Goal: Task Accomplishment & Management: Manage account settings

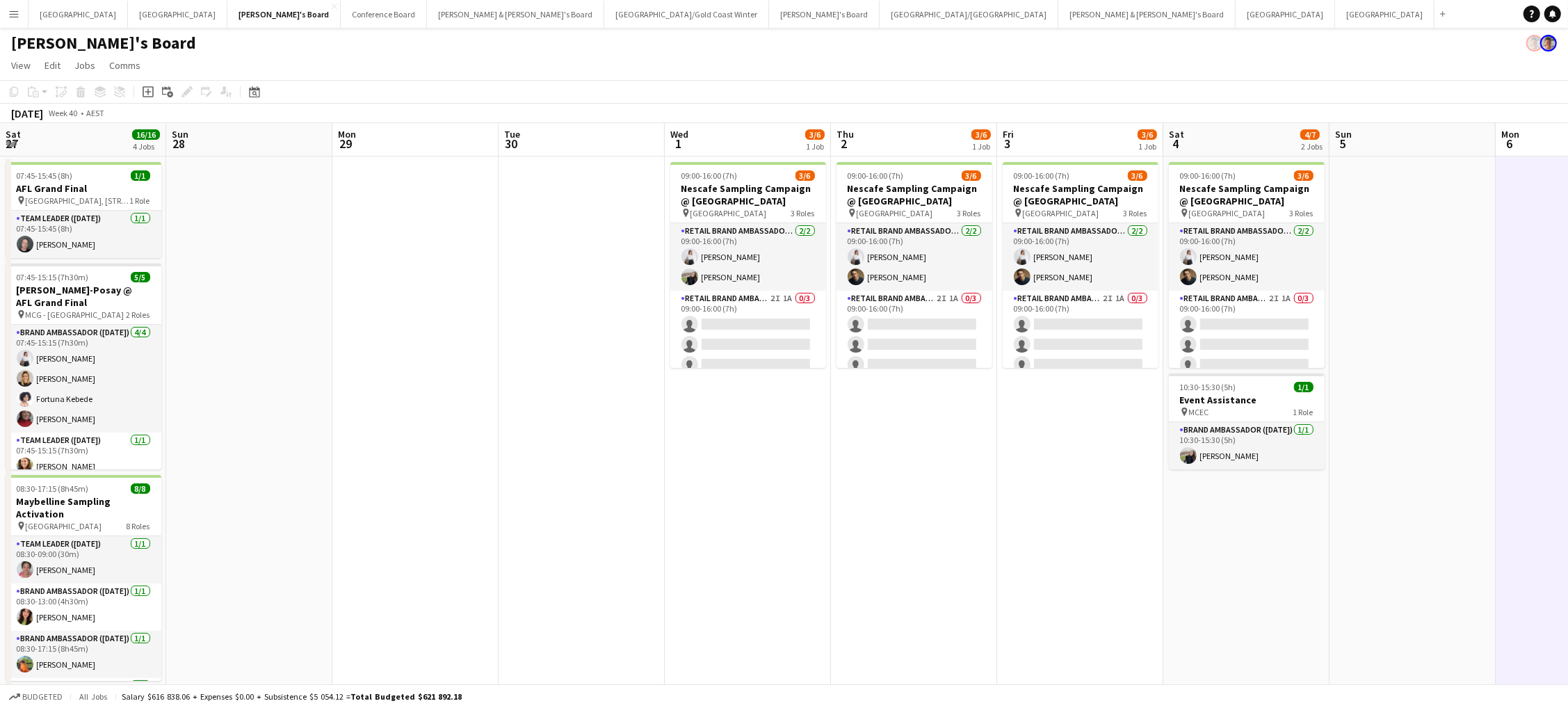
scroll to position [1, 0]
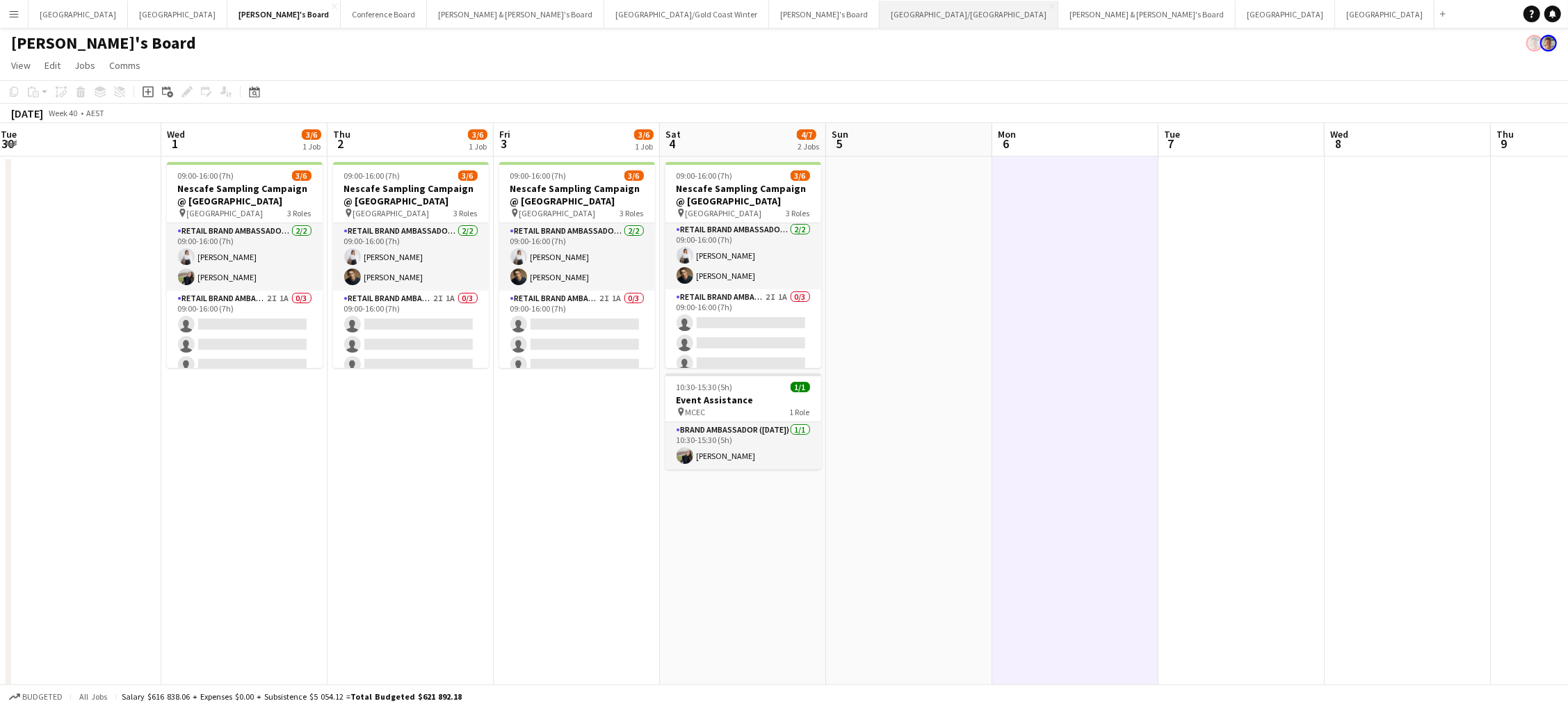
click at [880, 14] on button "[GEOGRAPHIC_DATA]/[GEOGRAPHIC_DATA] Close" at bounding box center [968, 14] width 179 height 27
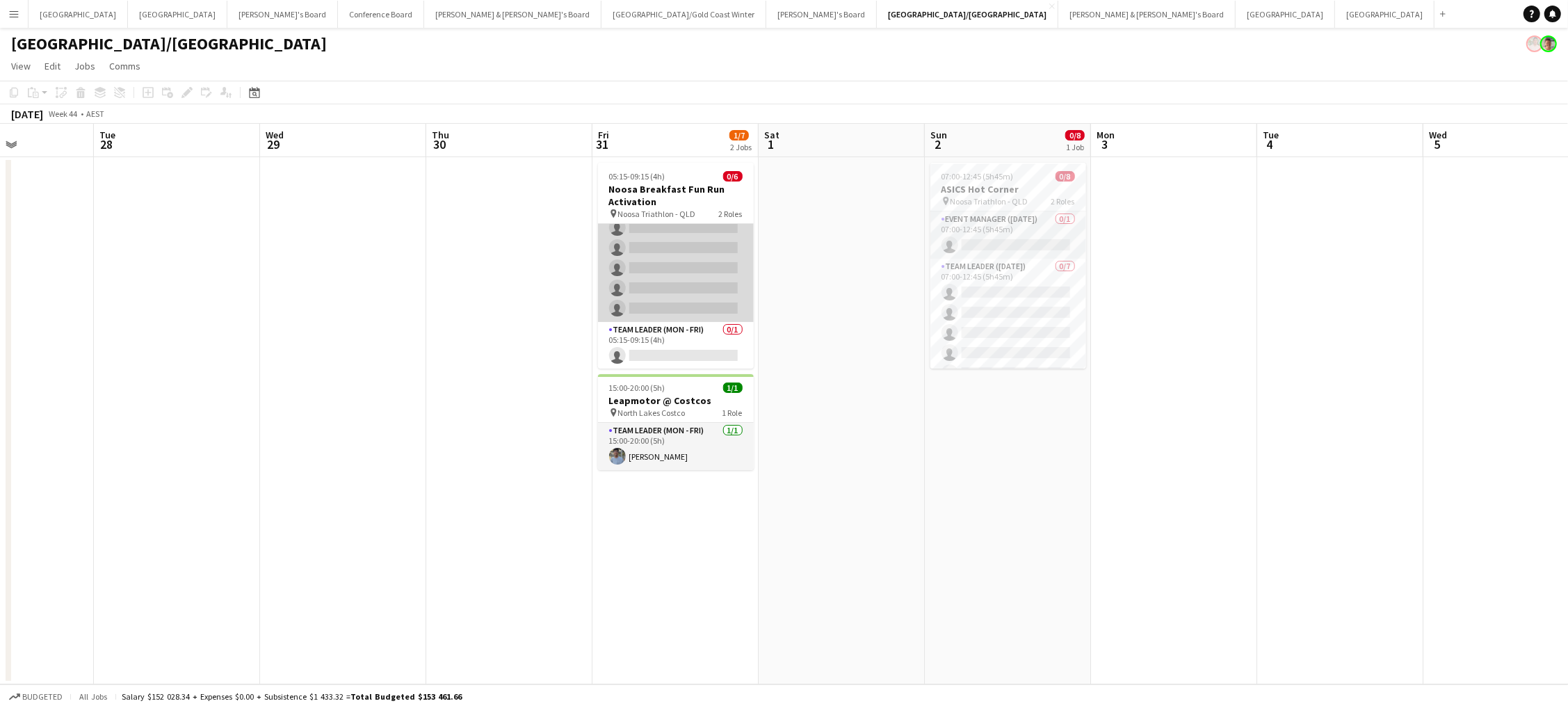
scroll to position [29, 0]
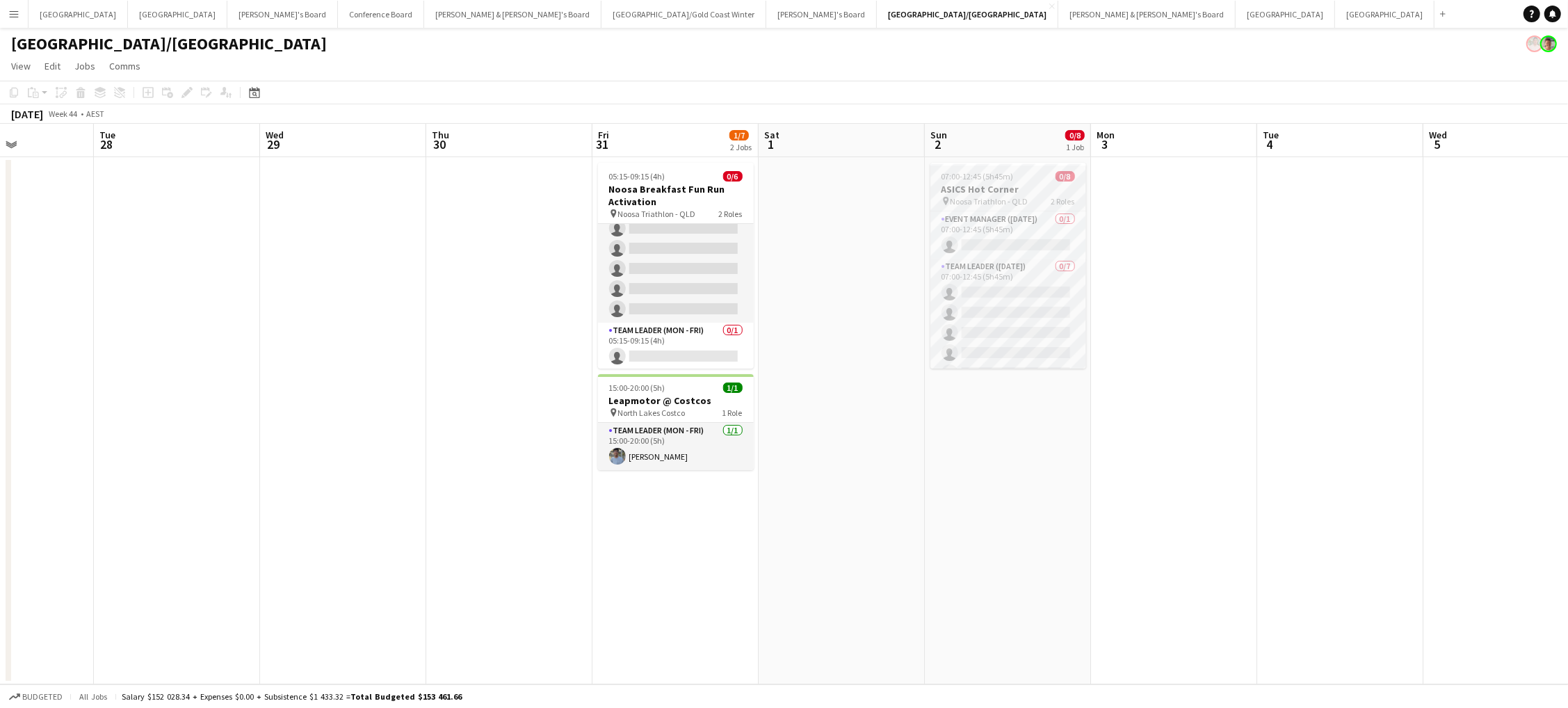
click at [1008, 184] on h3 "ASICS Hot Corner" at bounding box center [1008, 188] width 155 height 13
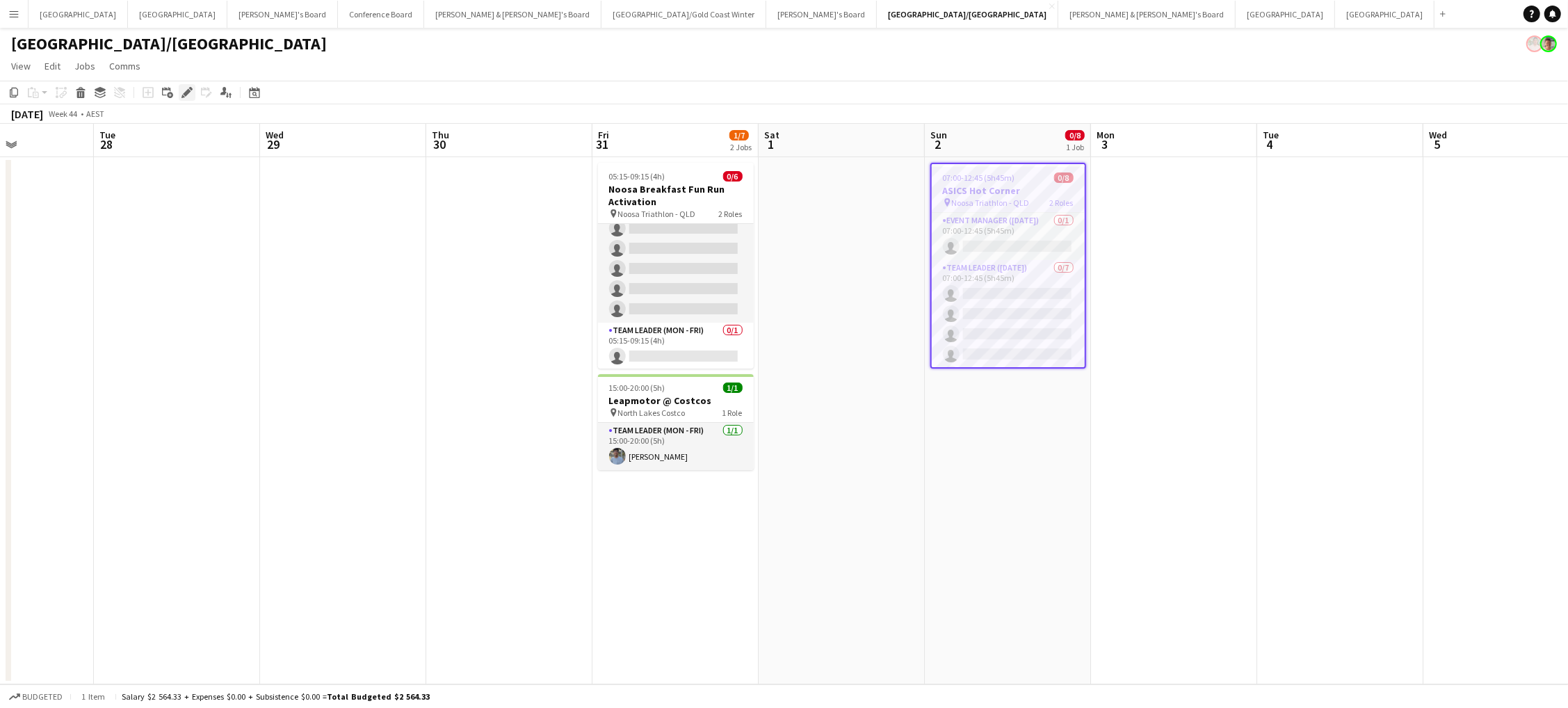
click at [182, 91] on icon "Edit" at bounding box center [187, 93] width 12 height 12
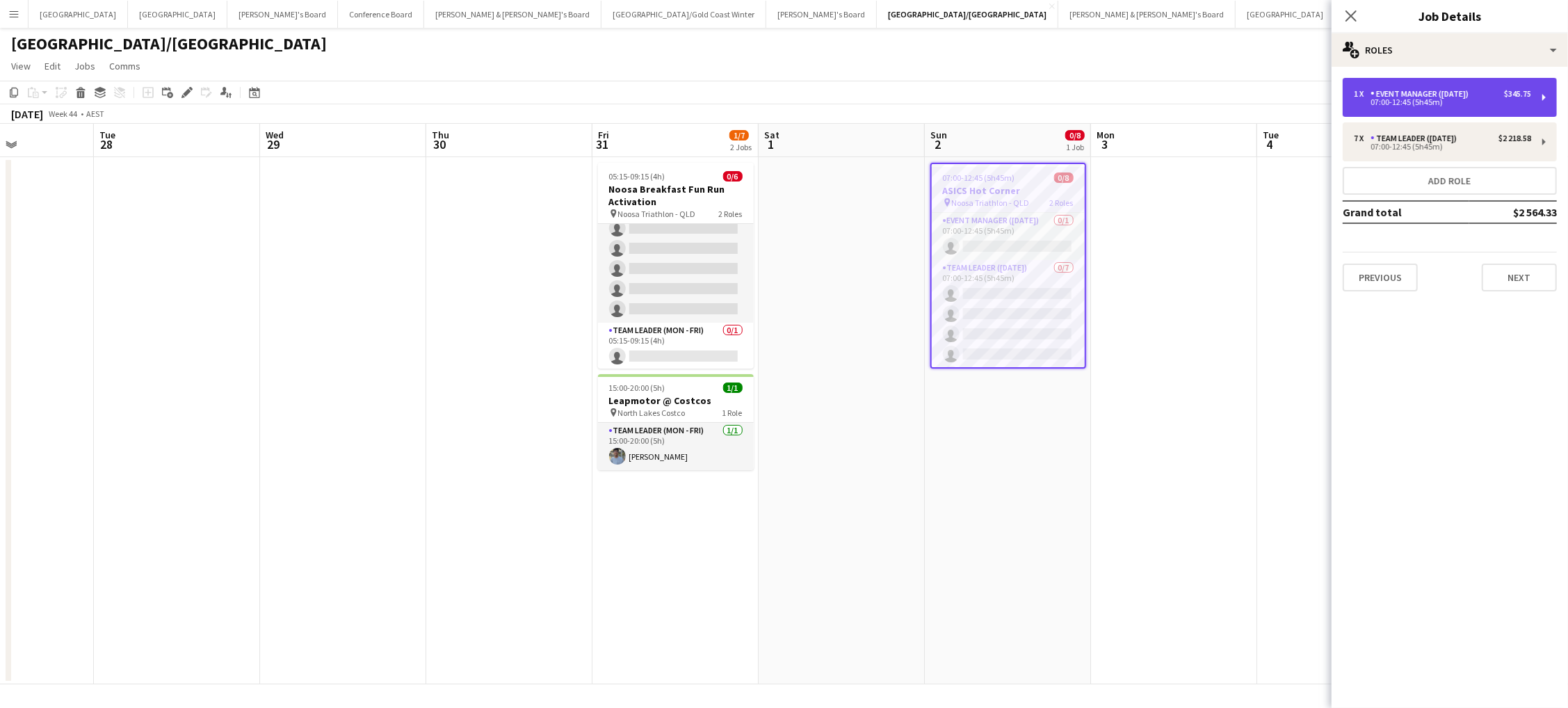
click at [1353, 108] on div "1 x Event Manager ([DATE]) $345.75 07:00-12:45 (5h45m)" at bounding box center [1450, 98] width 214 height 39
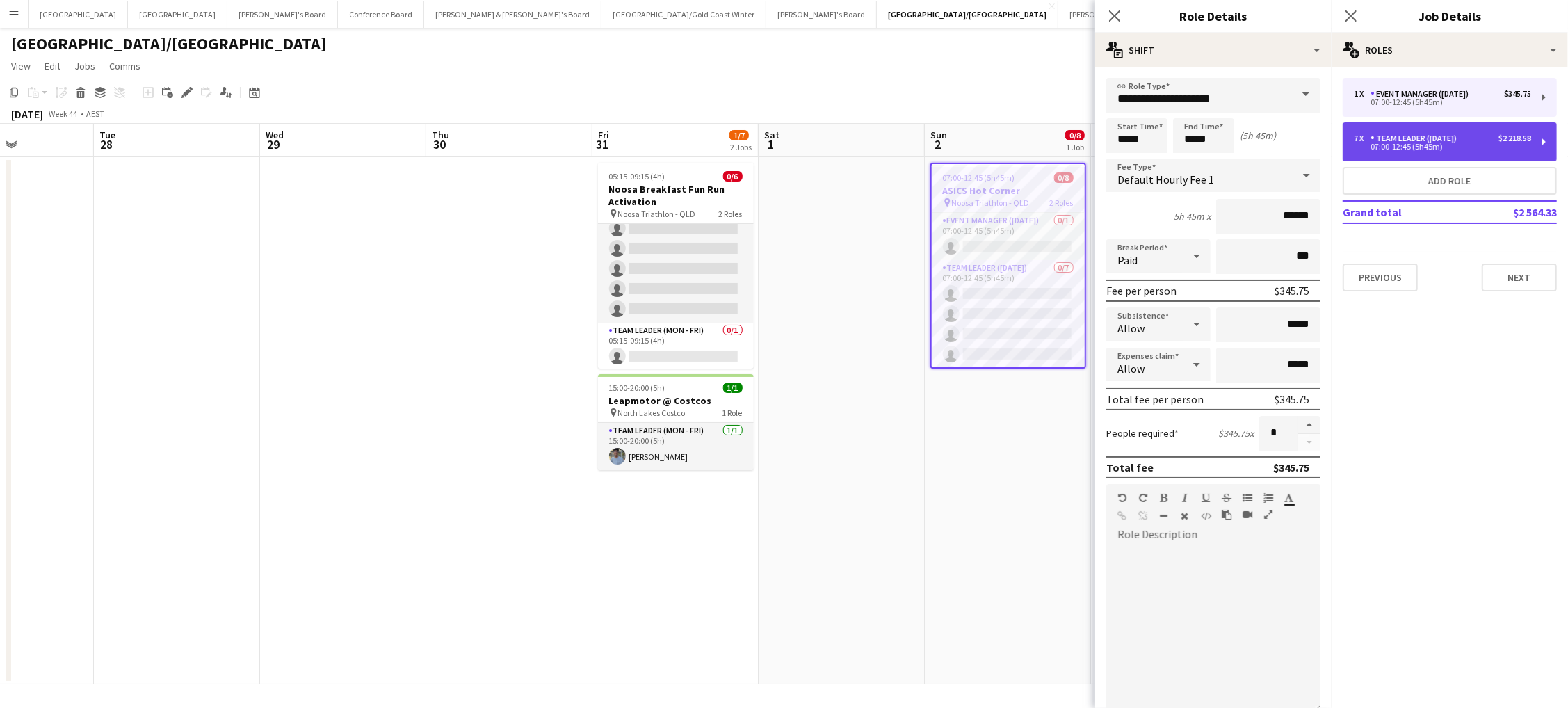
click at [1384, 146] on div "07:00-12:45 (5h45m)" at bounding box center [1442, 146] width 178 height 7
type input "**********"
type input "******"
type input "*"
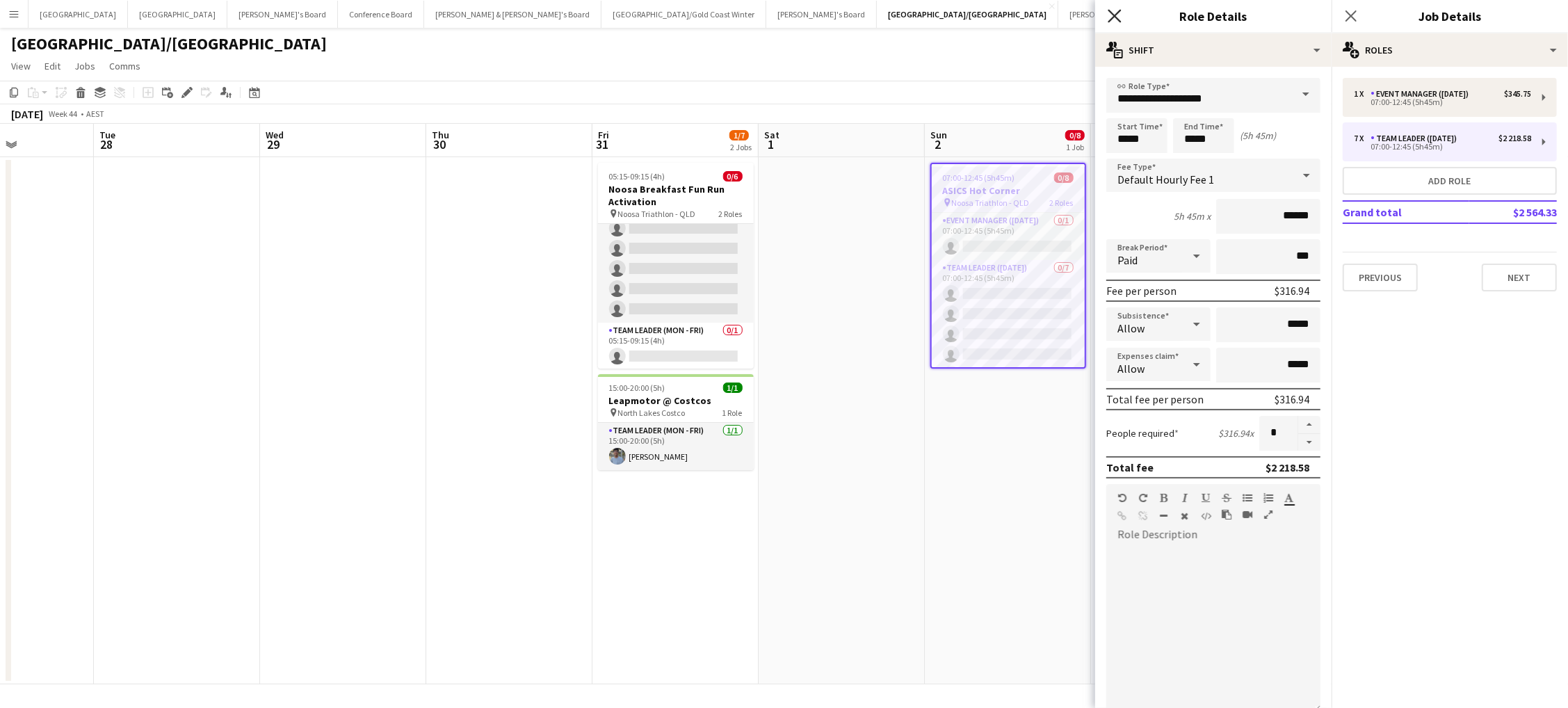
click at [1118, 18] on icon at bounding box center [1114, 15] width 14 height 14
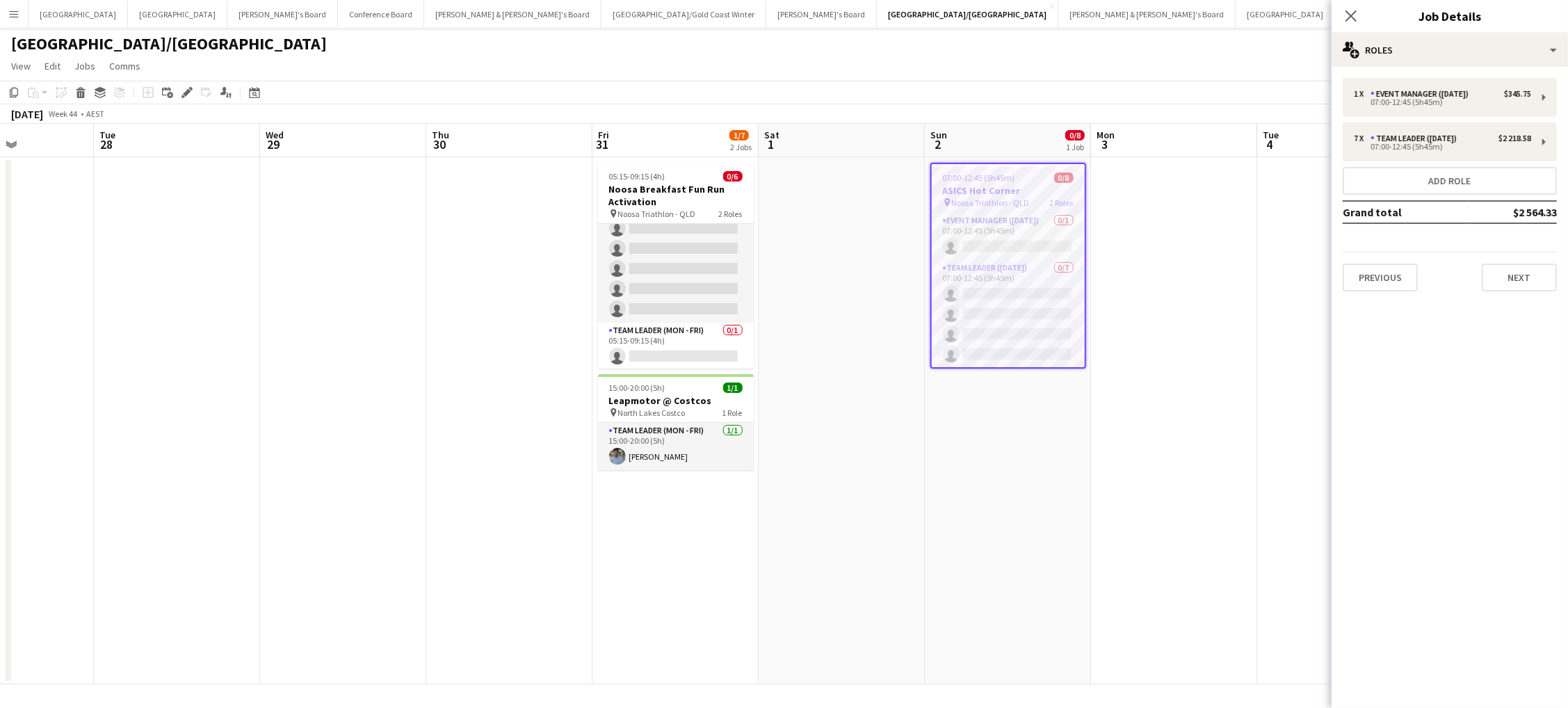
click at [1155, 78] on app-page-menu "View Day view expanded Day view collapsed Month view Date picker Jump to [DATE]…" at bounding box center [784, 67] width 1568 height 26
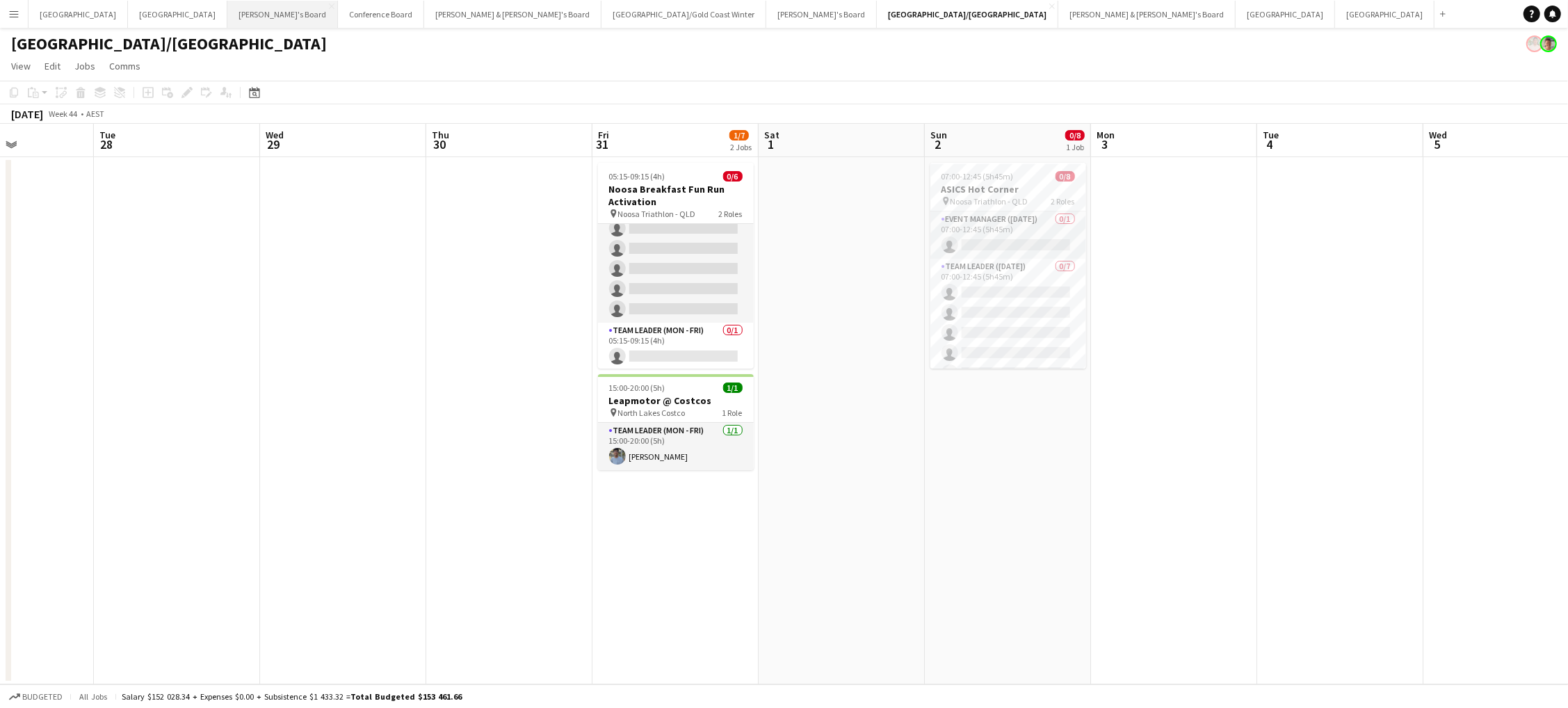
click at [227, 17] on button "Tennille's Board Close" at bounding box center [282, 14] width 111 height 27
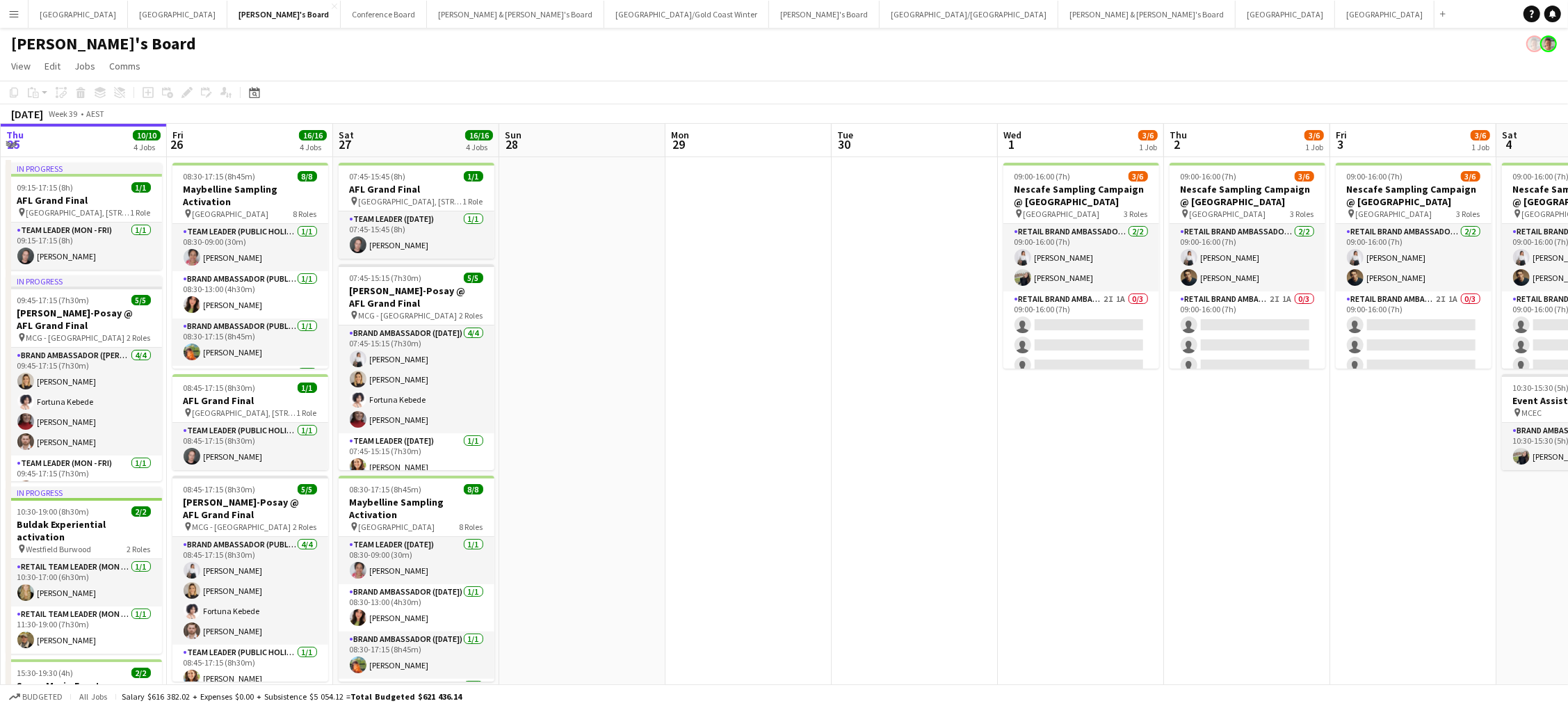
scroll to position [0, 454]
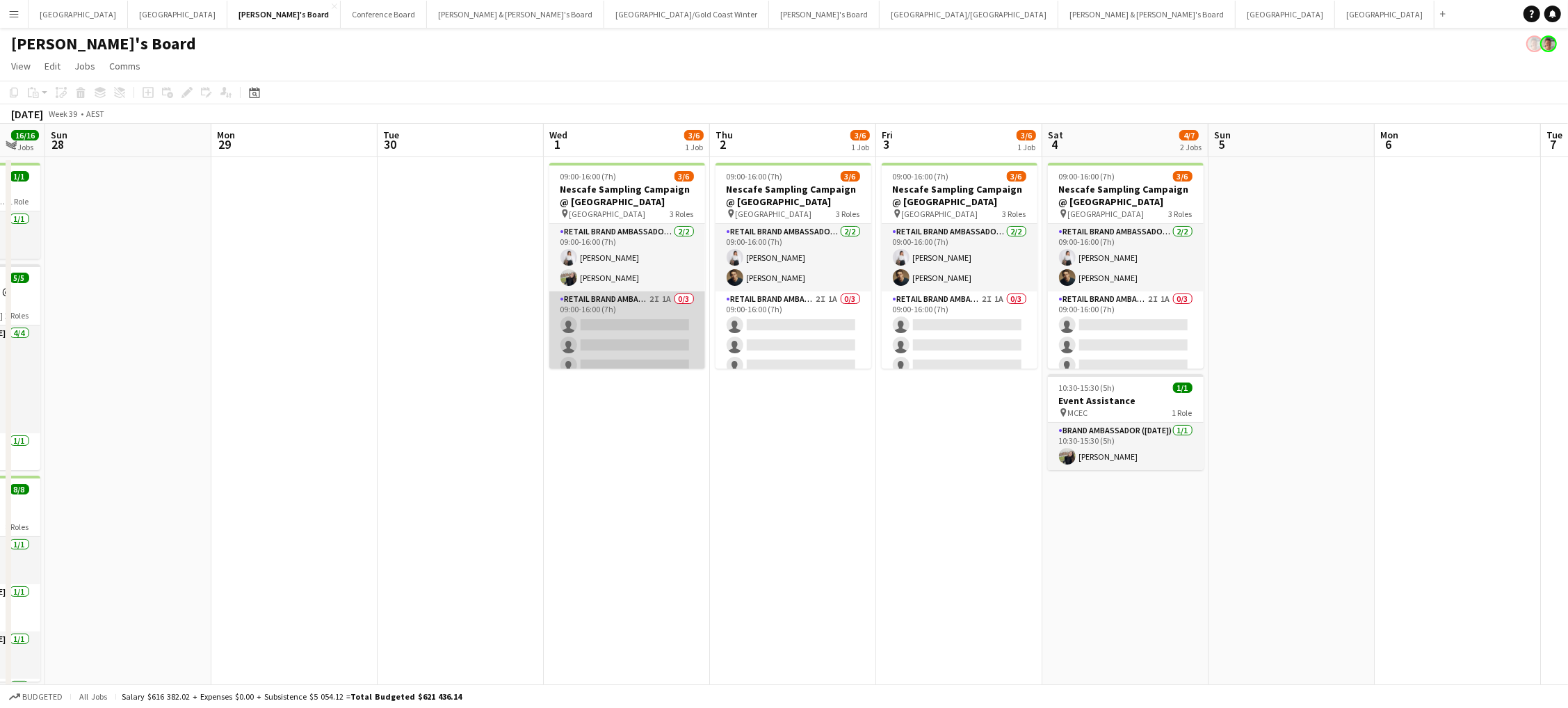
click at [573, 326] on app-card-role "RETAIL Brand Ambassador (Mon - Fri) 2I 1A 0/3 09:00-16:00 (7h) single-neutral-a…" at bounding box center [627, 335] width 155 height 88
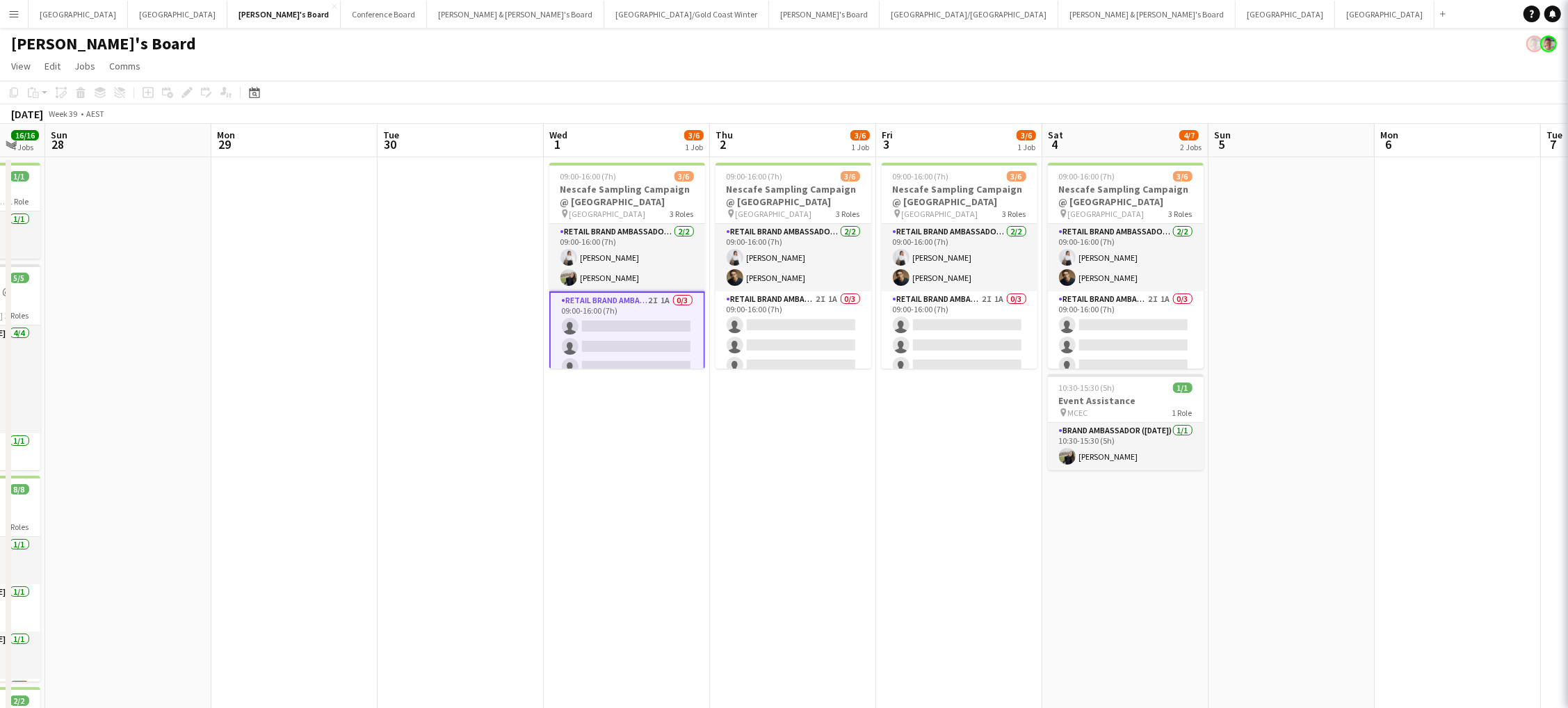
scroll to position [0, 453]
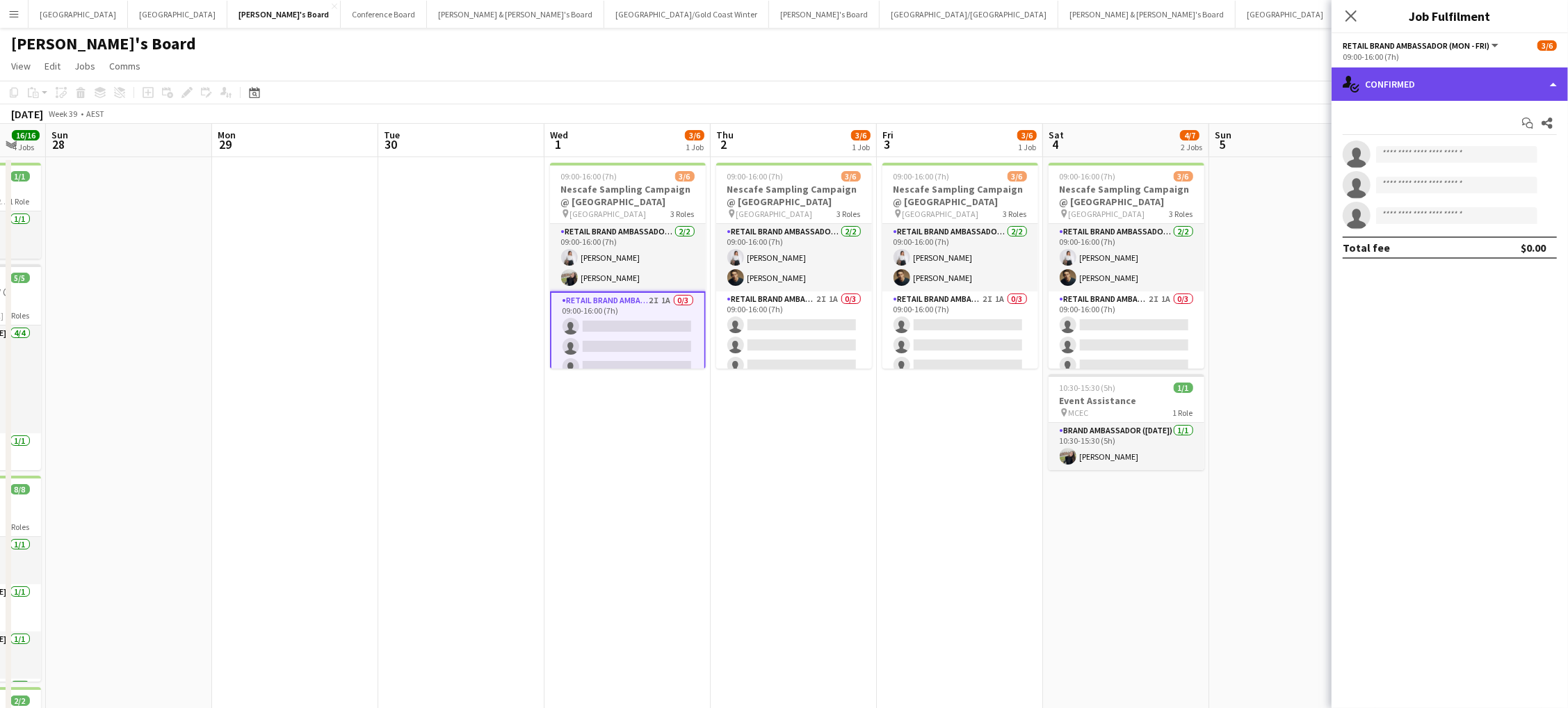
click at [1359, 82] on div "single-neutral-actions-check-2 Confirmed" at bounding box center [1449, 84] width 237 height 34
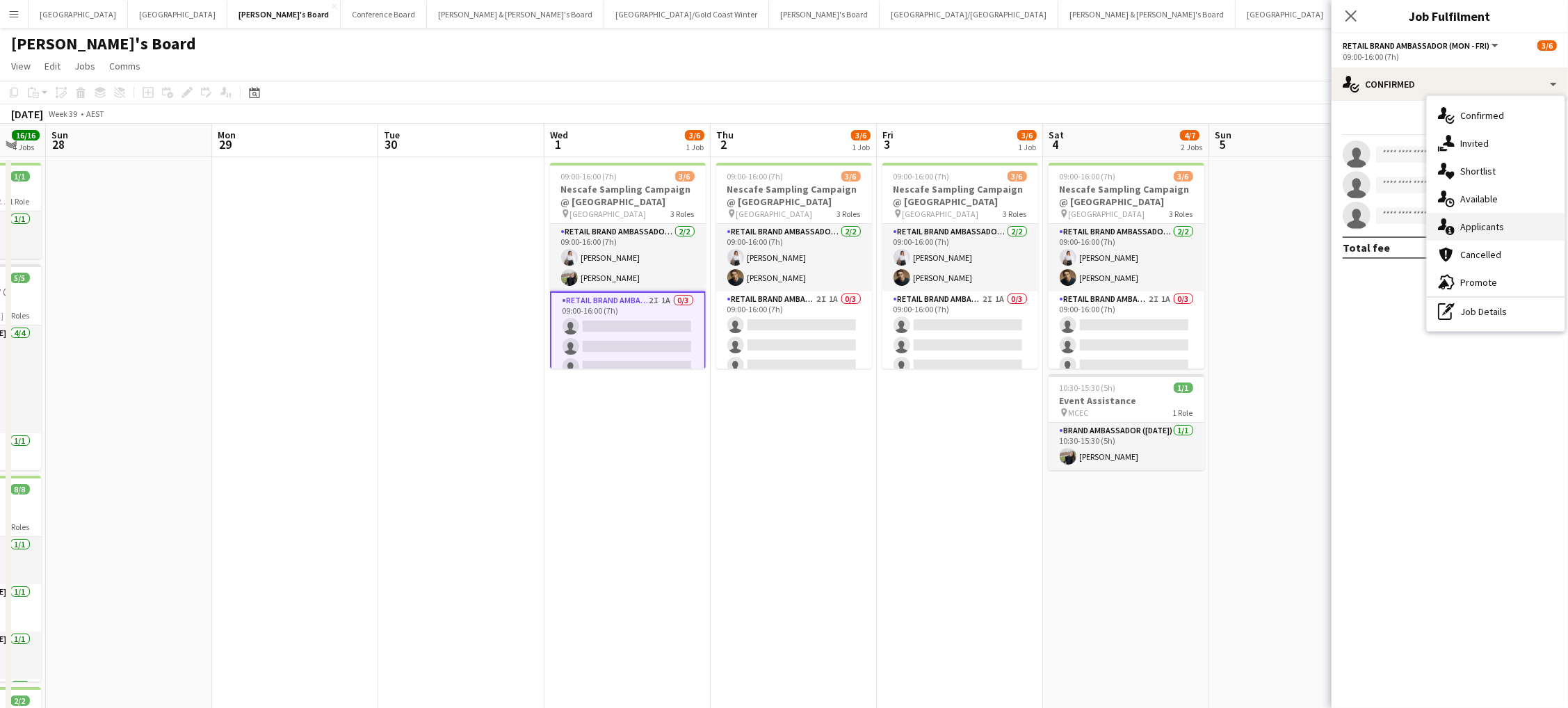
click at [1494, 224] on span "Applicants" at bounding box center [1481, 226] width 43 height 13
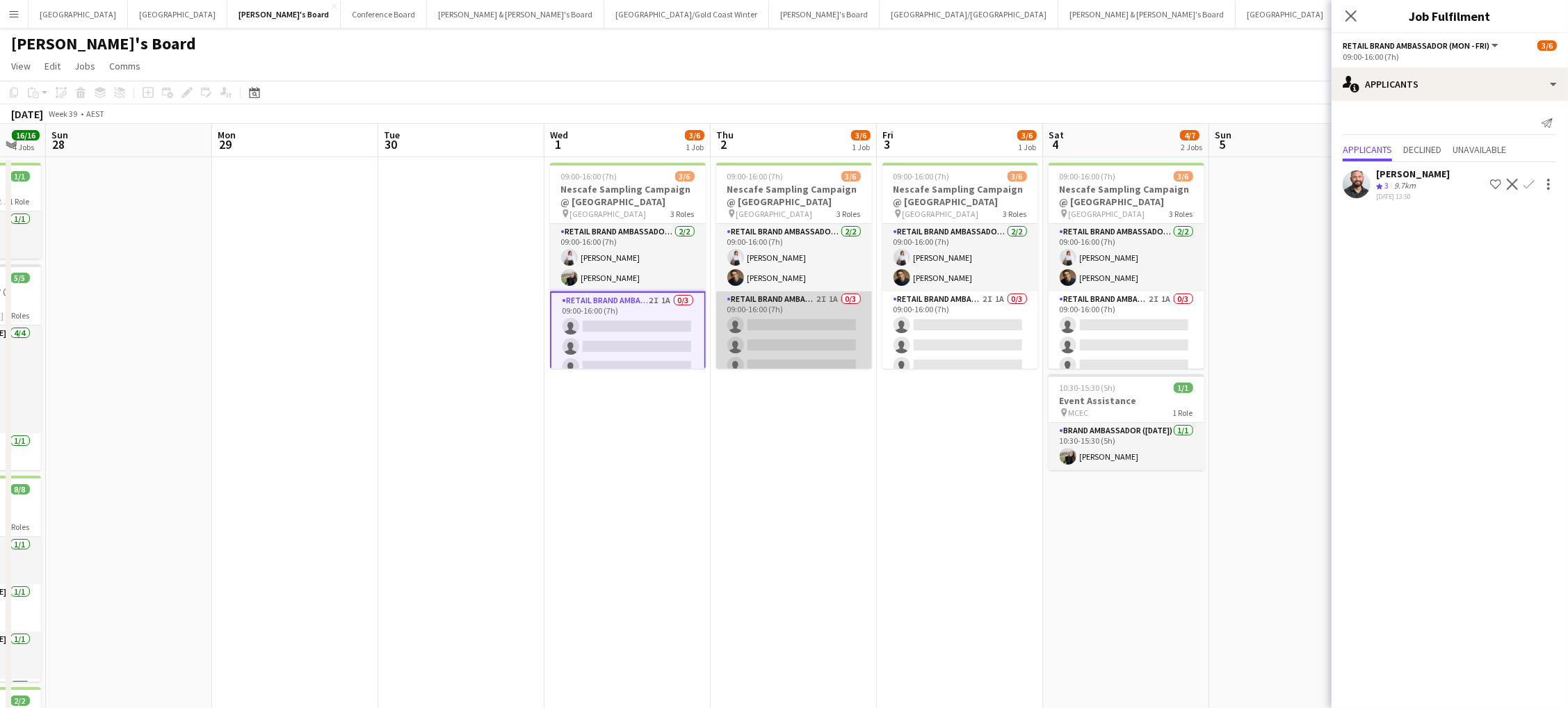
click at [839, 322] on app-card-role "RETAIL Brand Ambassador (Mon - Fri) 2I 1A 0/3 09:00-16:00 (7h) single-neutral-a…" at bounding box center [794, 335] width 155 height 88
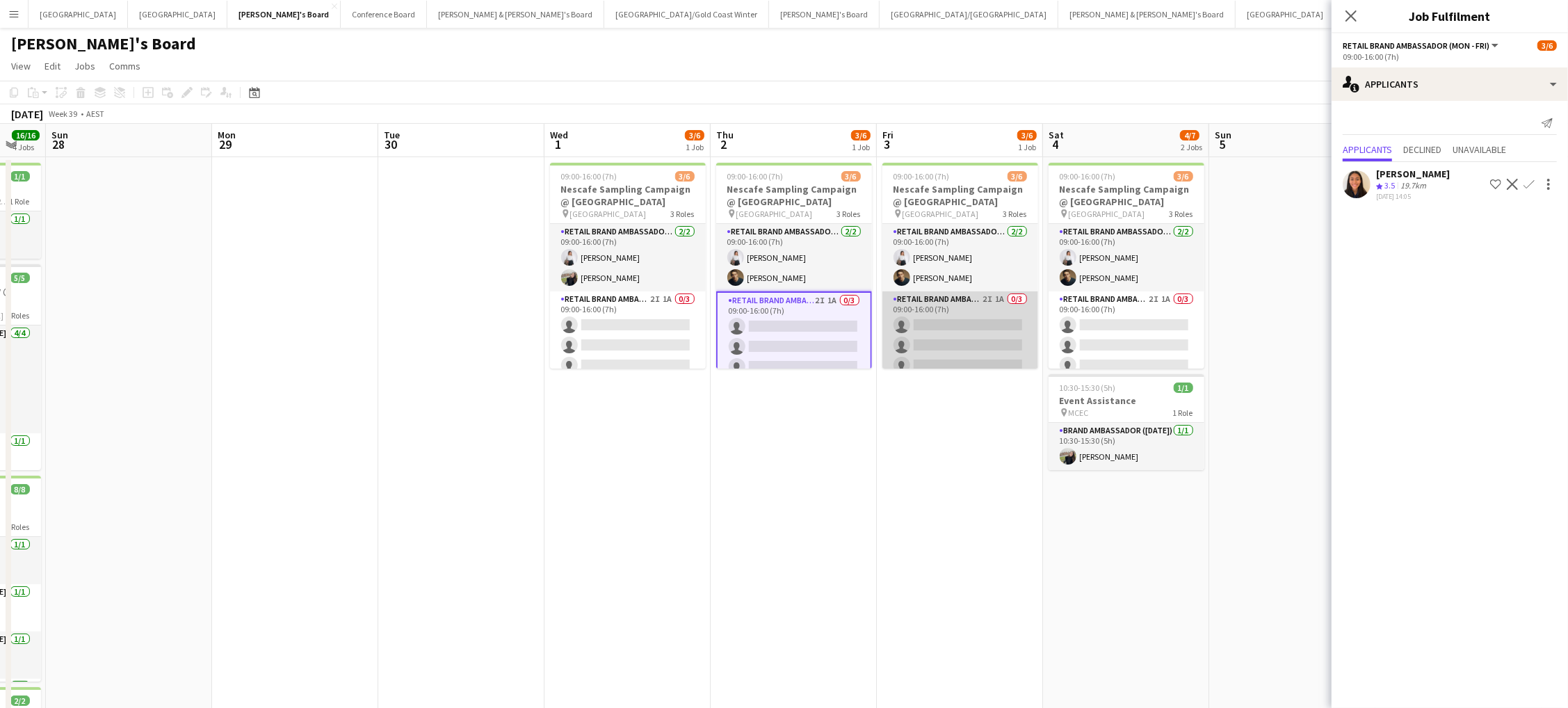
click at [1013, 323] on app-card-role "RETAIL Brand Ambassador (Mon - Fri) 2I 1A 0/3 09:00-16:00 (7h) single-neutral-a…" at bounding box center [960, 335] width 155 height 88
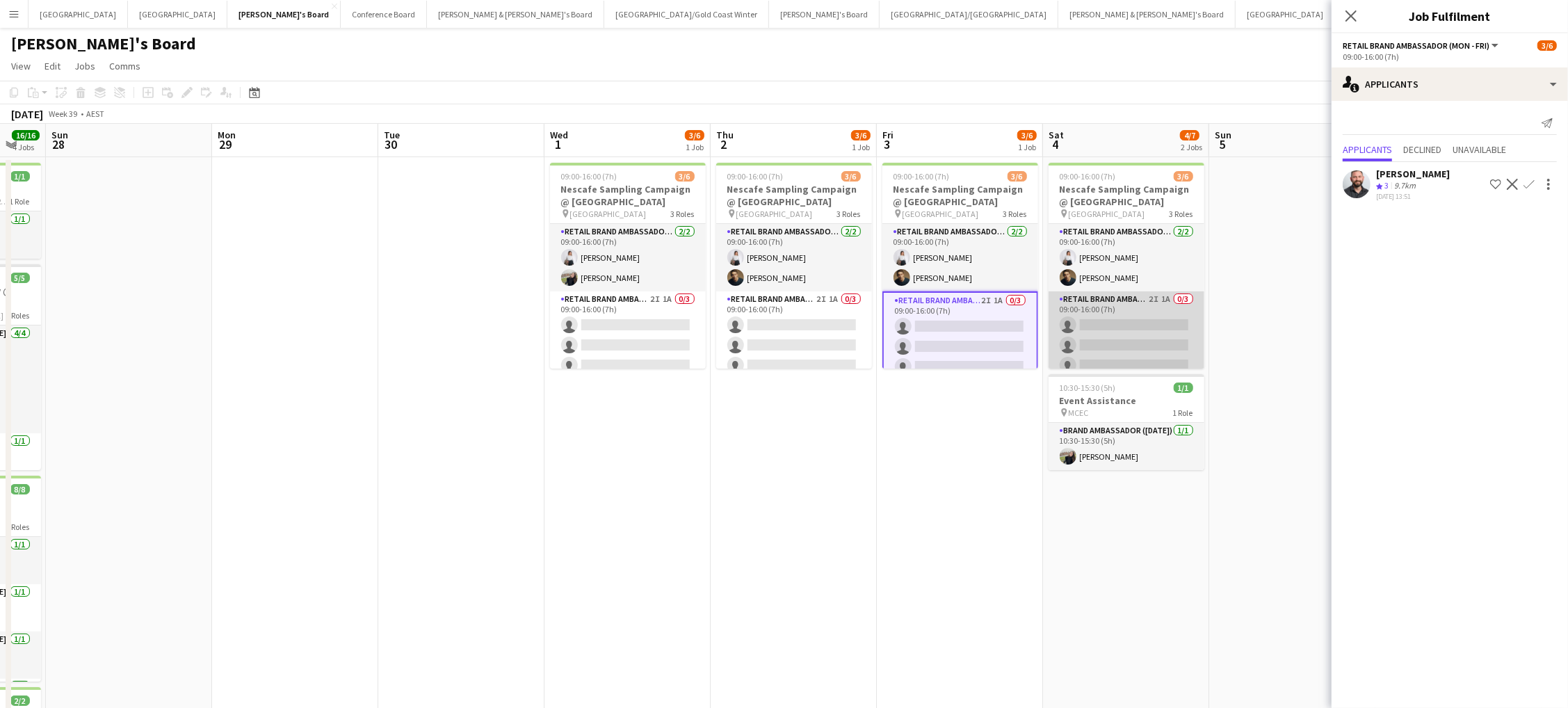
click at [1119, 344] on app-card-role "RETAIL Brand Ambassador ([DATE]) 2I 1A 0/3 09:00-16:00 (7h) single-neutral-acti…" at bounding box center [1126, 335] width 155 height 88
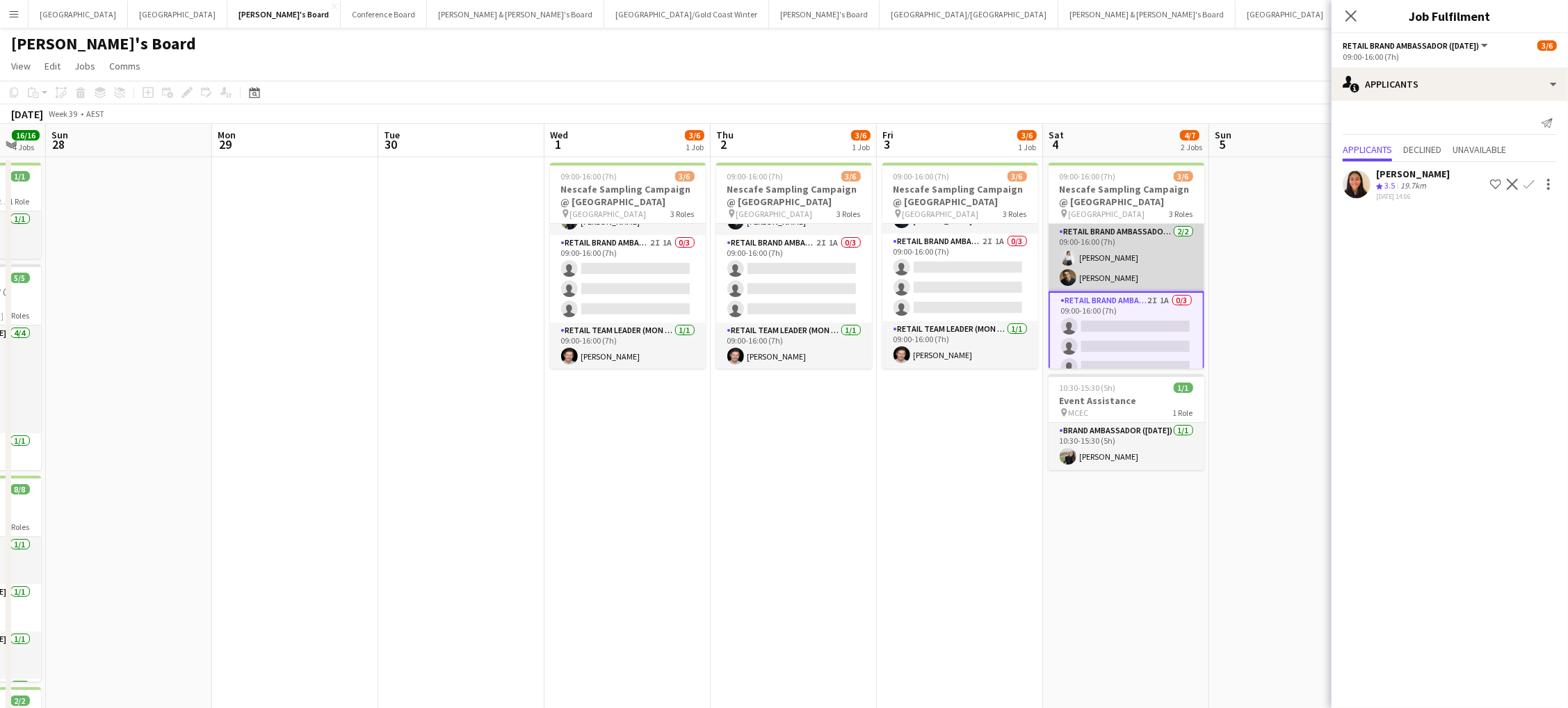
scroll to position [56, 0]
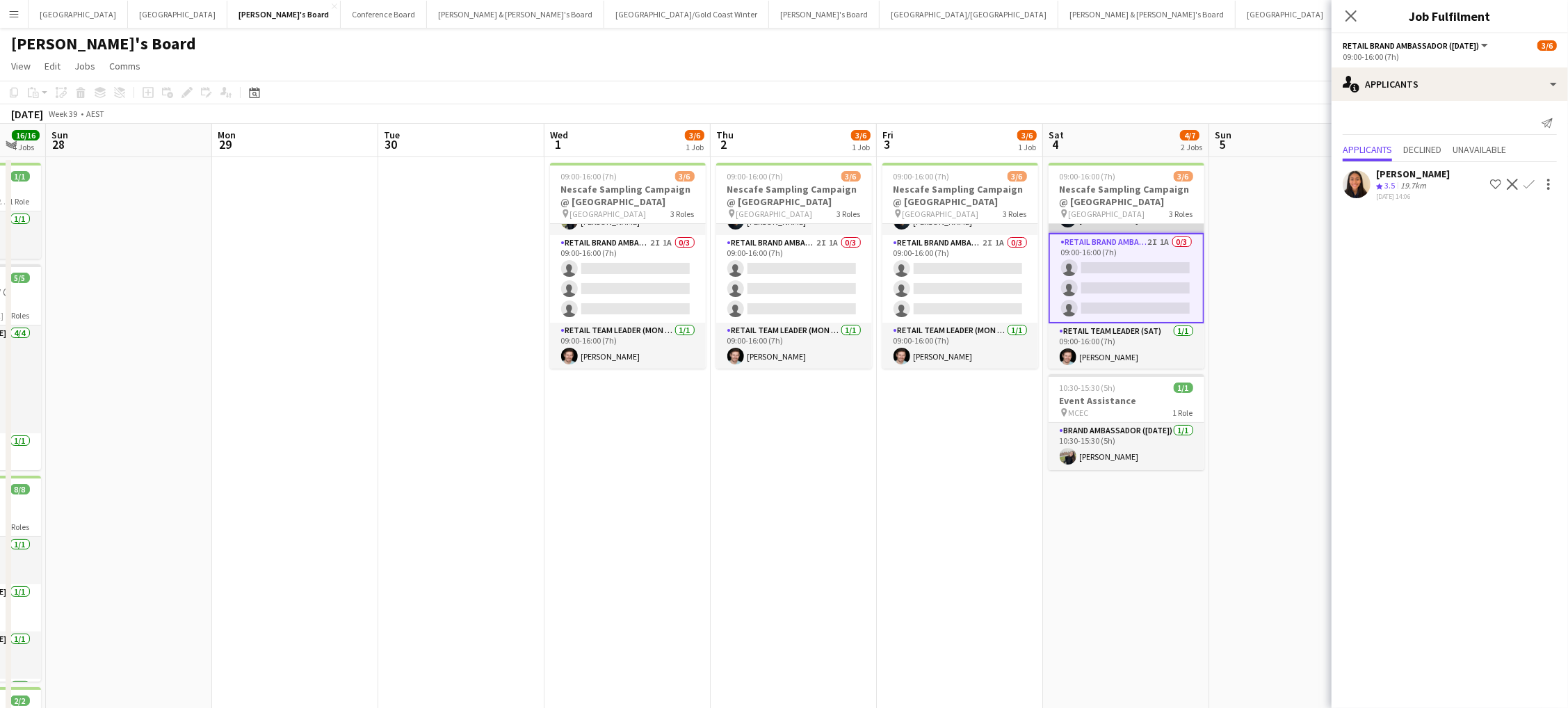
click at [1097, 282] on app-card-role "RETAIL Brand Ambassador ([DATE]) 2I 1A 0/3 09:00-16:00 (7h) single-neutral-acti…" at bounding box center [1126, 278] width 155 height 91
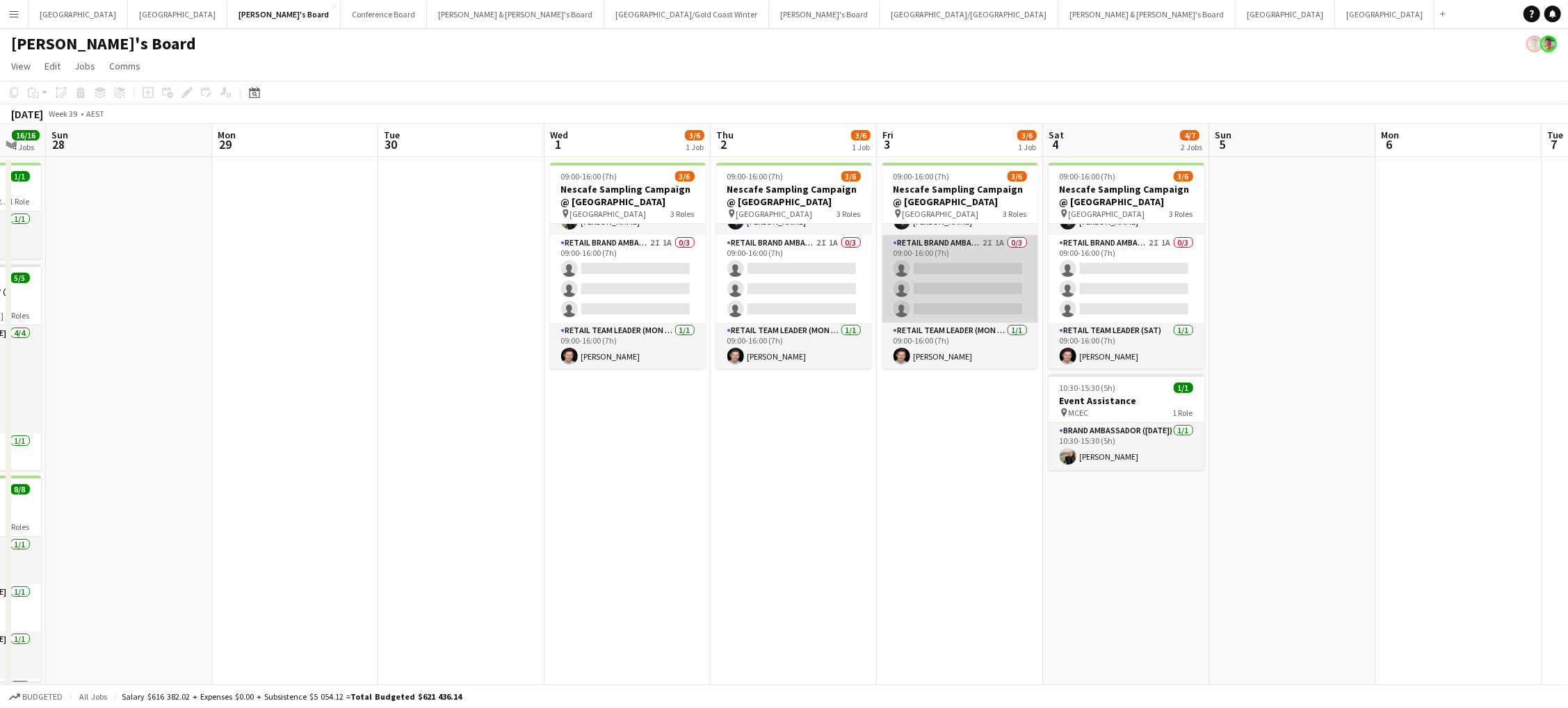
click at [961, 277] on app-card-role "RETAIL Brand Ambassador (Mon - Fri) 2I 1A 0/3 09:00-16:00 (7h) single-neutral-a…" at bounding box center [960, 278] width 155 height 88
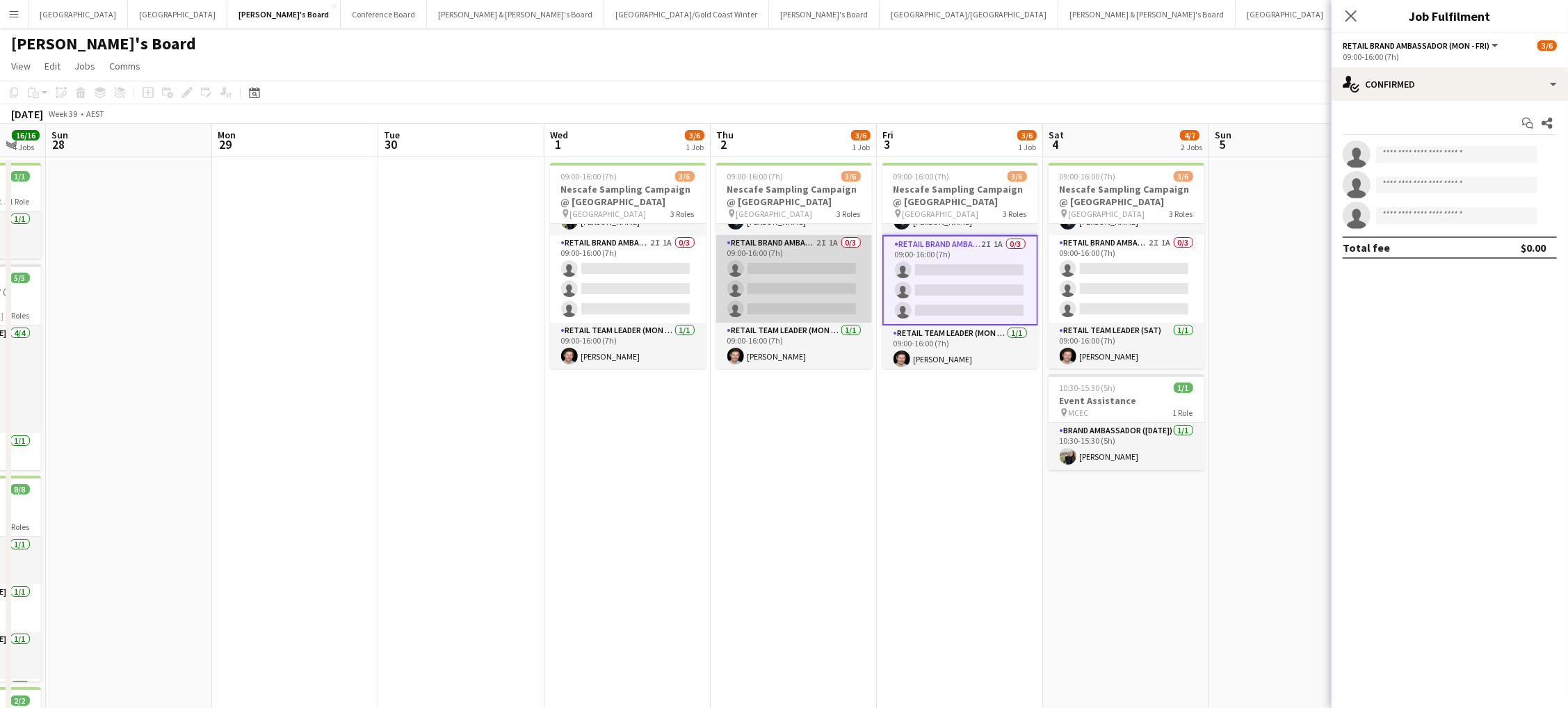
click at [808, 271] on app-card-role "RETAIL Brand Ambassador (Mon - Fri) 2I 1A 0/3 09:00-16:00 (7h) single-neutral-a…" at bounding box center [794, 278] width 155 height 88
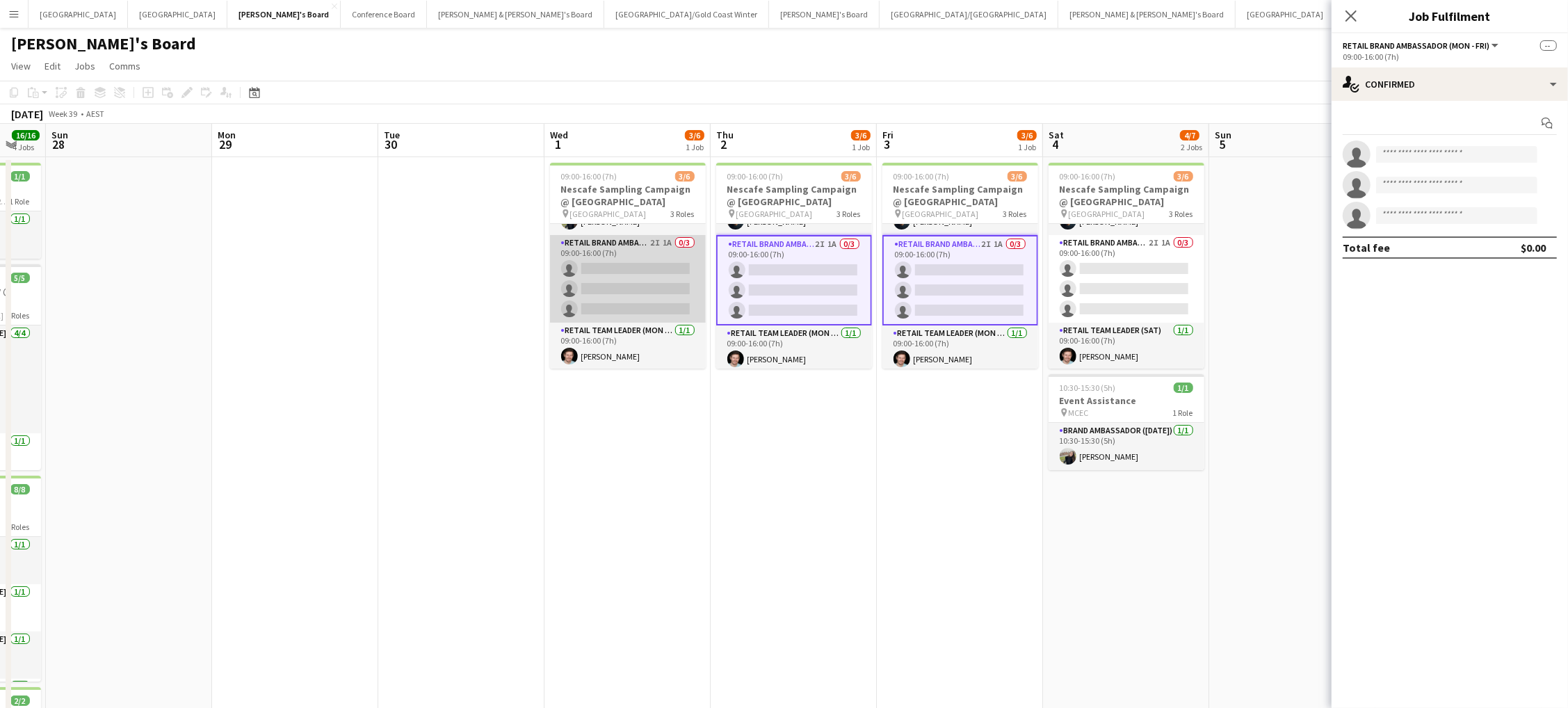
click at [625, 270] on app-card-role "RETAIL Brand Ambassador (Mon - Fri) 2I 1A 0/3 09:00-16:00 (7h) single-neutral-a…" at bounding box center [628, 278] width 155 height 88
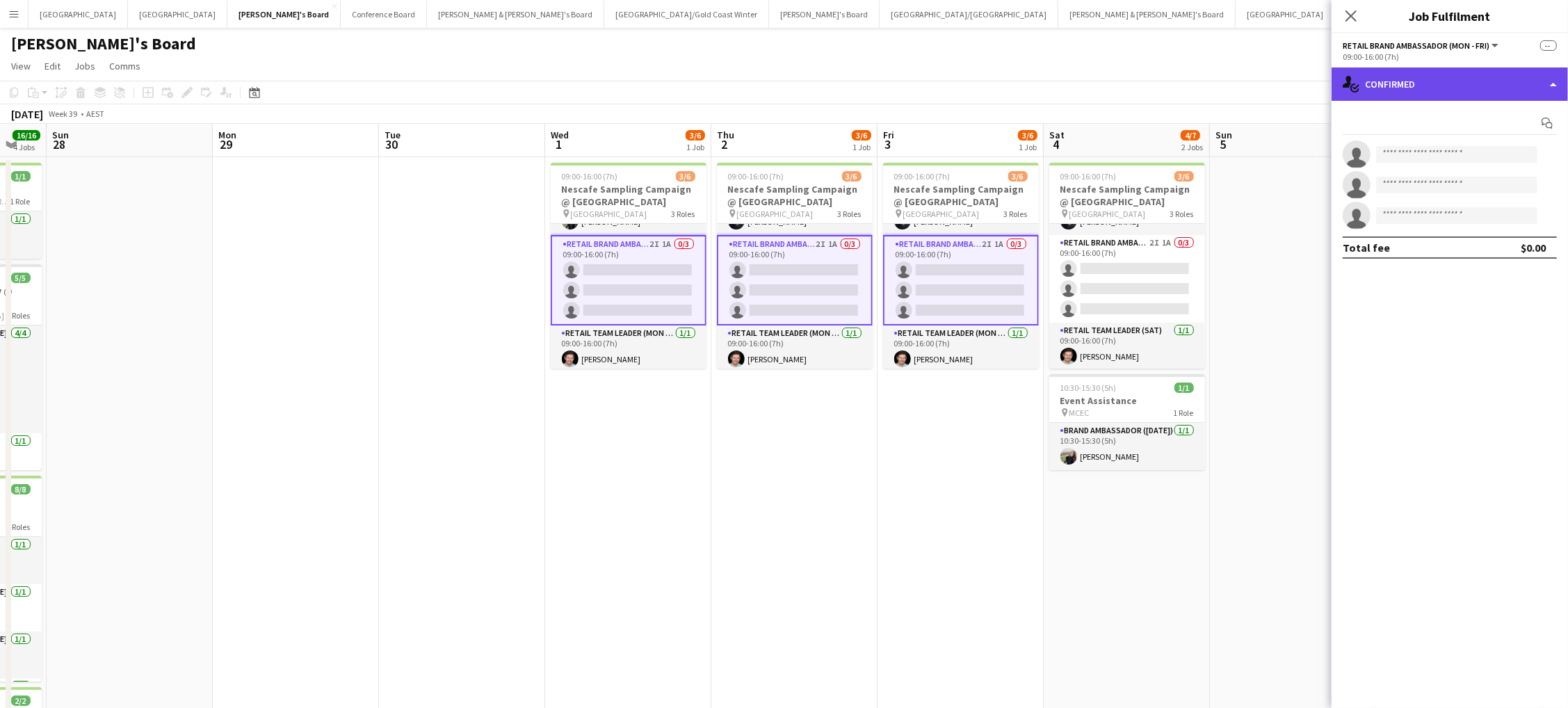
click at [1449, 89] on div "single-neutral-actions-check-2 Confirmed" at bounding box center [1449, 84] width 237 height 34
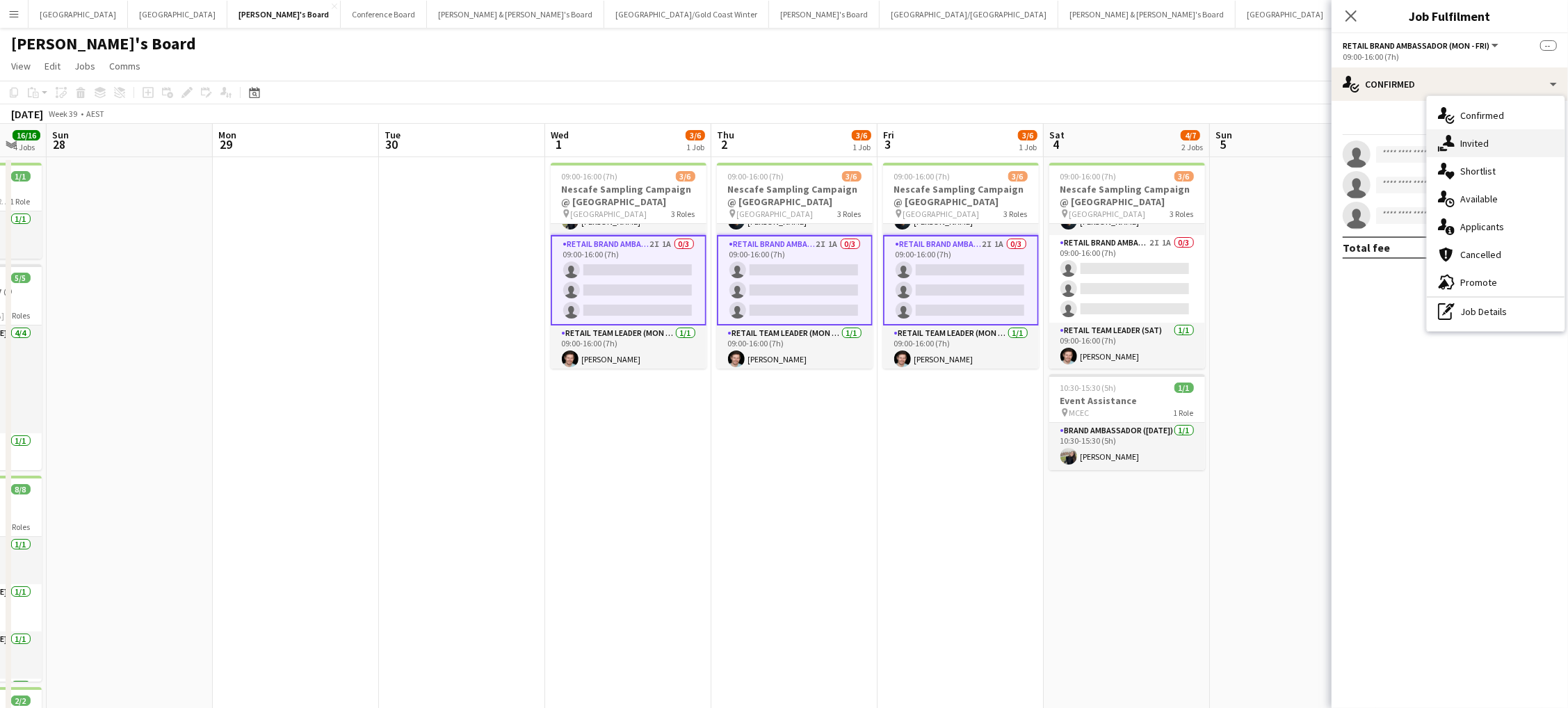
click at [1468, 142] on span "Invited" at bounding box center [1474, 143] width 29 height 13
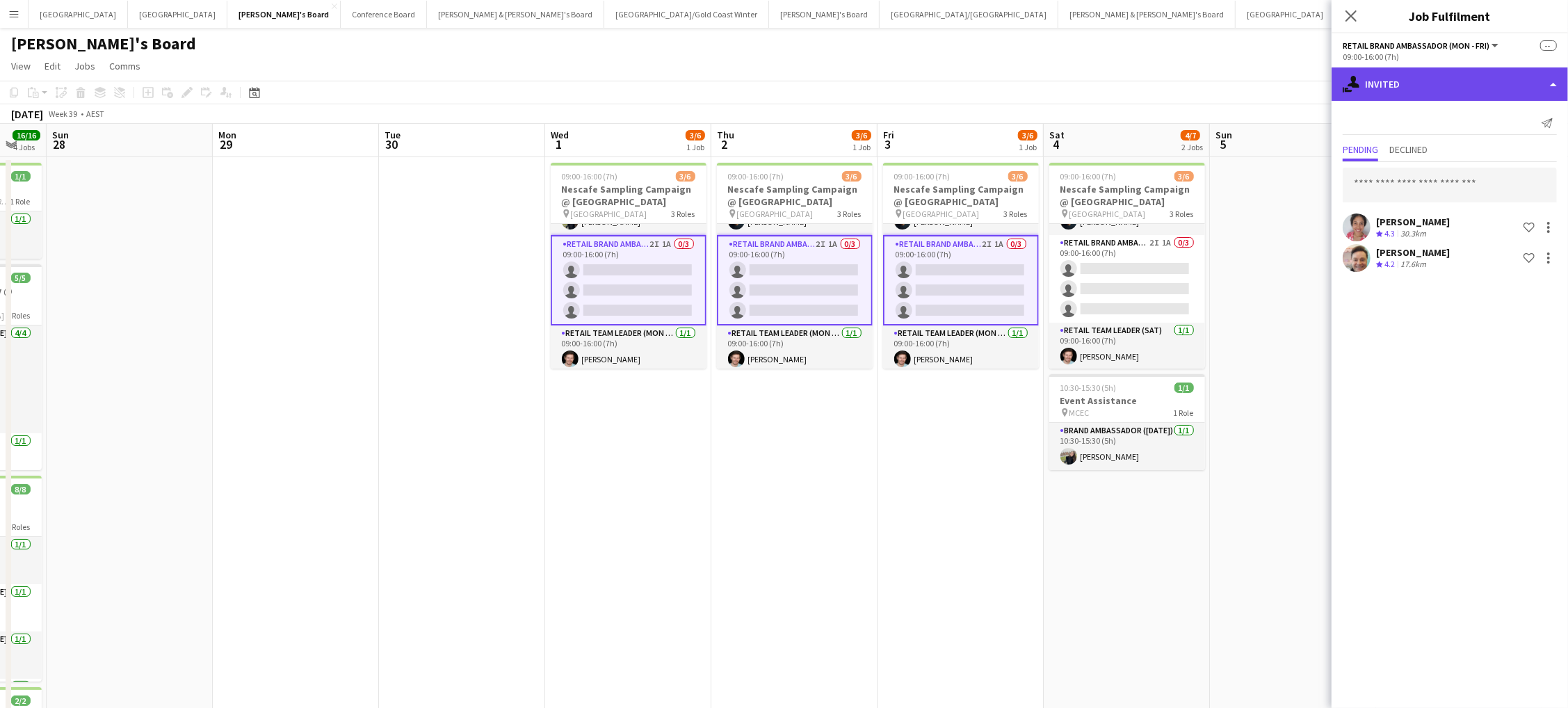
click at [1410, 88] on div "single-neutral-actions-share-1 Invited" at bounding box center [1449, 84] width 237 height 34
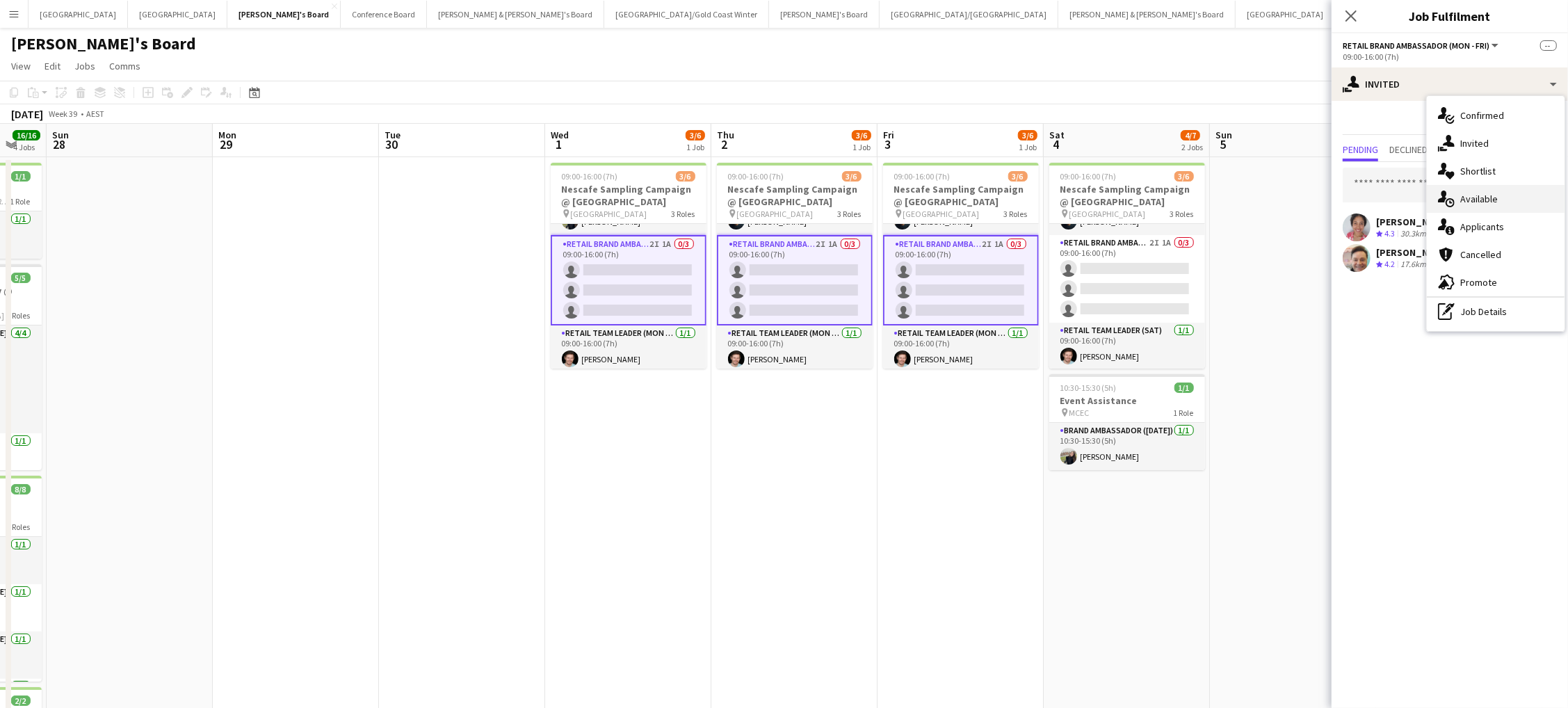
click at [1471, 192] on span "Available" at bounding box center [1478, 198] width 38 height 13
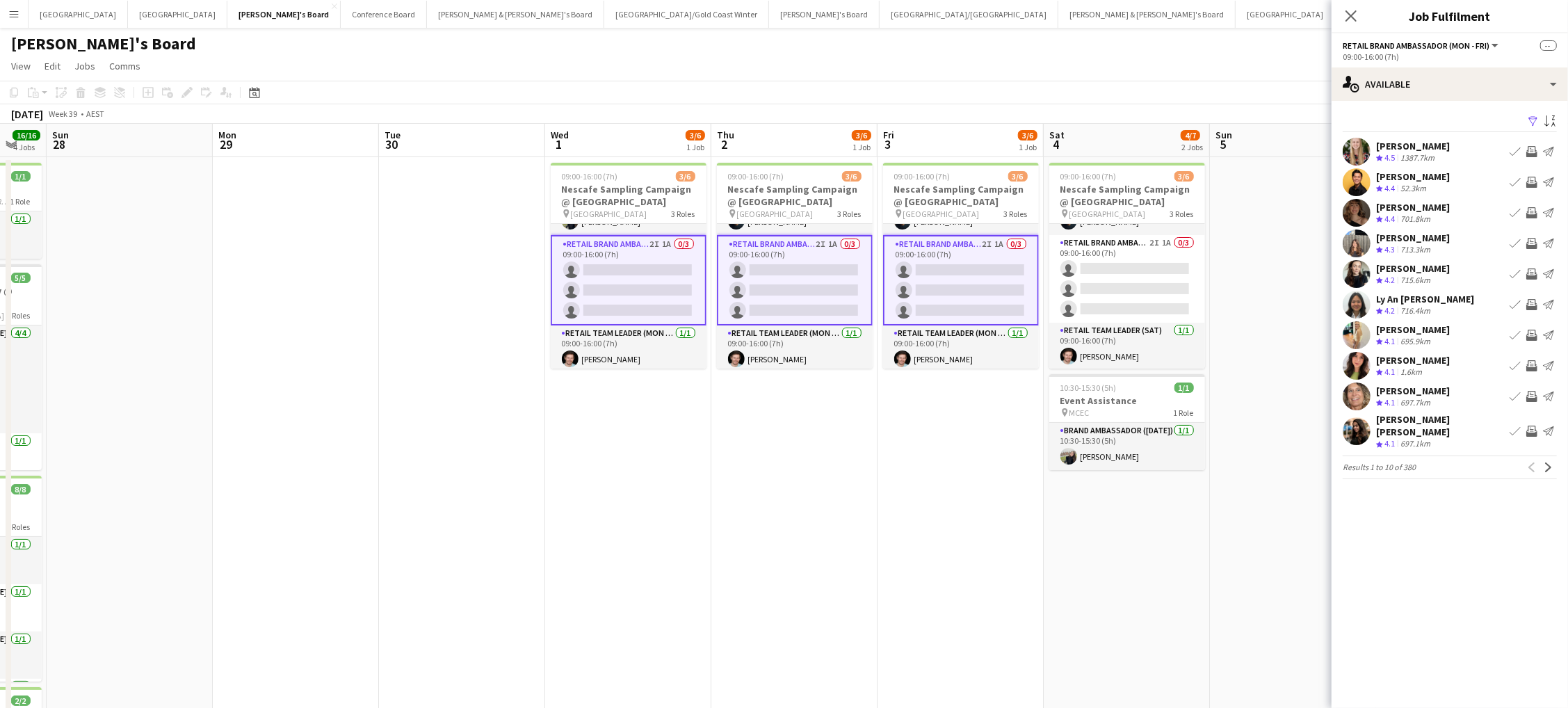
click at [1531, 182] on app-icon "Invite crew" at bounding box center [1532, 183] width 12 height 12
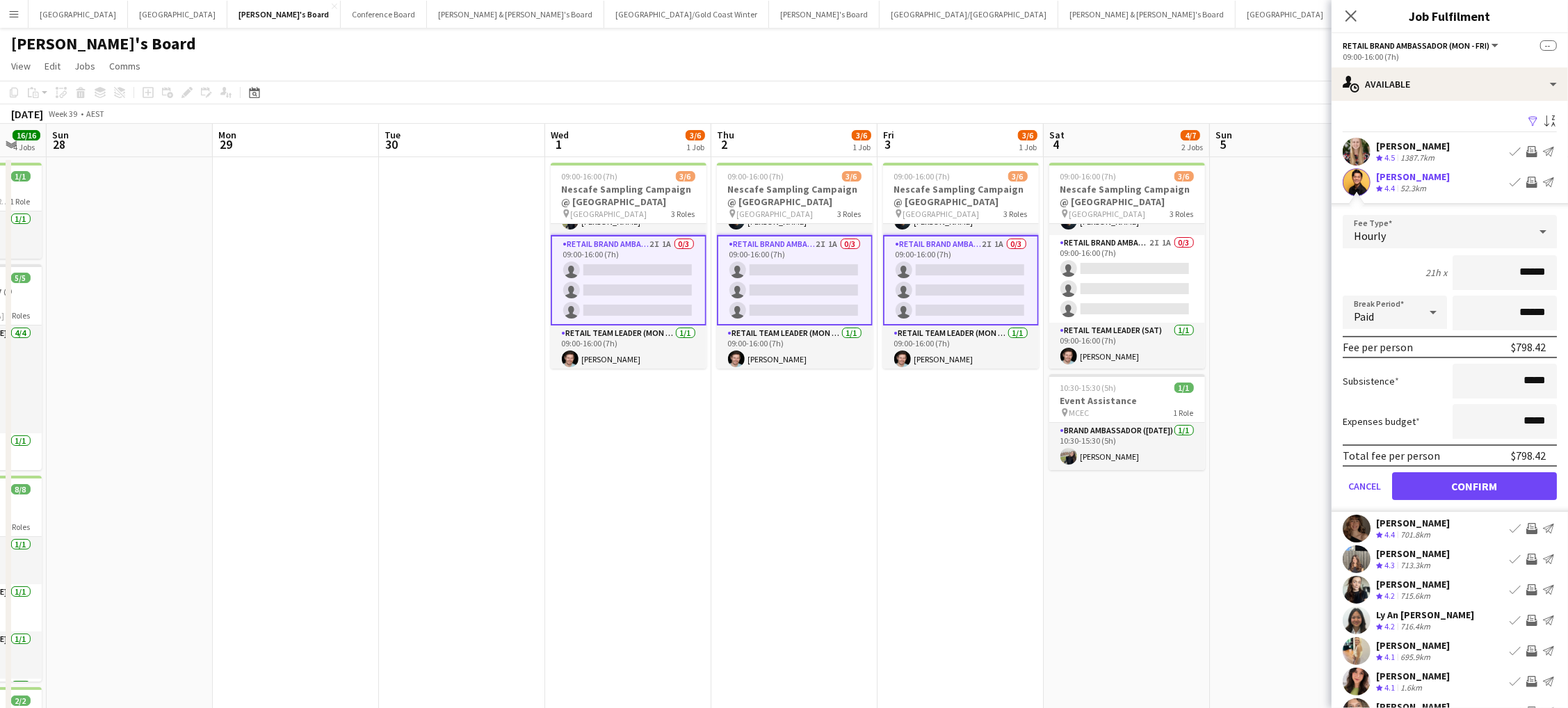
click at [1474, 482] on button "Confirm" at bounding box center [1474, 486] width 165 height 28
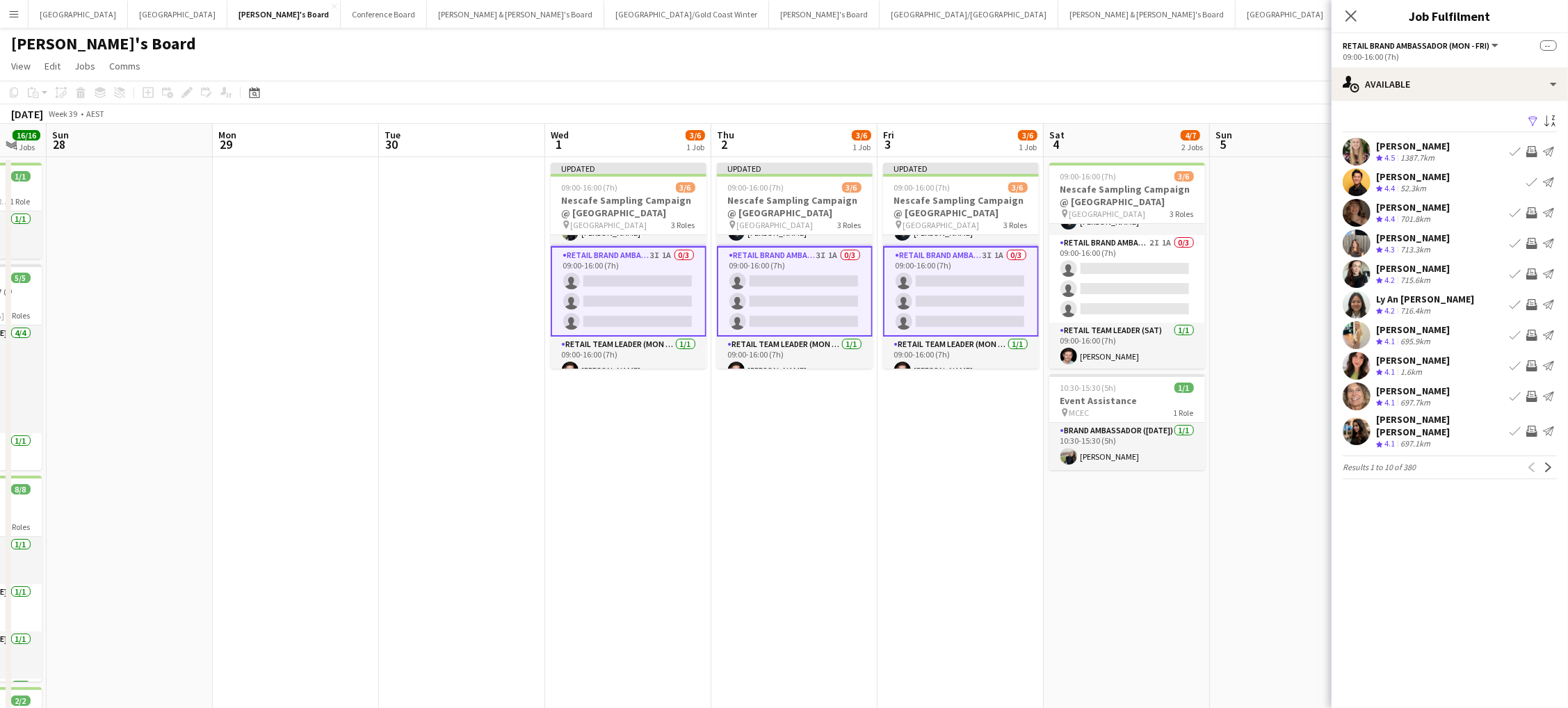
click at [1531, 120] on app-icon "Filter" at bounding box center [1533, 123] width 12 height 14
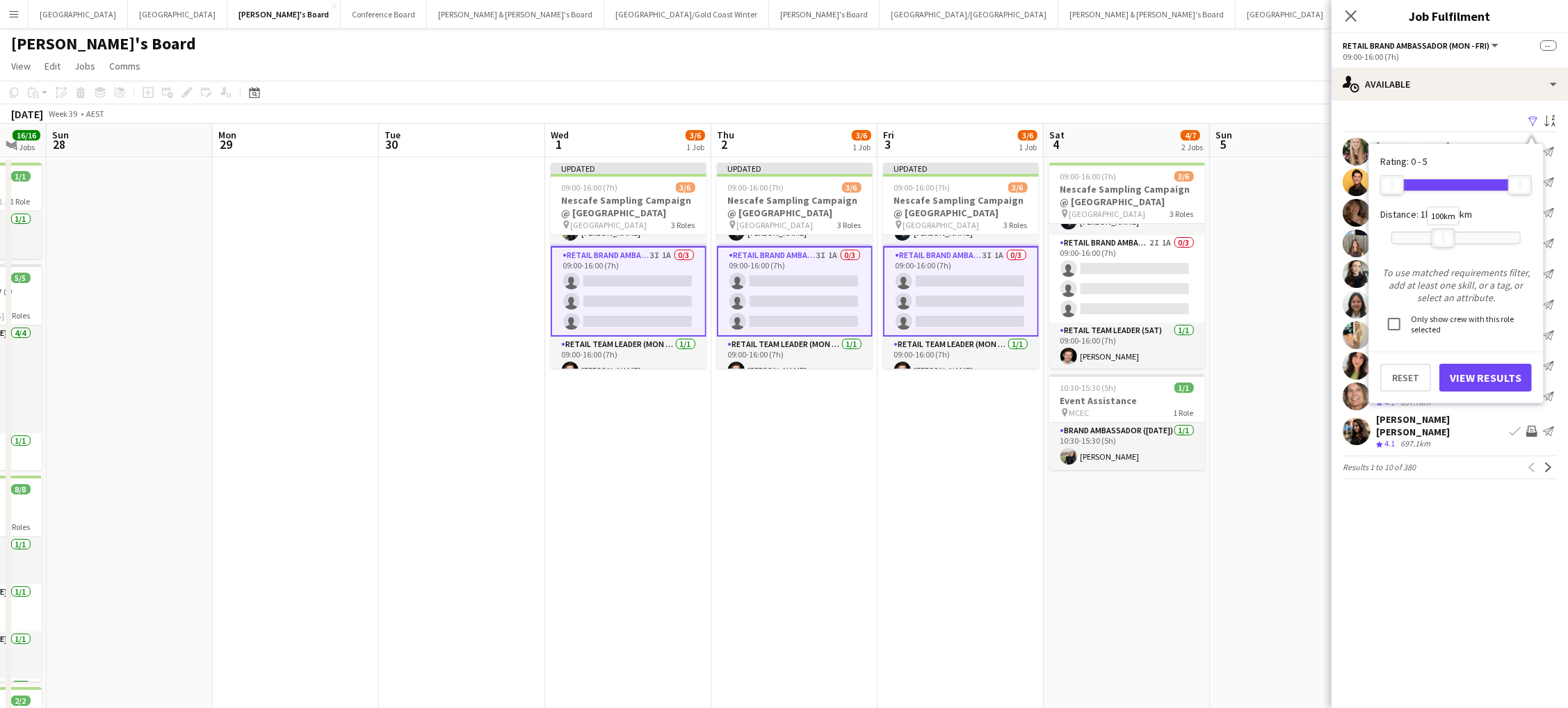
drag, startPoint x: 1519, startPoint y: 233, endPoint x: 1443, endPoint y: 235, distance: 76.0
click at [1443, 235] on div "100km" at bounding box center [1443, 238] width 23 height 19
click at [1477, 377] on button "View Results" at bounding box center [1486, 378] width 93 height 28
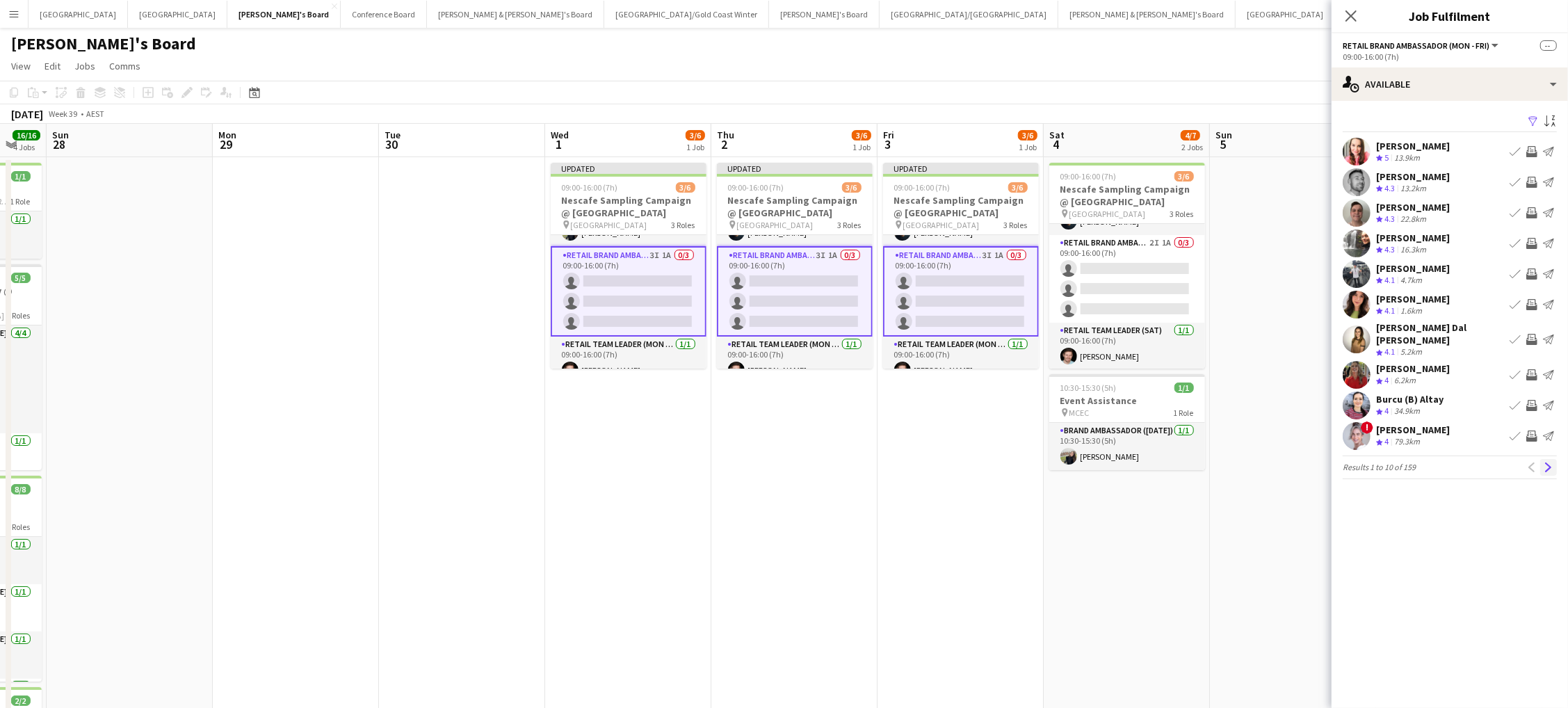
click at [1549, 463] on app-icon "Next" at bounding box center [1549, 467] width 10 height 10
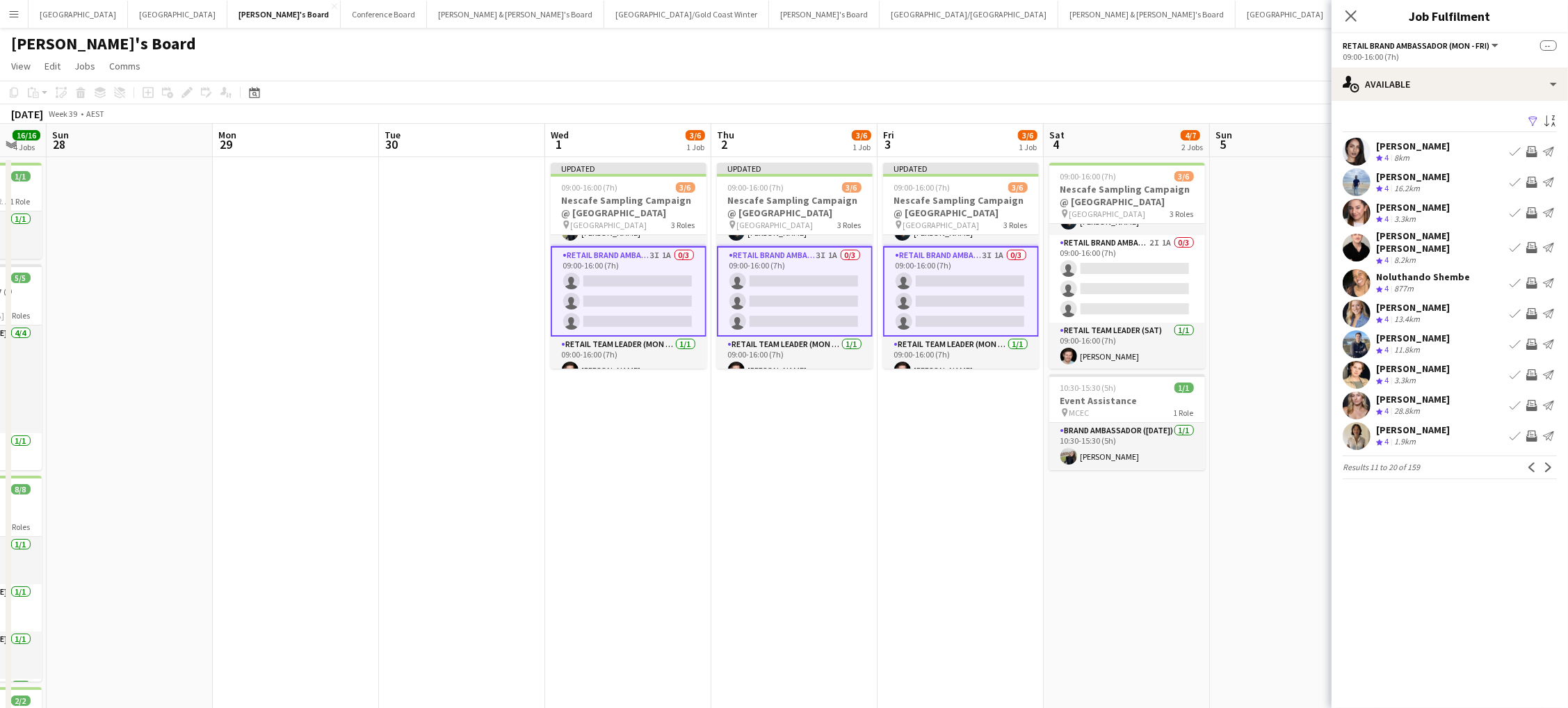
click at [1532, 308] on app-icon "Invite crew" at bounding box center [1532, 314] width 12 height 12
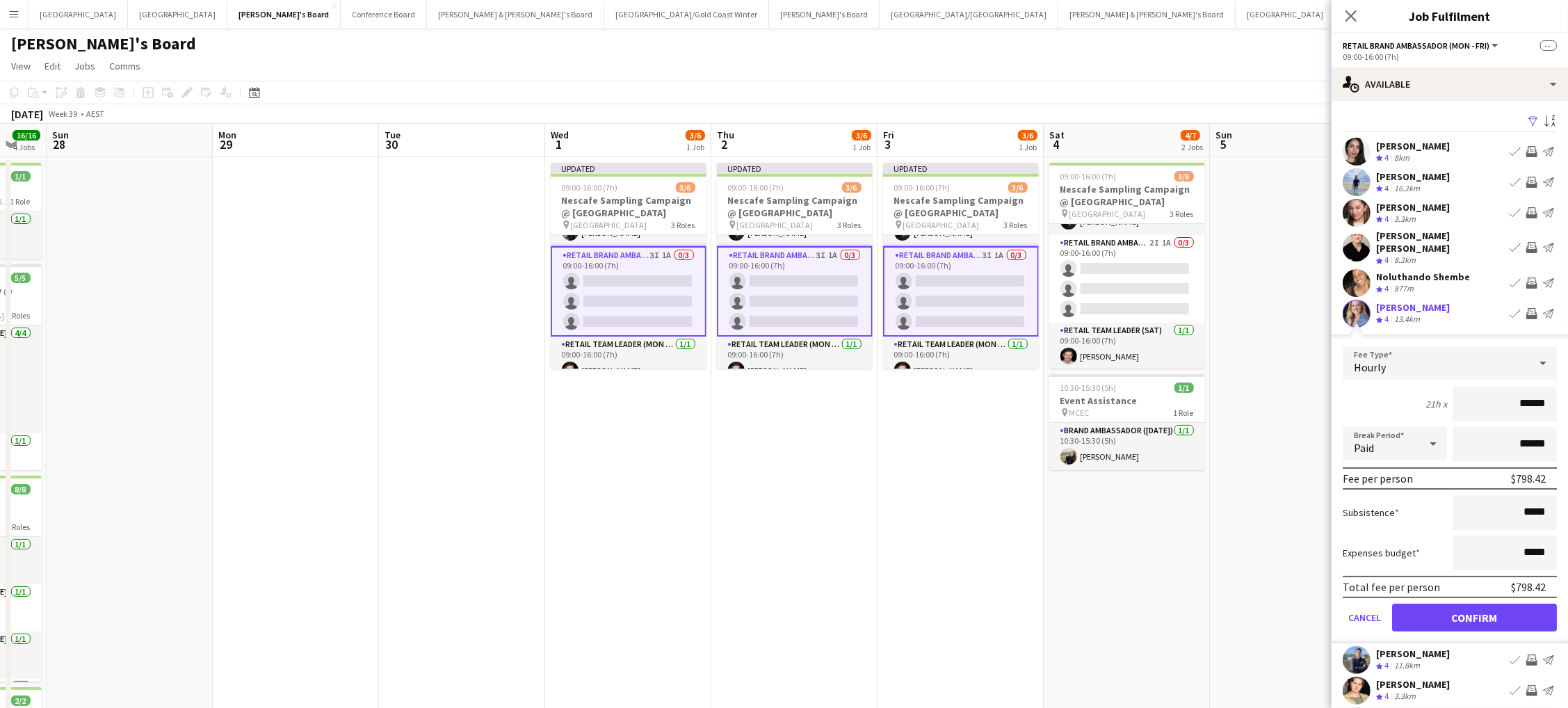
click at [1474, 605] on button "Confirm" at bounding box center [1474, 617] width 165 height 28
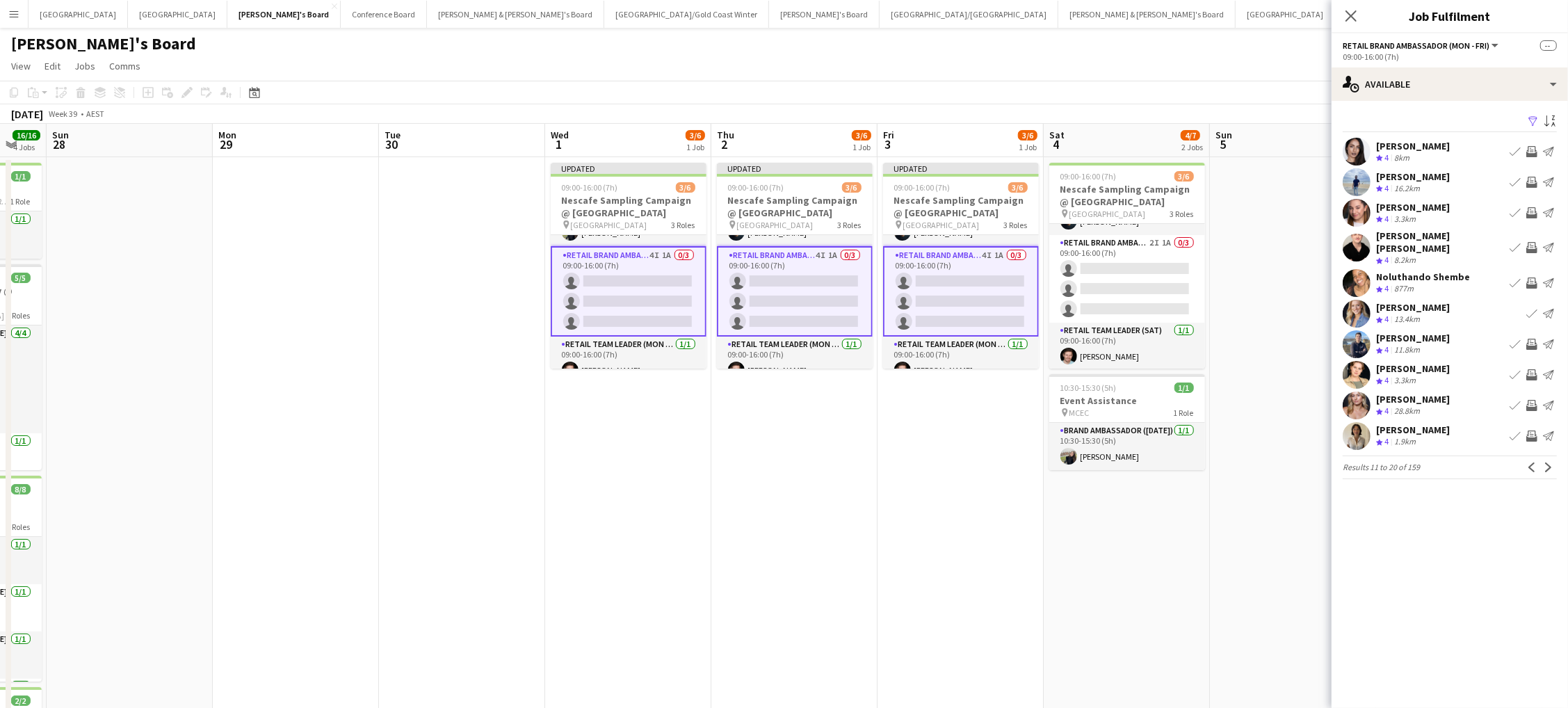
click at [1532, 431] on app-icon "Invite crew" at bounding box center [1532, 437] width 12 height 12
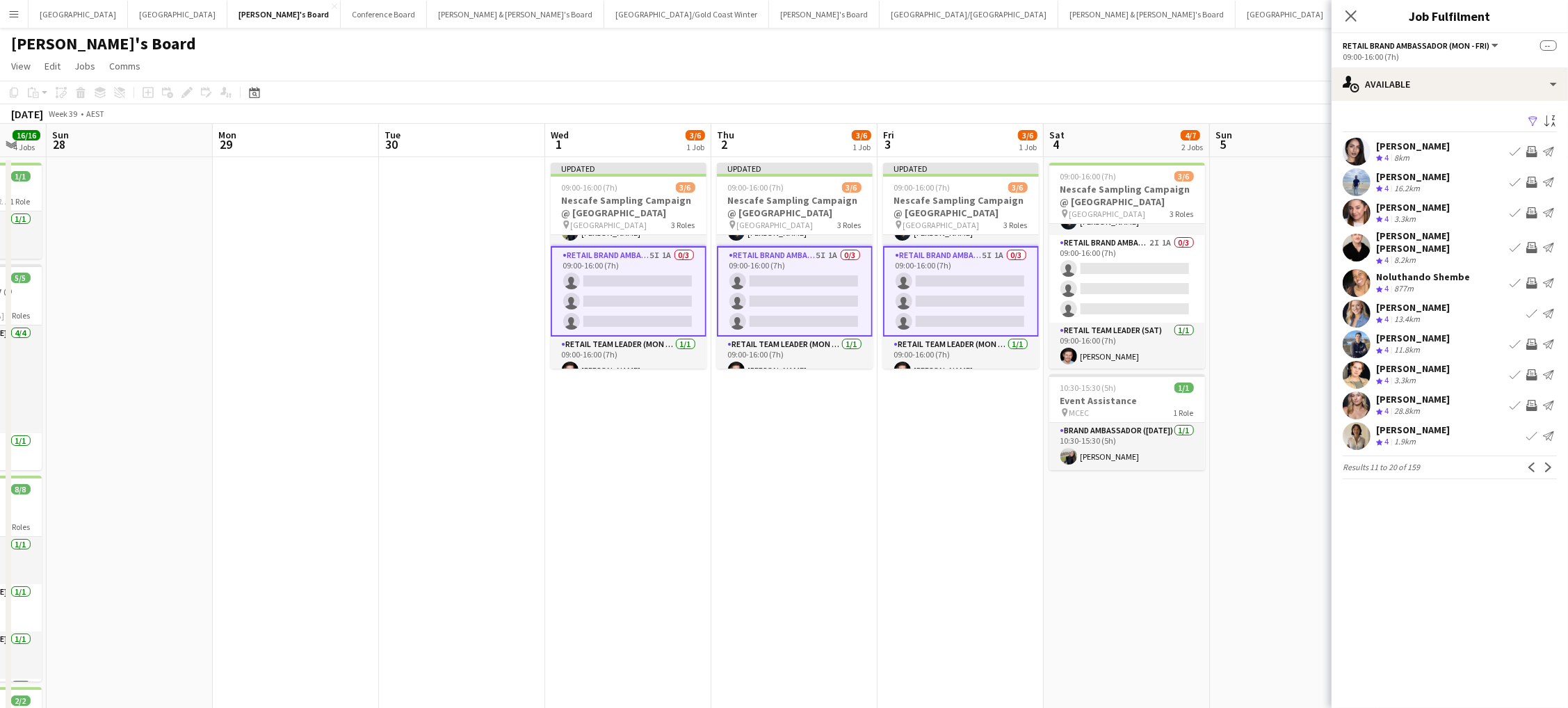
click at [1528, 277] on app-icon "Invite crew" at bounding box center [1532, 283] width 12 height 12
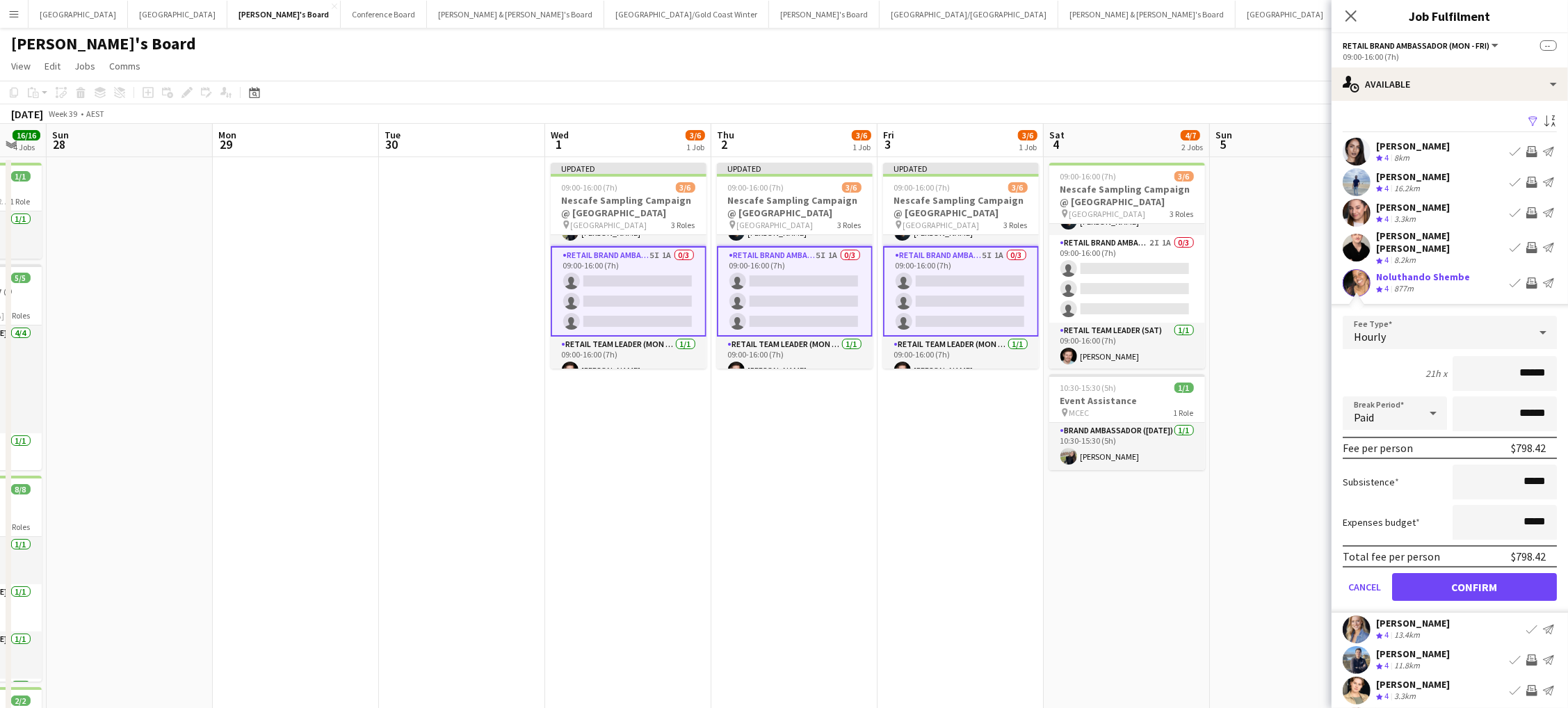
click at [1474, 574] on button "Confirm" at bounding box center [1474, 586] width 165 height 28
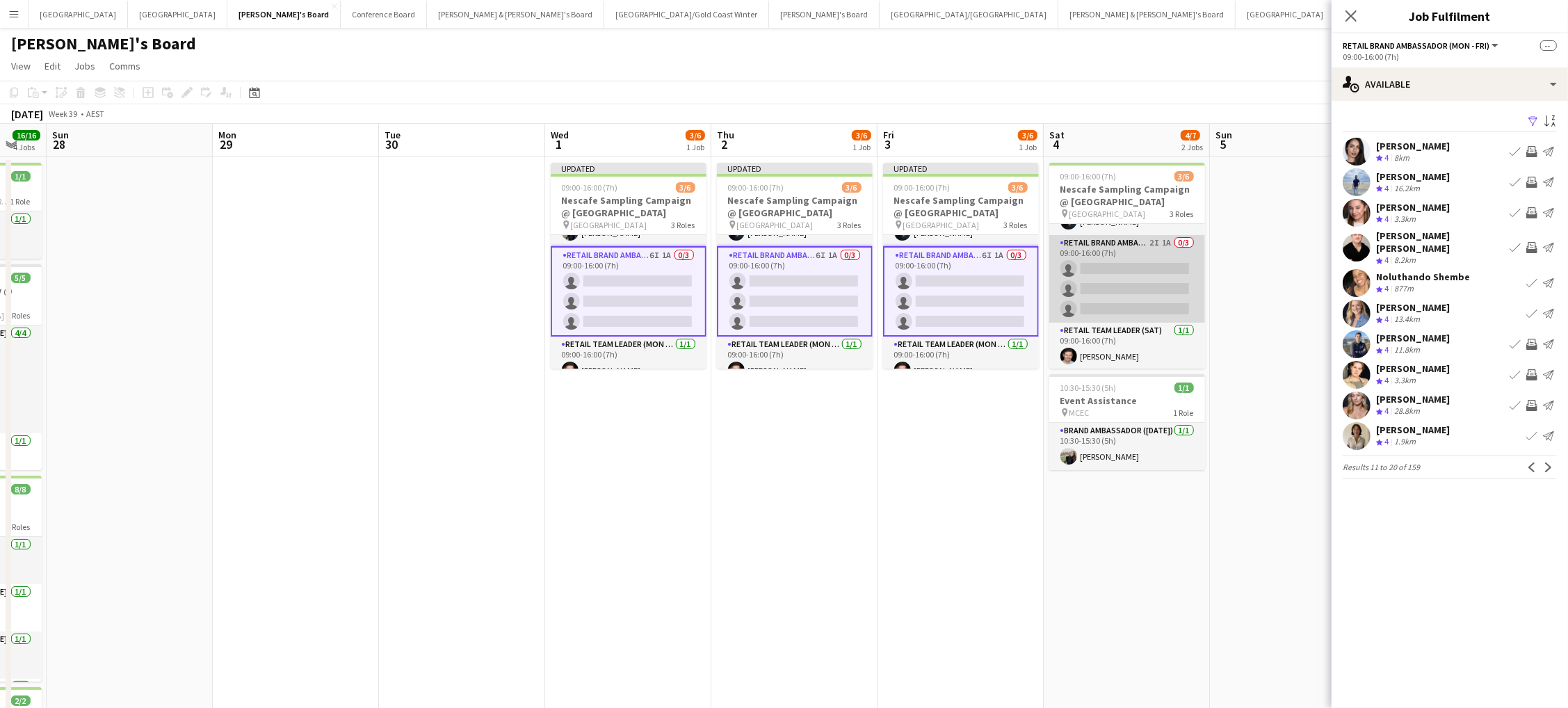
click at [1165, 274] on app-card-role "RETAIL Brand Ambassador ([DATE]) 2I 1A 0/3 09:00-16:00 (7h) single-neutral-acti…" at bounding box center [1127, 278] width 155 height 88
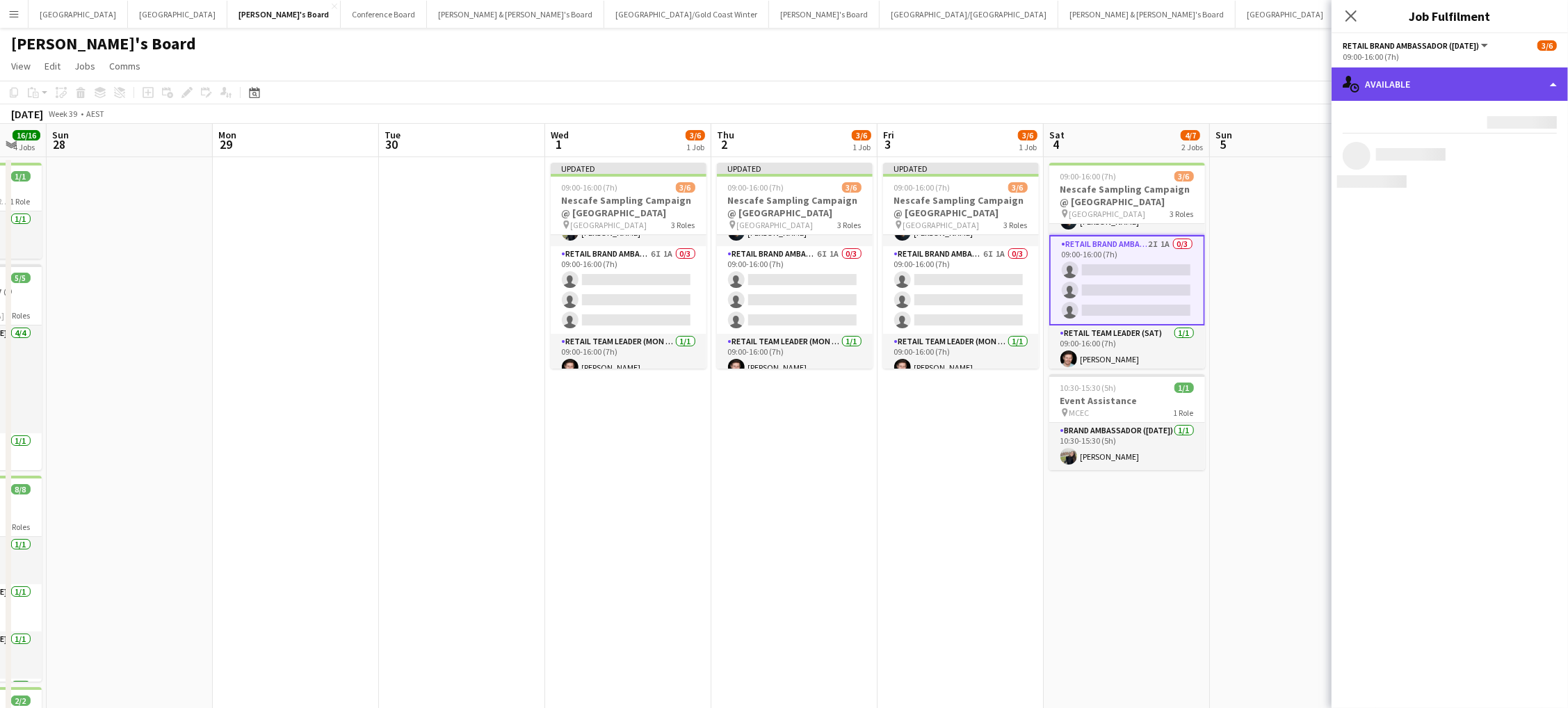
click at [1459, 91] on div "single-neutral-actions-upload Available" at bounding box center [1449, 84] width 237 height 34
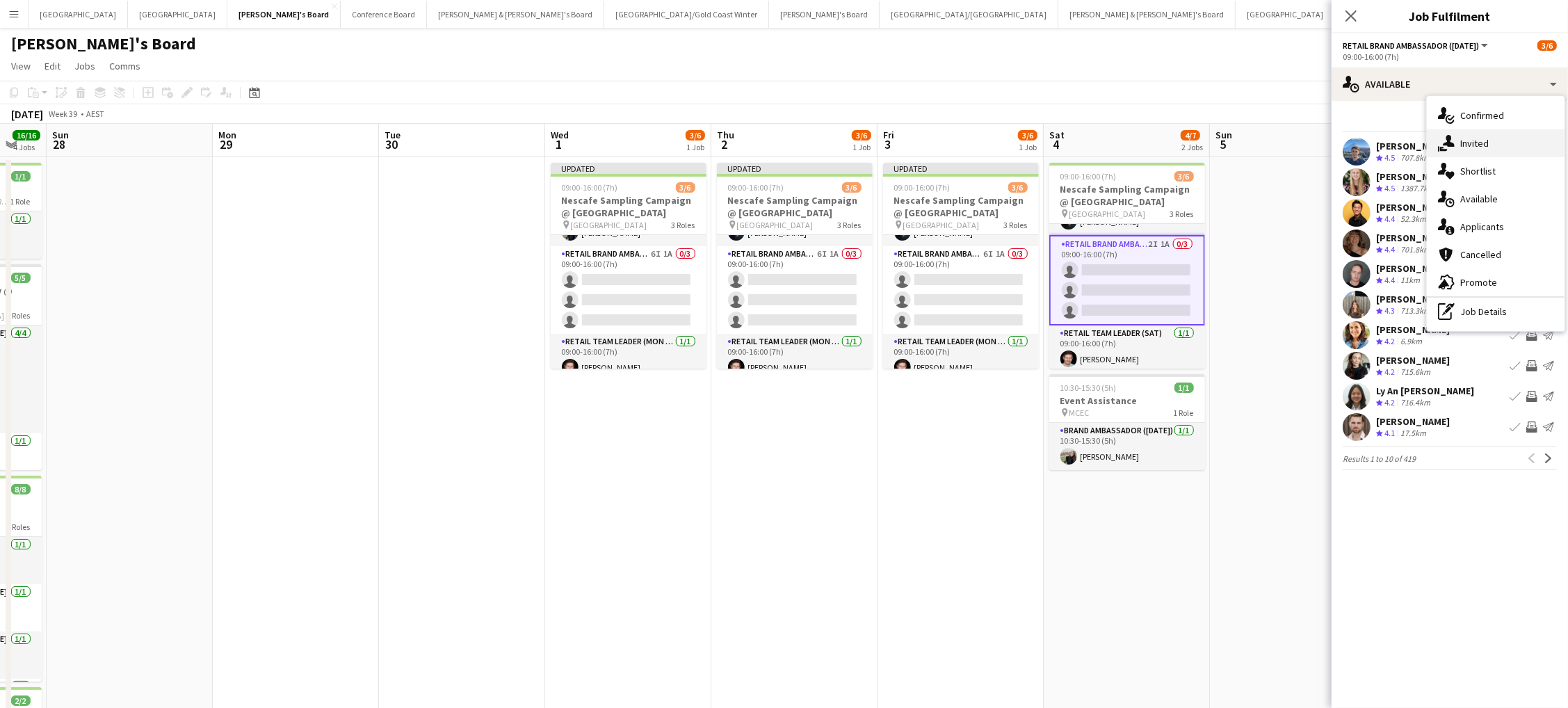
click at [1481, 135] on div "single-neutral-actions-share-1 Invited" at bounding box center [1496, 143] width 138 height 28
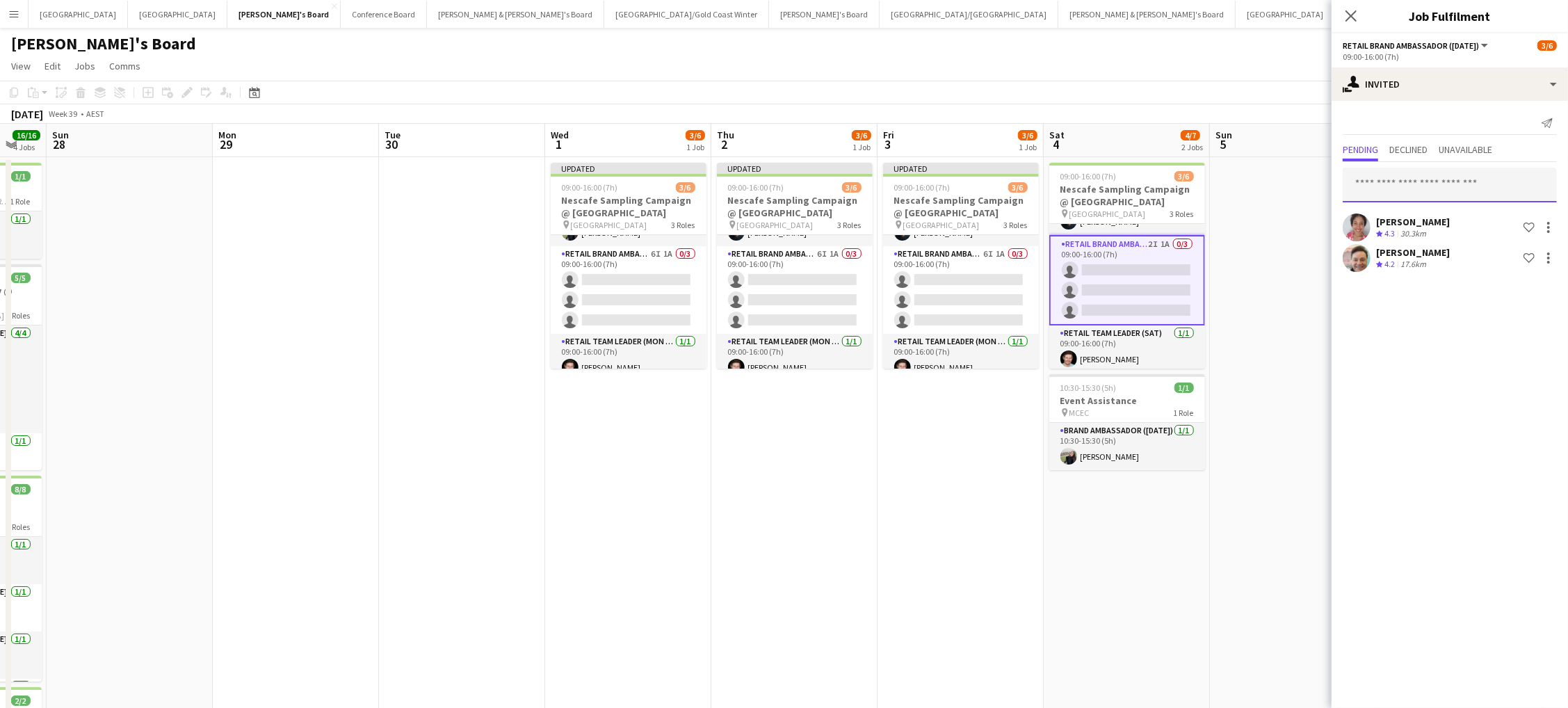
click at [1441, 182] on input "text" at bounding box center [1450, 185] width 214 height 35
type input "*******"
drag, startPoint x: 1441, startPoint y: 182, endPoint x: 1413, endPoint y: 221, distance: 48.0
click at [1413, 221] on span "[PERSON_NAME]" at bounding box center [1393, 218] width 80 height 12
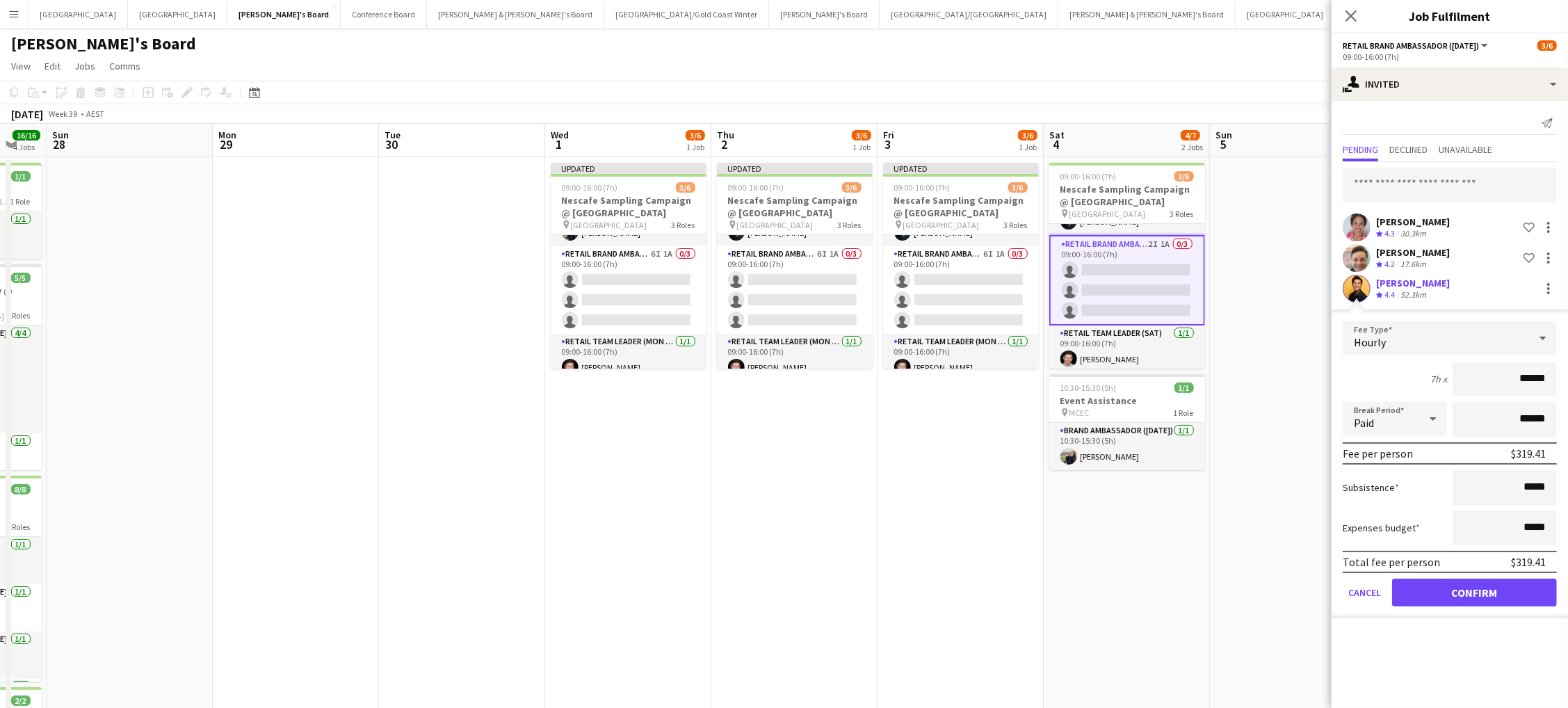
click at [1474, 588] on button "Confirm" at bounding box center [1474, 592] width 165 height 28
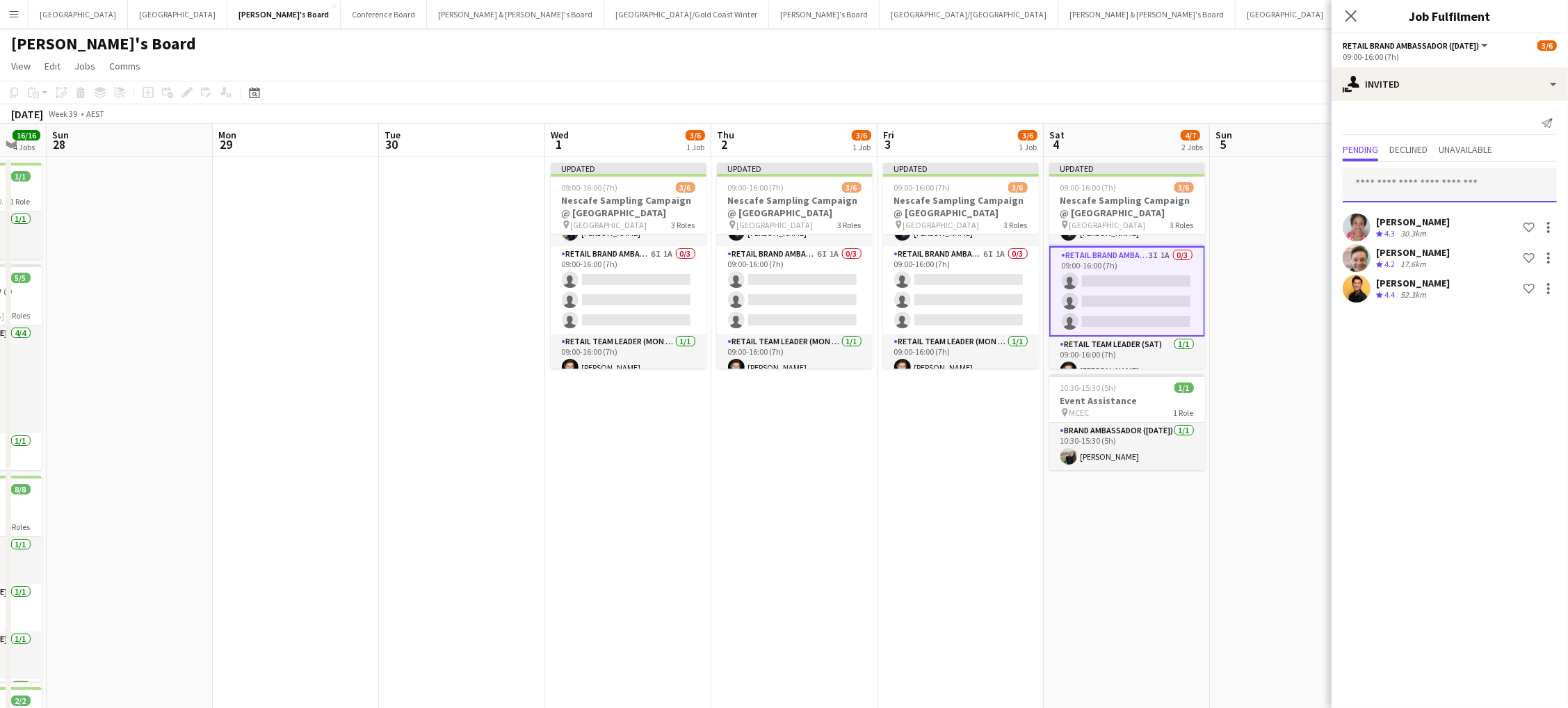
click at [1403, 186] on input "text" at bounding box center [1450, 185] width 214 height 35
type input "***"
click at [1389, 229] on span "[EMAIL_ADDRESS][DOMAIN_NAME]" at bounding box center [1449, 230] width 192 height 12
click at [1421, 179] on input "text" at bounding box center [1450, 185] width 214 height 35
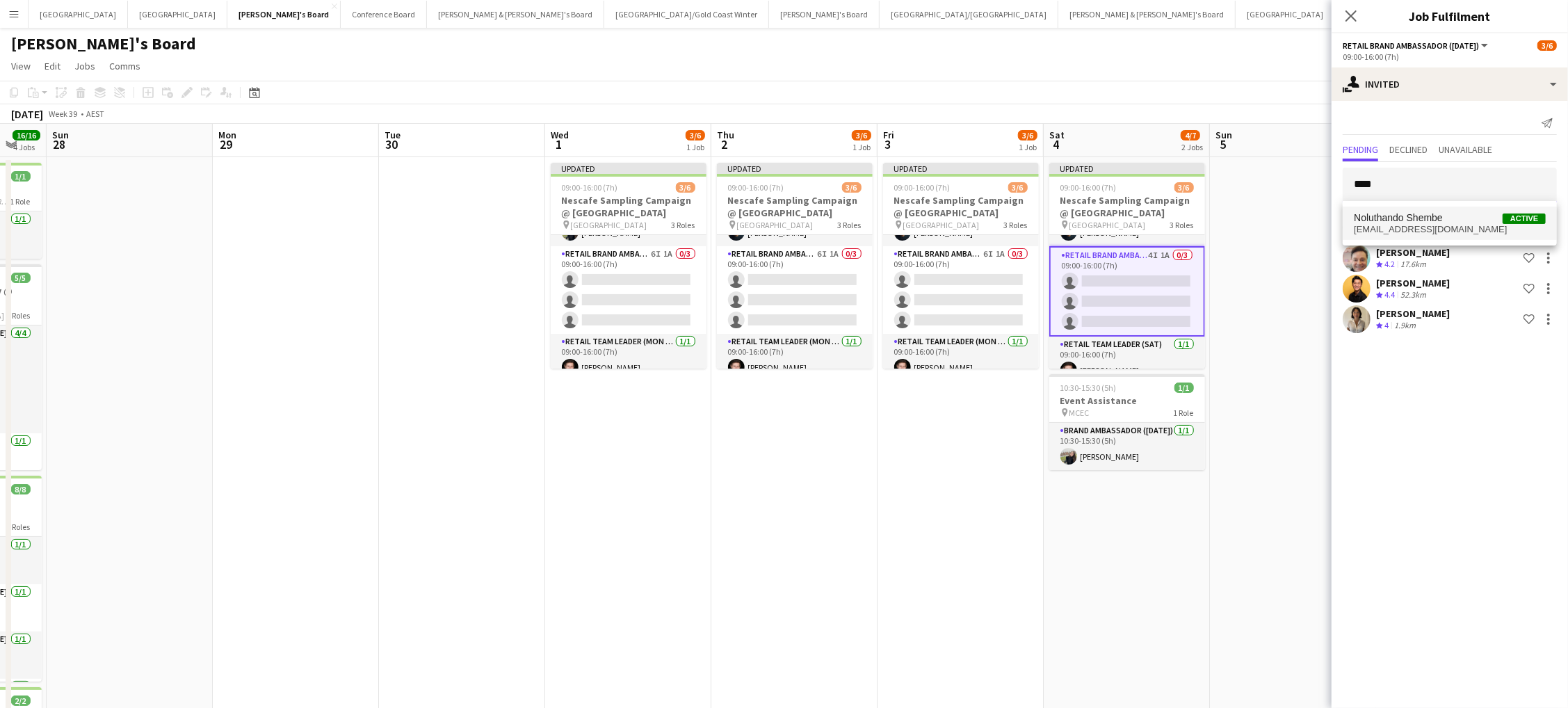
scroll to position [0, 0]
type input "****"
click at [1438, 215] on span "Noluthando Shembe" at bounding box center [1398, 218] width 89 height 12
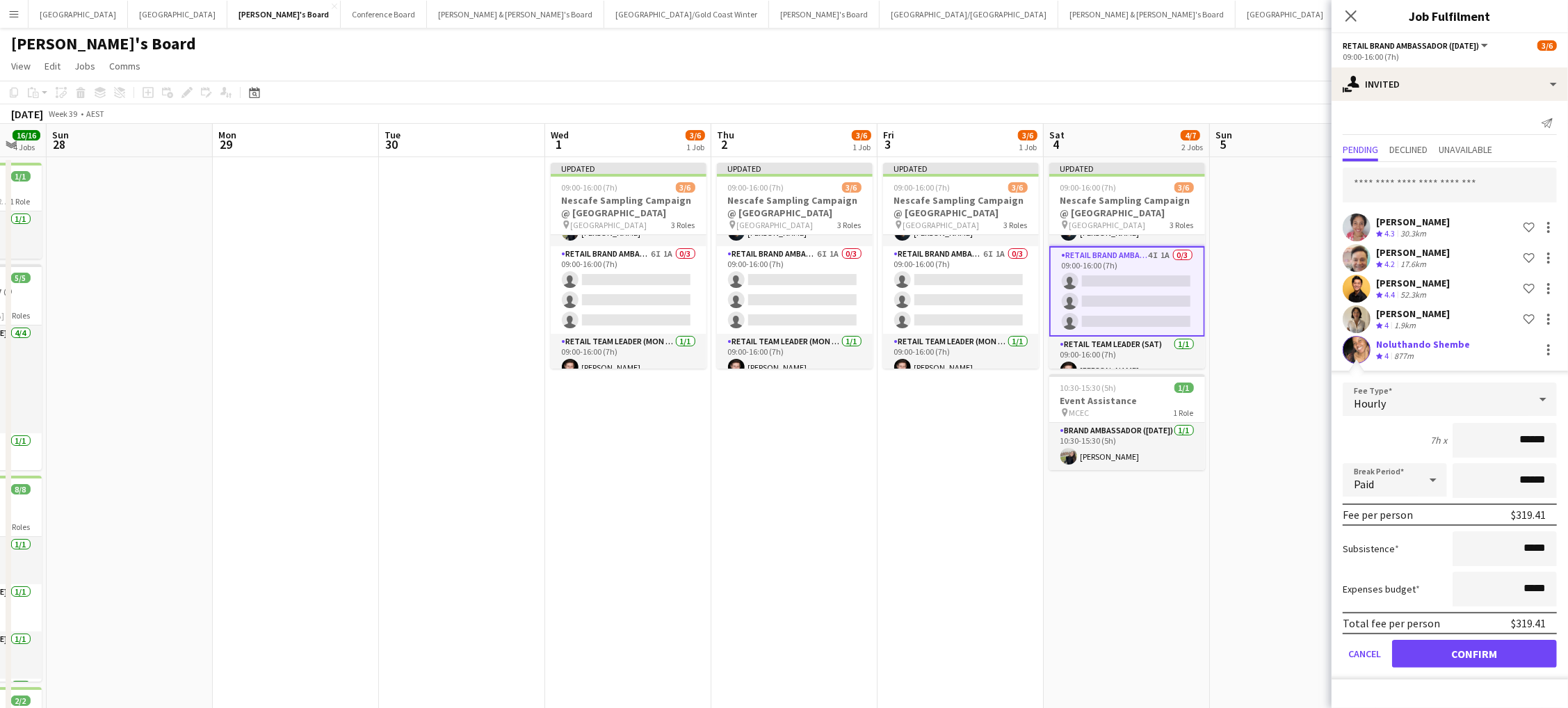
click at [1413, 655] on button "Confirm" at bounding box center [1474, 654] width 165 height 28
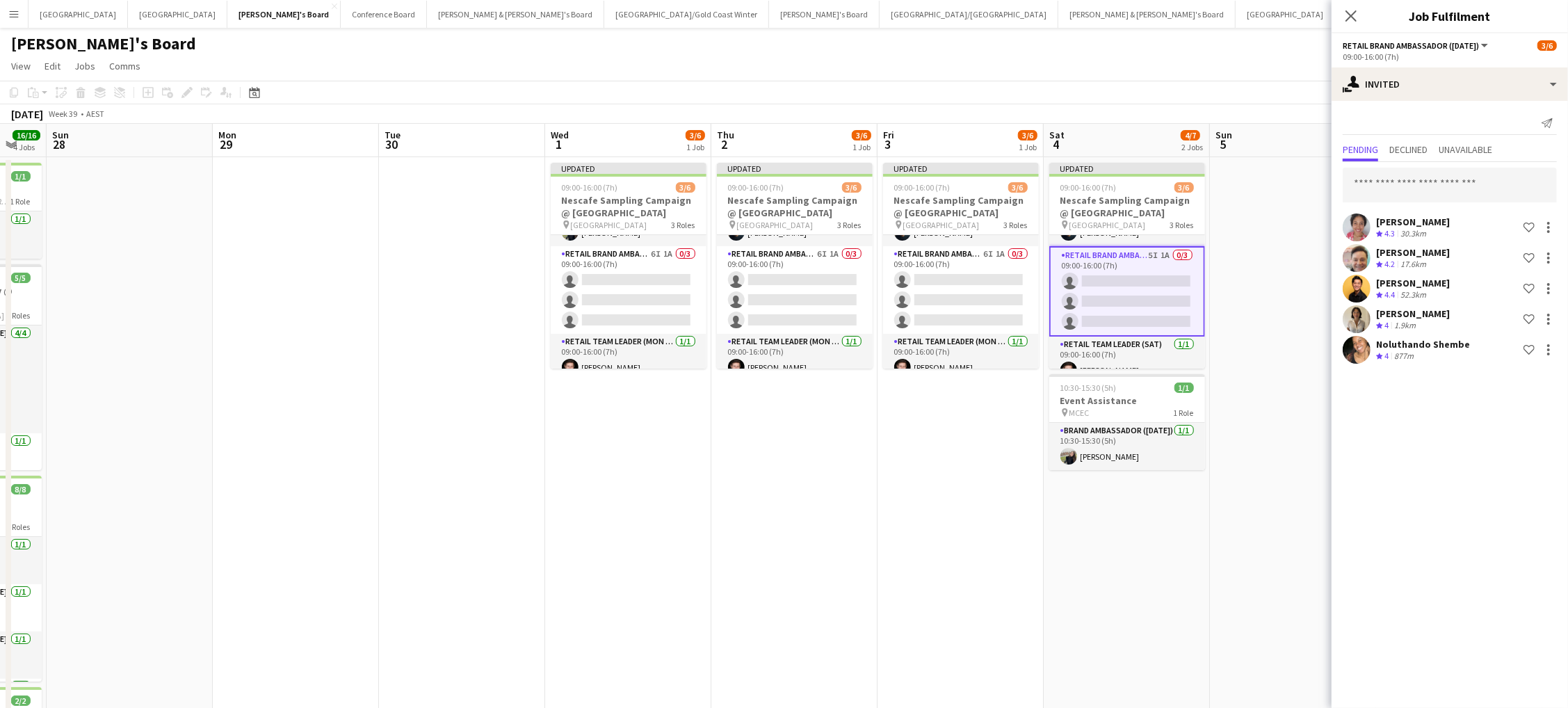
click at [1220, 564] on app-date-cell at bounding box center [1293, 515] width 166 height 716
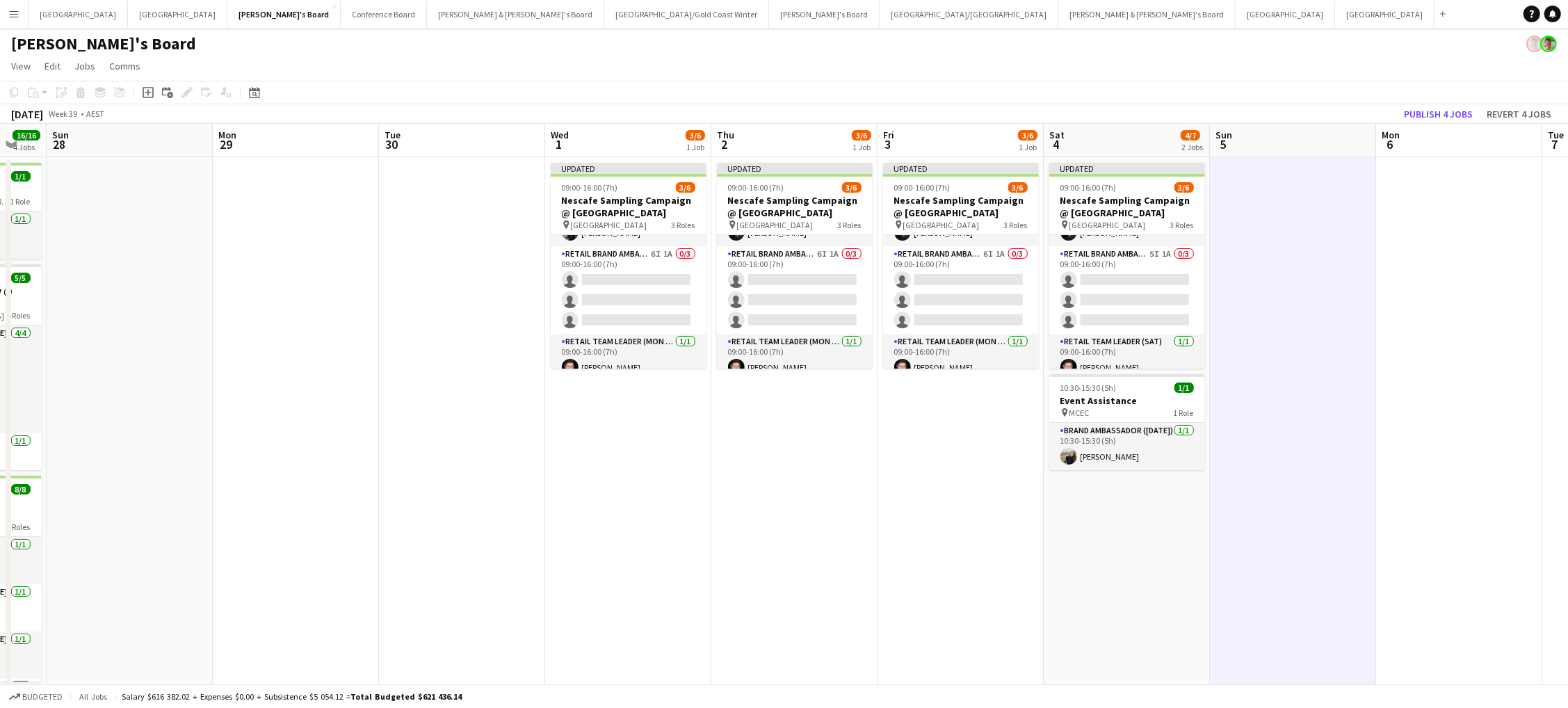
drag, startPoint x: 1434, startPoint y: 112, endPoint x: 1212, endPoint y: 140, distance: 223.8
click at [1430, 111] on button "Publish 4 jobs" at bounding box center [1438, 114] width 80 height 18
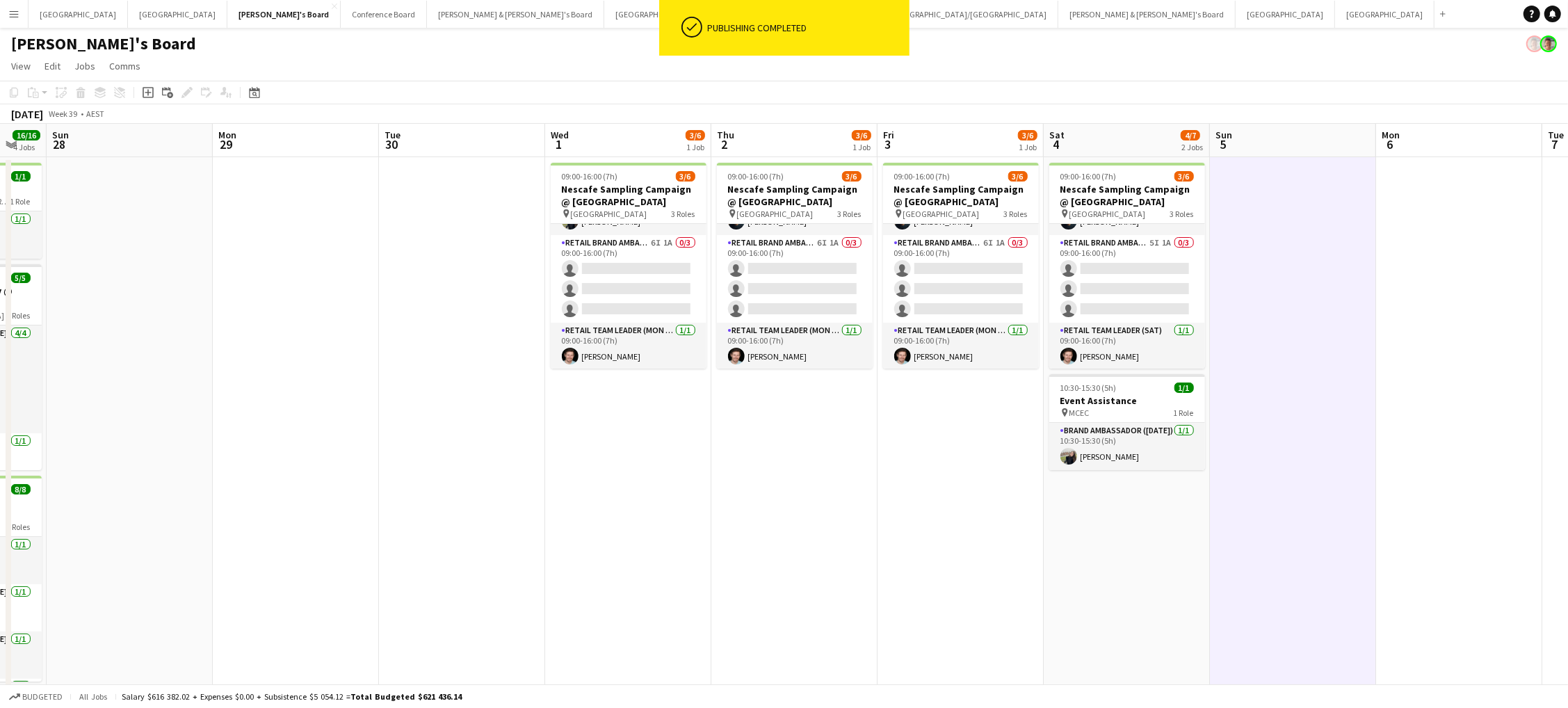
drag, startPoint x: 962, startPoint y: 277, endPoint x: 1441, endPoint y: 146, distance: 496.6
click at [963, 277] on app-card-role "RETAIL Brand Ambassador (Mon - Fri) 6I 1A 0/3 09:00-16:00 (7h) single-neutral-a…" at bounding box center [961, 278] width 155 height 88
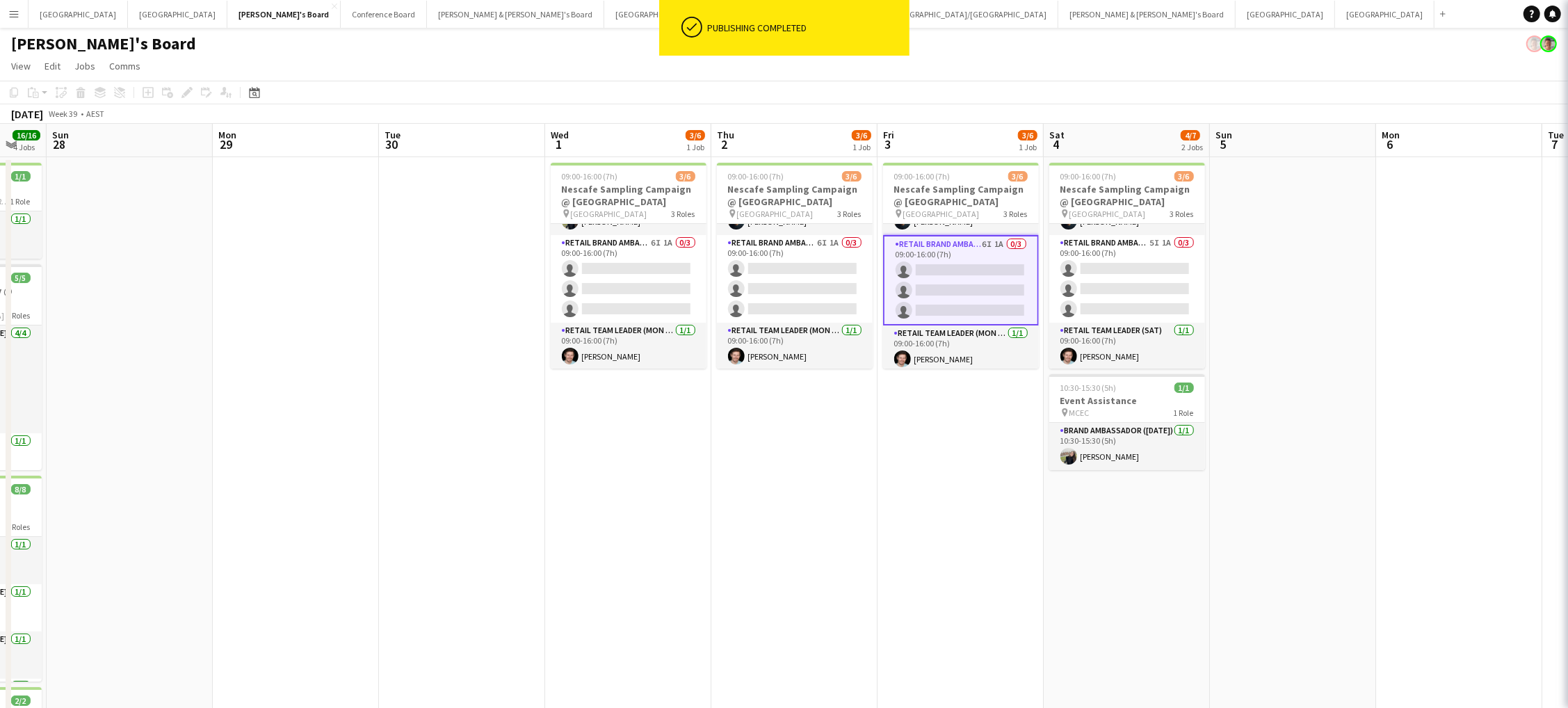
scroll to position [0, 450]
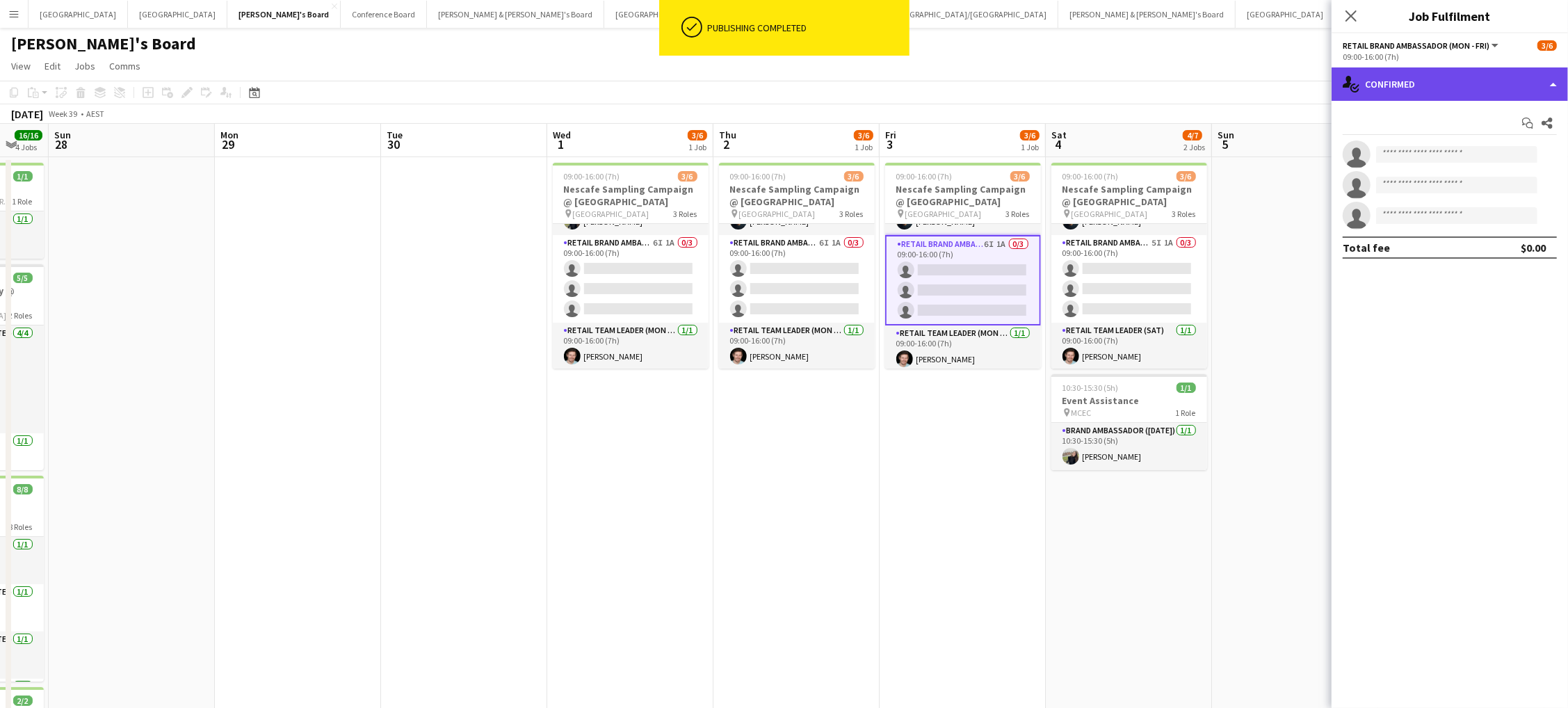
click at [1549, 81] on div "single-neutral-actions-check-2 Confirmed" at bounding box center [1449, 84] width 237 height 34
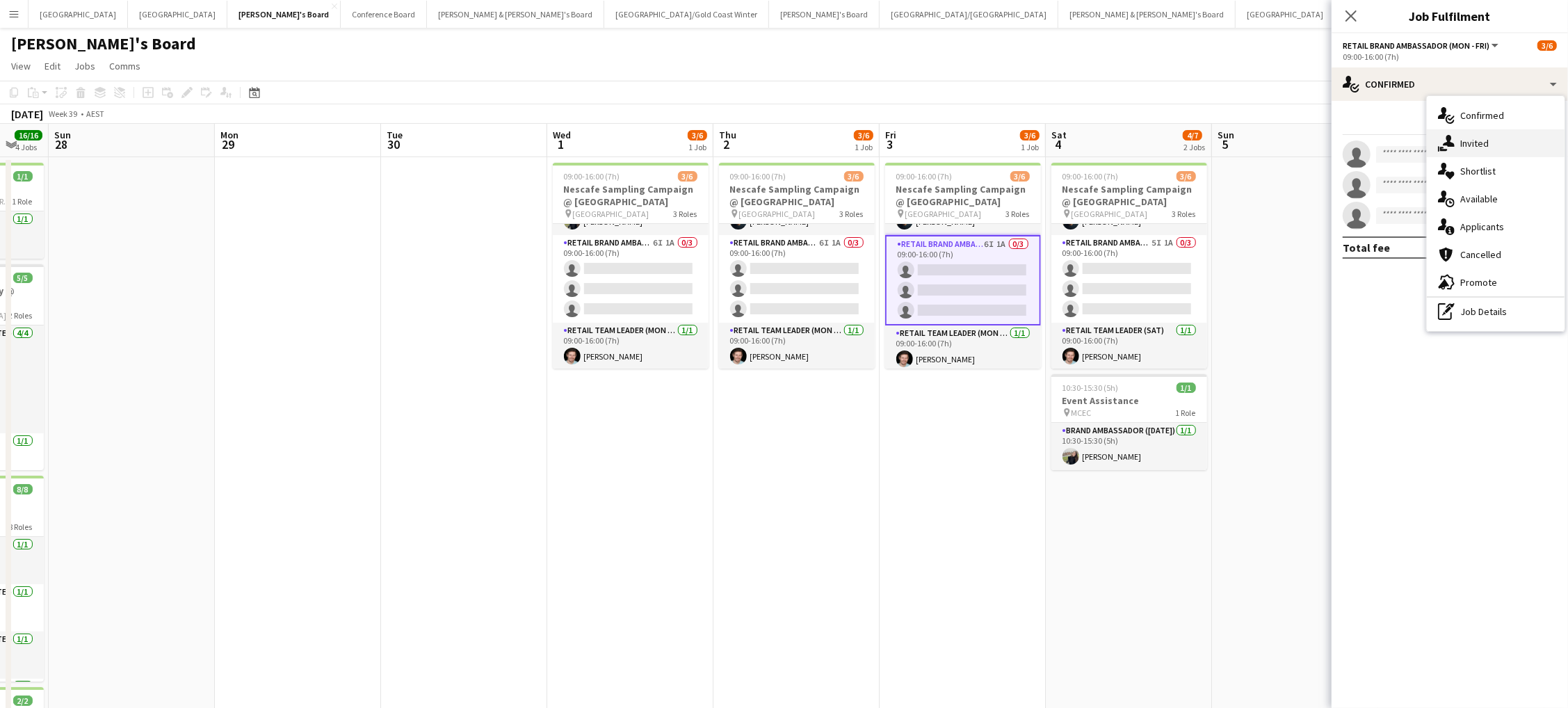
click at [1545, 138] on div "single-neutral-actions-share-1 Invited" at bounding box center [1496, 143] width 138 height 28
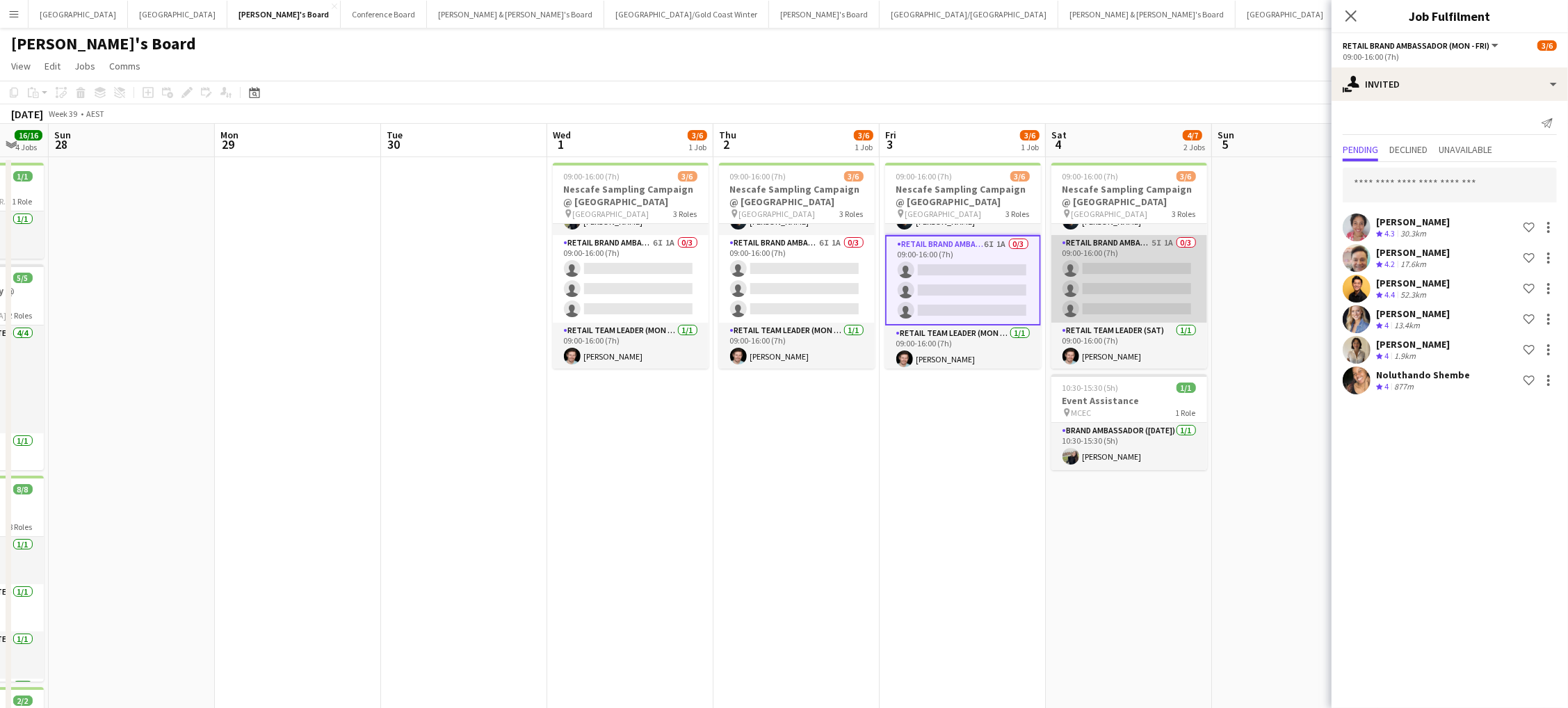
click at [1106, 247] on app-card-role "RETAIL Brand Ambassador ([DATE]) 5I 1A 0/3 09:00-16:00 (7h) single-neutral-acti…" at bounding box center [1129, 278] width 155 height 88
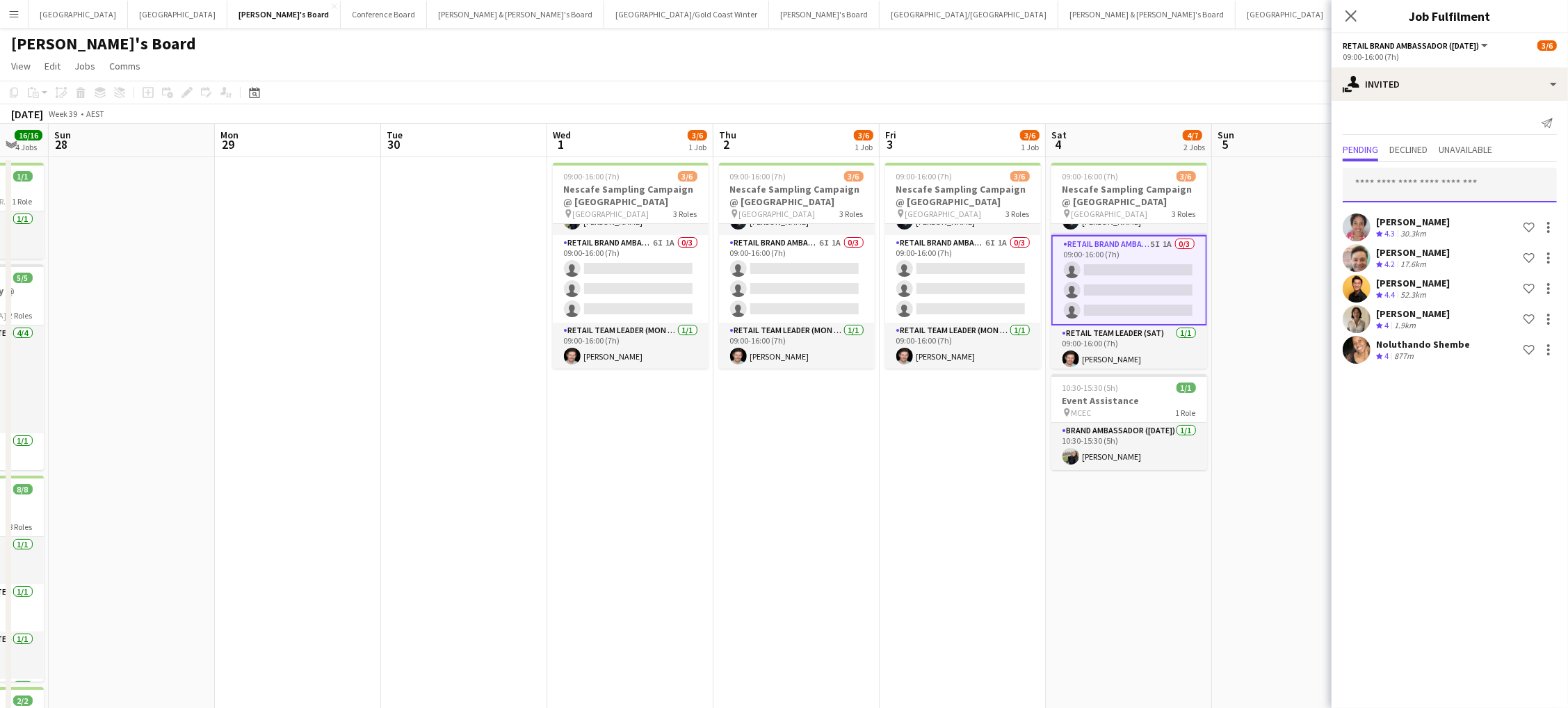
click at [1414, 190] on input "text" at bounding box center [1450, 185] width 214 height 35
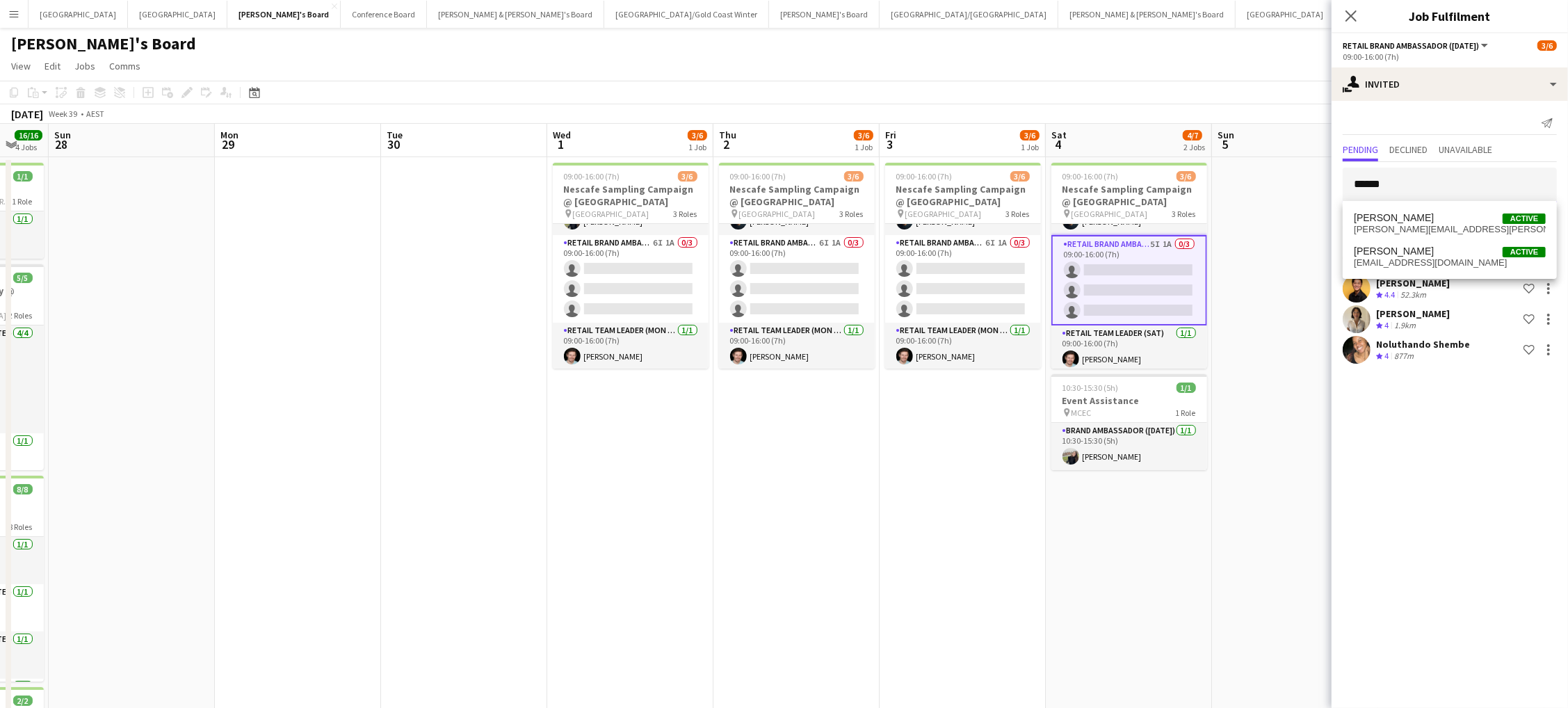
type input "******"
drag, startPoint x: 1414, startPoint y: 190, endPoint x: 1400, endPoint y: 266, distance: 77.3
click at [1400, 266] on span "[EMAIL_ADDRESS][DOMAIN_NAME]" at bounding box center [1449, 263] width 192 height 12
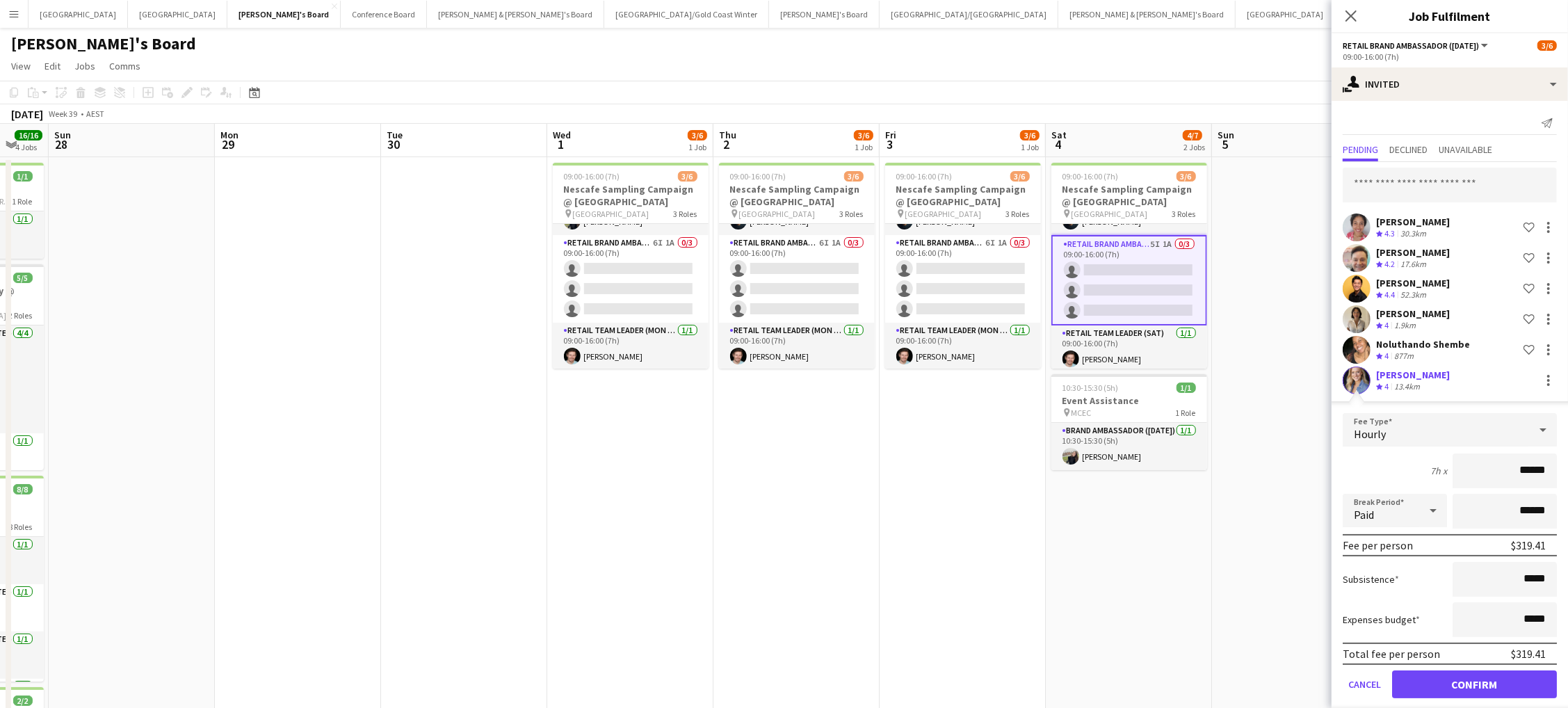
click at [1474, 680] on button "Confirm" at bounding box center [1474, 684] width 165 height 28
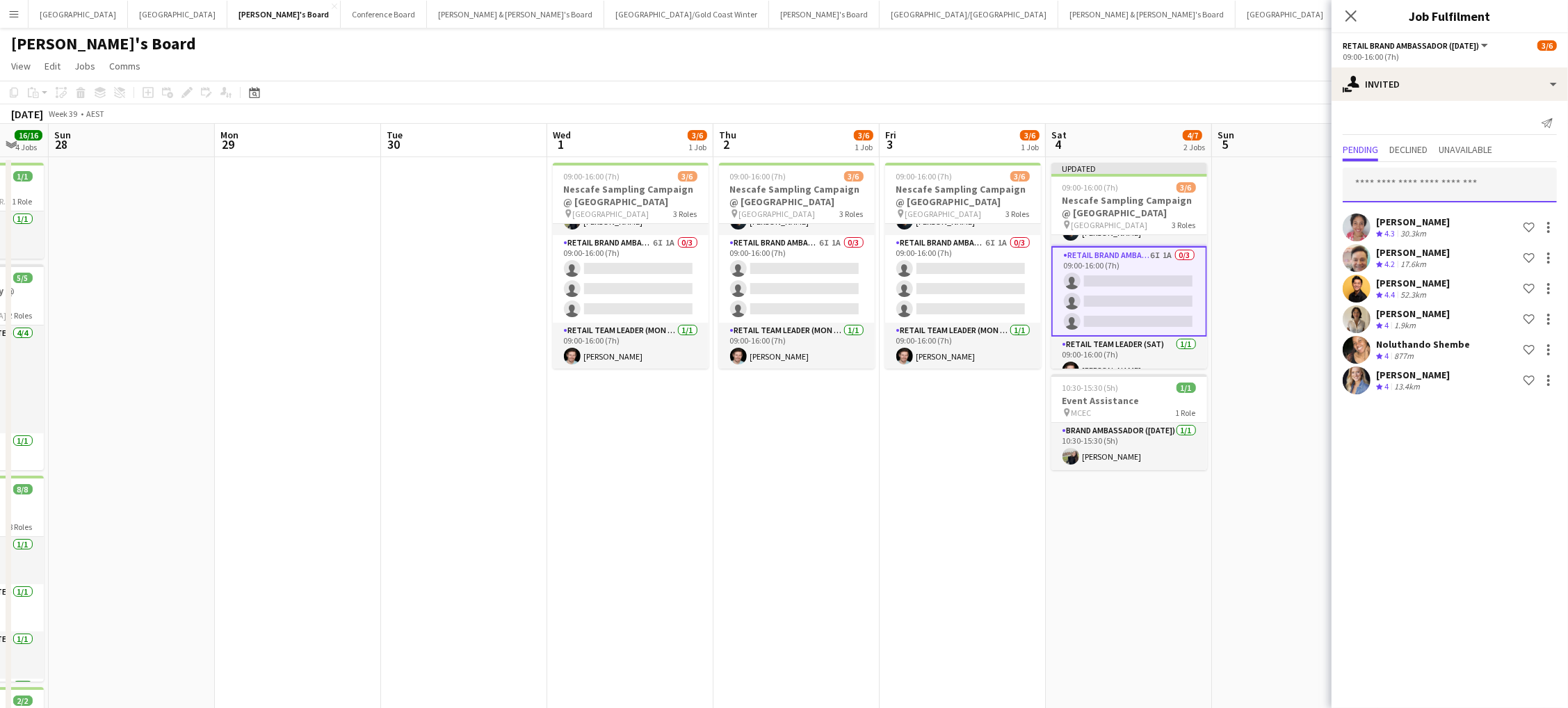
click at [1408, 187] on input "text" at bounding box center [1450, 185] width 214 height 35
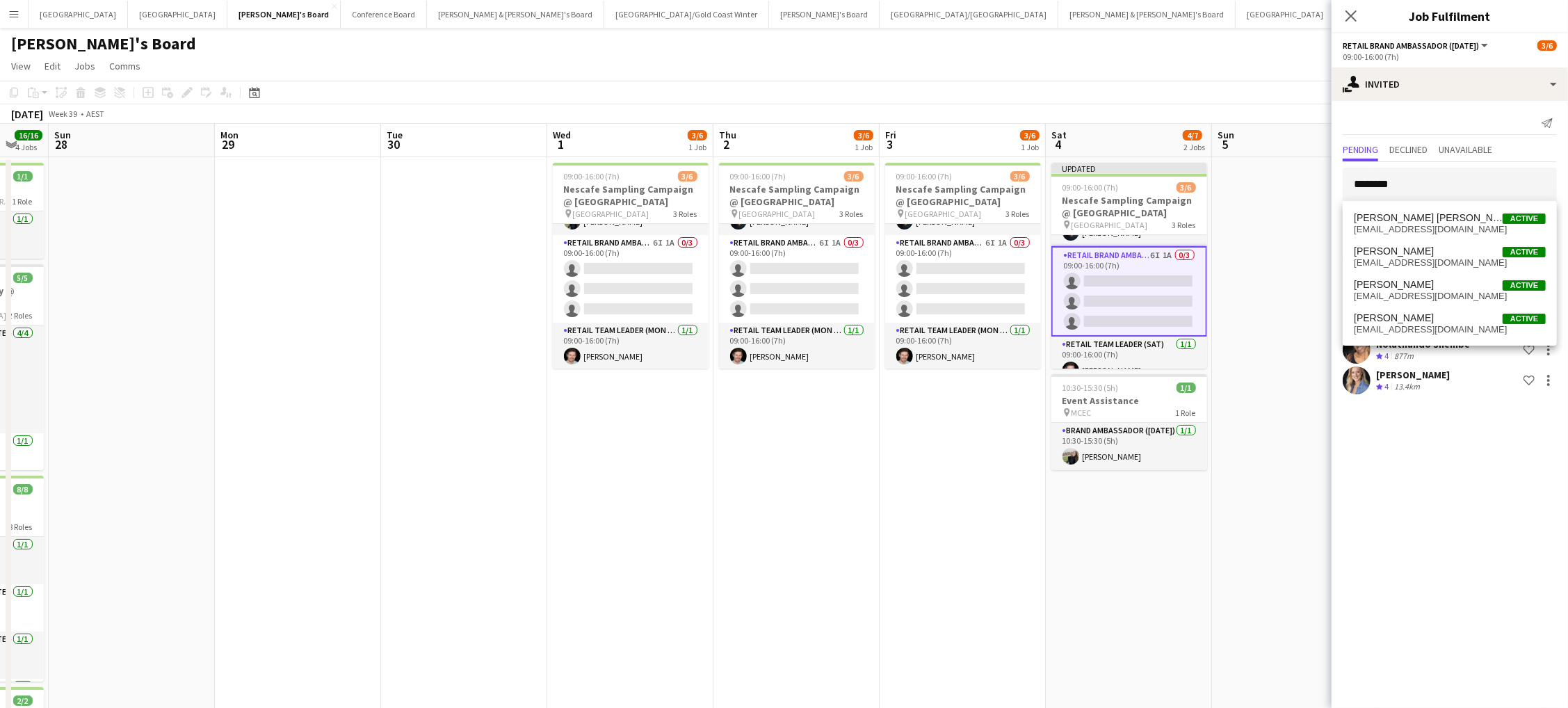
type input "********"
drag, startPoint x: 1407, startPoint y: 219, endPoint x: 1406, endPoint y: 230, distance: 11.0
click at [1406, 230] on span "[EMAIL_ADDRESS][DOMAIN_NAME]" at bounding box center [1449, 230] width 192 height 12
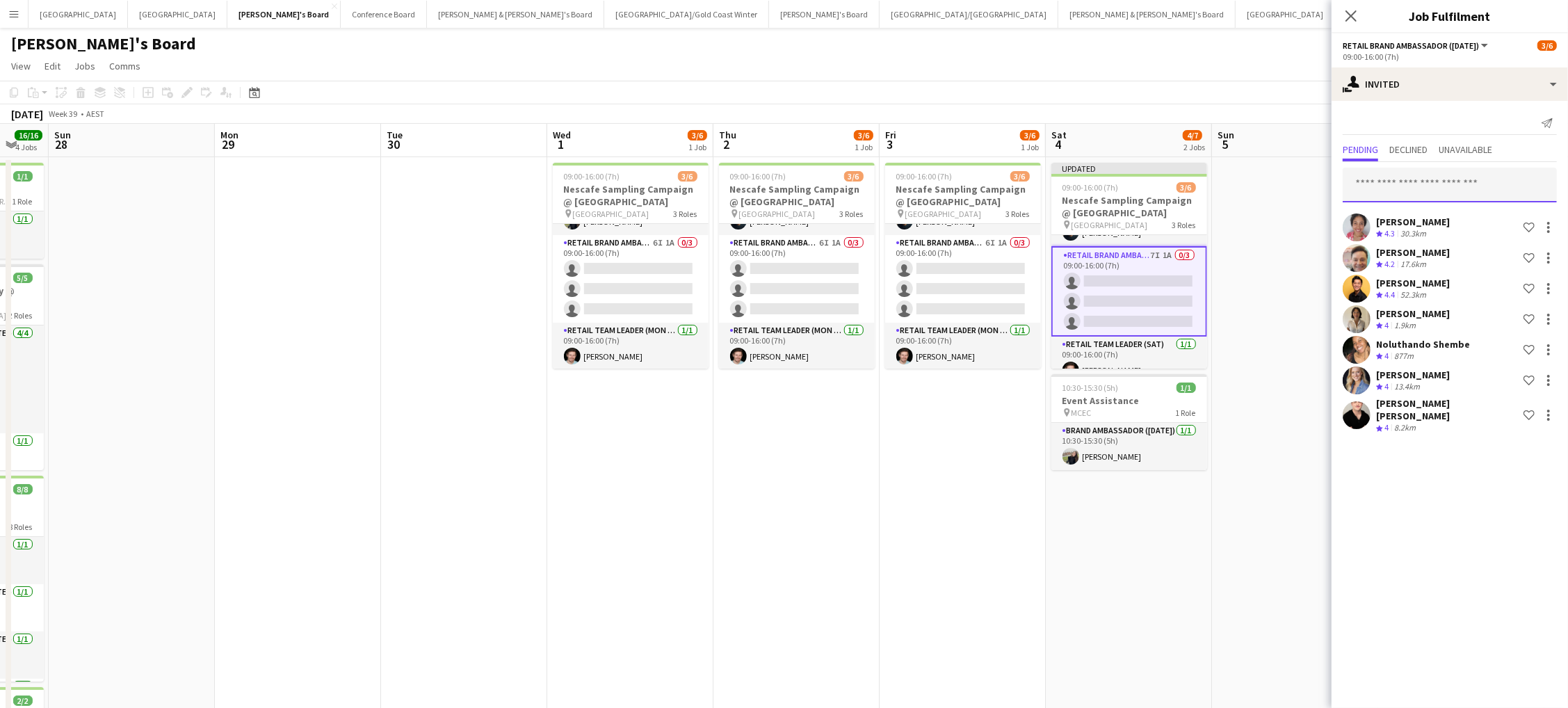
click at [1388, 181] on input "text" at bounding box center [1450, 185] width 214 height 35
type input "*******"
click at [1386, 218] on span "[PERSON_NAME]" at bounding box center [1393, 218] width 80 height 12
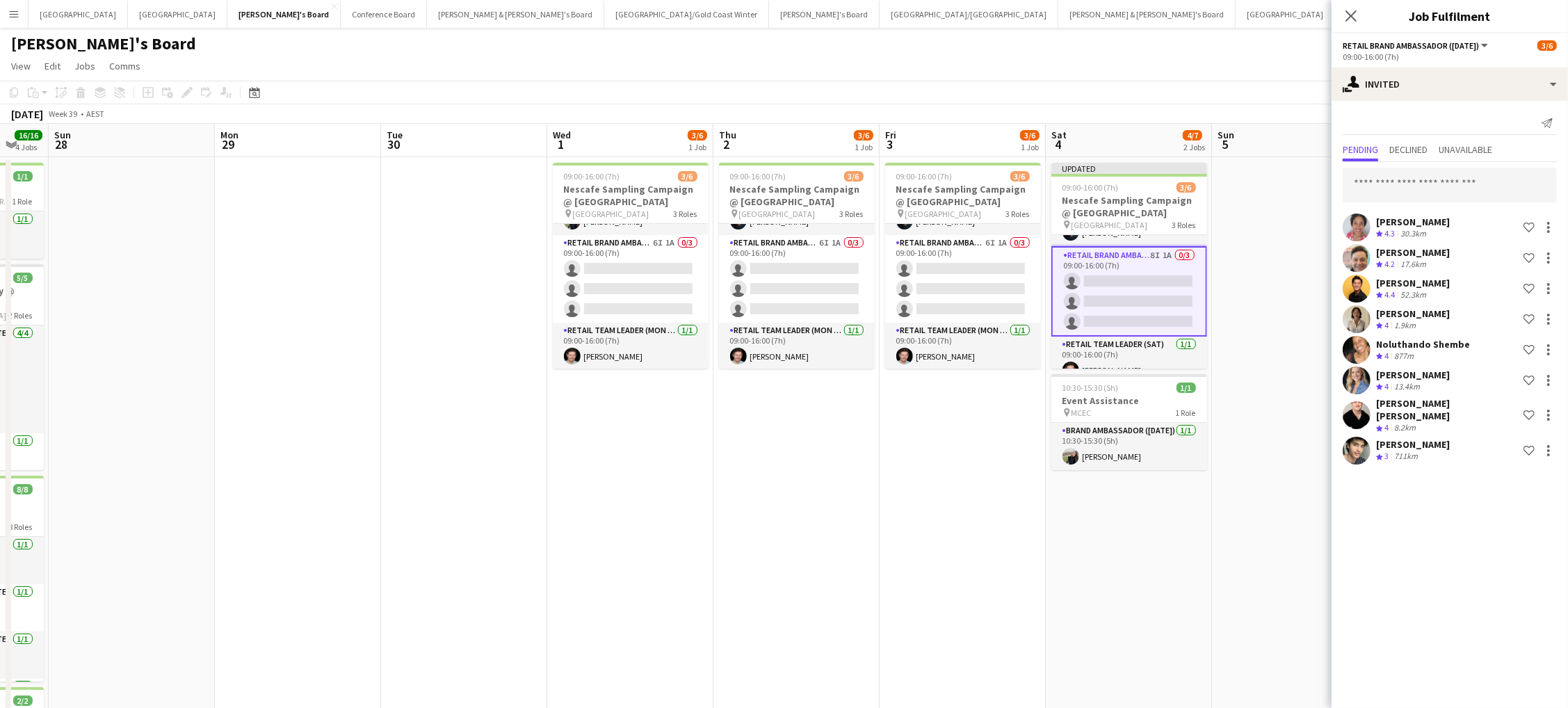
drag, startPoint x: 944, startPoint y: 276, endPoint x: 930, endPoint y: 274, distance: 14.1
click at [930, 274] on app-calendar-viewport "Thu 25 10/10 4 Jobs Fri 26 16/16 4 Jobs Sat 27 16/16 4 Jobs Sun 28 Mon 29 Tue 3…" at bounding box center [784, 498] width 1568 height 750
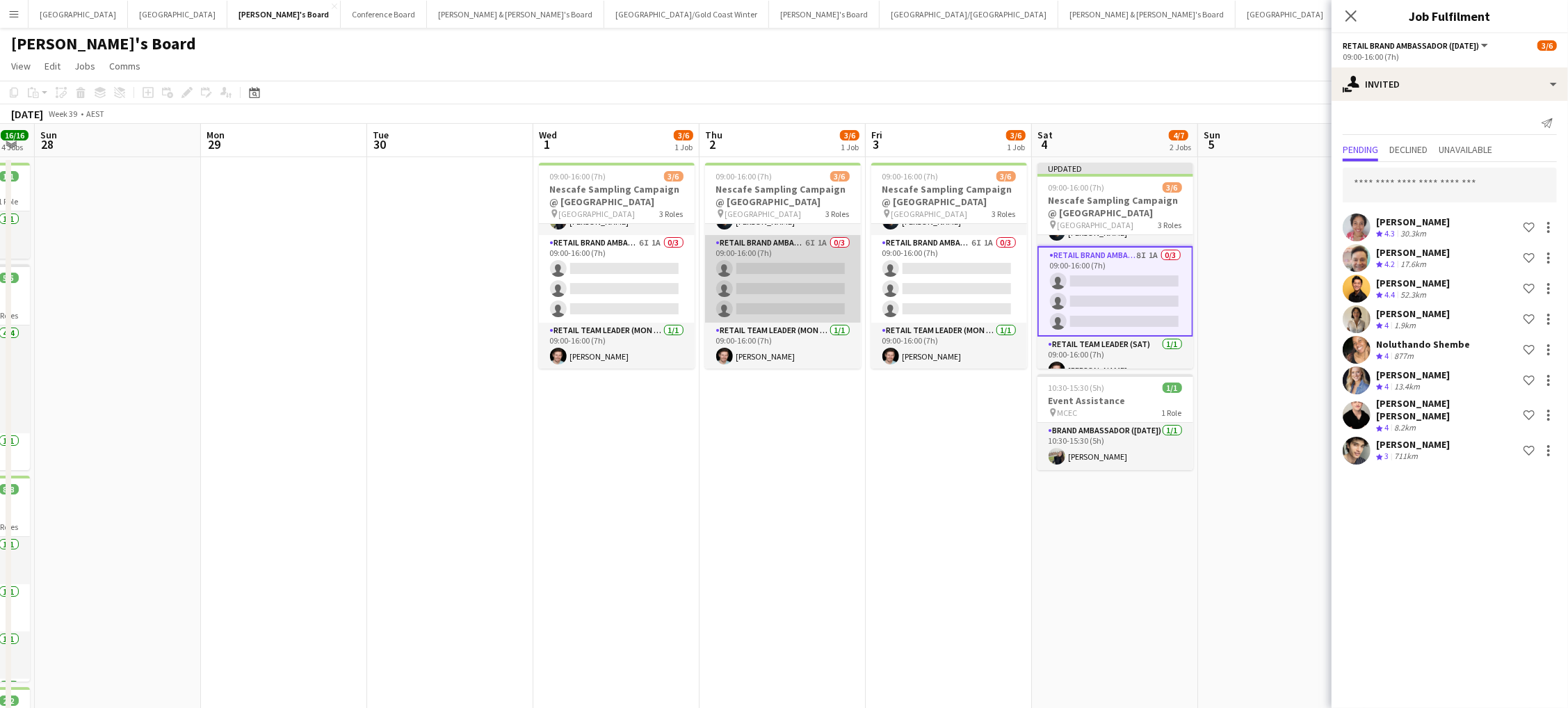
drag, startPoint x: 807, startPoint y: 272, endPoint x: 772, endPoint y: 271, distance: 35.0
click at [805, 272] on app-card-role "RETAIL Brand Ambassador (Mon - Fri) 6I 1A 0/3 09:00-16:00 (7h) single-neutral-a…" at bounding box center [782, 278] width 155 height 88
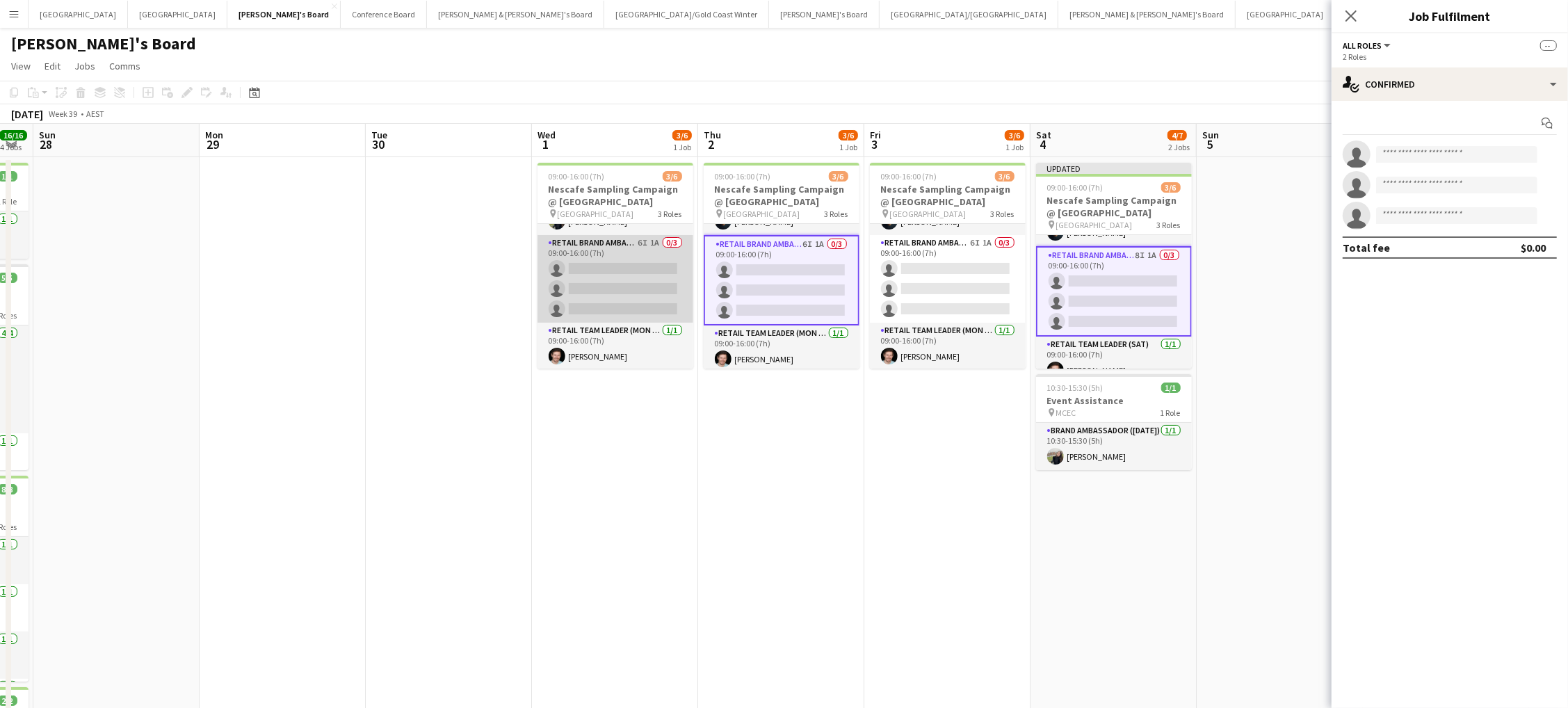
click at [636, 269] on app-card-role "RETAIL Brand Ambassador (Mon - Fri) 6I 1A 0/3 09:00-16:00 (7h) single-neutral-a…" at bounding box center [615, 278] width 155 height 88
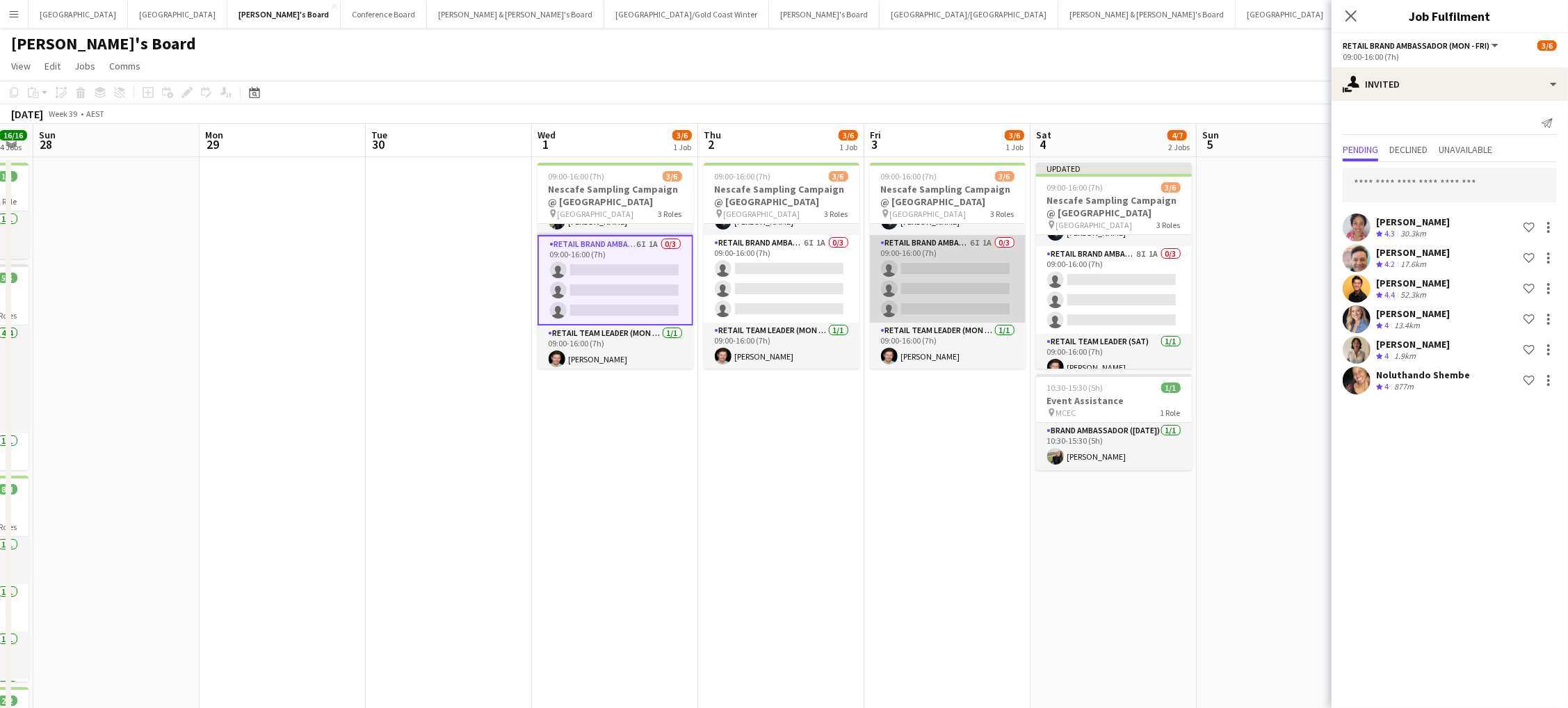
click at [937, 268] on app-card-role "RETAIL Brand Ambassador (Mon - Fri) 6I 1A 0/3 09:00-16:00 (7h) single-neutral-a…" at bounding box center [947, 278] width 155 height 88
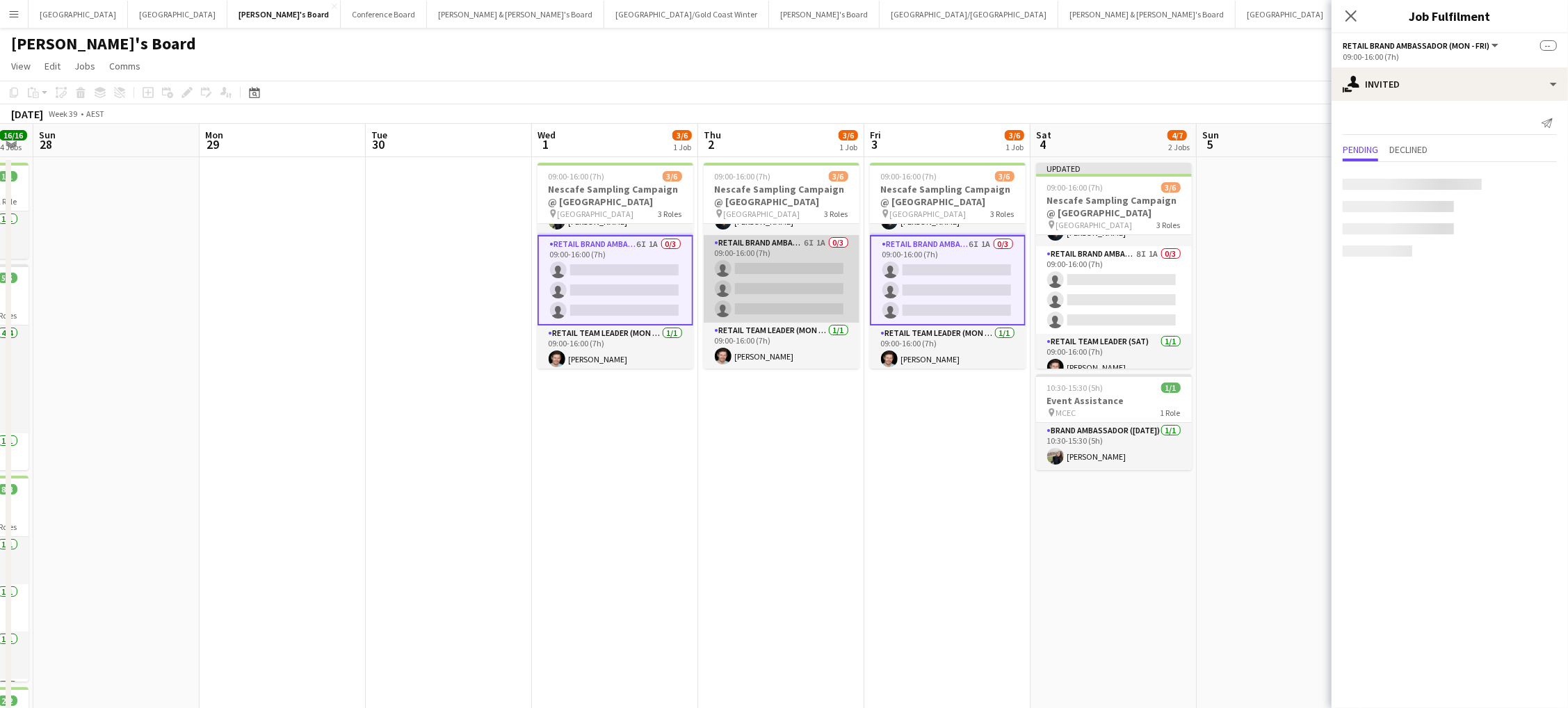
click at [807, 274] on app-card-role "RETAIL Brand Ambassador (Mon - Fri) 6I 1A 0/3 09:00-16:00 (7h) single-neutral-a…" at bounding box center [781, 278] width 155 height 88
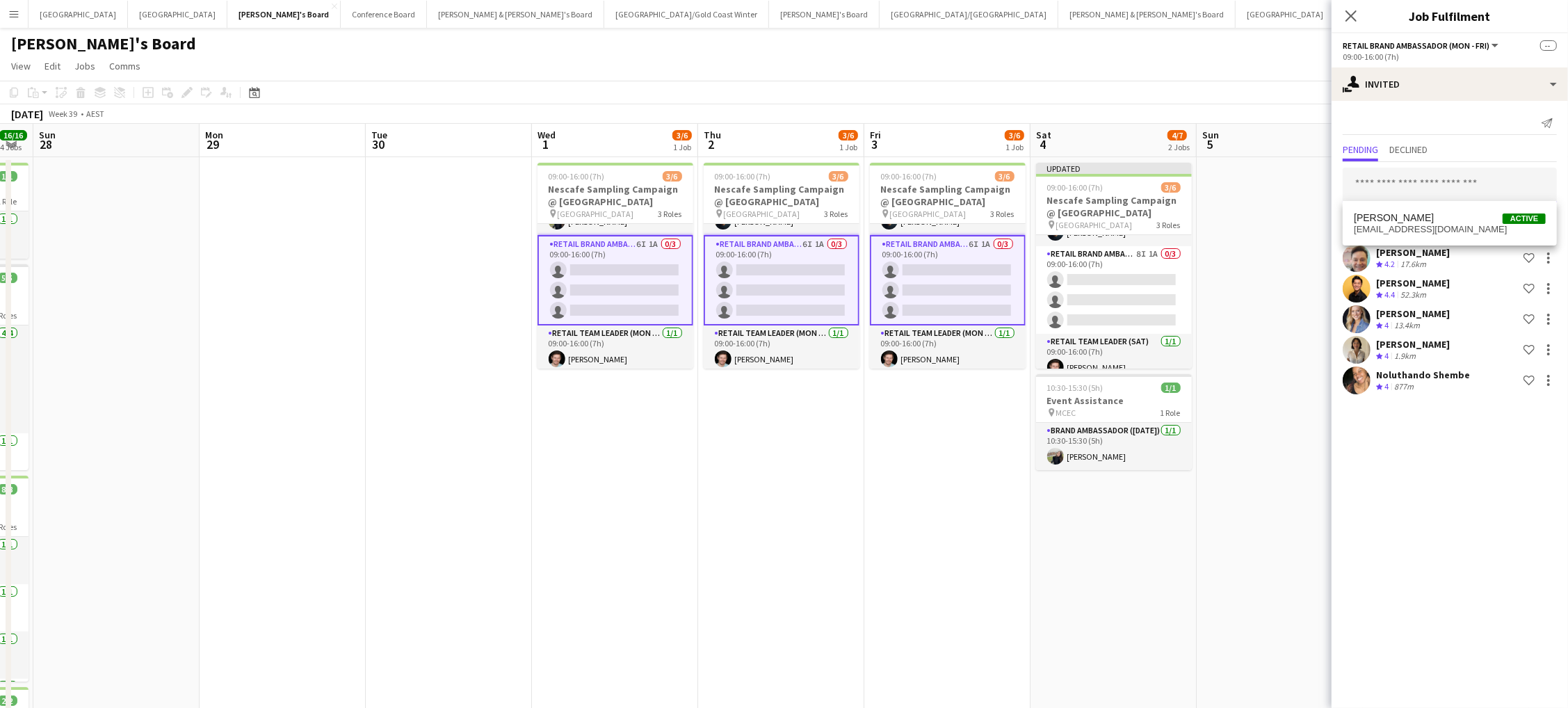
click at [1374, 180] on input "text" at bounding box center [1450, 185] width 214 height 35
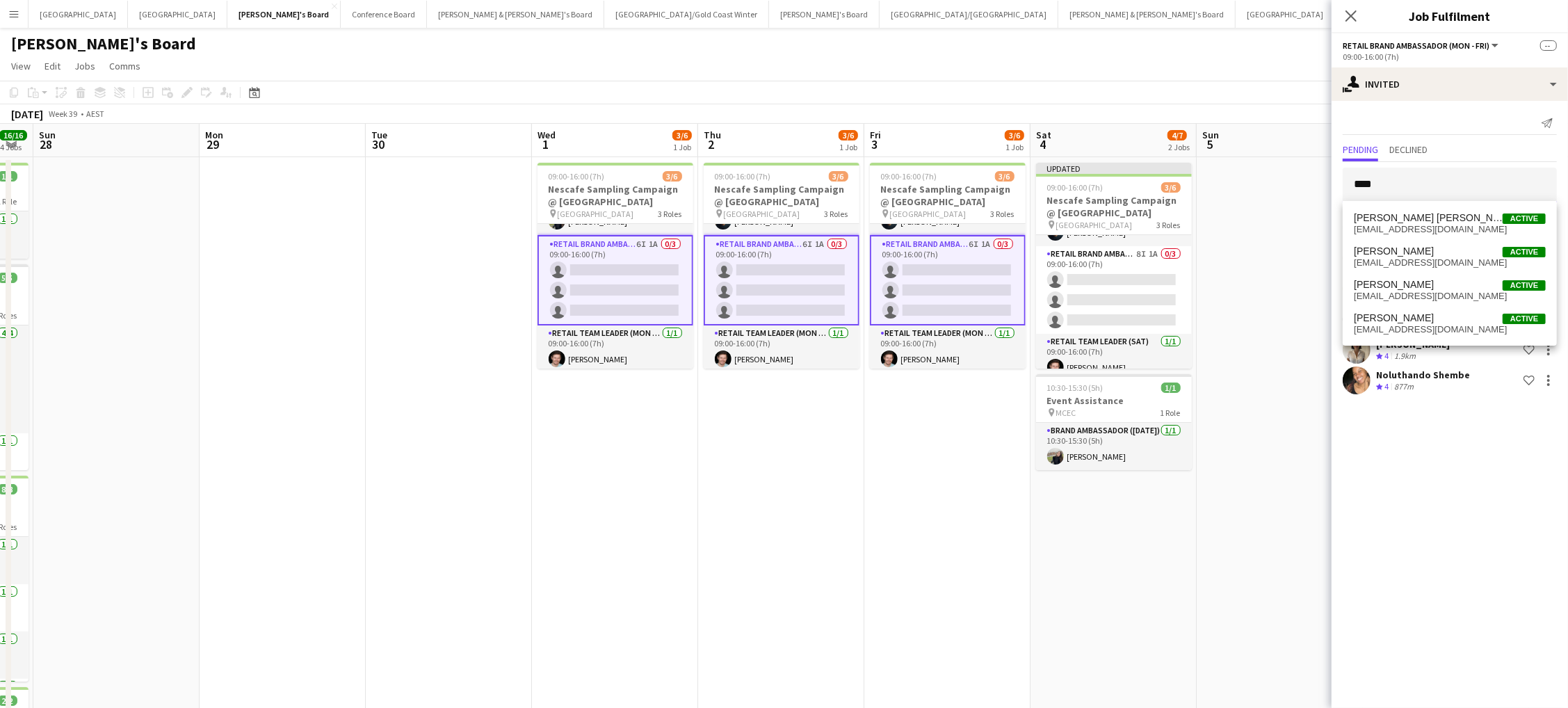
scroll to position [0, 0]
type input "****"
click at [1373, 221] on span "[PERSON_NAME] [PERSON_NAME]" at bounding box center [1428, 218] width 149 height 12
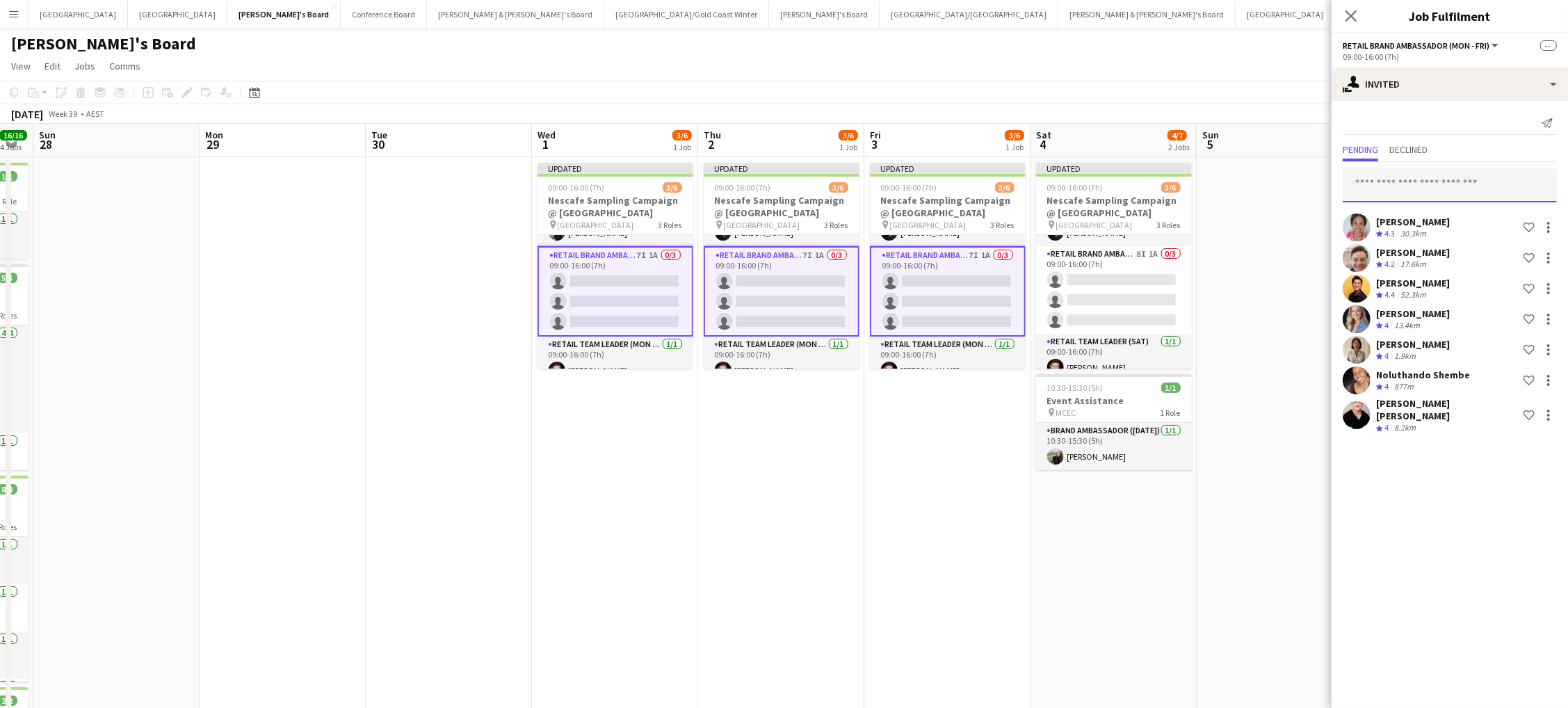
click at [1378, 186] on input "text" at bounding box center [1450, 185] width 214 height 35
type input "*******"
click at [1461, 223] on span "[PERSON_NAME] Active" at bounding box center [1449, 218] width 192 height 12
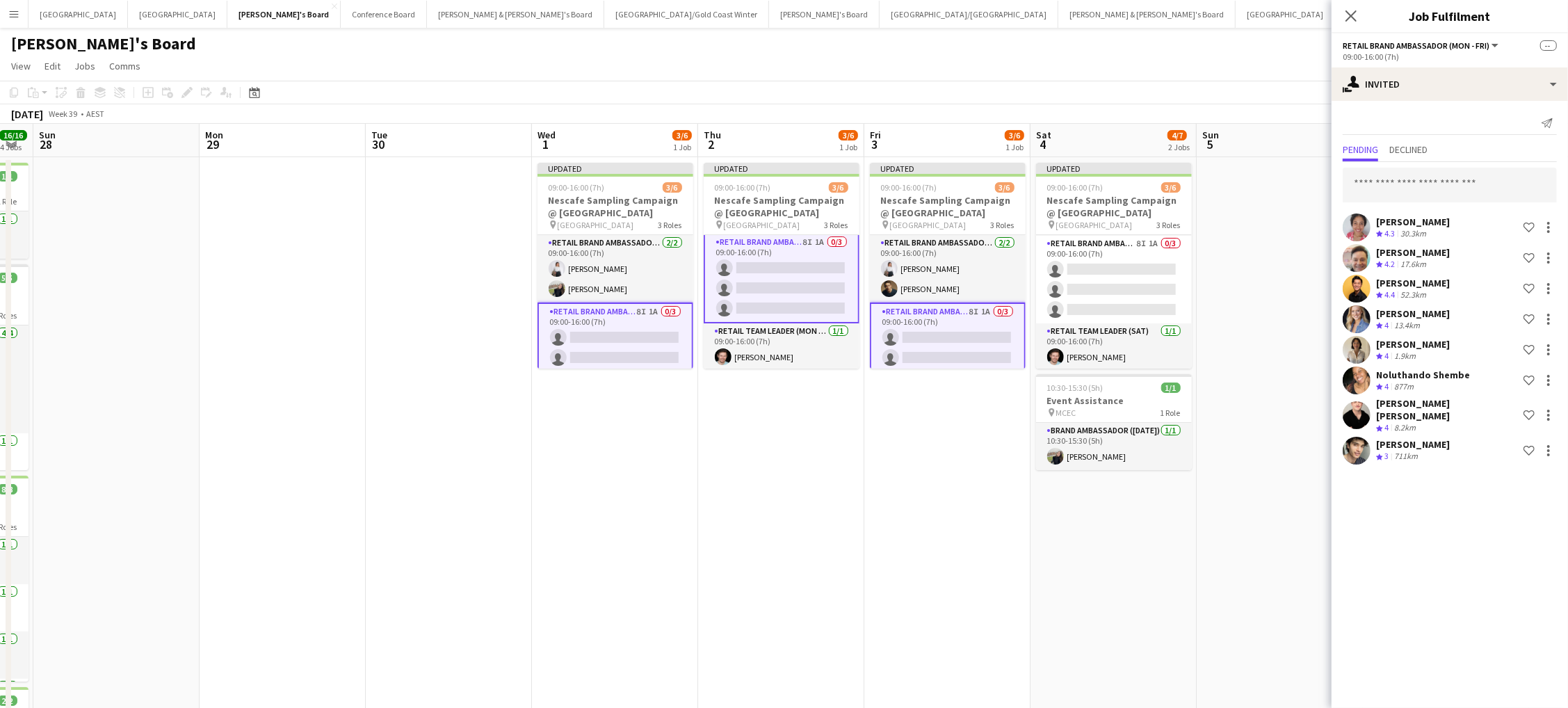
scroll to position [69, 0]
click at [812, 275] on app-card-role "RETAIL Brand Ambassador (Mon - Fri) 8I 1A 0/3 09:00-16:00 (7h) single-neutral-a…" at bounding box center [781, 280] width 155 height 91
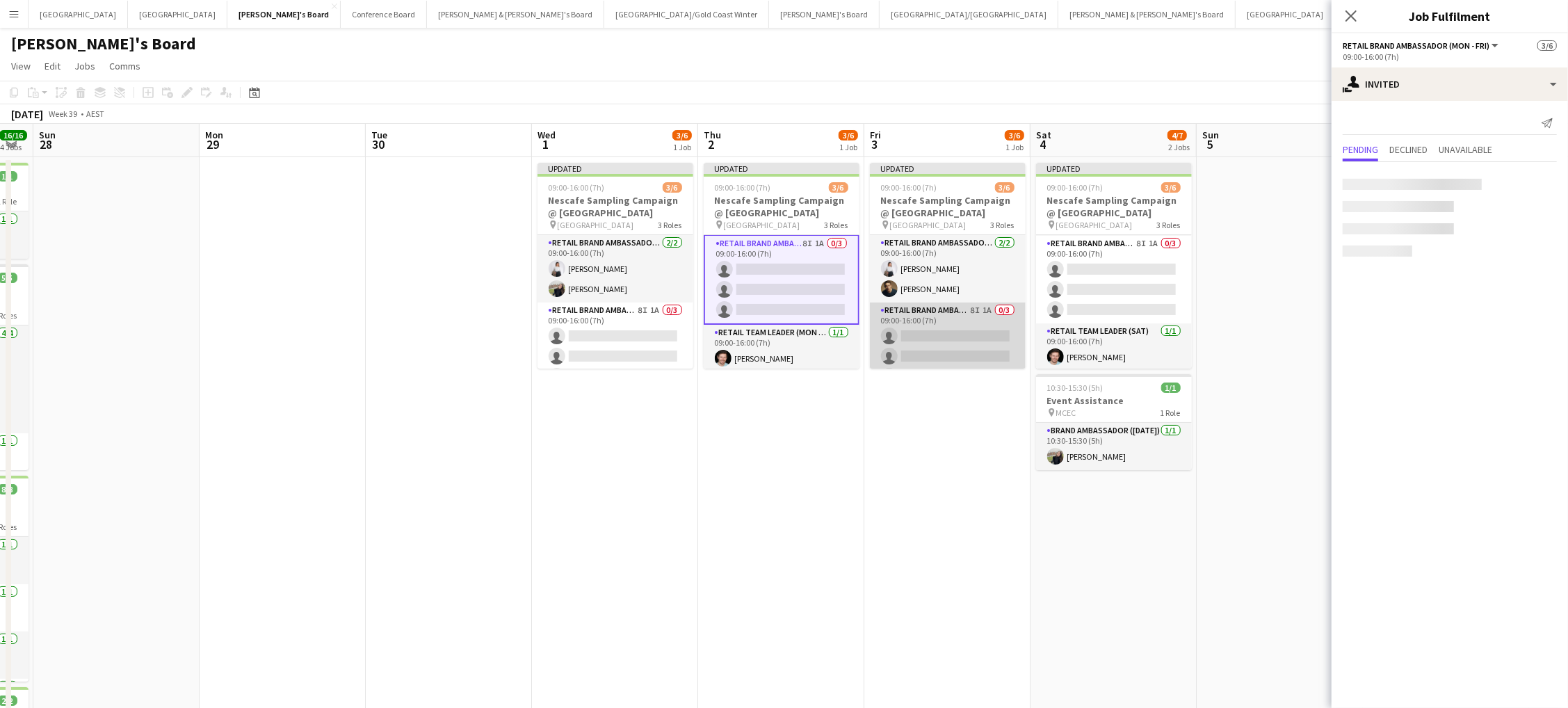
click at [907, 321] on app-card-role "RETAIL Brand Ambassador (Mon - Fri) 8I 1A 0/3 09:00-16:00 (7h) single-neutral-a…" at bounding box center [947, 346] width 155 height 88
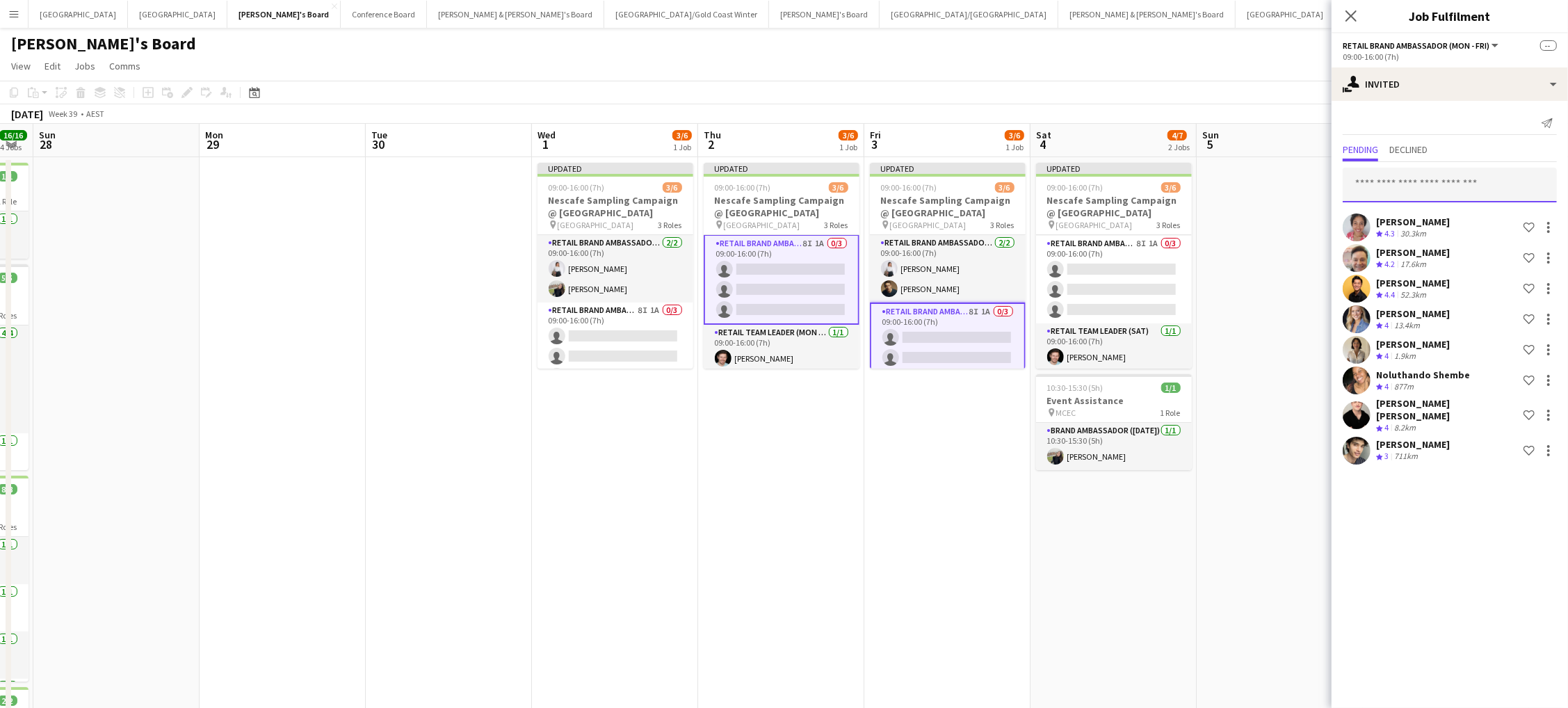
click at [1403, 192] on input "text" at bounding box center [1450, 185] width 214 height 35
type input "*****"
click at [1399, 218] on span "[PERSON_NAME] Active" at bounding box center [1449, 218] width 192 height 12
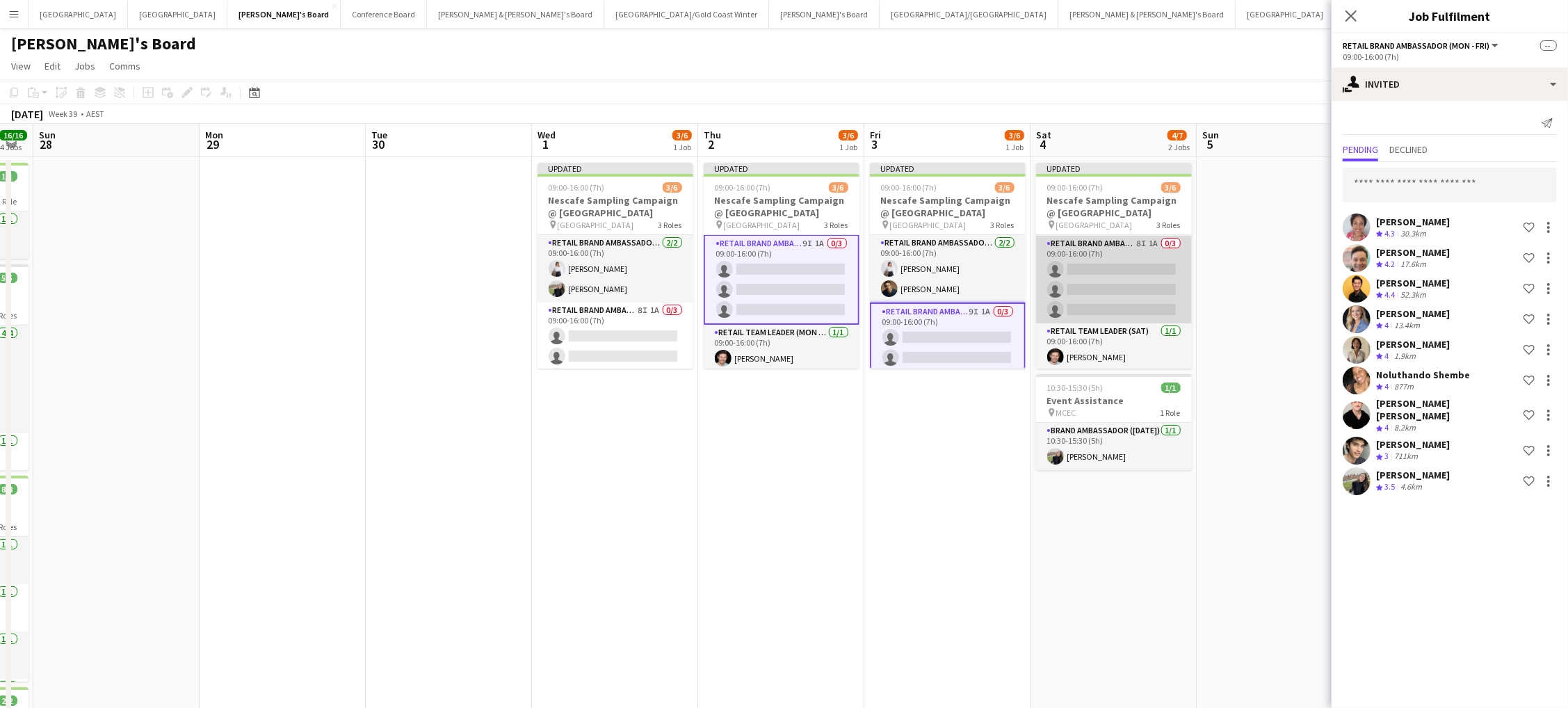
click at [1104, 295] on app-card-role "RETAIL Brand Ambassador ([DATE]) 8I 1A 0/3 09:00-16:00 (7h) single-neutral-acti…" at bounding box center [1113, 279] width 155 height 88
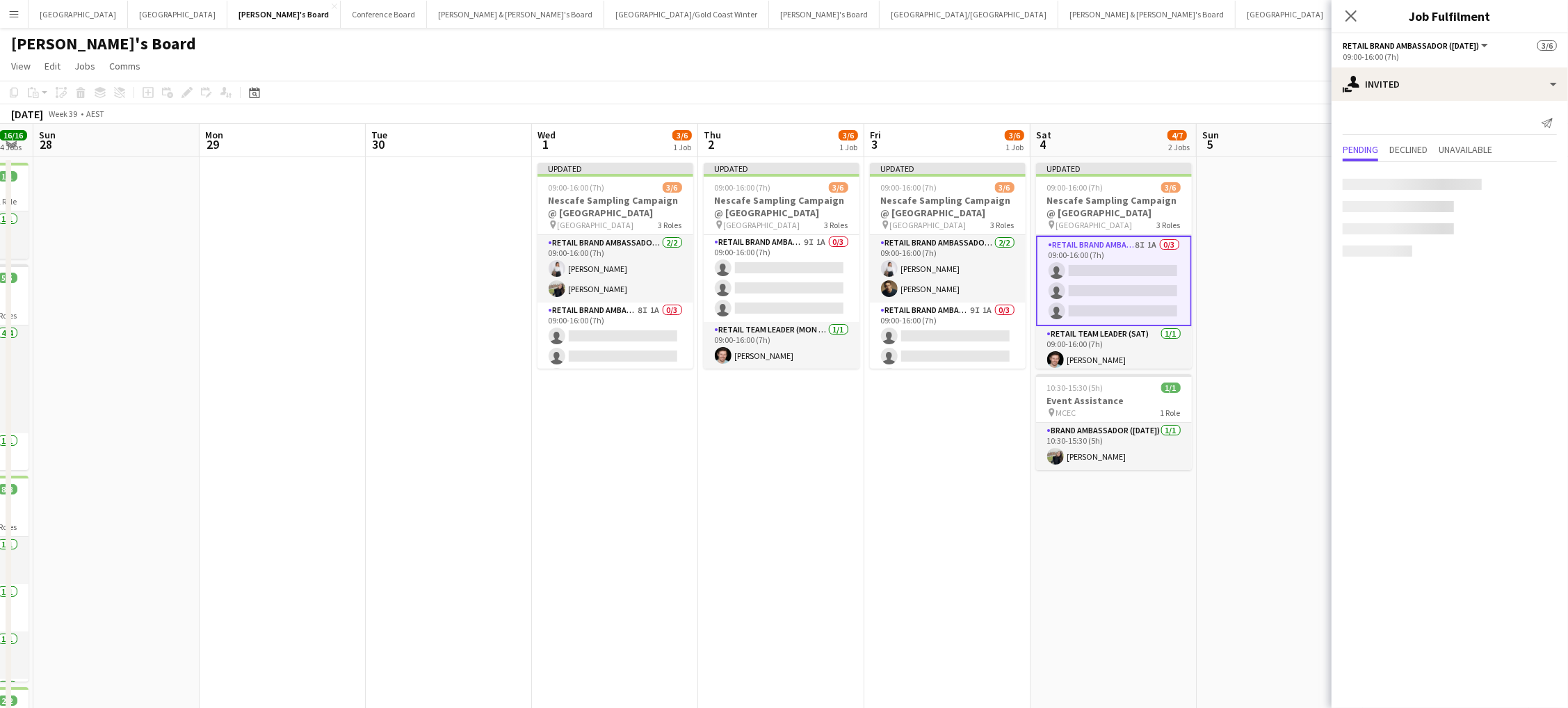
scroll to position [67, 0]
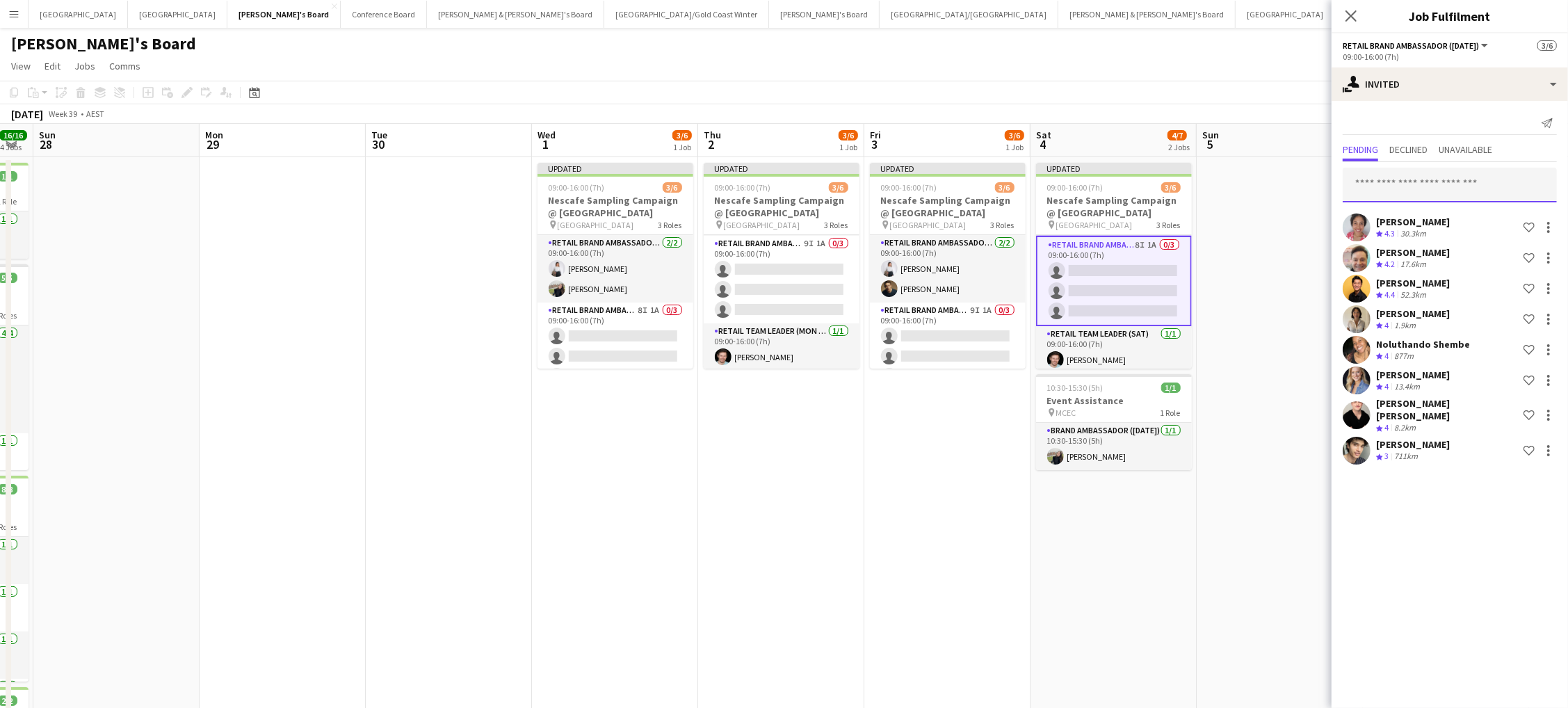
click at [1411, 173] on input "text" at bounding box center [1450, 185] width 214 height 35
type input "*****"
click at [1413, 215] on span "[PERSON_NAME] Active" at bounding box center [1449, 212] width 192 height 12
click at [1186, 92] on app-toolbar "Copy Paste Paste Command V Paste with crew Command Shift V Paste linked Job [GE…" at bounding box center [784, 93] width 1568 height 23
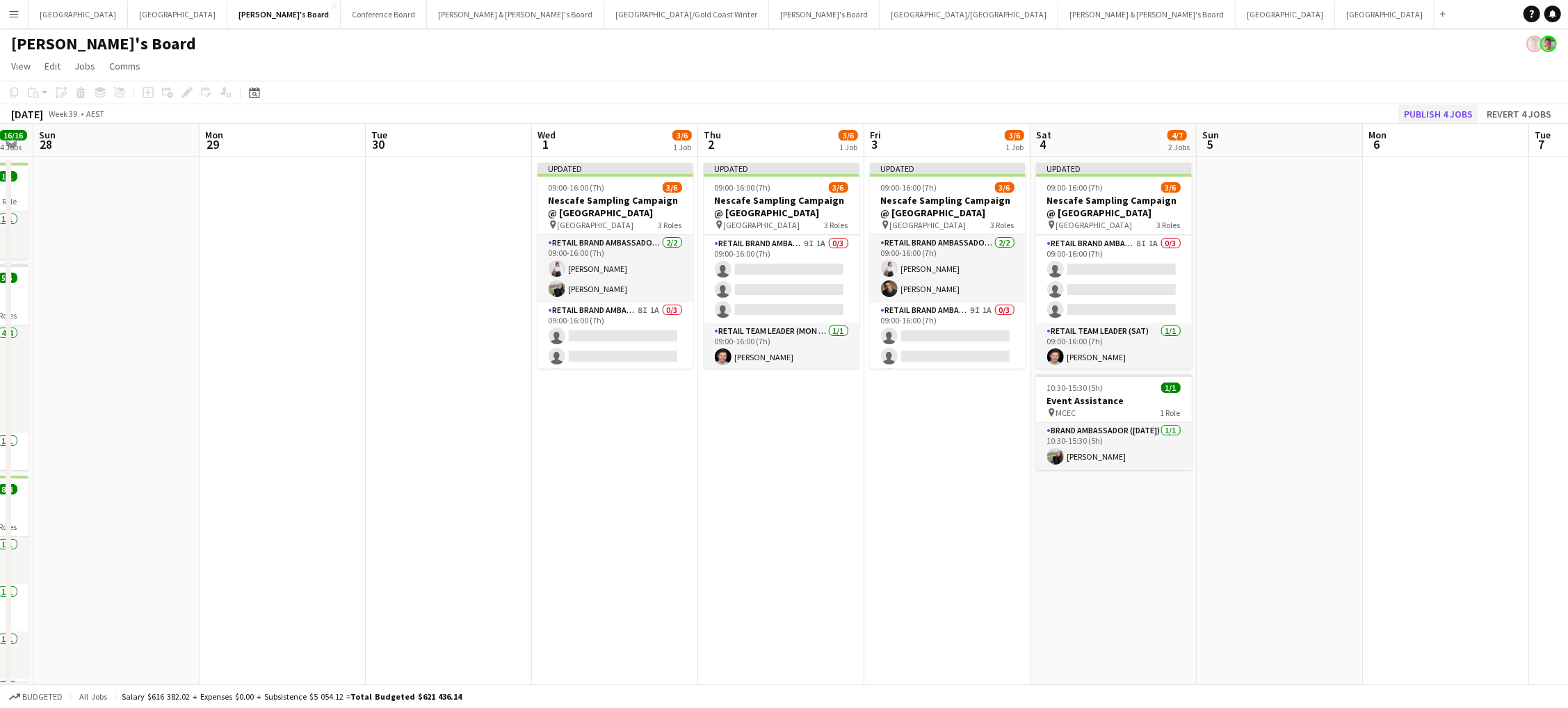
click at [1419, 118] on button "Publish 4 jobs" at bounding box center [1438, 114] width 80 height 18
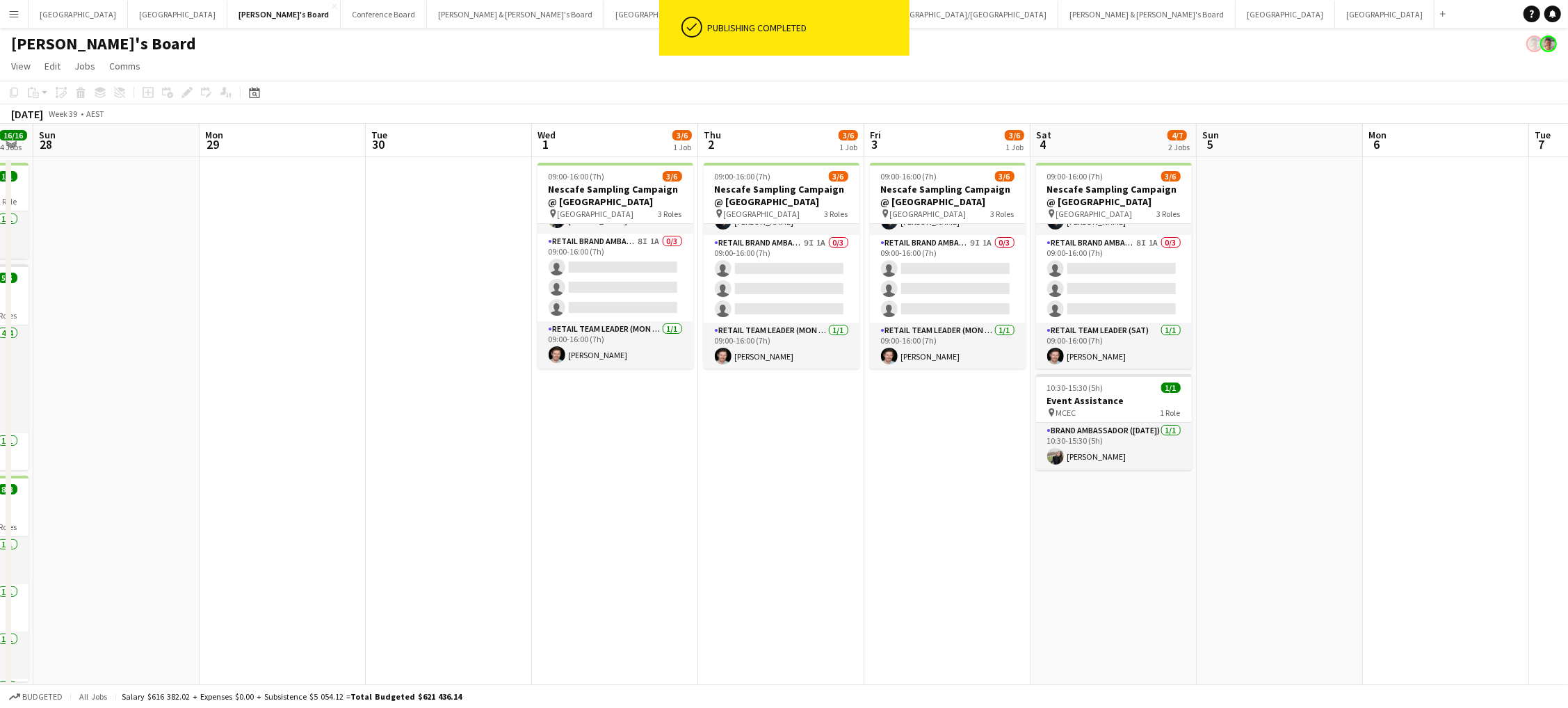
scroll to position [56, 0]
click at [624, 280] on app-card-role "RETAIL Brand Ambassador (Mon - Fri) 8I 1A 0/3 09:00-16:00 (7h) single-neutral-a…" at bounding box center [615, 278] width 155 height 88
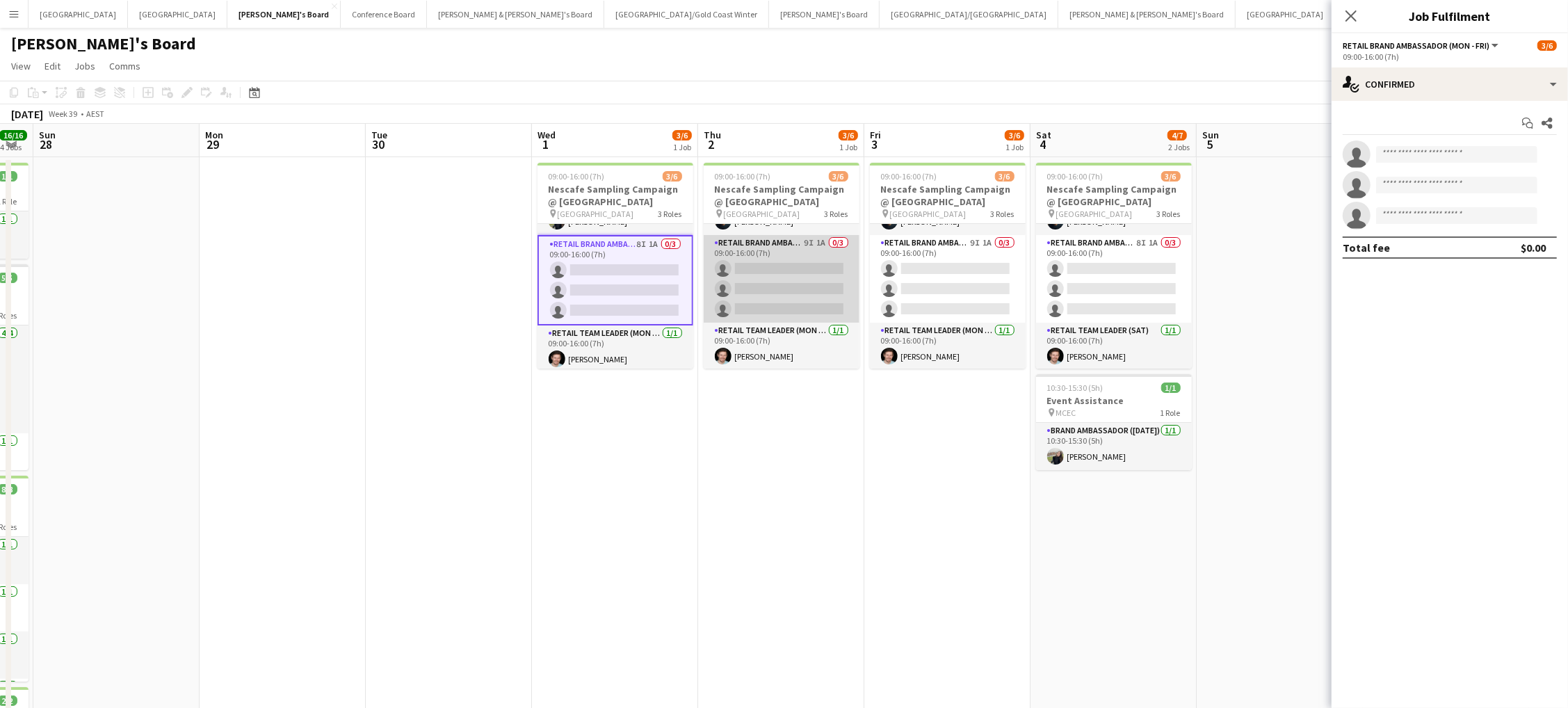
click at [749, 272] on app-card-role "RETAIL Brand Ambassador (Mon - Fri) 9I 1A 0/3 09:00-16:00 (7h) single-neutral-a…" at bounding box center [781, 278] width 155 height 88
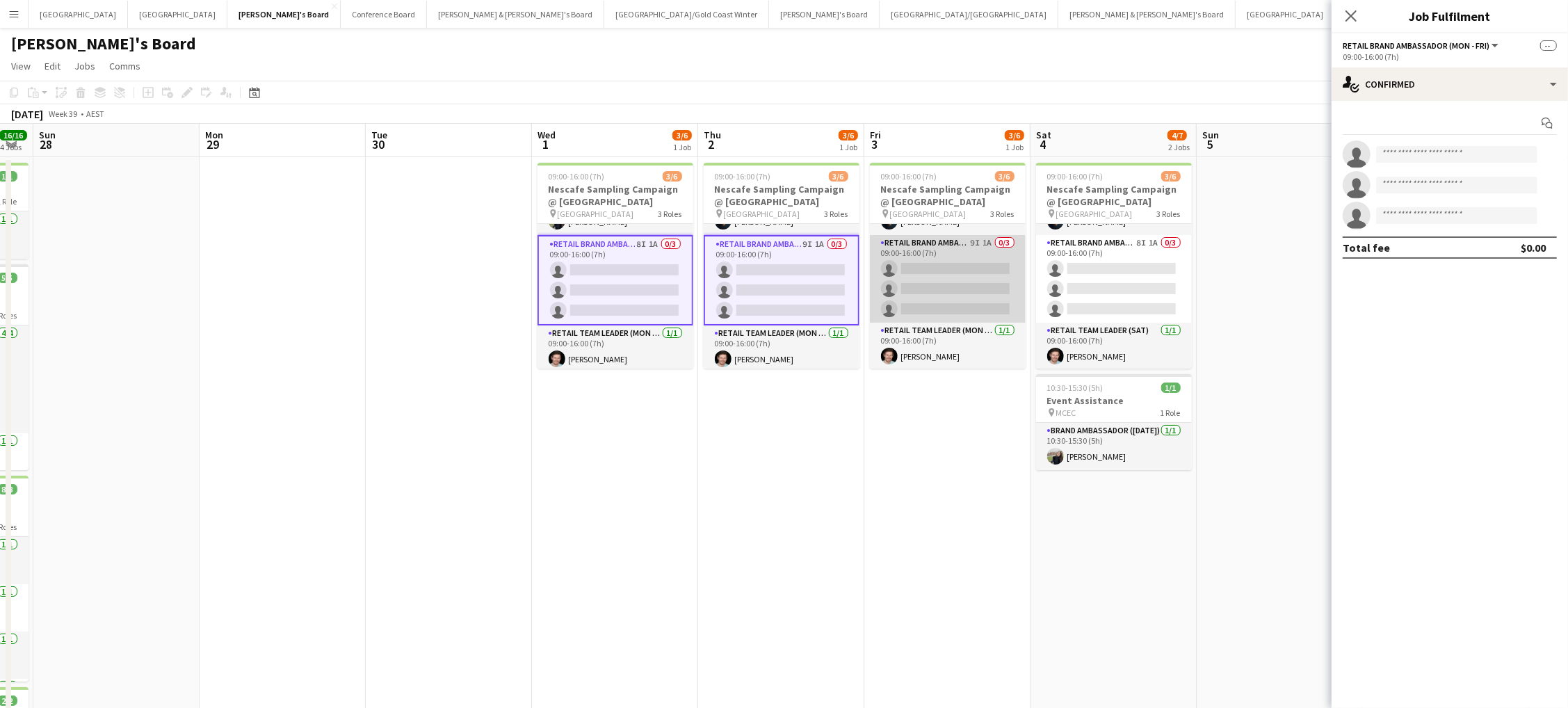
click at [954, 259] on app-card-role "RETAIL Brand Ambassador (Mon - Fri) 9I 1A 0/3 09:00-16:00 (7h) single-neutral-a…" at bounding box center [947, 278] width 155 height 88
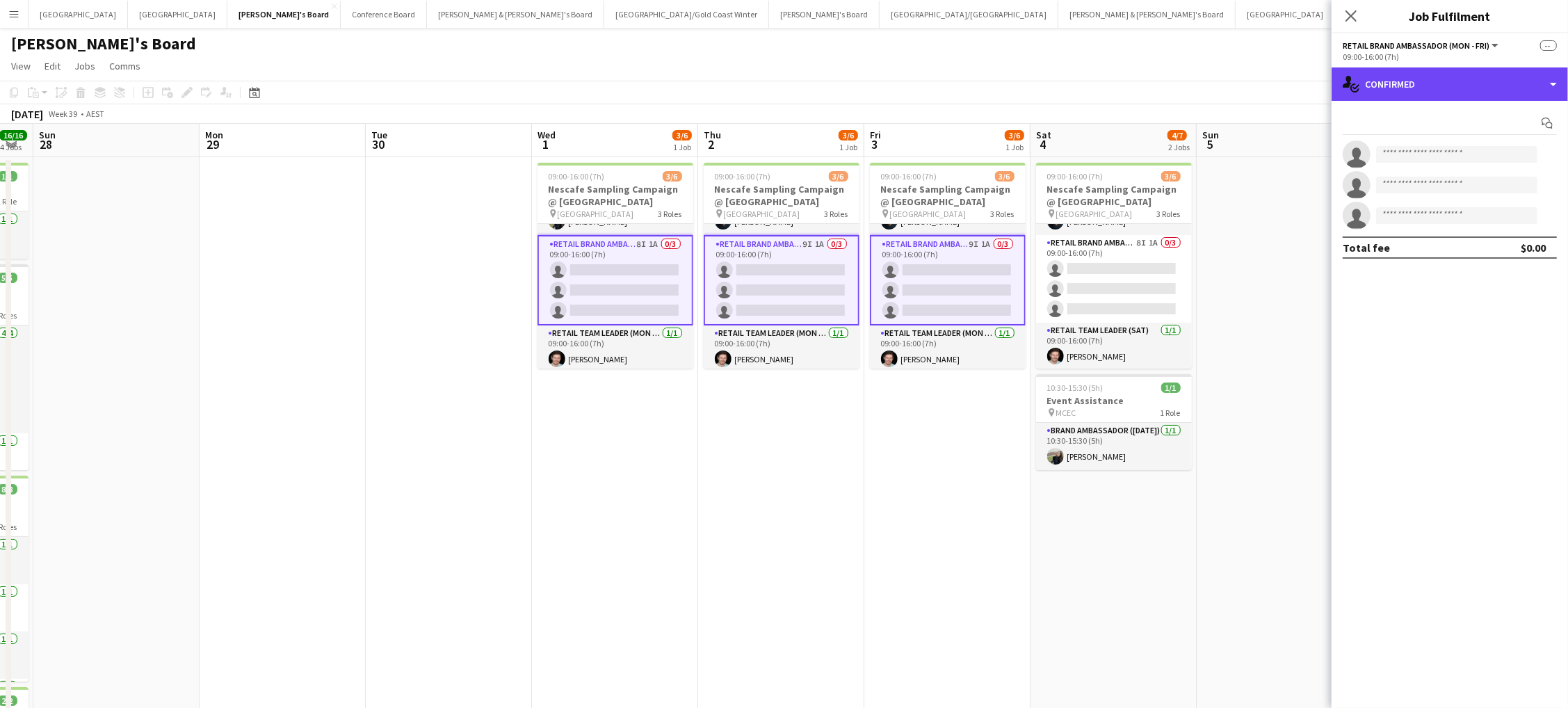
drag, startPoint x: 1403, startPoint y: 73, endPoint x: 1449, endPoint y: 127, distance: 70.9
click at [1403, 73] on div "single-neutral-actions-check-2 Confirmed" at bounding box center [1449, 84] width 237 height 34
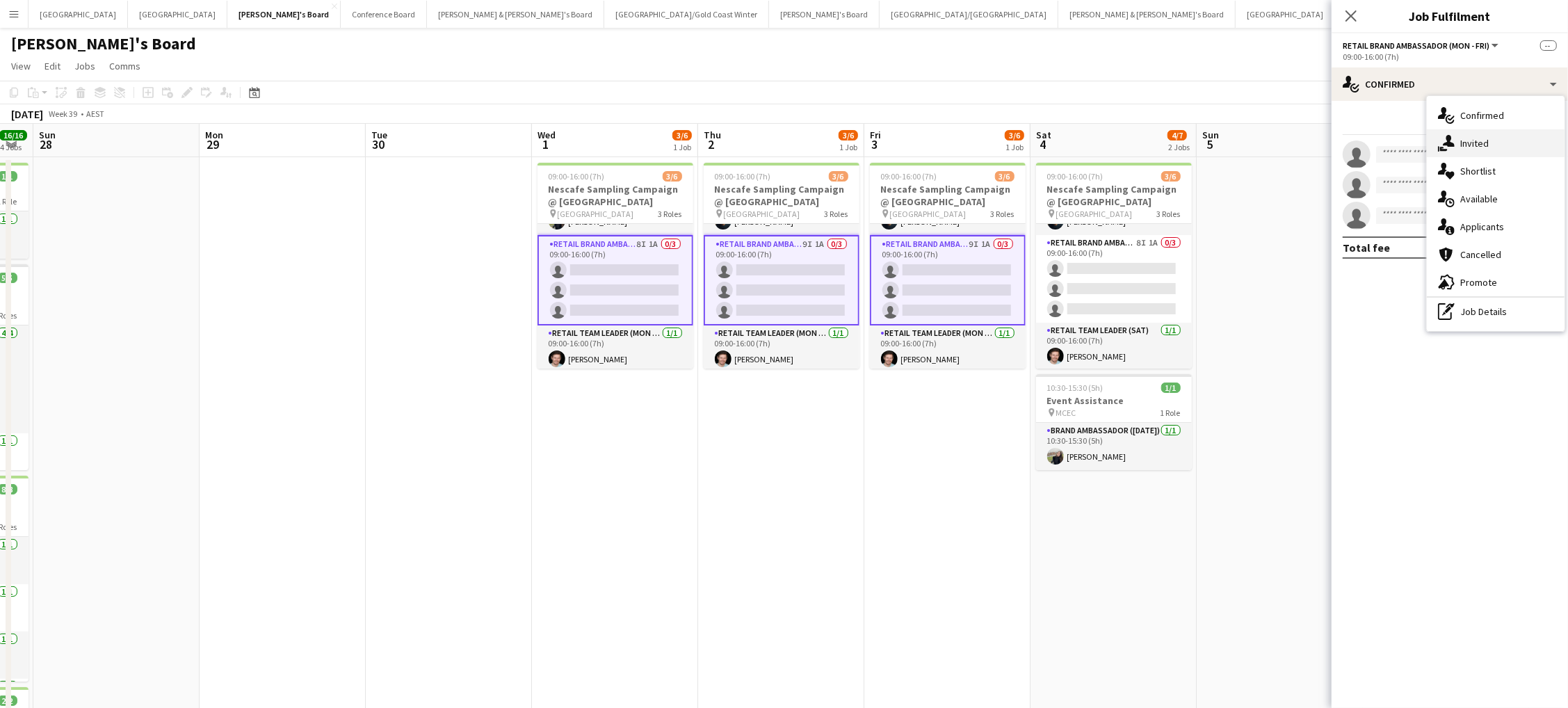
click at [1468, 148] on span "Invited" at bounding box center [1474, 143] width 29 height 13
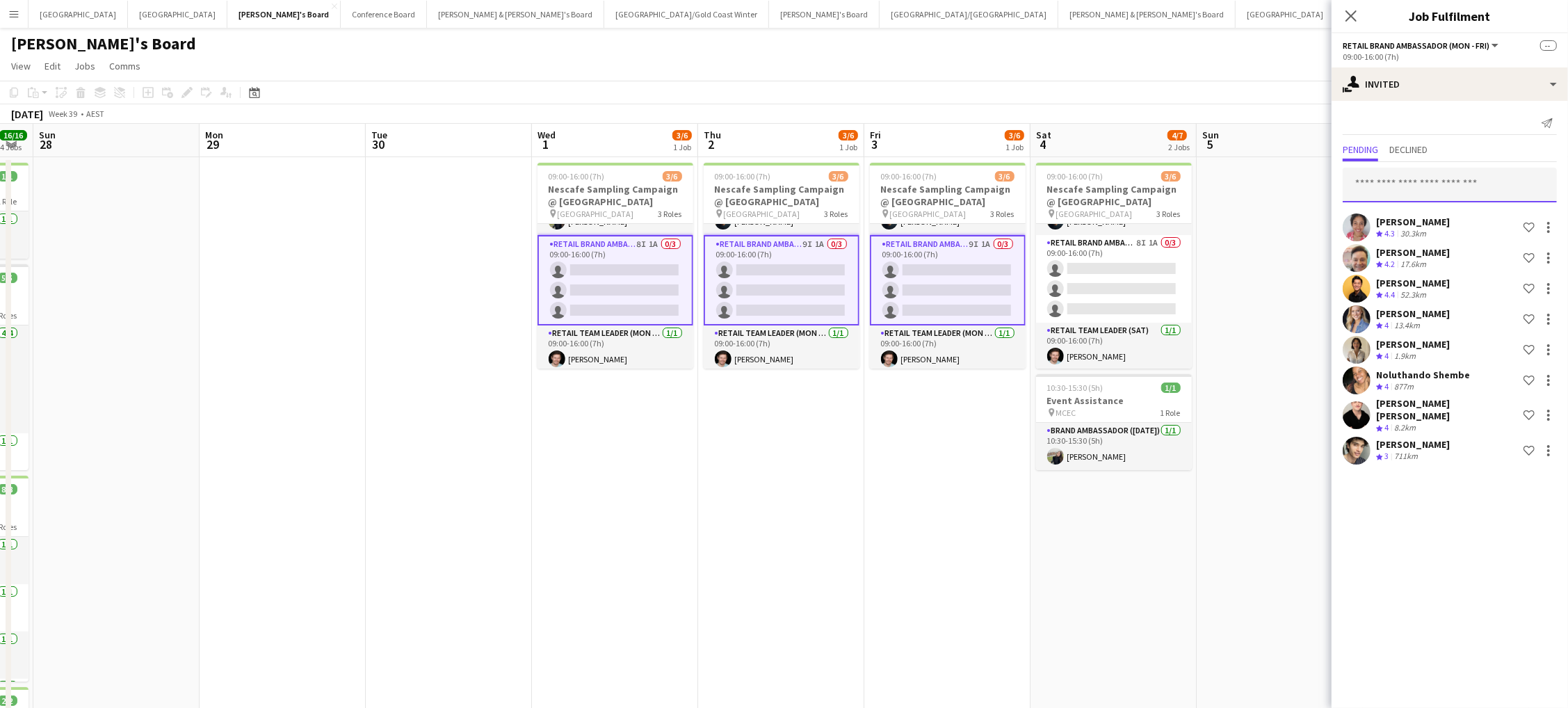
click at [1417, 180] on input "text" at bounding box center [1450, 185] width 214 height 35
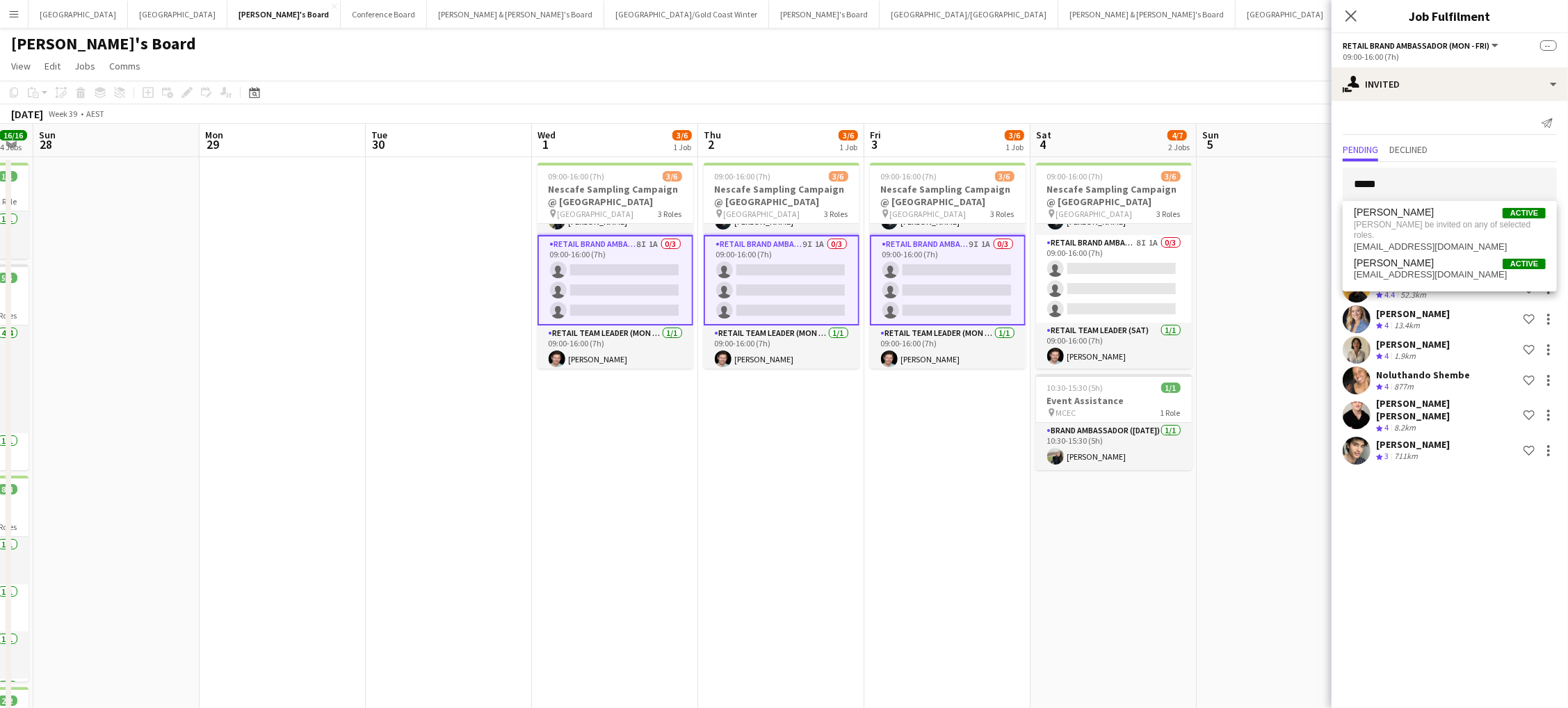
type input "*****"
drag, startPoint x: 1417, startPoint y: 180, endPoint x: 1393, endPoint y: 268, distance: 91.2
click at [1393, 269] on span "[EMAIL_ADDRESS][DOMAIN_NAME]" at bounding box center [1449, 275] width 192 height 12
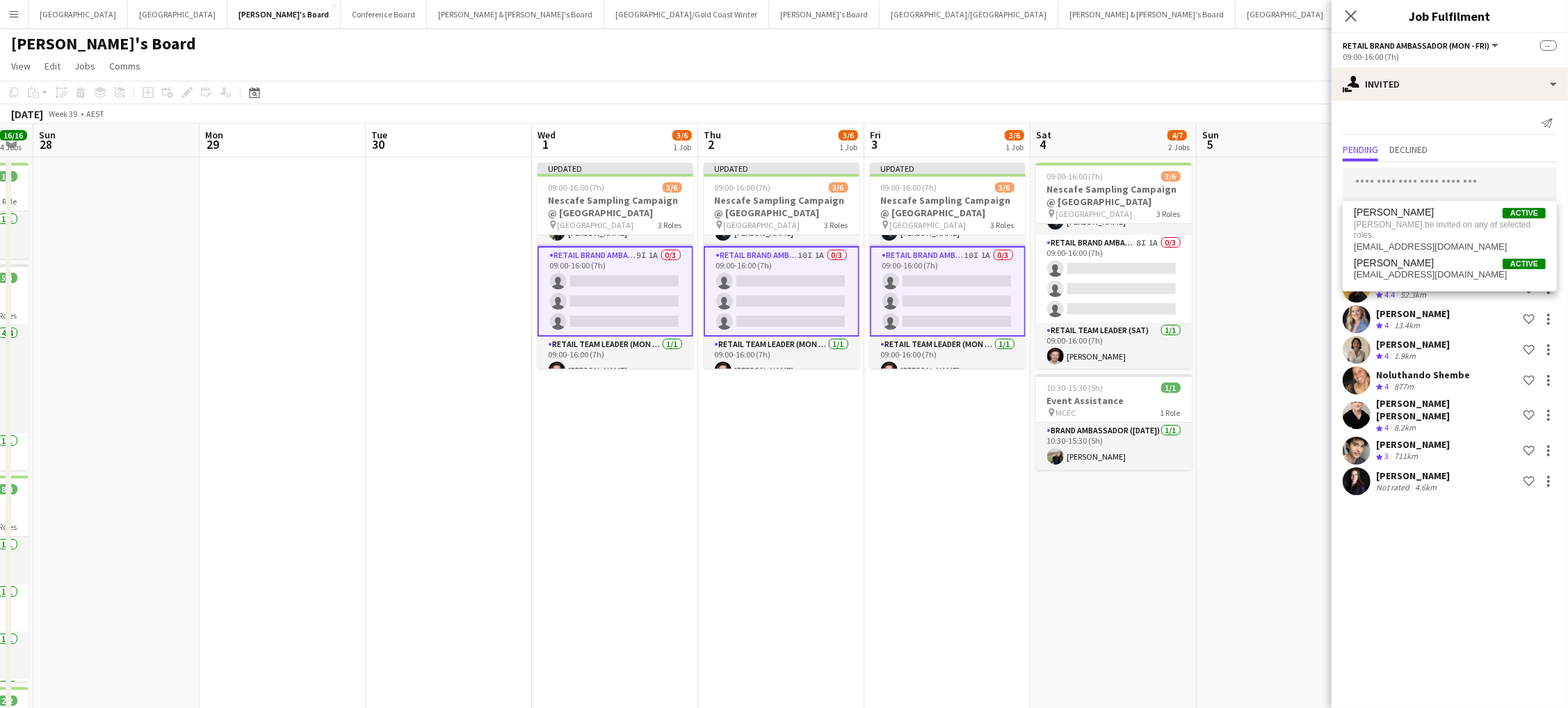
click at [1400, 192] on input "text" at bounding box center [1450, 185] width 214 height 35
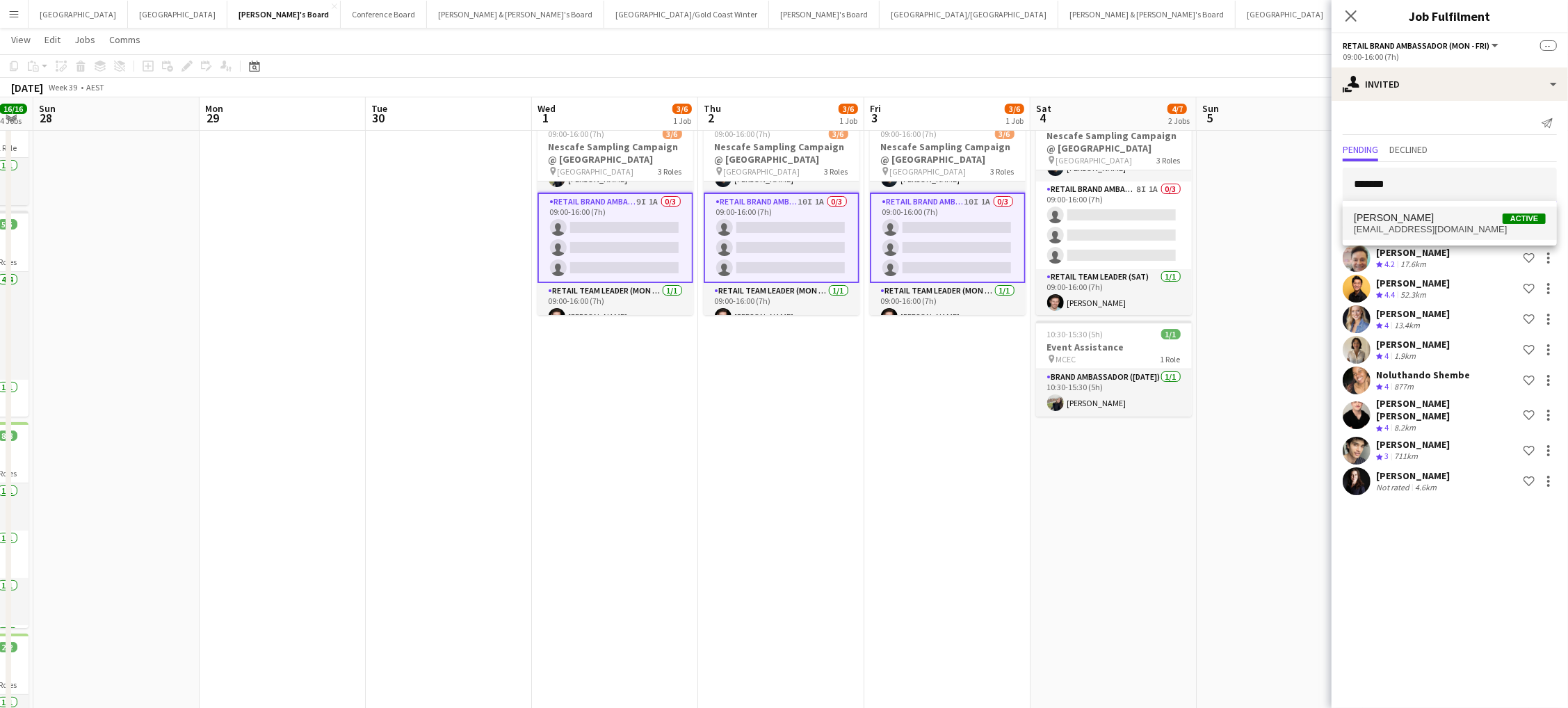
type input "*******"
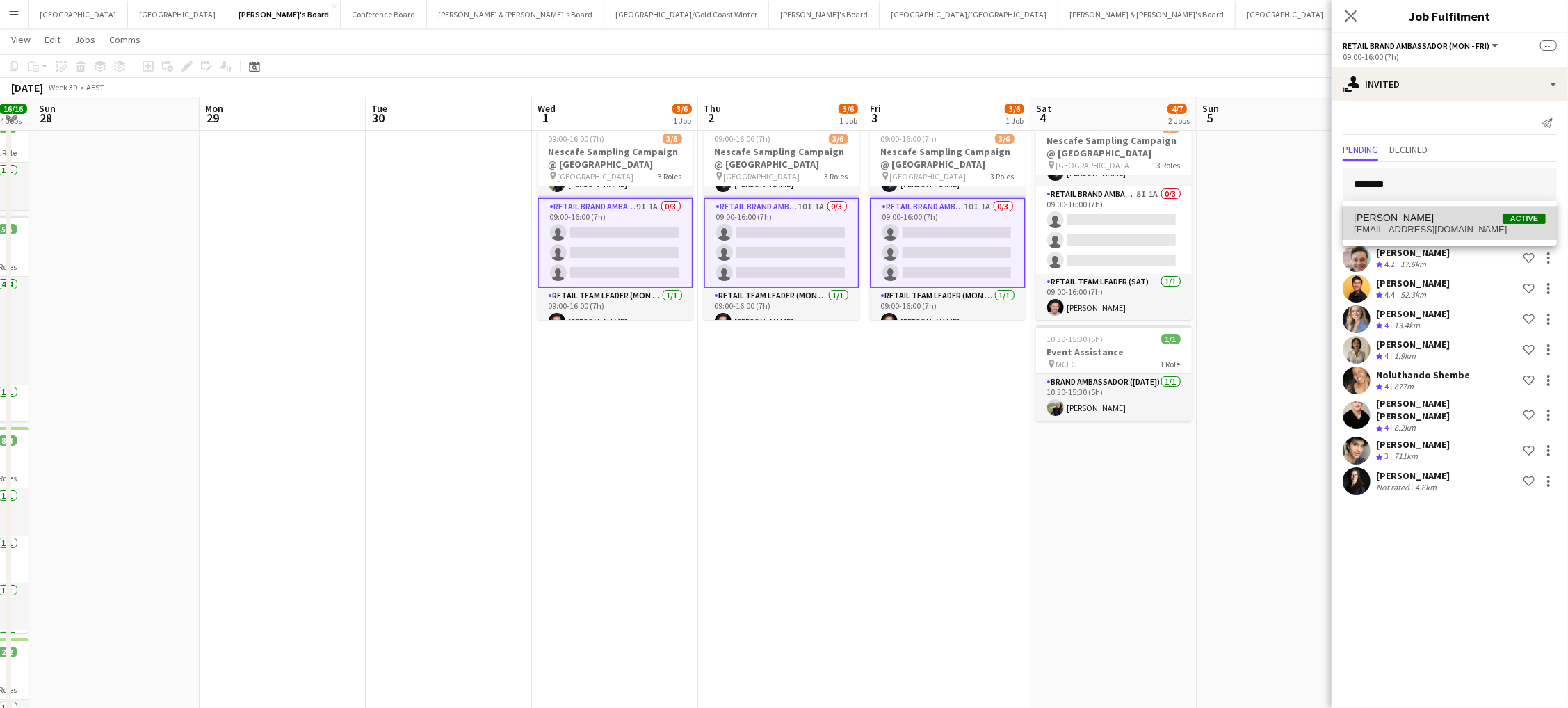
scroll to position [43, 0]
click at [1385, 224] on span "[EMAIL_ADDRESS][DOMAIN_NAME]" at bounding box center [1449, 230] width 192 height 12
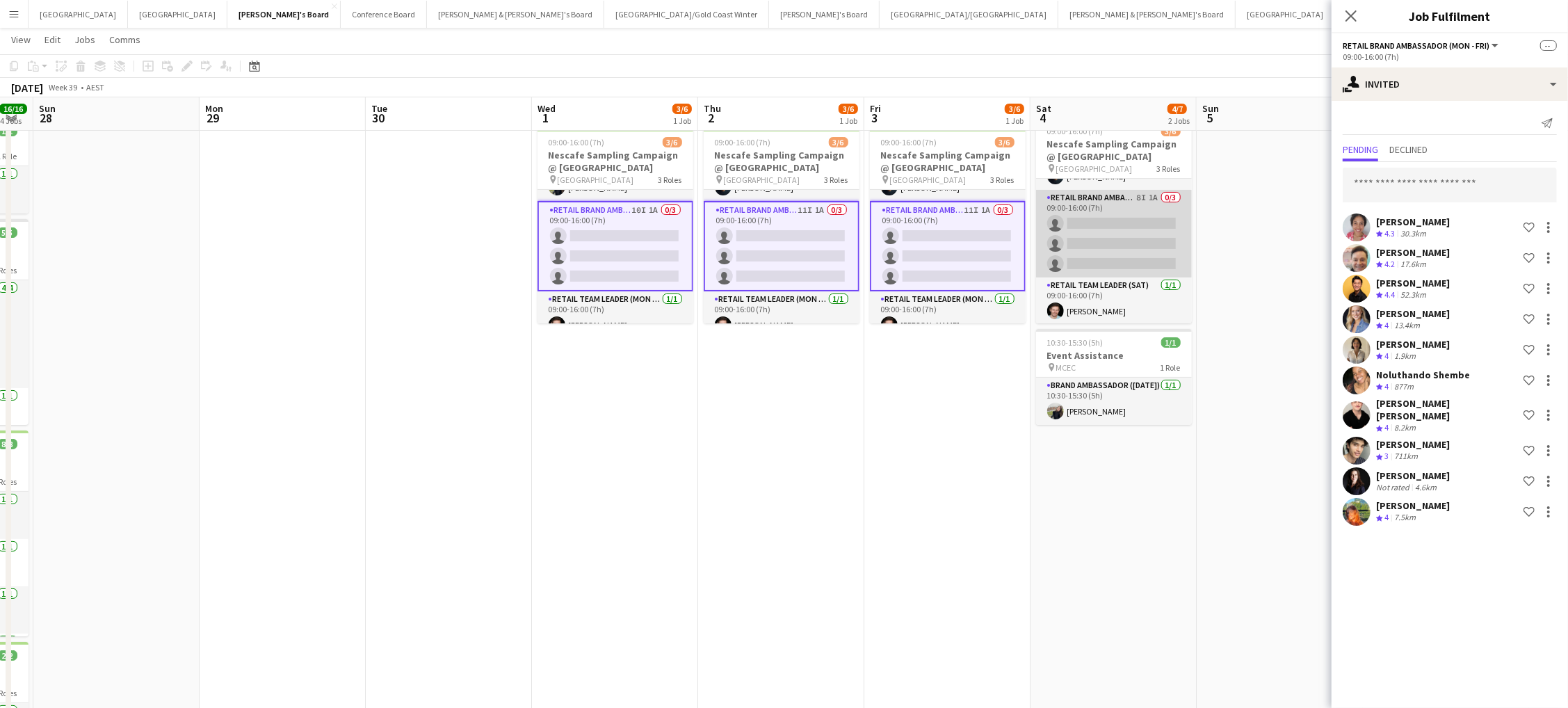
click at [1087, 225] on app-card-role "RETAIL Brand Ambassador ([DATE]) 8I 1A 0/3 09:00-16:00 (7h) single-neutral-acti…" at bounding box center [1113, 234] width 155 height 88
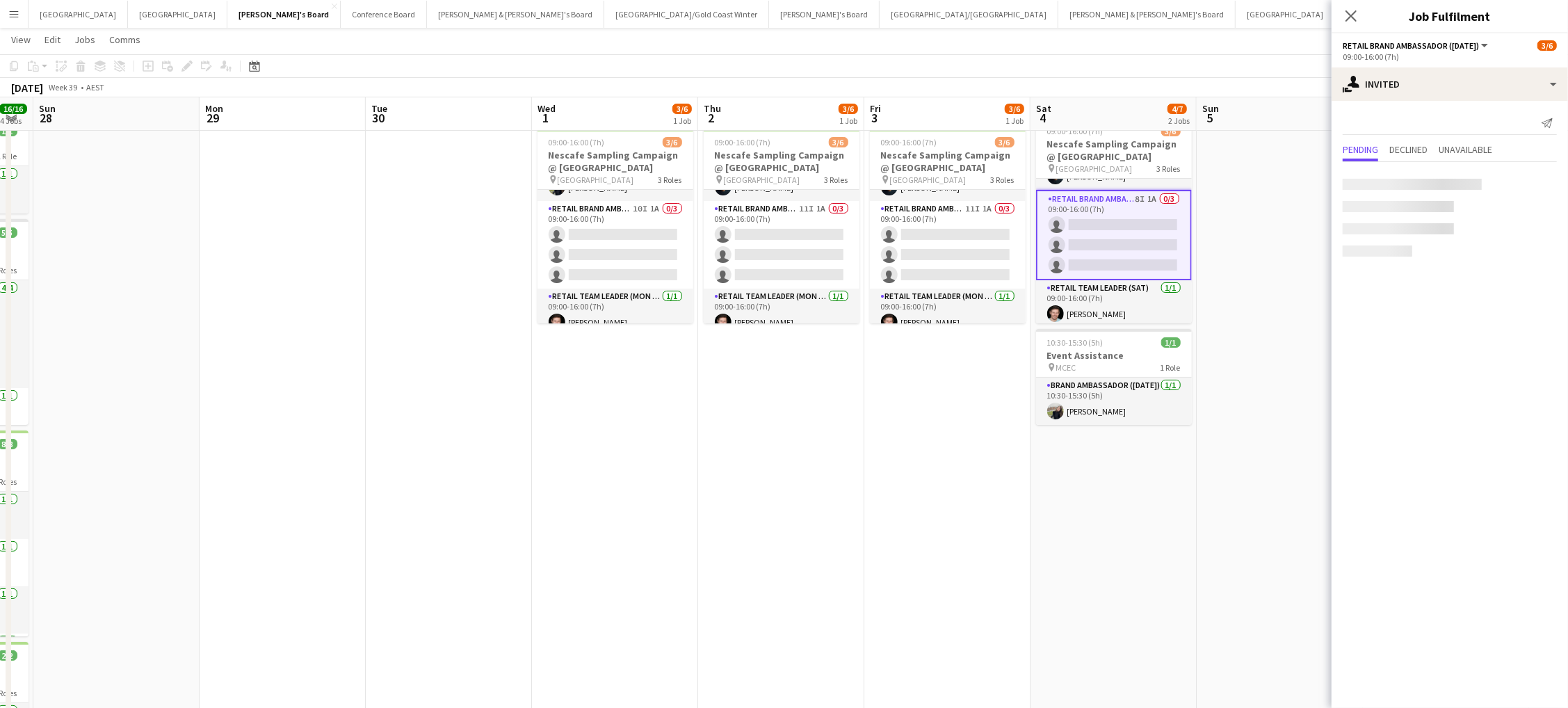
scroll to position [0, 465]
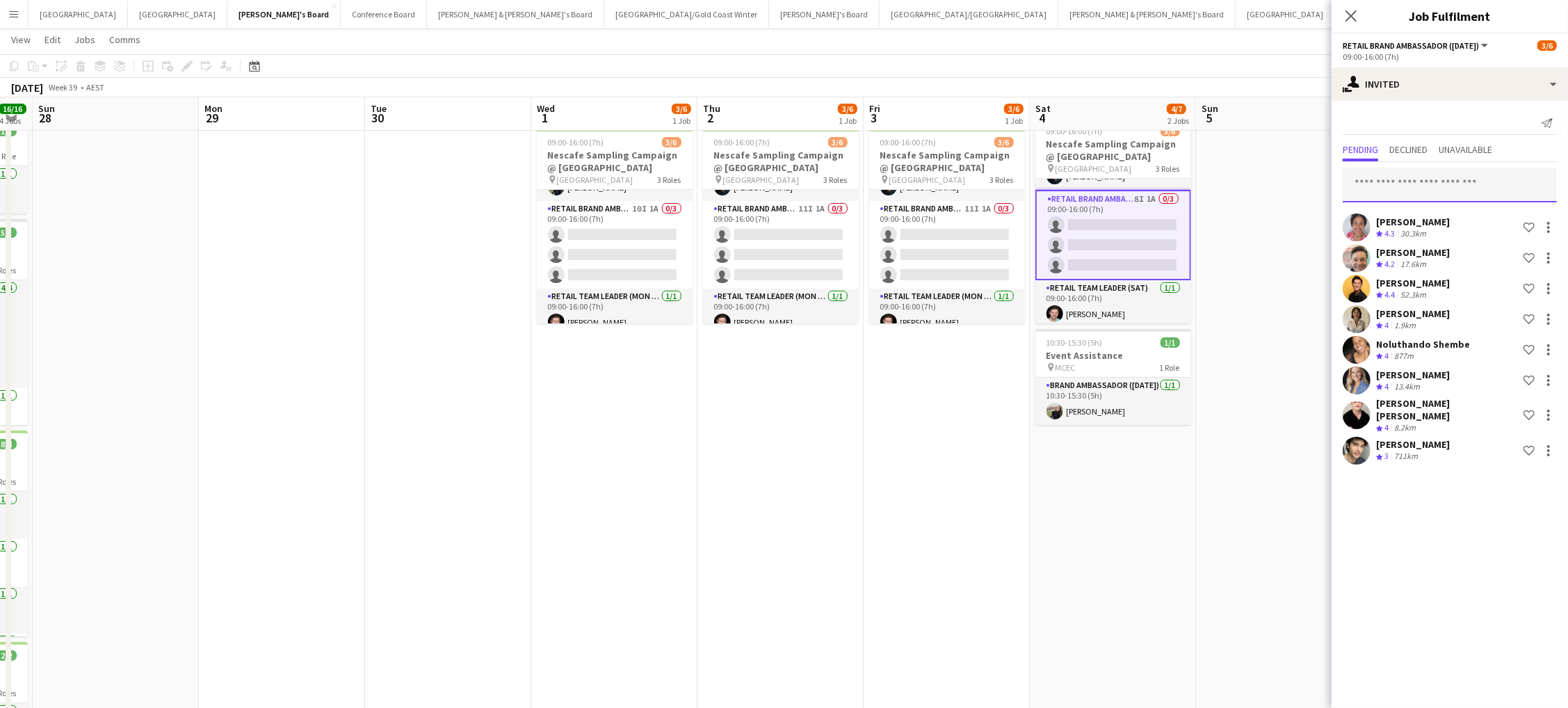
click at [1387, 180] on input "text" at bounding box center [1450, 185] width 214 height 35
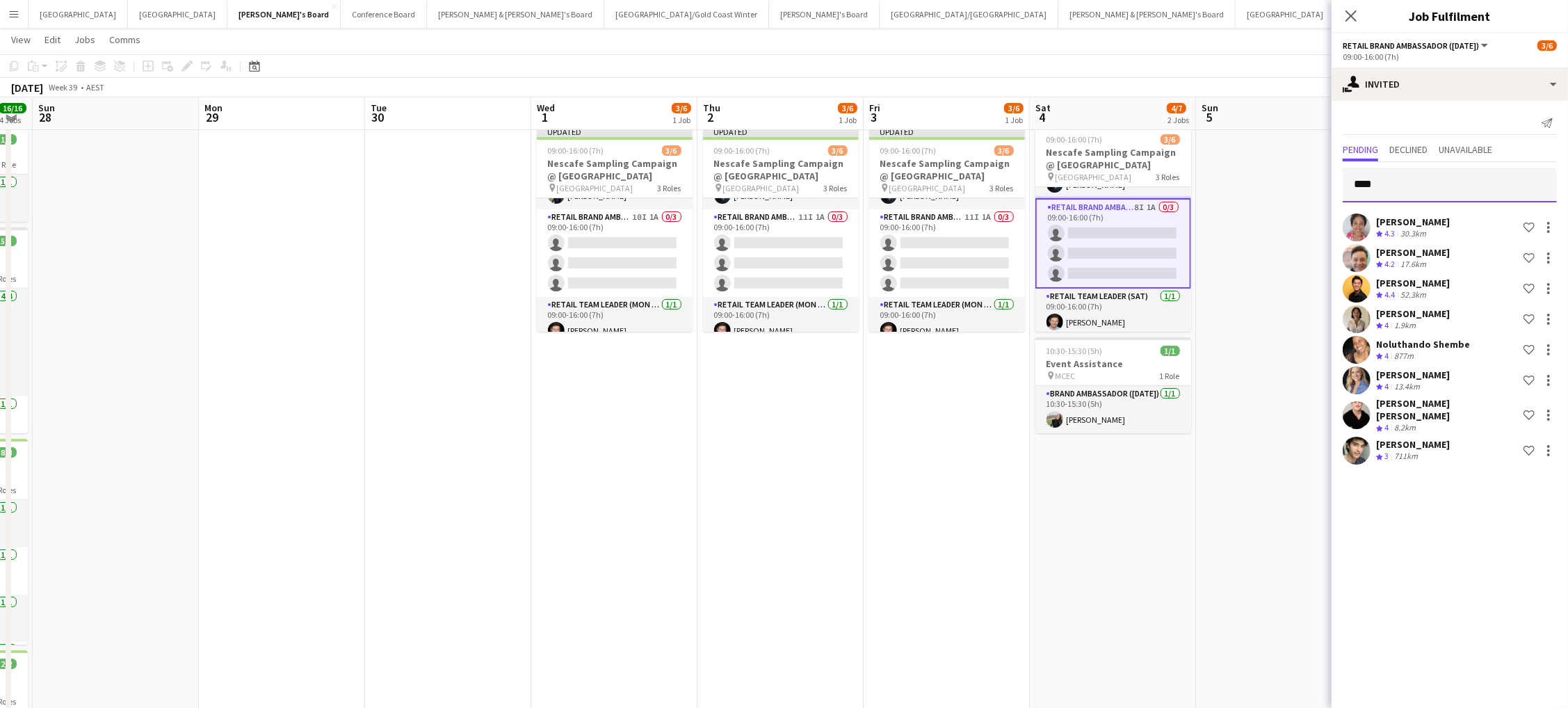
scroll to position [35, 0]
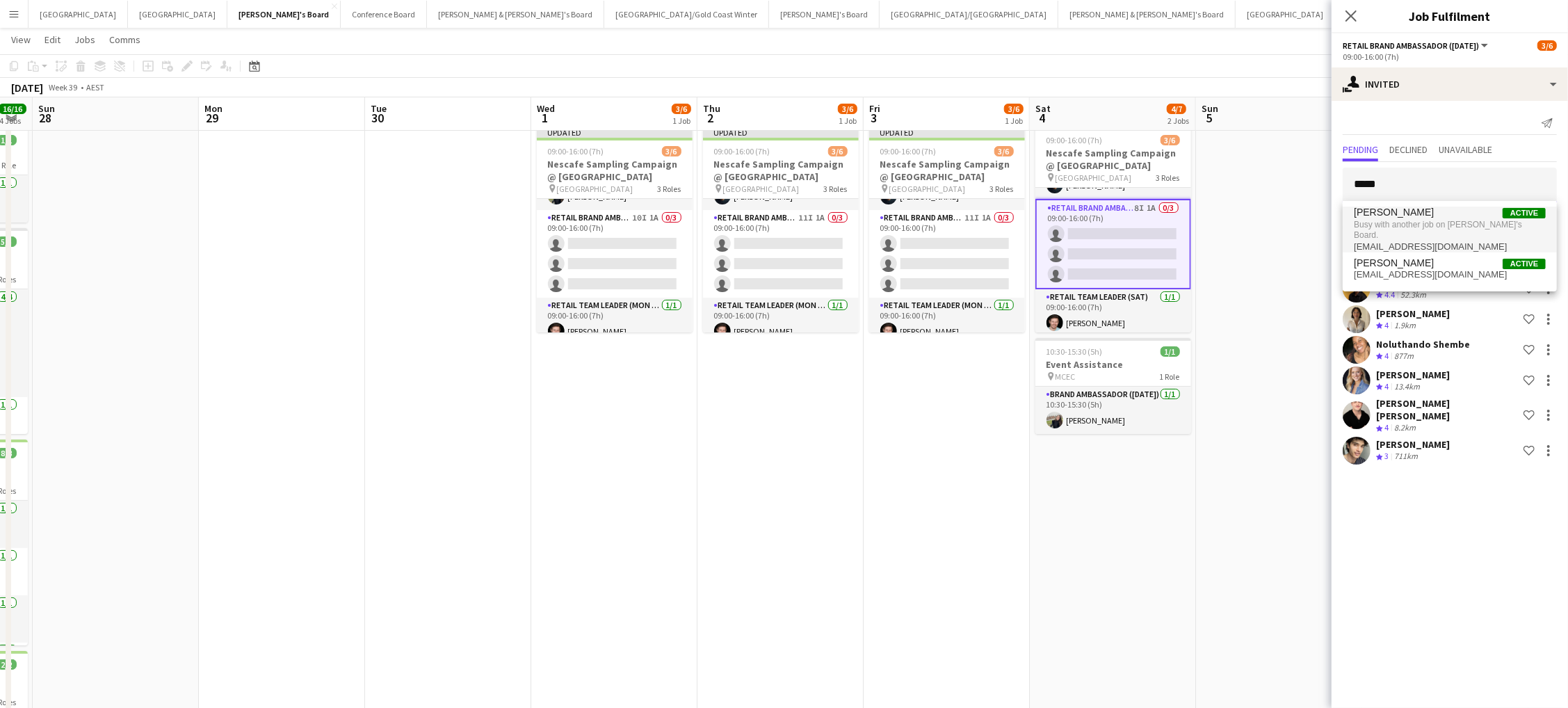
type input "*****"
drag, startPoint x: 1383, startPoint y: 211, endPoint x: 1387, endPoint y: 254, distance: 43.2
click at [1387, 257] on span "[PERSON_NAME]" at bounding box center [1393, 263] width 80 height 12
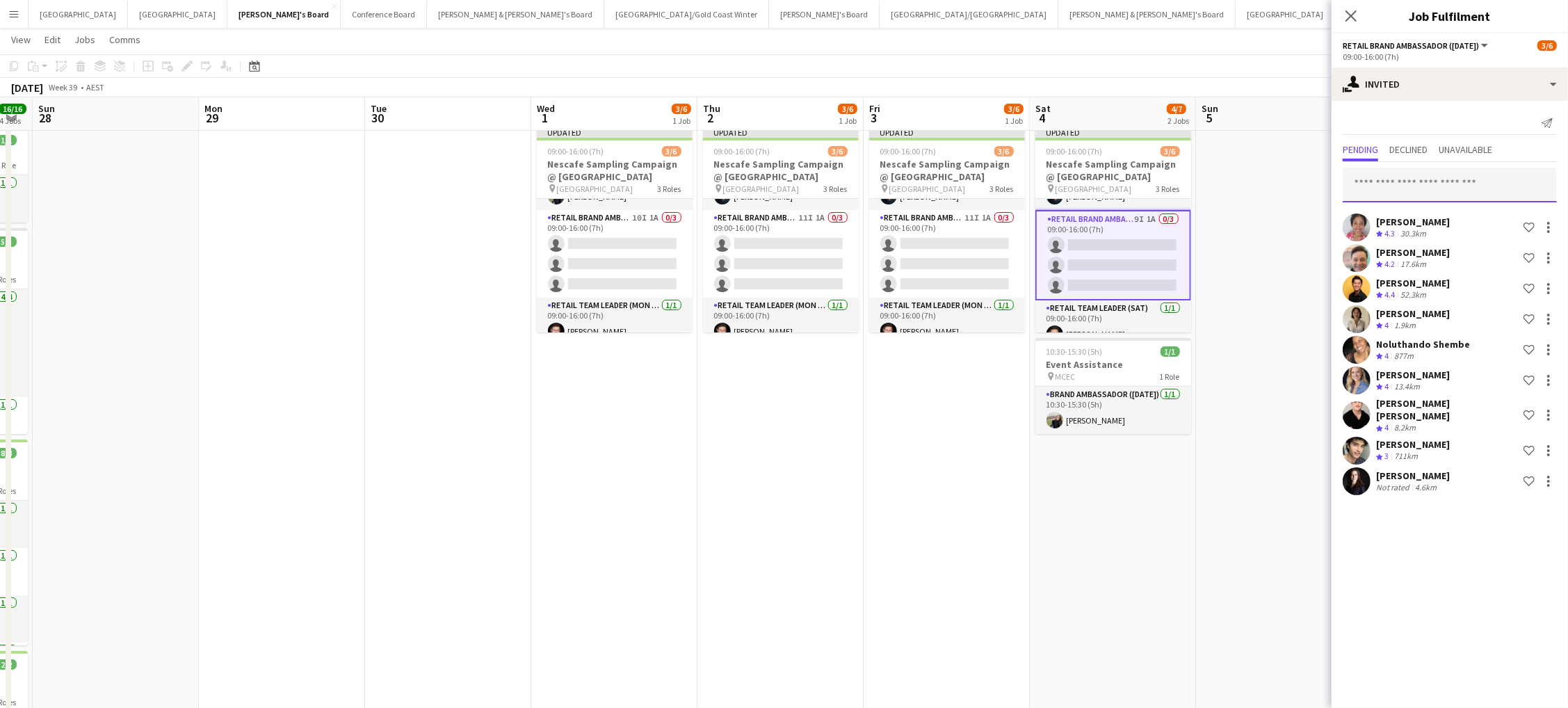
click at [1397, 183] on input "text" at bounding box center [1450, 185] width 214 height 35
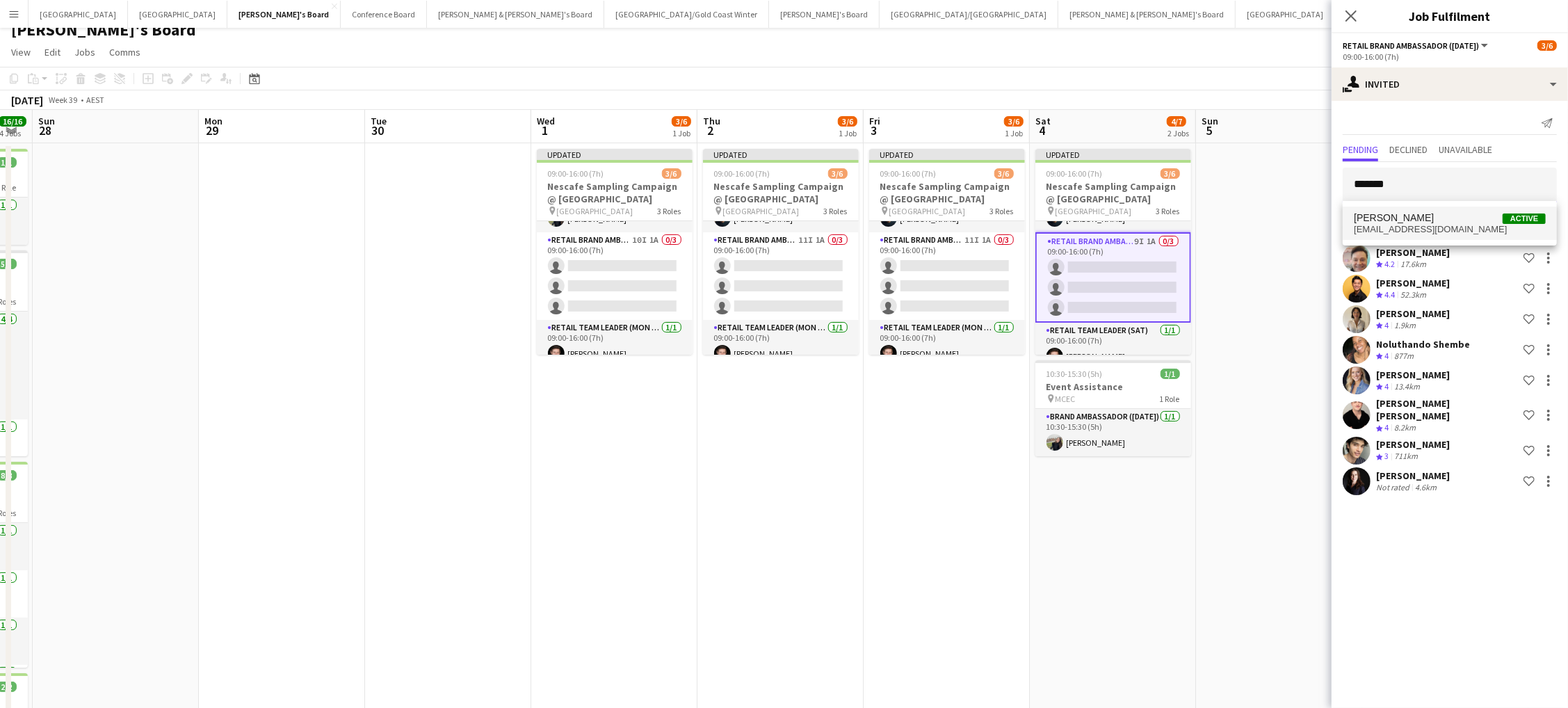
scroll to position [13, 0]
type input "*******"
click at [1406, 218] on span "[PERSON_NAME]" at bounding box center [1393, 218] width 80 height 12
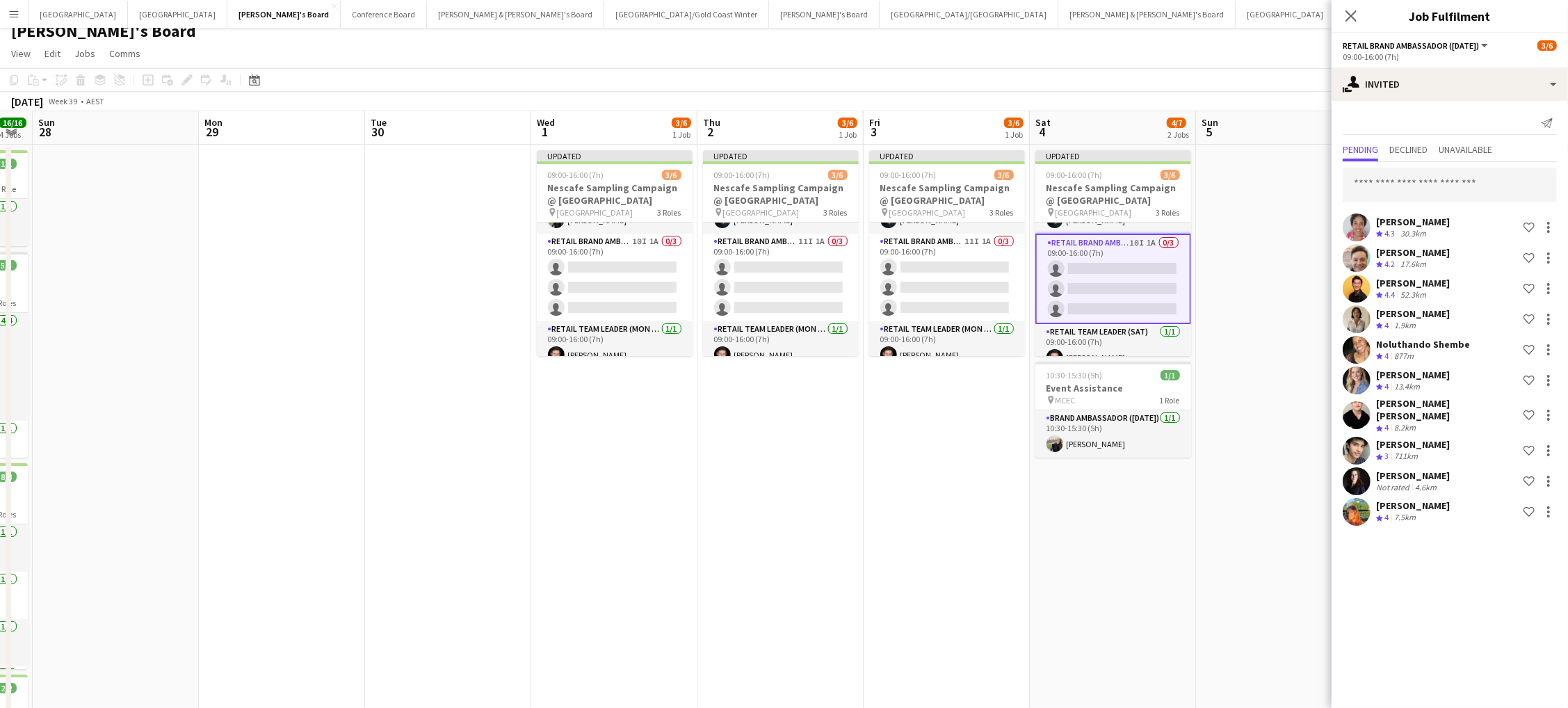
click at [1243, 363] on app-date-cell at bounding box center [1279, 502] width 166 height 716
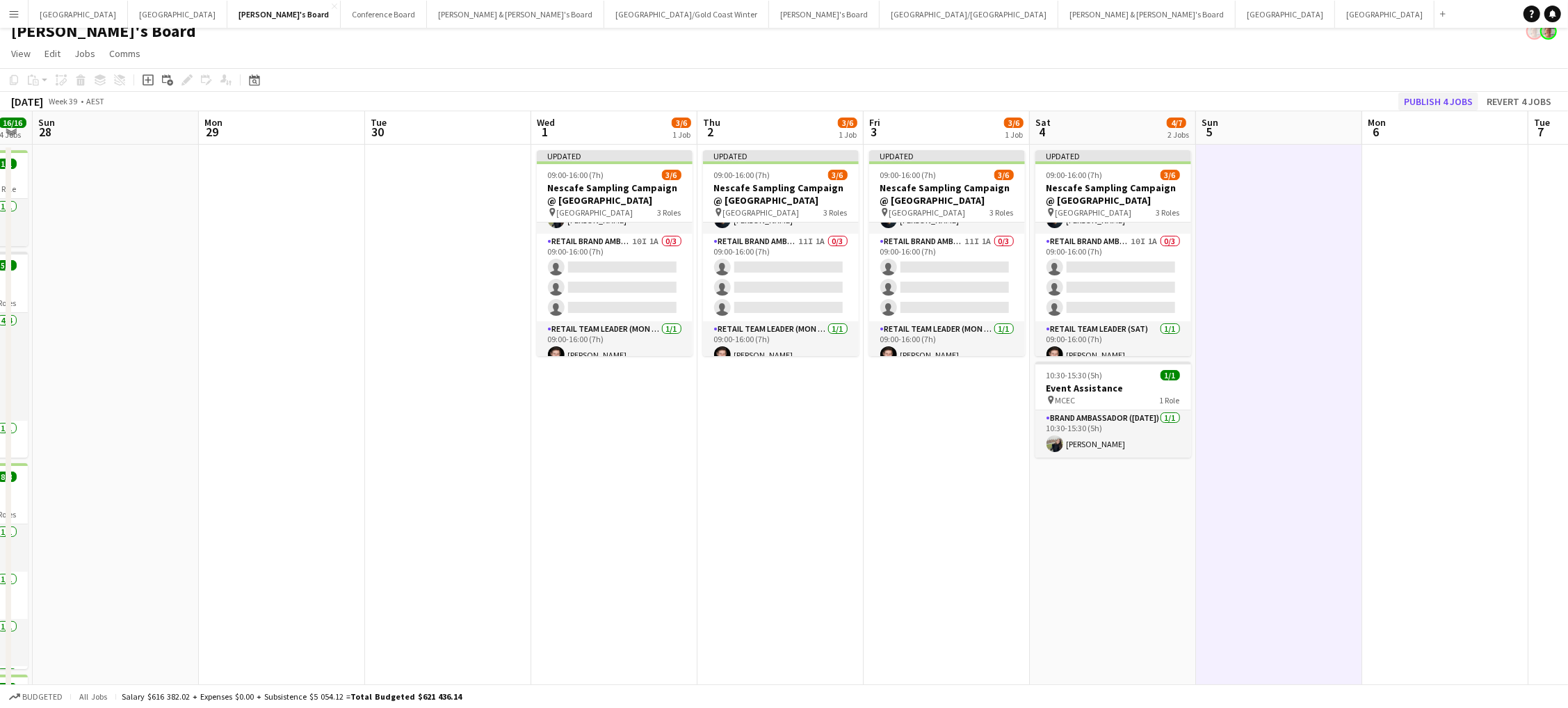
click at [1430, 95] on button "Publish 4 jobs" at bounding box center [1438, 101] width 80 height 18
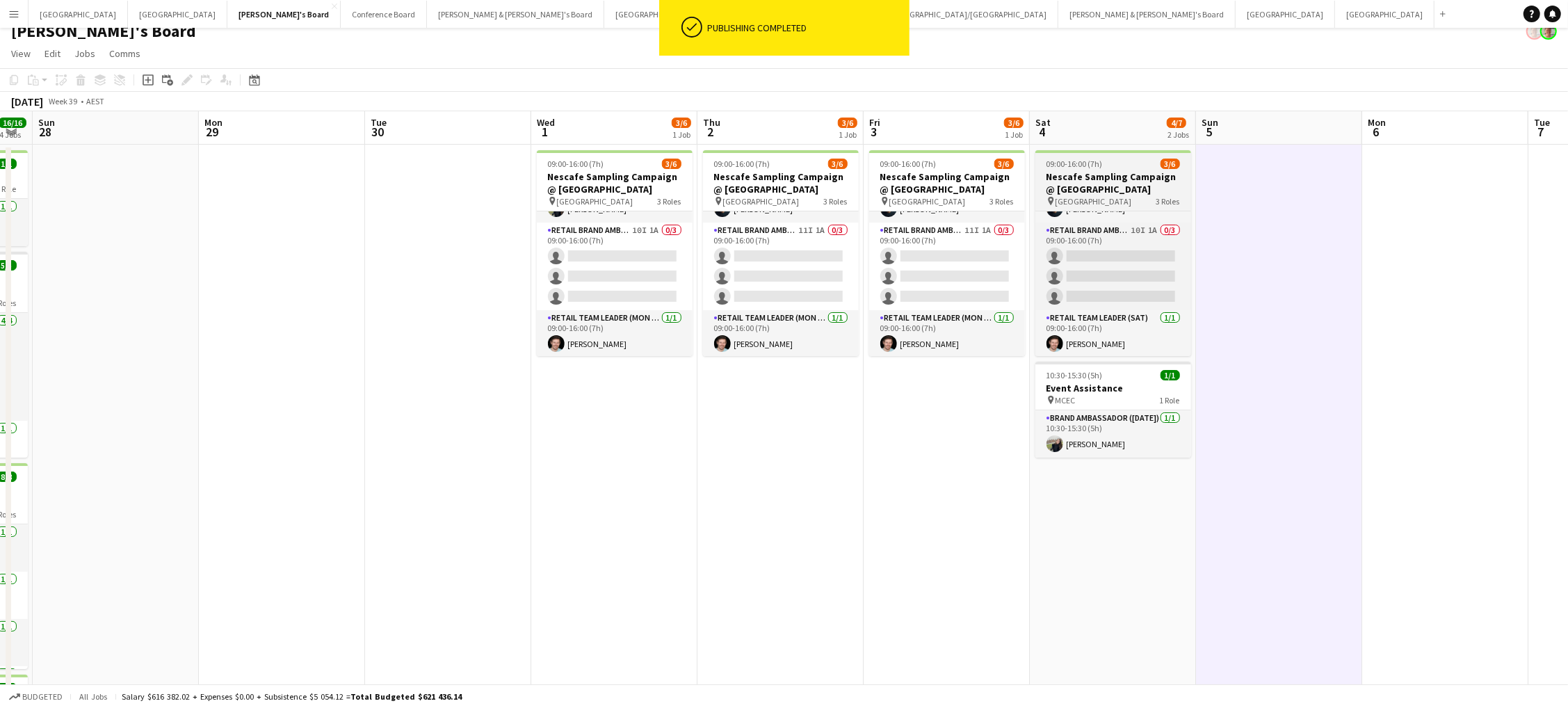
click at [1109, 189] on h3 "Nescafe Sampling Campaign @ [GEOGRAPHIC_DATA]" at bounding box center [1112, 183] width 155 height 25
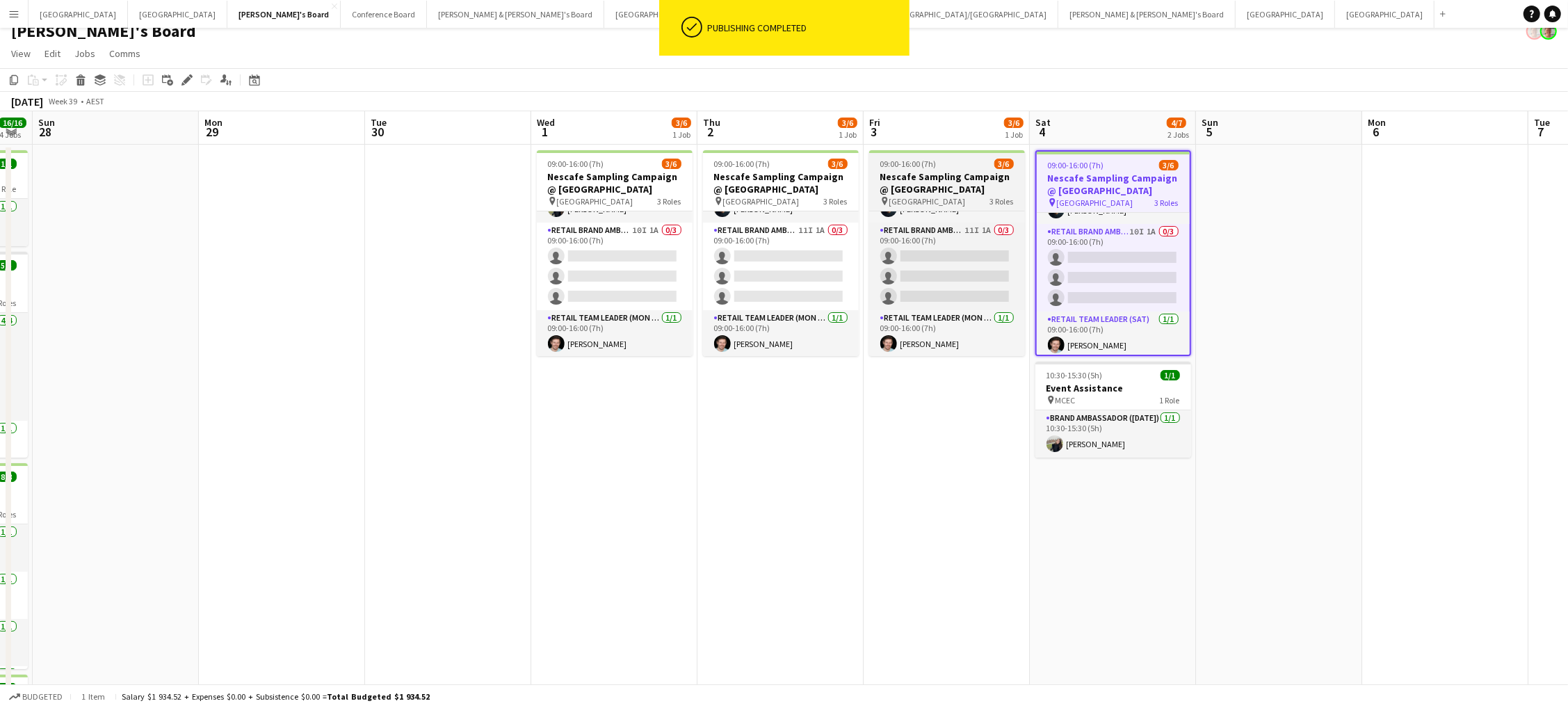
click at [963, 182] on h3 "Nescafe Sampling Campaign @ [GEOGRAPHIC_DATA]" at bounding box center [946, 183] width 155 height 25
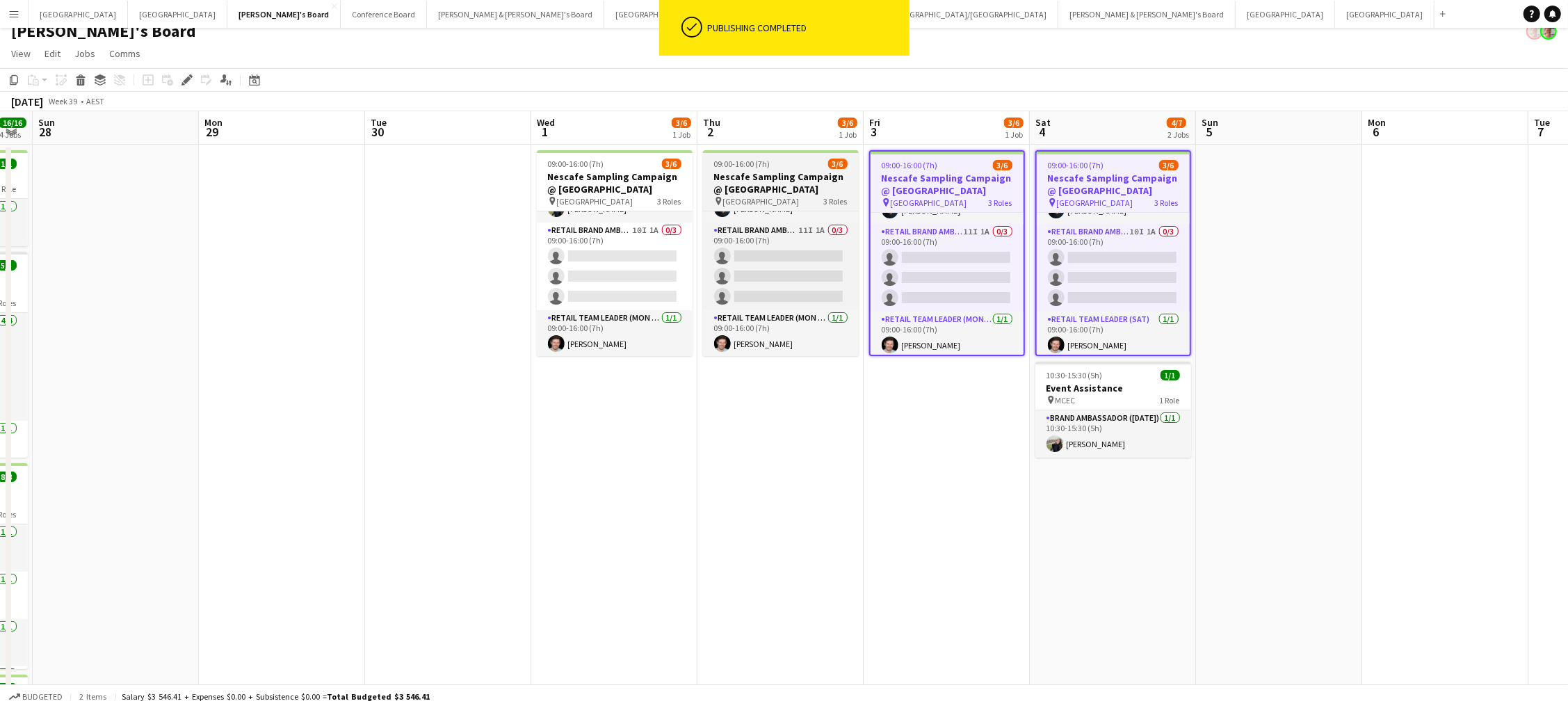
click at [832, 181] on h3 "Nescafe Sampling Campaign @ [GEOGRAPHIC_DATA]" at bounding box center [780, 183] width 155 height 25
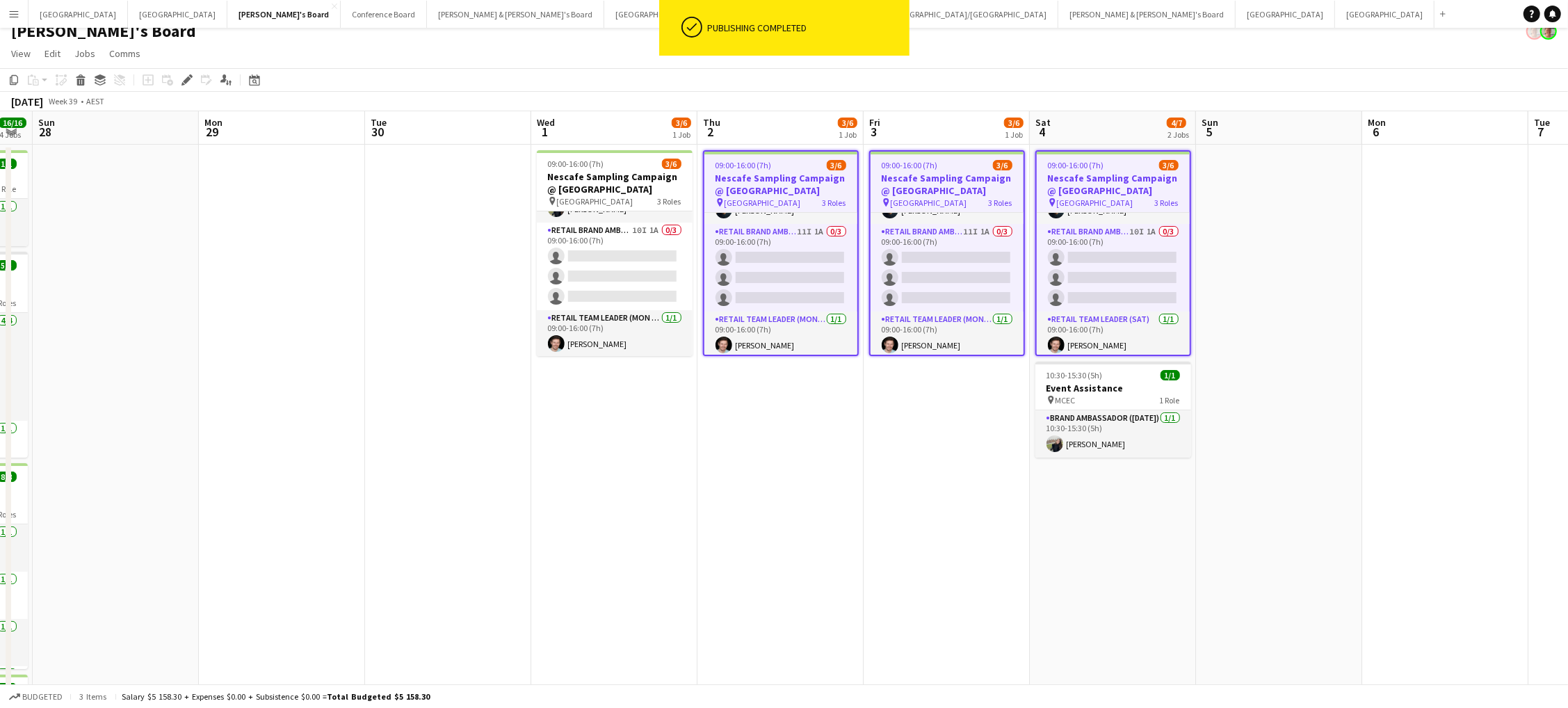
drag, startPoint x: 656, startPoint y: 178, endPoint x: 451, endPoint y: 144, distance: 207.8
click at [656, 178] on h3 "Nescafe Sampling Campaign @ [GEOGRAPHIC_DATA]" at bounding box center [614, 183] width 155 height 25
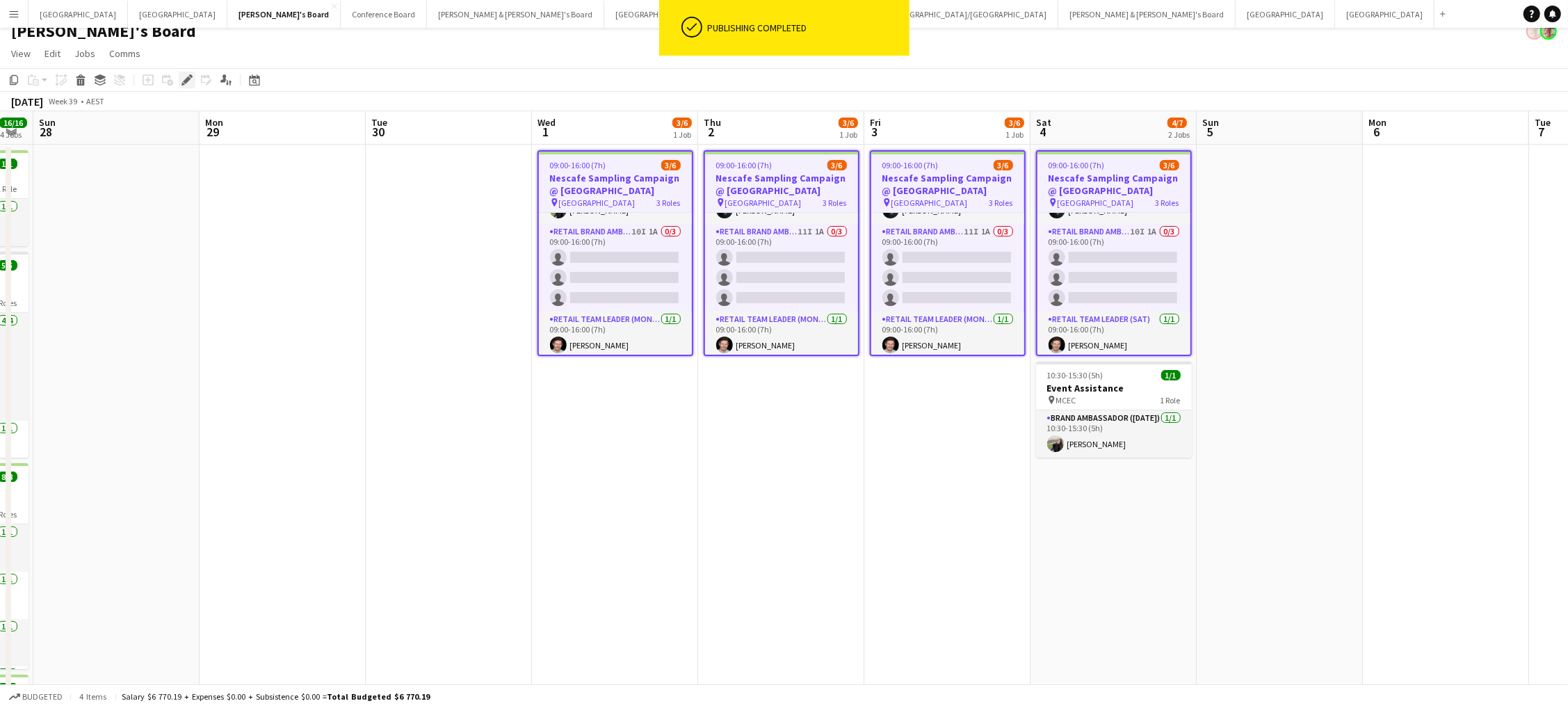
click at [185, 82] on icon "Edit" at bounding box center [187, 80] width 12 height 12
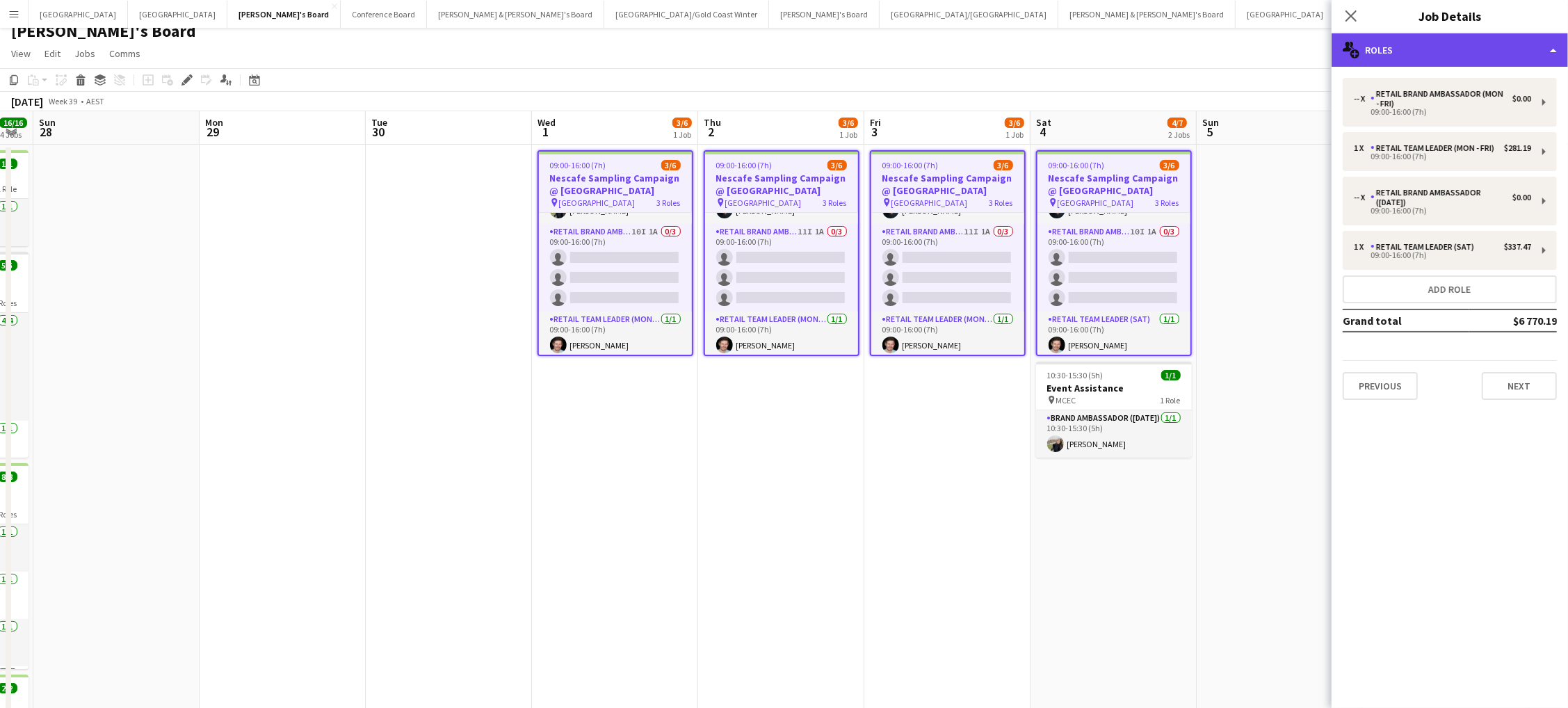
click at [1414, 48] on div "multiple-users-add Roles" at bounding box center [1449, 50] width 237 height 34
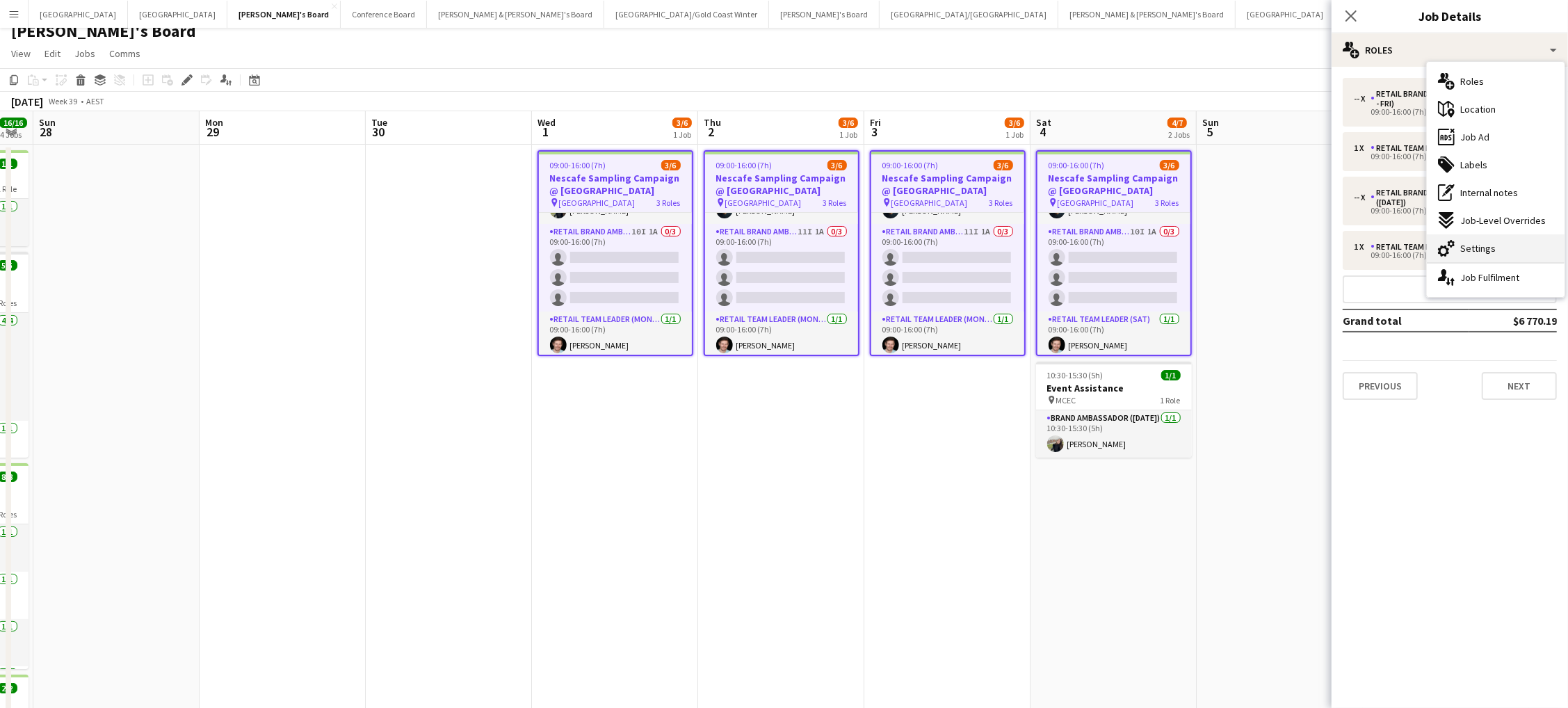
click at [1475, 255] on div "cog-double-3 Settings" at bounding box center [1496, 248] width 138 height 28
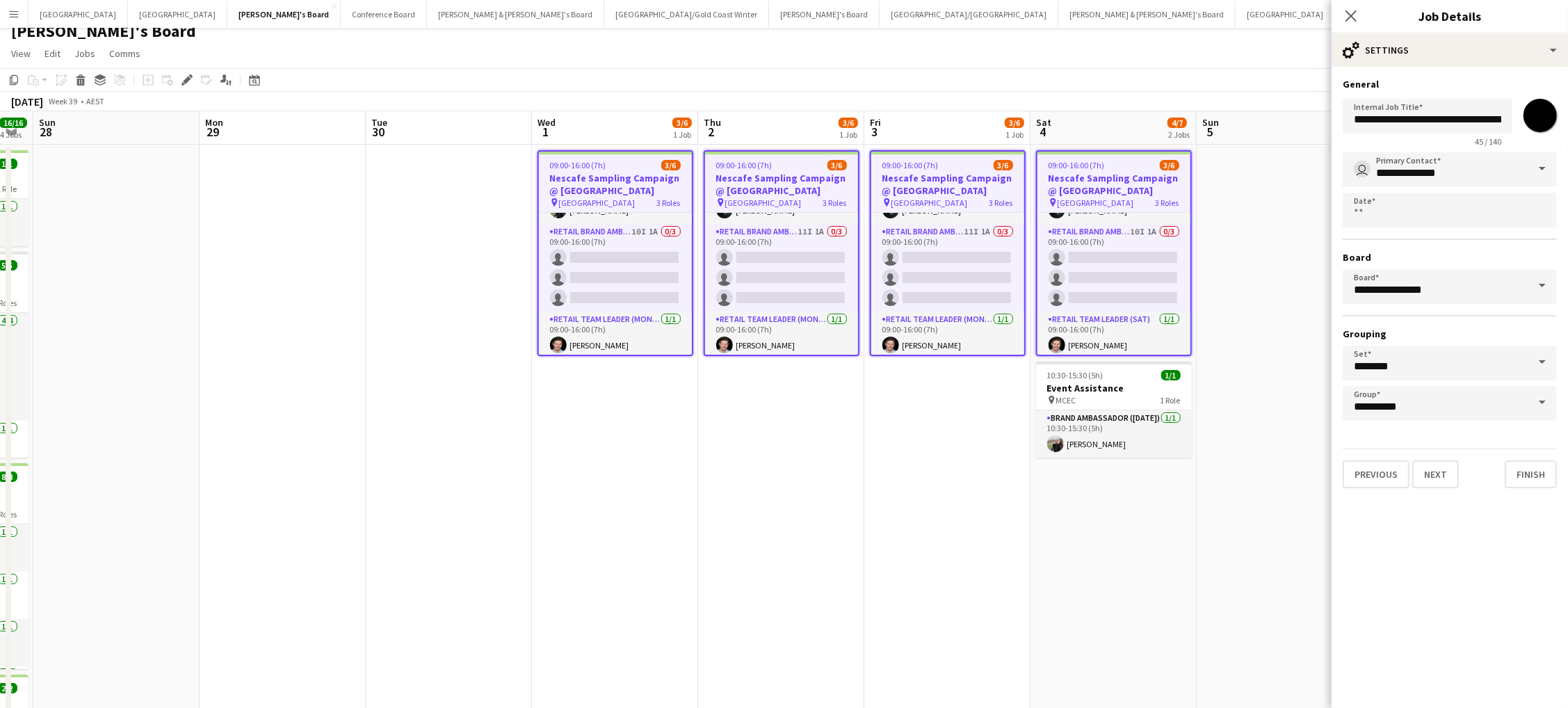
click at [1540, 113] on input "*******" at bounding box center [1540, 116] width 50 height 50
type input "*******"
click at [1237, 113] on app-board-header-date "Sun 5" at bounding box center [1279, 127] width 166 height 34
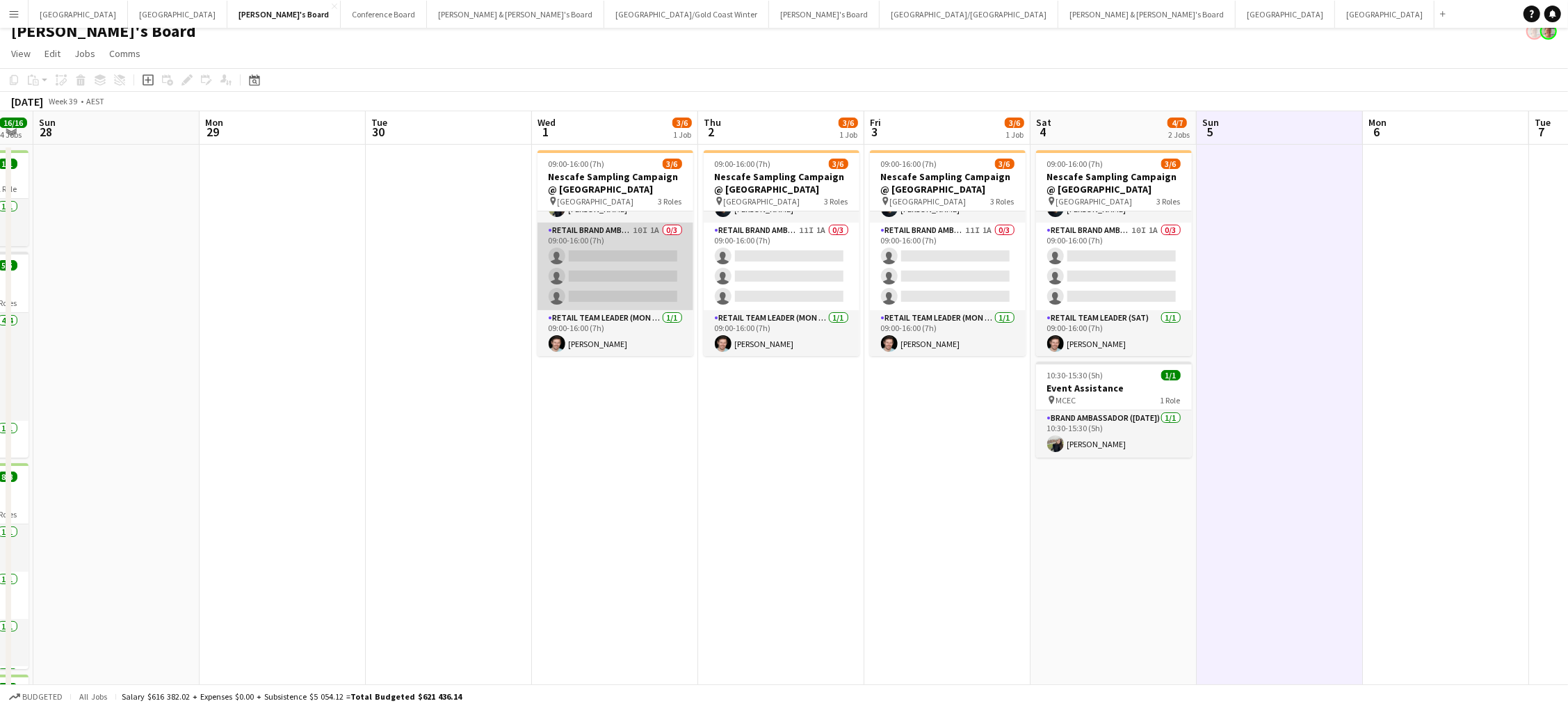
click at [652, 250] on app-card-role "RETAIL Brand Ambassador (Mon - Fri) 10I 1A 0/3 09:00-16:00 (7h) single-neutral-…" at bounding box center [615, 266] width 155 height 88
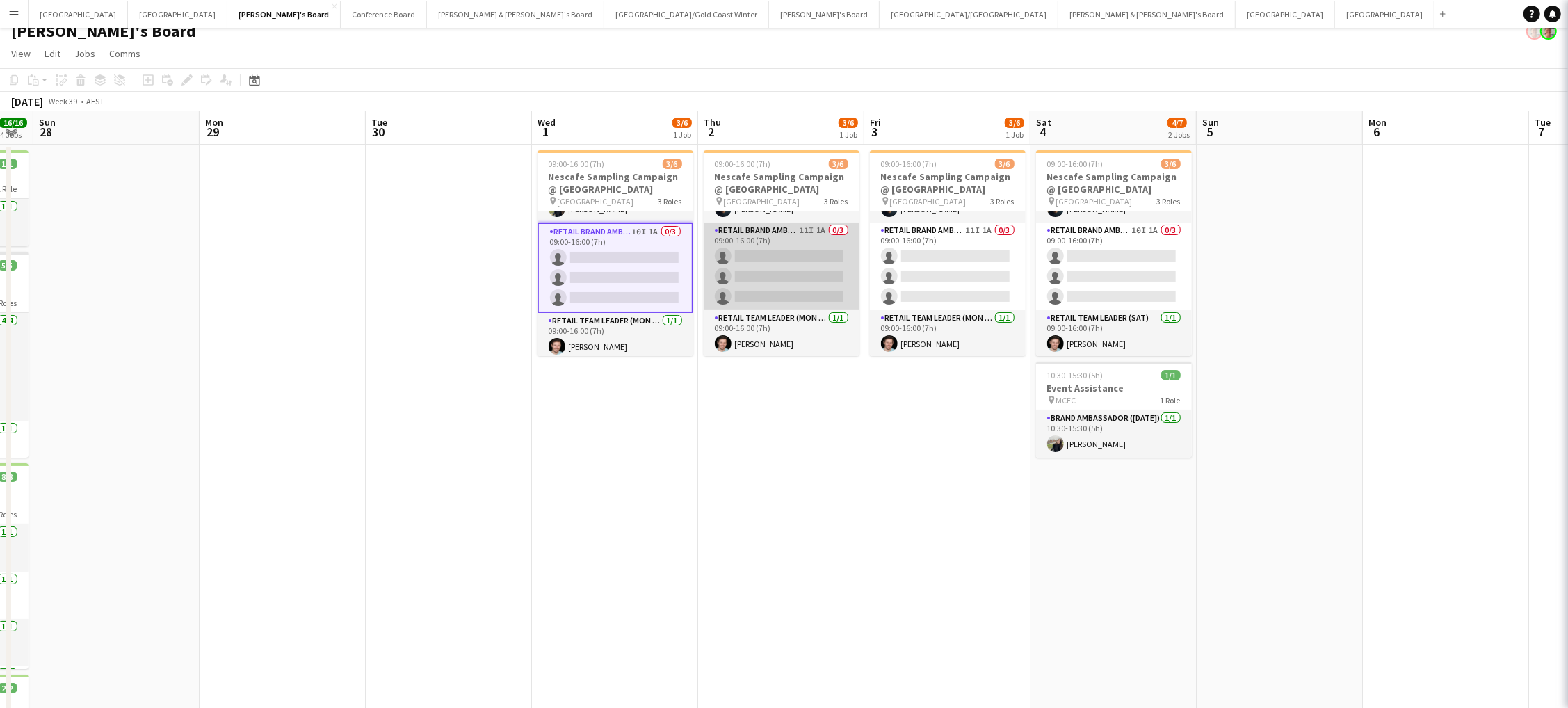
click at [807, 257] on app-card-role "RETAIL Brand Ambassador (Mon - Fri) 11I 1A 0/3 09:00-16:00 (7h) single-neutral-…" at bounding box center [781, 266] width 155 height 88
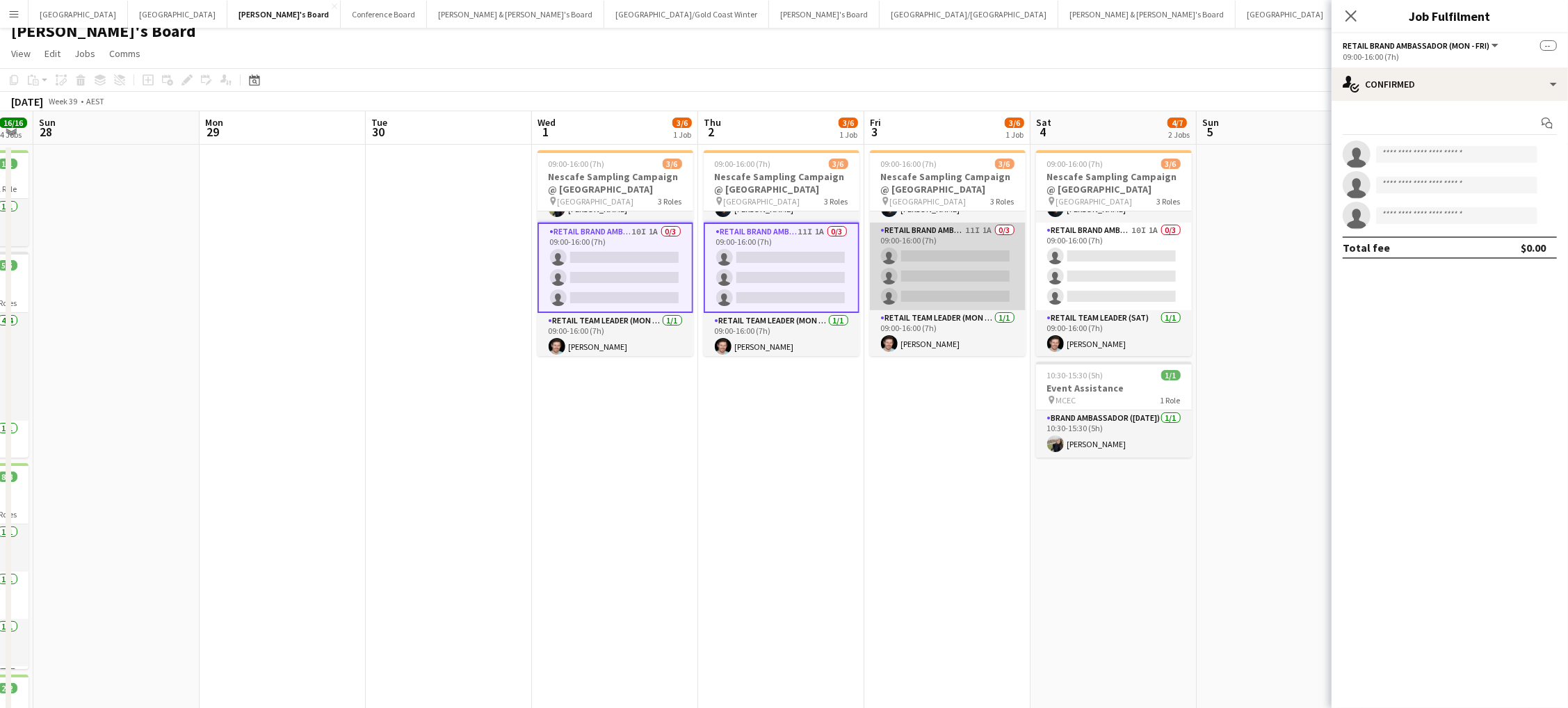
click at [911, 258] on app-card-role "RETAIL Brand Ambassador (Mon - Fri) 11I 1A 0/3 09:00-16:00 (7h) single-neutral-…" at bounding box center [947, 266] width 155 height 88
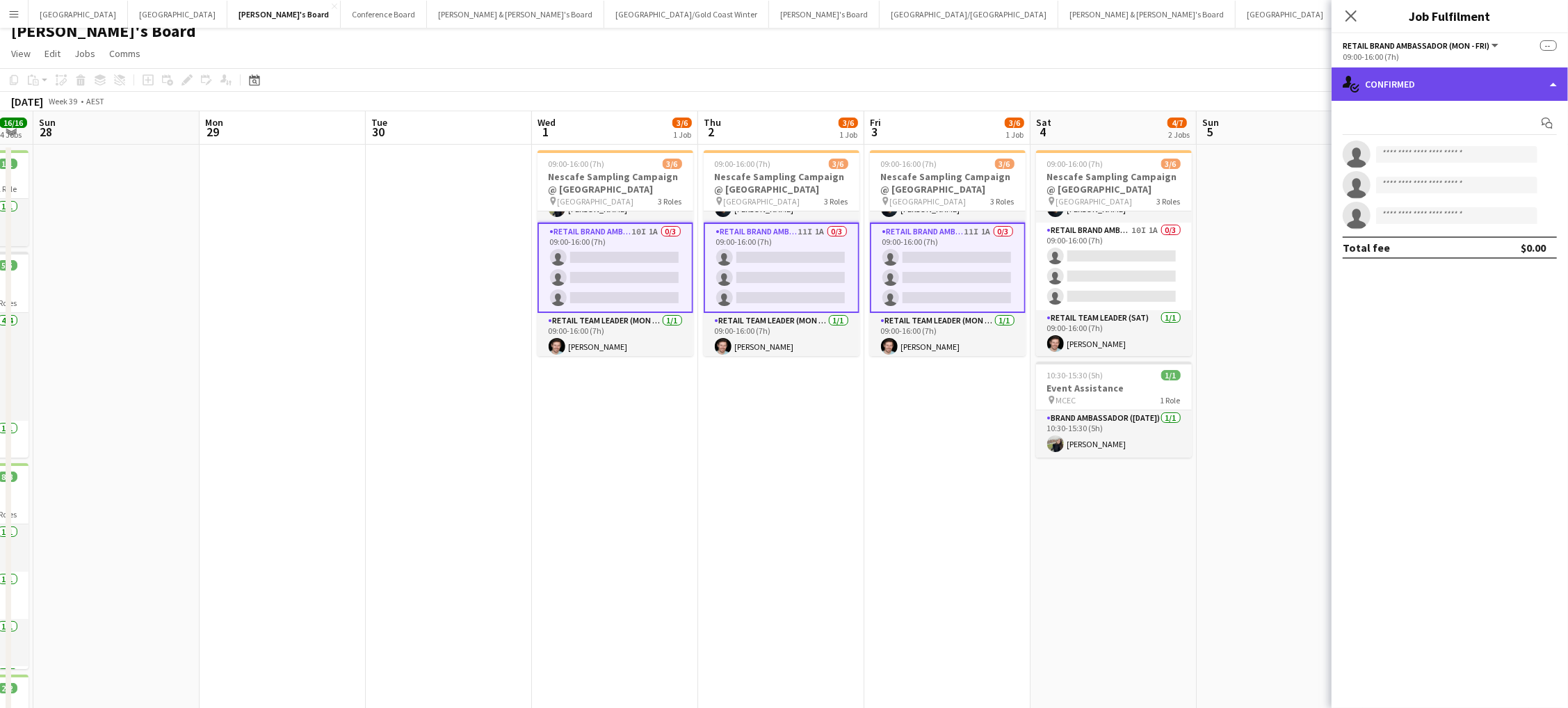
click at [1401, 73] on div "single-neutral-actions-check-2 Confirmed" at bounding box center [1449, 84] width 237 height 34
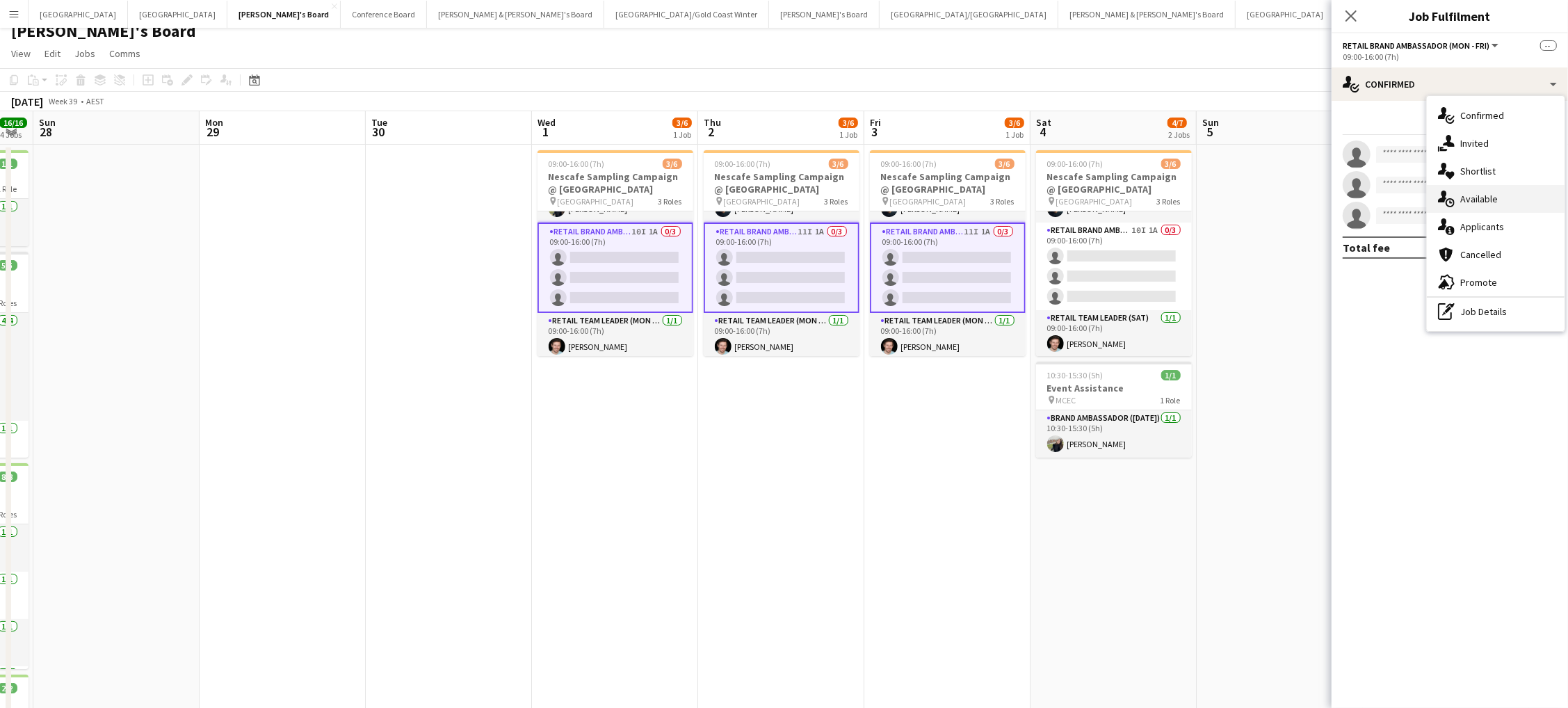
click at [1487, 195] on span "Available" at bounding box center [1478, 198] width 38 height 13
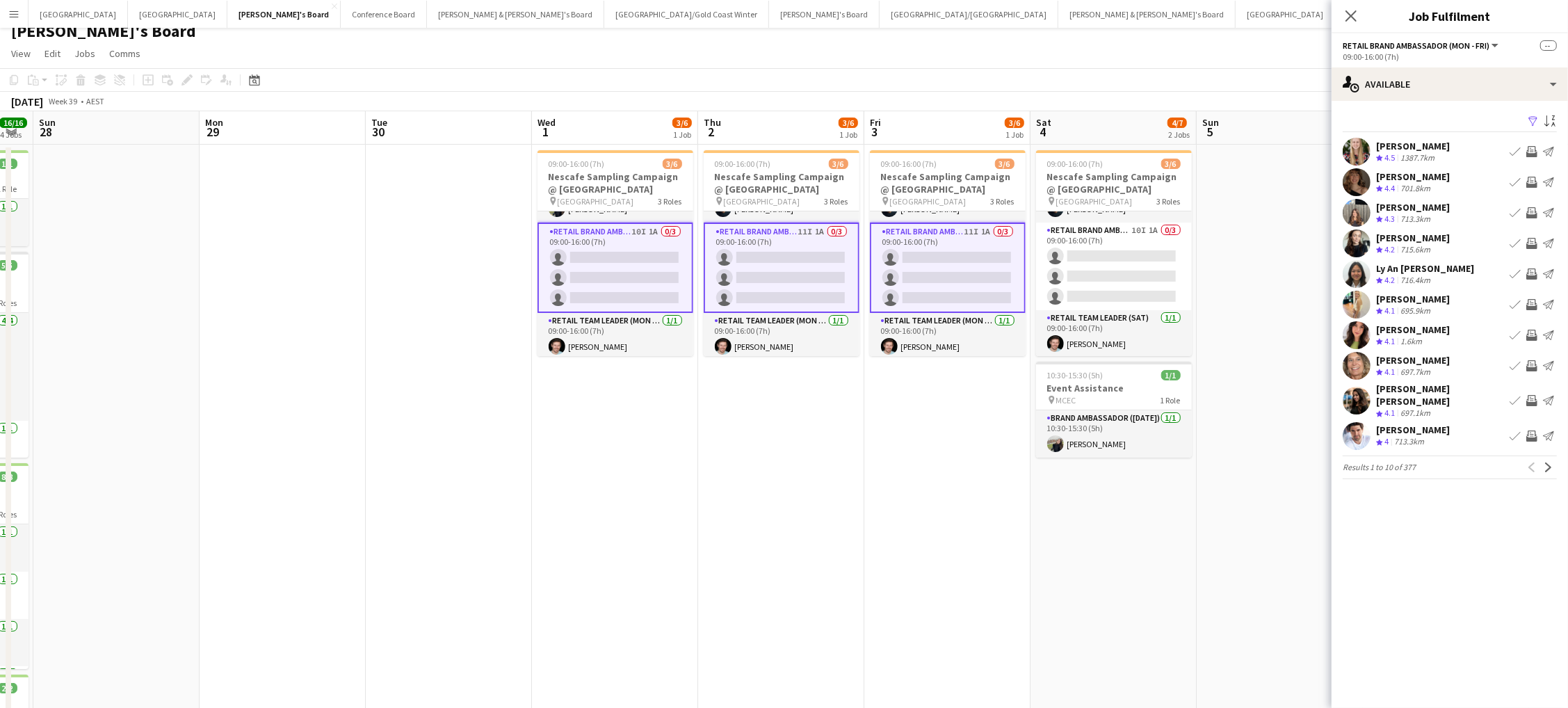
click at [1536, 120] on app-icon "Filter" at bounding box center [1533, 123] width 12 height 14
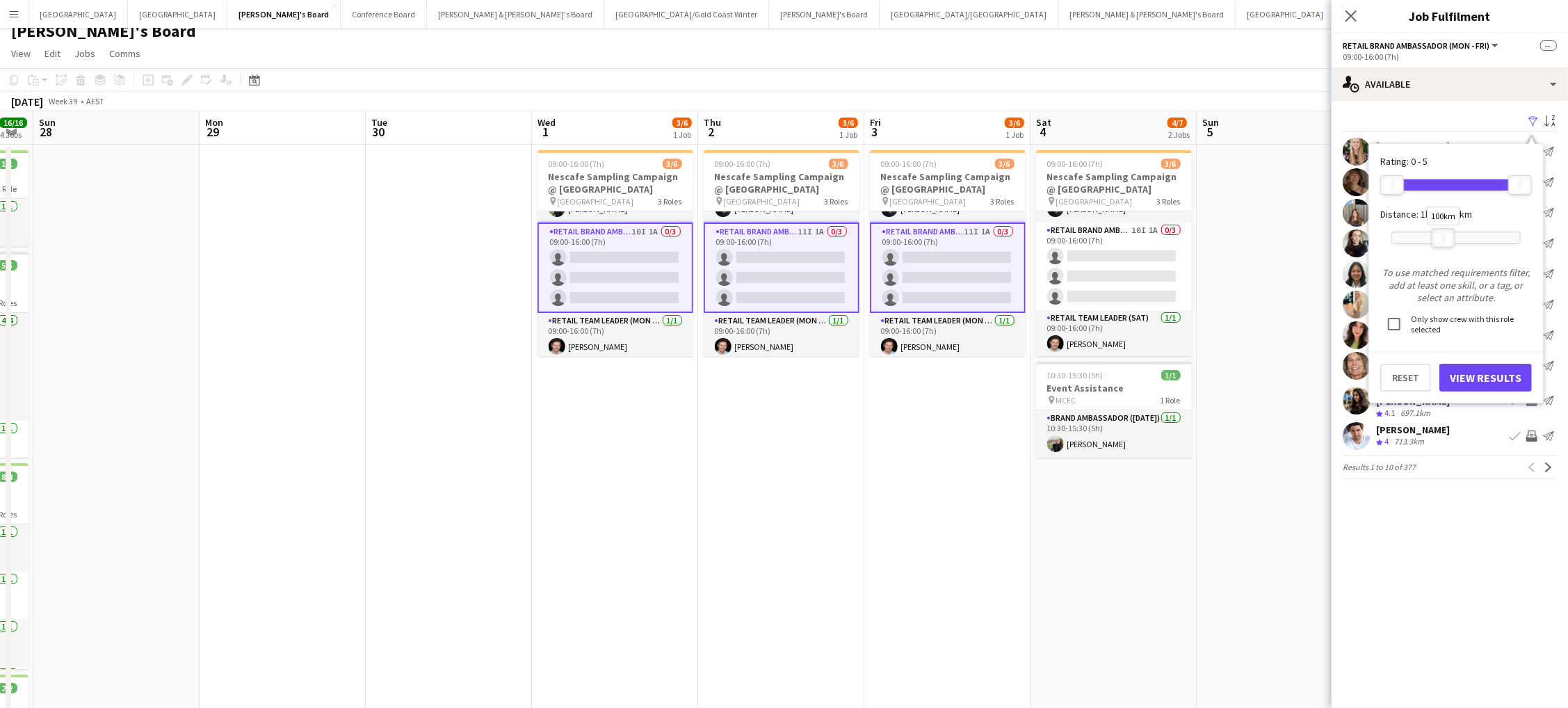
drag, startPoint x: 1518, startPoint y: 236, endPoint x: 1444, endPoint y: 238, distance: 74.0
click at [1444, 238] on div "100km" at bounding box center [1443, 238] width 23 height 19
click at [1469, 390] on div "Rating: 0 - 5 0 5 Distance: 1km - 100km 100km To use matched requirements filte…" at bounding box center [1456, 273] width 174 height 259
click at [1469, 379] on button "View Results" at bounding box center [1486, 378] width 93 height 28
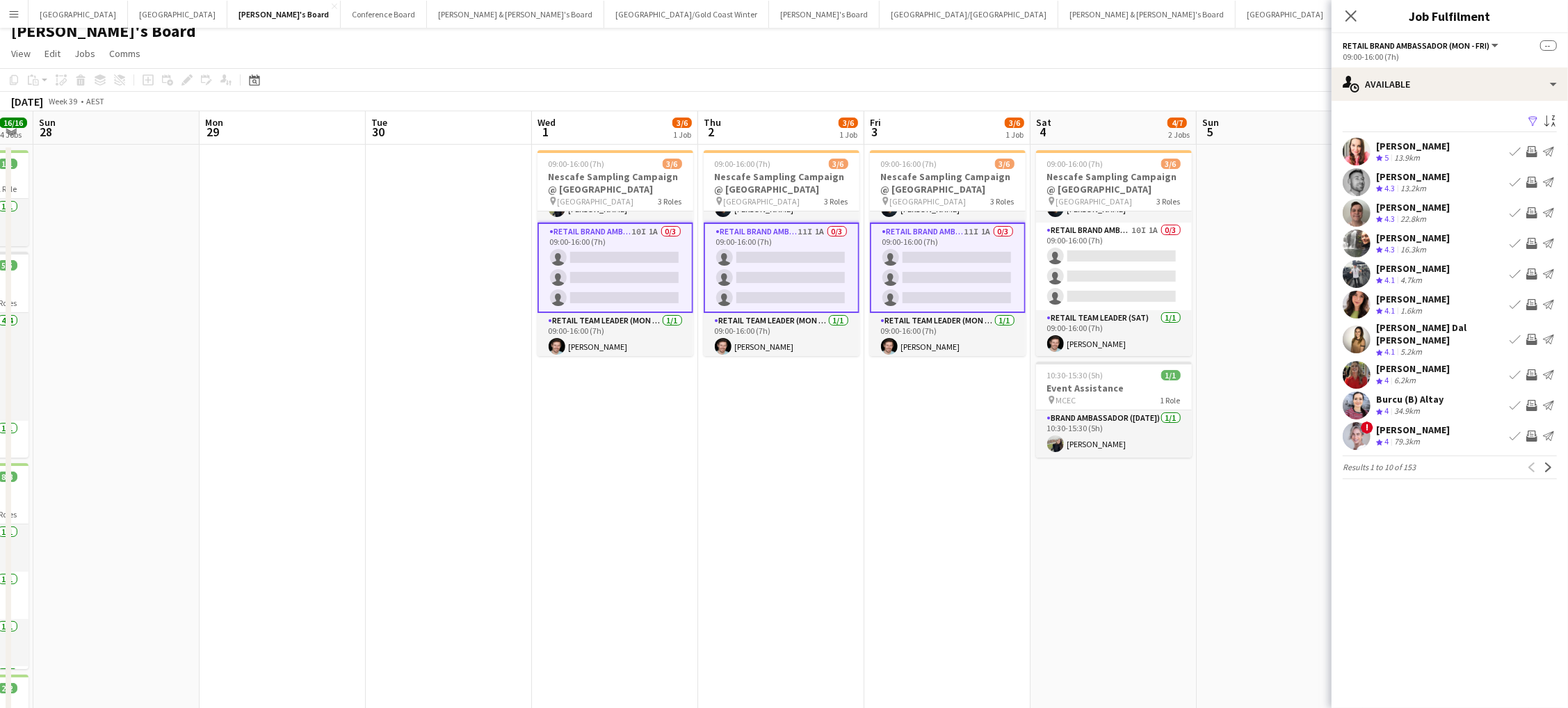
click at [1531, 179] on app-icon "Invite crew" at bounding box center [1532, 183] width 12 height 12
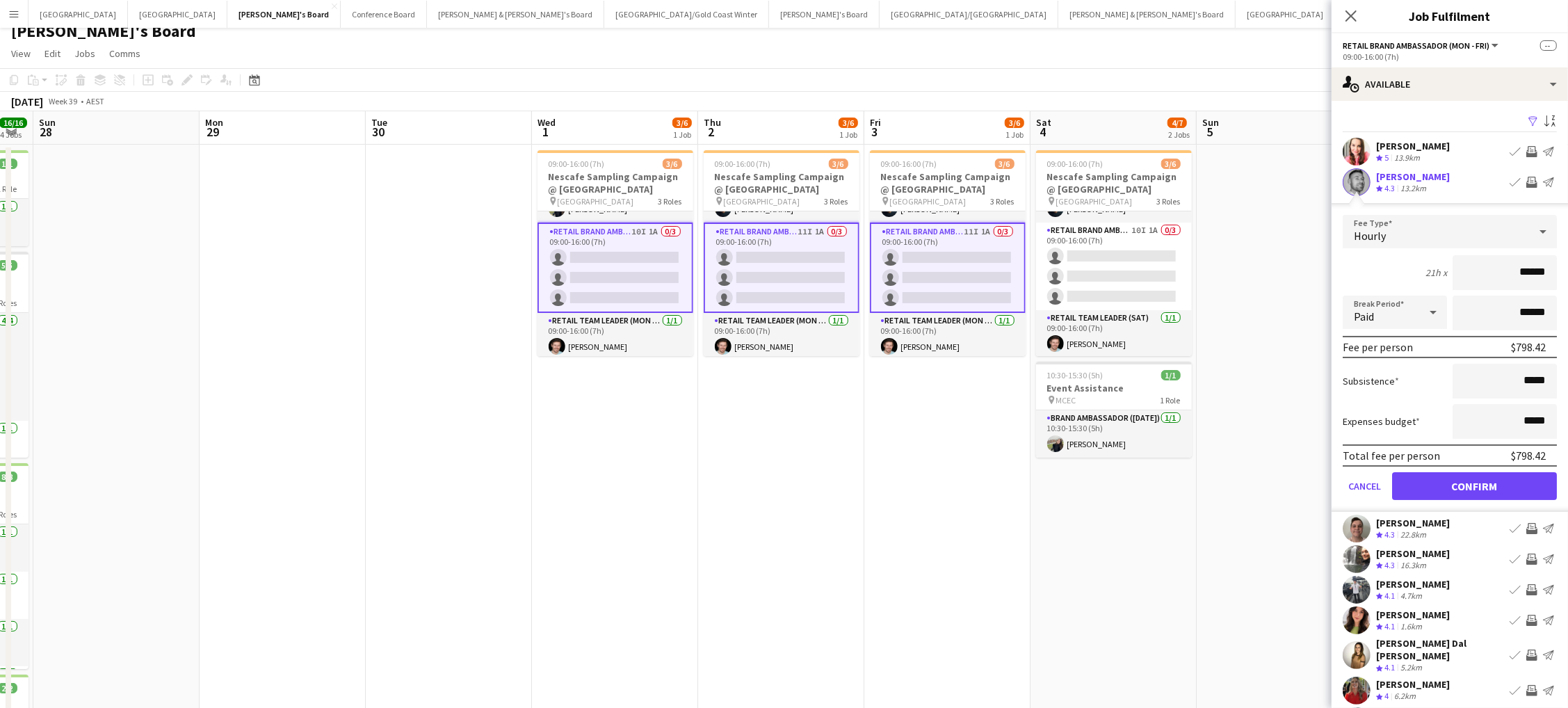
click at [1474, 482] on button "Confirm" at bounding box center [1474, 486] width 165 height 28
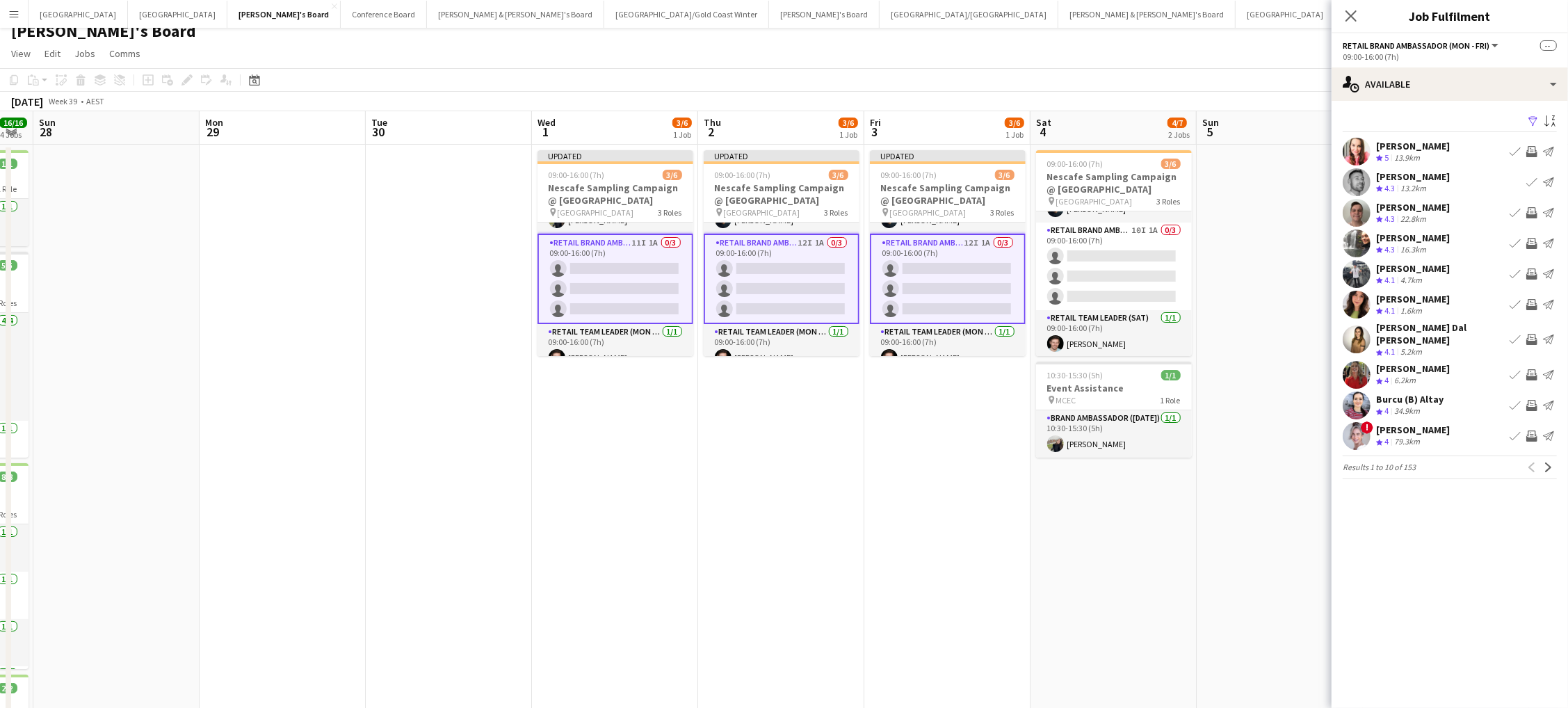
click at [1534, 244] on app-icon "Invite crew" at bounding box center [1532, 243] width 12 height 12
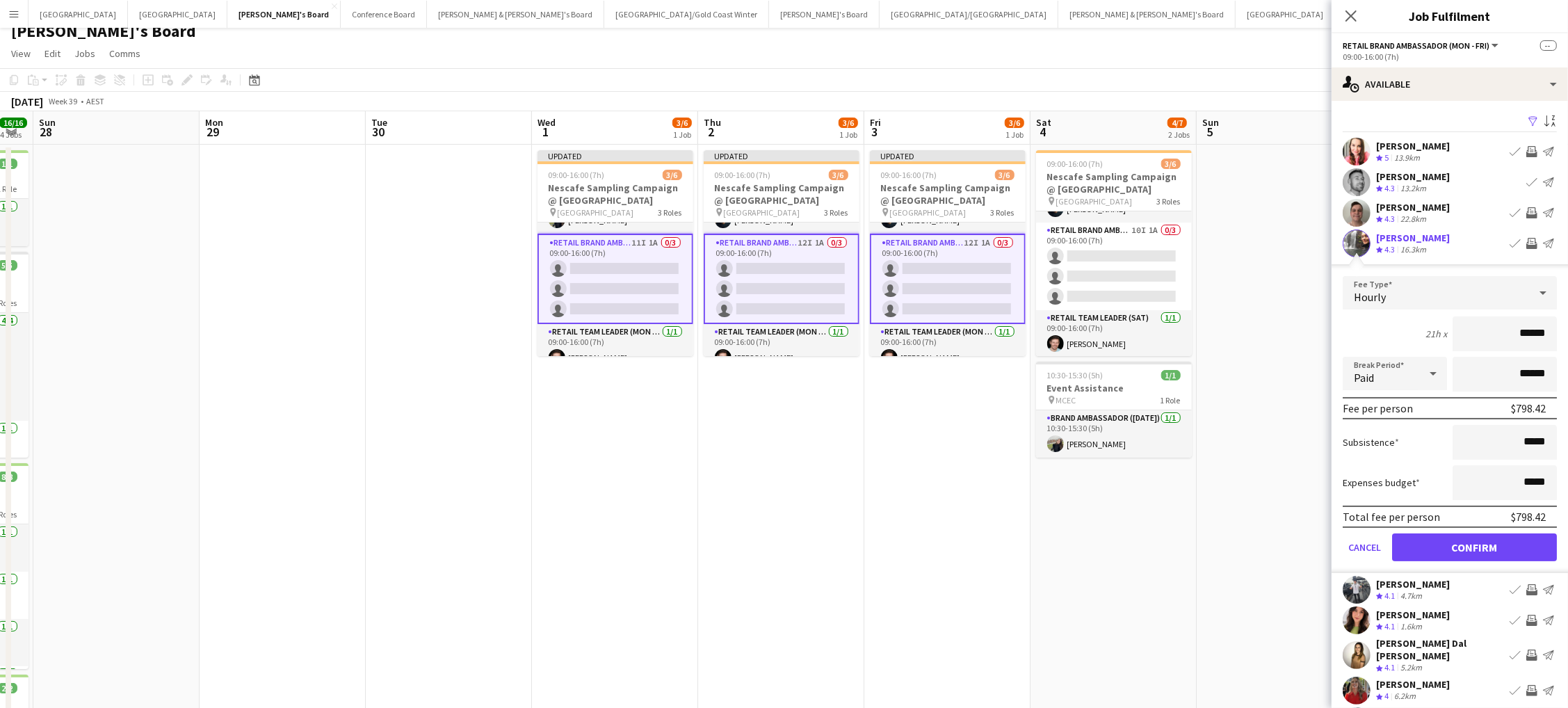
click at [1474, 543] on button "Confirm" at bounding box center [1474, 547] width 165 height 28
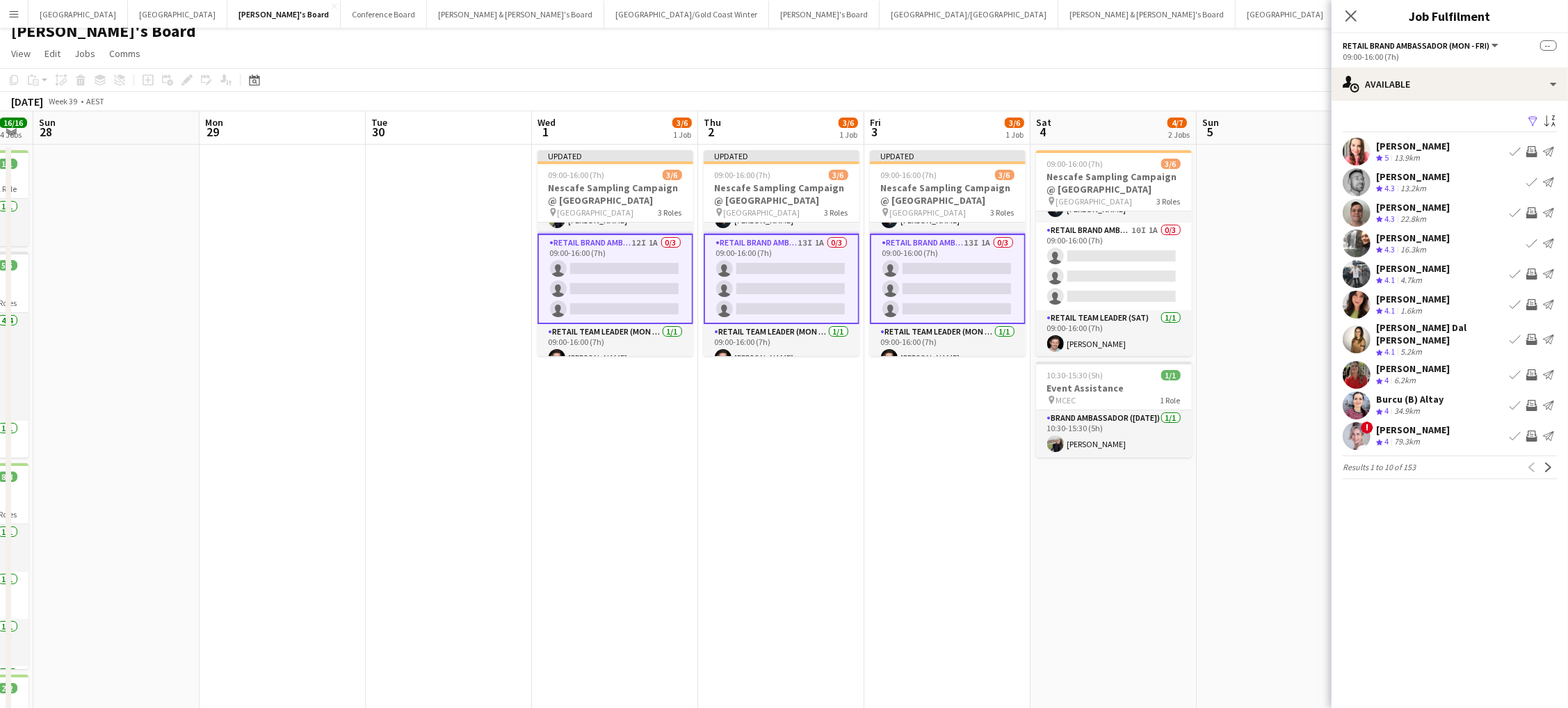
click at [1531, 334] on app-icon "Invite crew" at bounding box center [1532, 340] width 12 height 12
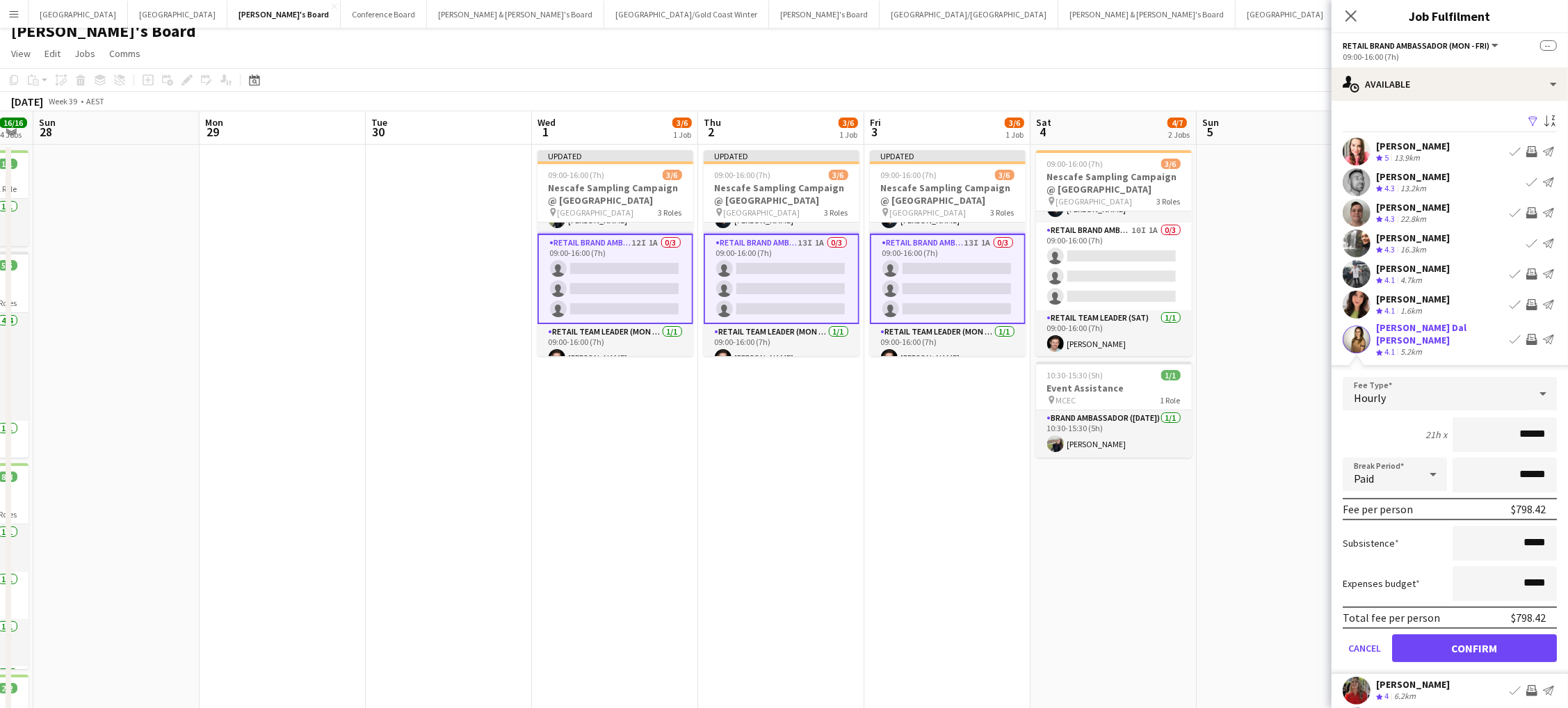
click at [1474, 635] on button "Confirm" at bounding box center [1474, 648] width 165 height 28
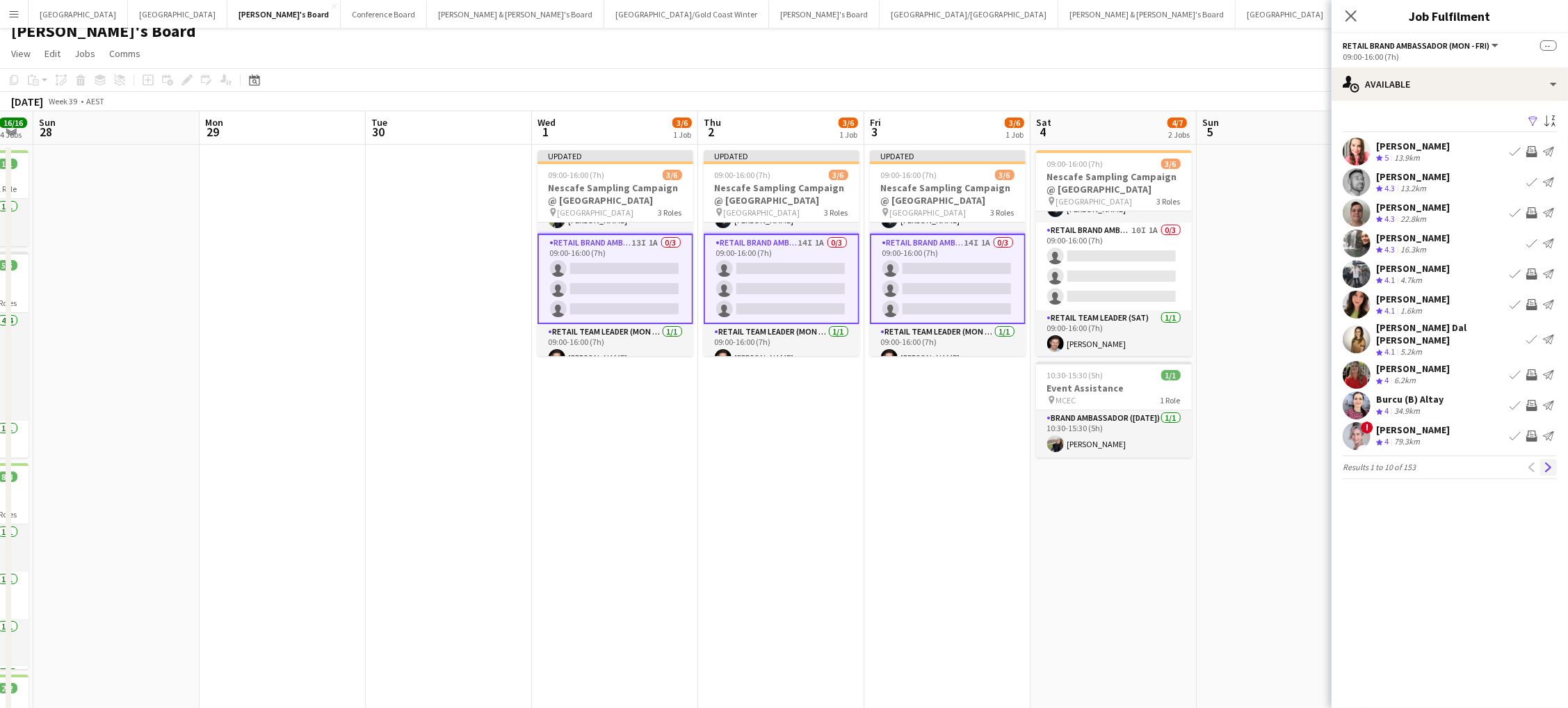
click at [1549, 463] on app-icon "Next" at bounding box center [1549, 467] width 10 height 10
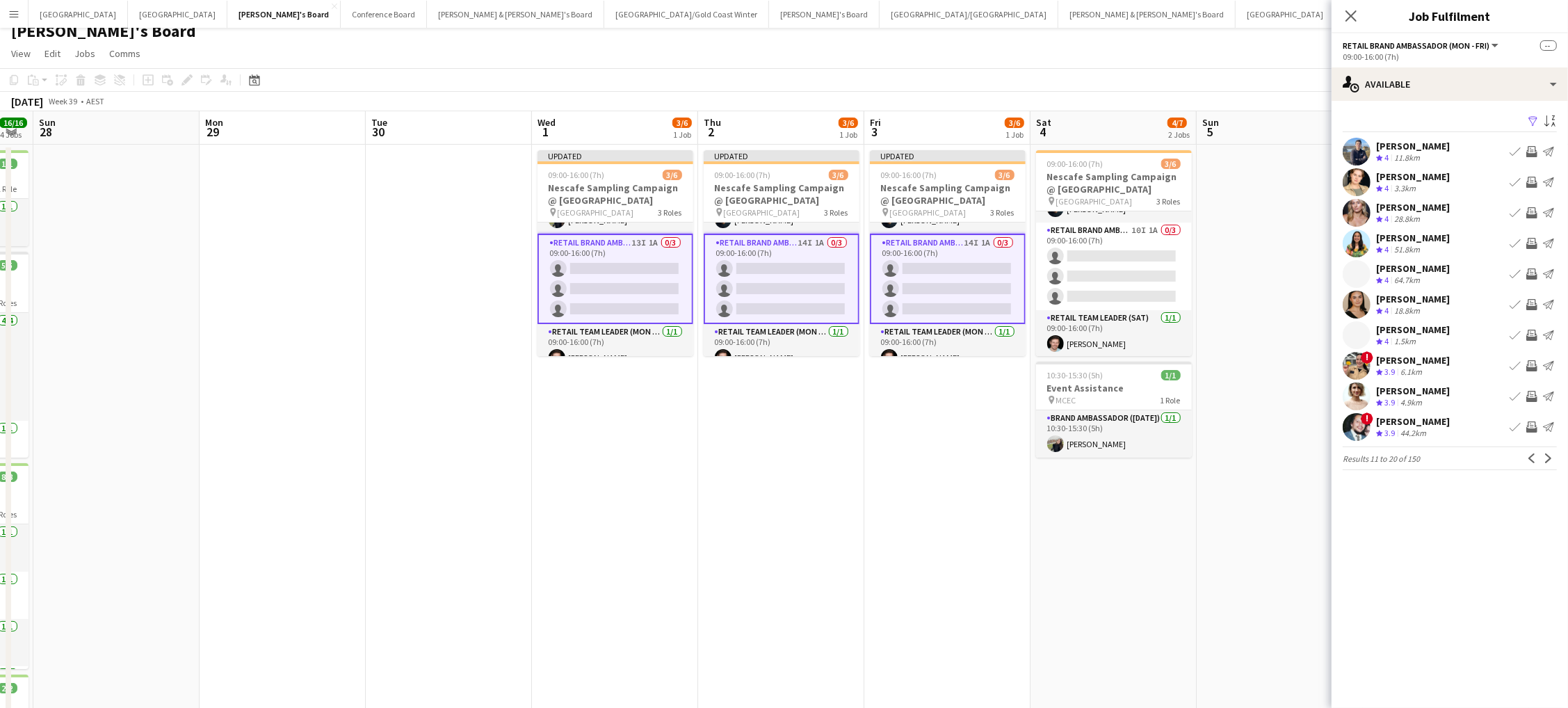
click at [1531, 180] on app-icon "Invite crew" at bounding box center [1532, 183] width 12 height 12
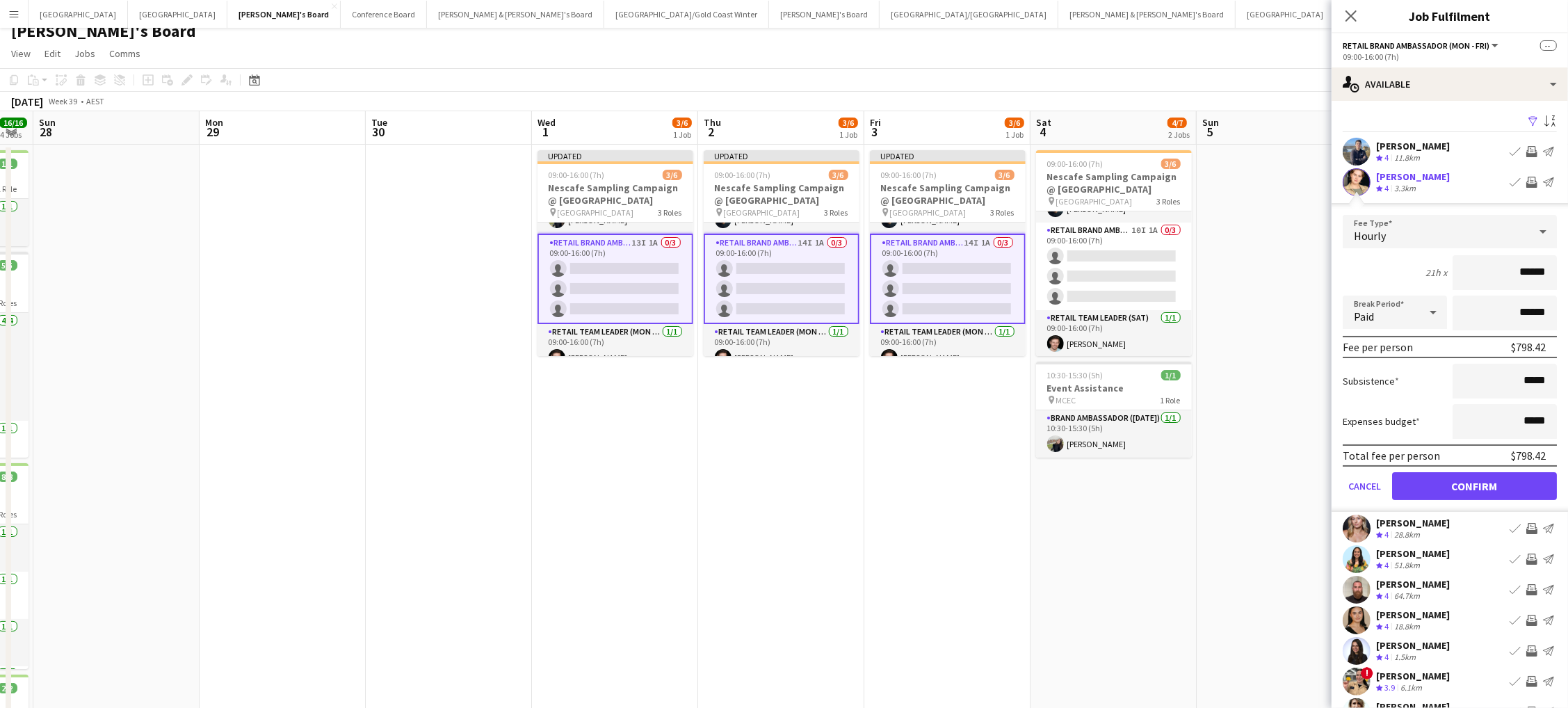
click at [1474, 482] on button "Confirm" at bounding box center [1474, 486] width 165 height 28
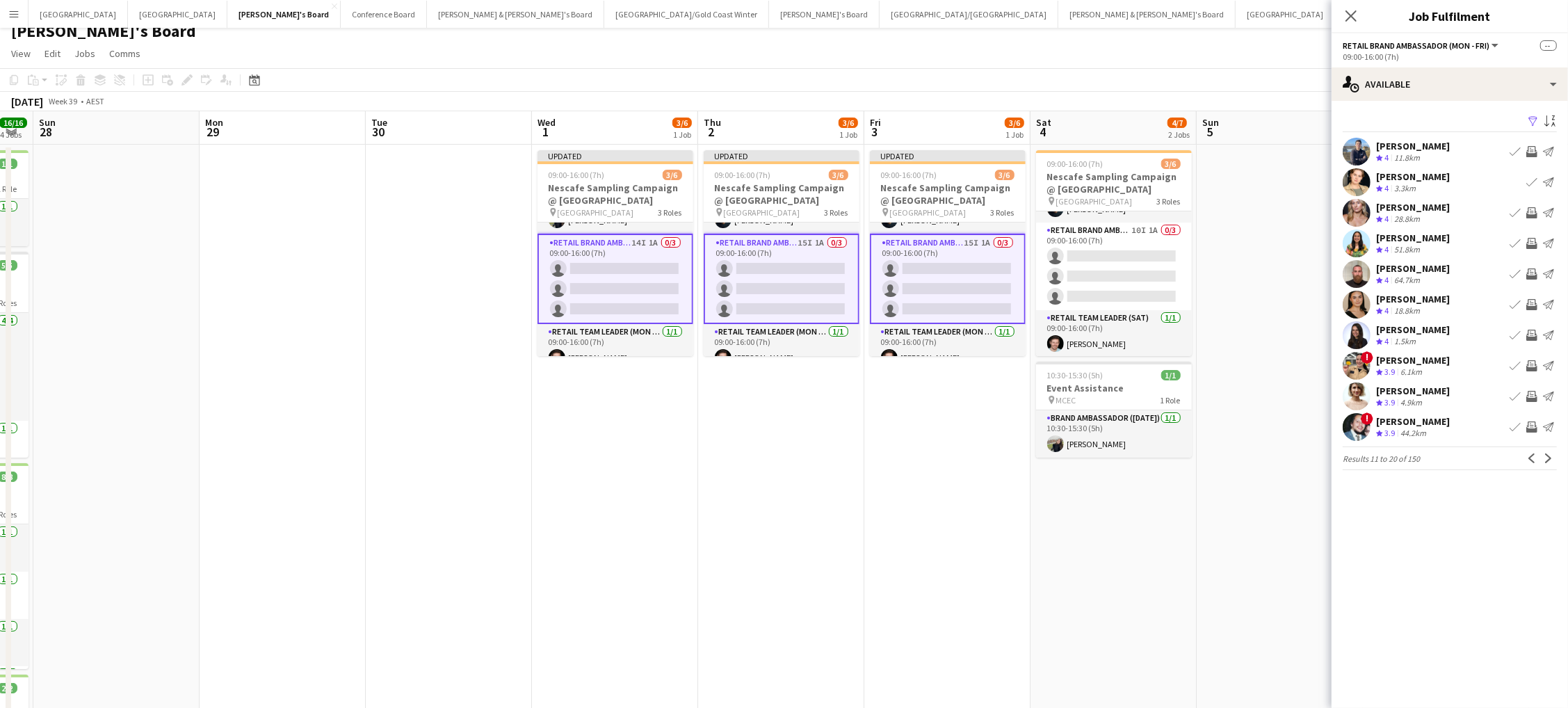
click at [1533, 208] on app-icon "Invite crew" at bounding box center [1532, 213] width 12 height 12
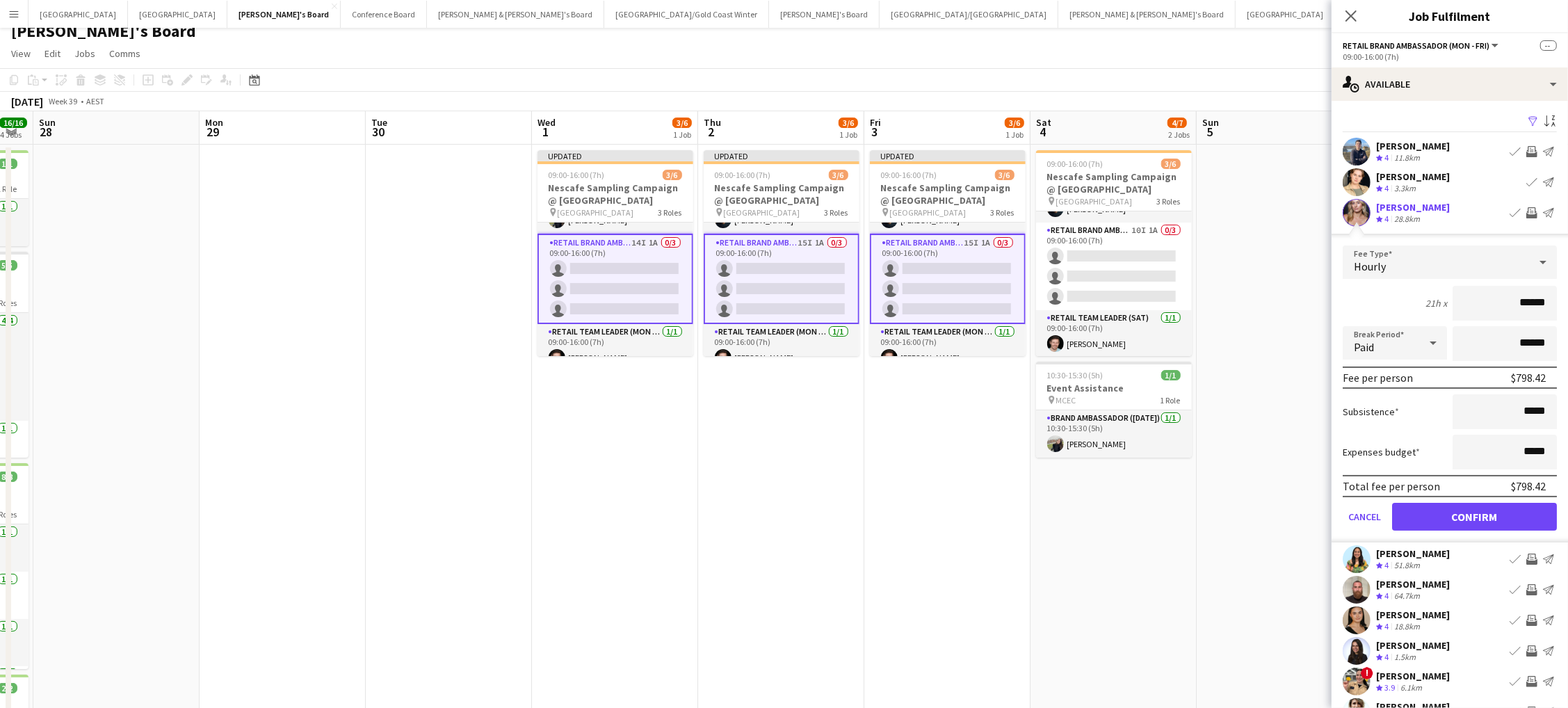
click at [1474, 513] on button "Confirm" at bounding box center [1474, 517] width 165 height 28
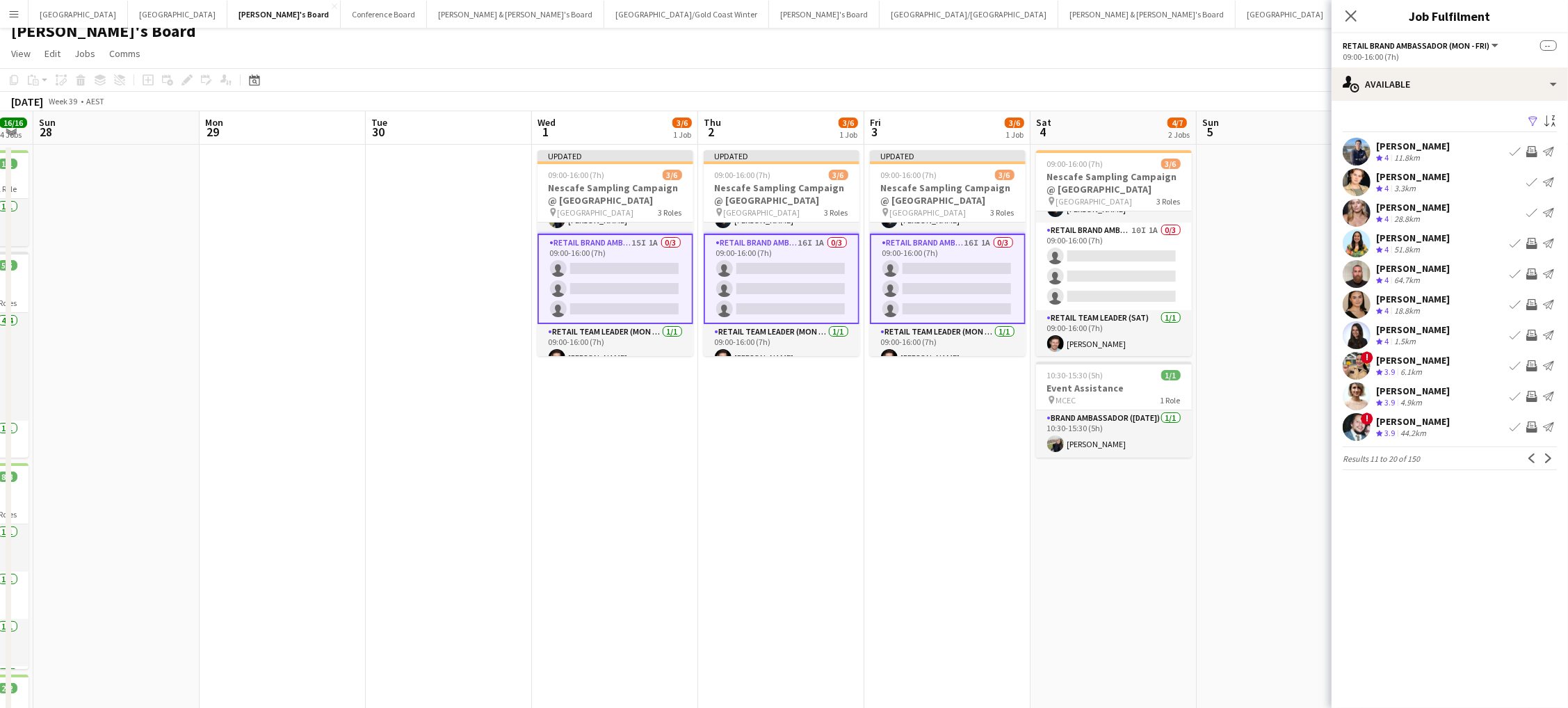
click at [1531, 244] on app-icon "Invite crew" at bounding box center [1532, 243] width 12 height 12
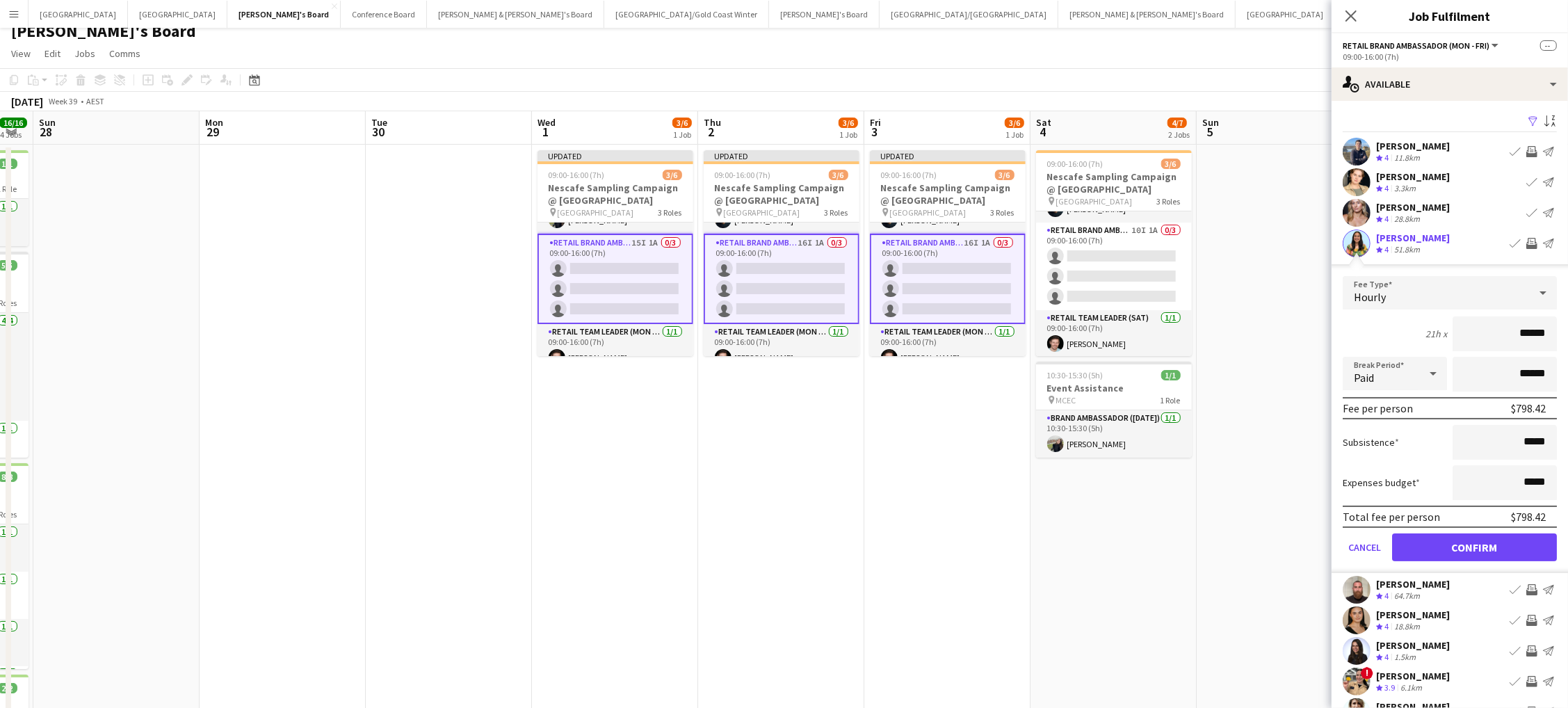
click at [1474, 543] on button "Confirm" at bounding box center [1474, 547] width 165 height 28
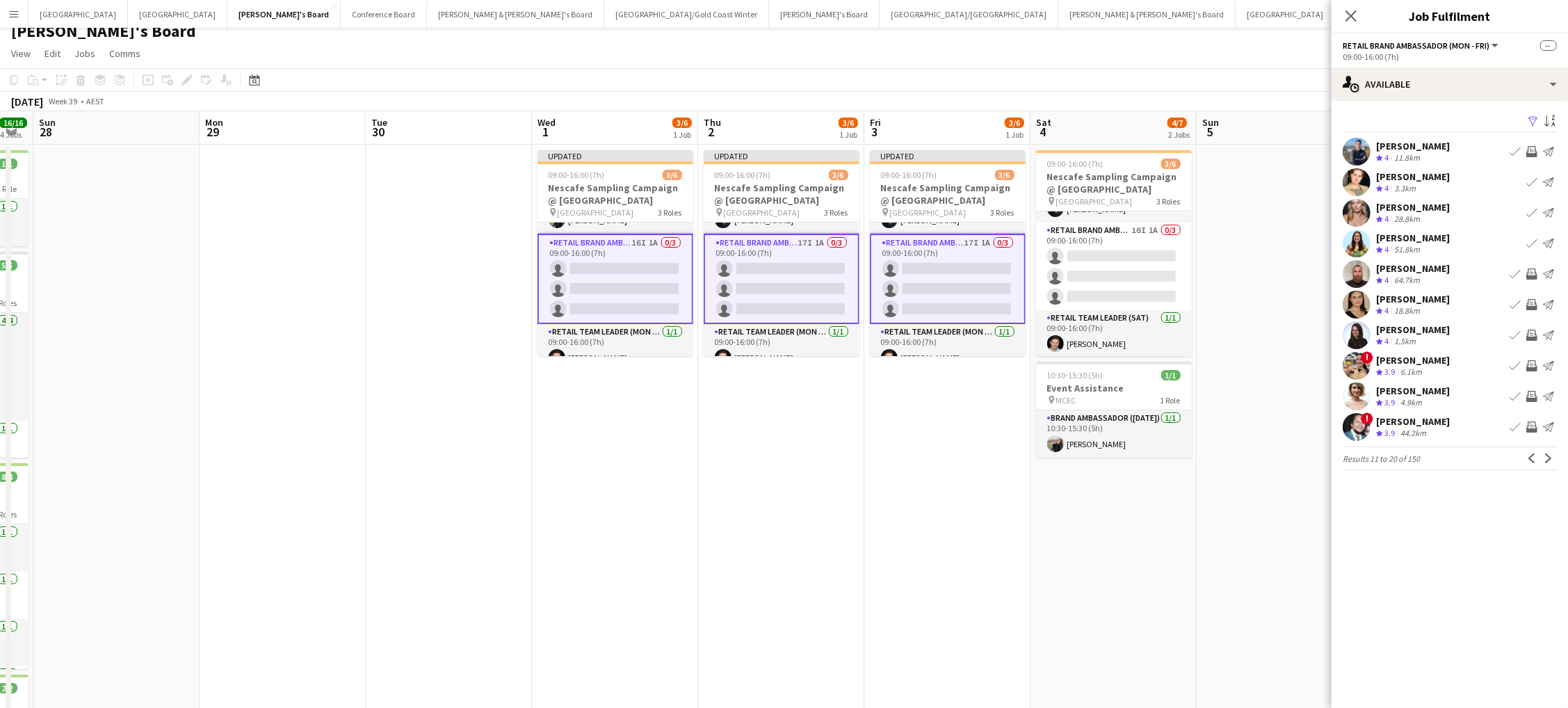
click at [1530, 392] on app-icon "Invite crew" at bounding box center [1532, 397] width 12 height 12
click at [1547, 466] on button "Next" at bounding box center [1548, 458] width 16 height 16
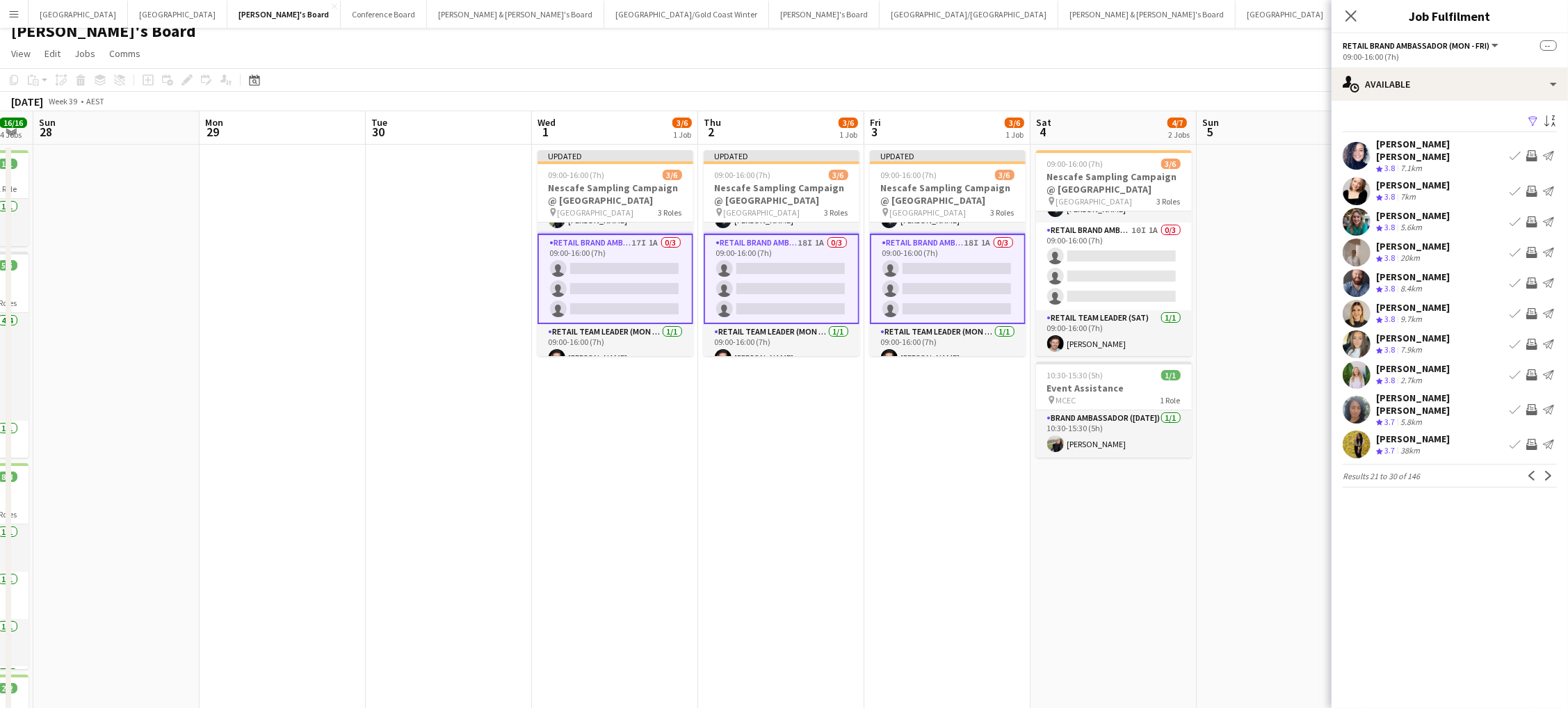
click at [1535, 151] on app-icon "Invite crew" at bounding box center [1532, 156] width 12 height 12
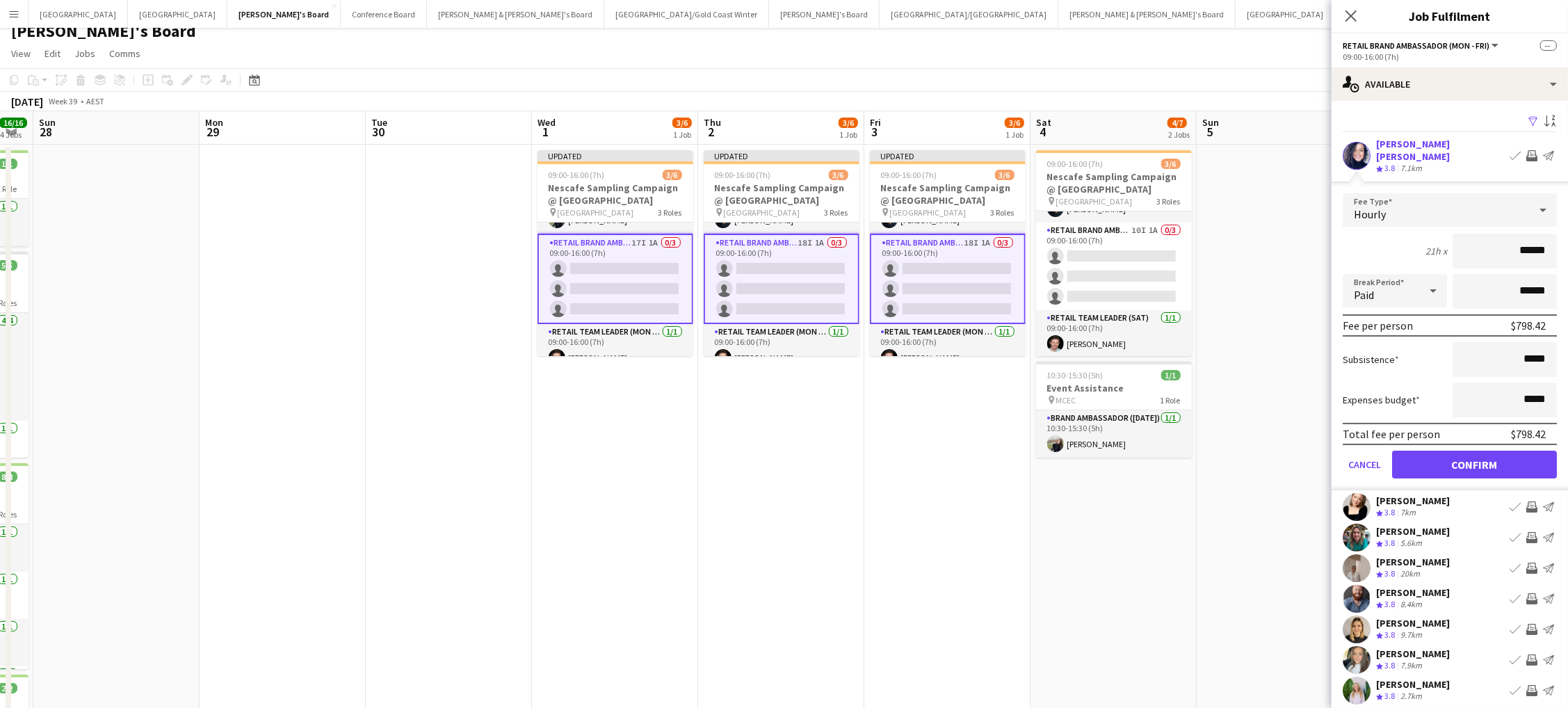
click at [1474, 451] on button "Confirm" at bounding box center [1474, 465] width 165 height 28
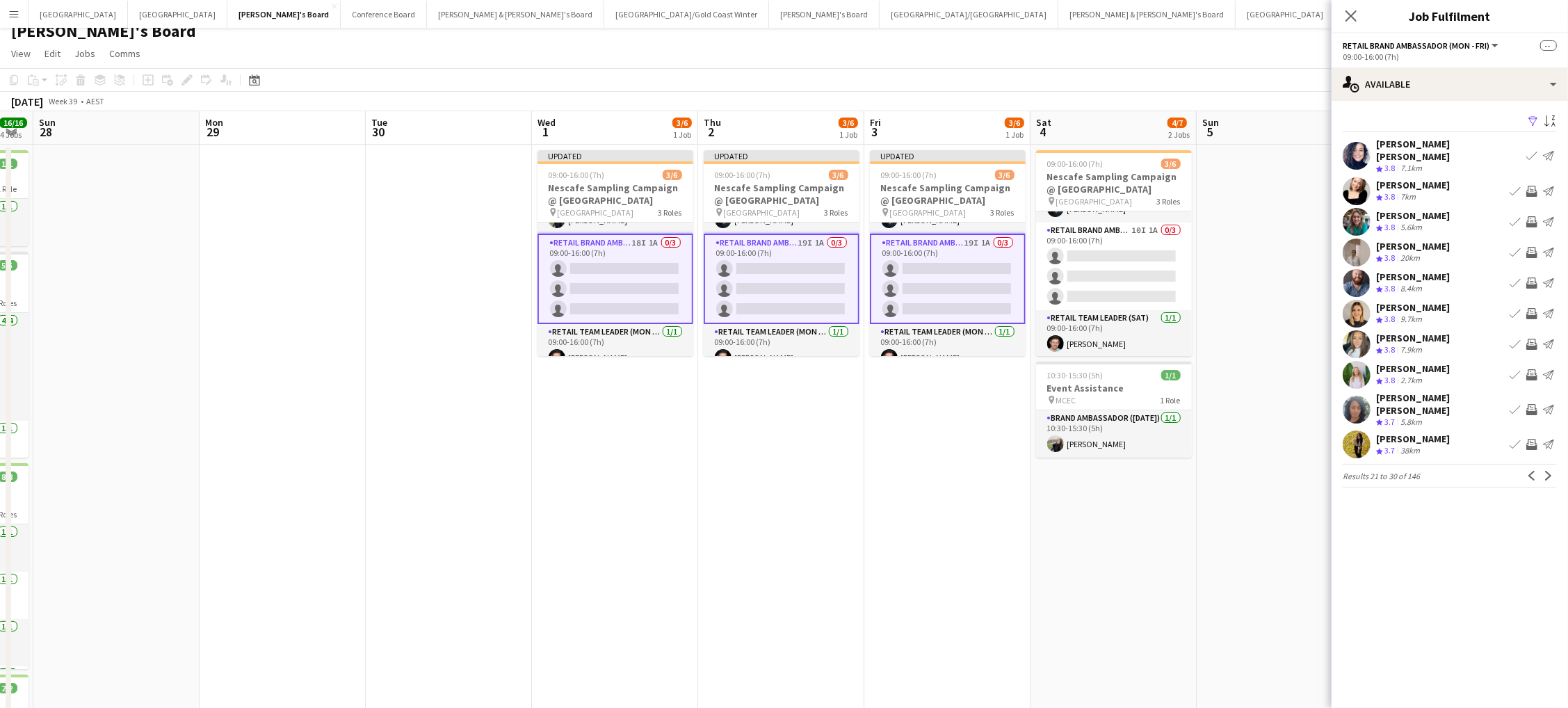
click at [1529, 369] on app-icon "Invite crew" at bounding box center [1532, 375] width 12 height 12
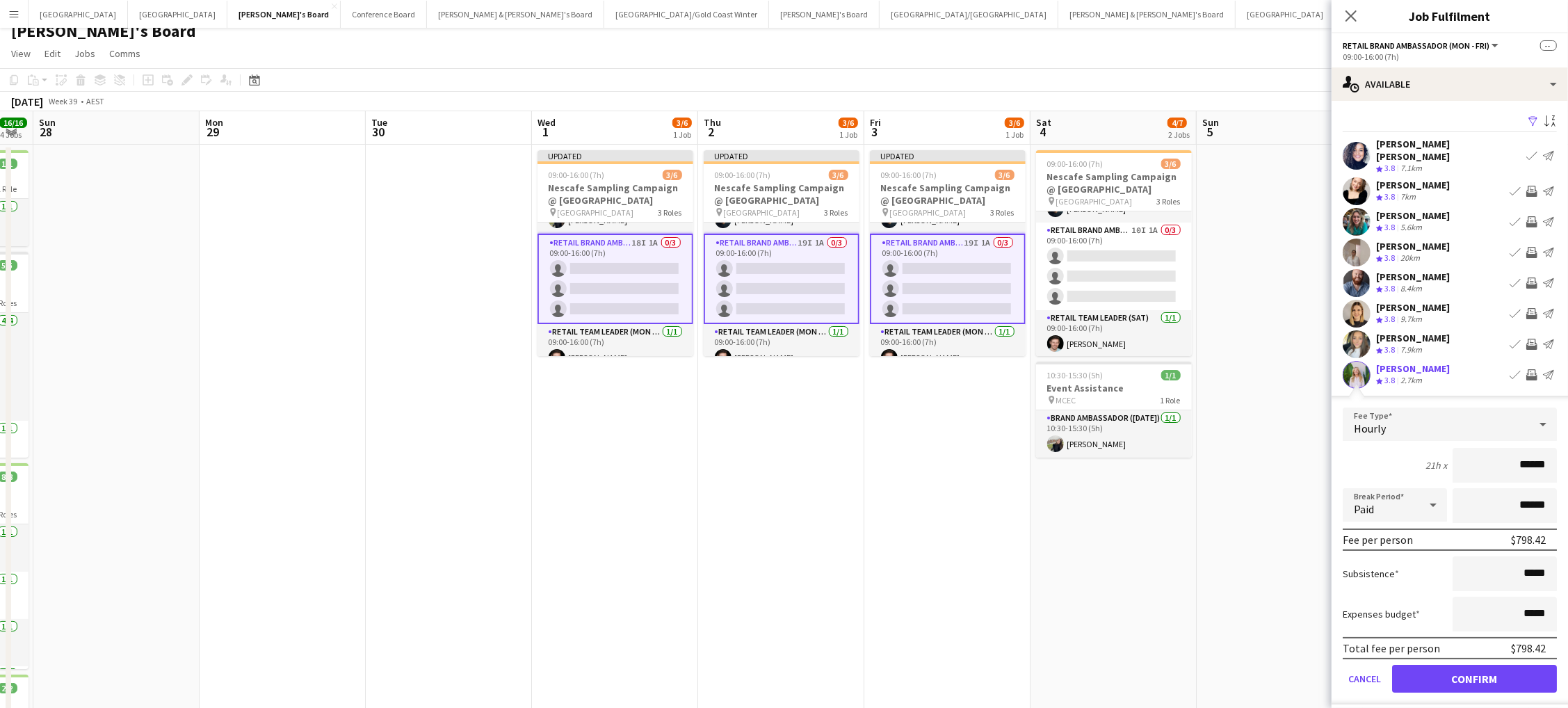
click at [1474, 666] on button "Confirm" at bounding box center [1474, 678] width 165 height 28
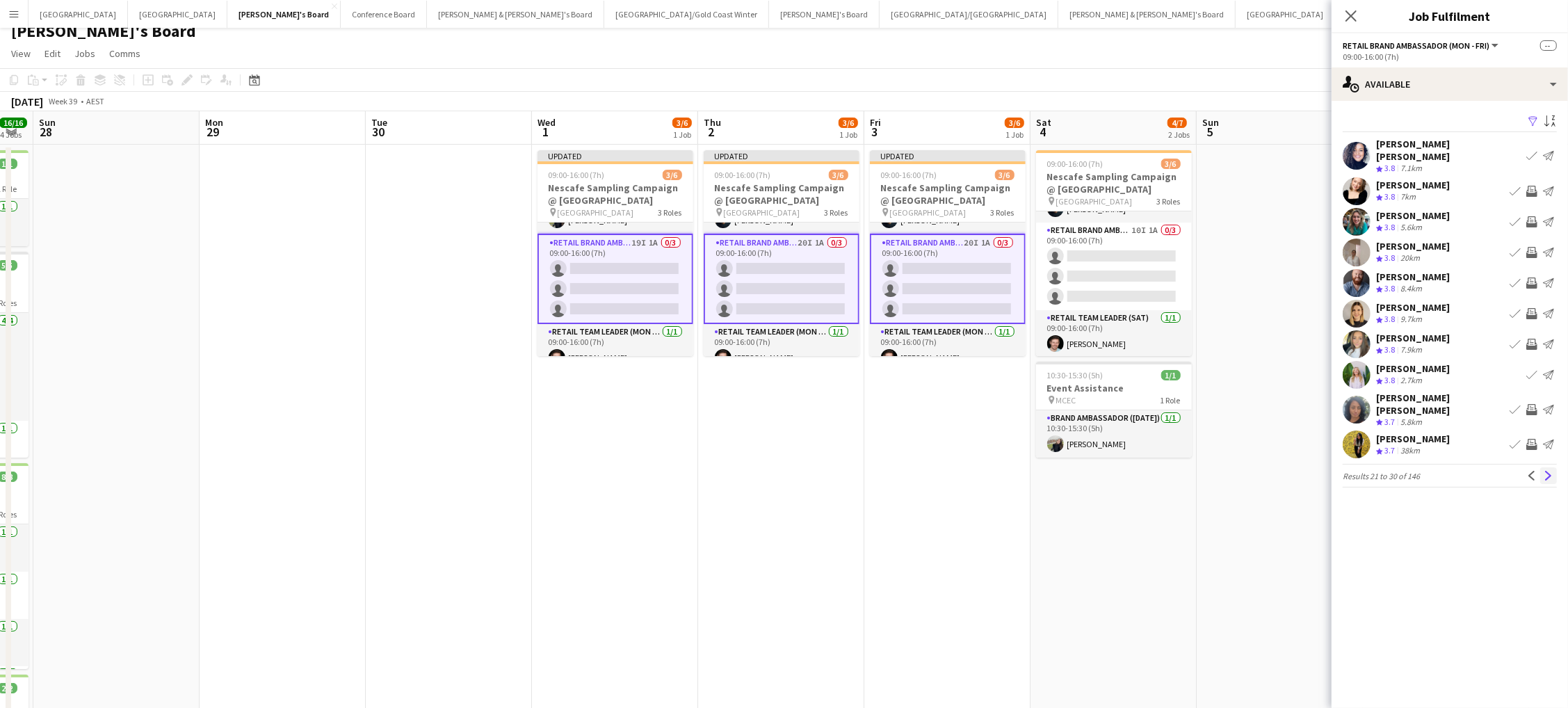
click at [1547, 471] on app-icon "Next" at bounding box center [1549, 476] width 10 height 10
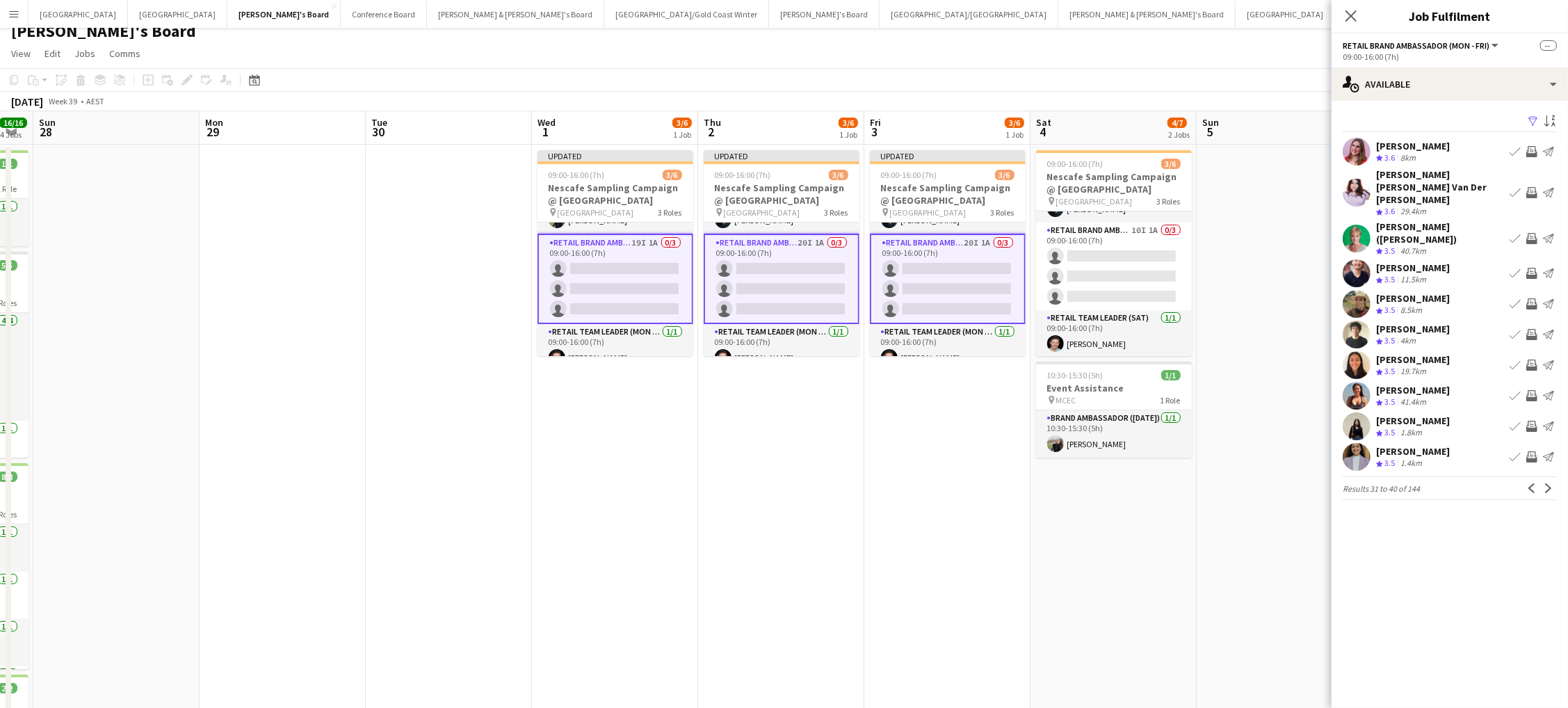
click at [1536, 359] on app-icon "Invite crew" at bounding box center [1532, 365] width 12 height 12
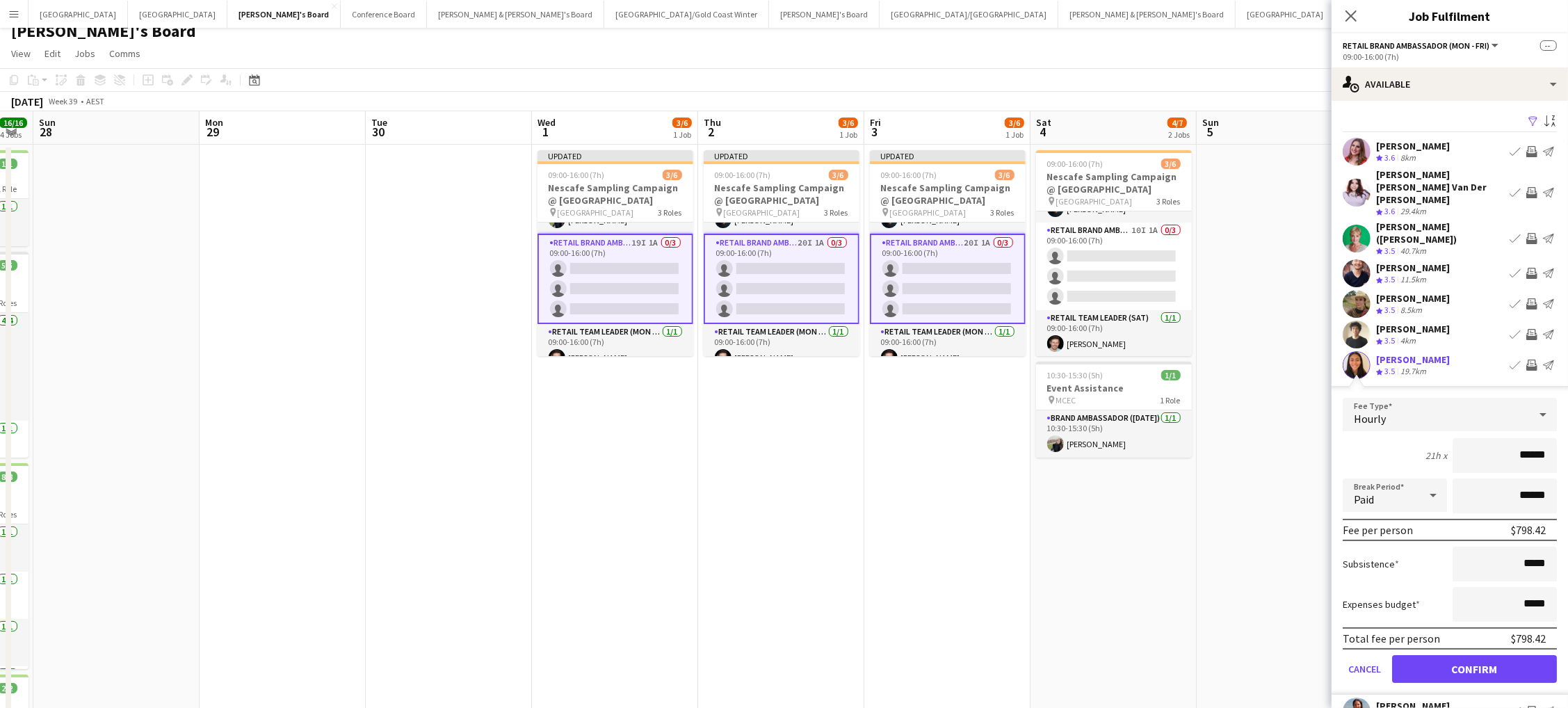
click at [1474, 655] on button "Confirm" at bounding box center [1474, 668] width 165 height 28
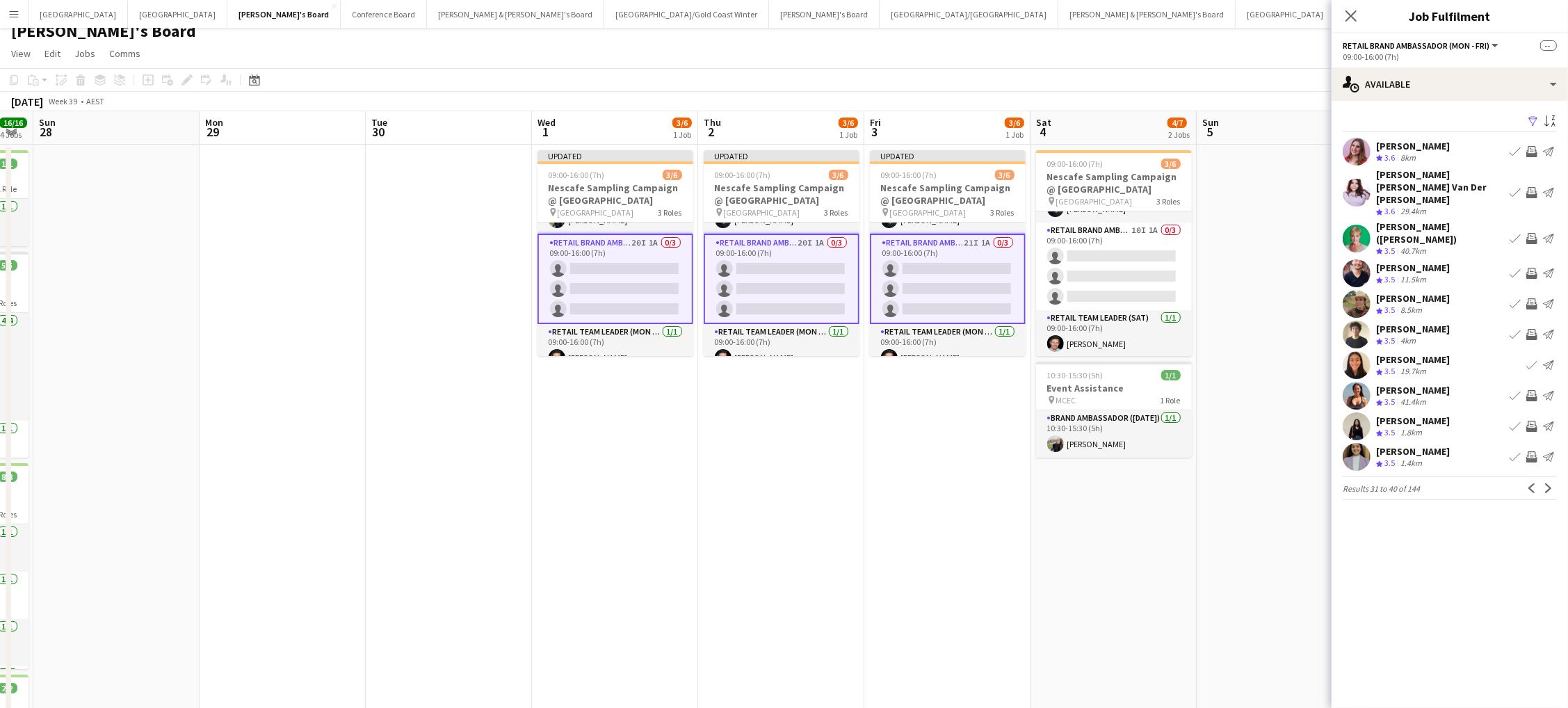
click at [1537, 418] on button "Invite crew" at bounding box center [1531, 426] width 16 height 16
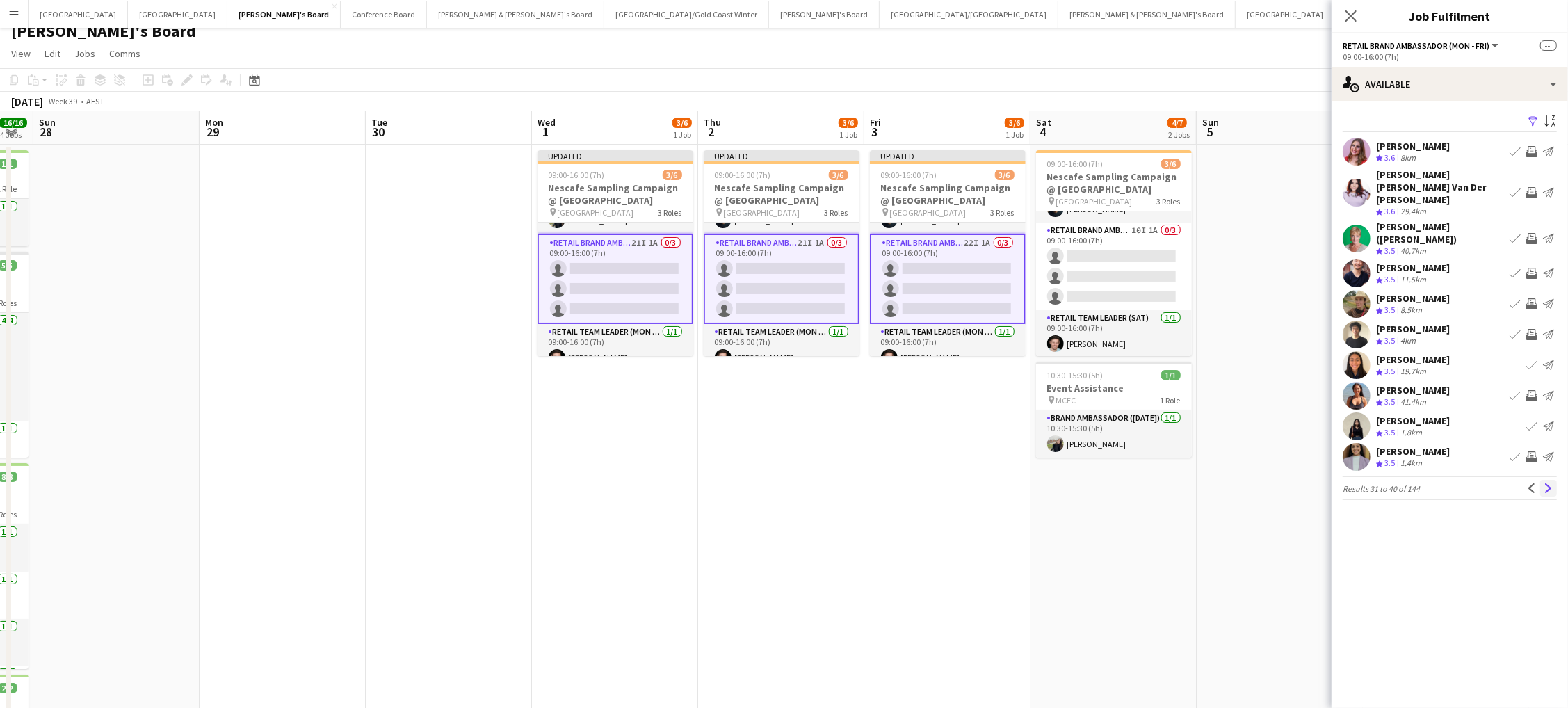
click at [1550, 483] on app-icon "Next" at bounding box center [1549, 488] width 10 height 10
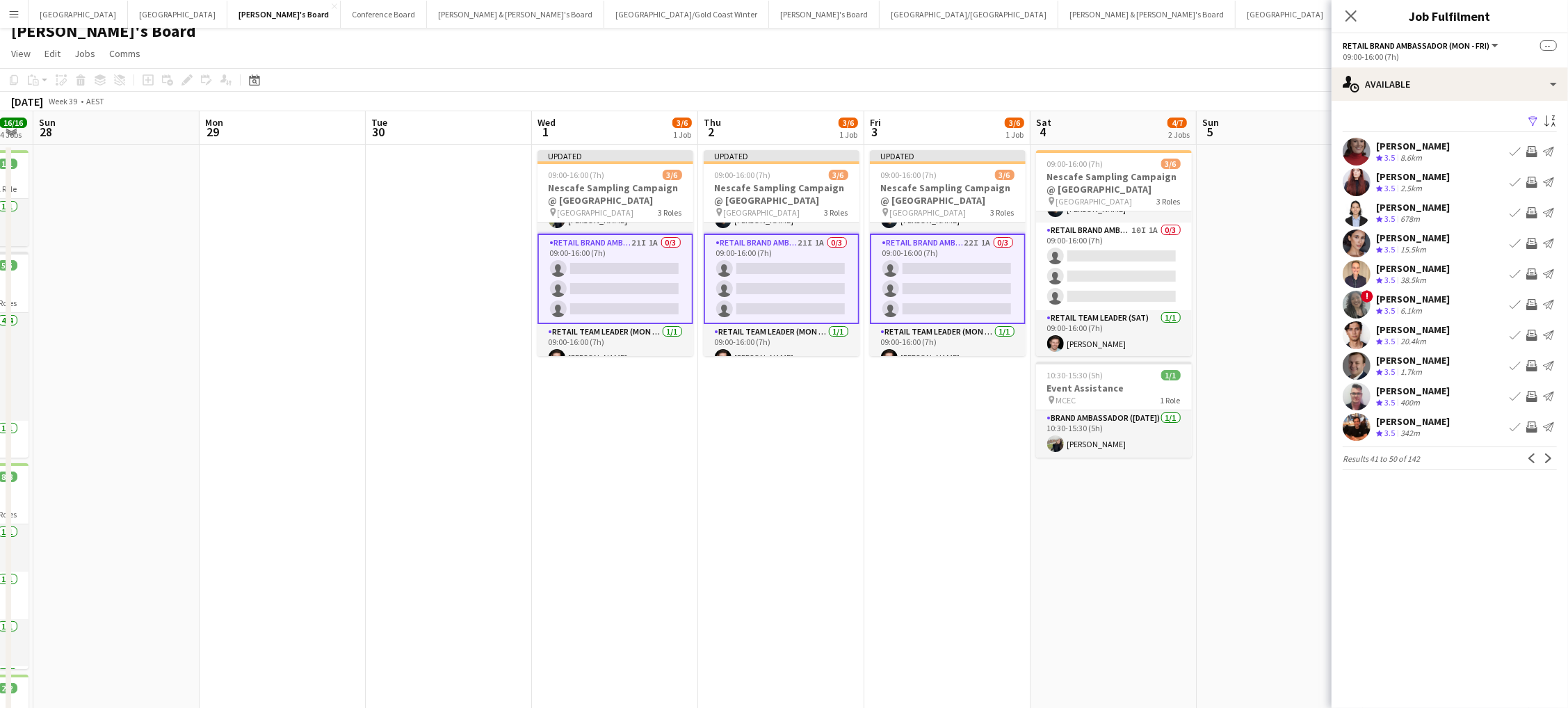
click at [1531, 150] on app-icon "Invite crew" at bounding box center [1532, 152] width 12 height 12
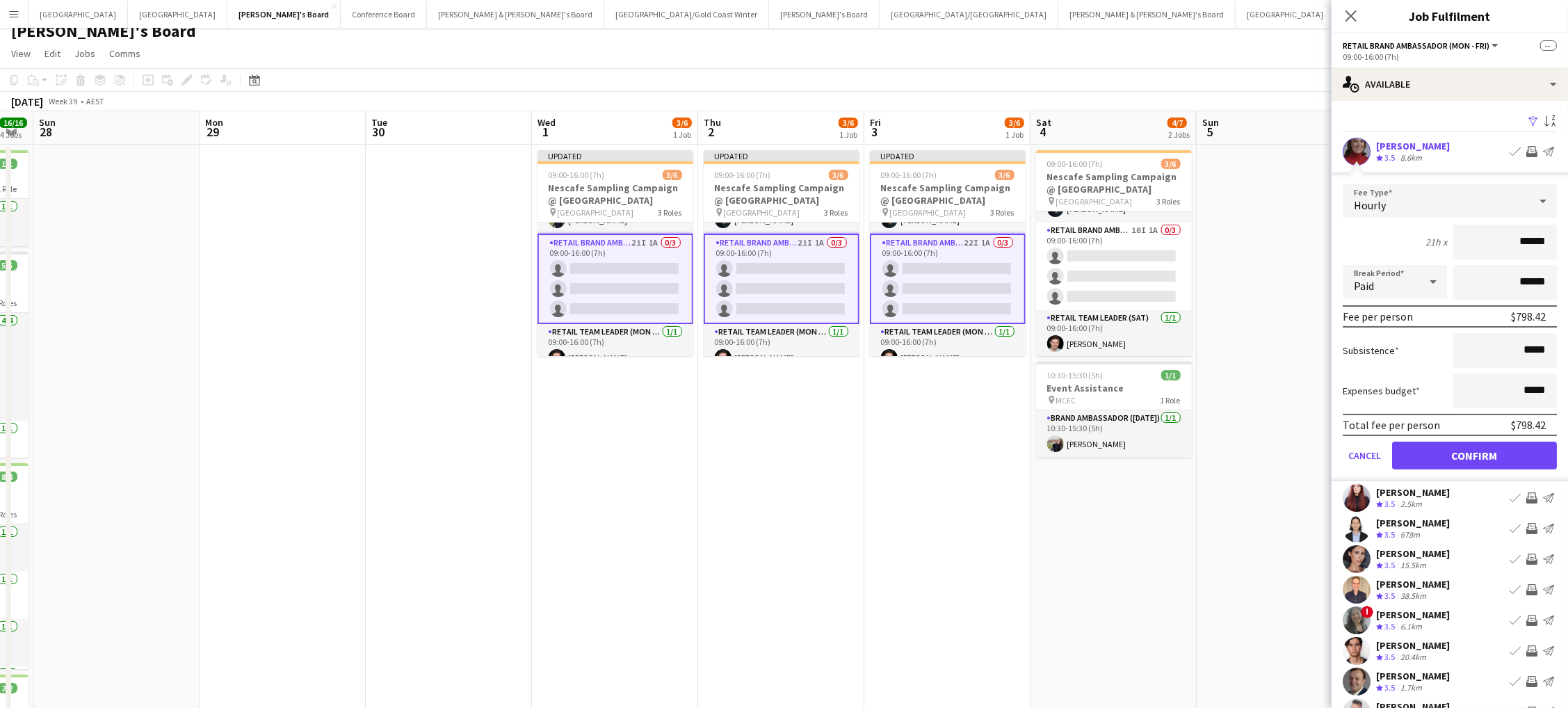
click at [1474, 451] on button "Confirm" at bounding box center [1474, 455] width 165 height 28
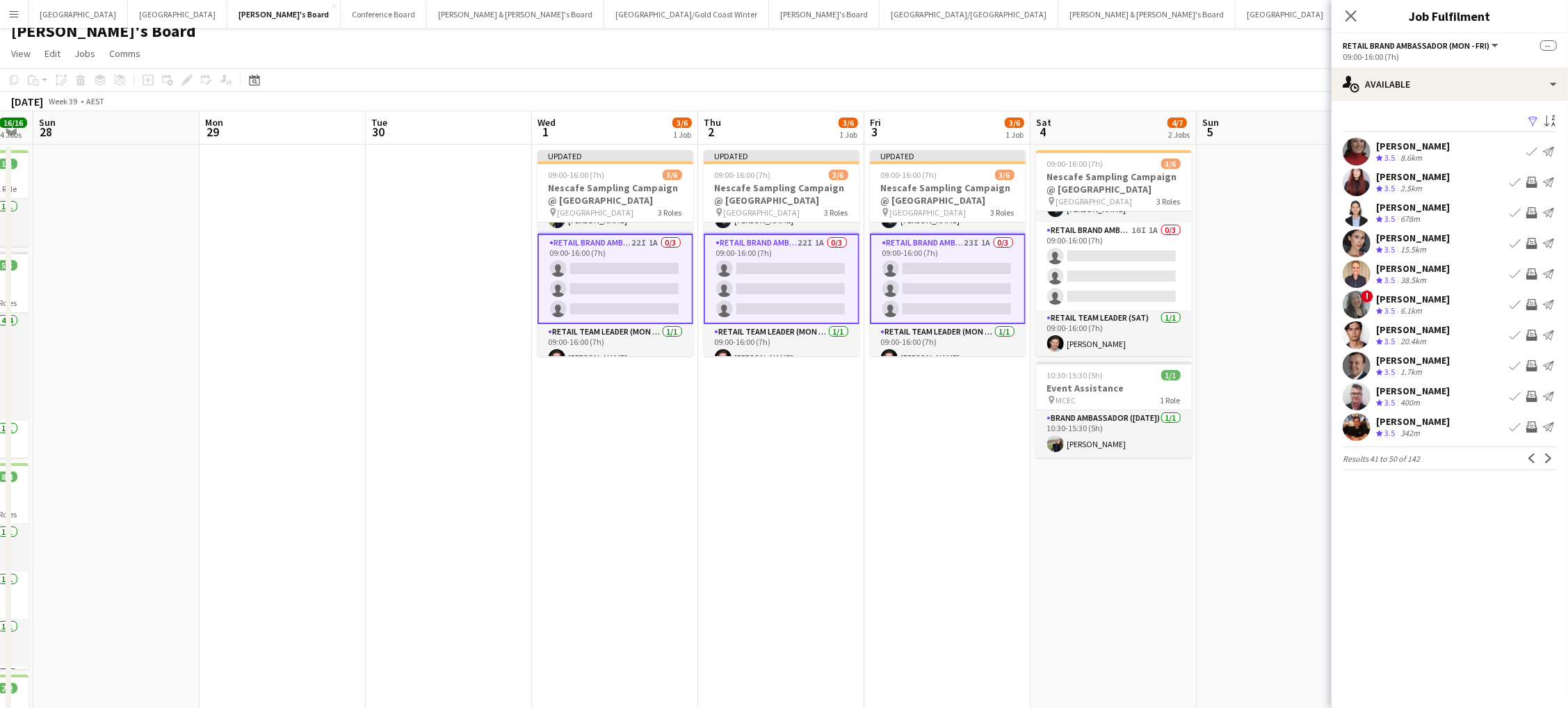
click at [1531, 271] on app-icon "Invite crew" at bounding box center [1532, 274] width 12 height 12
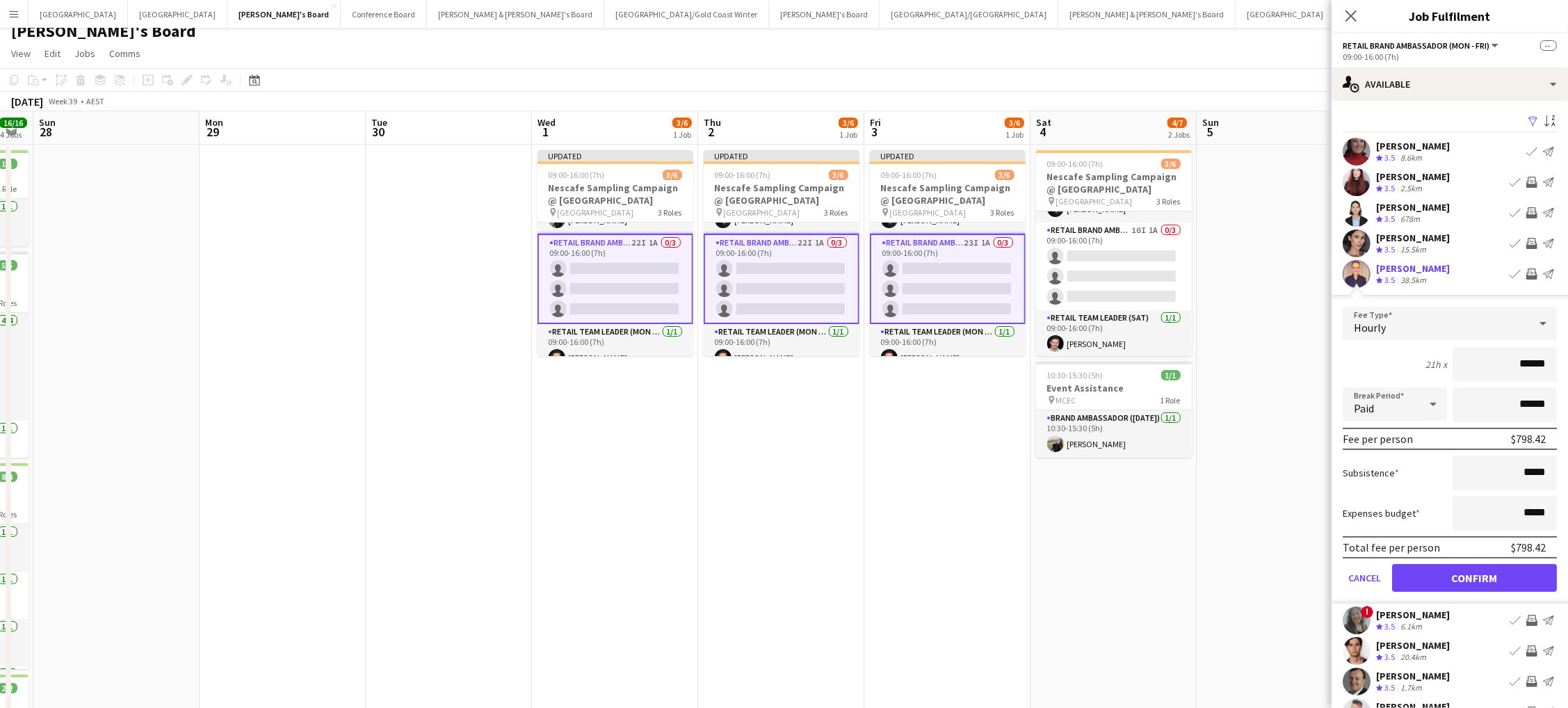
click at [1474, 574] on button "Confirm" at bounding box center [1474, 578] width 165 height 28
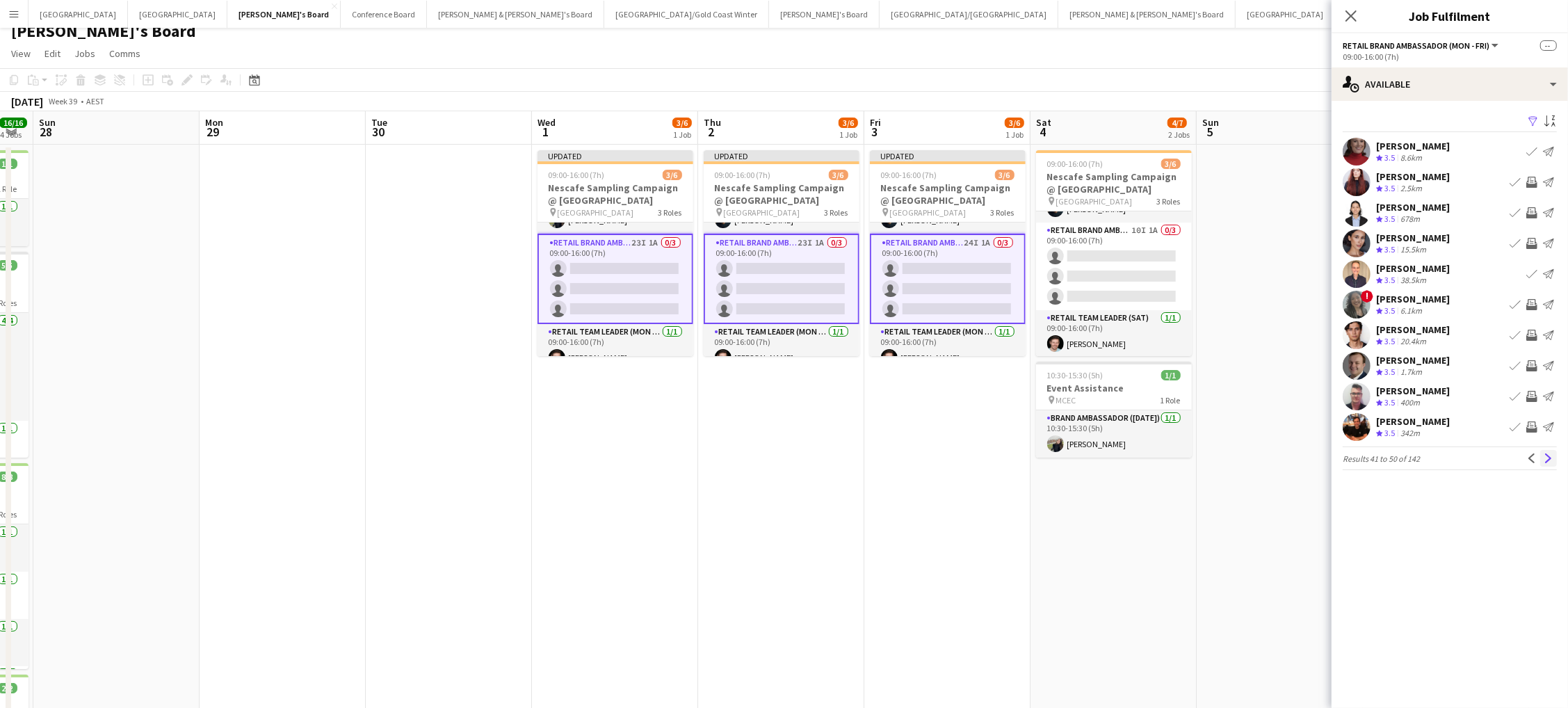
click at [1546, 460] on app-icon "Next" at bounding box center [1549, 459] width 10 height 10
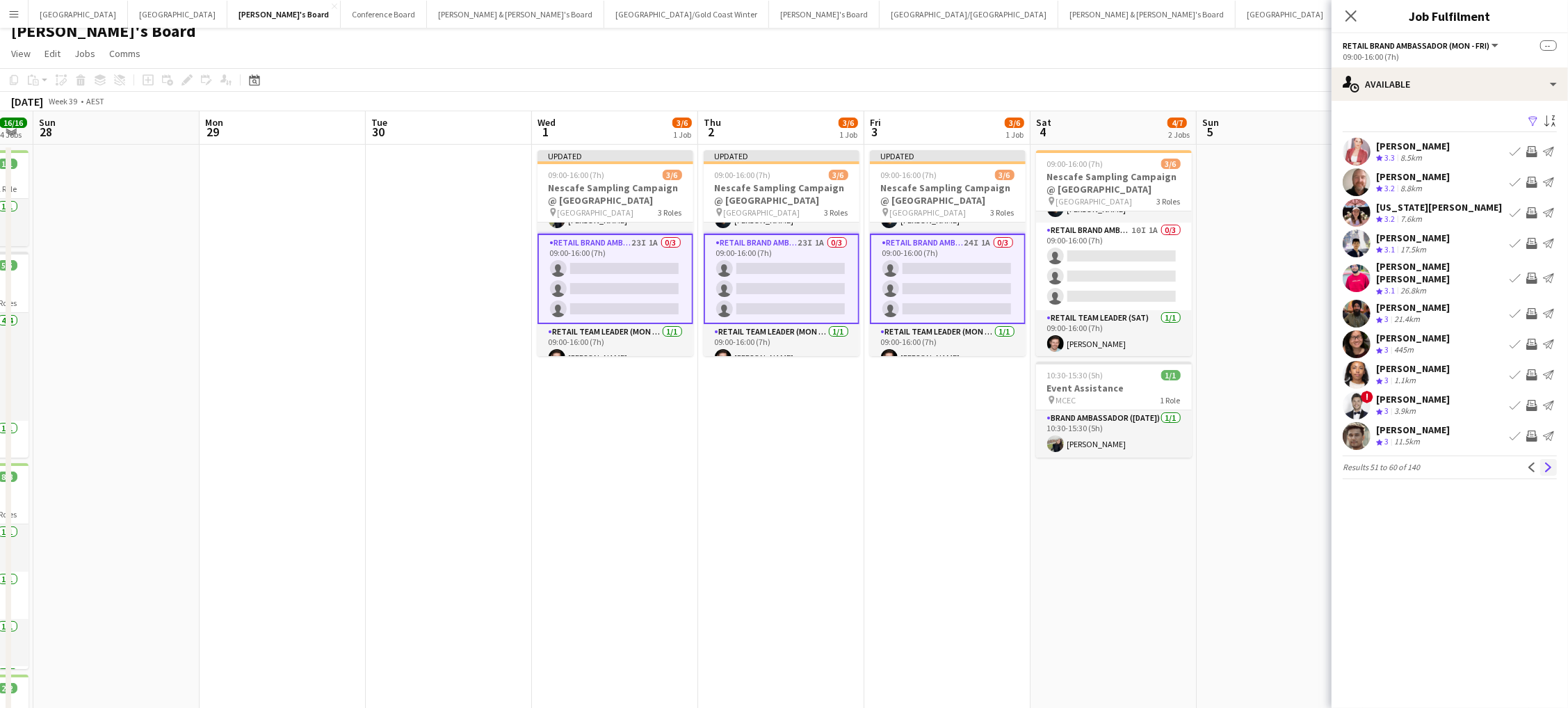
click at [1547, 463] on app-icon "Next" at bounding box center [1549, 467] width 10 height 10
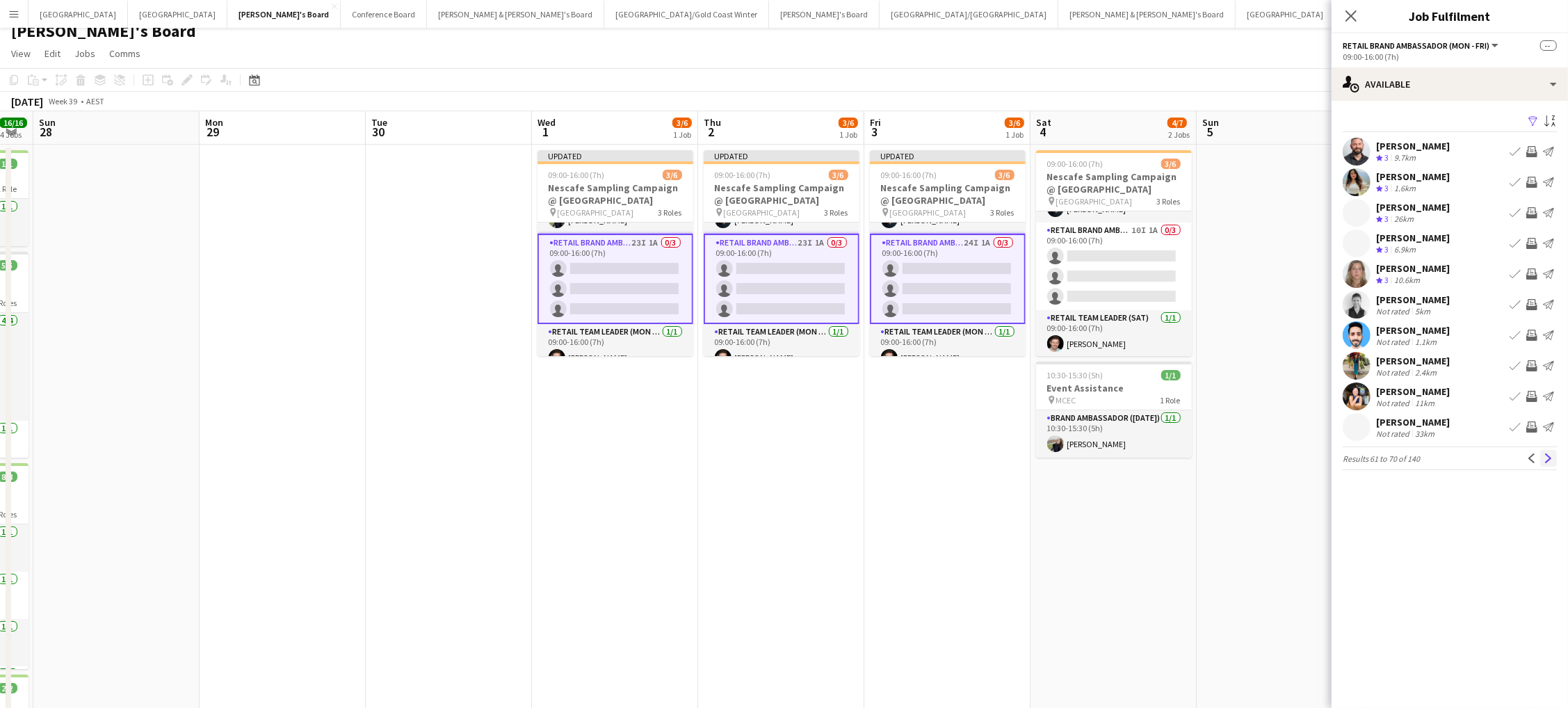
click at [1545, 454] on app-icon "Next" at bounding box center [1549, 459] width 10 height 10
click at [1544, 461] on app-icon "Next" at bounding box center [1549, 466] width 10 height 10
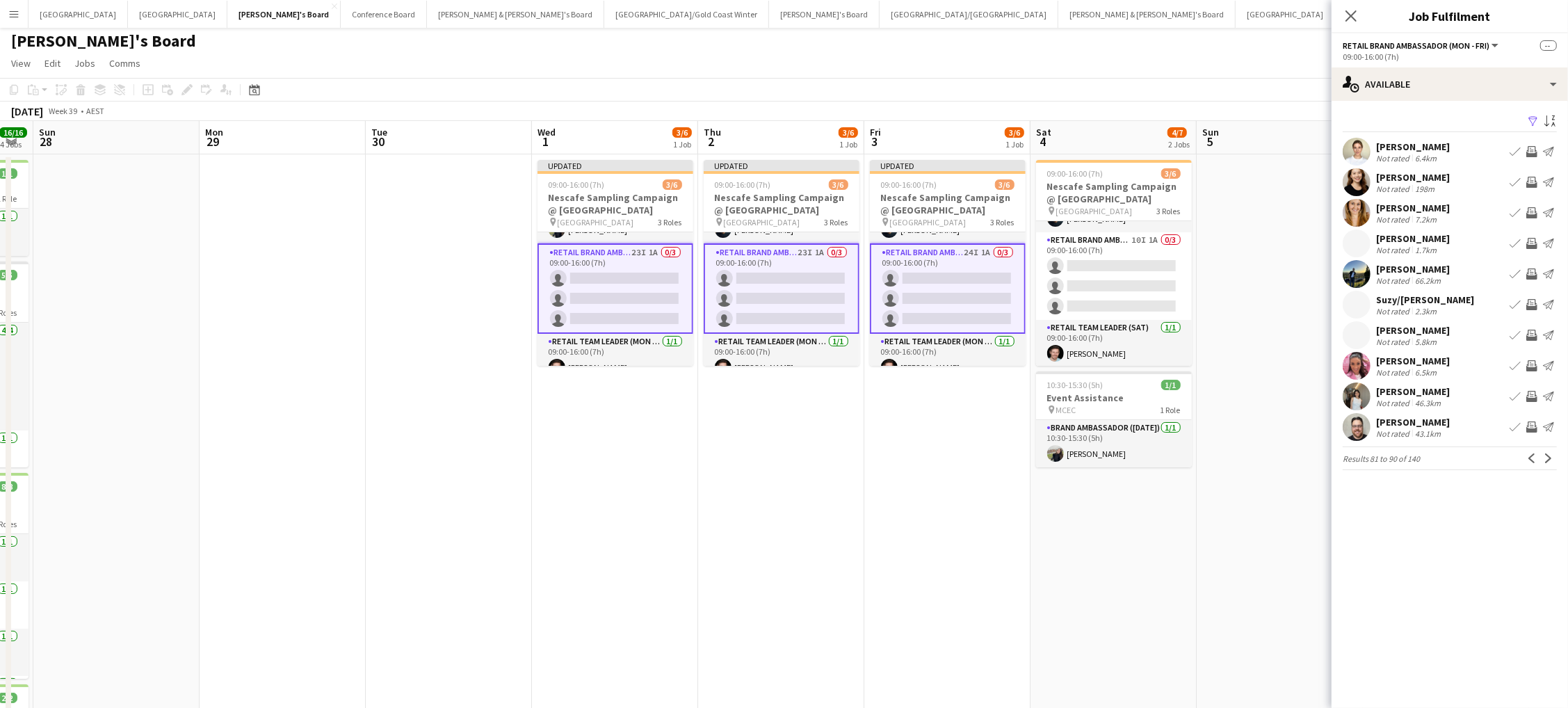
scroll to position [1, 0]
click at [1531, 179] on app-icon "Invite crew" at bounding box center [1532, 183] width 12 height 12
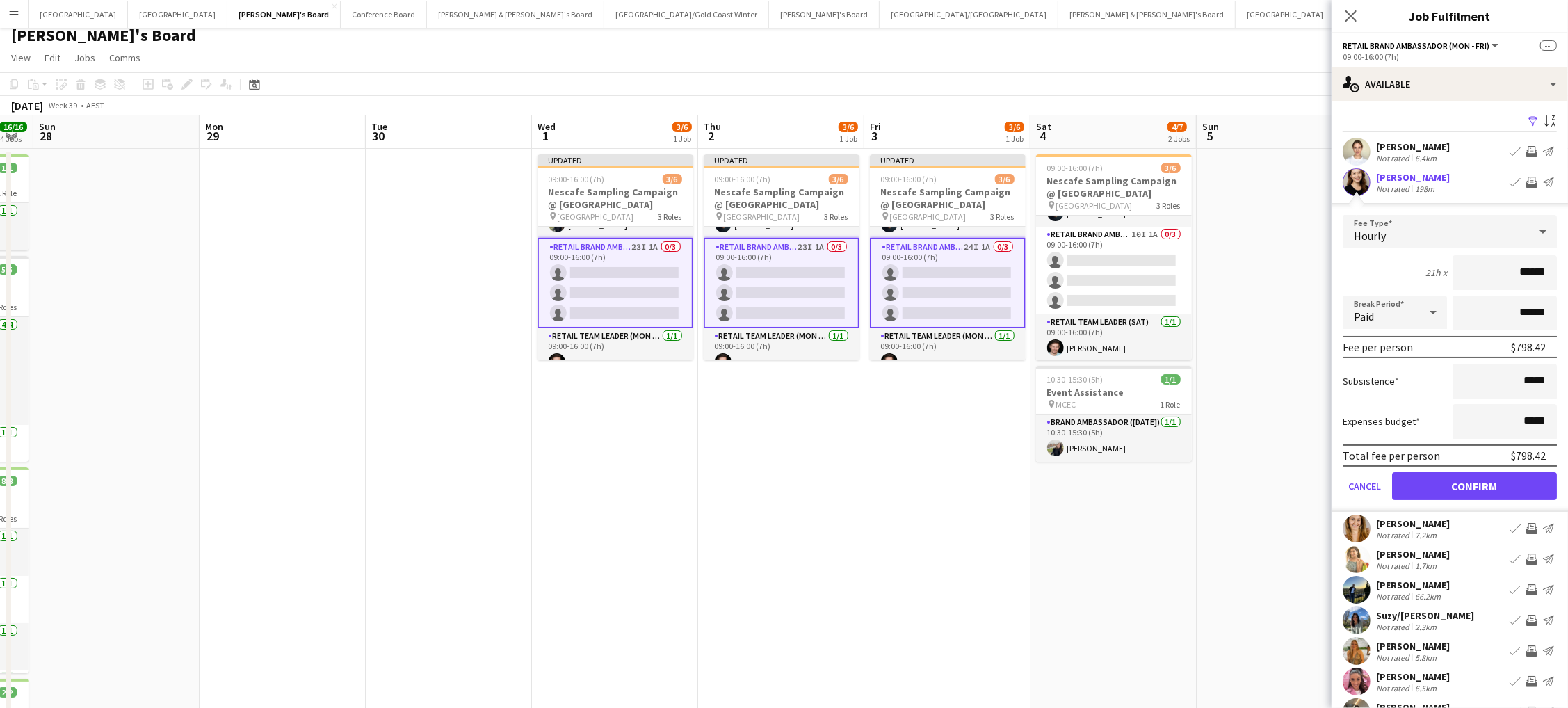
click at [1474, 482] on button "Confirm" at bounding box center [1474, 486] width 165 height 28
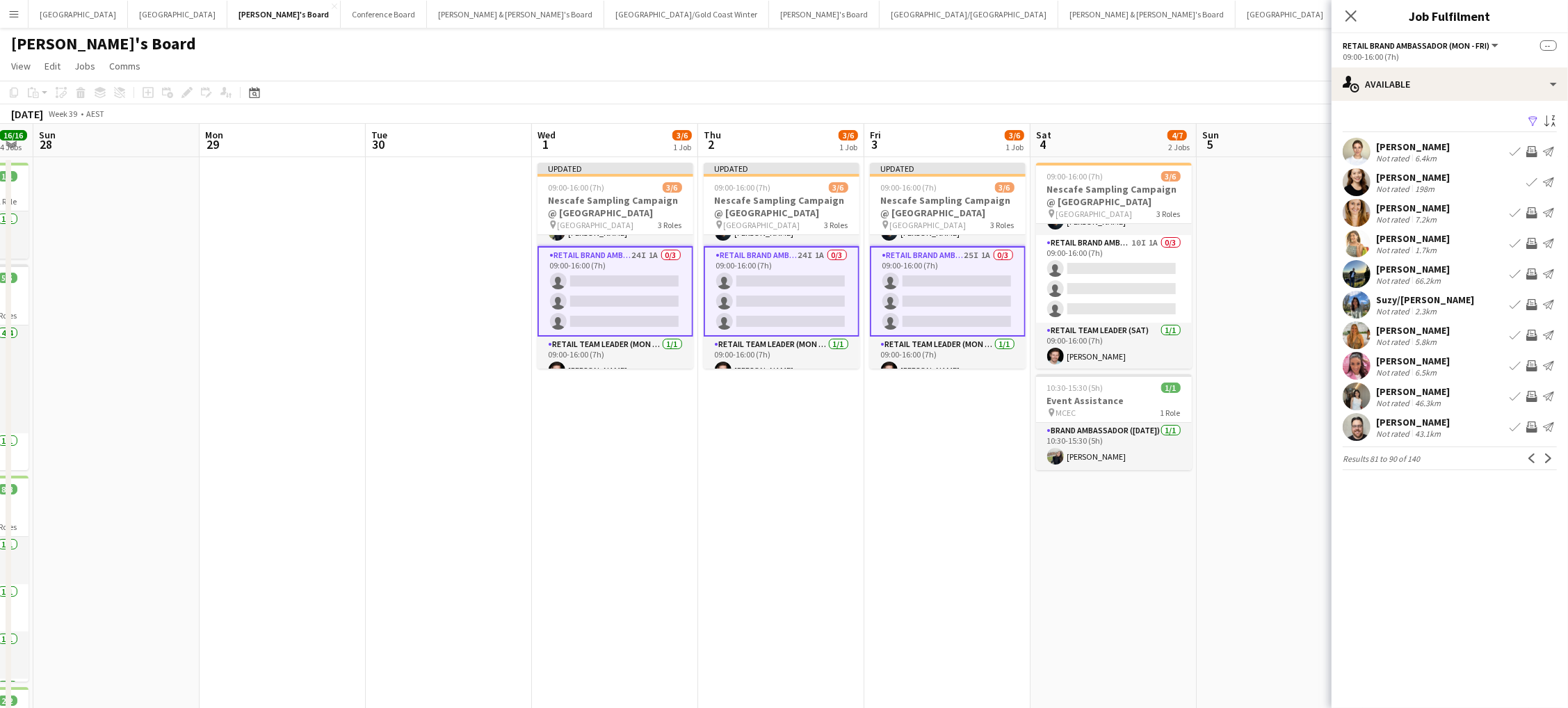
scroll to position [0, 0]
click at [1531, 272] on app-icon "Invite crew" at bounding box center [1532, 274] width 12 height 12
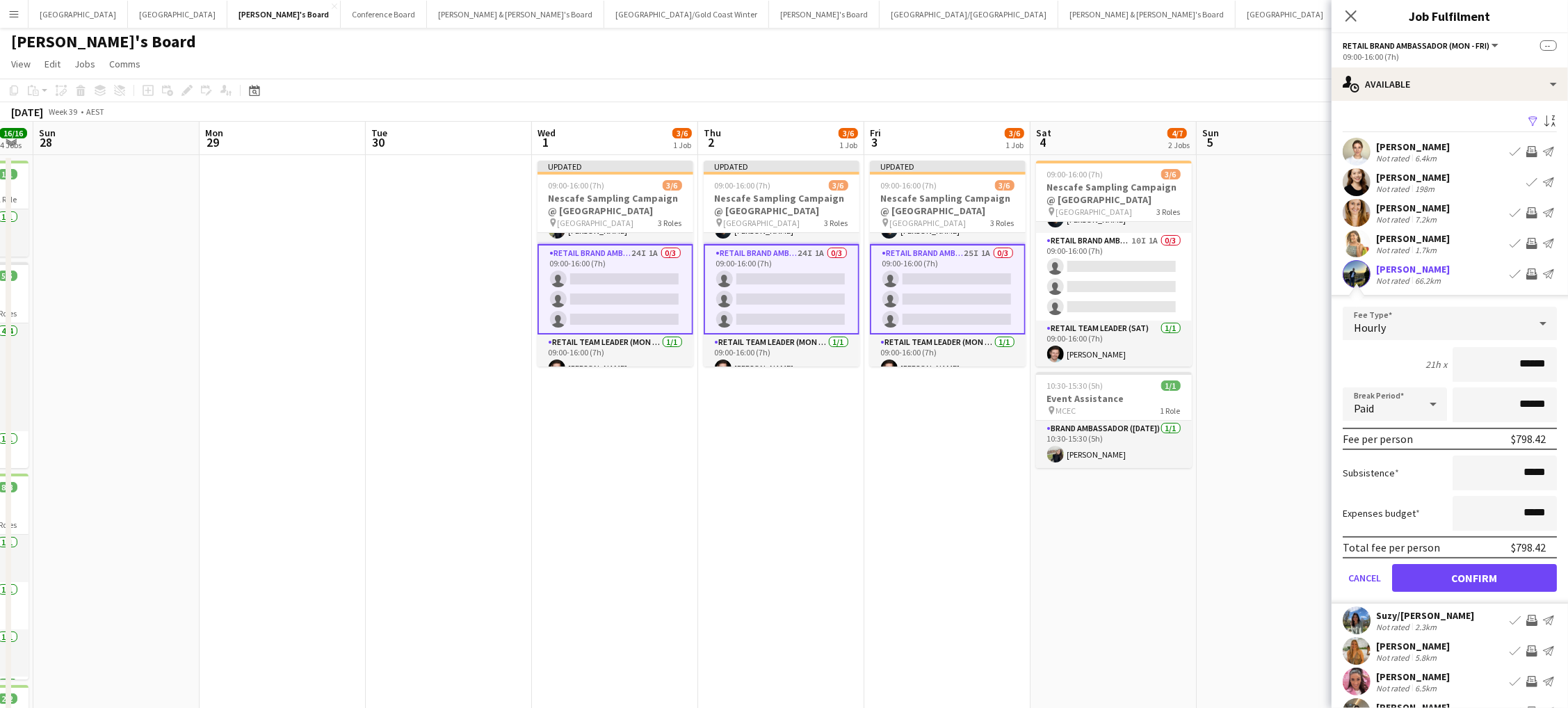
click at [1474, 574] on button "Confirm" at bounding box center [1474, 578] width 165 height 28
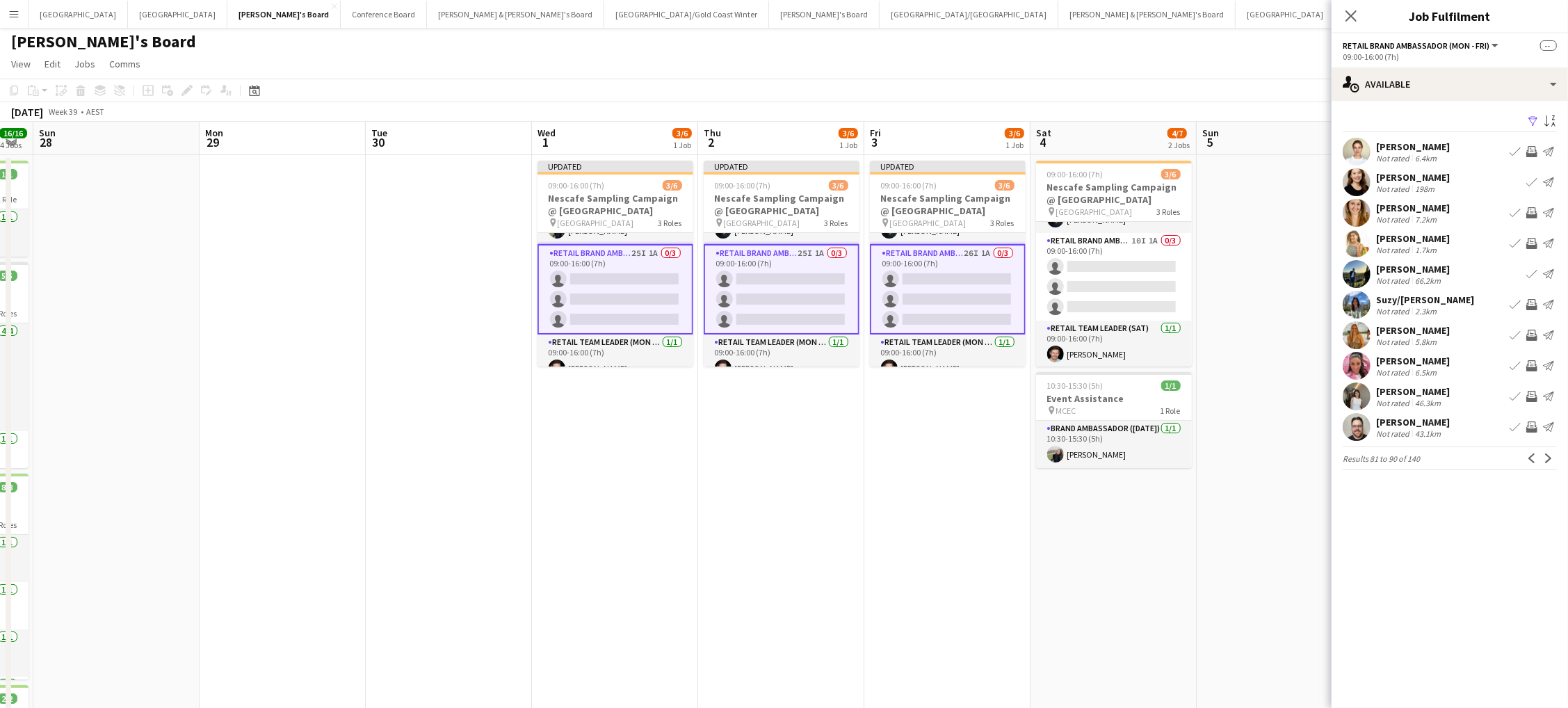
scroll to position [2, 0]
click at [1532, 360] on app-icon "Invite crew" at bounding box center [1532, 366] width 12 height 12
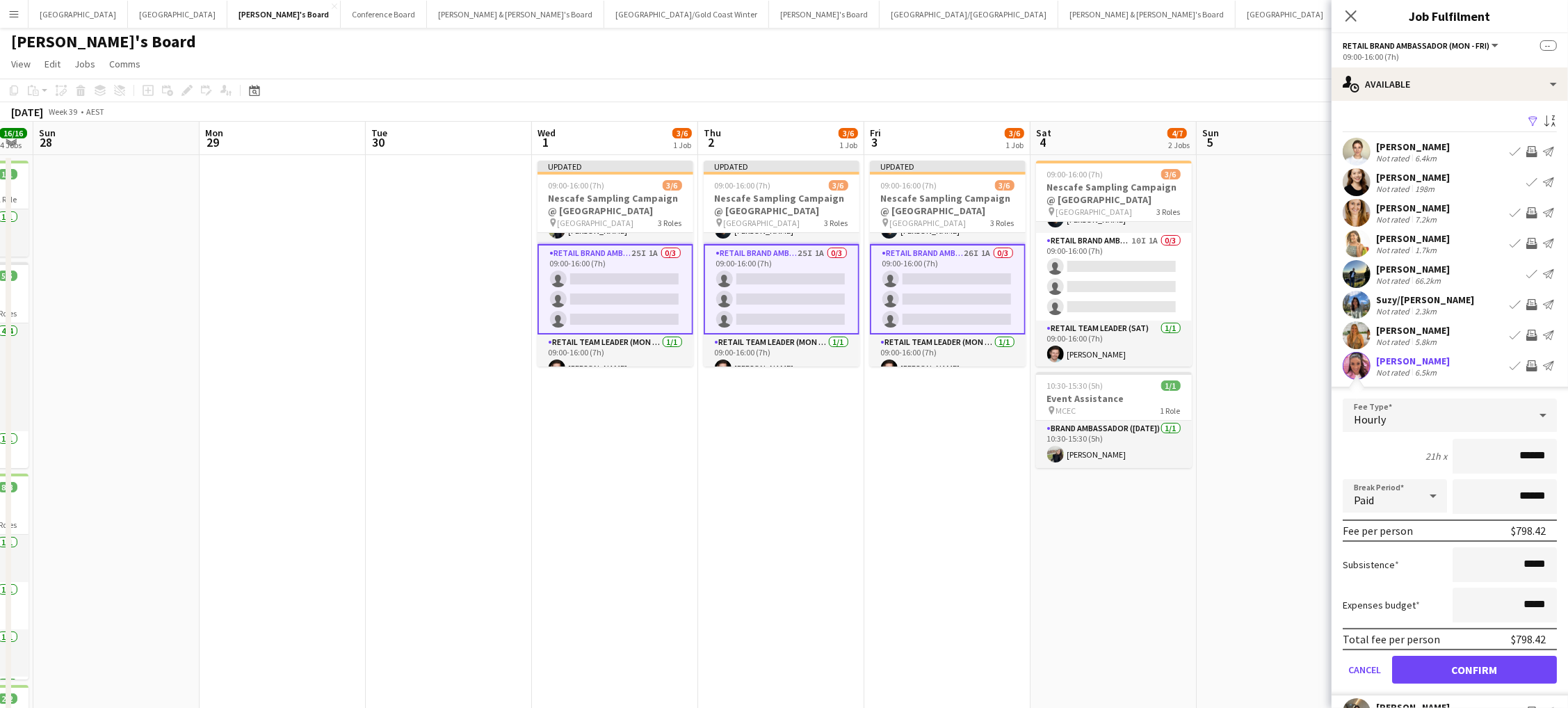
click at [1474, 666] on button "Confirm" at bounding box center [1474, 669] width 165 height 28
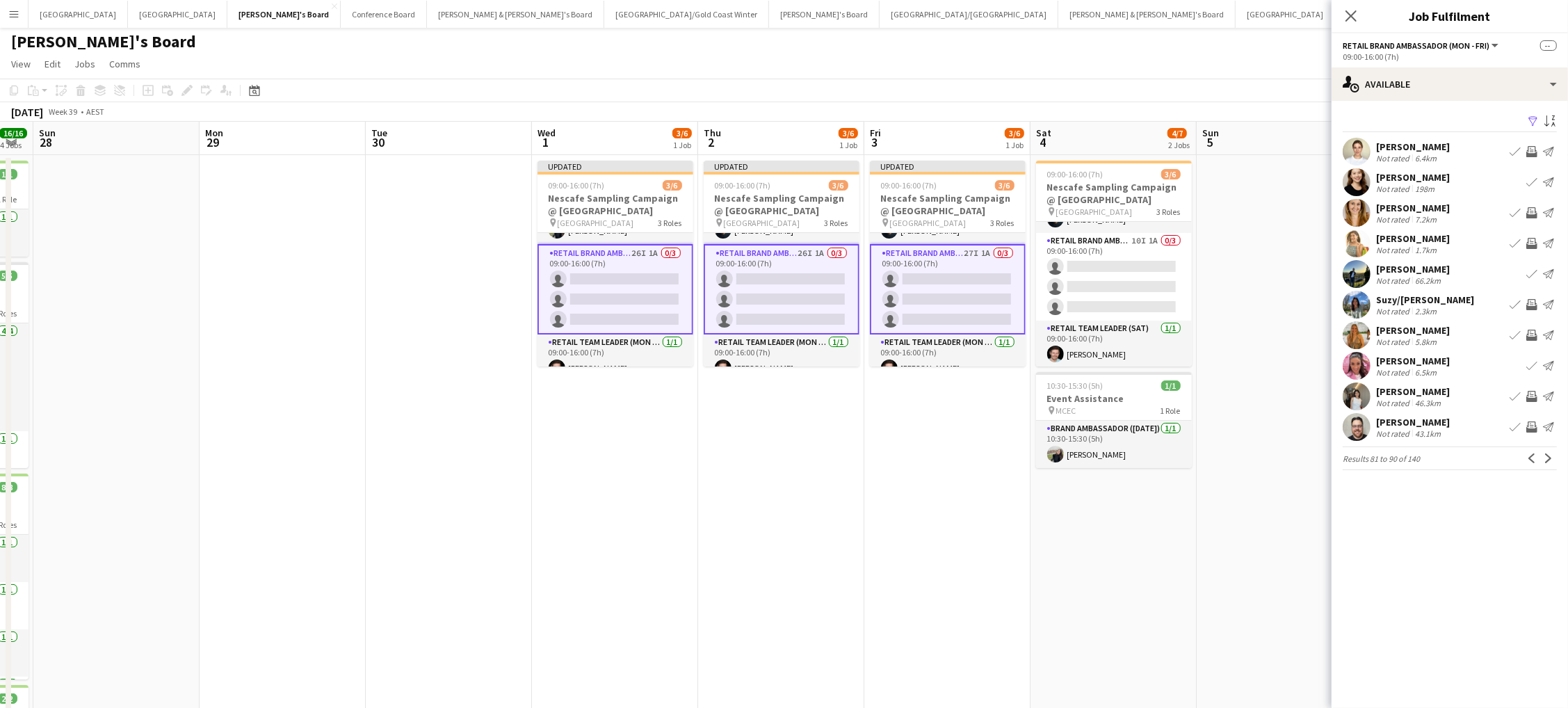
click at [1531, 393] on app-icon "Invite crew" at bounding box center [1532, 397] width 12 height 12
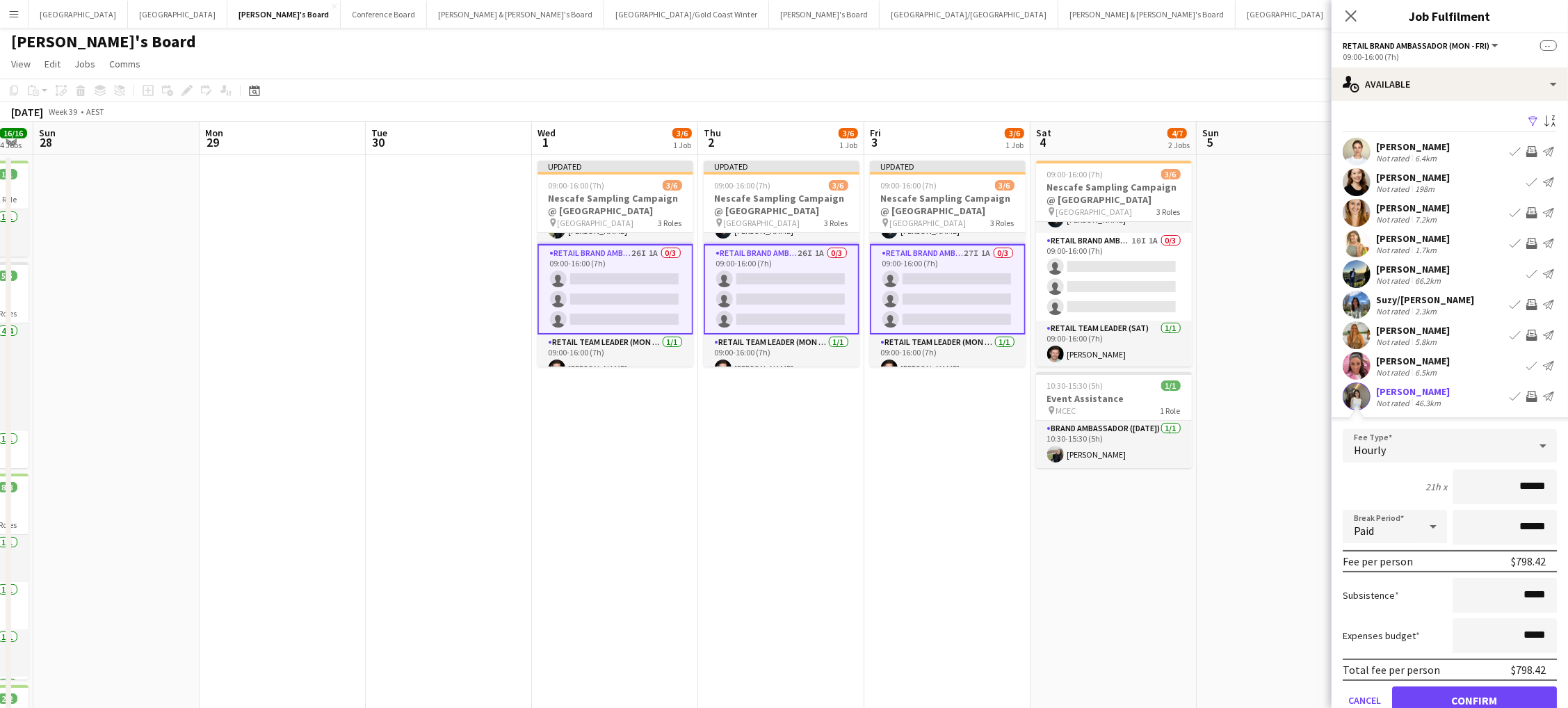
click at [1474, 696] on button "Confirm" at bounding box center [1474, 700] width 165 height 28
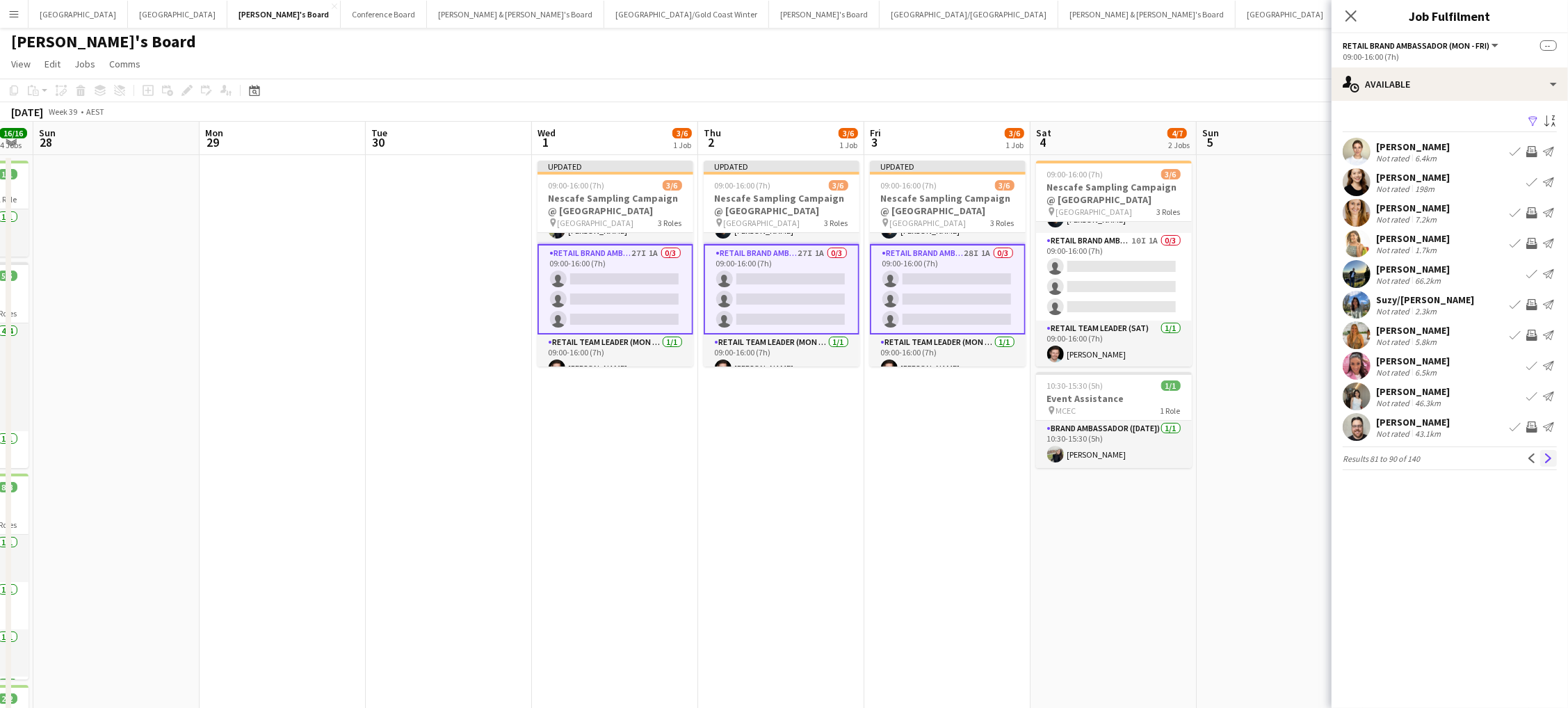
click at [1545, 457] on app-icon "Next" at bounding box center [1549, 459] width 10 height 10
click at [1532, 299] on app-icon "Invite crew" at bounding box center [1532, 305] width 12 height 12
click at [1531, 271] on app-icon "Invite crew" at bounding box center [1532, 274] width 12 height 12
click at [1531, 395] on app-icon "Invite crew" at bounding box center [1532, 397] width 12 height 12
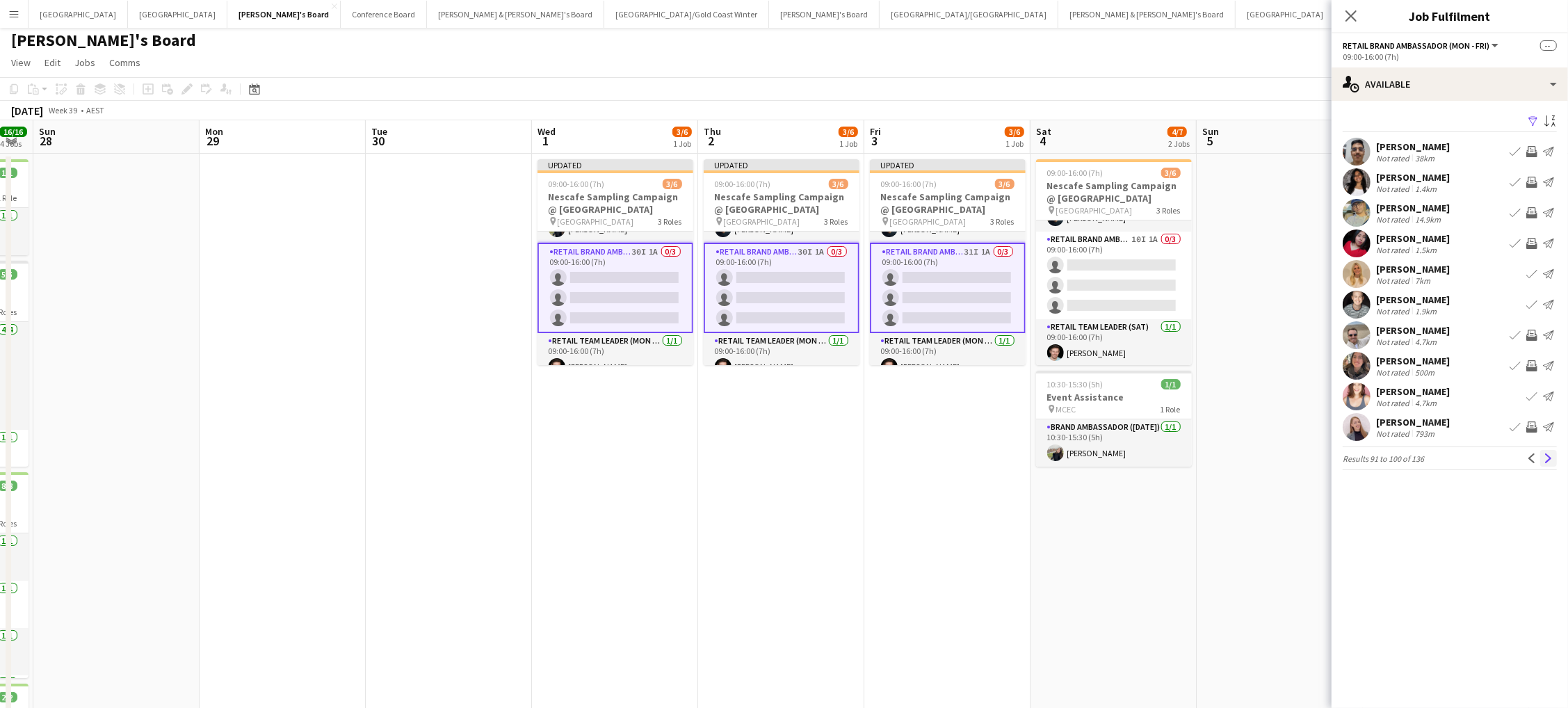
click at [1542, 458] on button "Next" at bounding box center [1548, 458] width 16 height 16
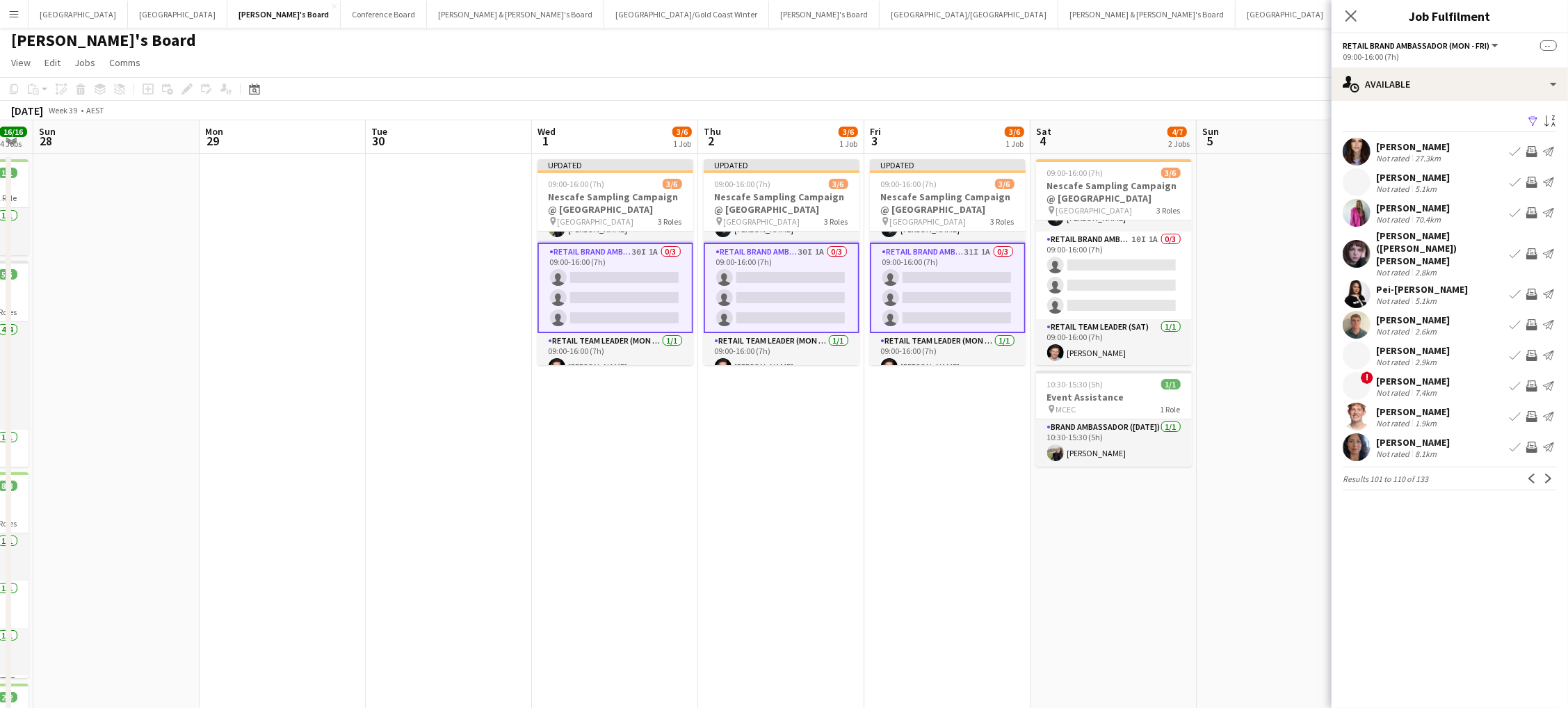
click at [1529, 146] on app-icon "Invite crew" at bounding box center [1532, 152] width 12 height 12
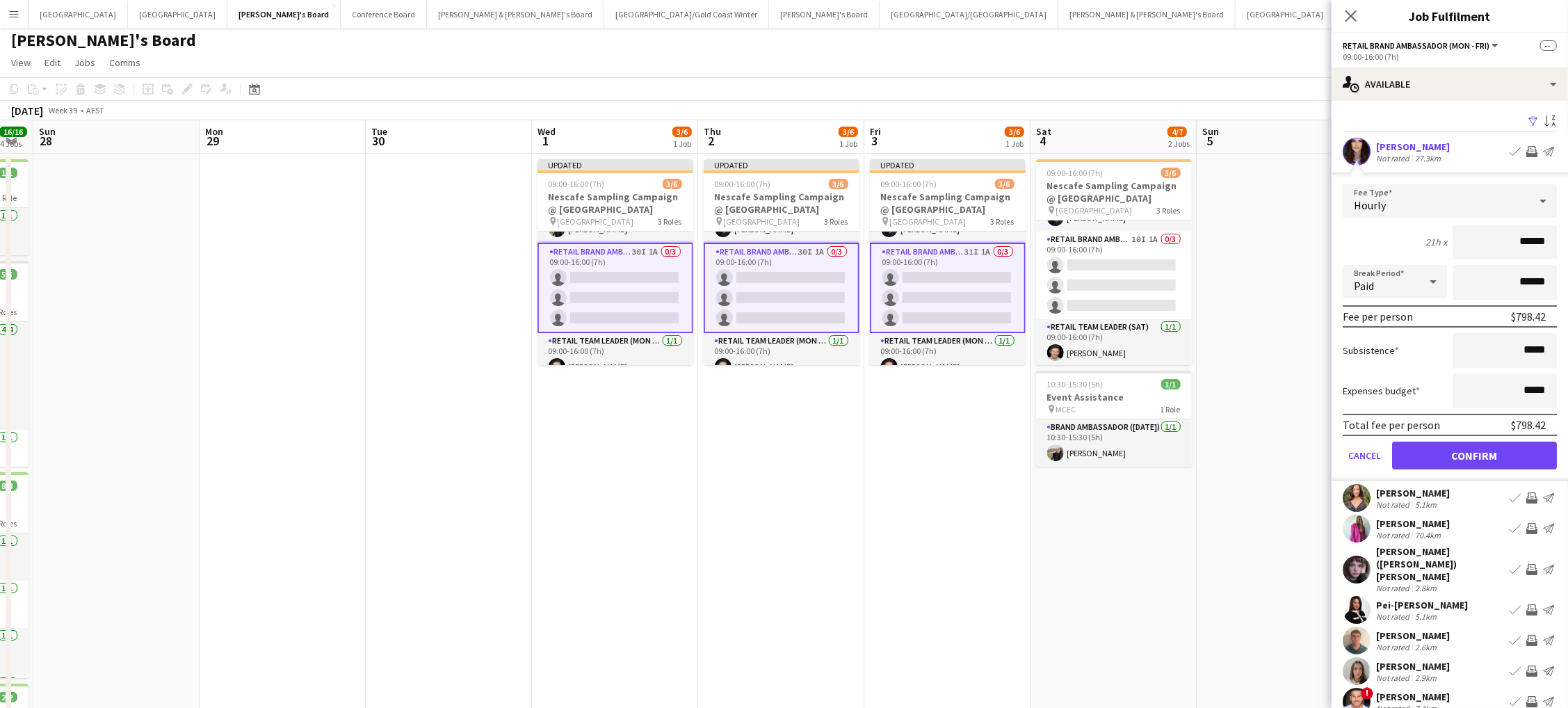
click at [1474, 451] on button "Confirm" at bounding box center [1474, 455] width 165 height 28
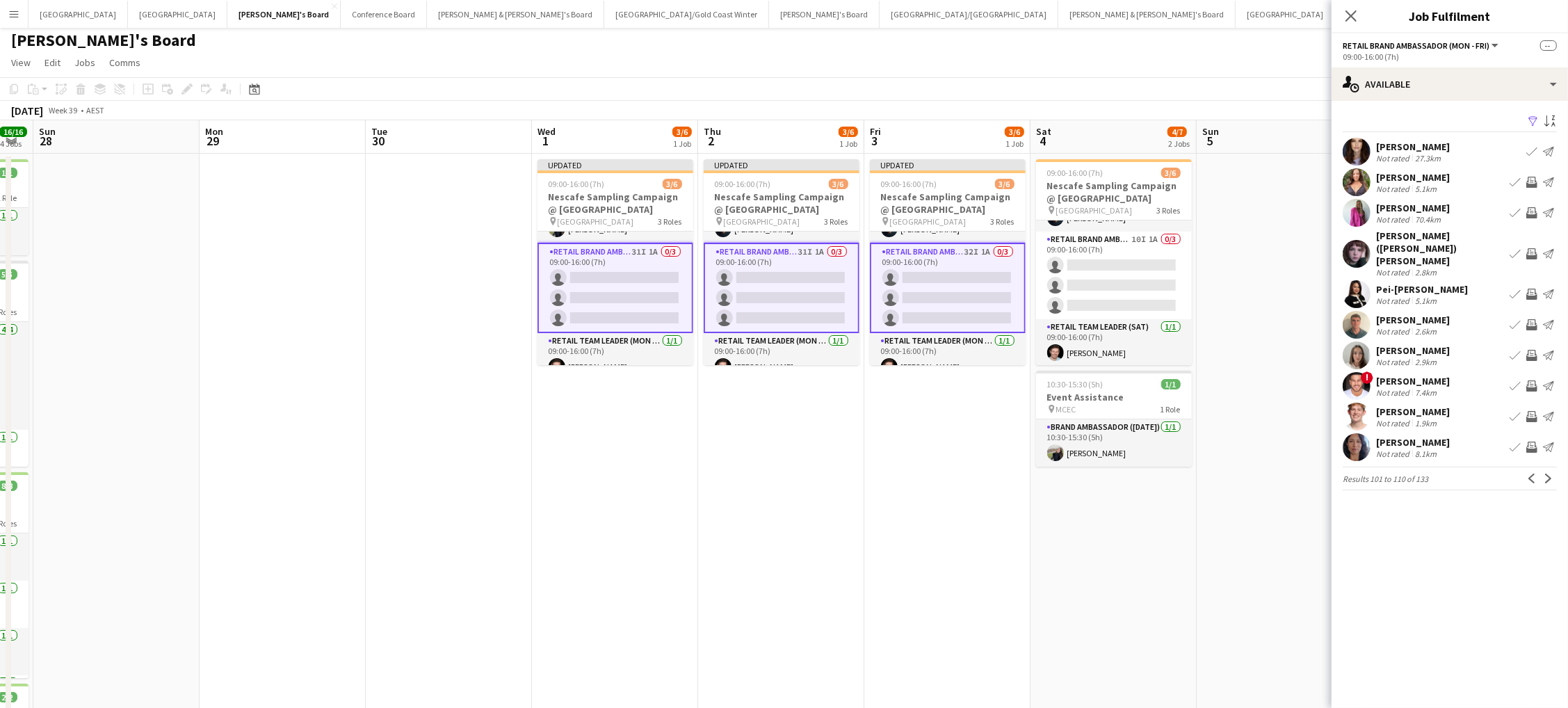
click at [1535, 208] on app-icon "Invite crew" at bounding box center [1532, 213] width 12 height 12
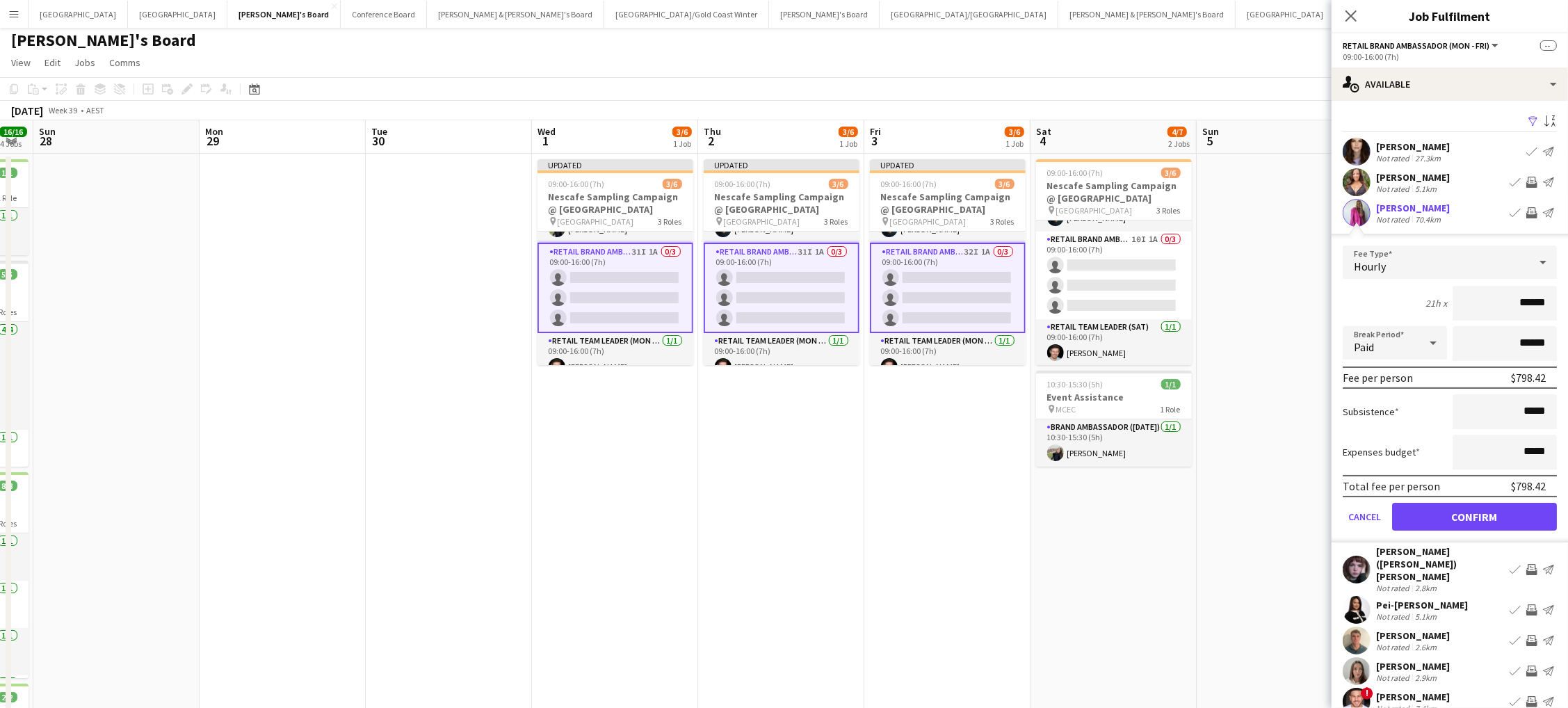
click at [1474, 513] on button "Confirm" at bounding box center [1474, 517] width 165 height 28
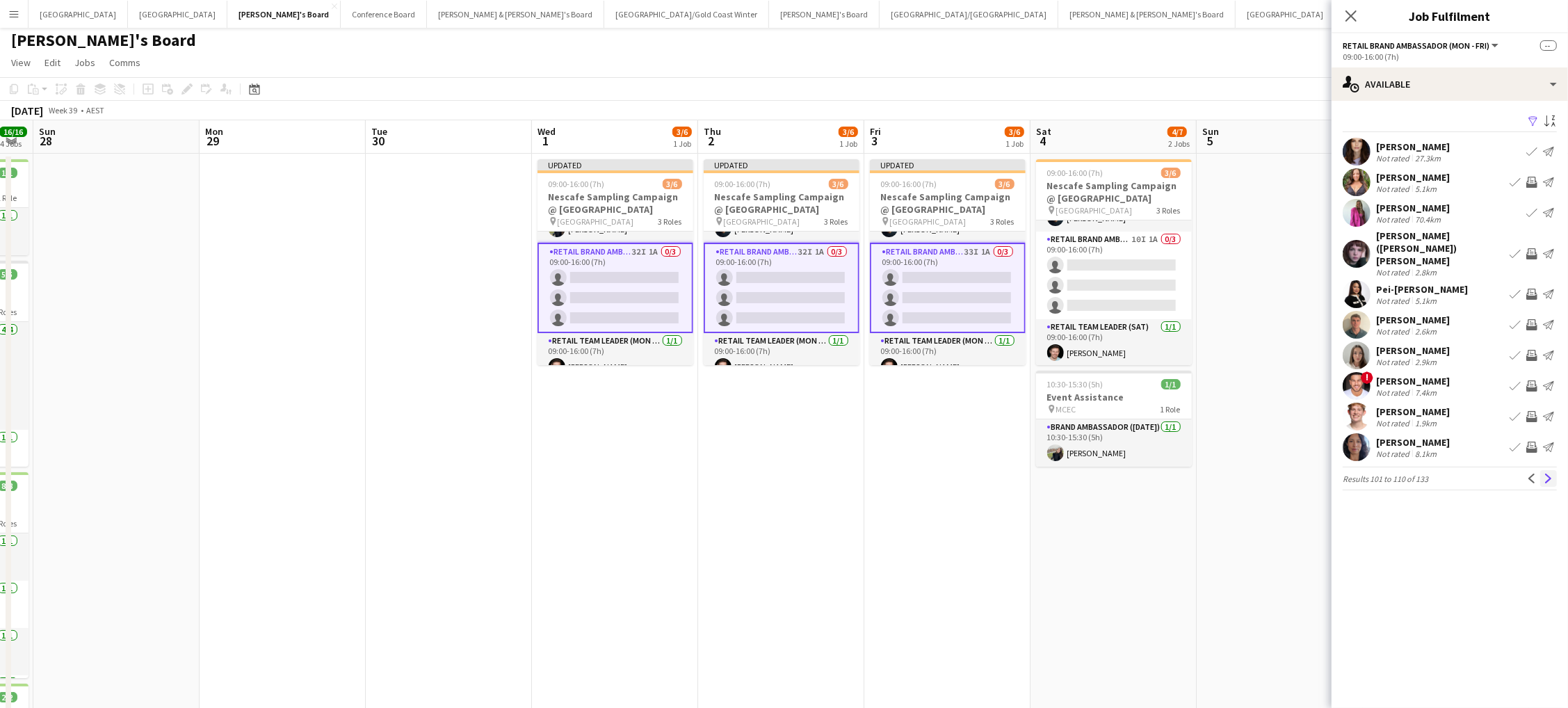
click at [1549, 473] on app-icon "Next" at bounding box center [1549, 478] width 10 height 10
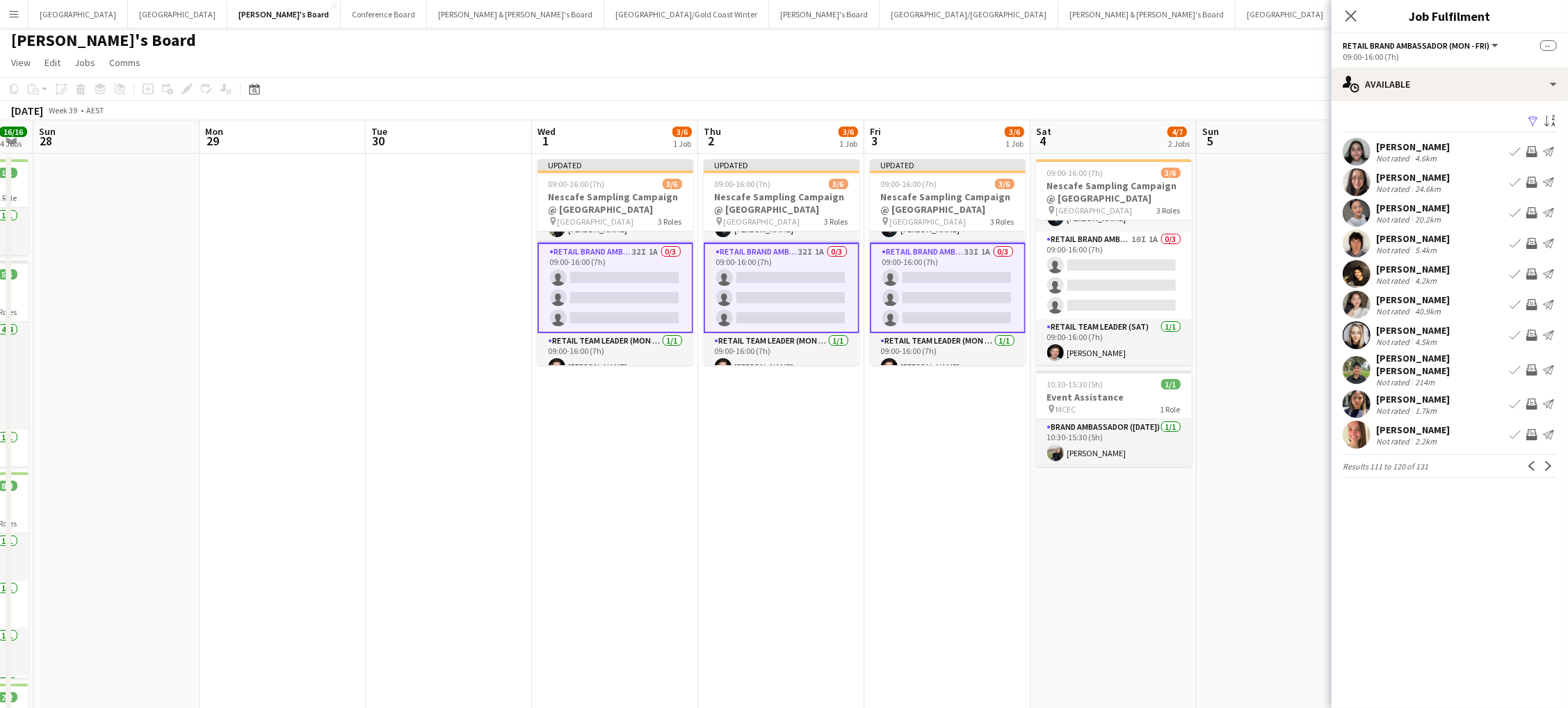
click at [1529, 429] on app-icon "Invite crew" at bounding box center [1532, 435] width 12 height 12
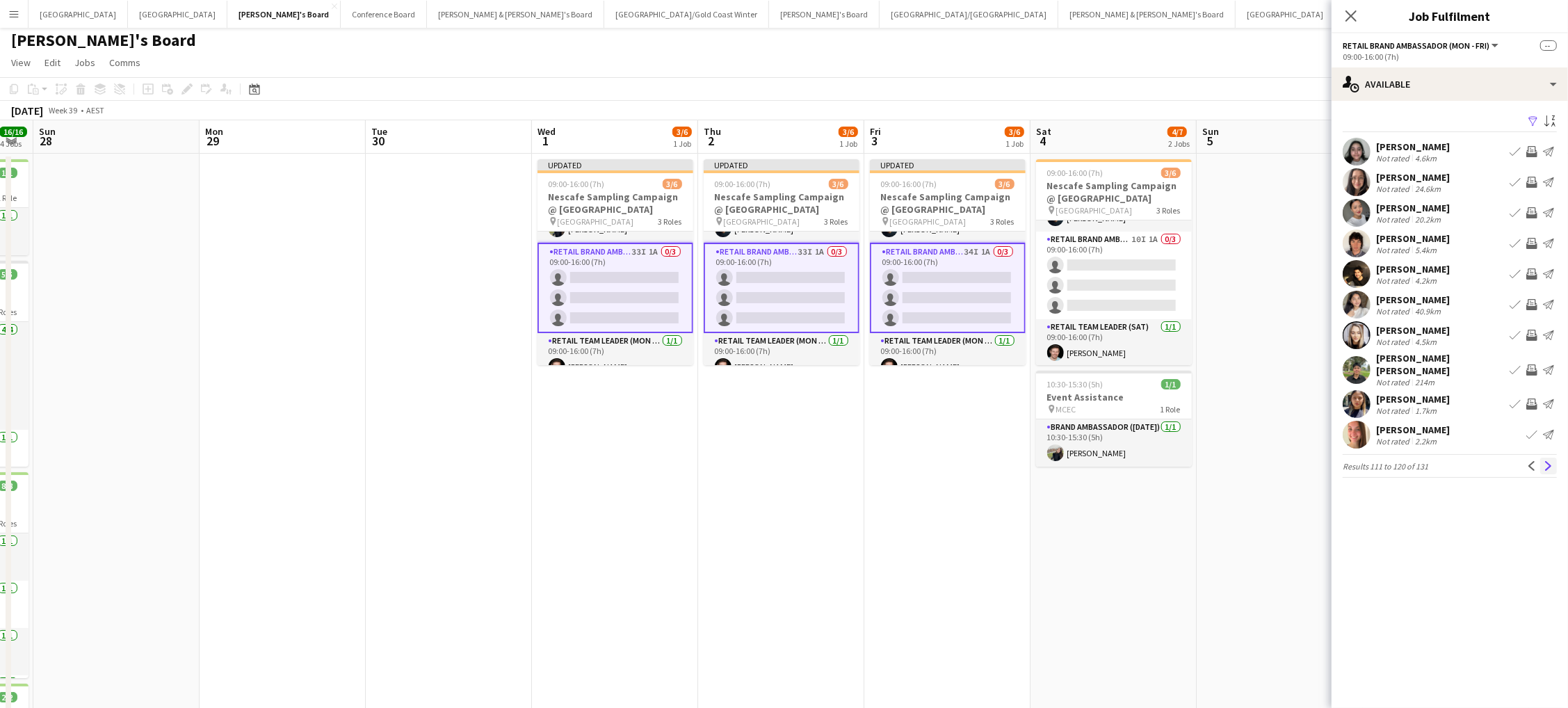
click at [1544, 461] on app-icon "Next" at bounding box center [1549, 466] width 10 height 10
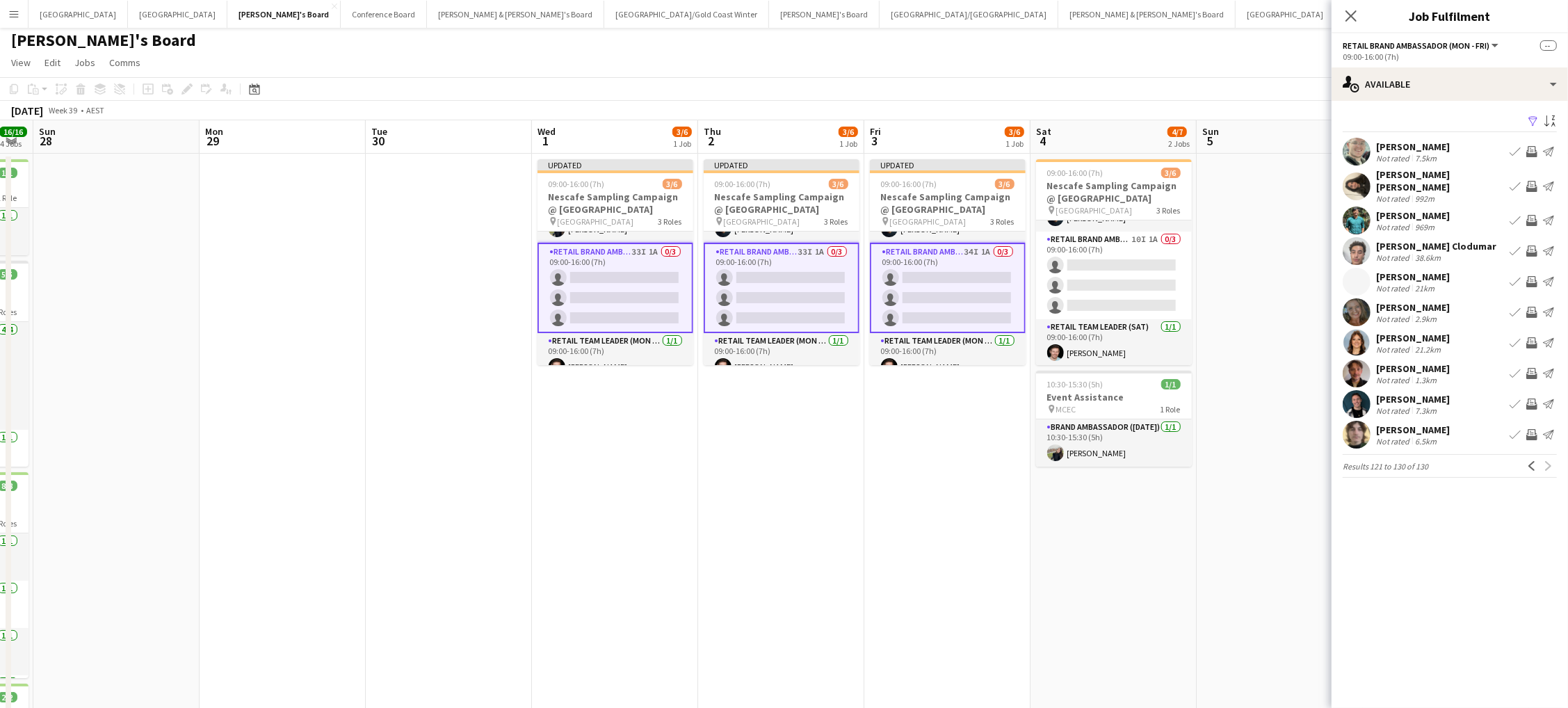
click at [1529, 307] on app-icon "Invite crew" at bounding box center [1532, 313] width 12 height 12
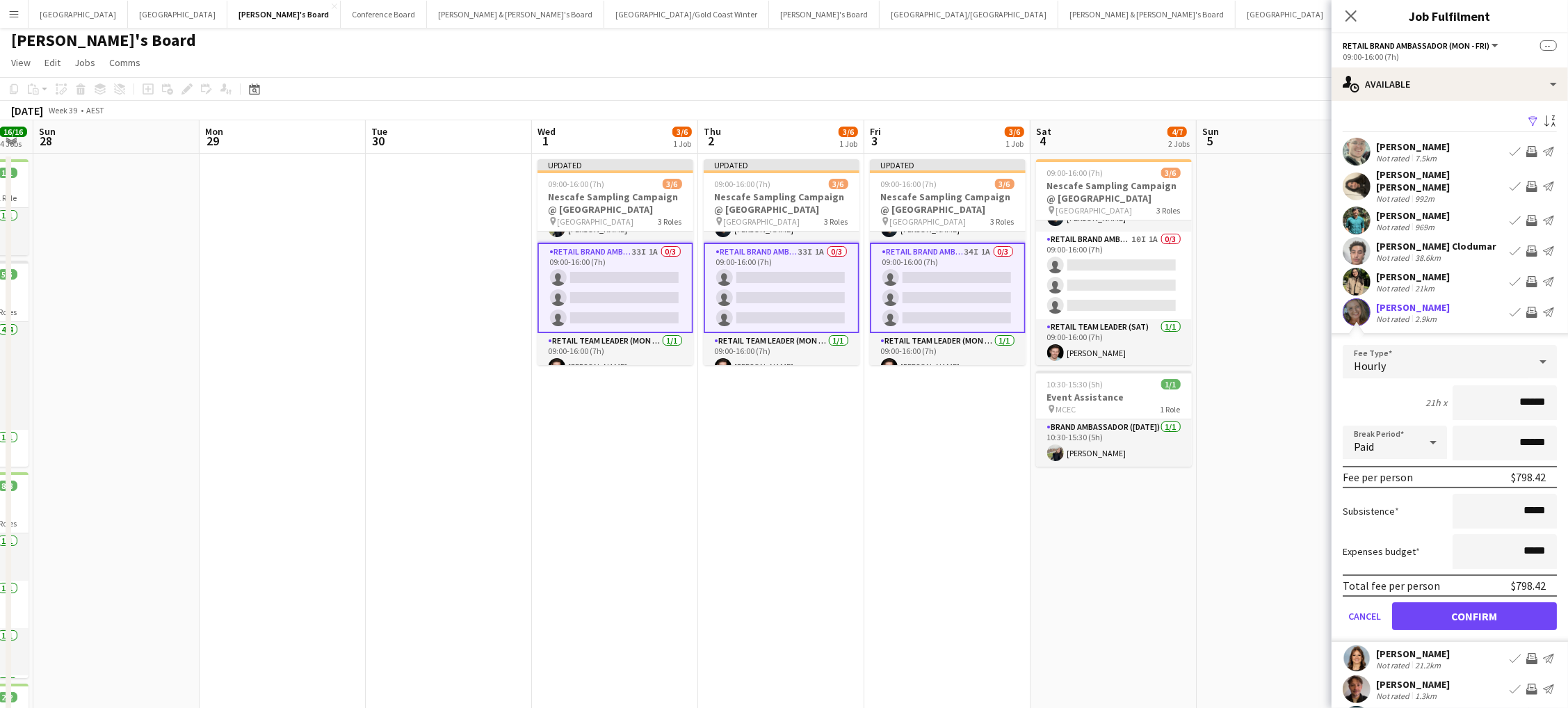
click at [1474, 605] on button "Confirm" at bounding box center [1474, 616] width 165 height 28
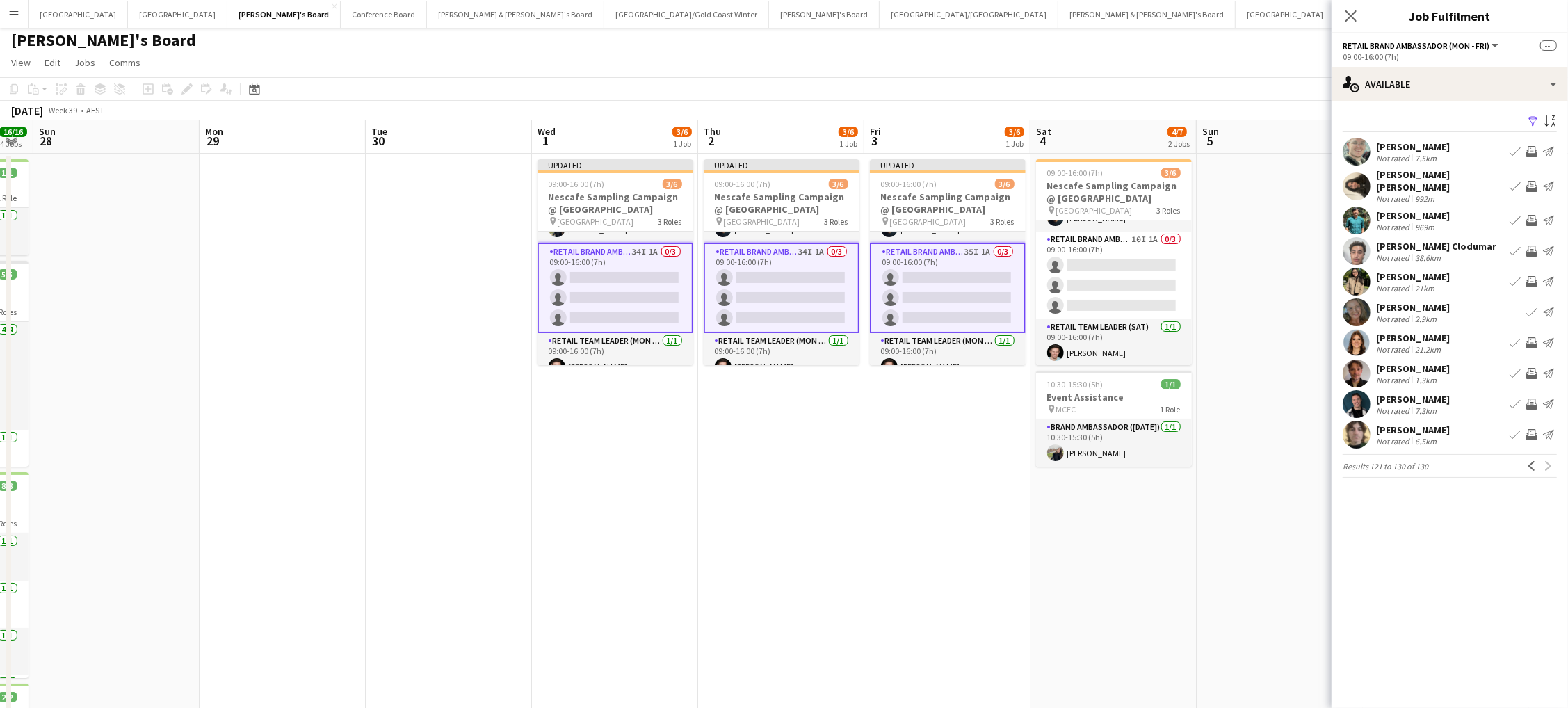
click at [1527, 337] on app-icon "Invite crew" at bounding box center [1532, 343] width 12 height 12
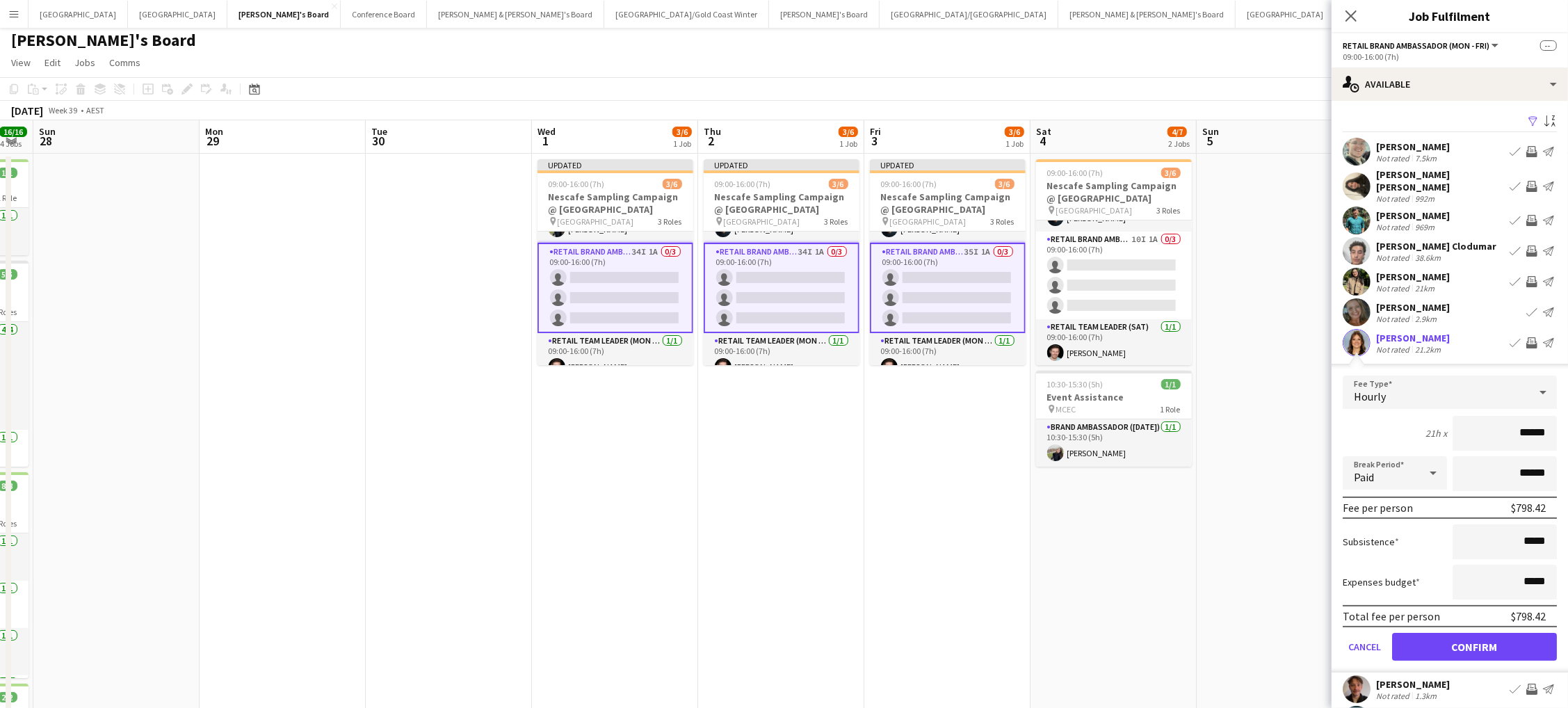
click at [1474, 635] on button "Confirm" at bounding box center [1474, 646] width 165 height 28
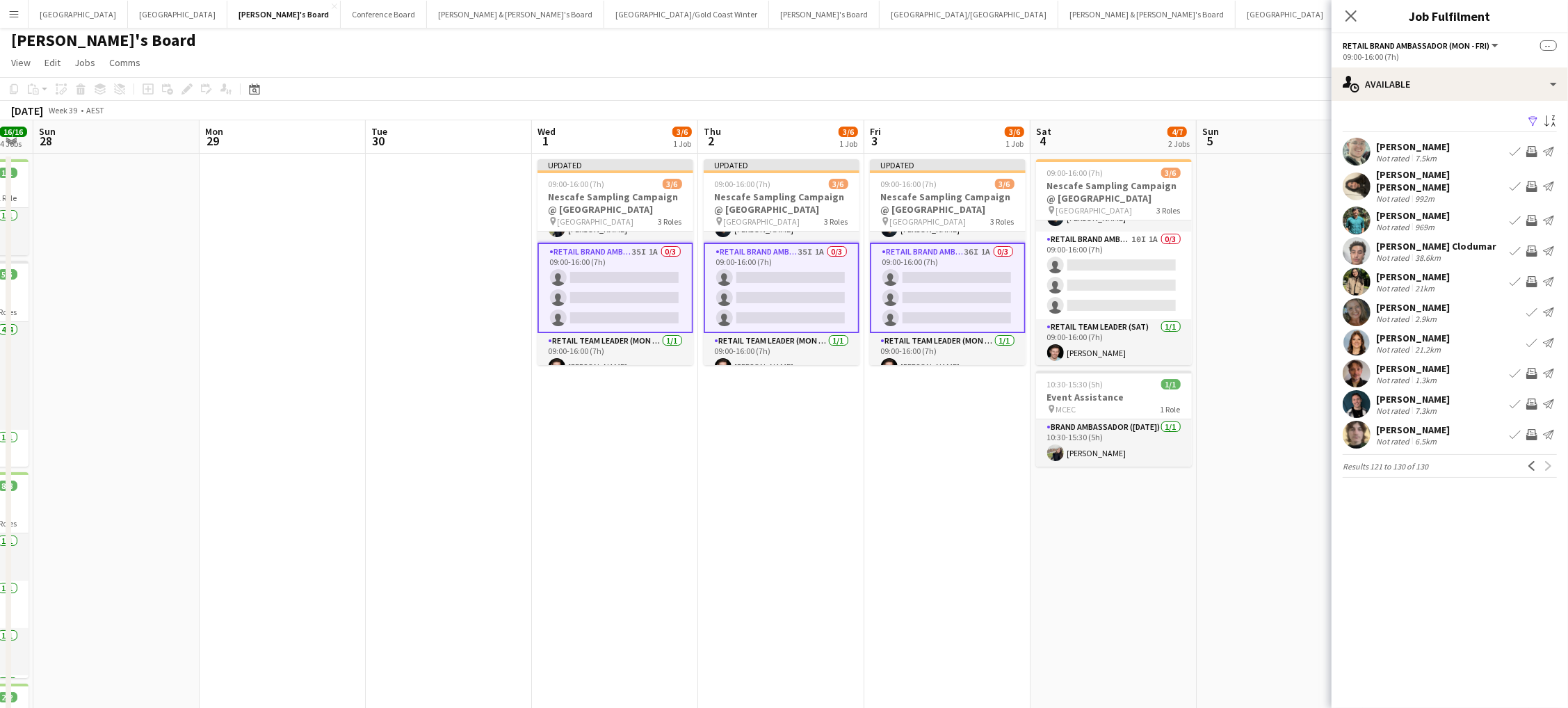
click at [1536, 399] on app-icon "Invite crew" at bounding box center [1532, 405] width 12 height 12
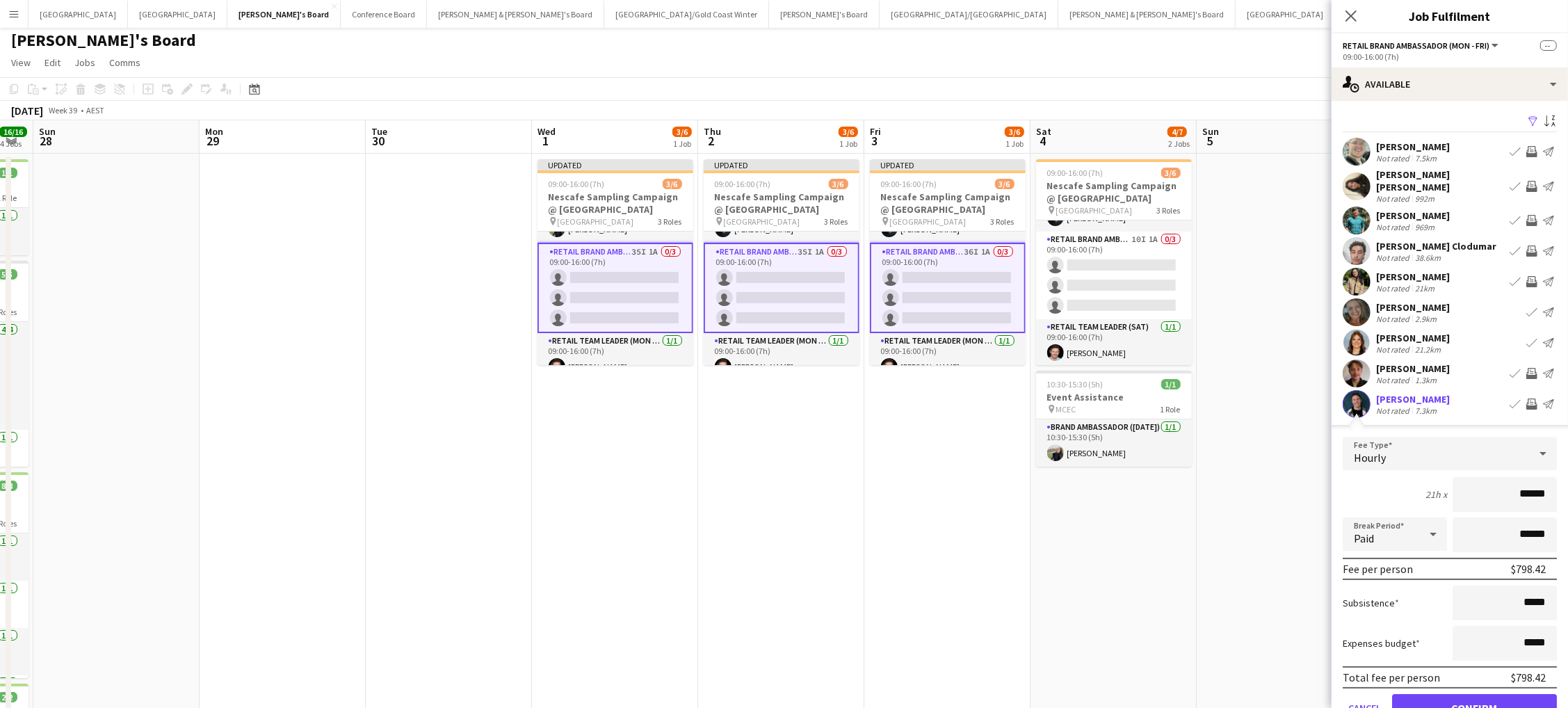
click at [1474, 696] on button "Confirm" at bounding box center [1474, 708] width 165 height 28
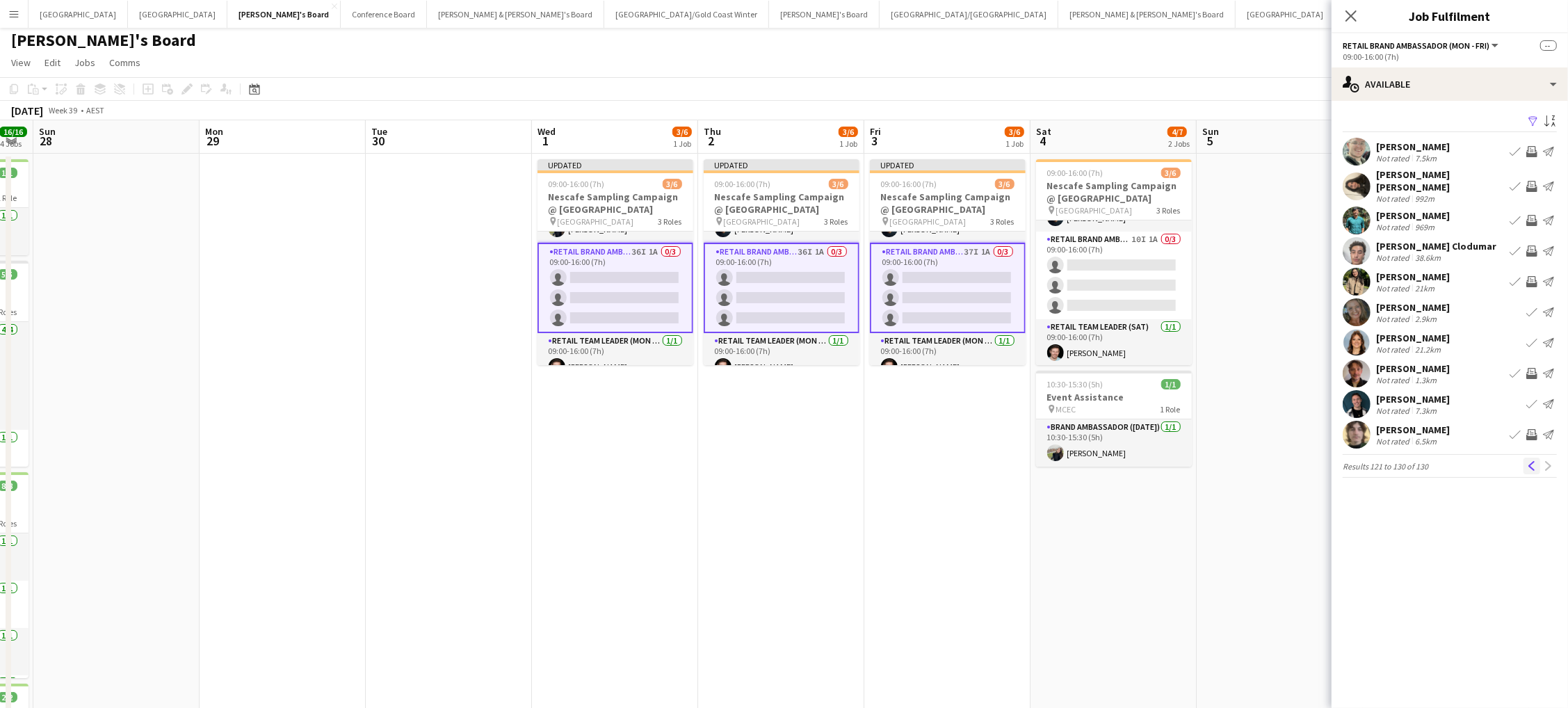
click at [1539, 458] on button "Previous" at bounding box center [1531, 466] width 16 height 16
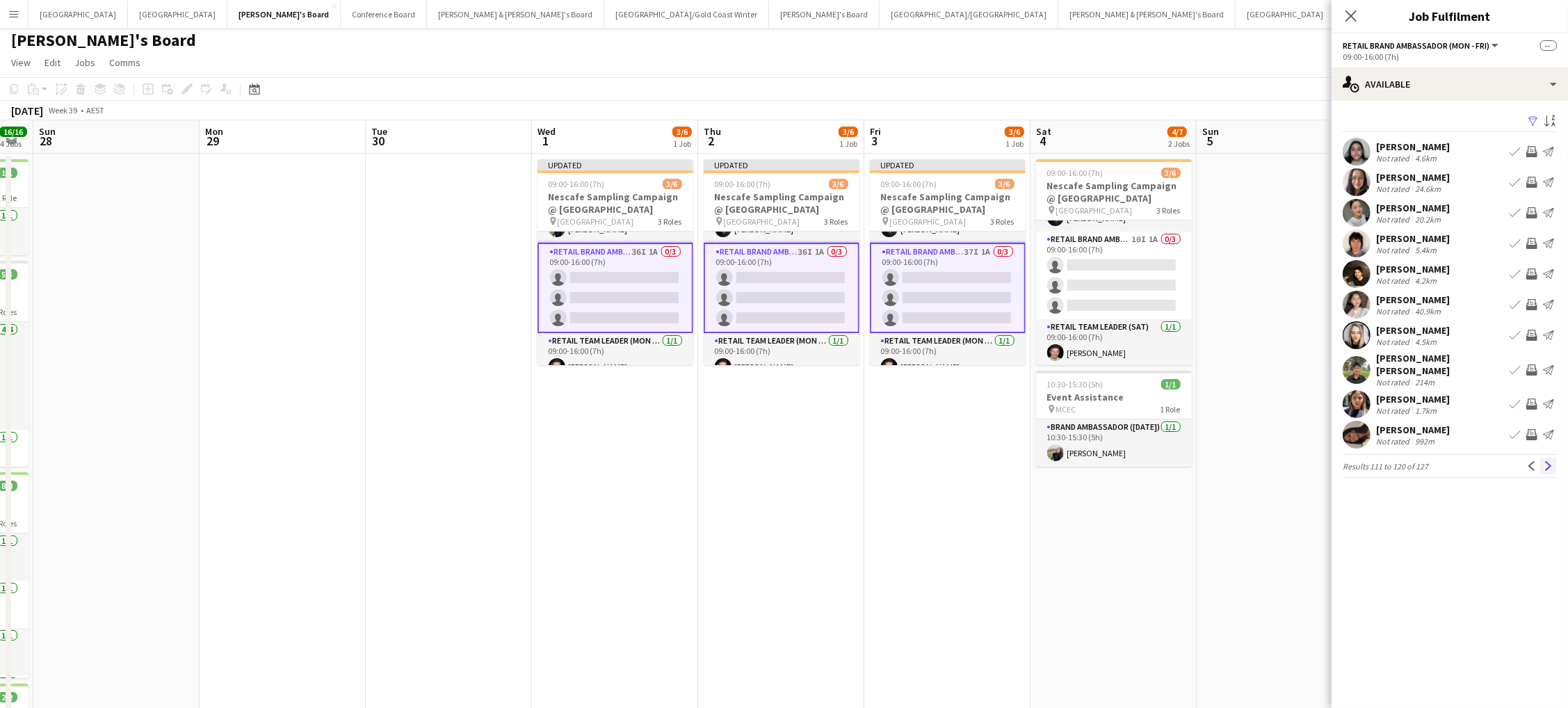
click at [1552, 461] on app-icon "Next" at bounding box center [1549, 466] width 10 height 10
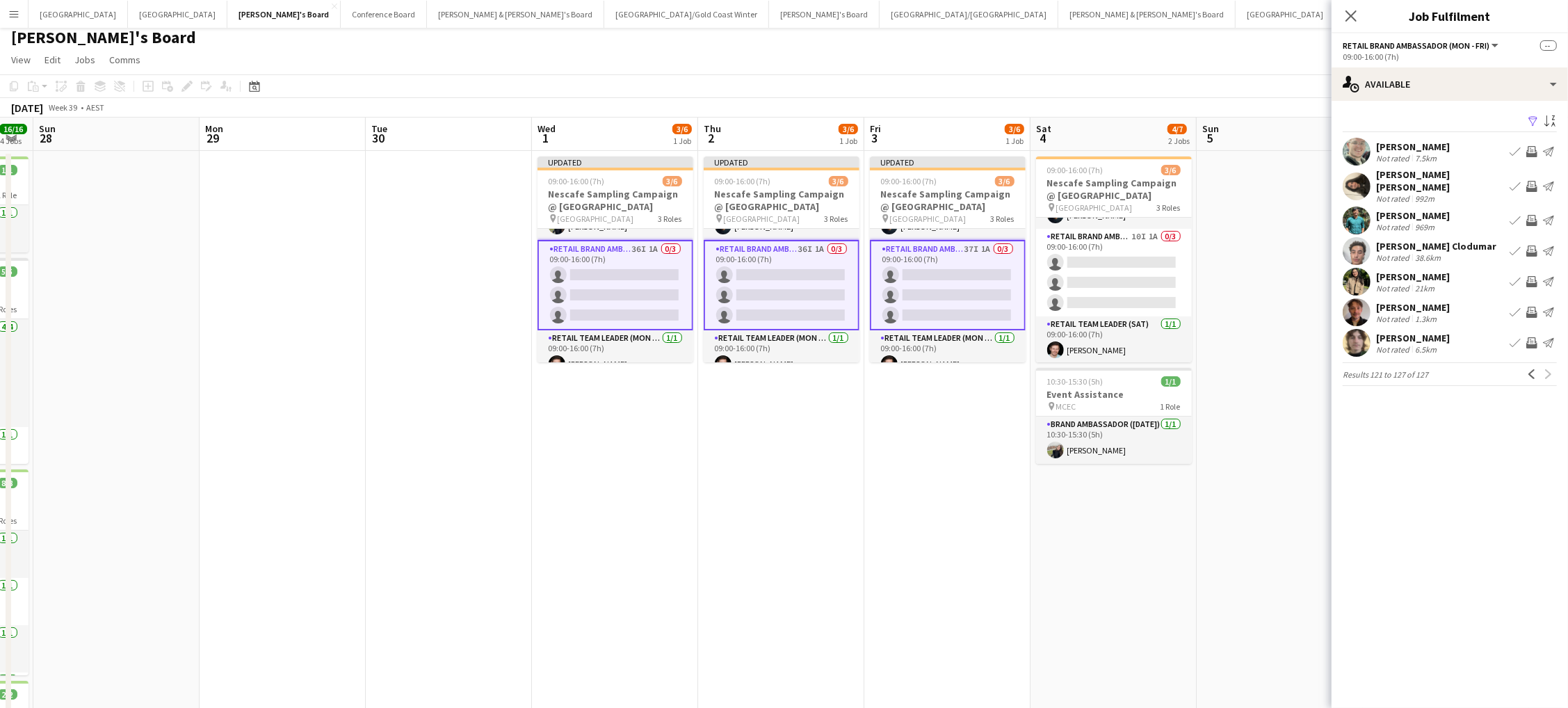
scroll to position [0, 468]
click at [1288, 354] on app-date-cell at bounding box center [1276, 508] width 166 height 716
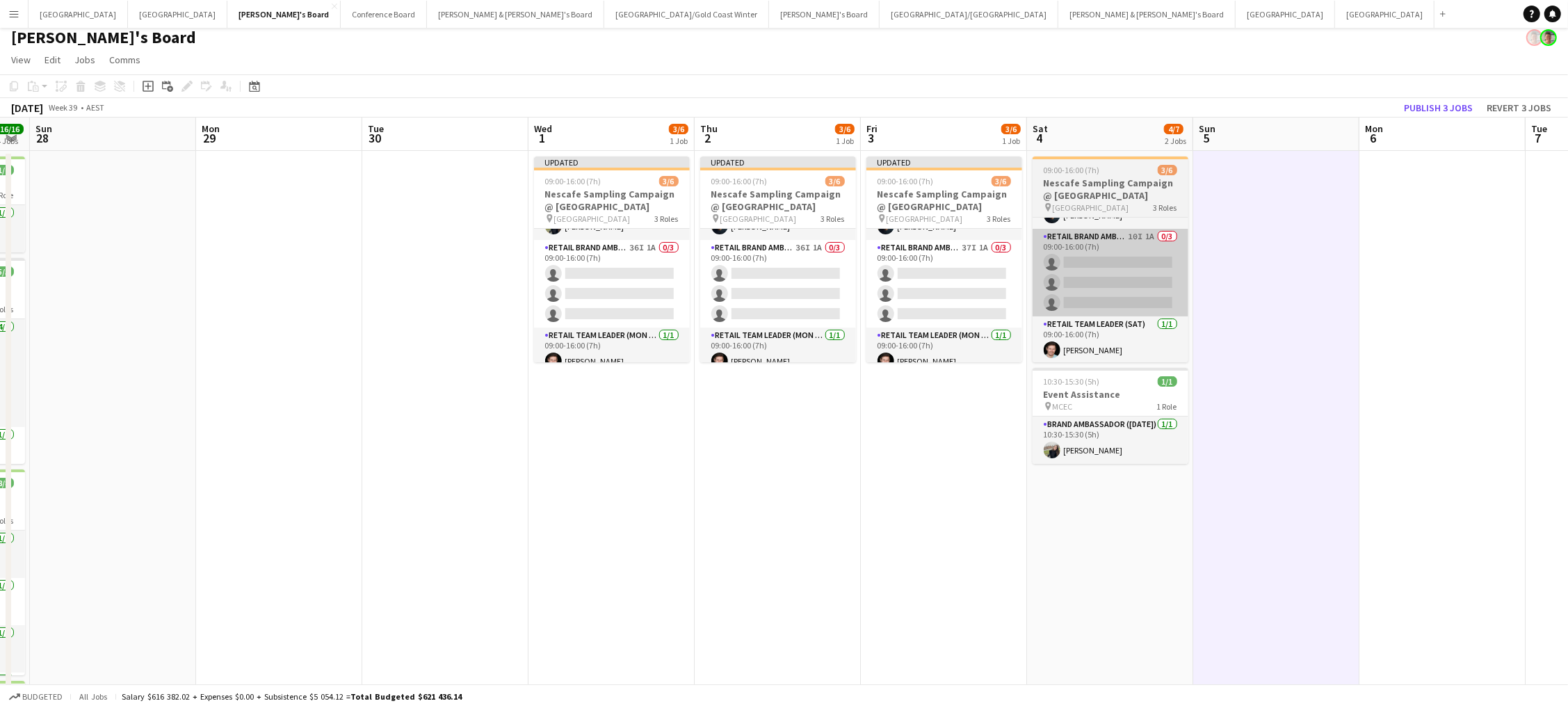
scroll to position [6, 0]
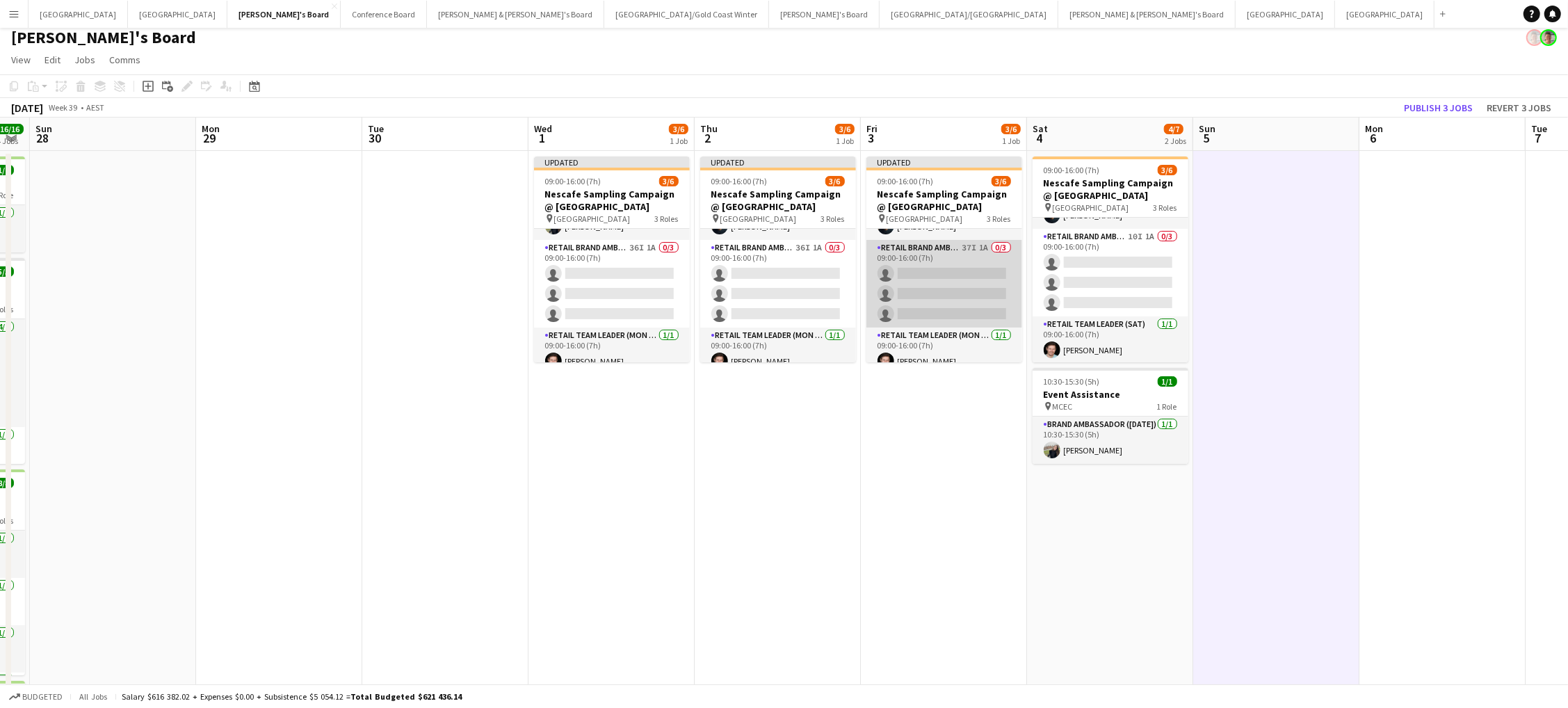
click at [971, 280] on app-card-role "RETAIL Brand Ambassador (Mon - Fri) 37I 1A 0/3 09:00-16:00 (7h) single-neutral-…" at bounding box center [943, 283] width 155 height 88
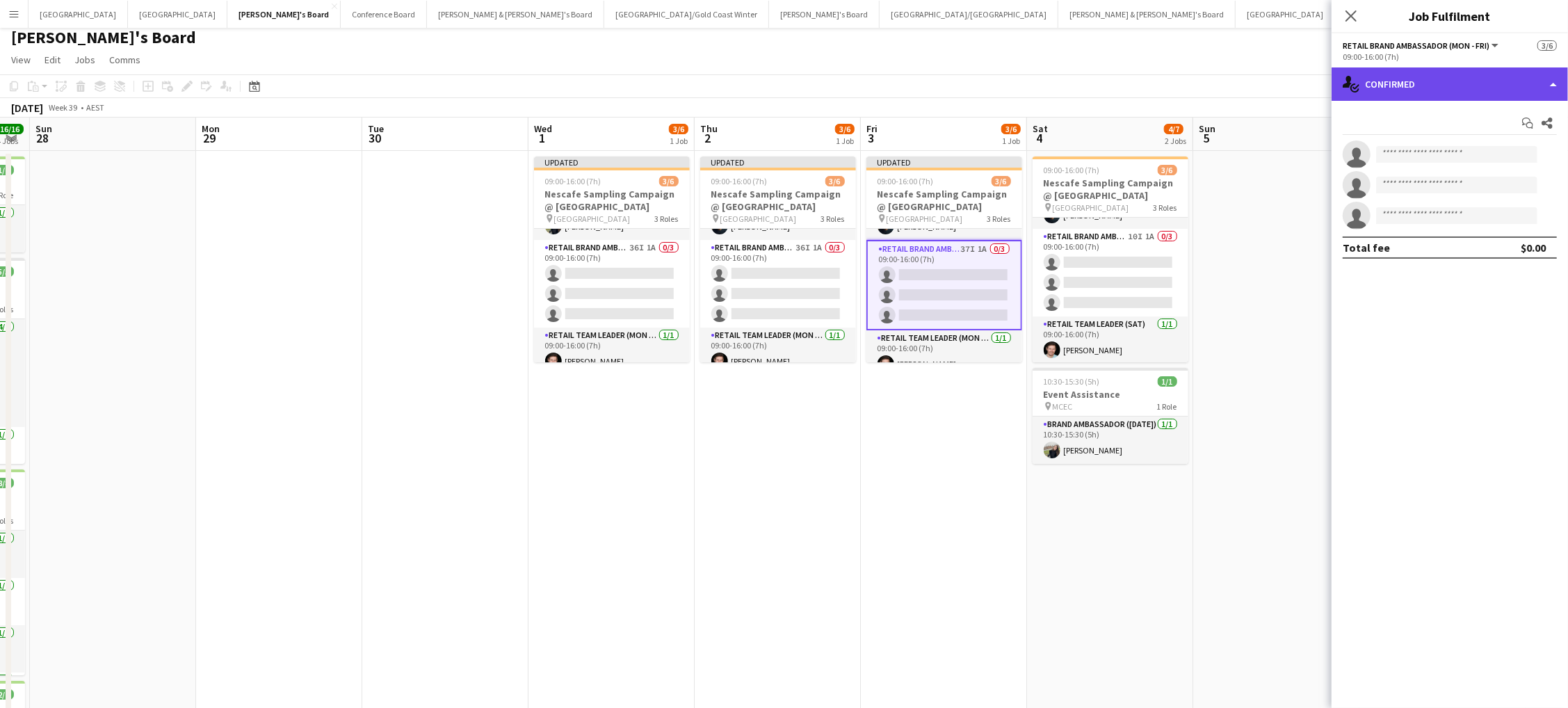
click at [1395, 78] on div "single-neutral-actions-check-2 Confirmed" at bounding box center [1449, 84] width 237 height 34
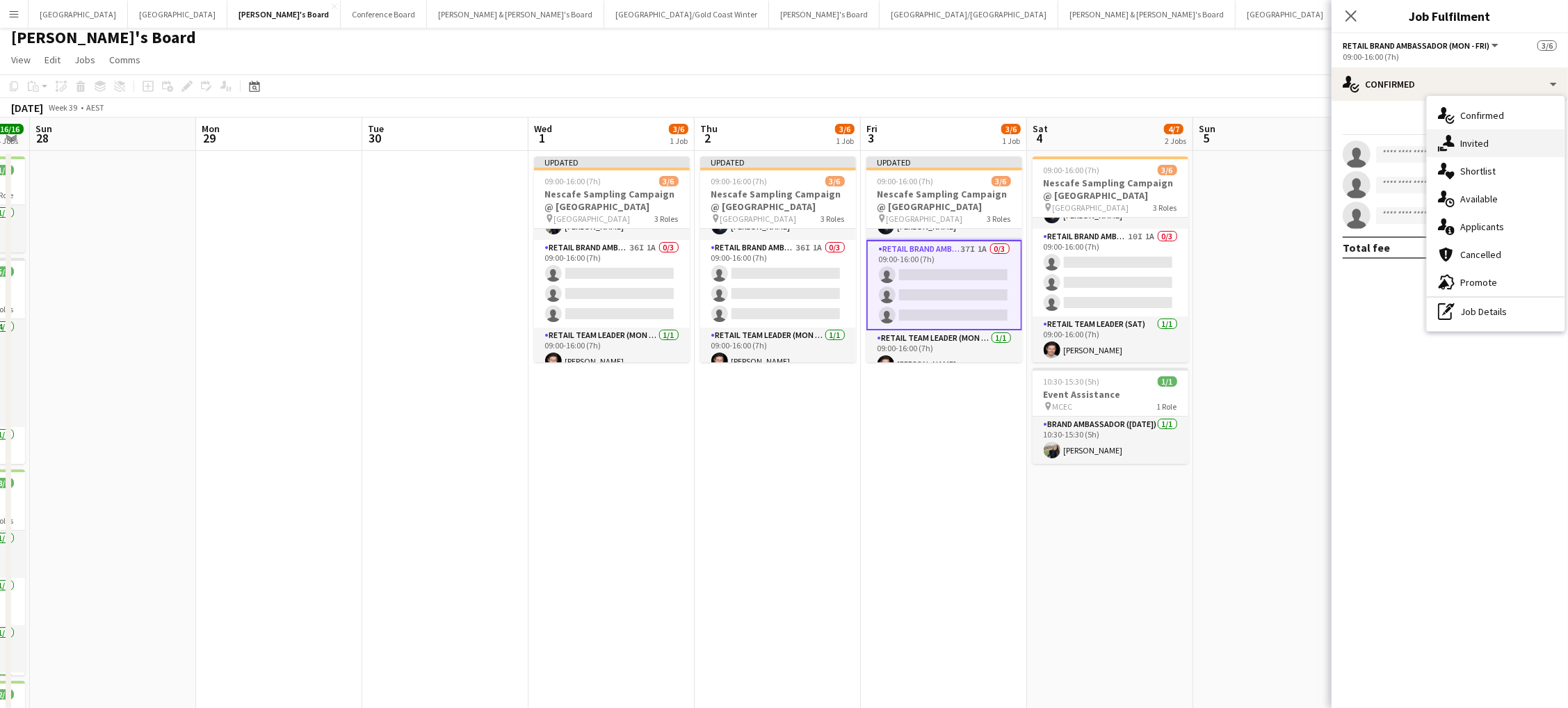
click at [1468, 143] on span "Invited" at bounding box center [1474, 143] width 29 height 13
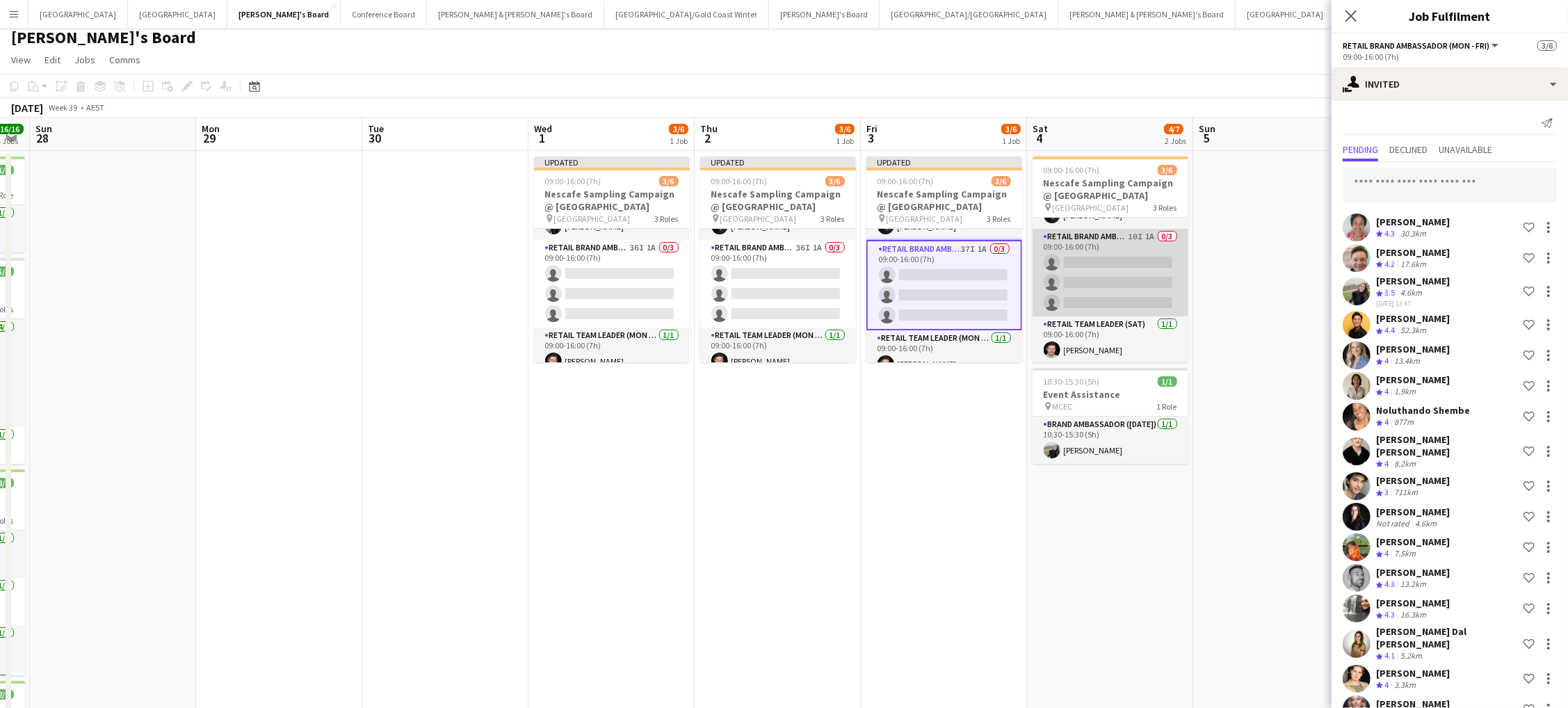
scroll to position [0, 0]
click at [1082, 274] on app-card-role "RETAIL Brand Ambassador ([DATE]) 10I 1A 0/3 09:00-16:00 (7h) single-neutral-act…" at bounding box center [1109, 272] width 155 height 88
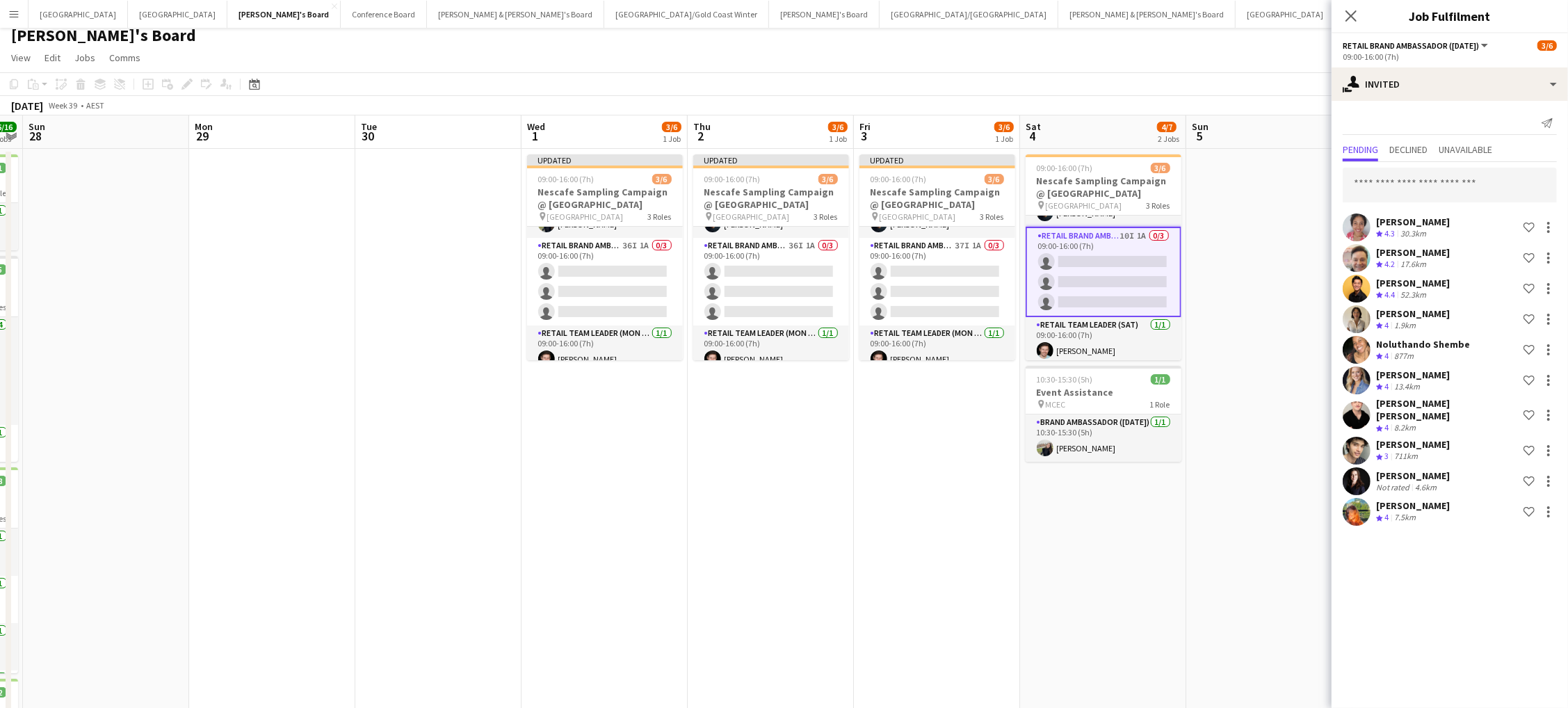
scroll to position [10, 0]
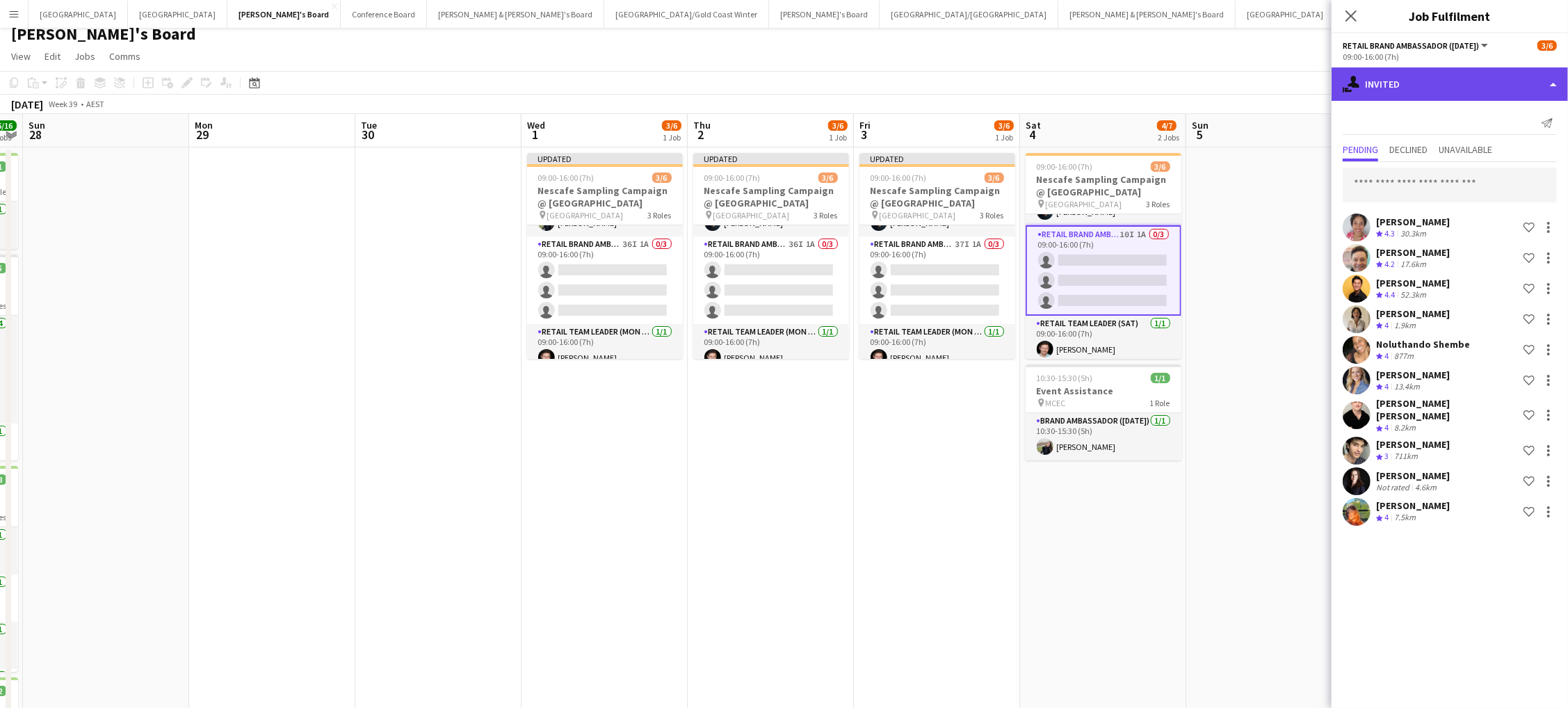
click at [1420, 90] on div "single-neutral-actions-share-1 Invited" at bounding box center [1449, 84] width 237 height 34
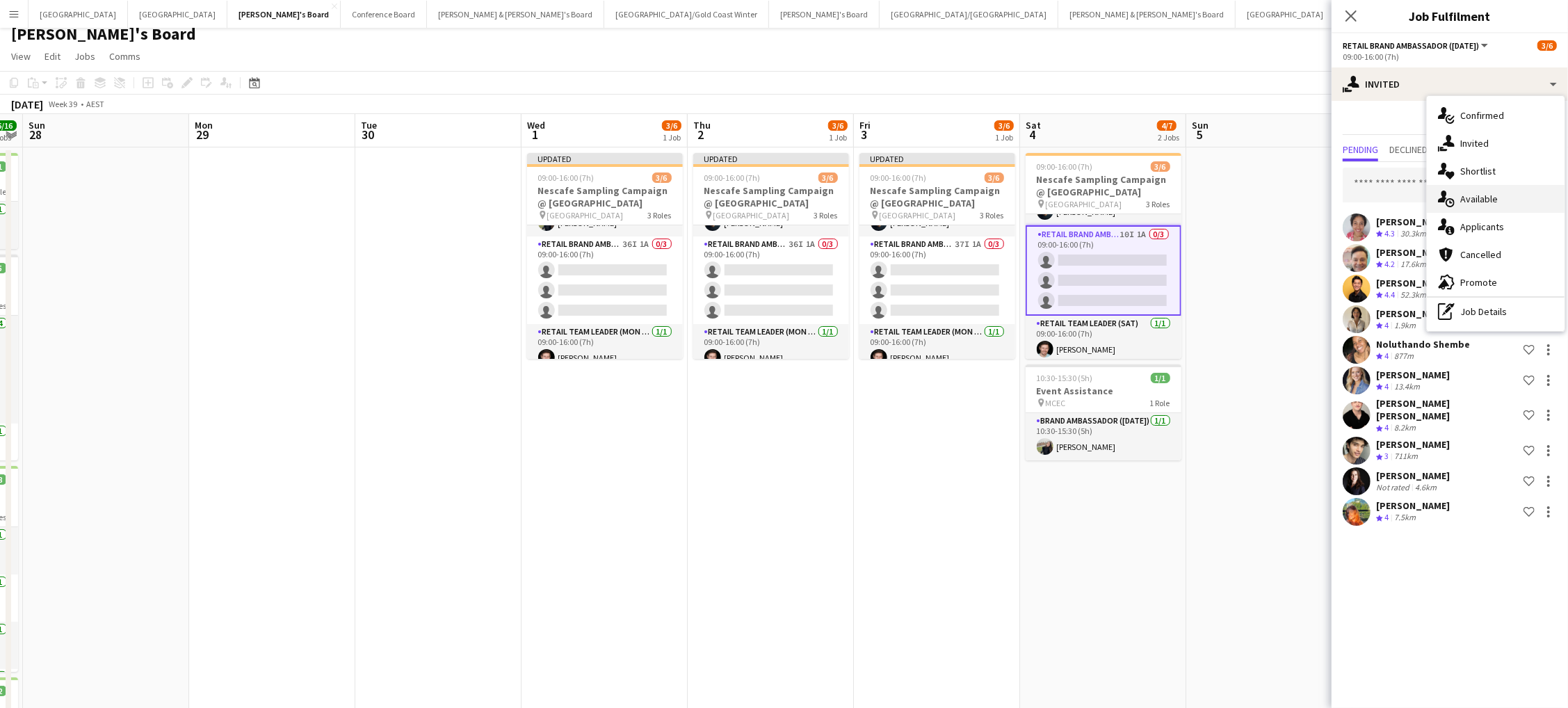
click at [1498, 198] on div "single-neutral-actions-upload Available" at bounding box center [1496, 199] width 138 height 28
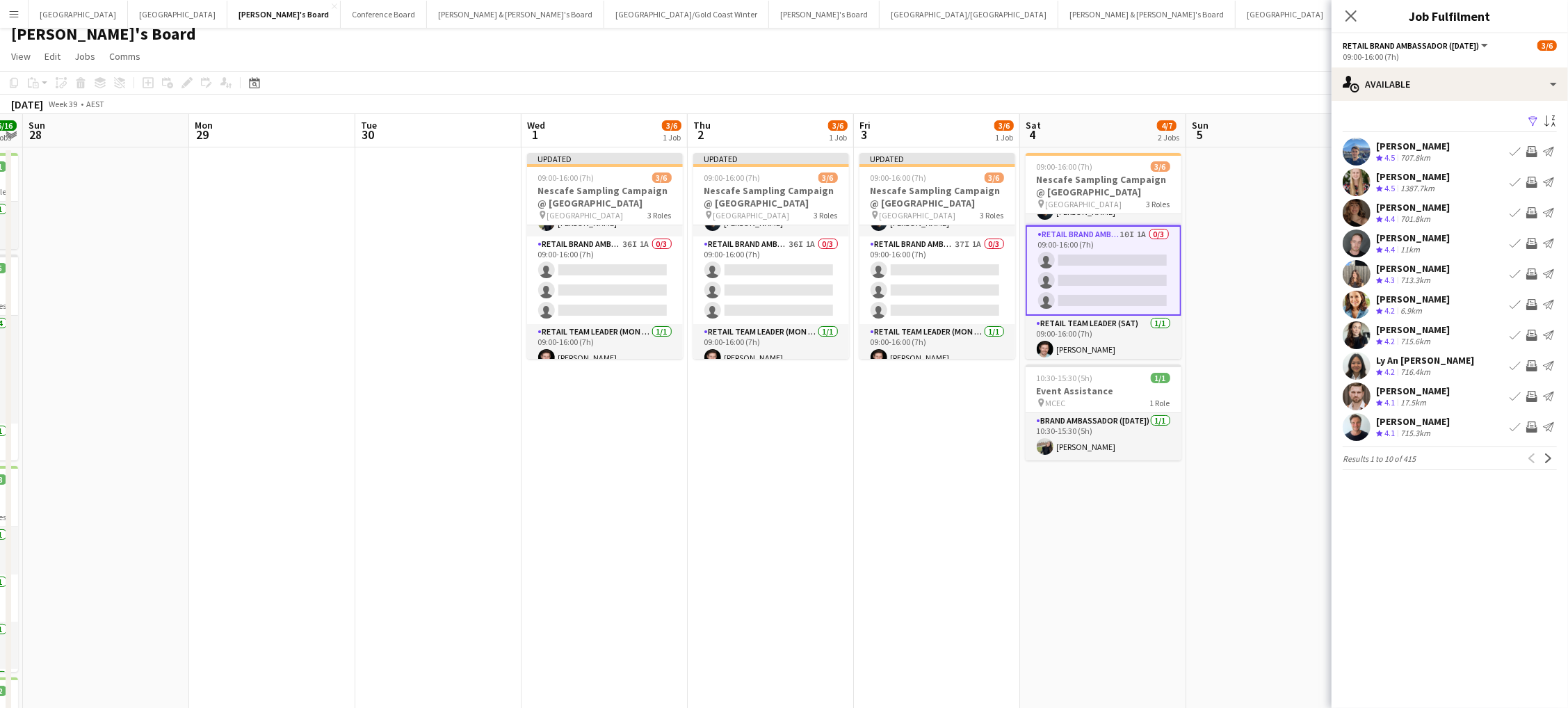
click at [1531, 116] on app-icon "Filter" at bounding box center [1533, 123] width 12 height 14
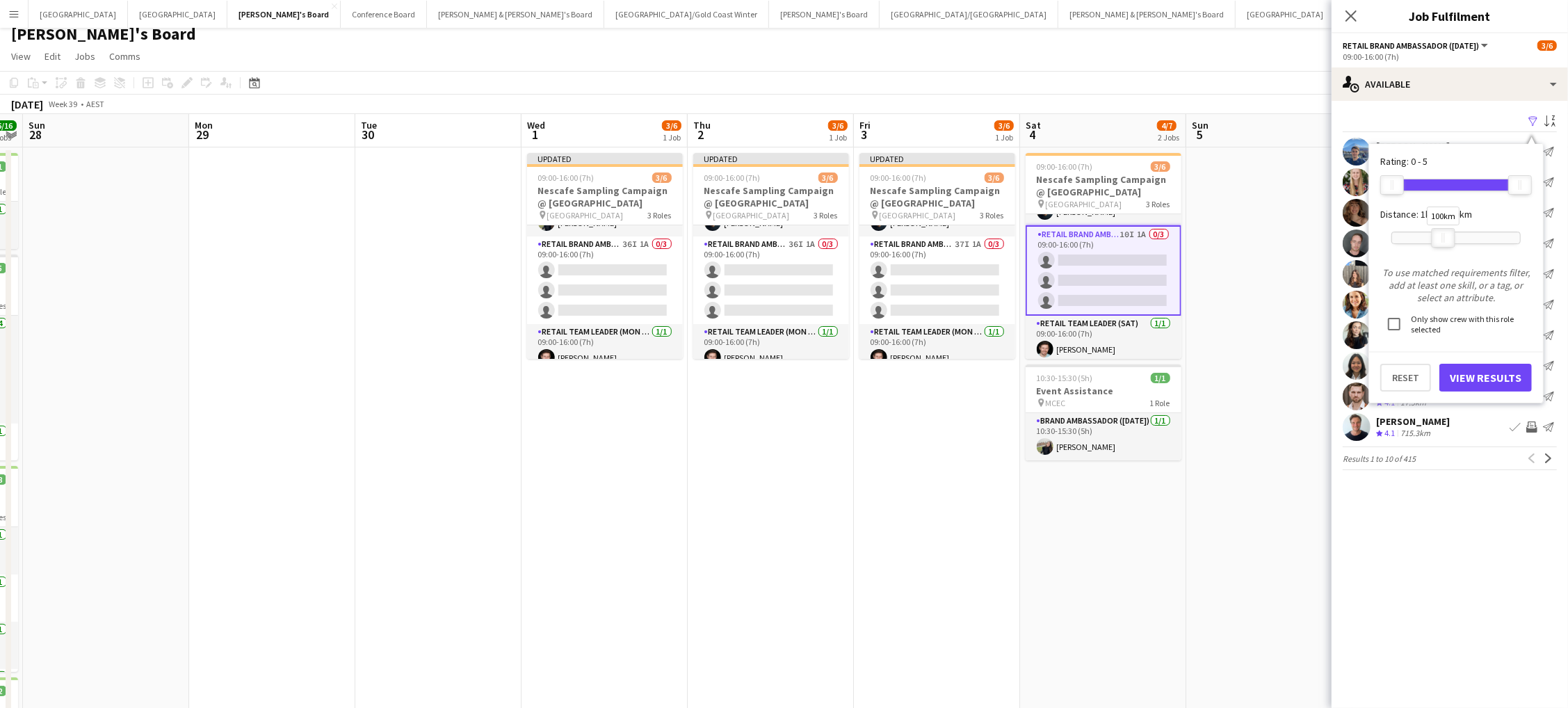
drag, startPoint x: 1517, startPoint y: 234, endPoint x: 1449, endPoint y: 254, distance: 70.9
click at [1443, 239] on div at bounding box center [1442, 238] width 22 height 18
click at [1457, 365] on button "View Results" at bounding box center [1486, 378] width 93 height 28
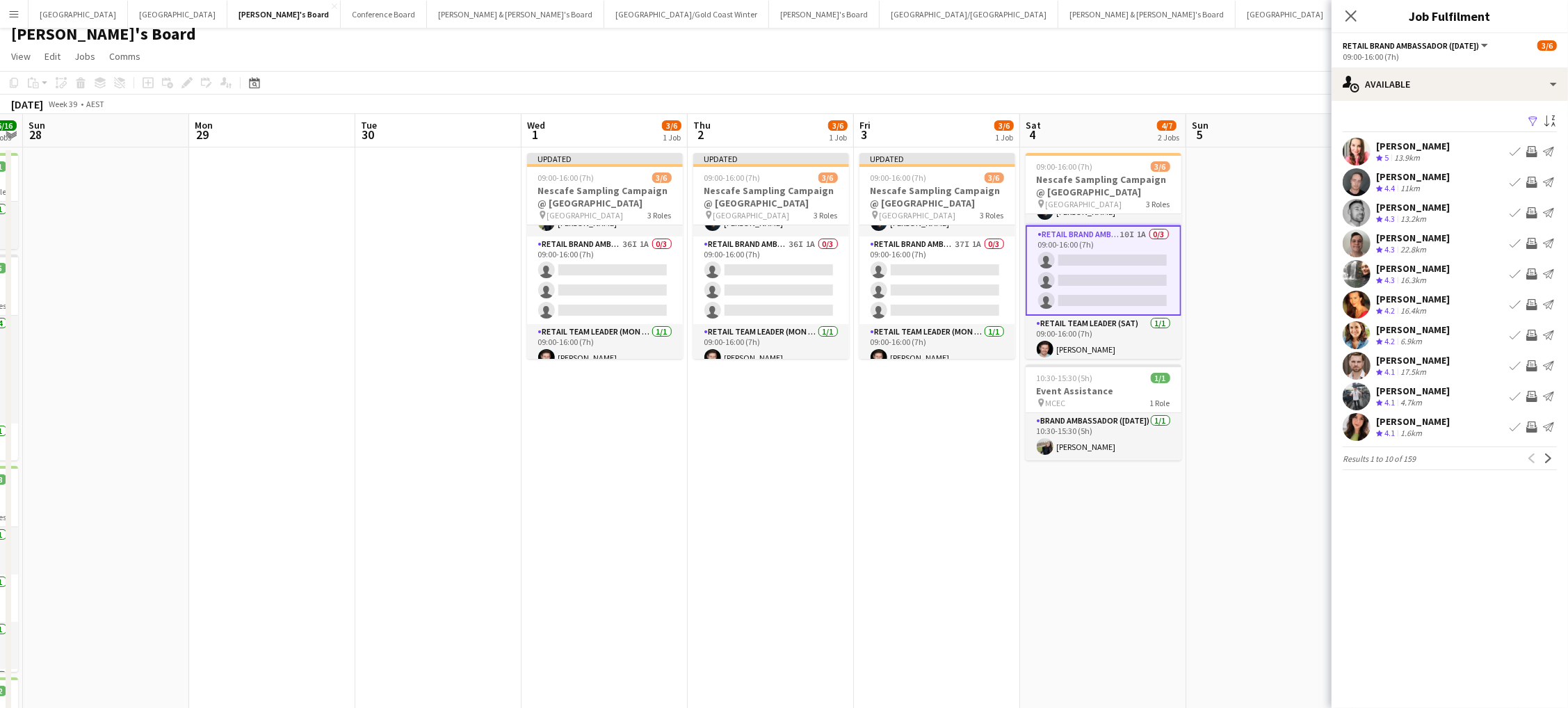
click at [1530, 212] on app-icon "Invite crew" at bounding box center [1532, 213] width 12 height 12
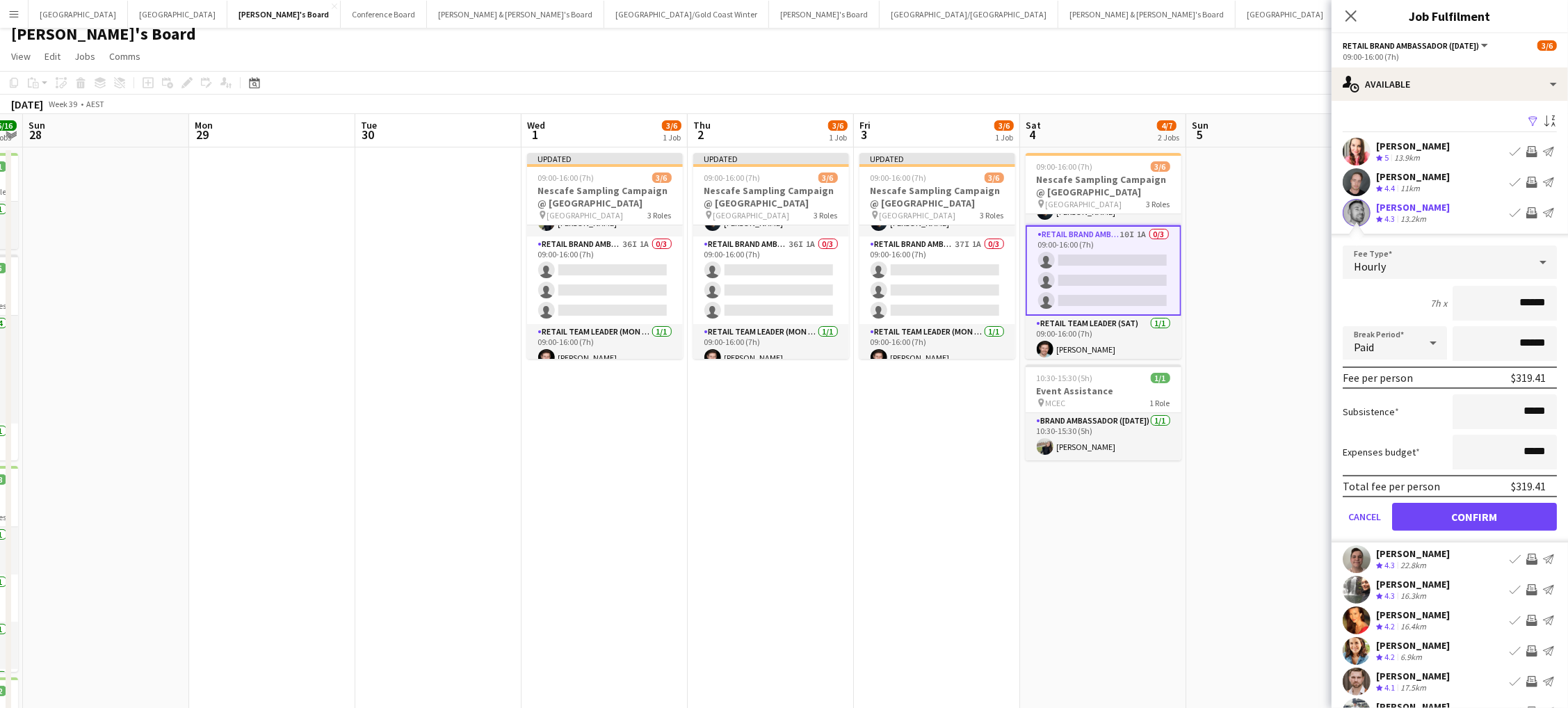
click at [1474, 513] on button "Confirm" at bounding box center [1474, 517] width 165 height 28
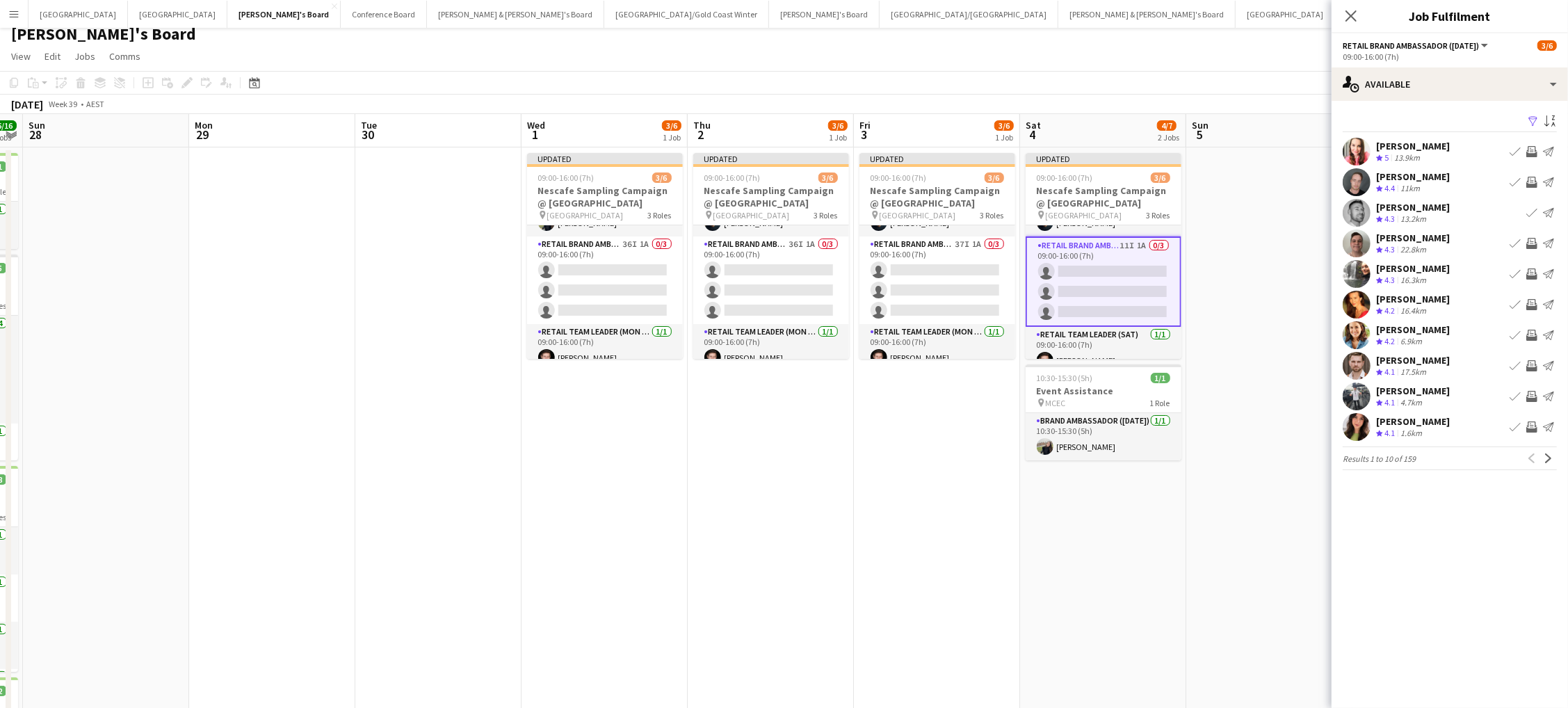
scroll to position [9, 0]
click at [1526, 269] on app-icon "Invite crew" at bounding box center [1532, 274] width 12 height 12
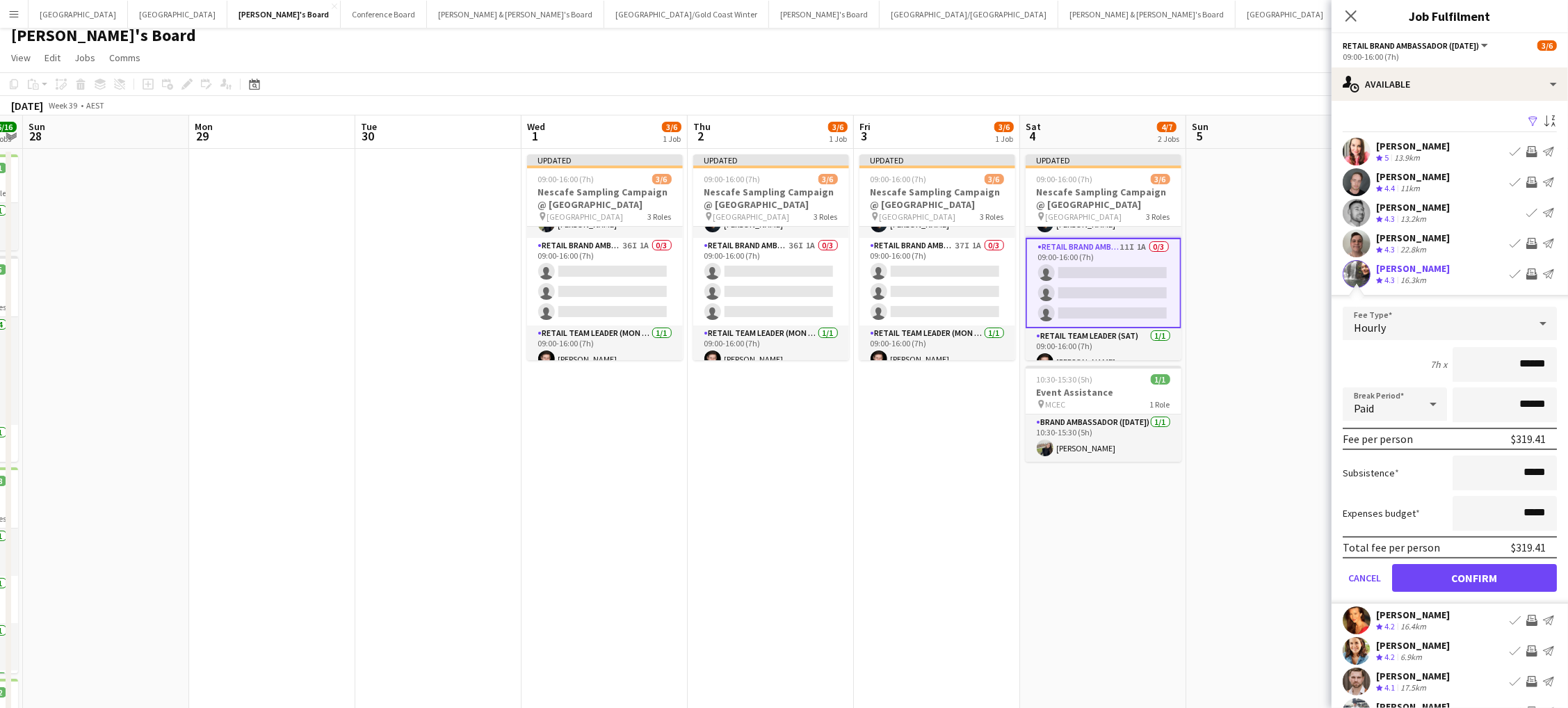
click at [1474, 574] on button "Confirm" at bounding box center [1474, 578] width 165 height 28
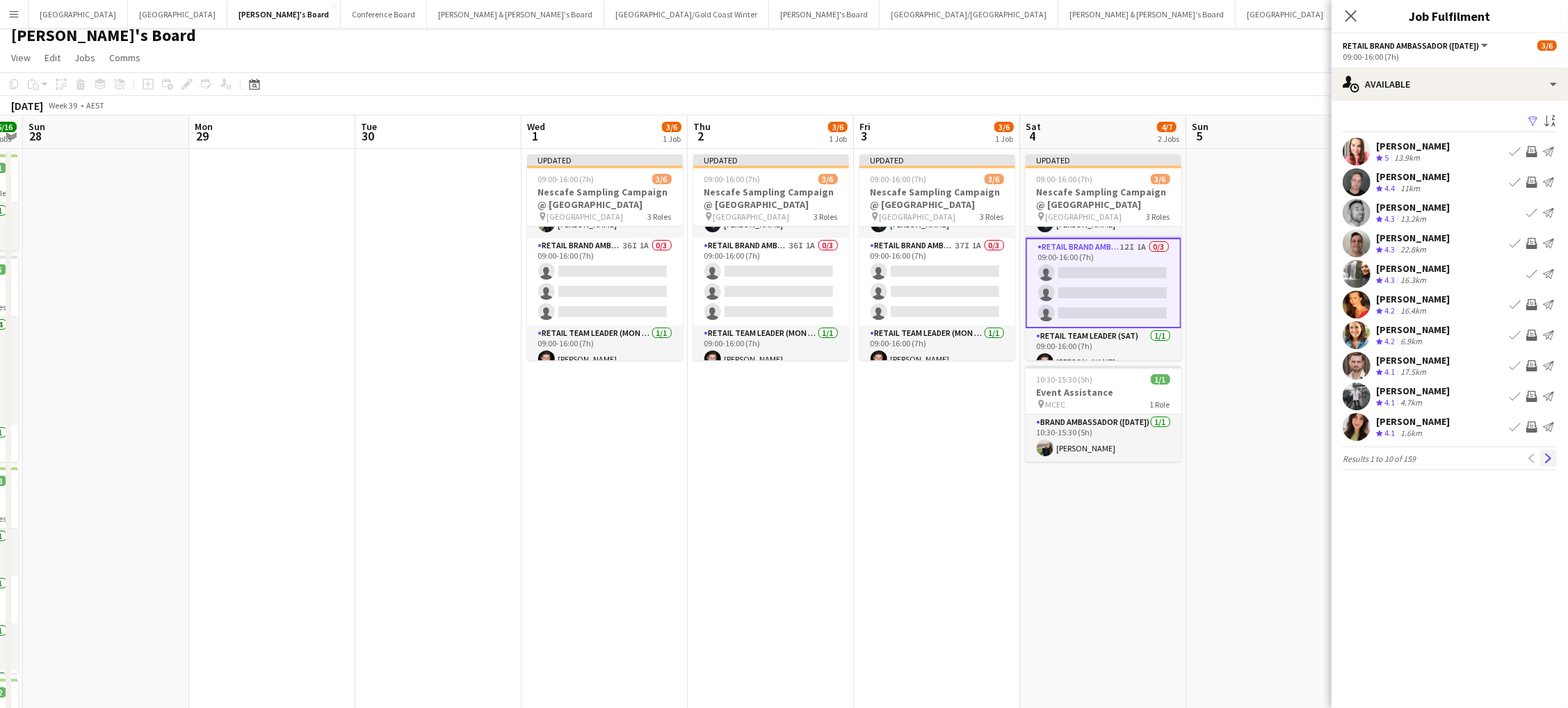
click at [1547, 450] on button "Next" at bounding box center [1548, 458] width 16 height 16
click at [1530, 272] on app-icon "Invite crew" at bounding box center [1532, 274] width 12 height 12
click at [1531, 333] on app-icon "Invite crew" at bounding box center [1532, 335] width 12 height 12
click at [1532, 362] on app-icon "Invite crew" at bounding box center [1532, 366] width 12 height 12
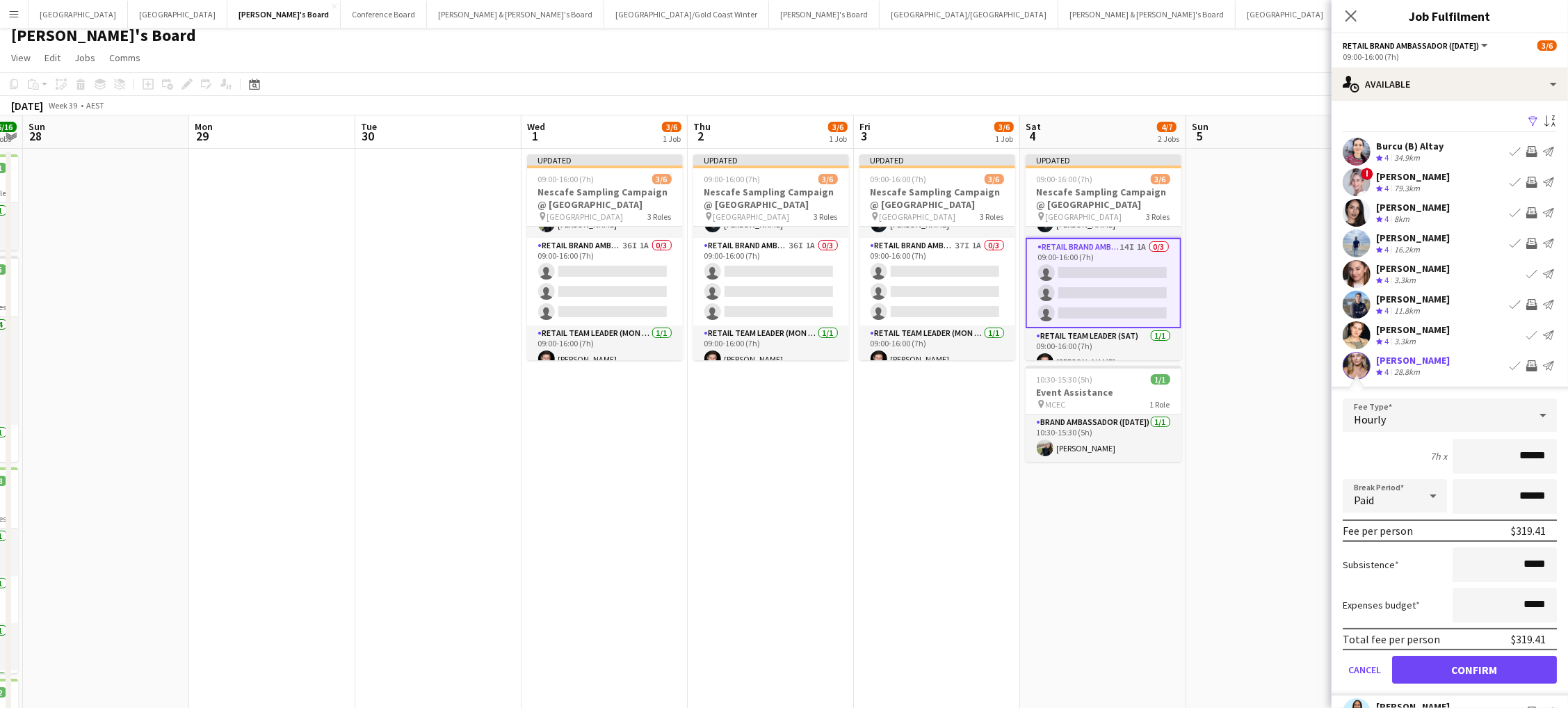
click at [1474, 666] on button "Confirm" at bounding box center [1474, 669] width 165 height 28
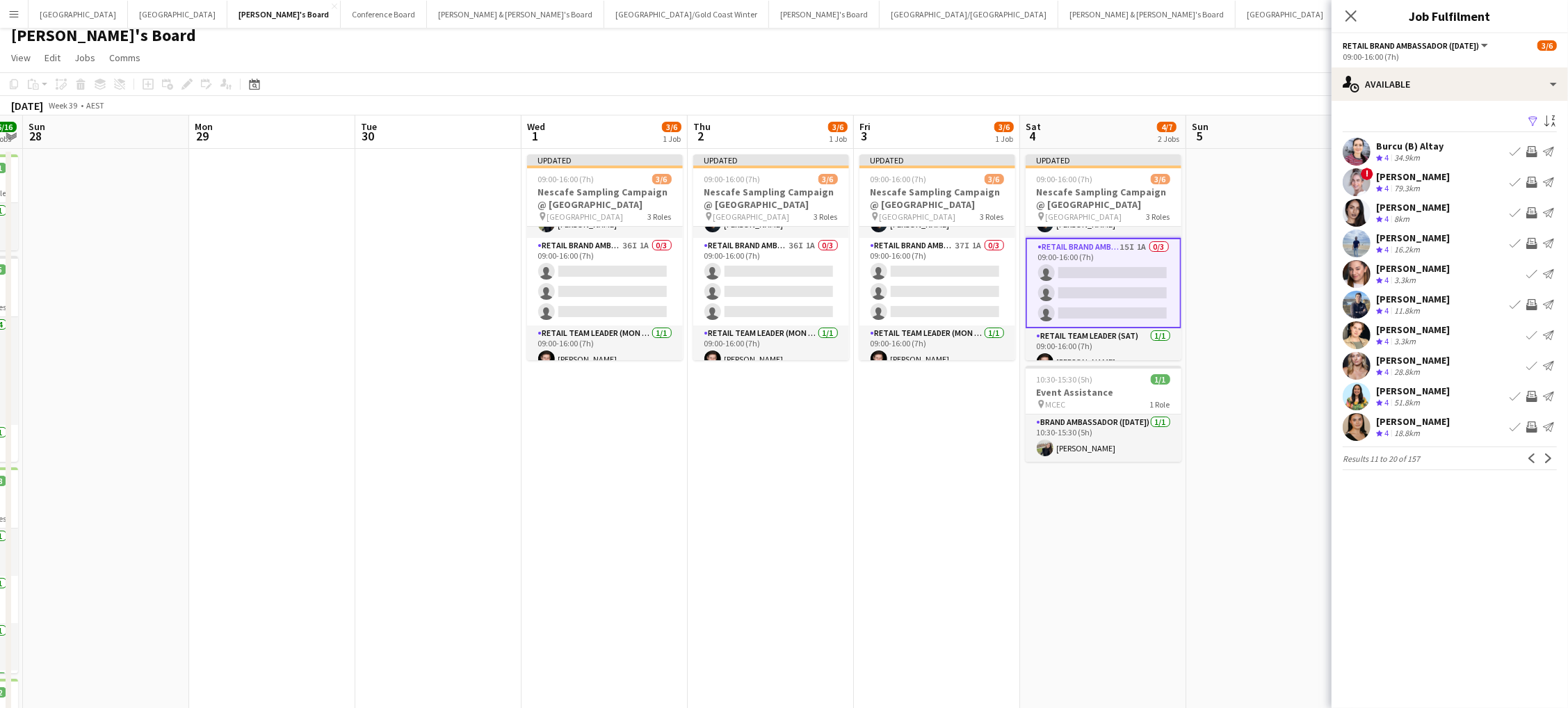
click at [1532, 396] on app-icon "Invite crew" at bounding box center [1532, 397] width 12 height 12
click at [1531, 426] on app-icon "Invite crew" at bounding box center [1532, 427] width 12 height 12
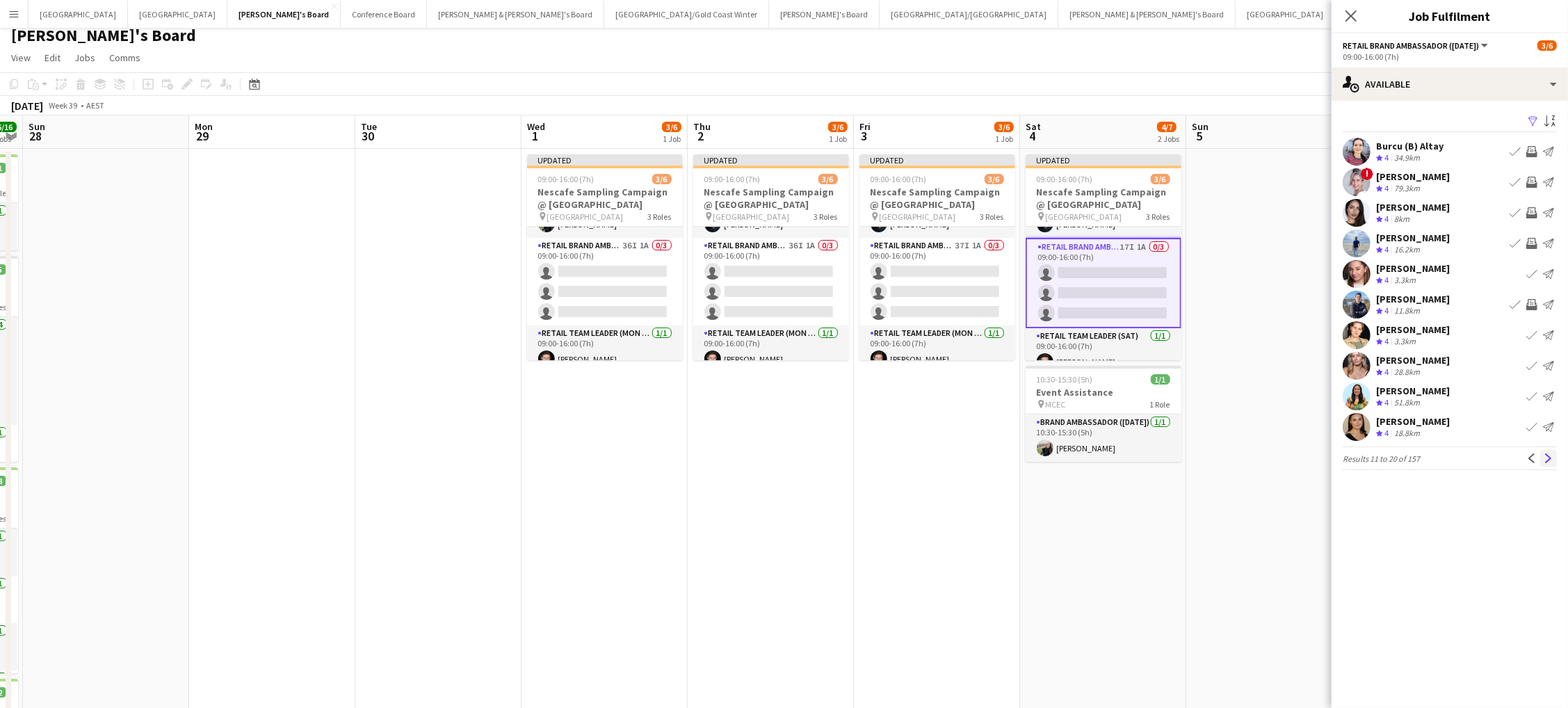
click at [1545, 454] on app-icon "Next" at bounding box center [1549, 459] width 10 height 10
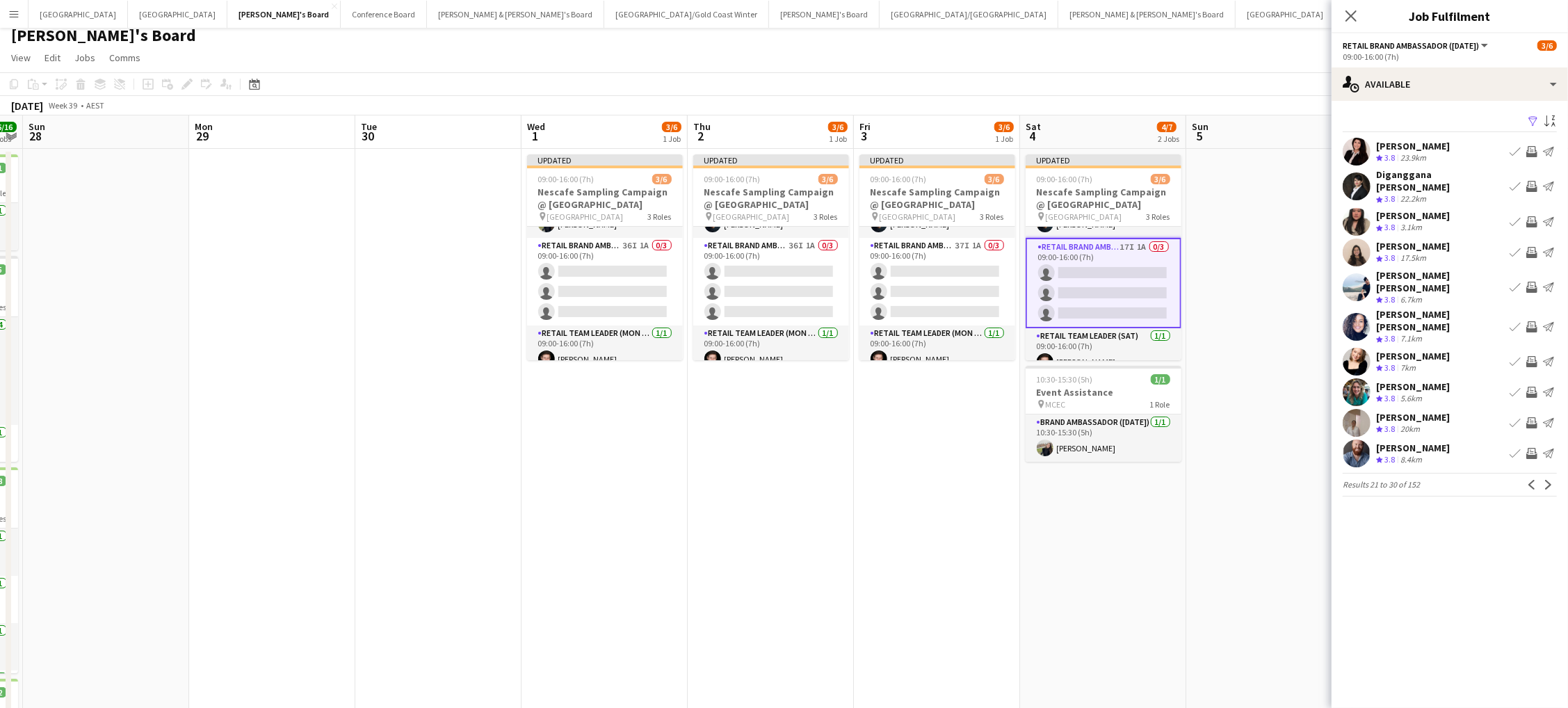
click at [1526, 322] on app-icon "Invite crew" at bounding box center [1532, 327] width 12 height 12
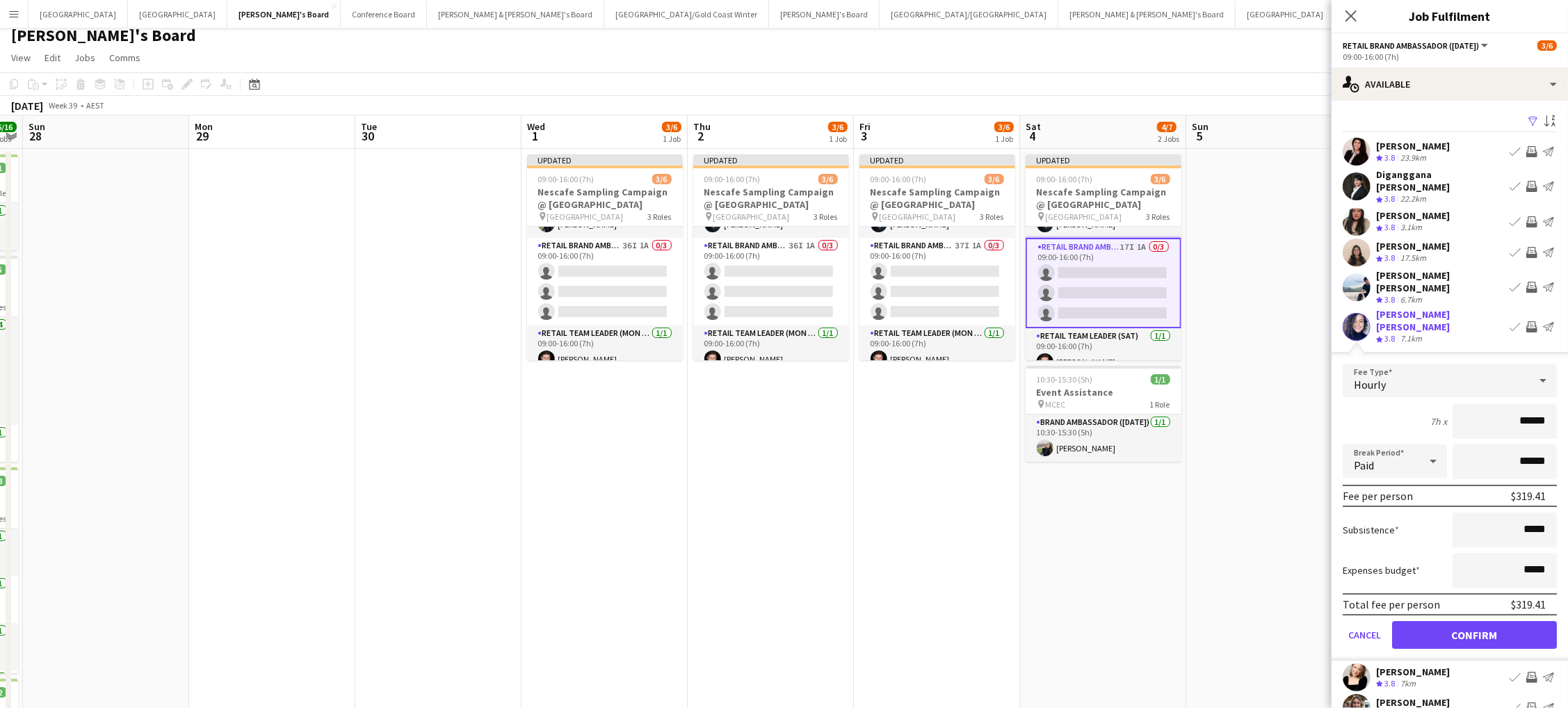
click at [1474, 621] on button "Confirm" at bounding box center [1474, 635] width 165 height 28
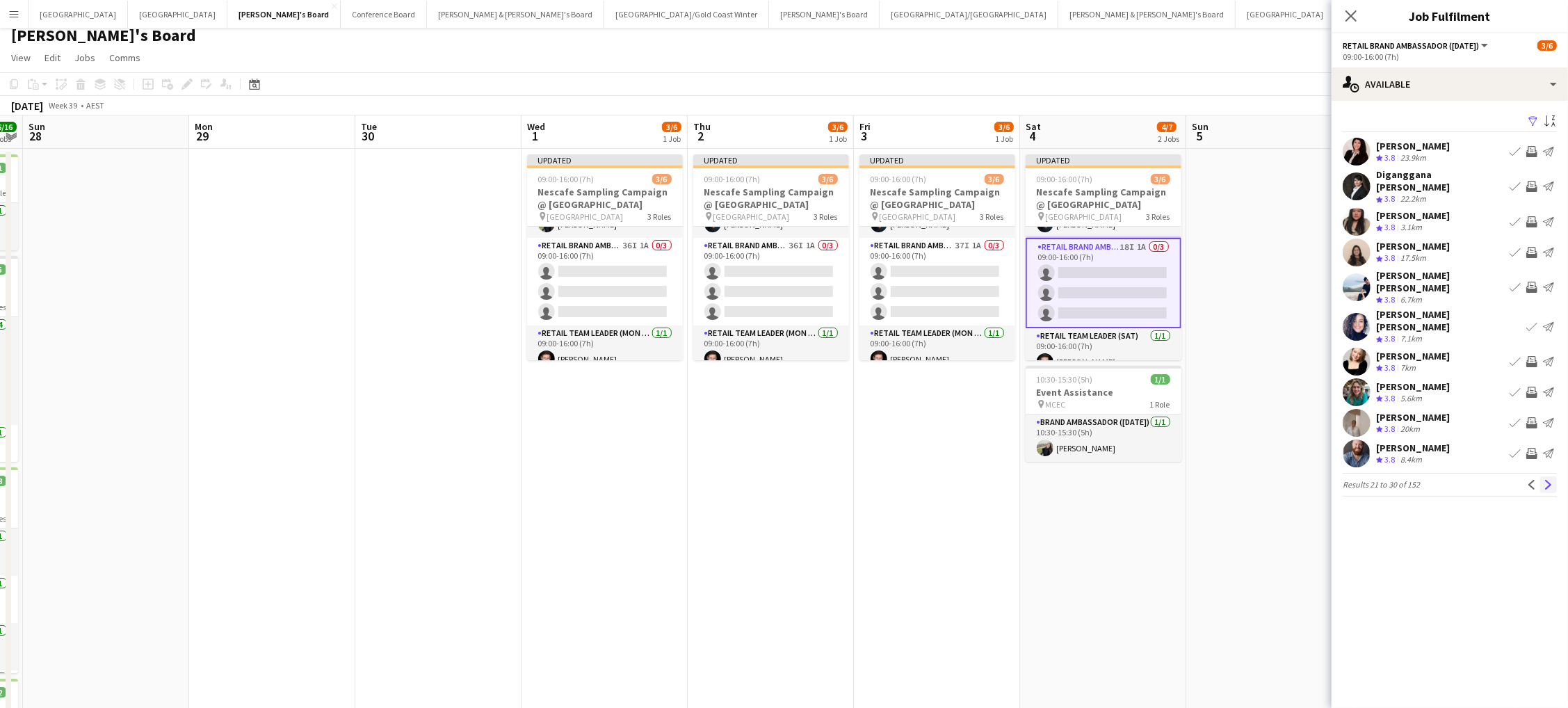
click at [1552, 480] on app-icon "Next" at bounding box center [1549, 485] width 10 height 10
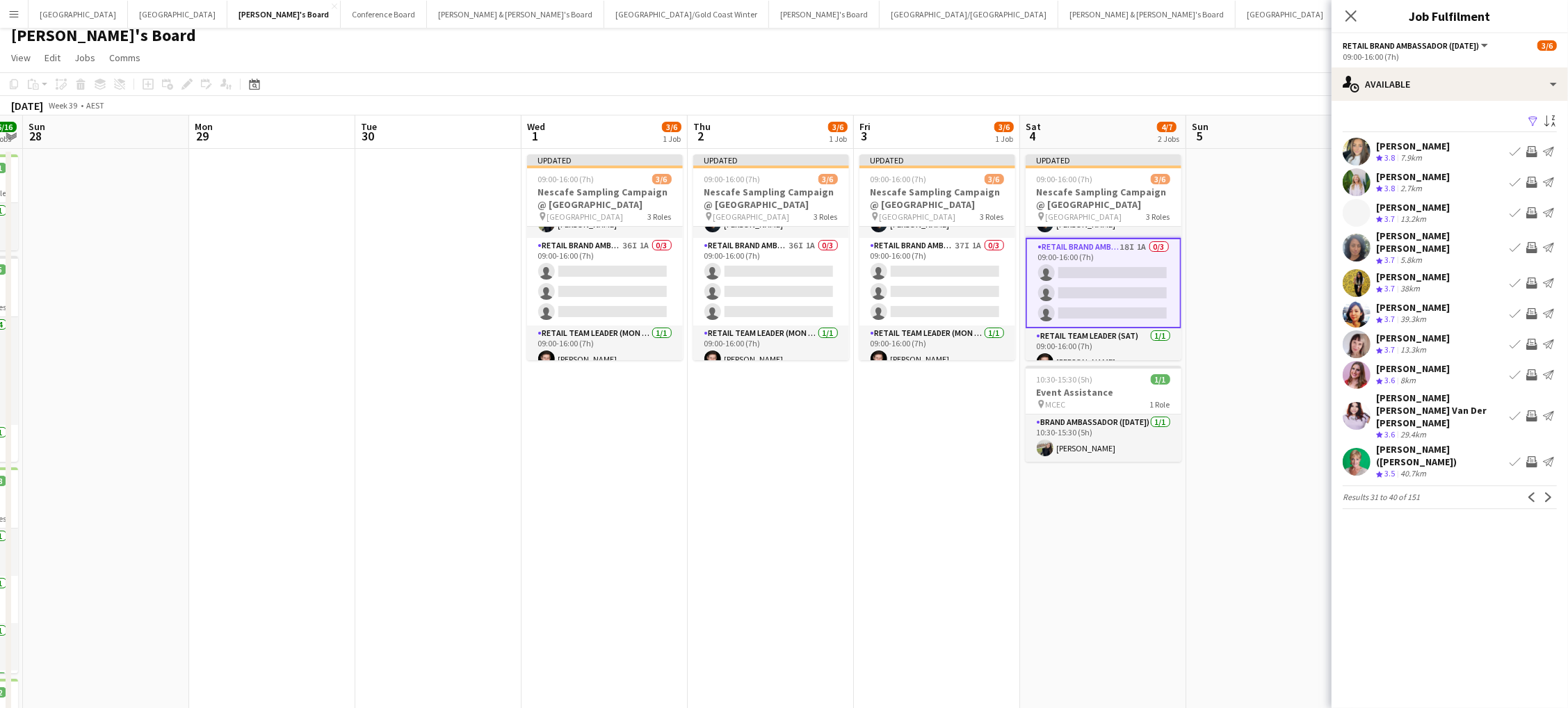
click at [1533, 183] on app-icon "Invite crew" at bounding box center [1532, 183] width 12 height 12
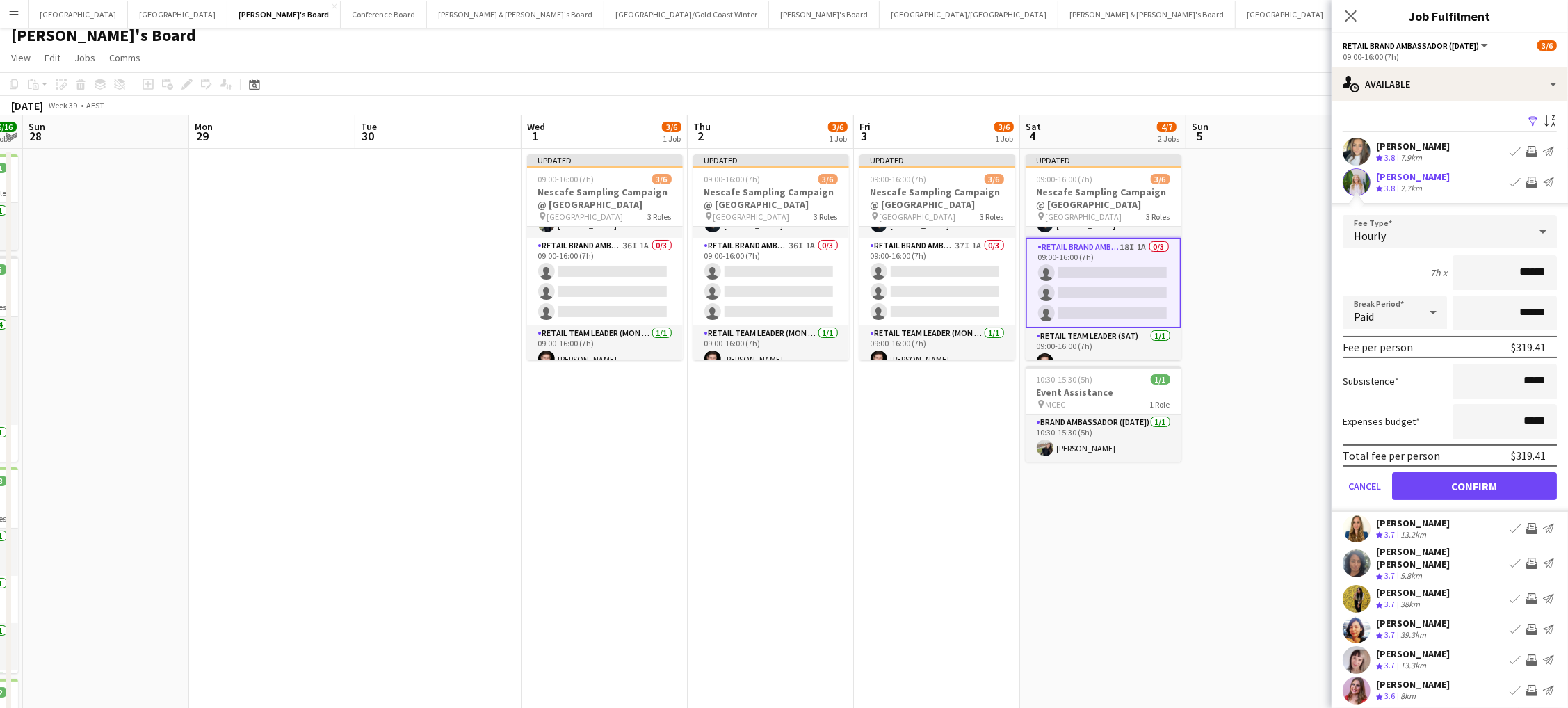
click at [1474, 482] on button "Confirm" at bounding box center [1474, 486] width 165 height 28
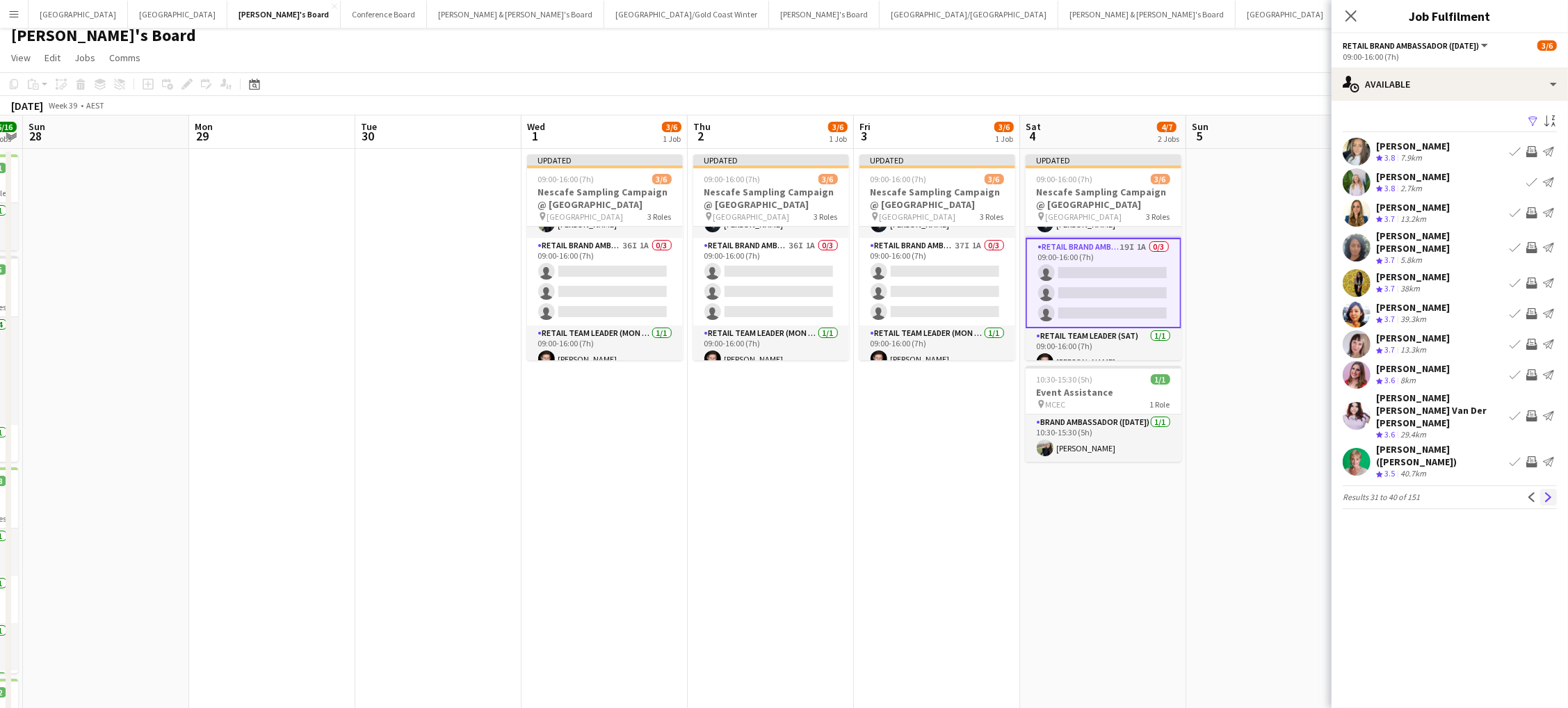
click at [1547, 489] on button "Next" at bounding box center [1548, 496] width 16 height 16
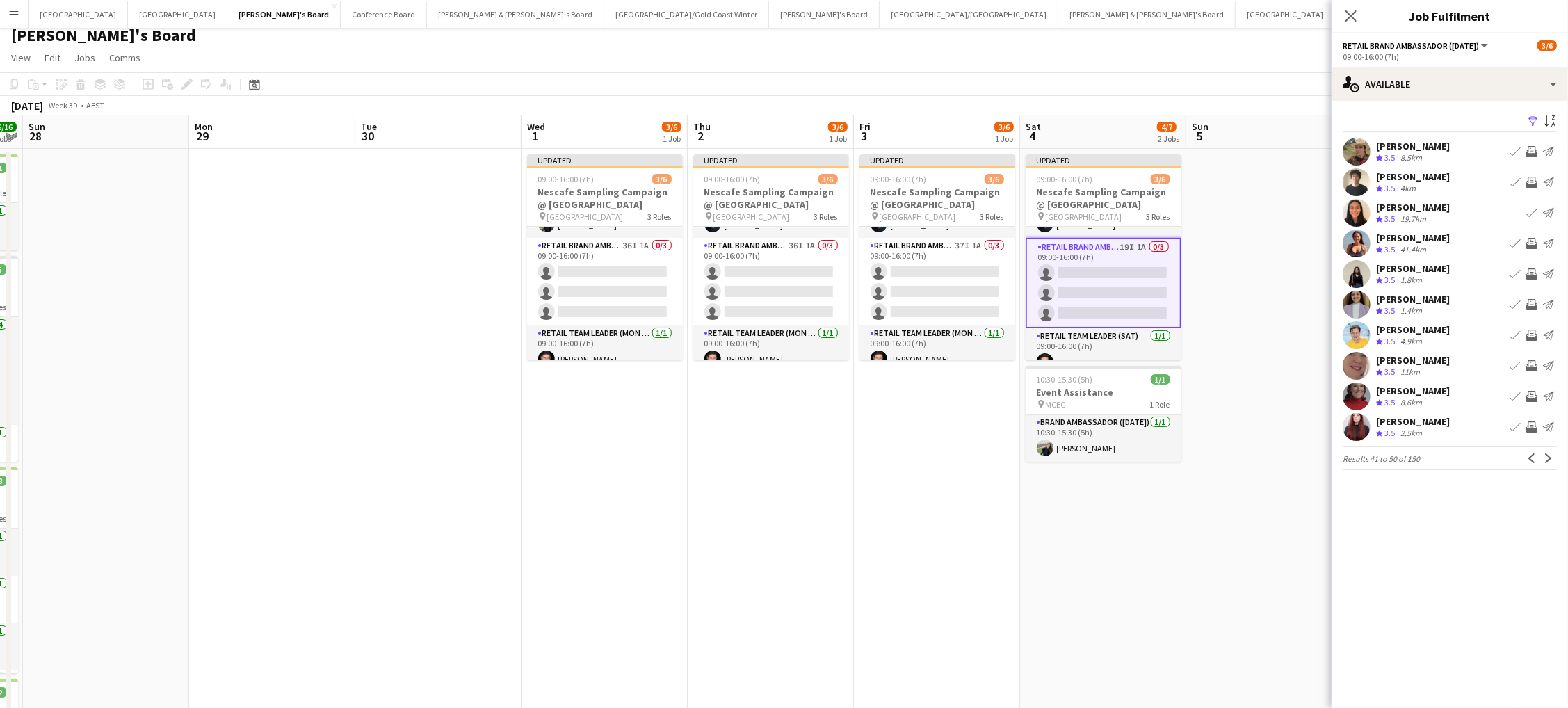
click at [1533, 274] on app-icon "Invite crew" at bounding box center [1532, 274] width 12 height 12
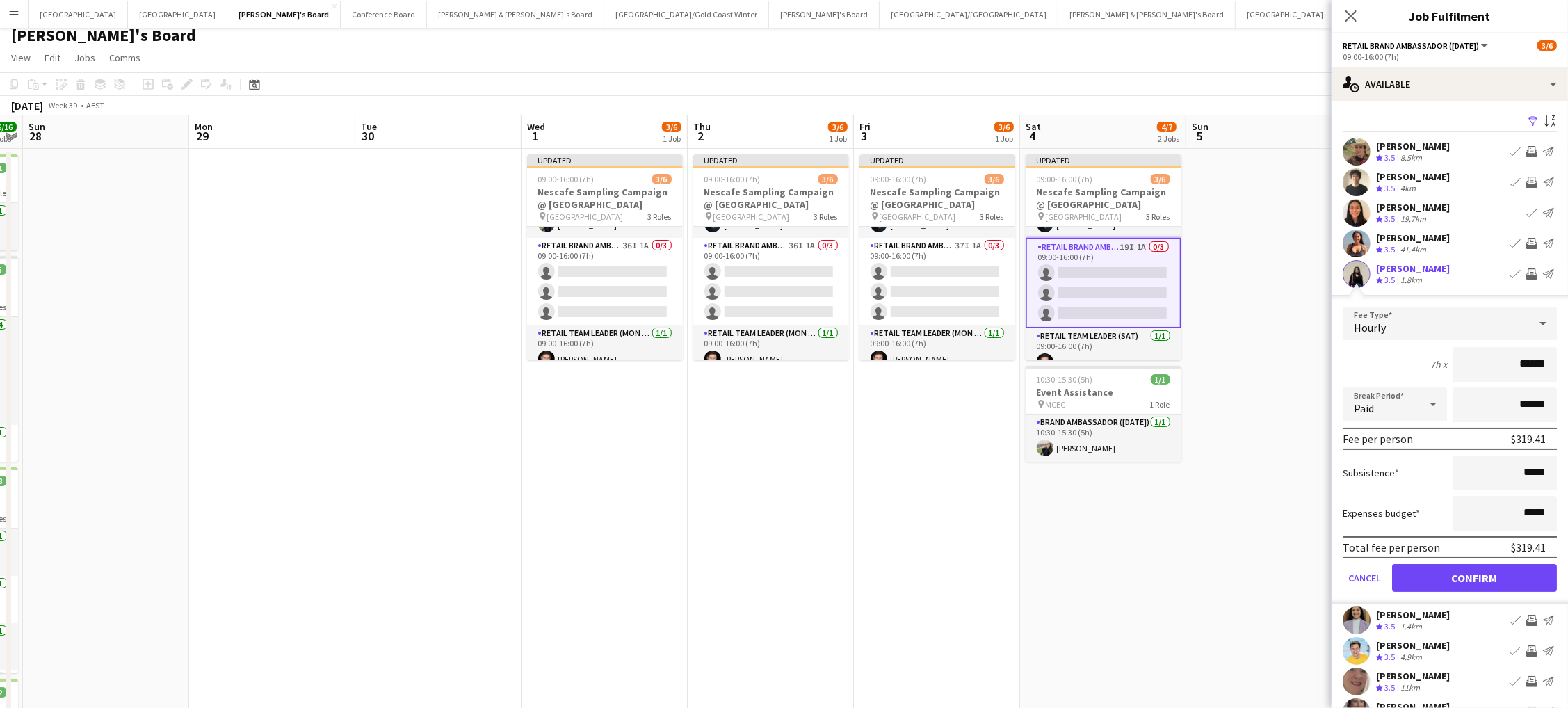
click at [1474, 574] on button "Confirm" at bounding box center [1474, 578] width 165 height 28
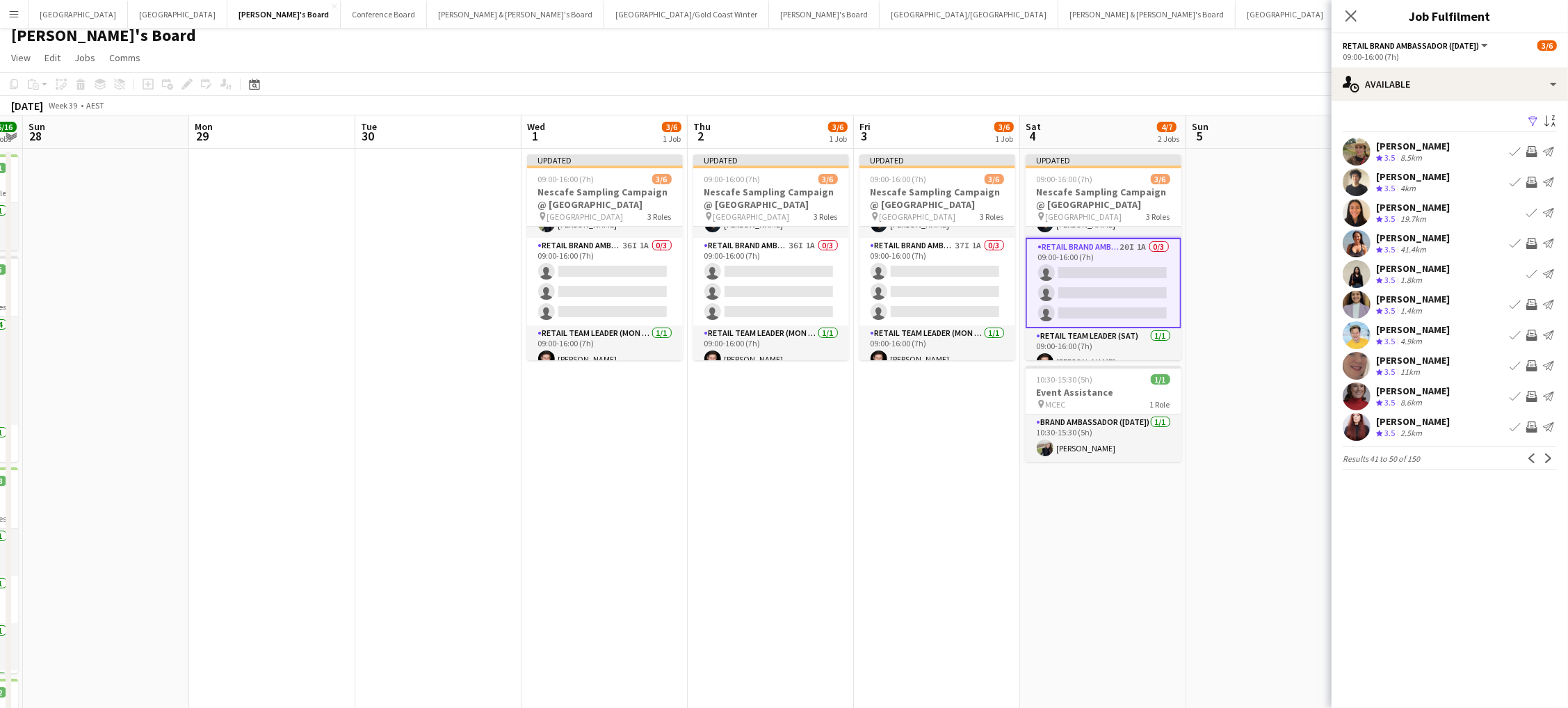
click at [1531, 391] on app-icon "Invite crew" at bounding box center [1532, 397] width 12 height 12
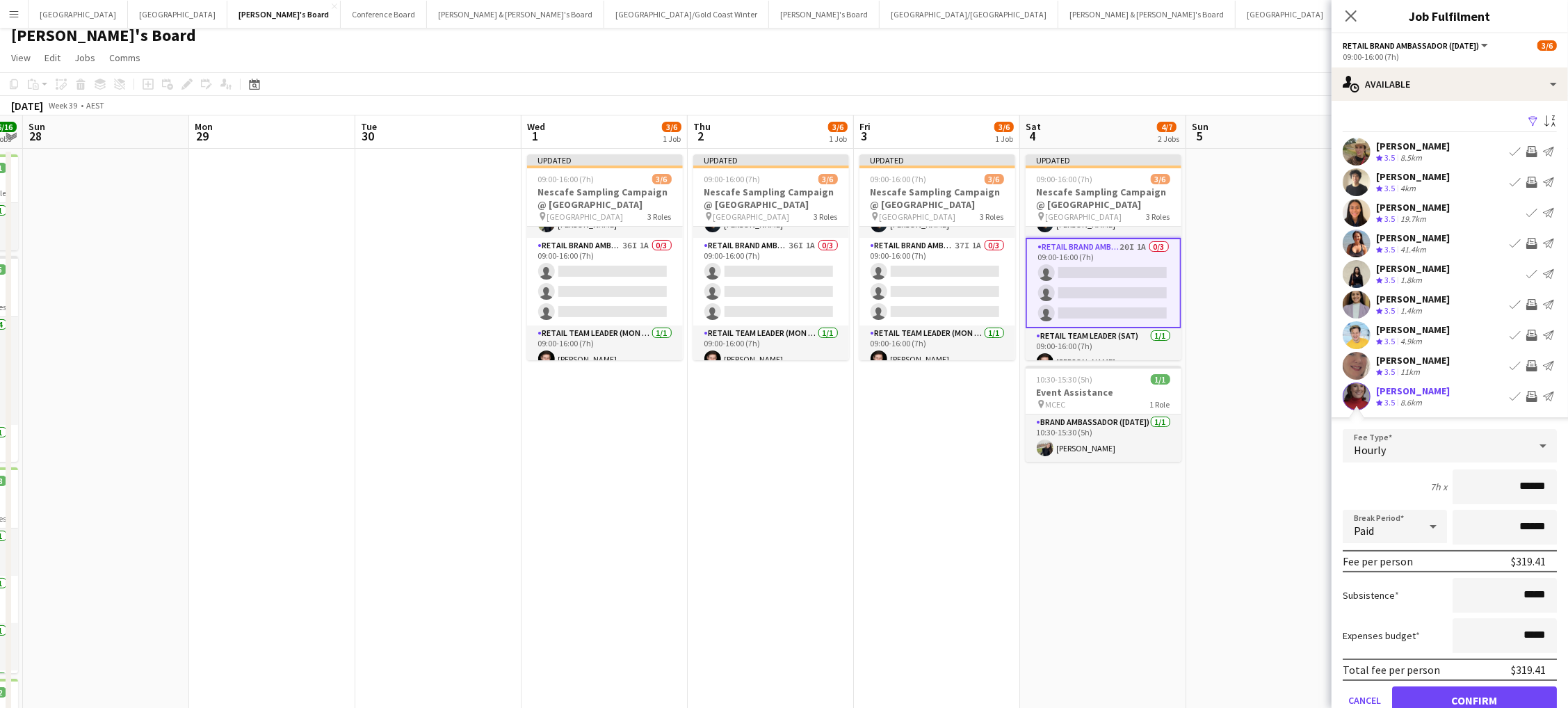
click at [1474, 696] on button "Confirm" at bounding box center [1474, 700] width 165 height 28
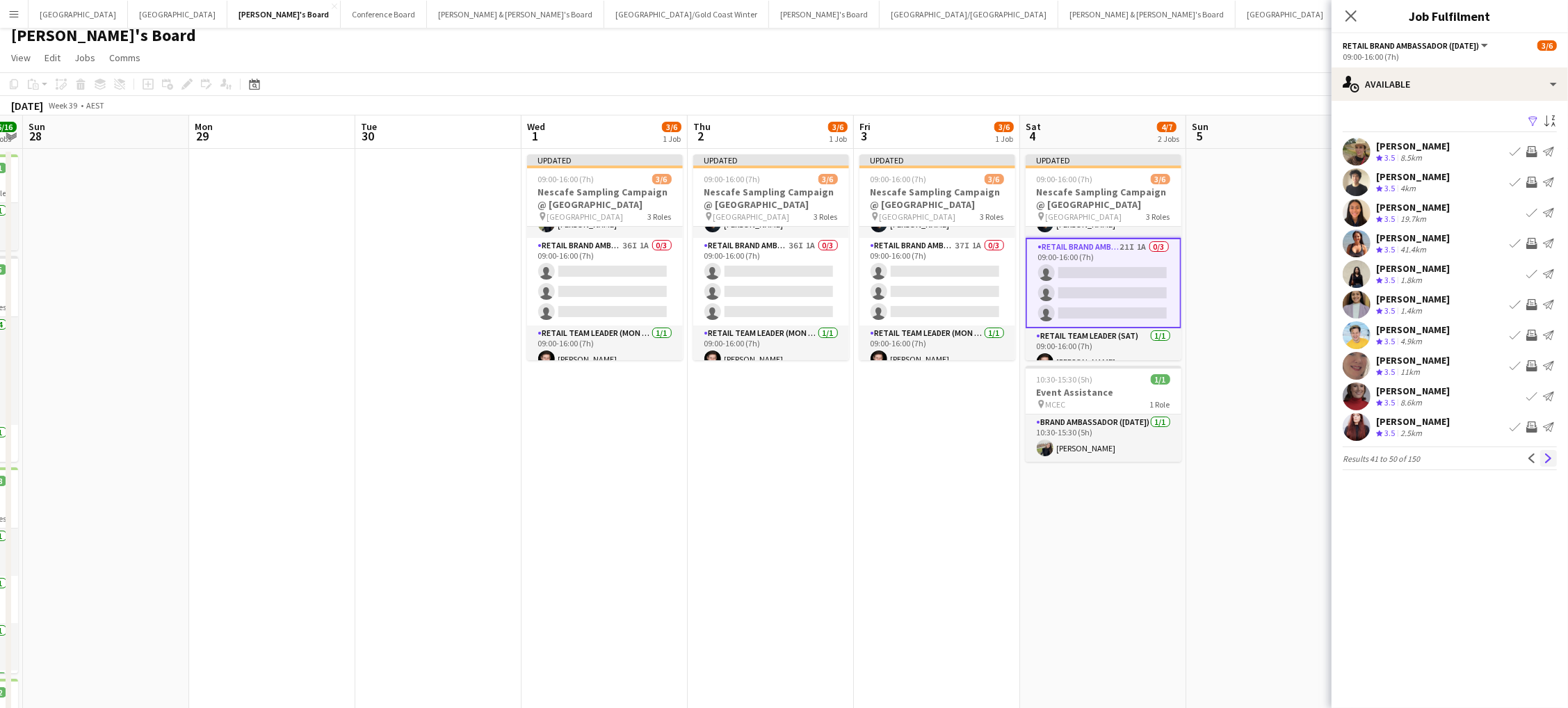
click at [1554, 461] on app-icon "Next" at bounding box center [1549, 459] width 10 height 10
click at [1532, 147] on app-icon "Invite crew" at bounding box center [1532, 152] width 12 height 12
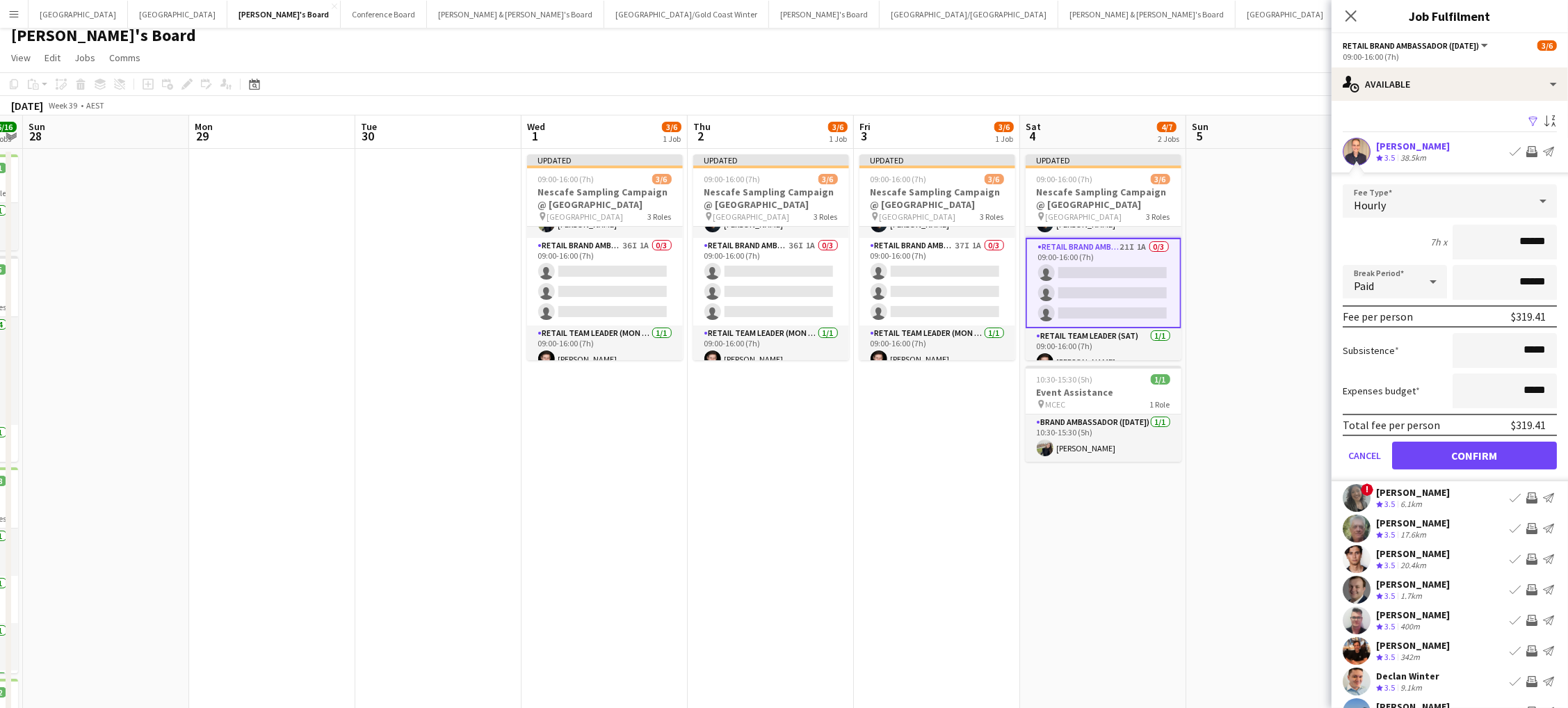
click at [1474, 451] on button "Confirm" at bounding box center [1474, 455] width 165 height 28
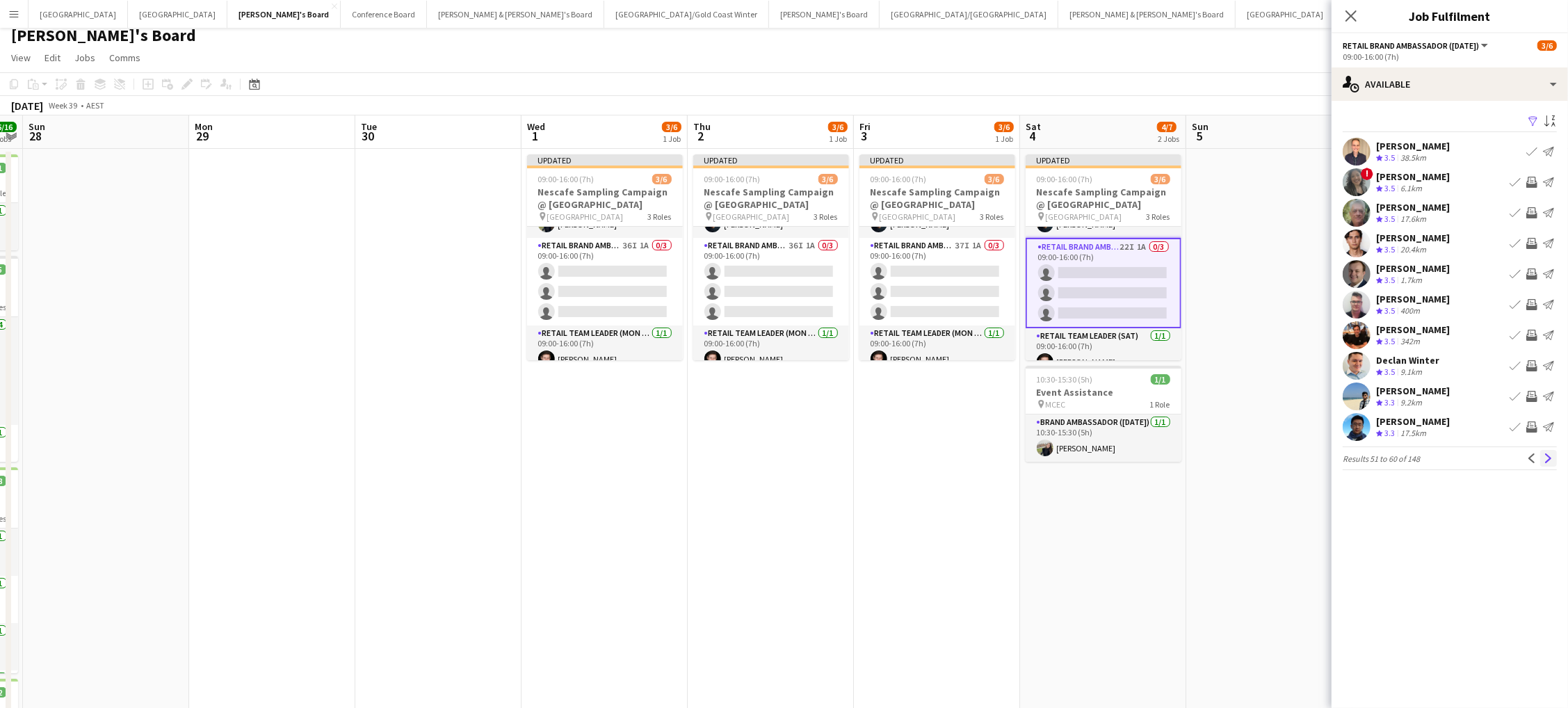
click at [1549, 461] on app-icon "Next" at bounding box center [1549, 459] width 10 height 10
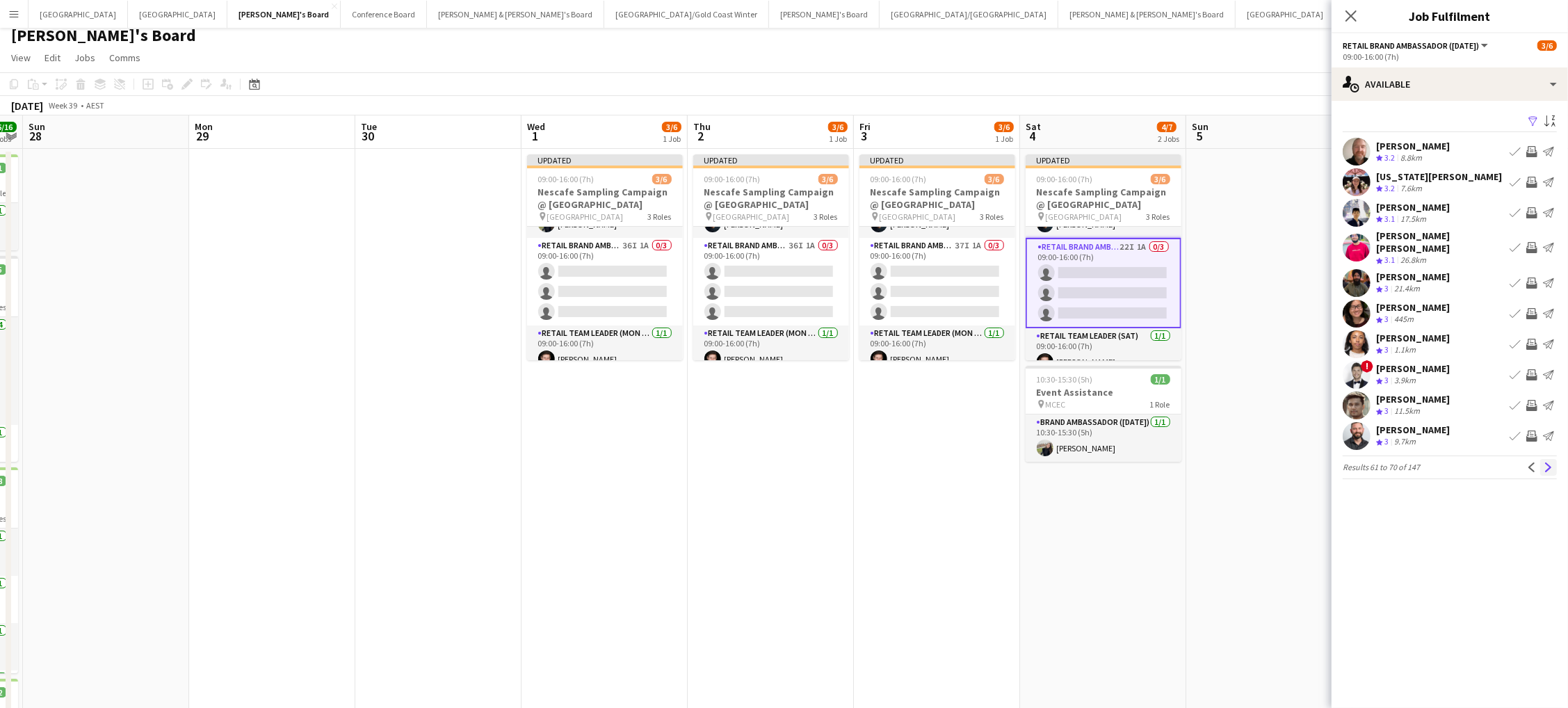
click at [1549, 463] on app-icon "Next" at bounding box center [1549, 467] width 10 height 10
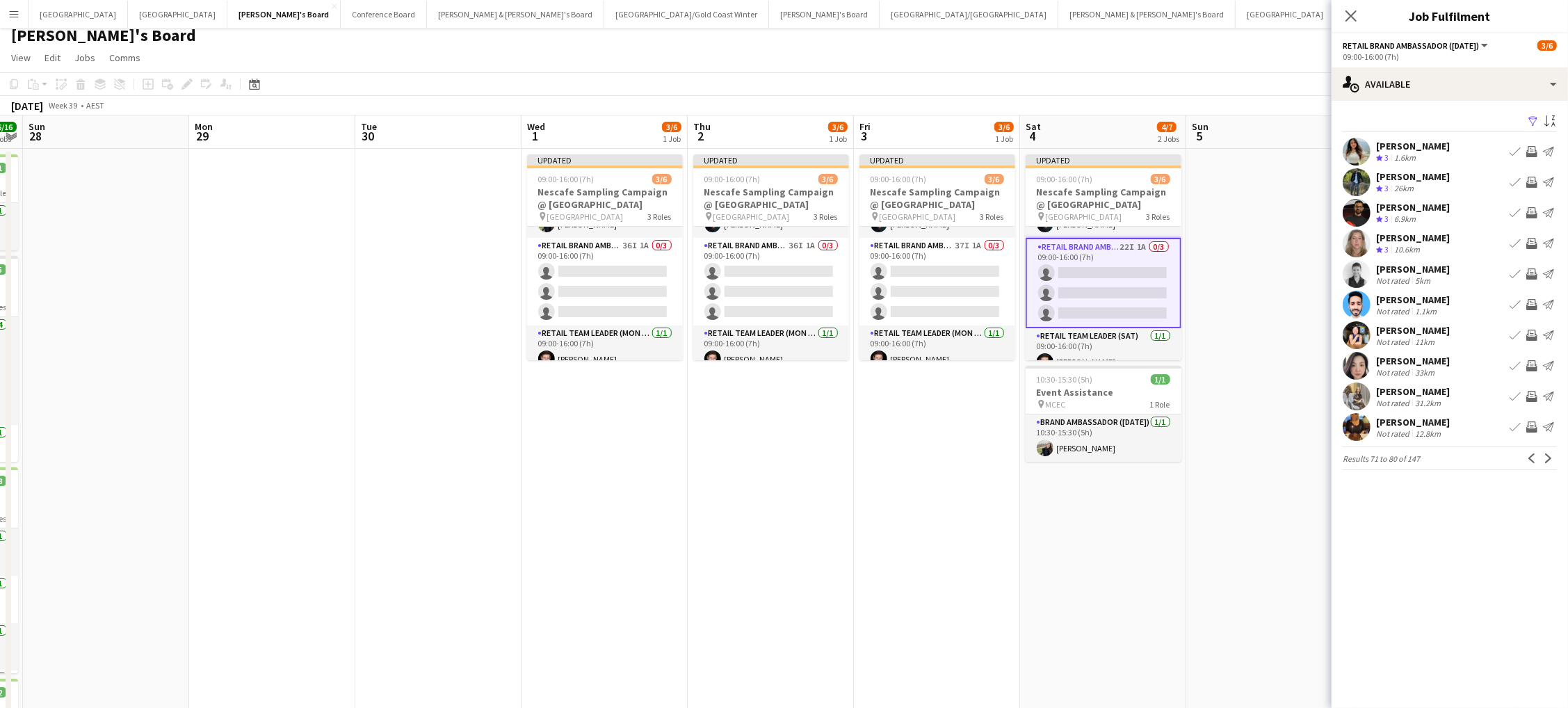
scroll to position [0, 0]
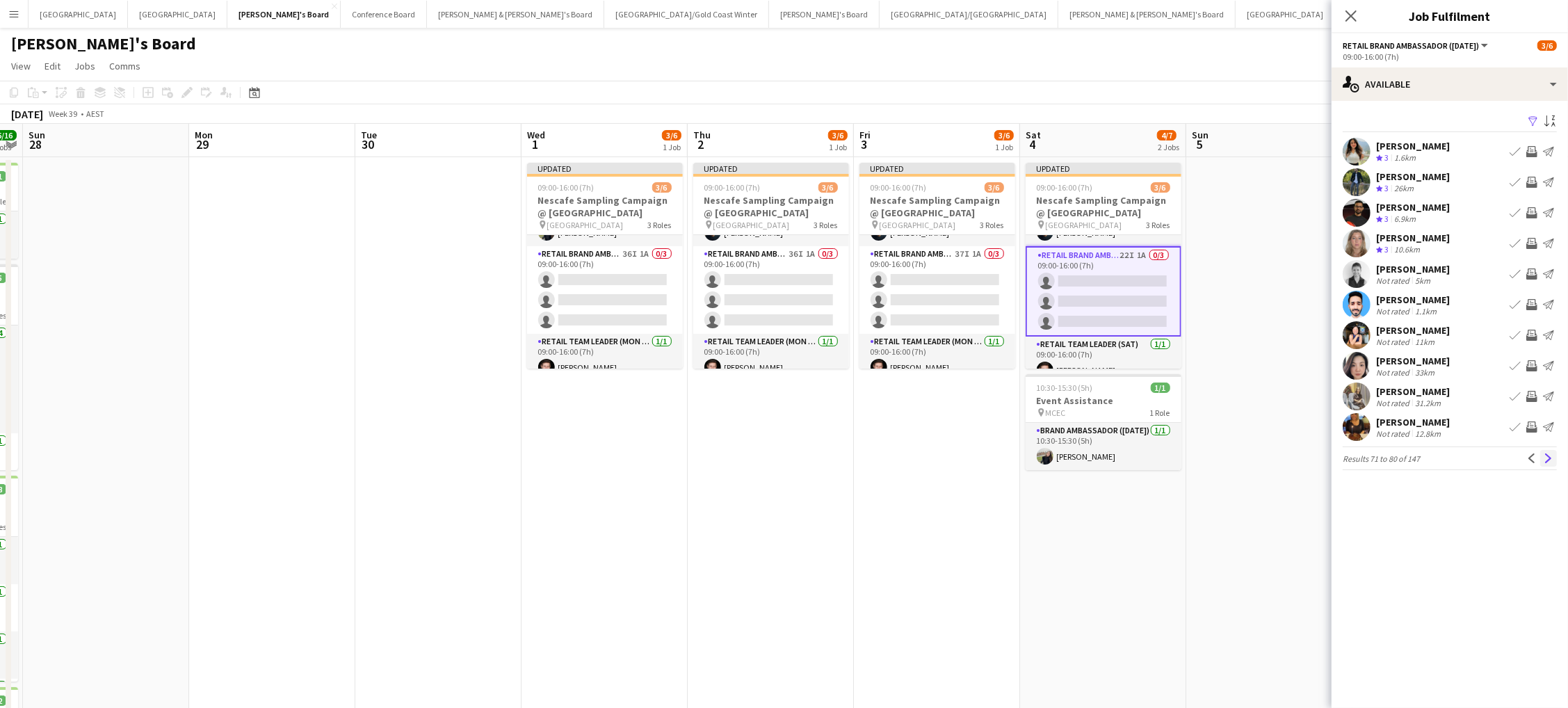
click at [1544, 454] on app-icon "Next" at bounding box center [1549, 459] width 10 height 10
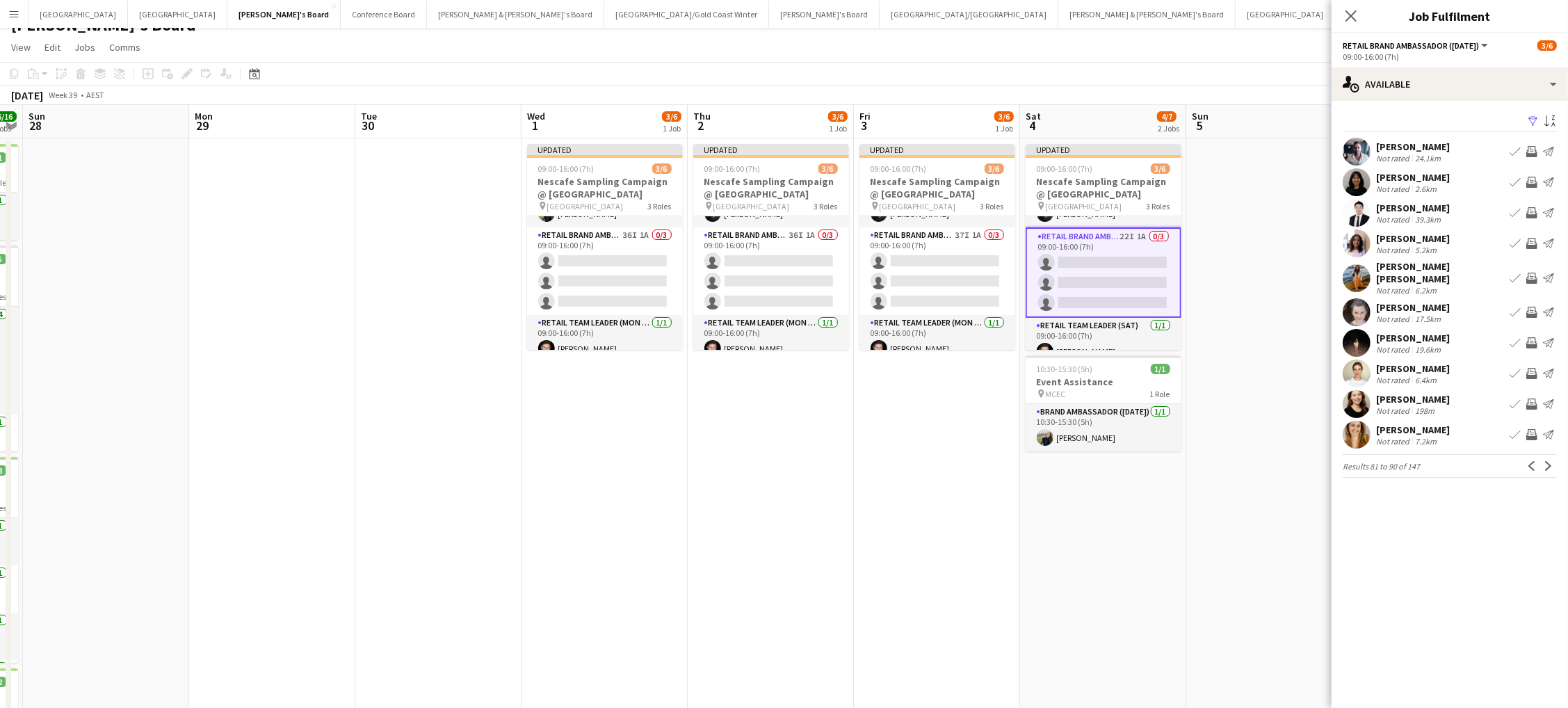
scroll to position [23, 0]
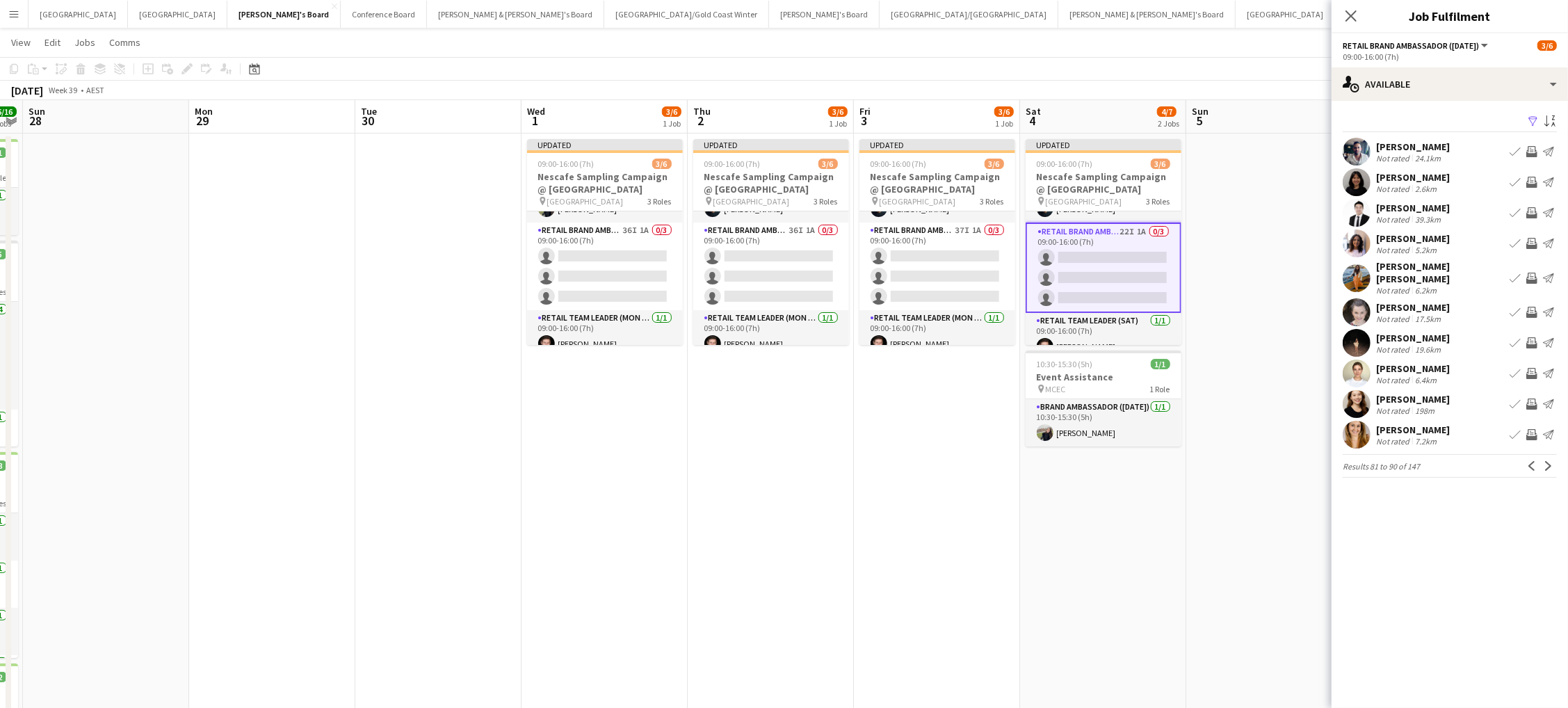
click at [1528, 399] on app-icon "Invite crew" at bounding box center [1532, 405] width 12 height 12
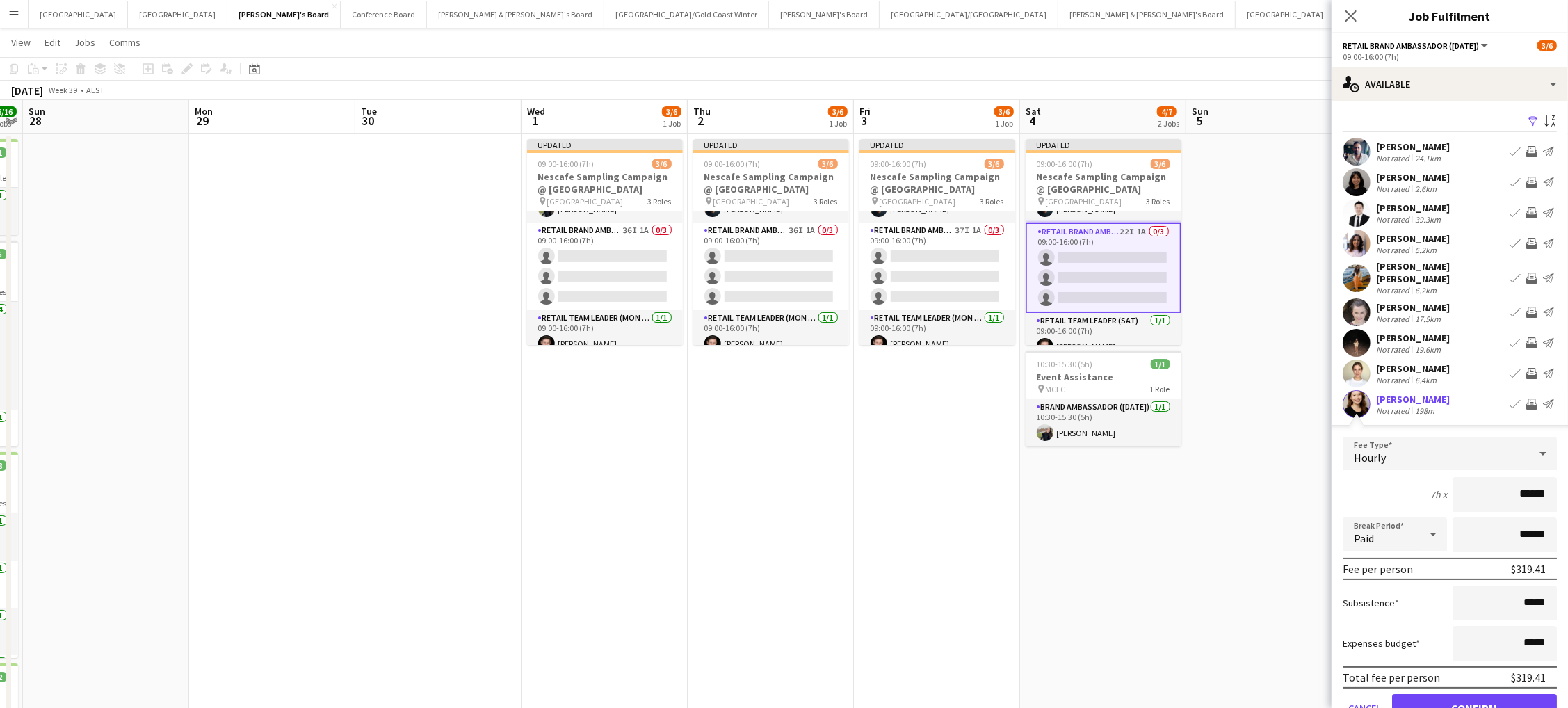
click at [1474, 696] on button "Confirm" at bounding box center [1474, 708] width 165 height 28
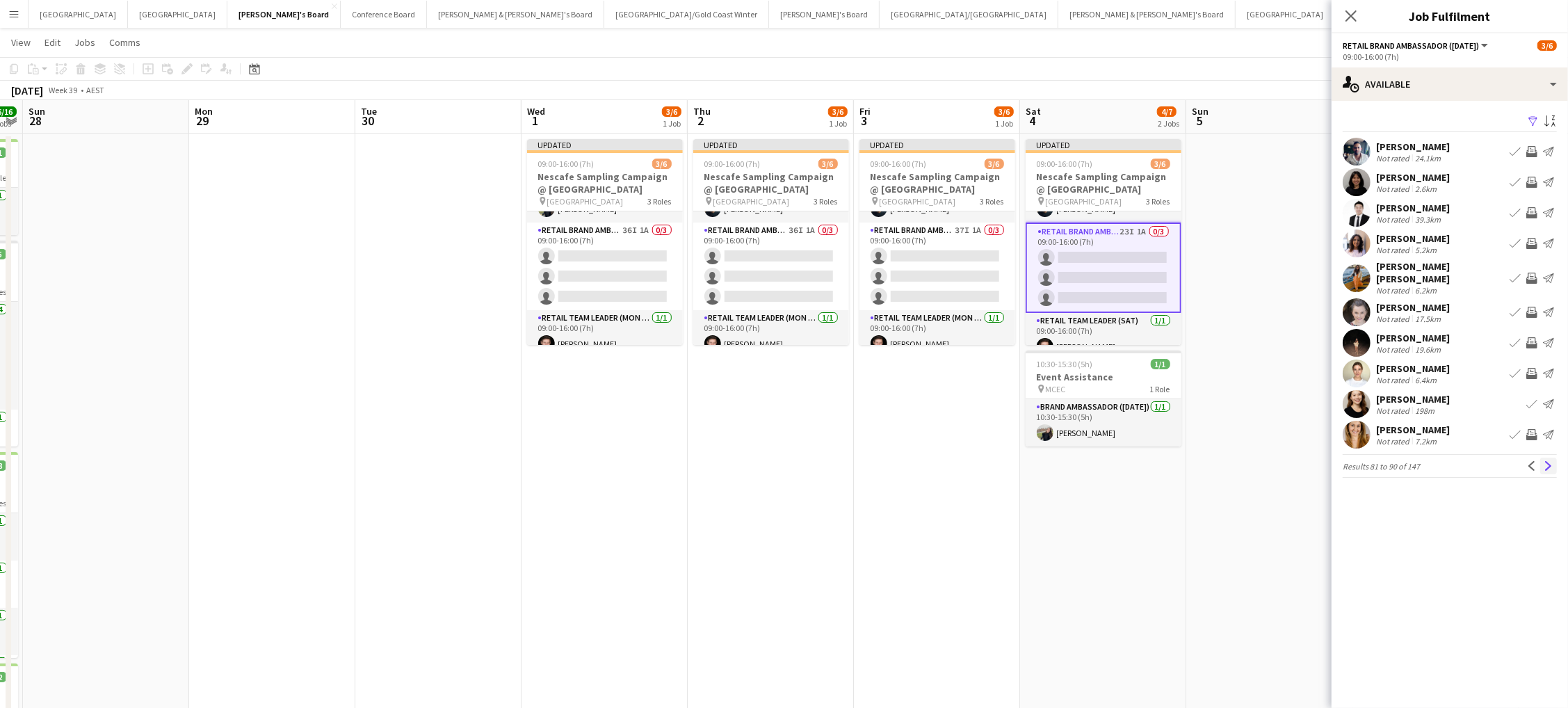
click at [1547, 461] on app-icon "Next" at bounding box center [1549, 466] width 10 height 10
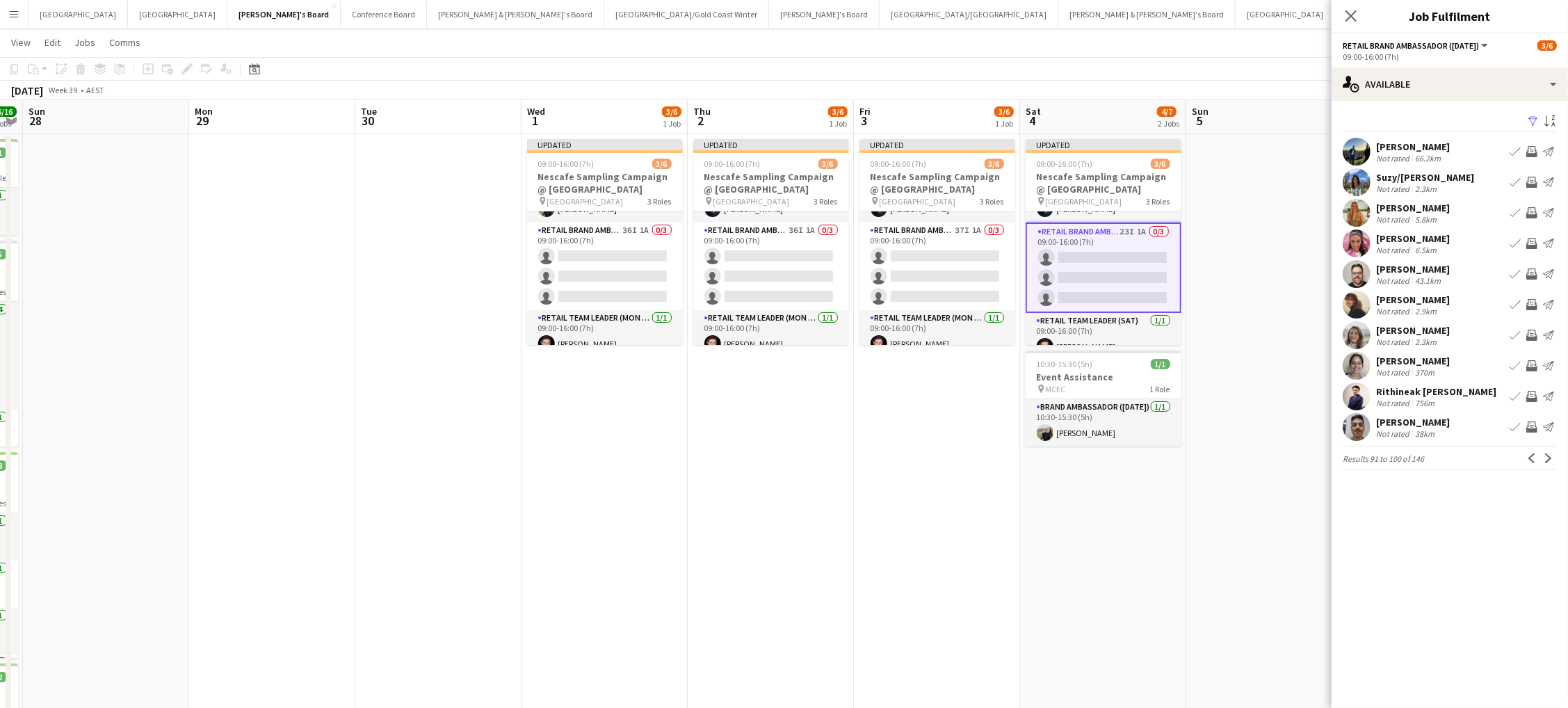
click at [1531, 150] on app-icon "Invite crew" at bounding box center [1532, 152] width 12 height 12
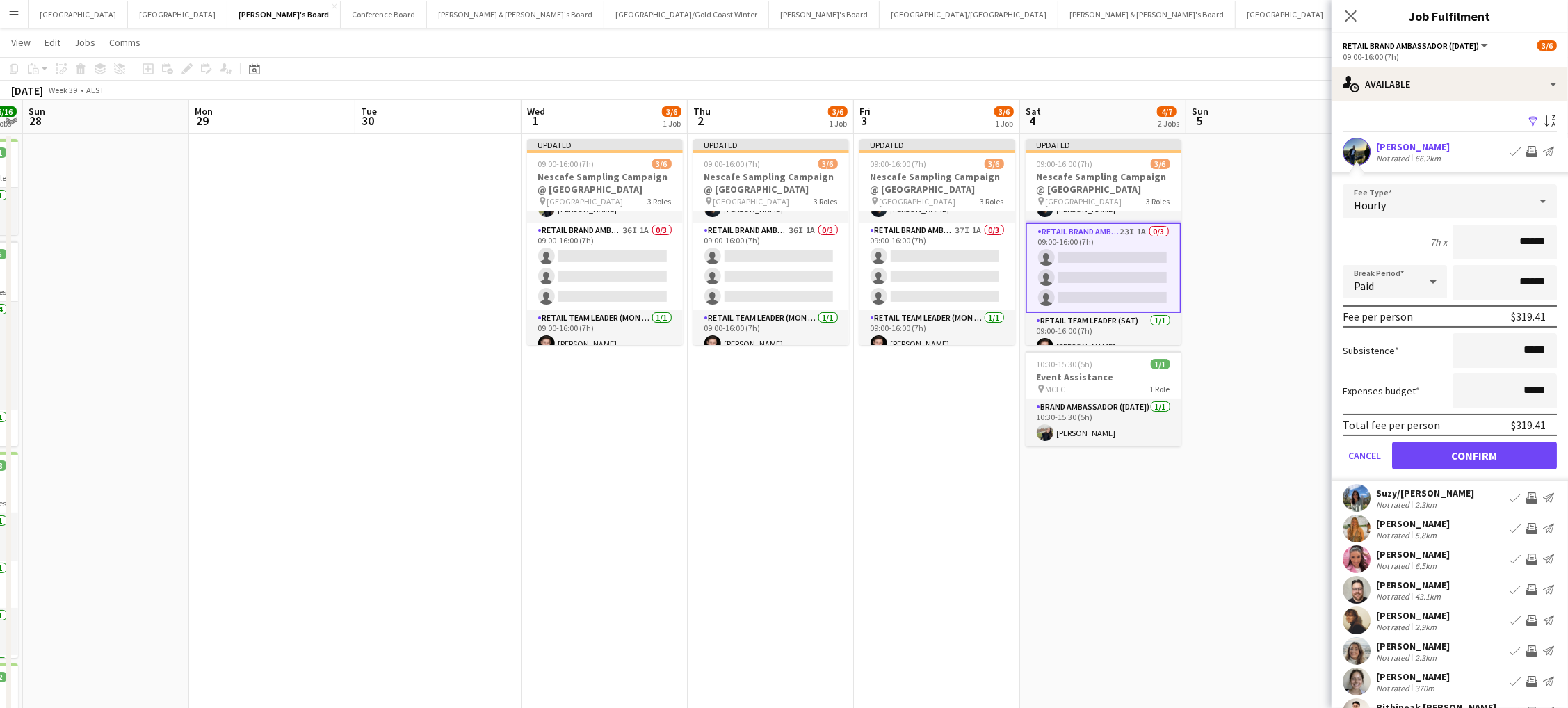
click at [1474, 451] on button "Confirm" at bounding box center [1474, 455] width 165 height 28
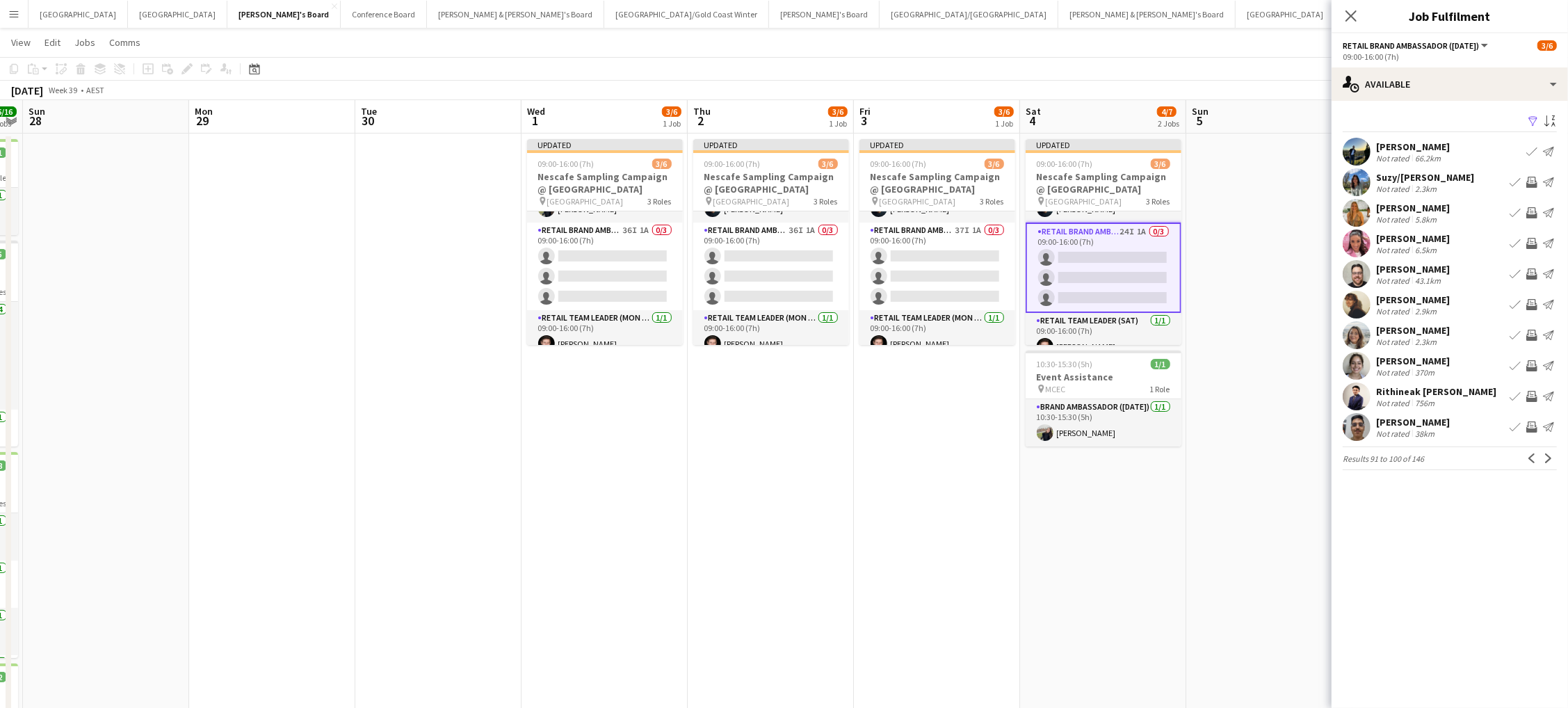
click at [1531, 242] on app-icon "Invite crew" at bounding box center [1532, 243] width 12 height 12
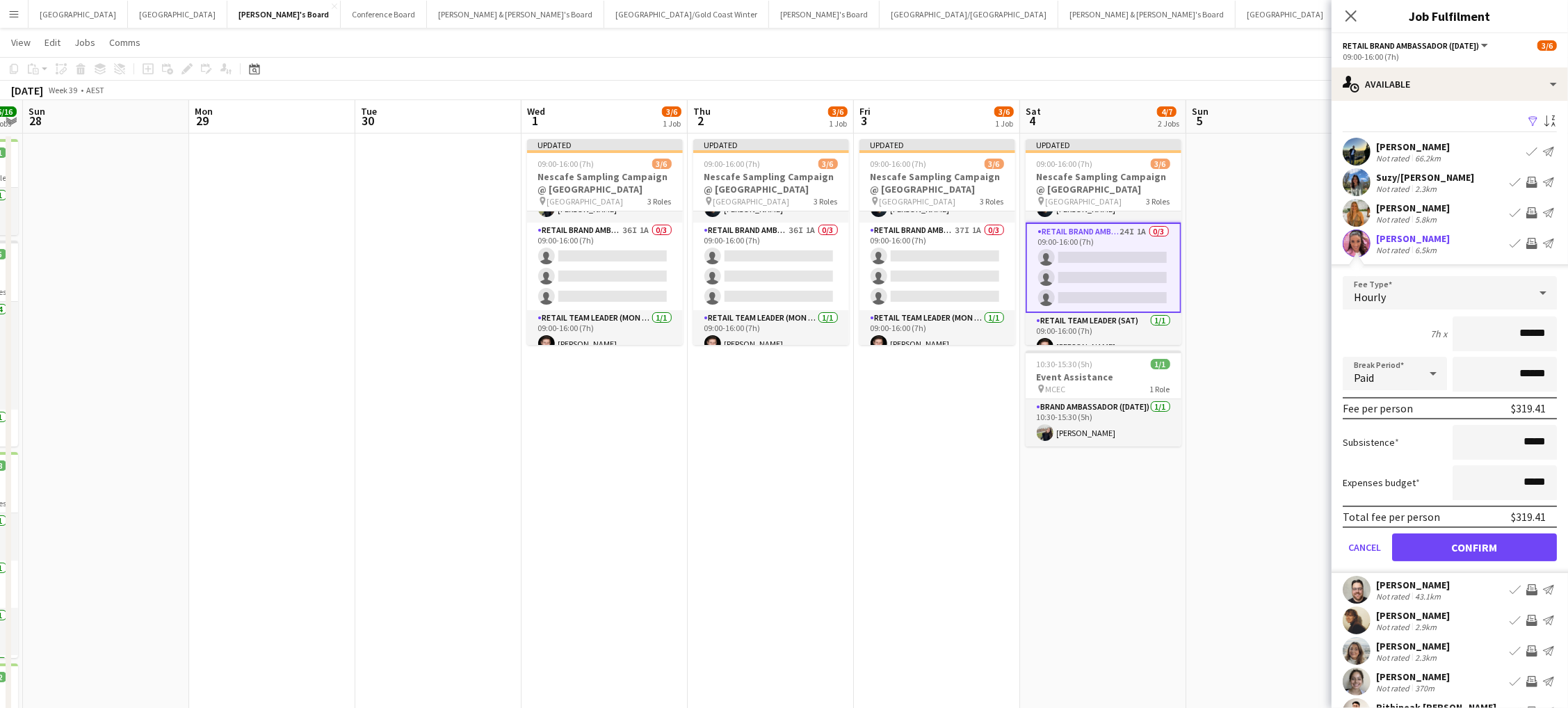
click at [1474, 543] on button "Confirm" at bounding box center [1474, 547] width 165 height 28
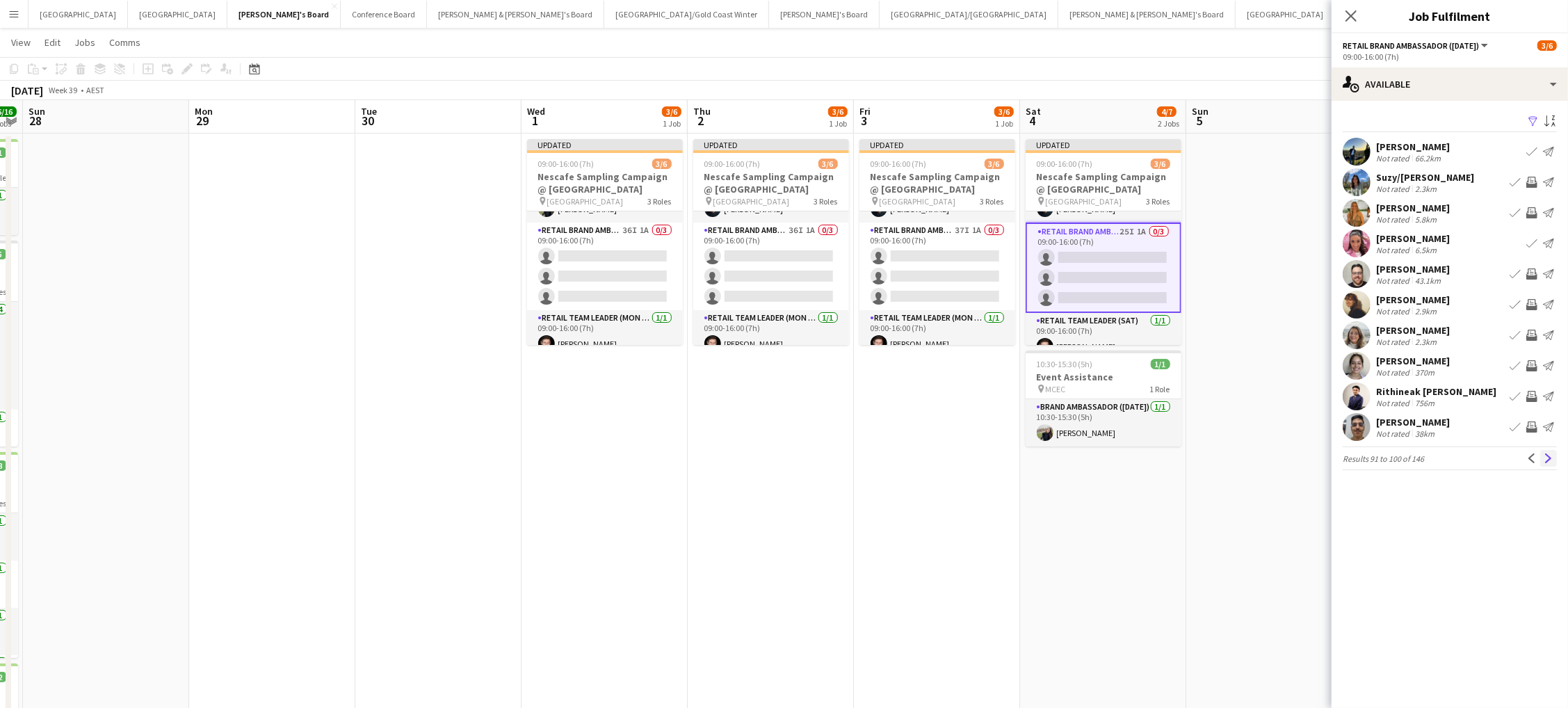
click at [1546, 454] on app-icon "Next" at bounding box center [1549, 459] width 10 height 10
click at [1535, 178] on app-icon "Invite crew" at bounding box center [1532, 183] width 12 height 12
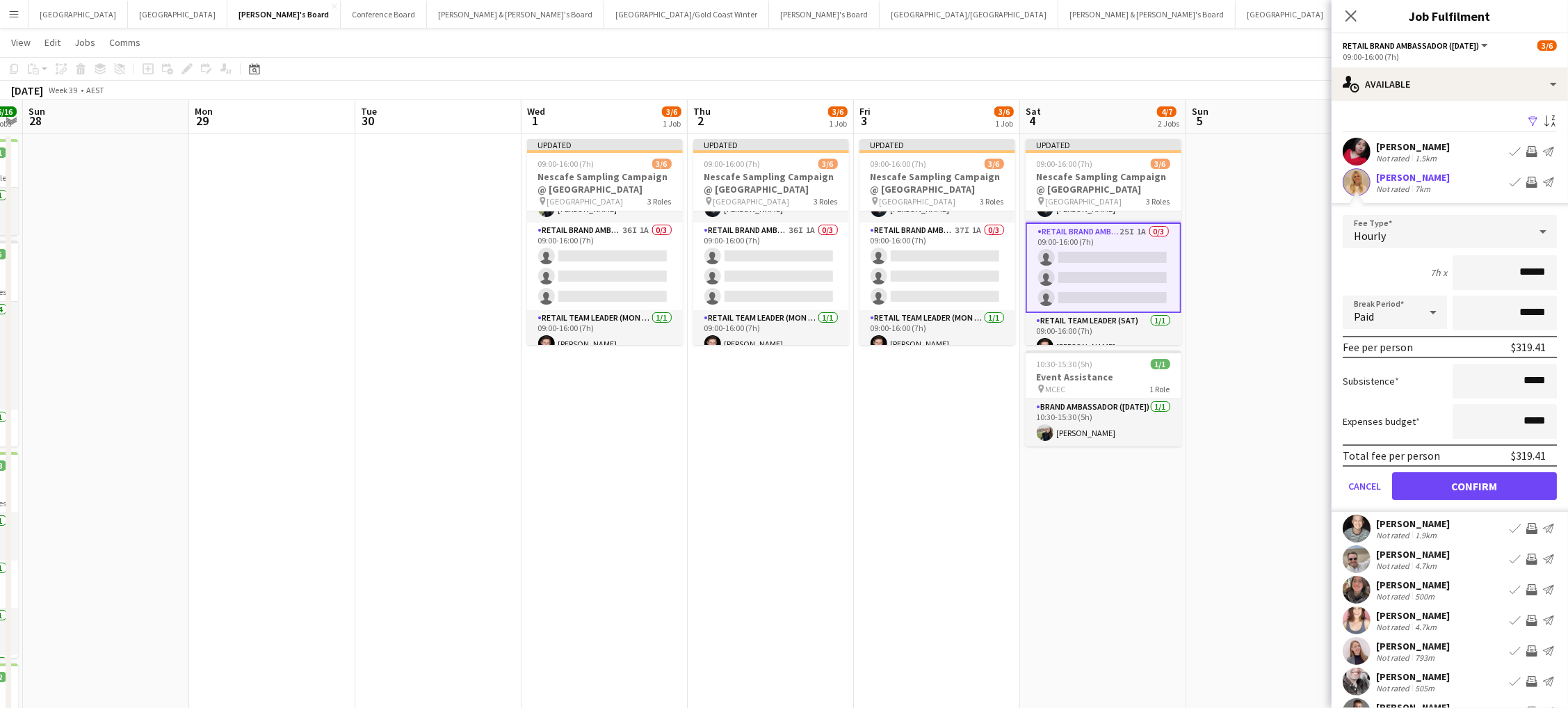
click at [1474, 482] on button "Confirm" at bounding box center [1474, 486] width 165 height 28
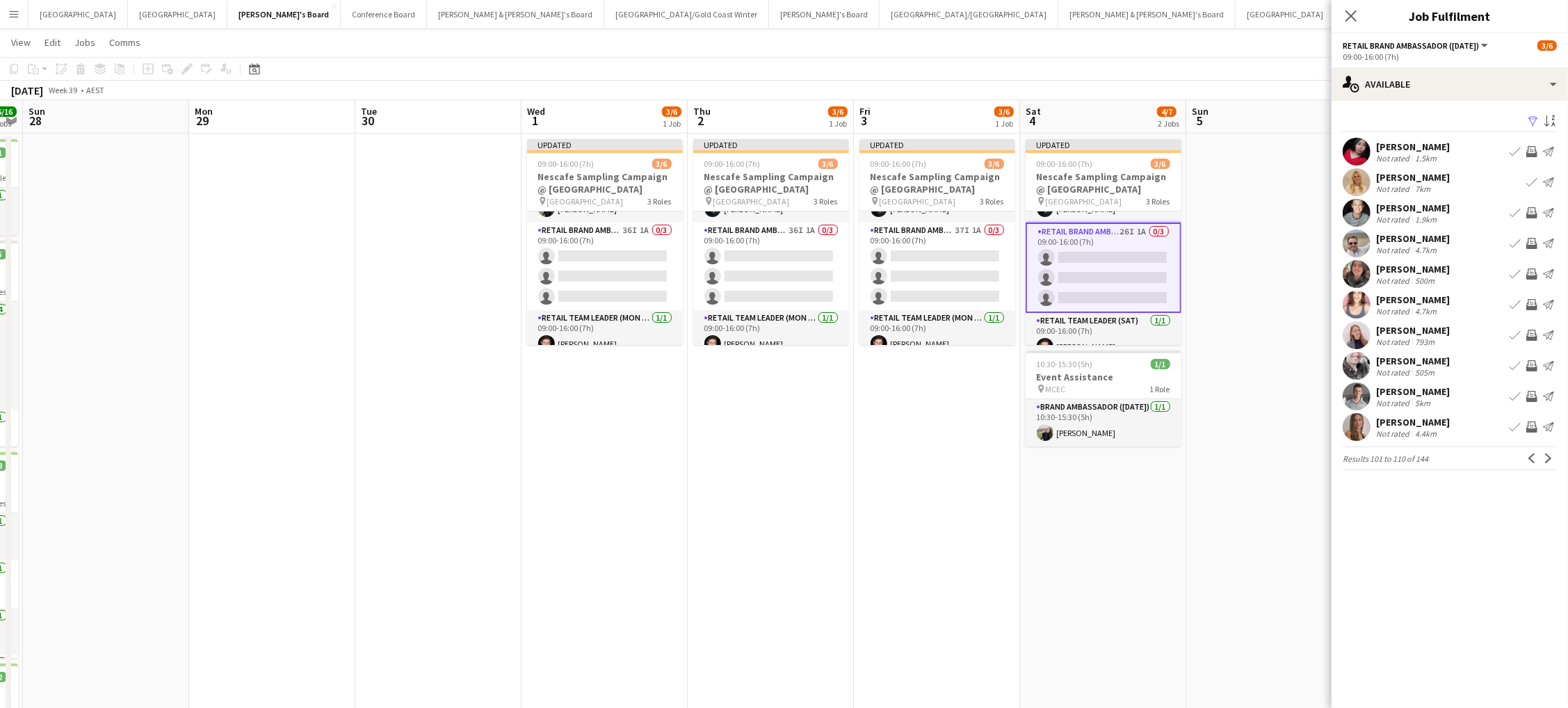
click at [1533, 210] on app-icon "Invite crew" at bounding box center [1532, 213] width 12 height 12
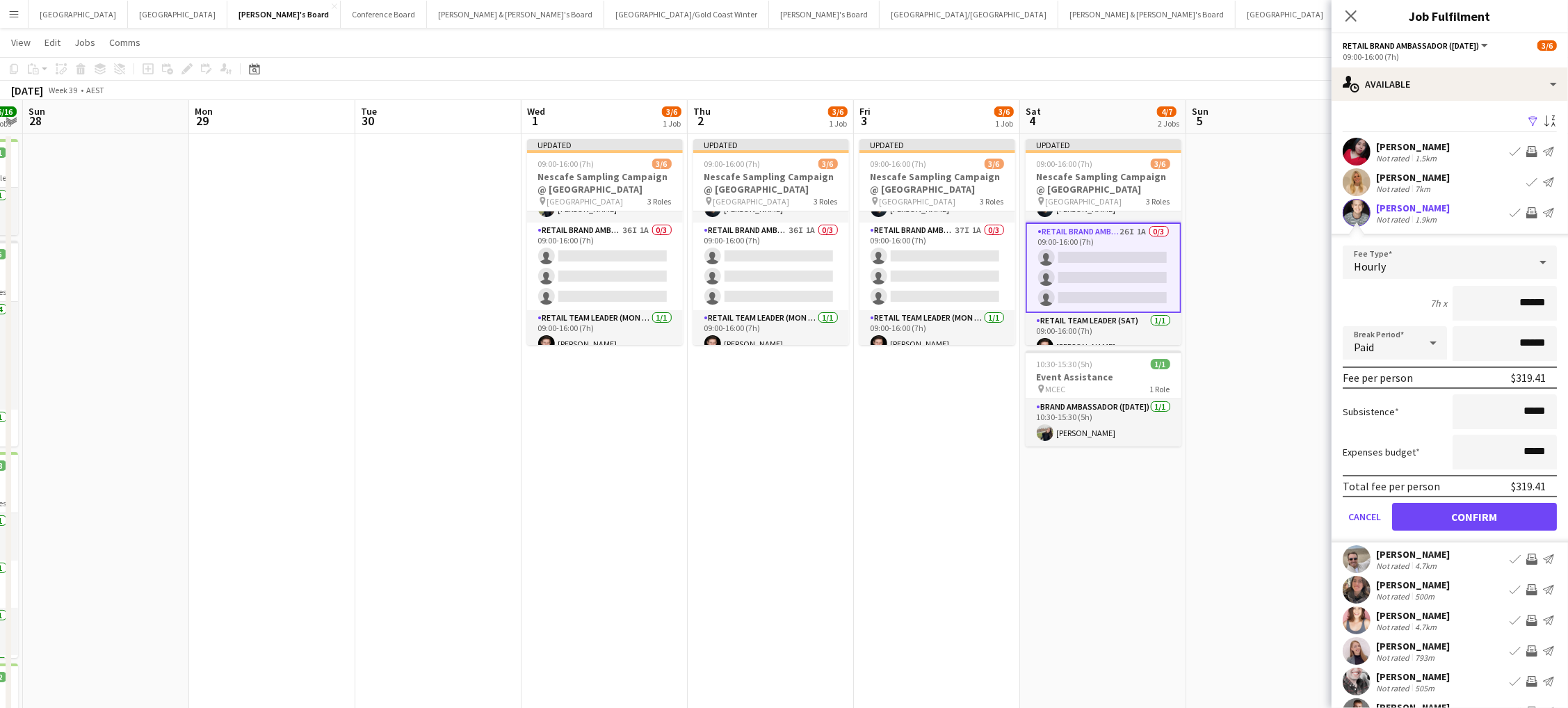
scroll to position [22, 0]
click at [1474, 513] on button "Confirm" at bounding box center [1474, 517] width 165 height 28
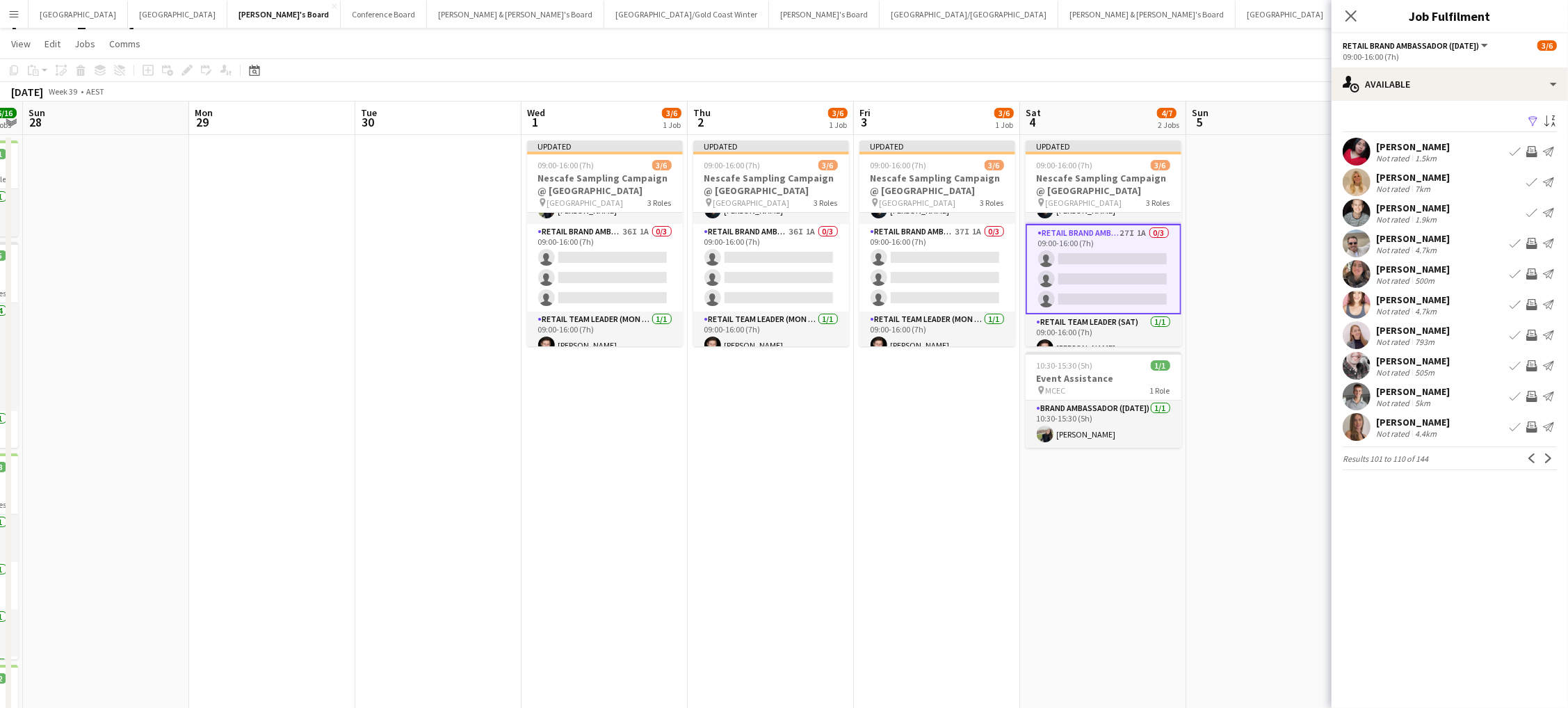
click at [1527, 304] on app-icon "Invite crew" at bounding box center [1532, 305] width 12 height 12
click at [1547, 464] on button "Next" at bounding box center [1548, 458] width 16 height 16
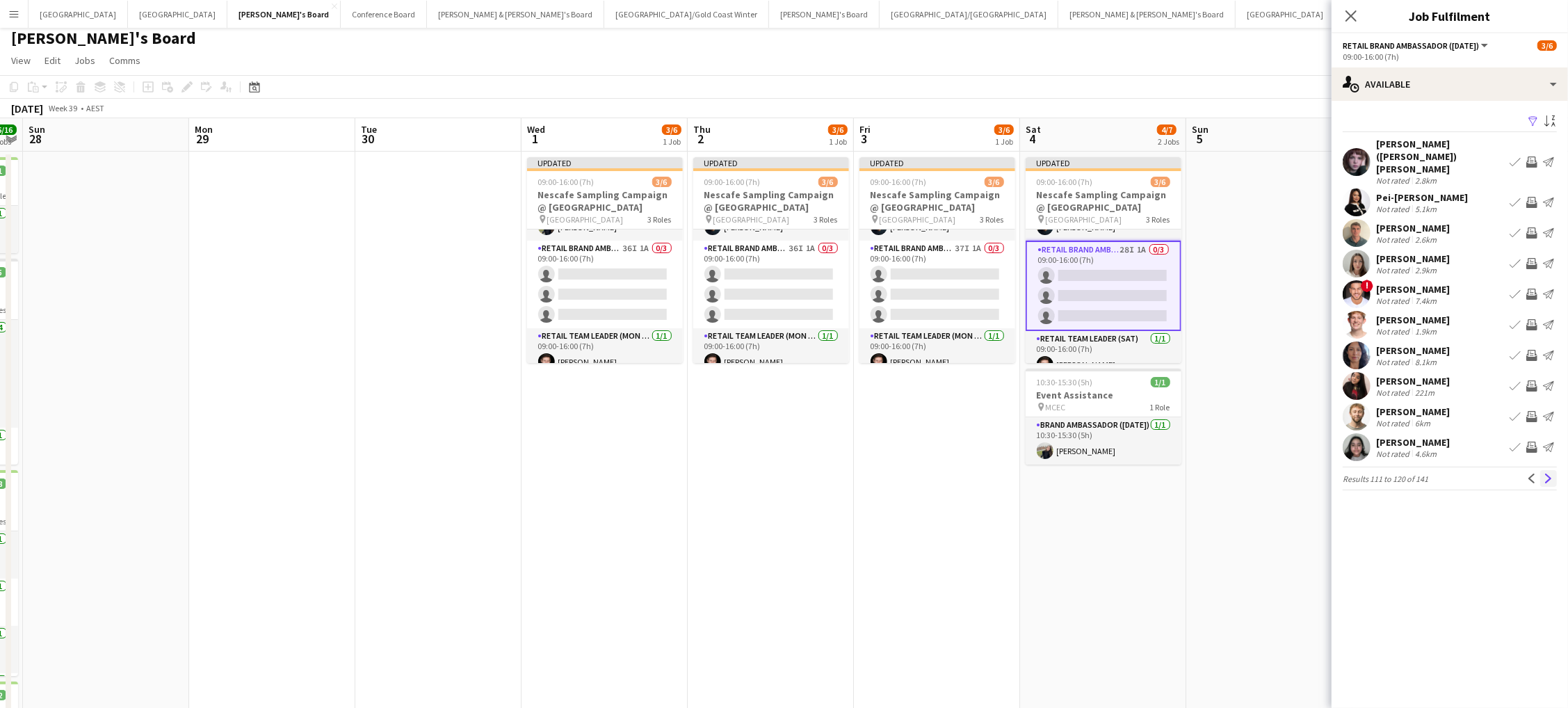
scroll to position [6, 1]
click at [1547, 473] on app-icon "Next" at bounding box center [1549, 478] width 10 height 10
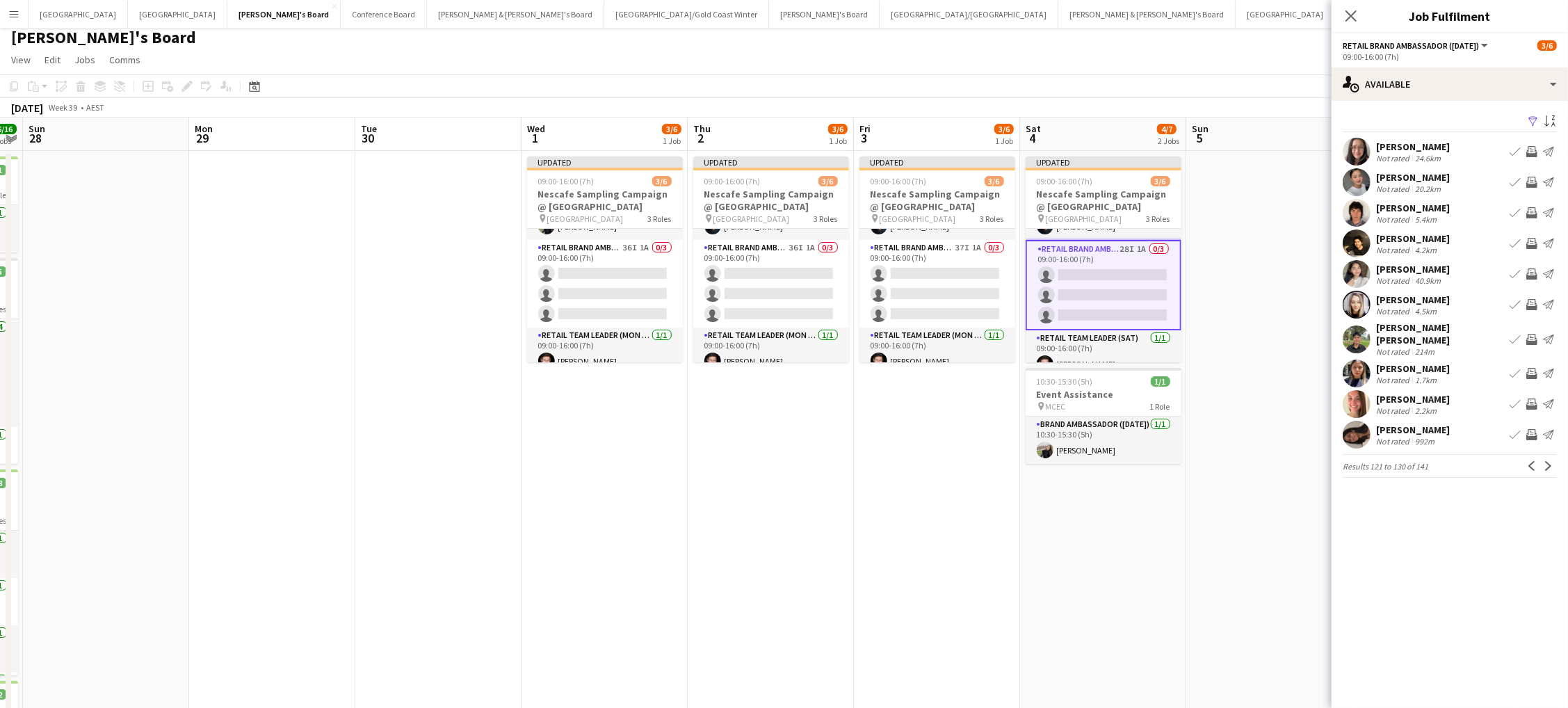
scroll to position [8, 0]
click at [1530, 399] on app-icon "Invite crew" at bounding box center [1532, 405] width 12 height 12
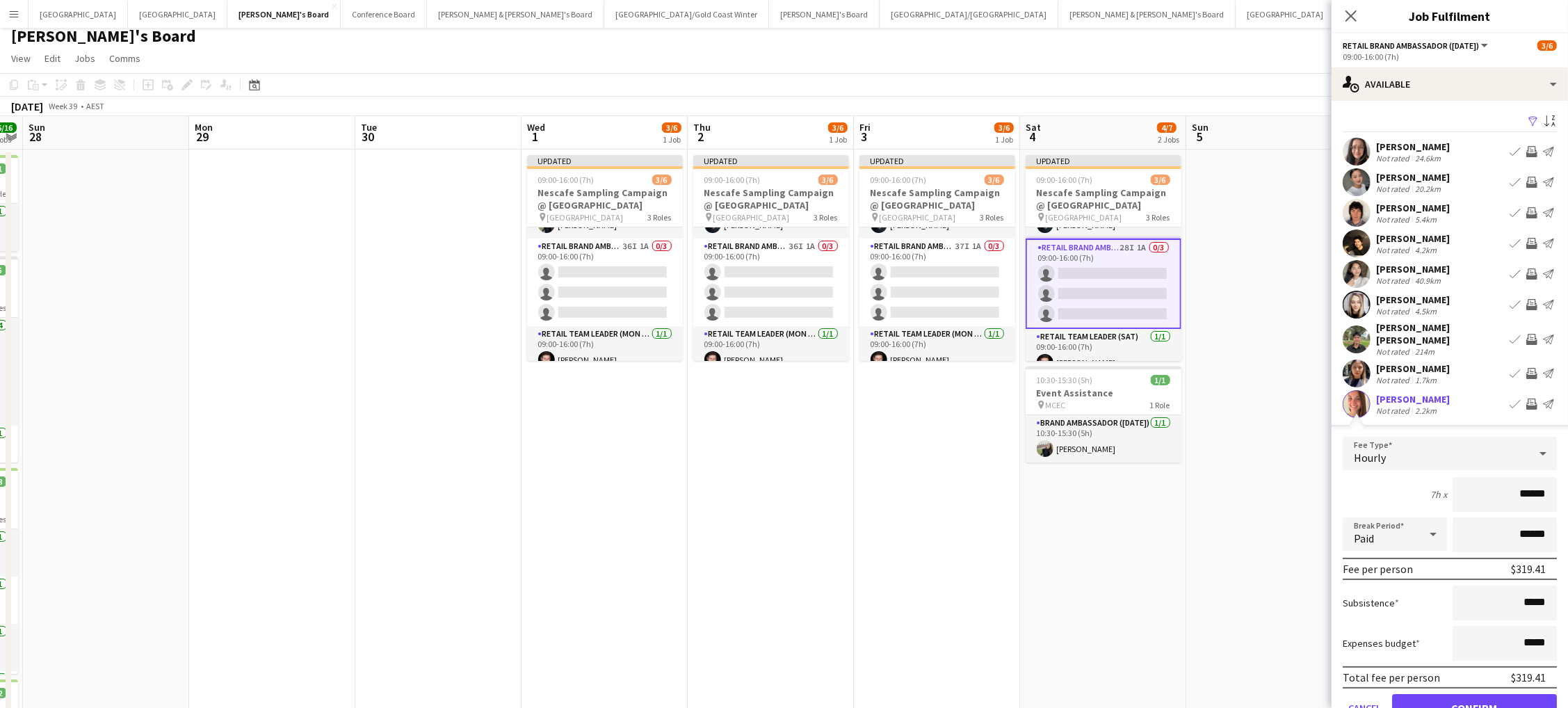
click at [1474, 696] on button "Confirm" at bounding box center [1474, 708] width 165 height 28
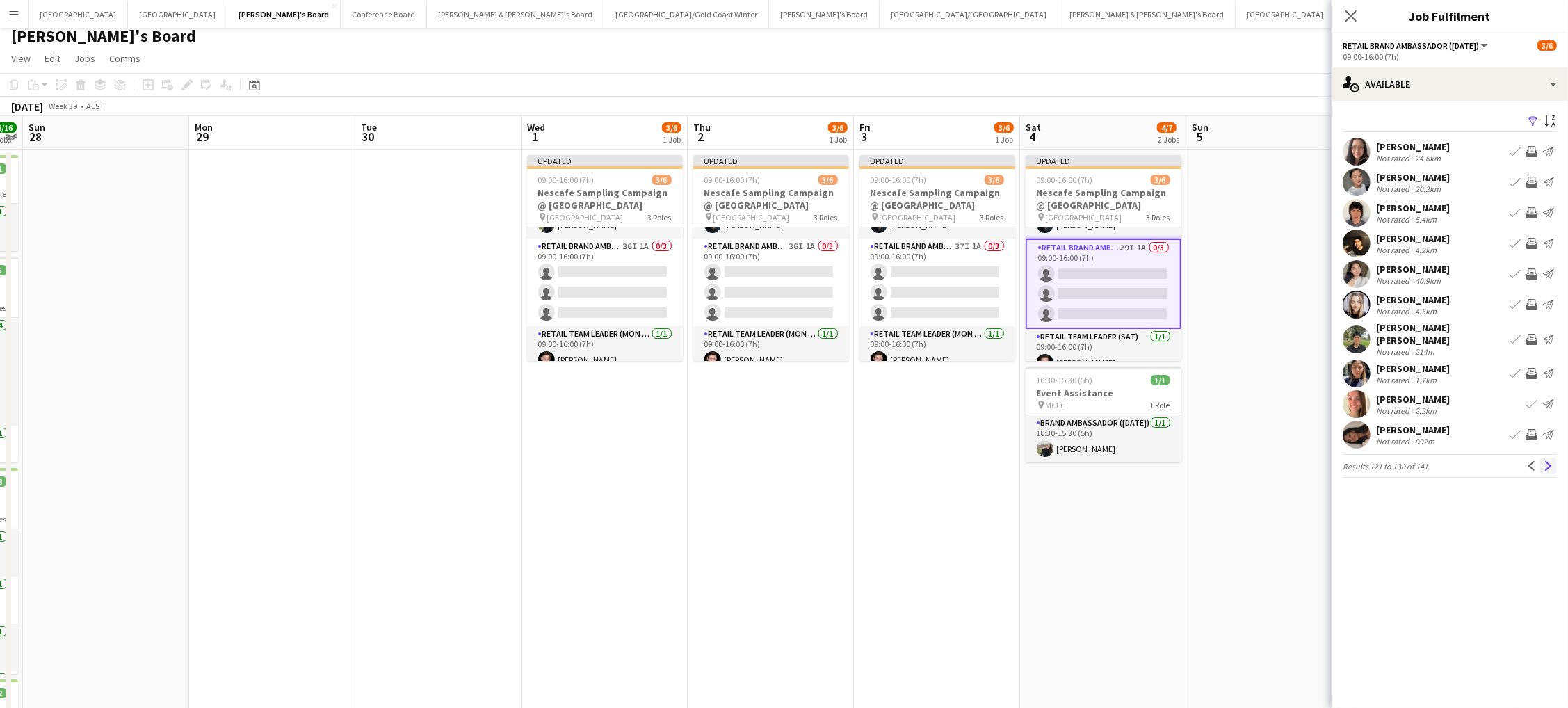
click at [1544, 461] on app-icon "Next" at bounding box center [1549, 466] width 10 height 10
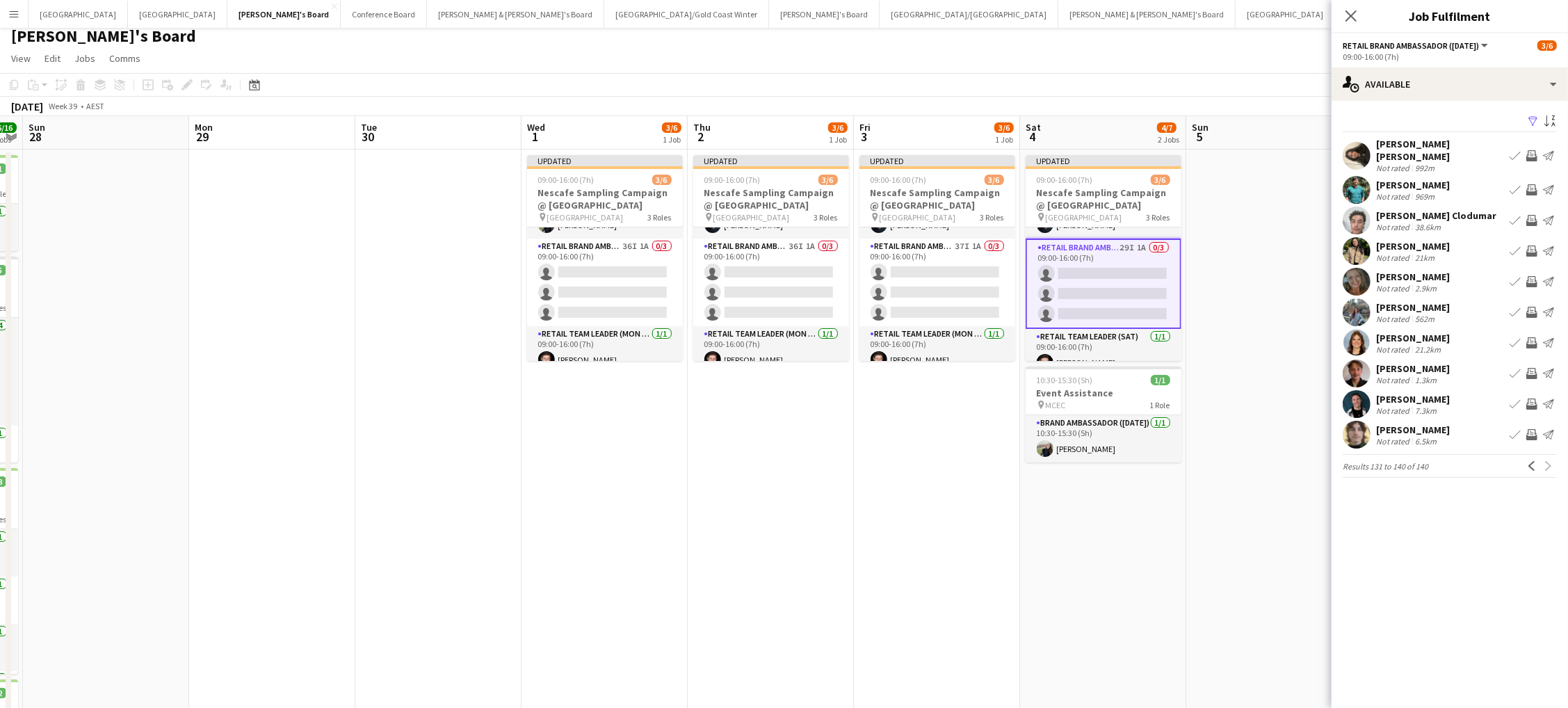
click at [1529, 273] on button "Invite crew" at bounding box center [1531, 281] width 16 height 16
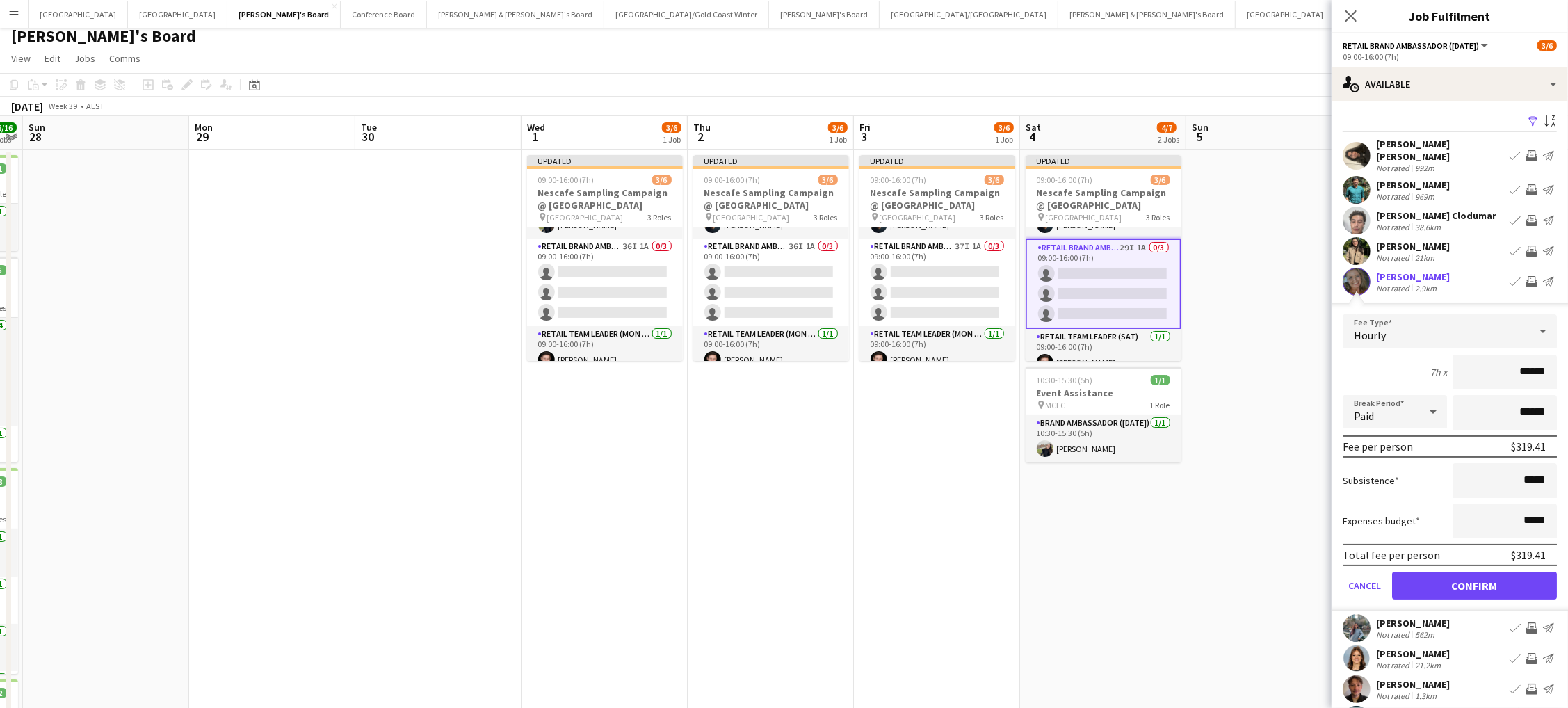
click at [1474, 574] on button "Confirm" at bounding box center [1474, 585] width 165 height 28
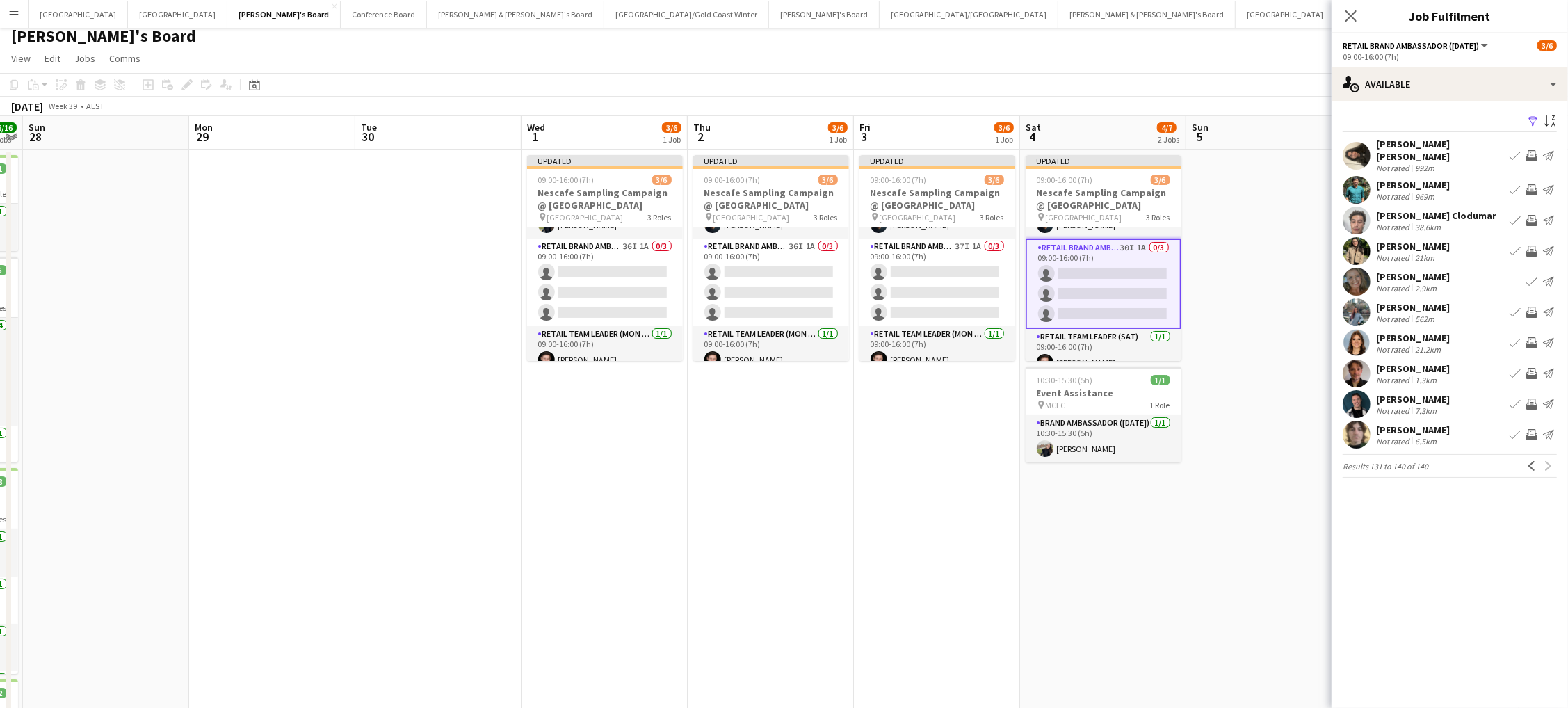
click at [1530, 337] on app-icon "Invite crew" at bounding box center [1532, 343] width 12 height 12
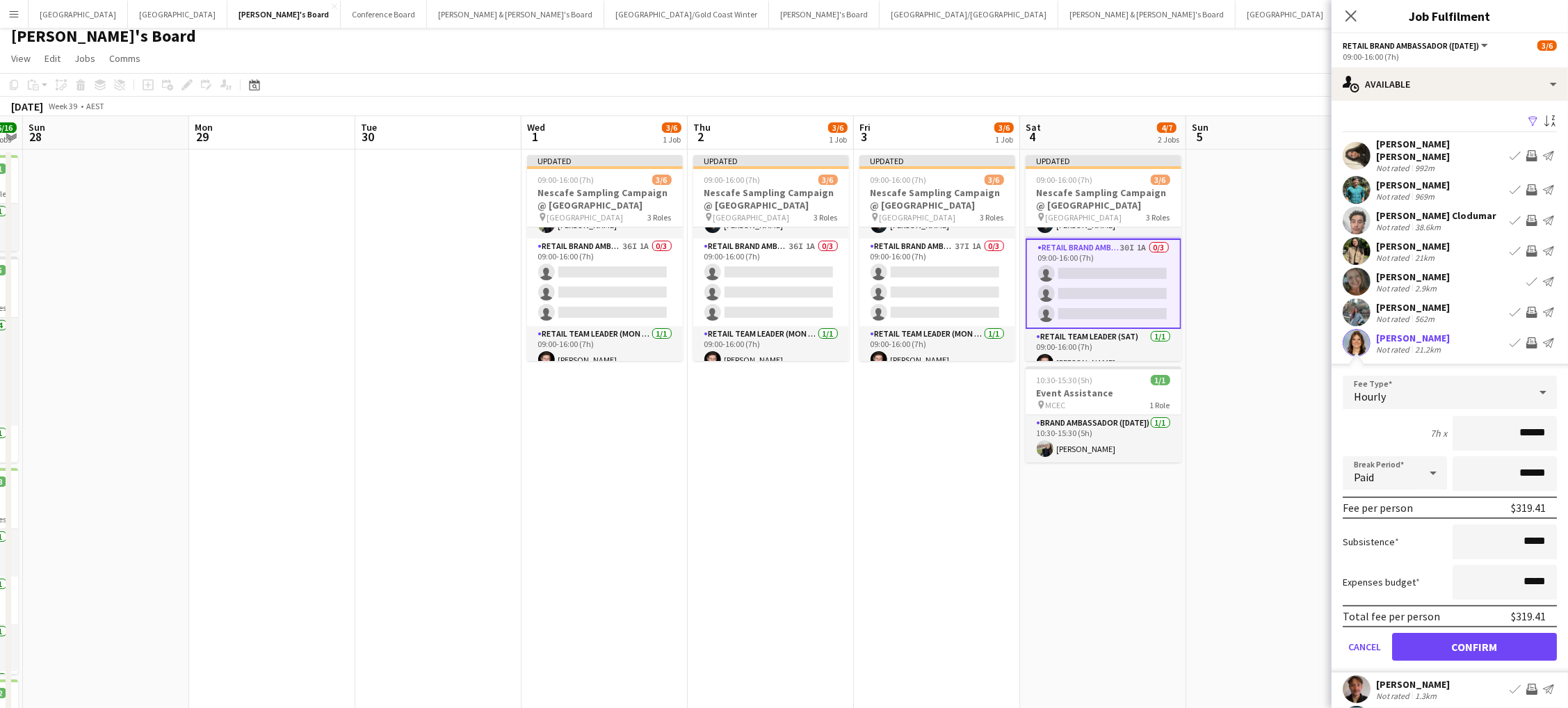
click at [1474, 635] on button "Confirm" at bounding box center [1474, 646] width 165 height 28
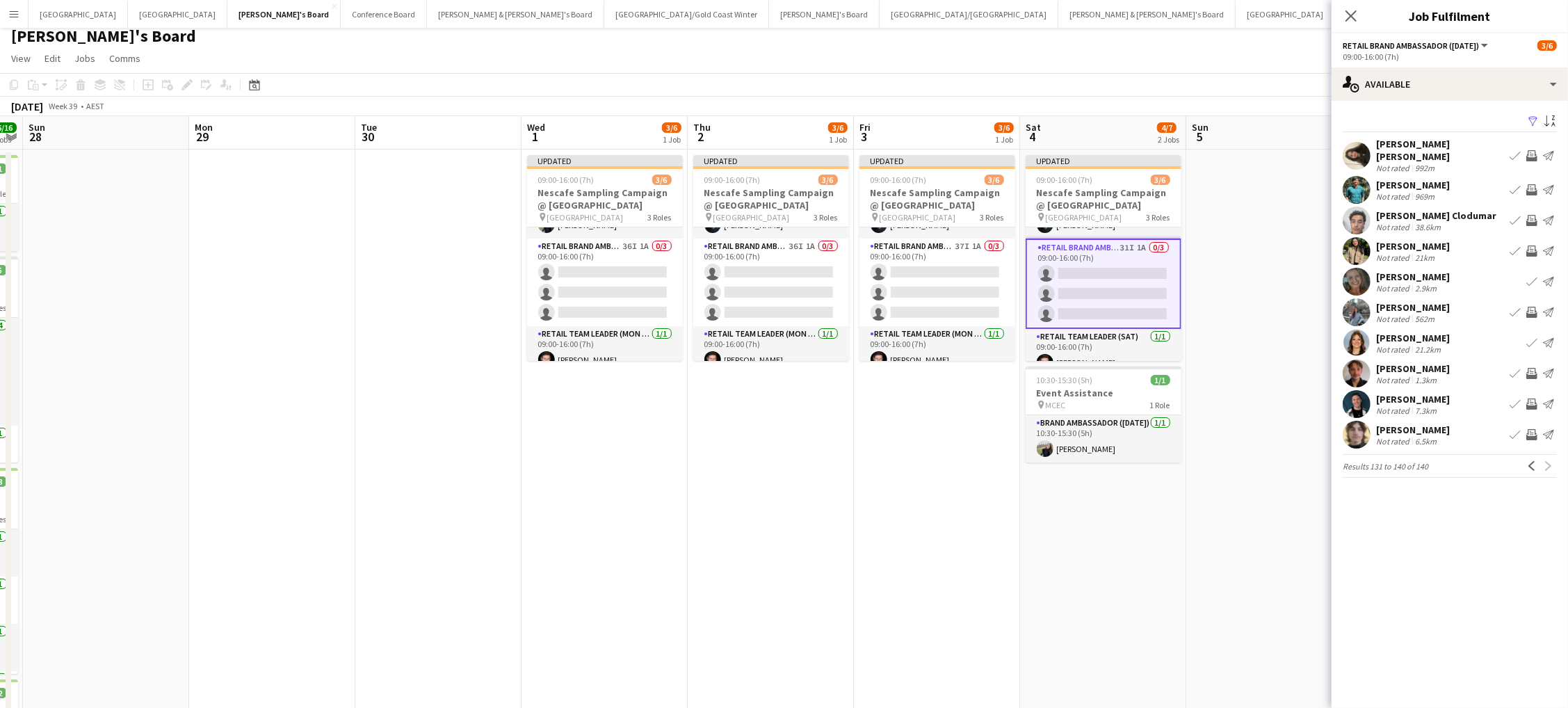
click at [1533, 399] on app-icon "Invite crew" at bounding box center [1532, 405] width 12 height 12
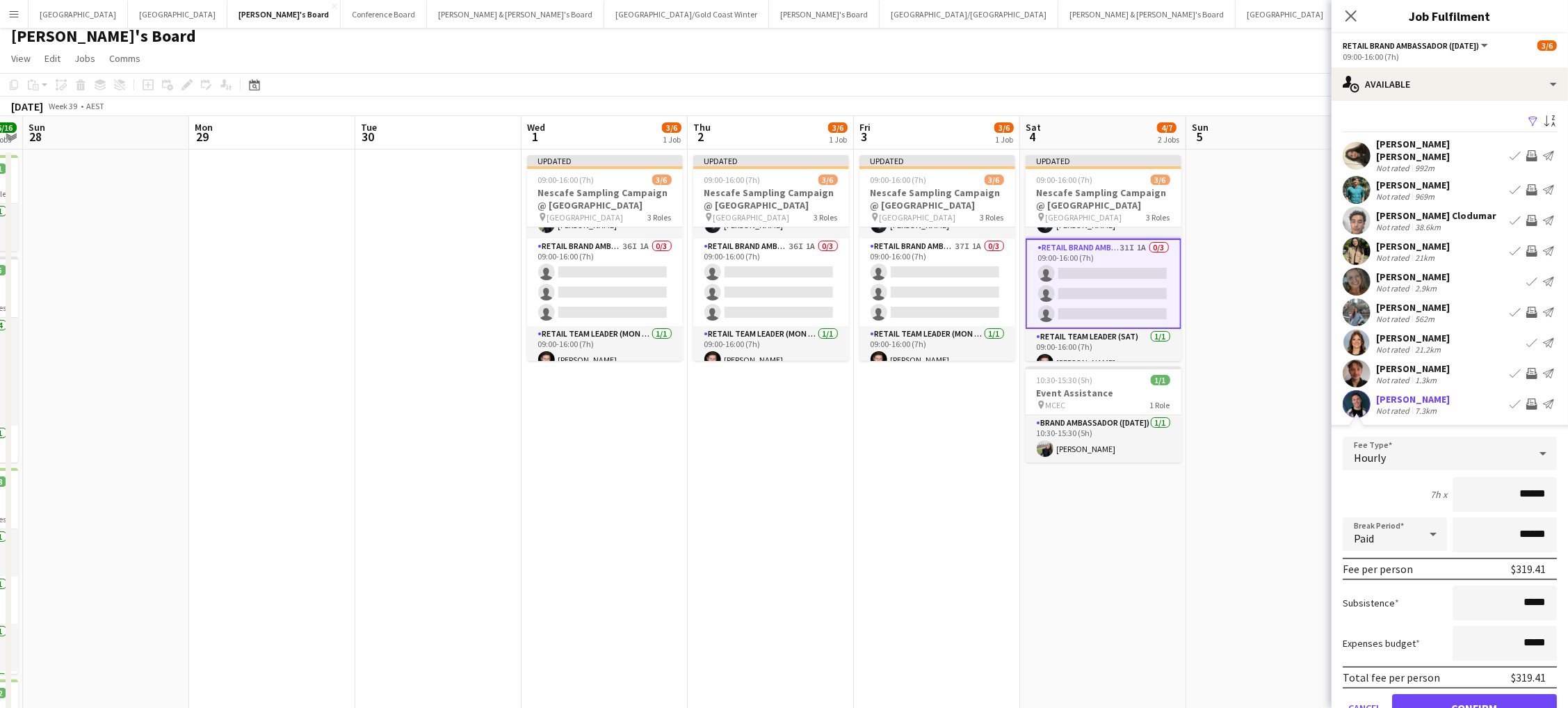
click at [1474, 696] on button "Confirm" at bounding box center [1474, 708] width 165 height 28
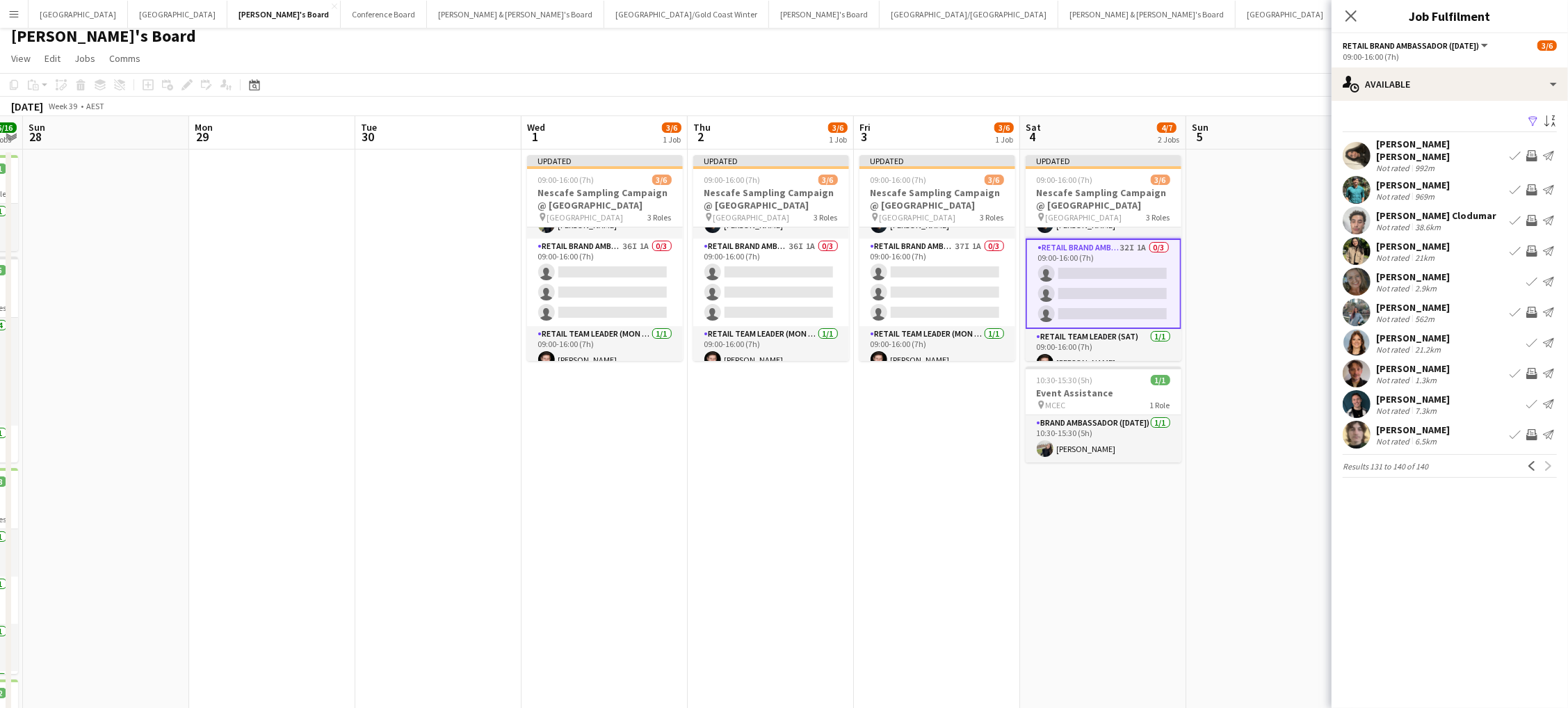
click at [1290, 244] on app-calendar-viewport "Thu 25 10/10 4 Jobs Fri 26 16/16 4 Jobs Sat 27 16/16 4 Jobs Sun 28 Mon 29 Tue 3…" at bounding box center [784, 491] width 1568 height 750
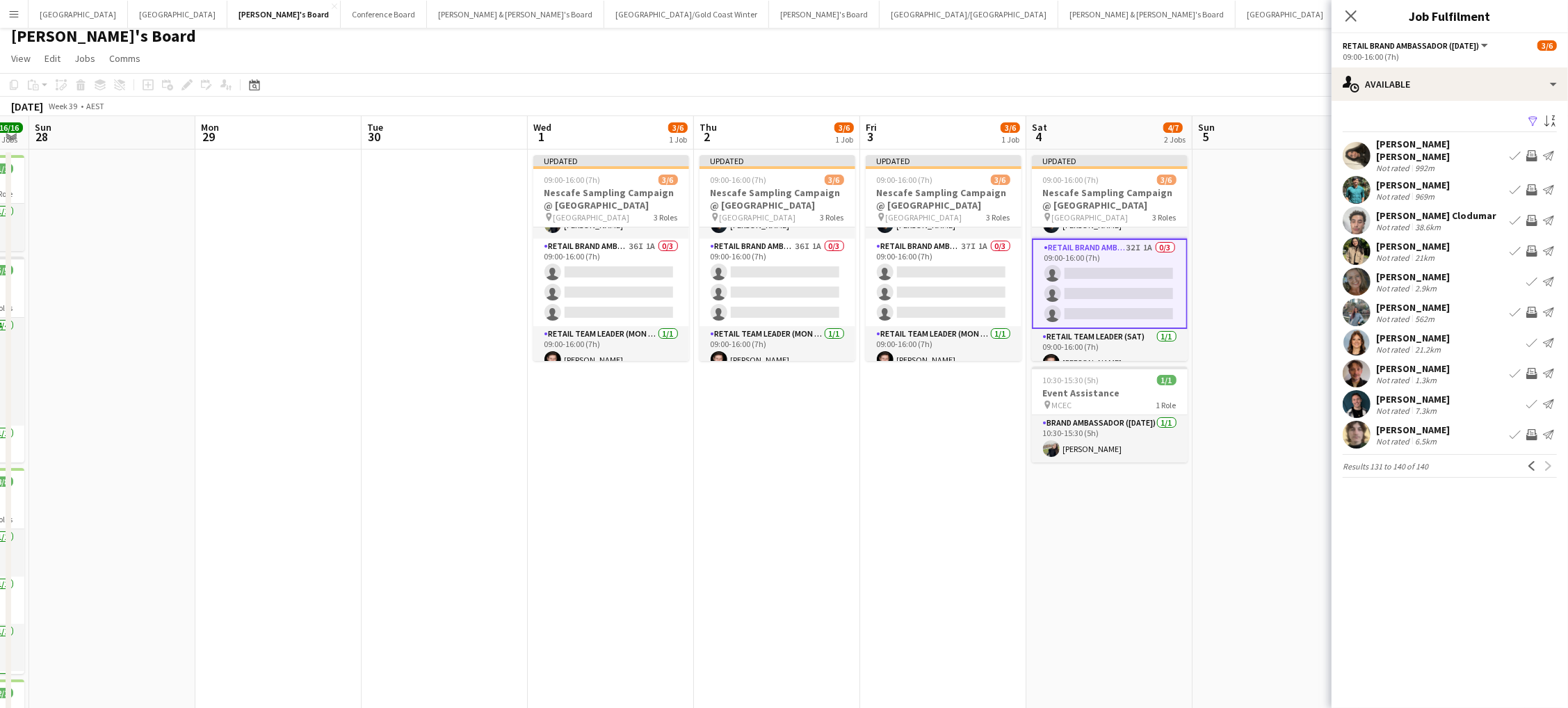
click at [1227, 74] on app-toolbar "Copy Paste Paste Command V Paste with crew Command Shift V Paste linked Job [GE…" at bounding box center [784, 85] width 1568 height 23
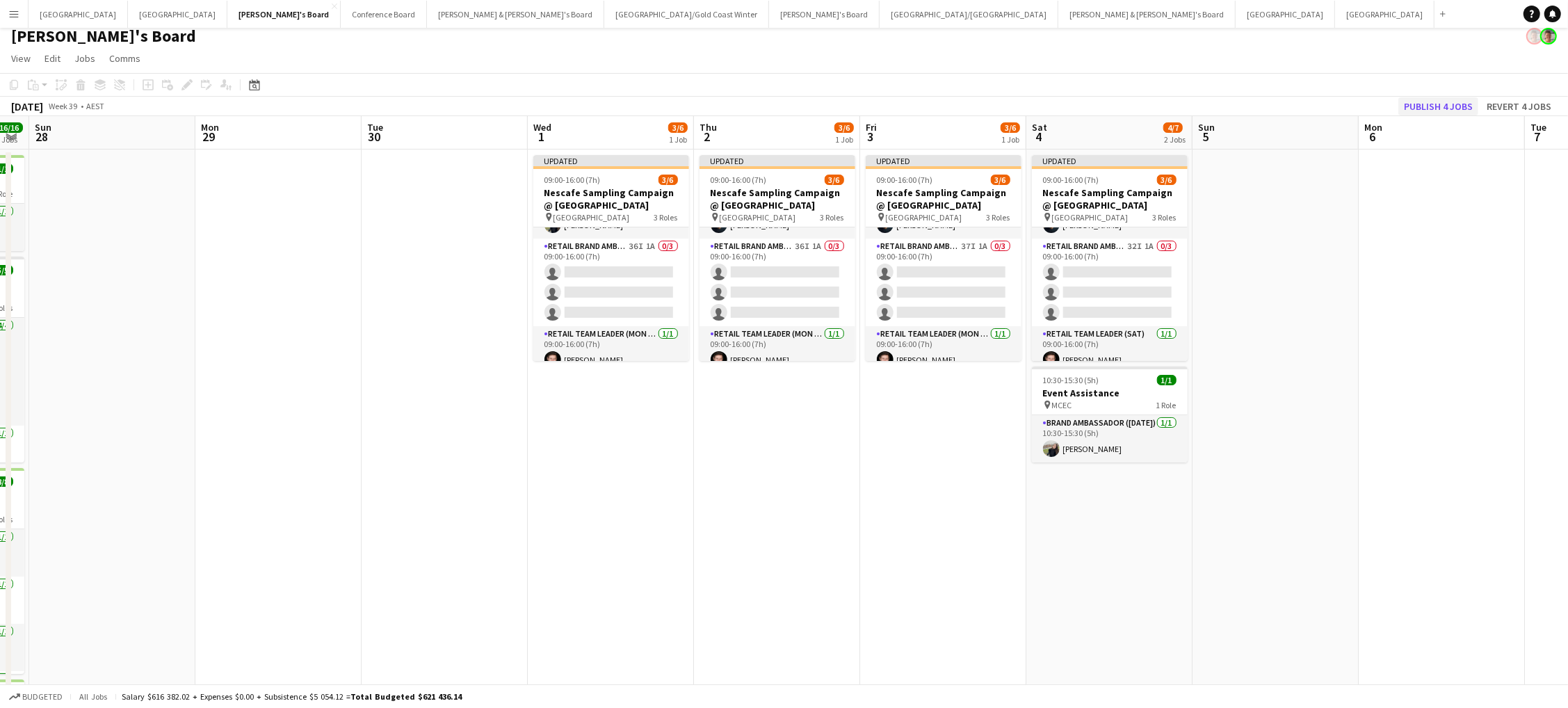
click at [1420, 99] on button "Publish 4 jobs" at bounding box center [1438, 106] width 80 height 18
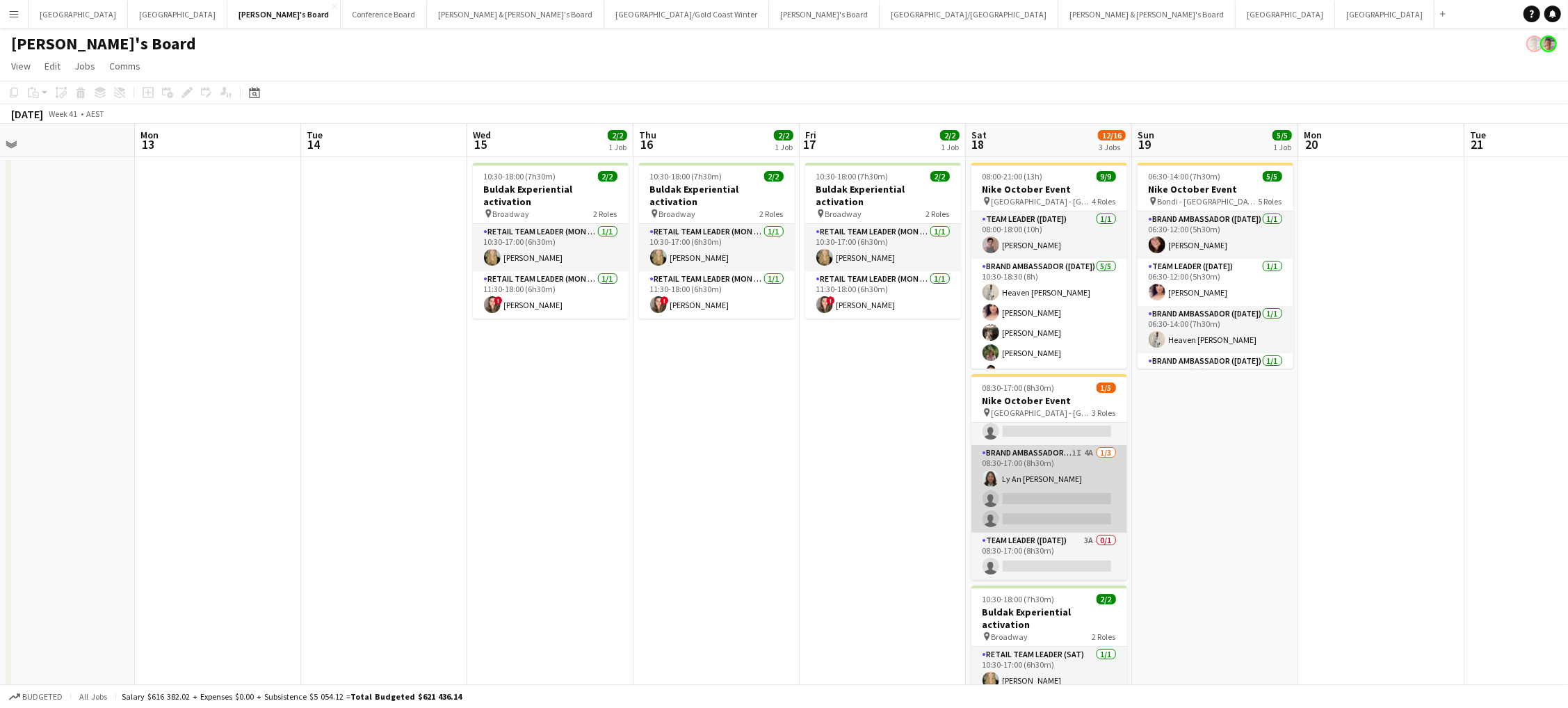
scroll to position [23, 0]
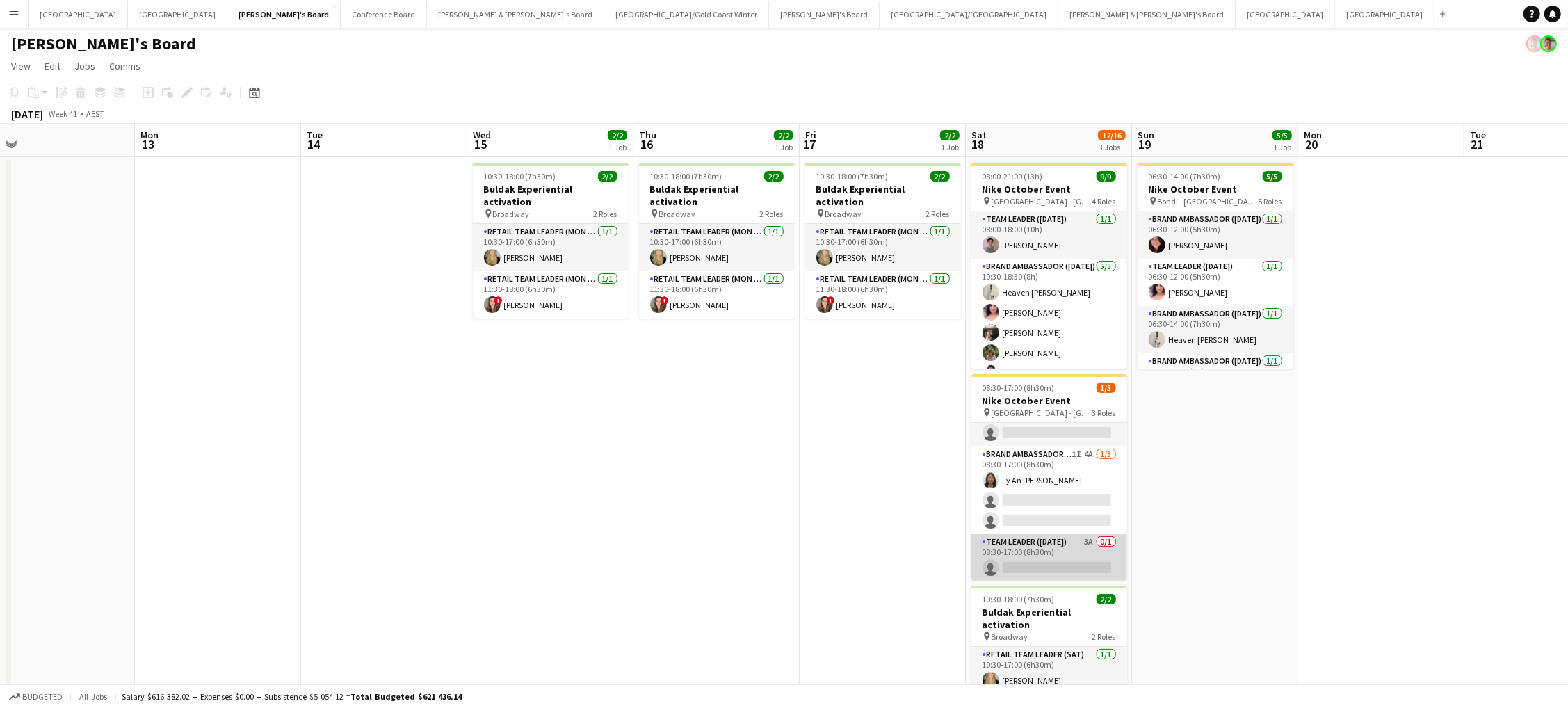
click at [1065, 552] on app-card-role "Team Leader ([DATE]) 3A 0/1 08:30-17:00 (8h30m) single-neutral-actions" at bounding box center [1049, 557] width 155 height 47
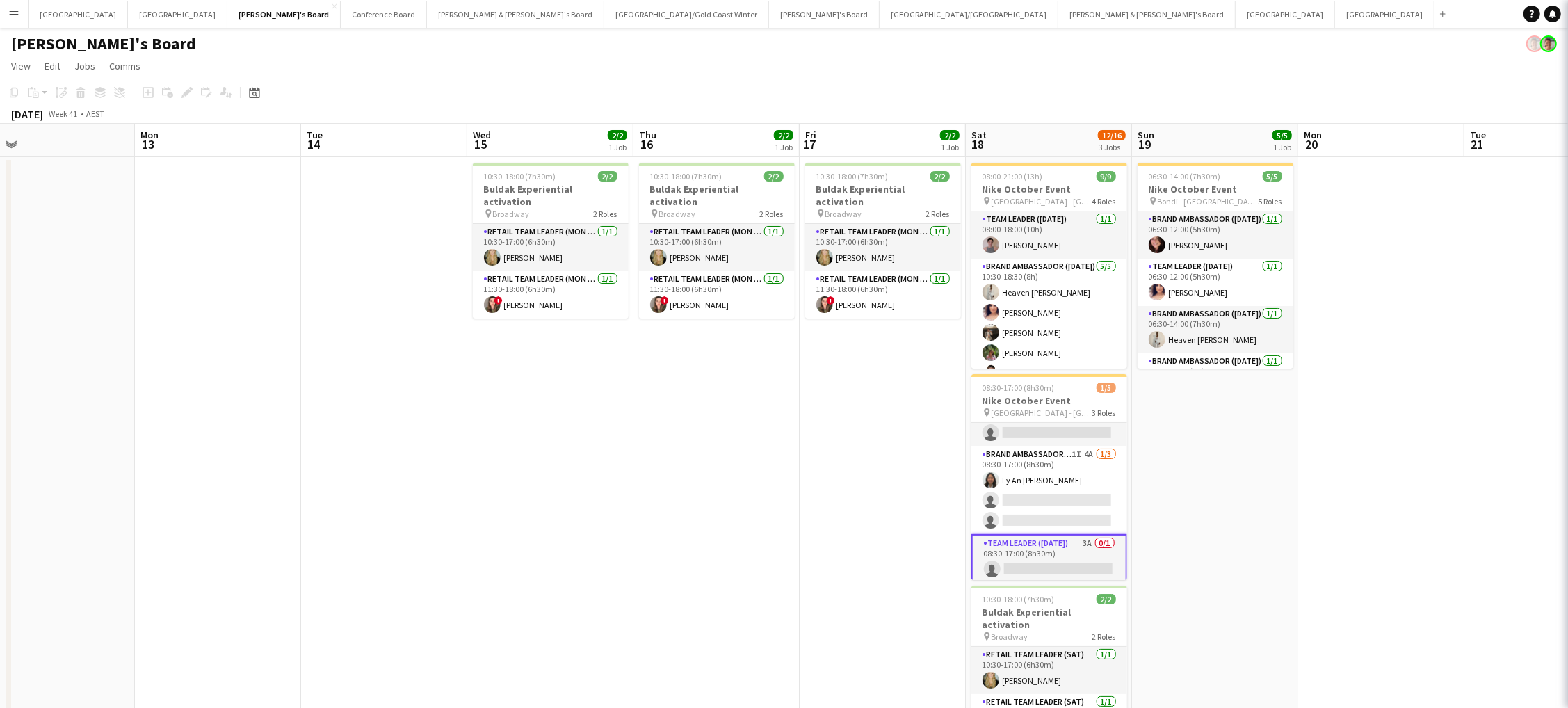
scroll to position [0, 529]
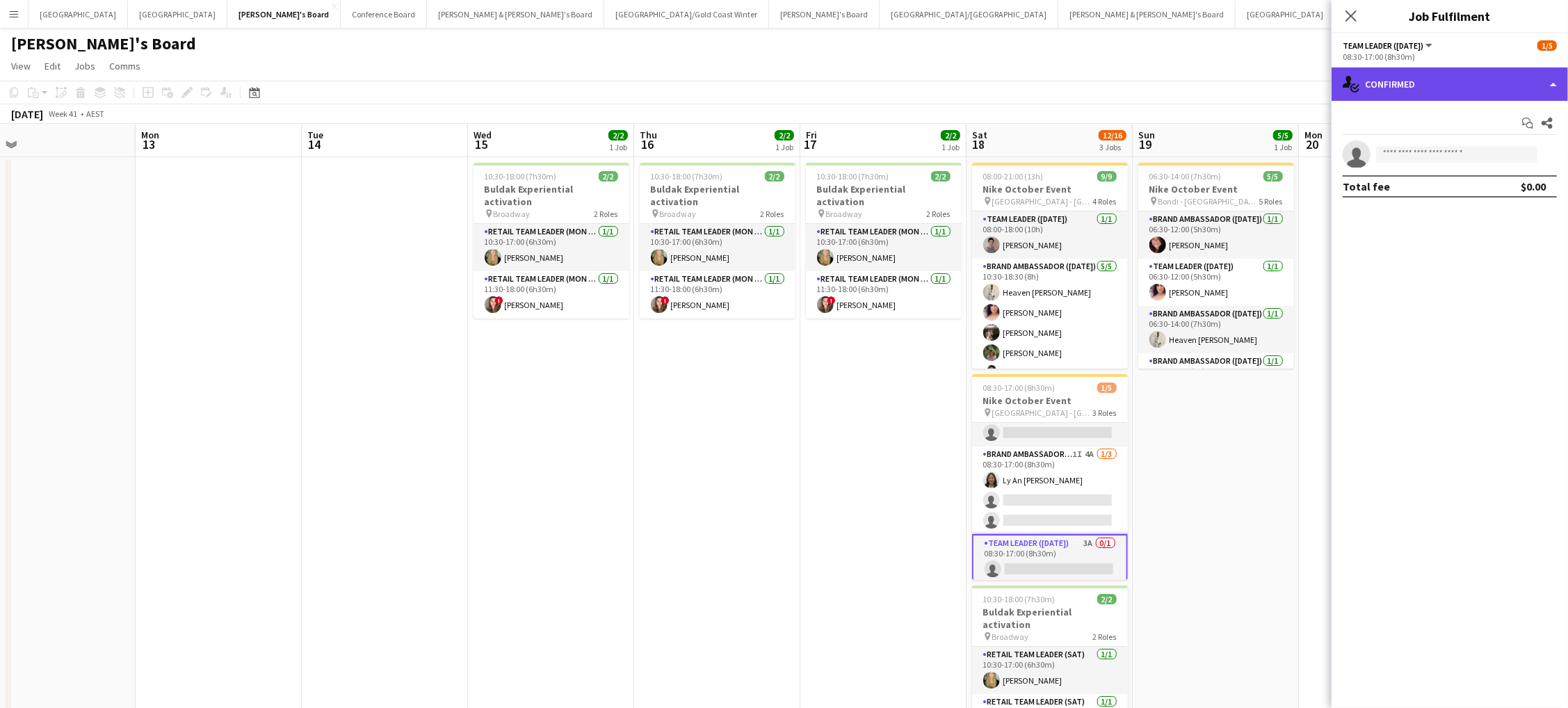
click at [1397, 88] on div "single-neutral-actions-check-2 Confirmed" at bounding box center [1449, 84] width 237 height 34
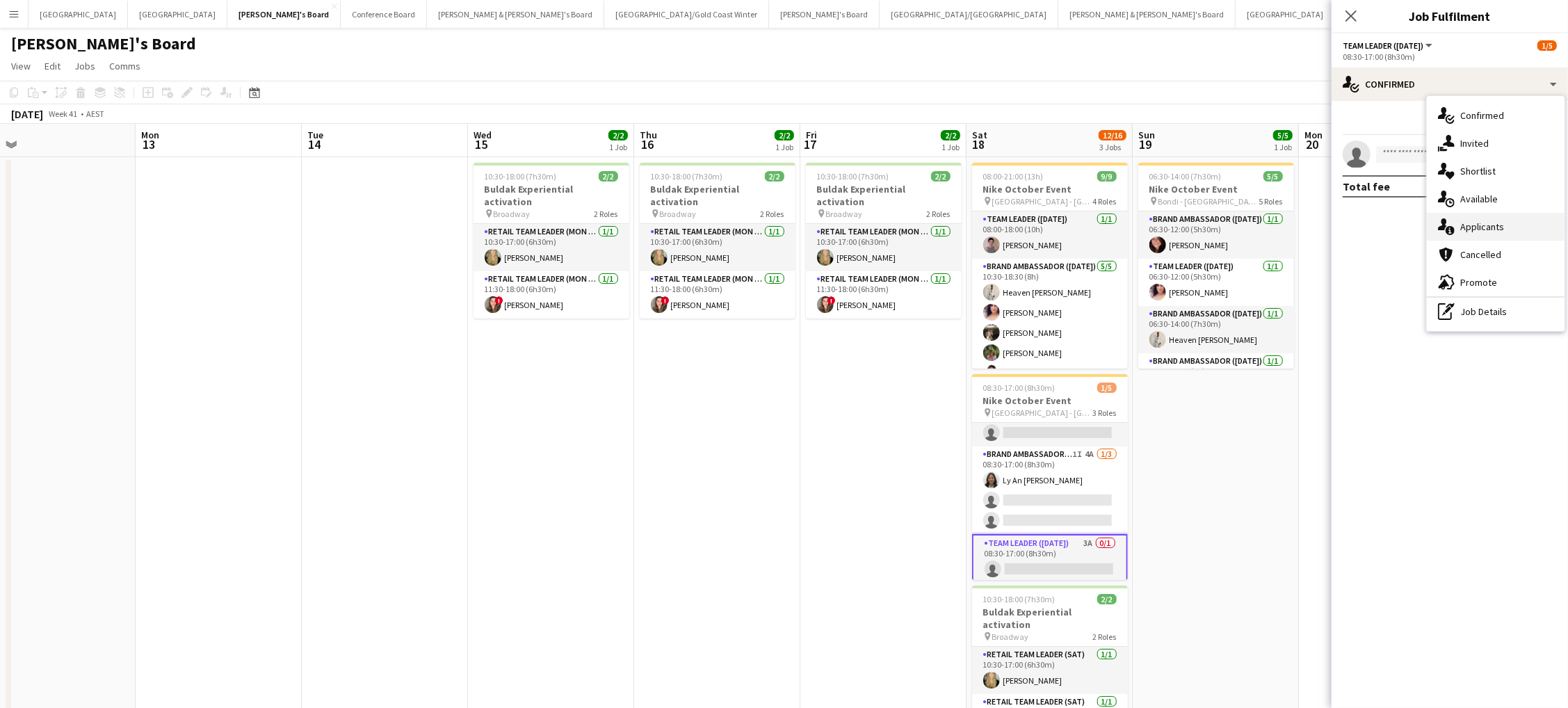
click at [1473, 230] on span "Applicants" at bounding box center [1481, 226] width 43 height 13
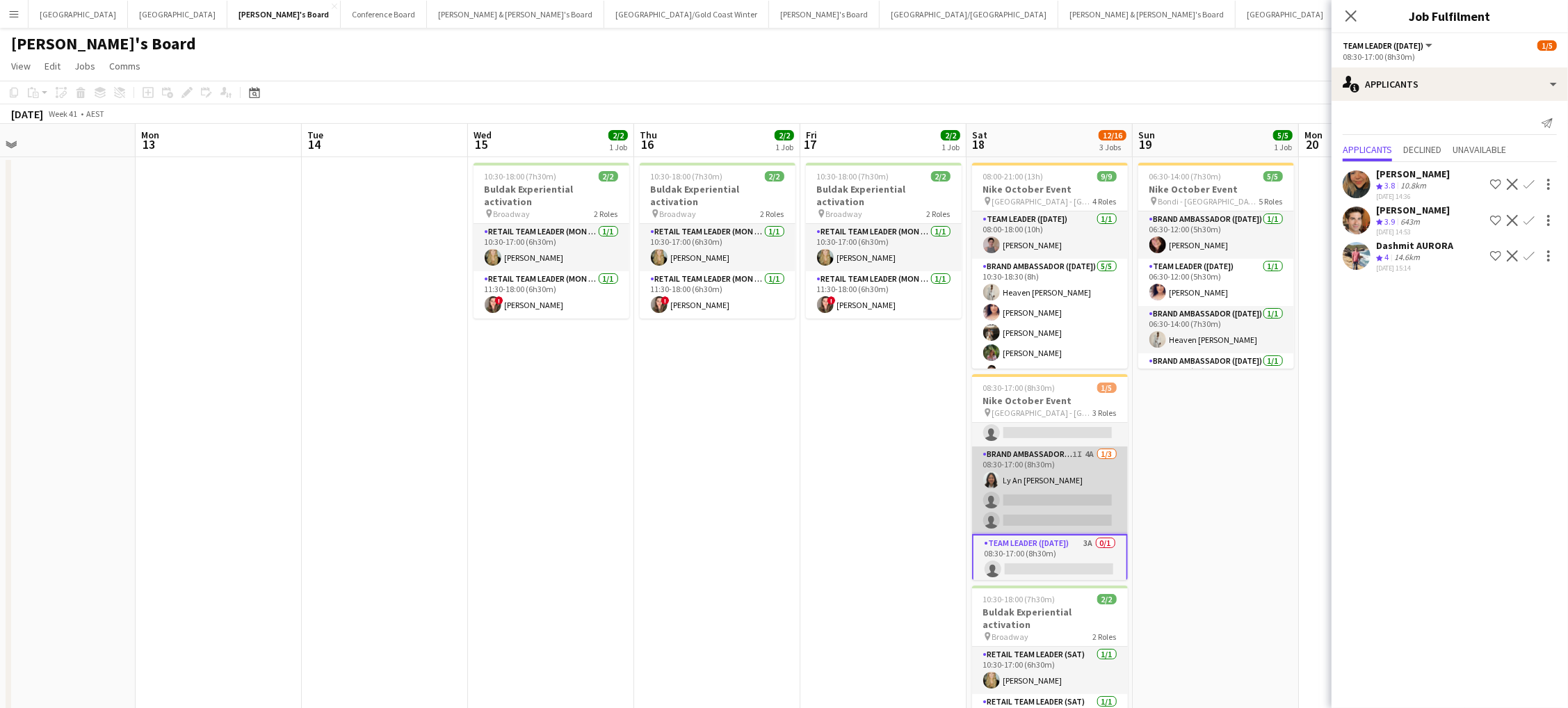
click at [1090, 483] on app-card-role "Brand Ambassador ([DATE]) 1I 4A [DATE] 08:30-17:00 (8h30m) Ly An [PERSON_NAME] …" at bounding box center [1050, 490] width 155 height 88
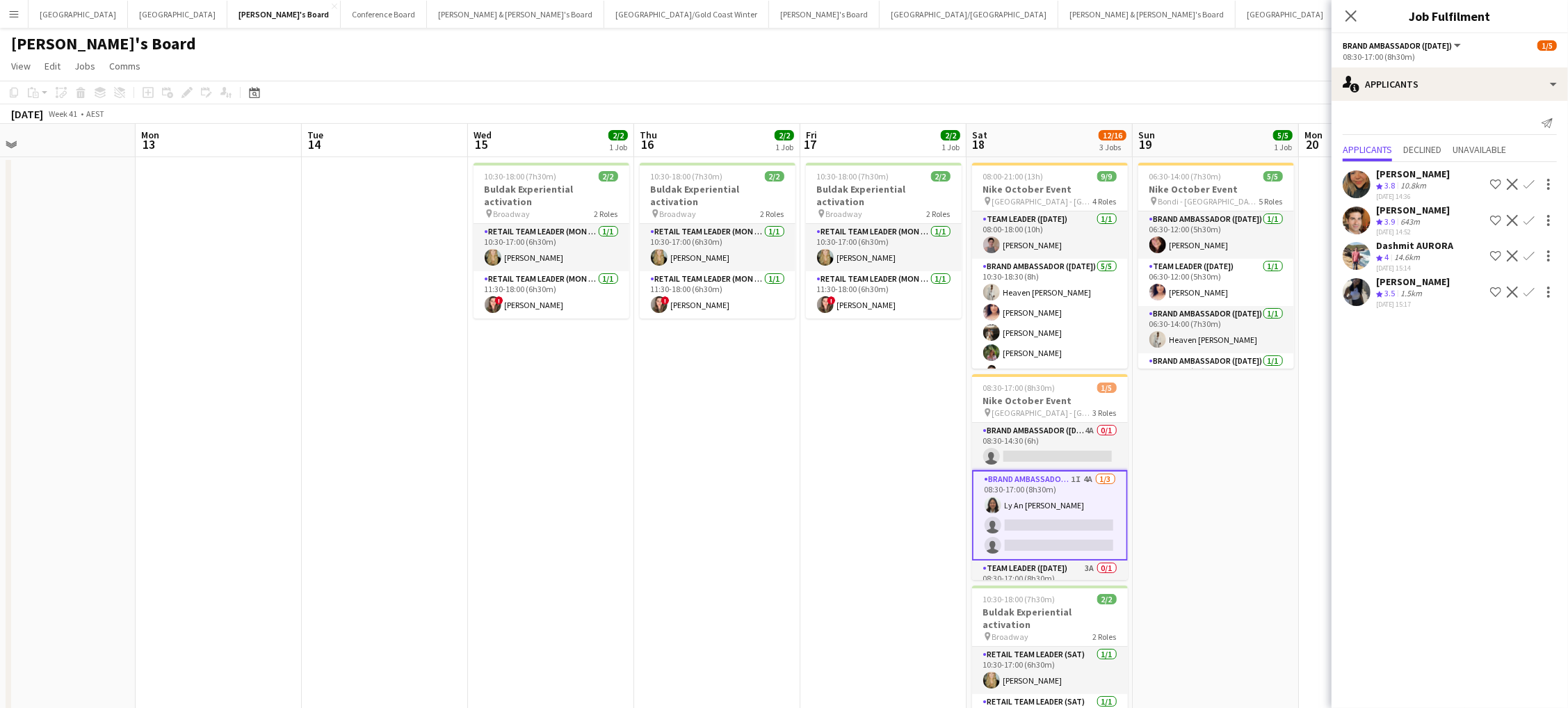
scroll to position [0, 0]
click at [1088, 466] on app-card-role "Brand Ambassador ([DATE]) 4A 0/1 08:30-14:30 (6h) single-neutral-actions" at bounding box center [1050, 446] width 155 height 47
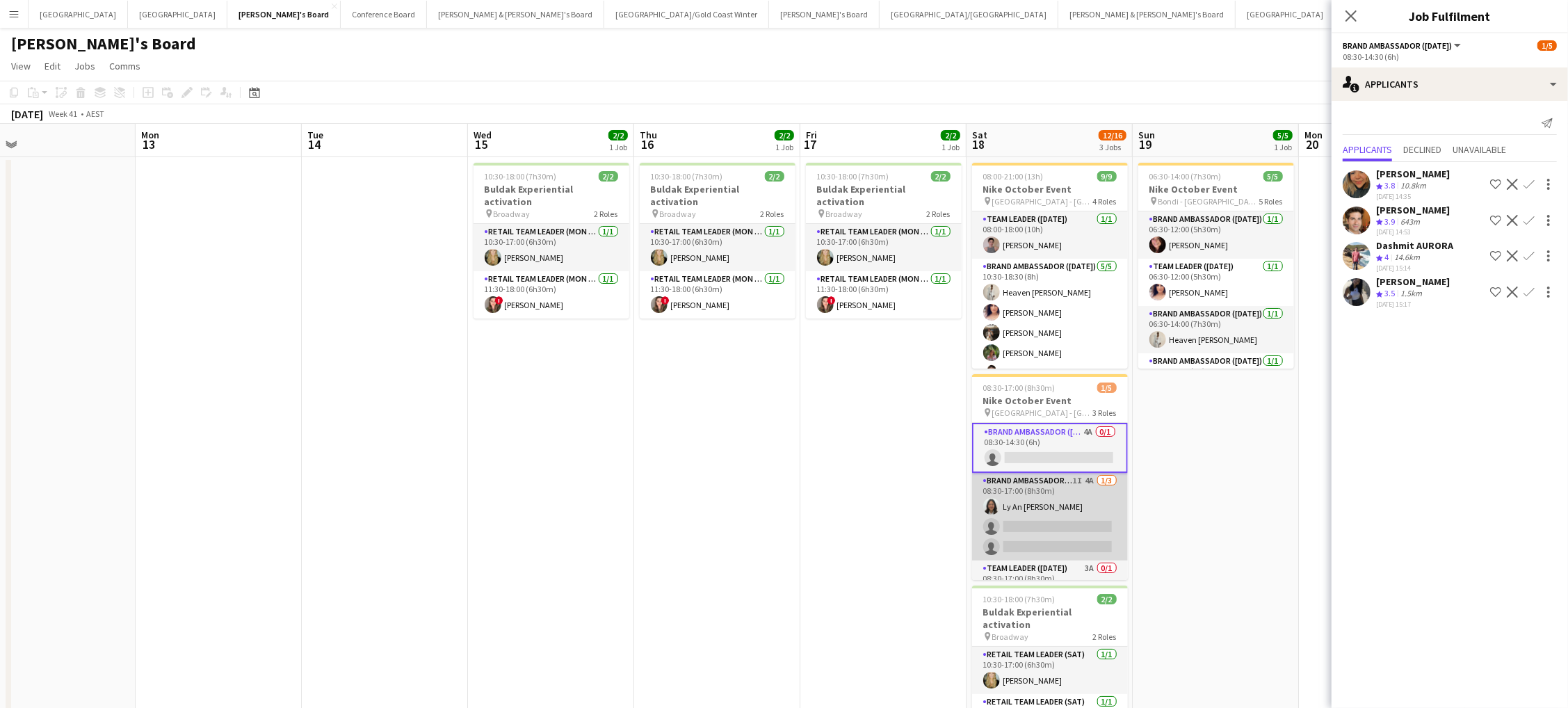
click at [1063, 513] on app-card-role "Brand Ambassador ([DATE]) 1I 4A [DATE] 08:30-17:00 (8h30m) Ly An [PERSON_NAME] …" at bounding box center [1050, 517] width 155 height 88
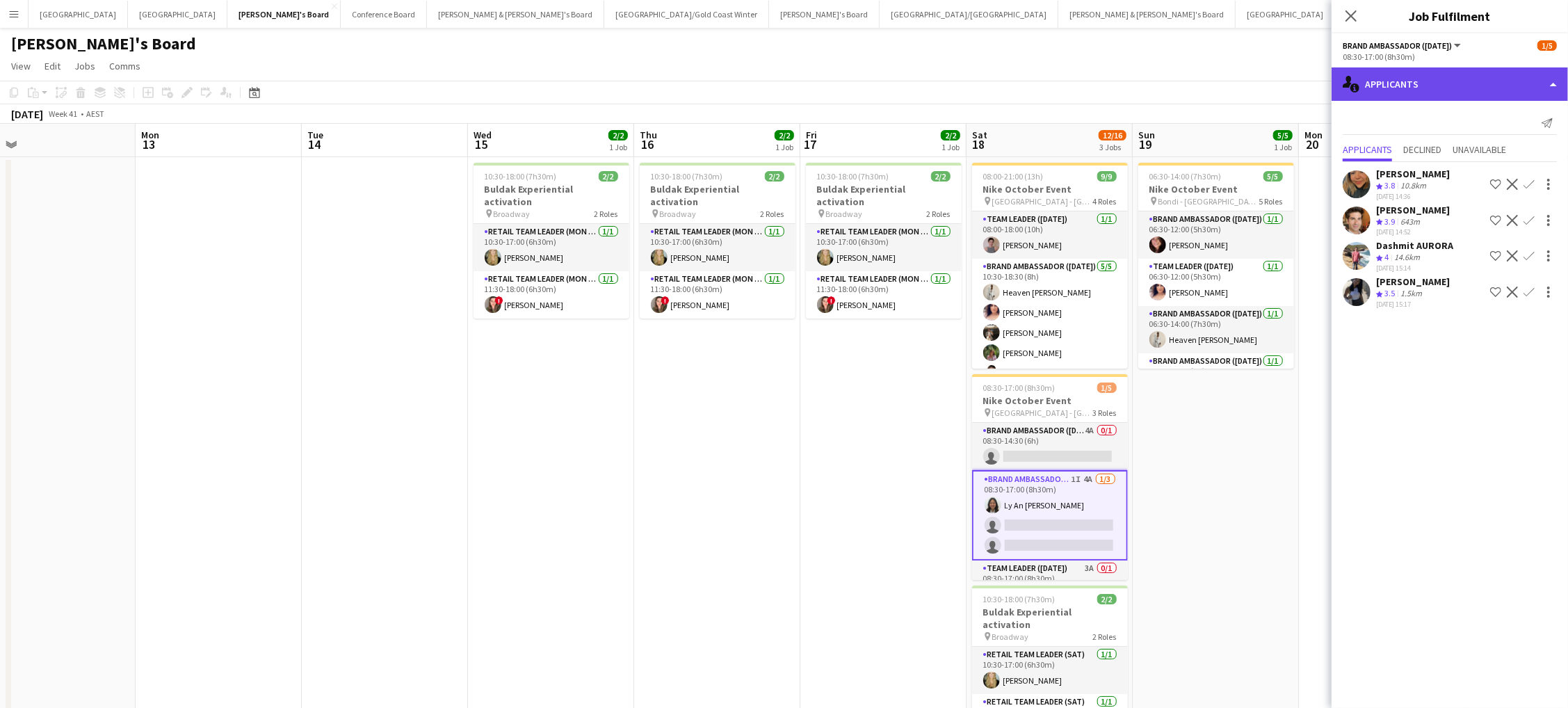
click at [1397, 86] on div "single-neutral-actions-information Applicants" at bounding box center [1449, 84] width 237 height 34
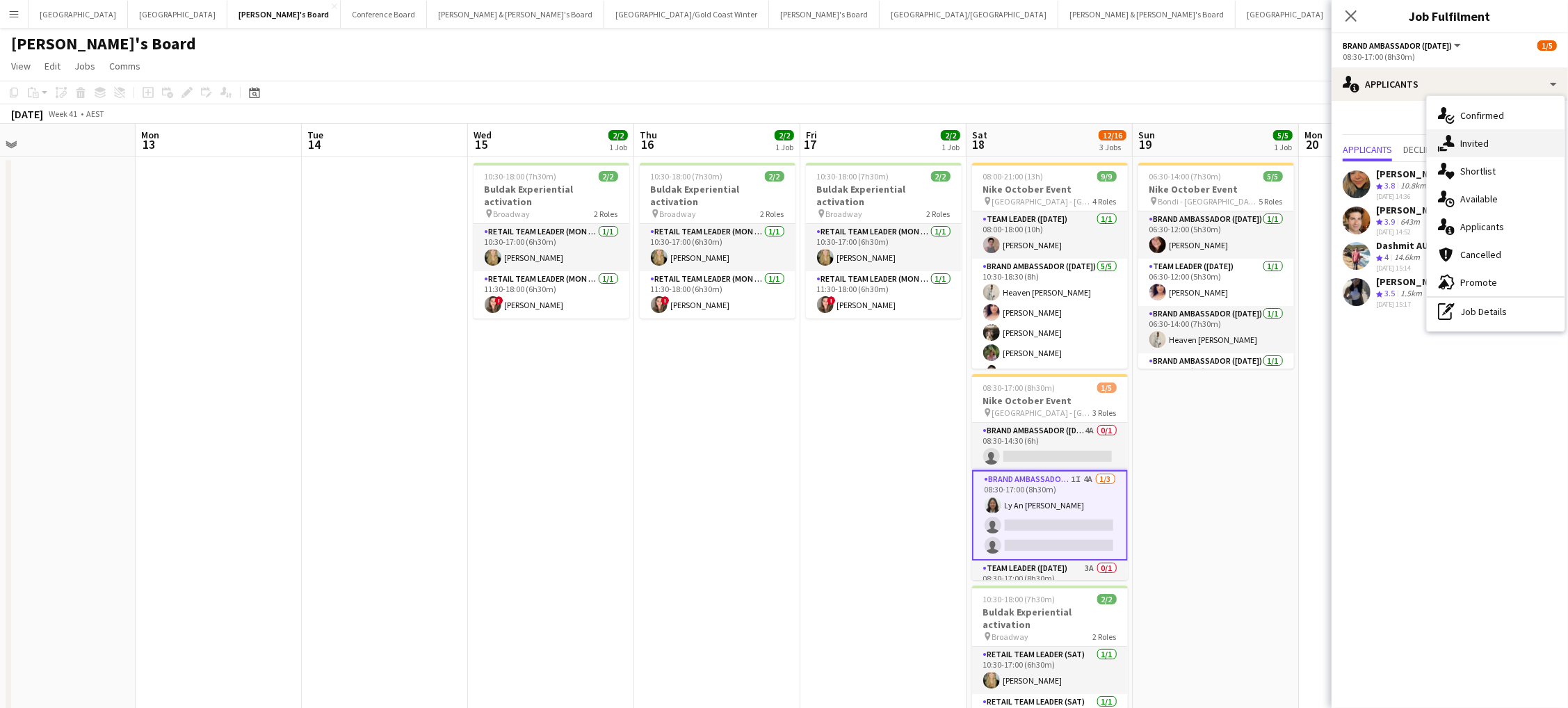
click at [1487, 151] on div "single-neutral-actions-share-1 Invited" at bounding box center [1496, 143] width 138 height 28
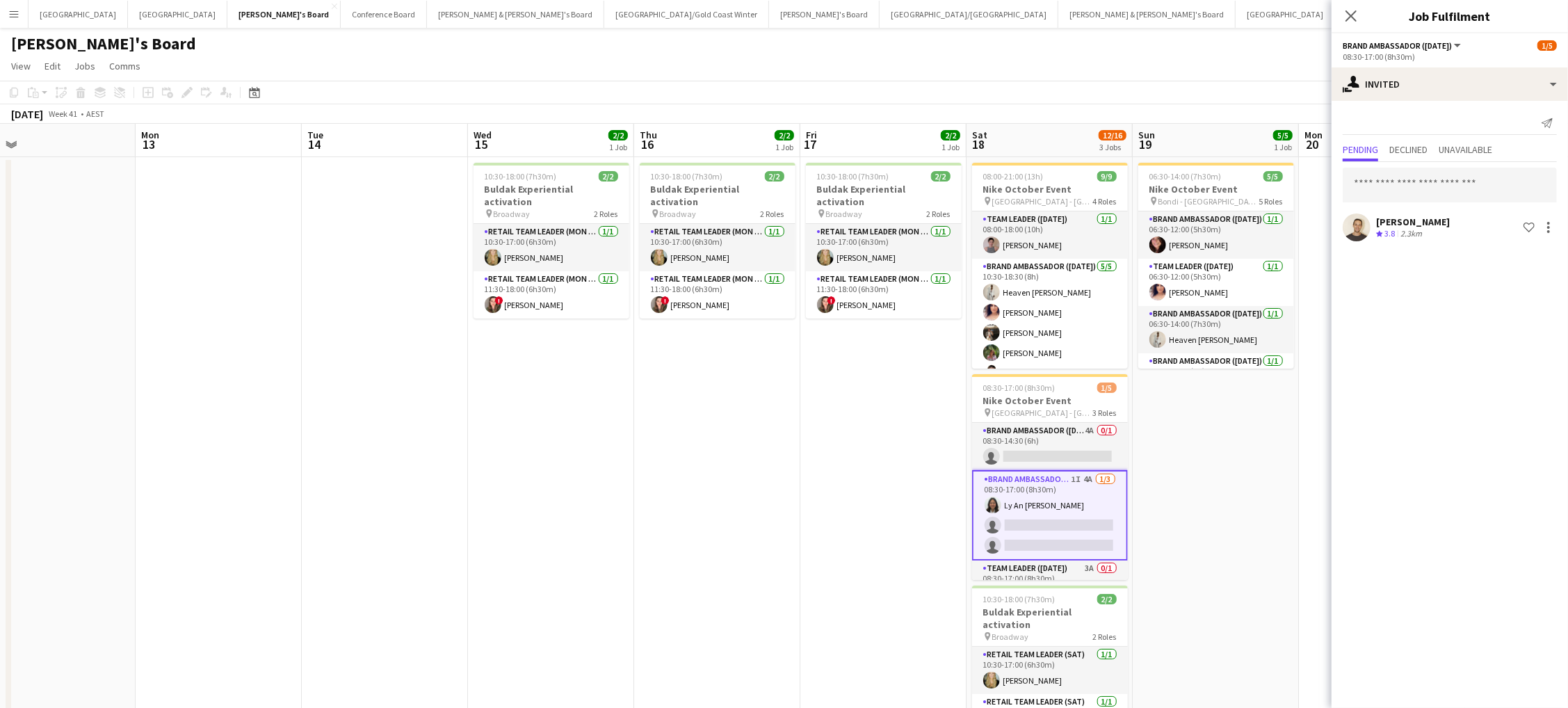
click at [1070, 483] on app-card-role "Brand Ambassador ([DATE]) 1I 4A [DATE] 08:30-17:00 (8h30m) Ly An [PERSON_NAME] …" at bounding box center [1050, 516] width 155 height 91
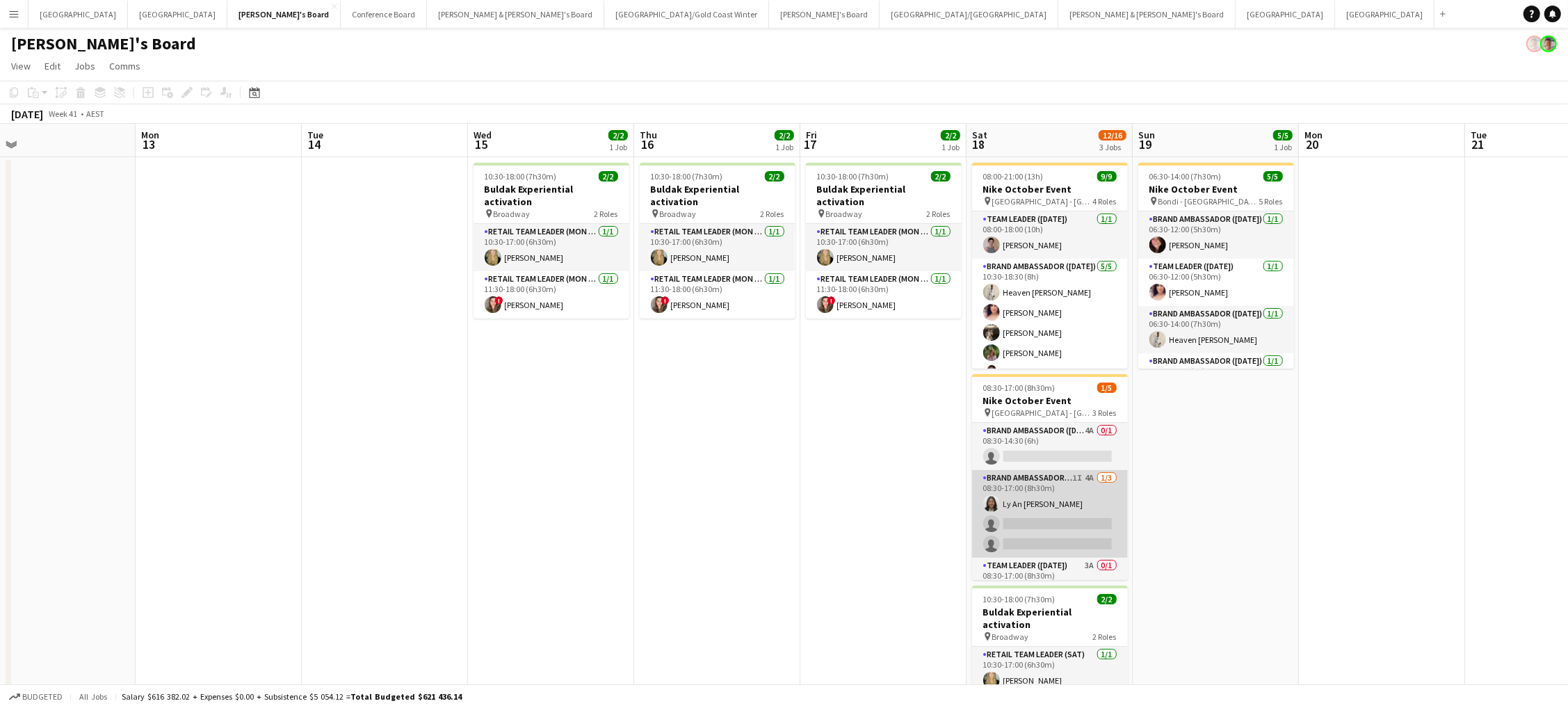
click at [1076, 478] on app-card-role "Brand Ambassador ([DATE]) 1I 4A [DATE] 08:30-17:00 (8h30m) Ly An [PERSON_NAME] …" at bounding box center [1050, 514] width 155 height 88
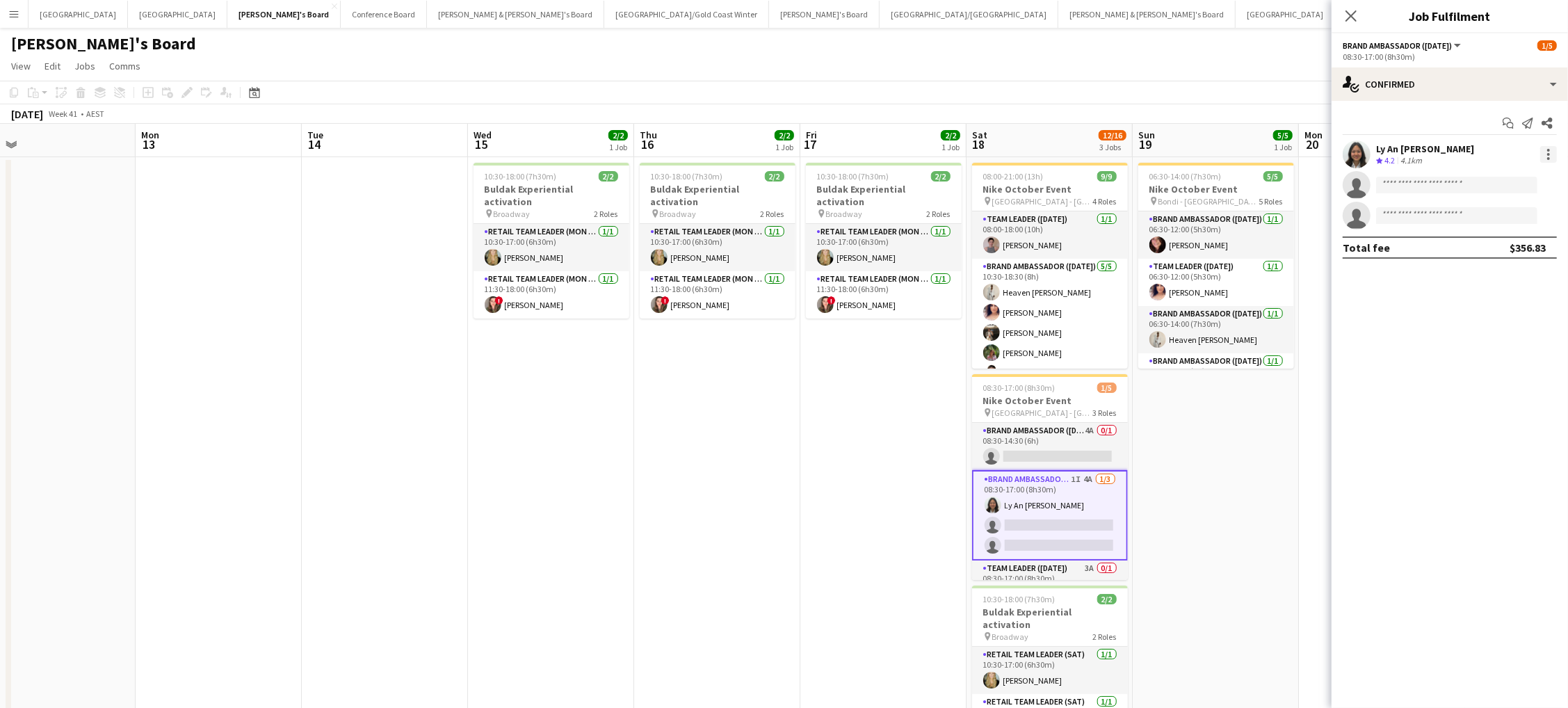
click at [1546, 148] on div at bounding box center [1548, 154] width 16 height 16
click at [1531, 207] on span "Switch crew" at bounding box center [1502, 212] width 86 height 13
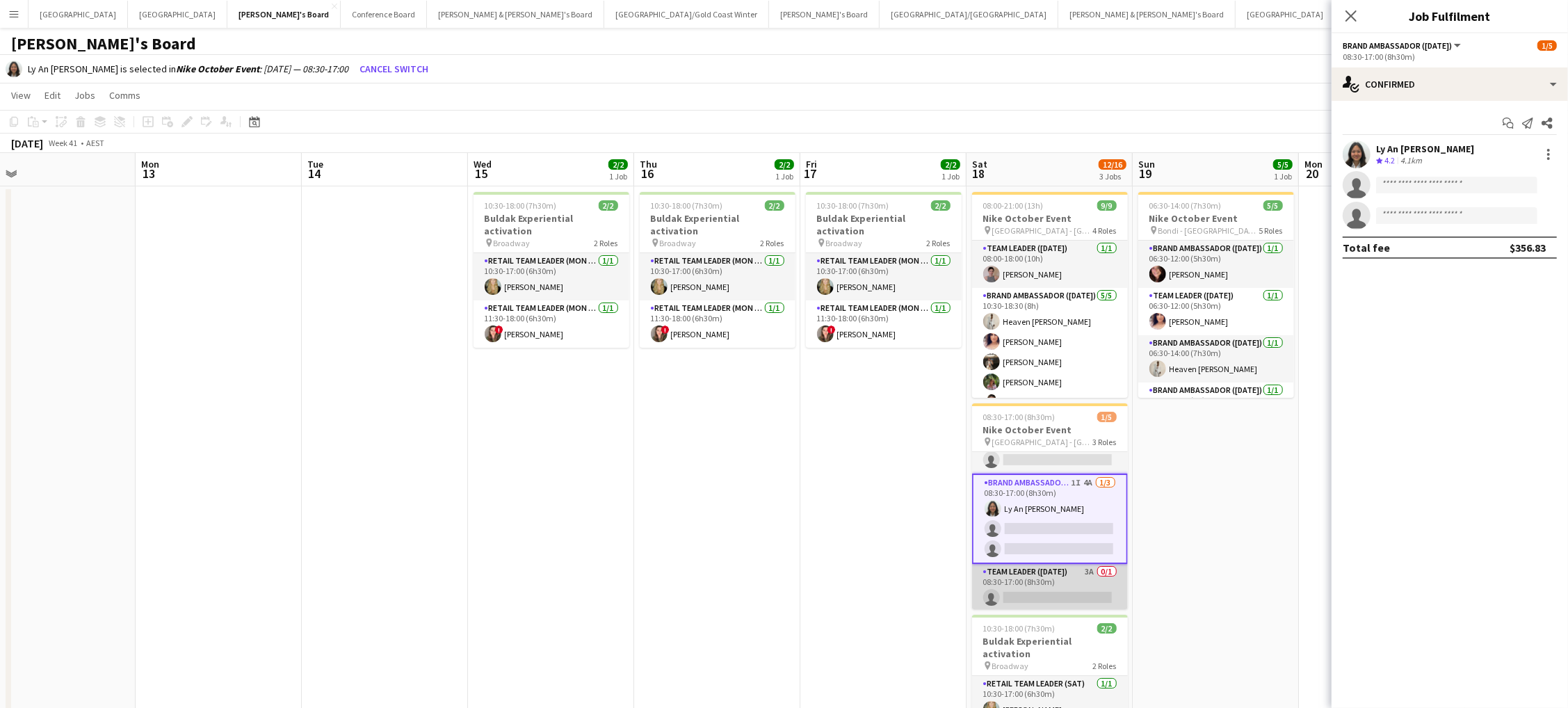
scroll to position [25, 0]
click at [1040, 585] on app-card-role "Team Leader ([DATE]) 3A 0/1 08:30-17:00 (8h30m) single-neutral-actions" at bounding box center [1050, 588] width 155 height 47
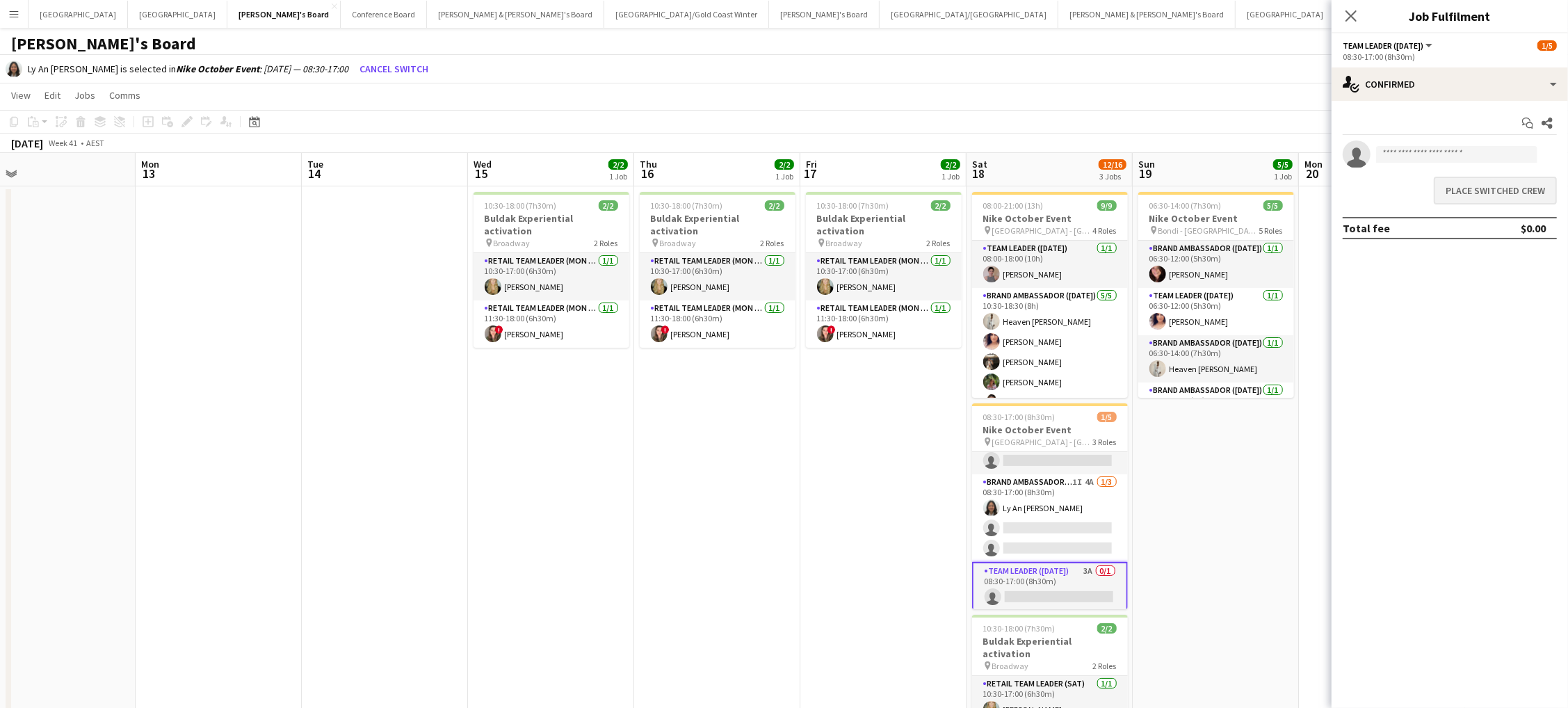
click at [1514, 184] on button "Place switched crew" at bounding box center [1495, 190] width 123 height 28
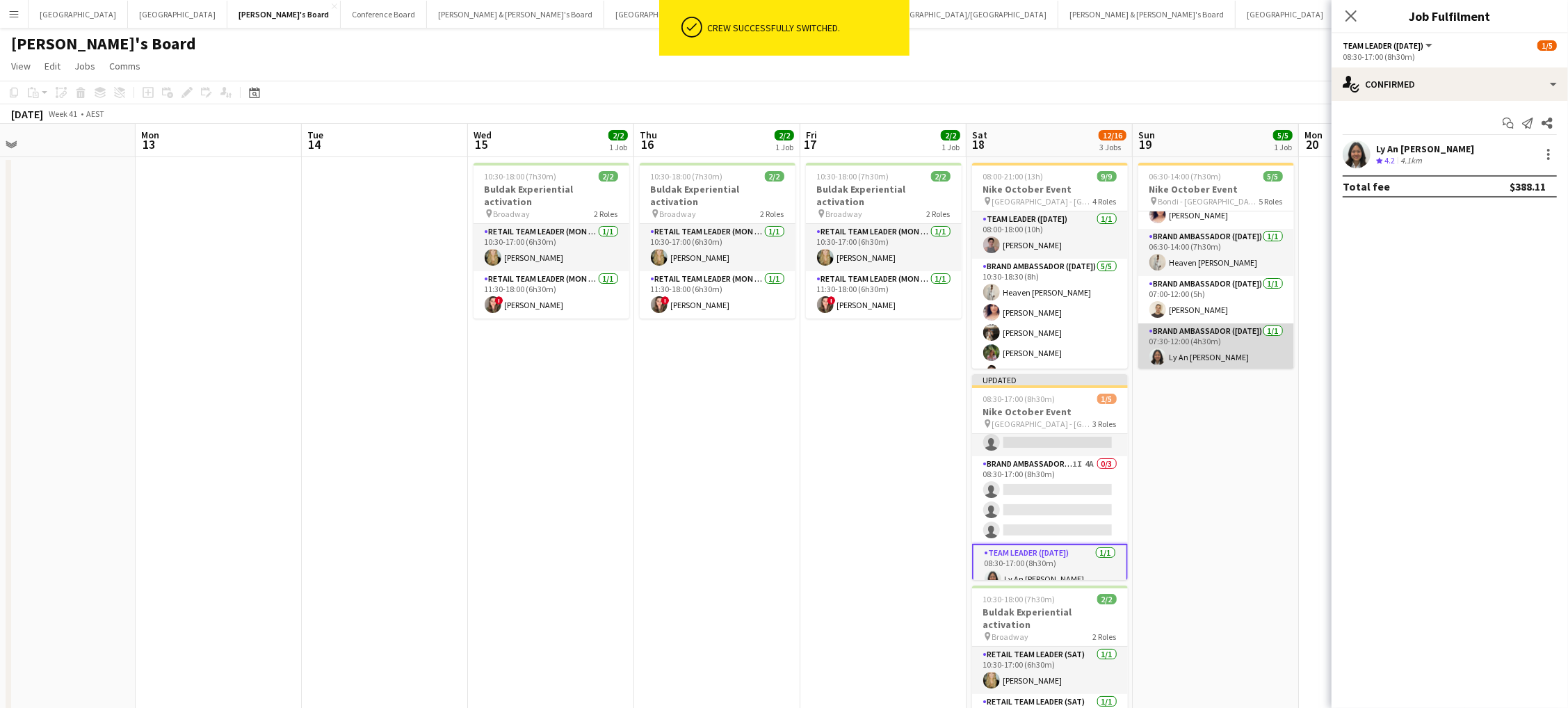
scroll to position [76, 0]
click at [1185, 448] on app-date-cell "06:30-14:00 (7h30m) 5/5 Nike October Event pin Bondi - Sydney 5 Roles Brand Amb…" at bounding box center [1216, 515] width 166 height 716
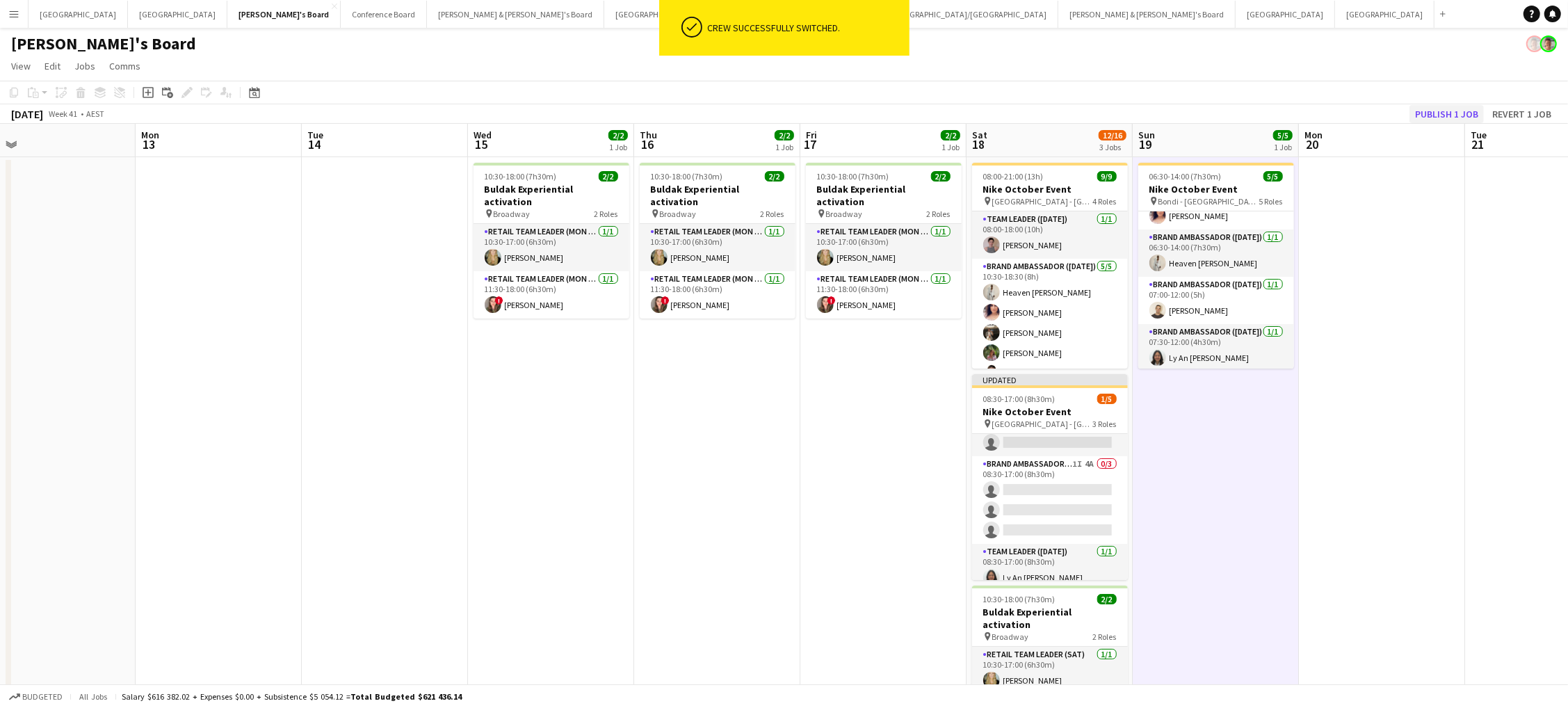
click at [1435, 107] on button "Publish 1 job" at bounding box center [1446, 114] width 74 height 18
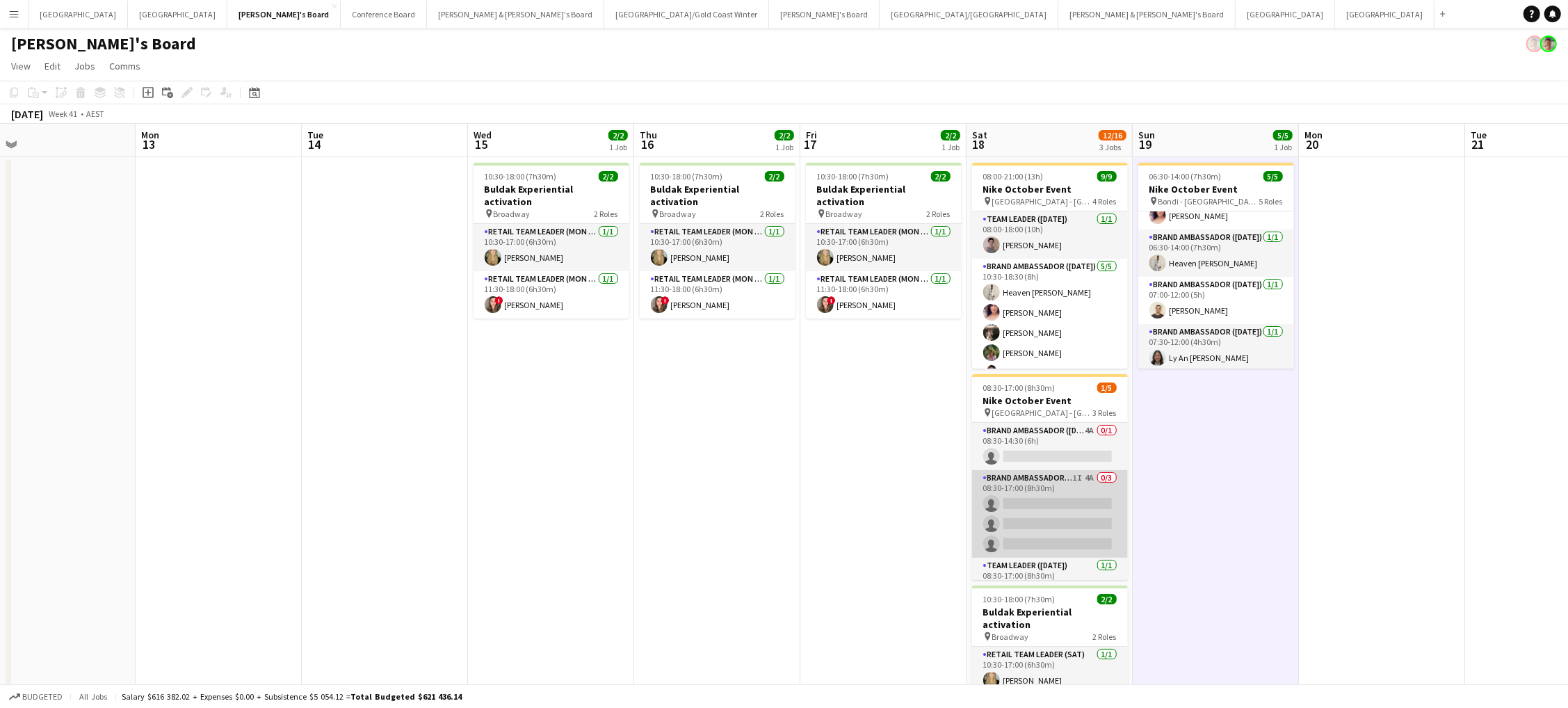
scroll to position [0, 0]
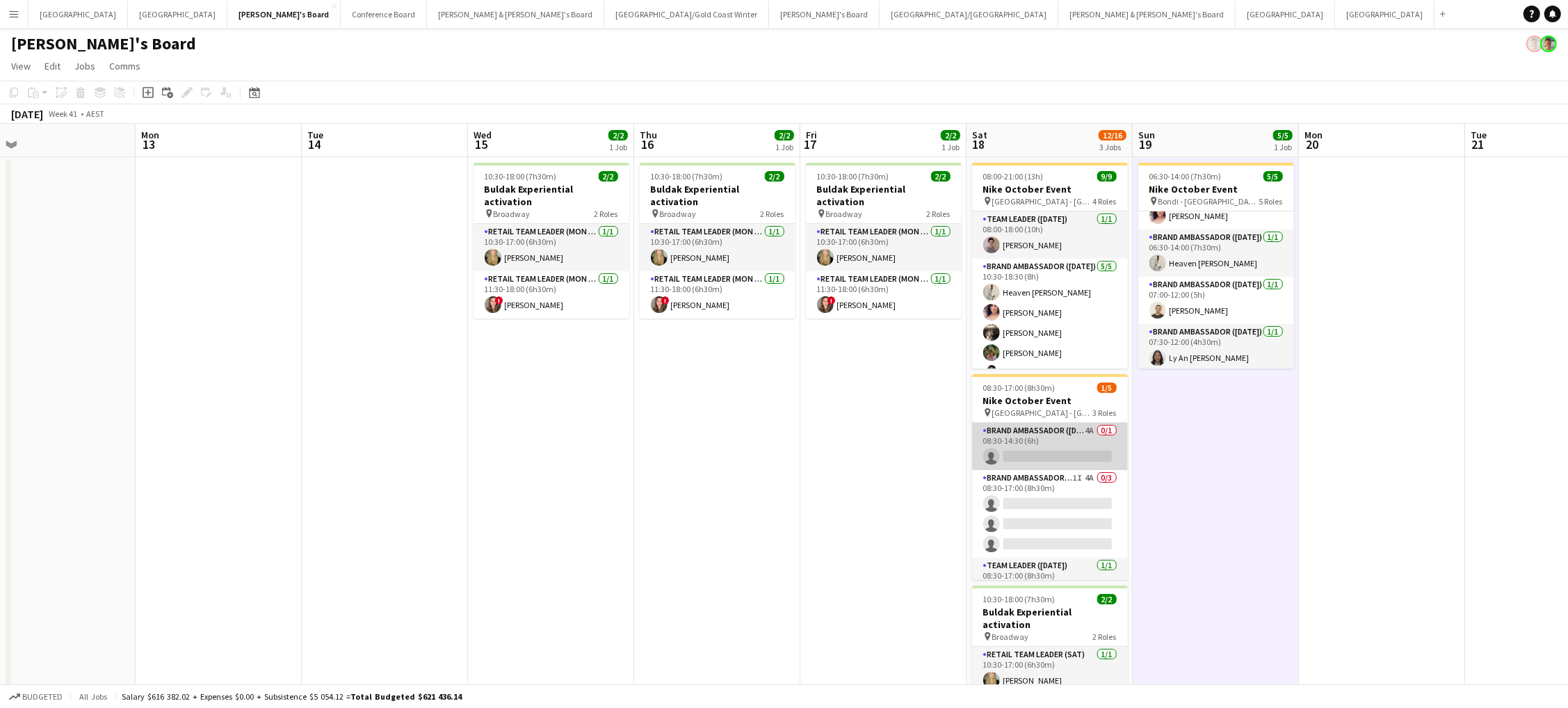
click at [1027, 456] on app-card-role "Brand Ambassador ([DATE]) 4A 0/1 08:30-14:30 (6h) single-neutral-actions" at bounding box center [1050, 446] width 155 height 47
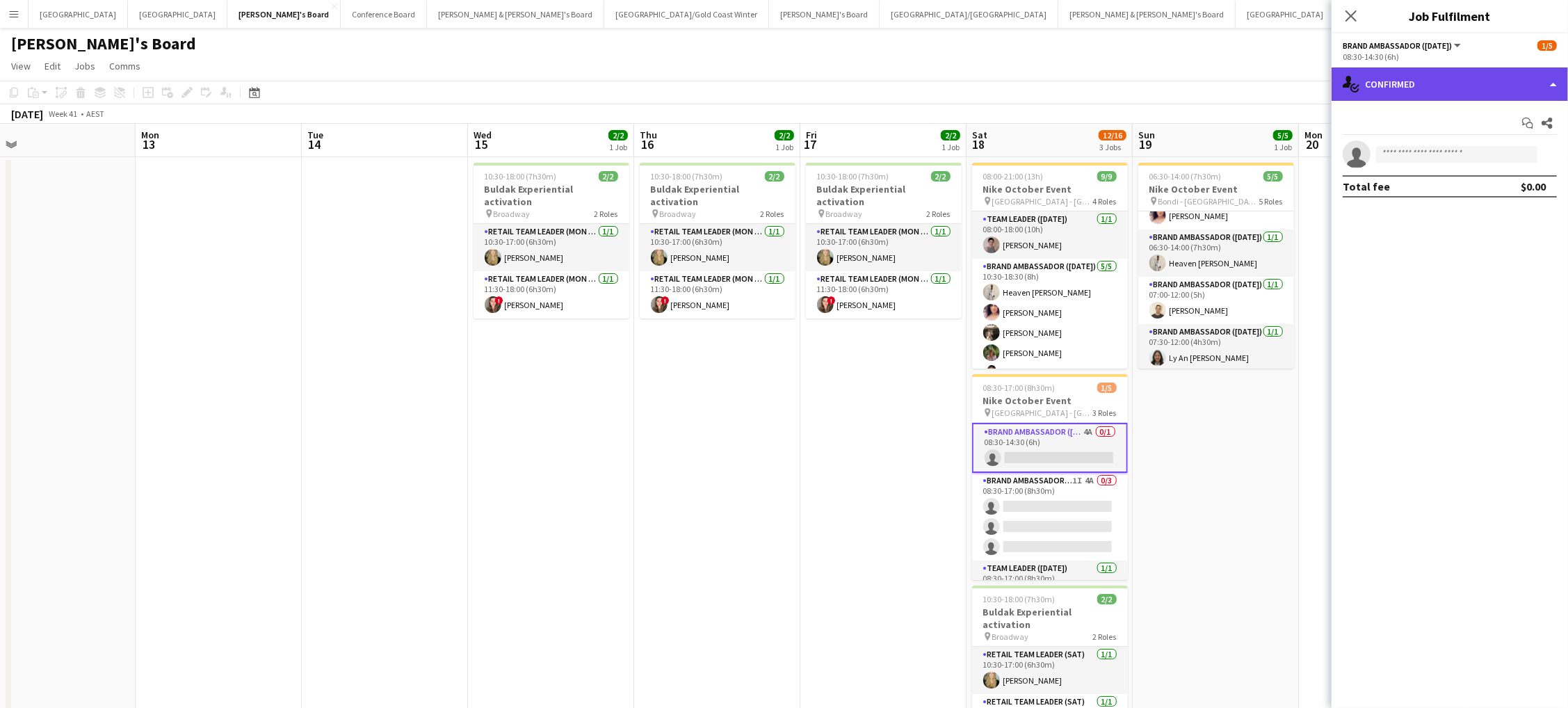
click at [1380, 85] on div "single-neutral-actions-check-2 Confirmed" at bounding box center [1449, 84] width 237 height 34
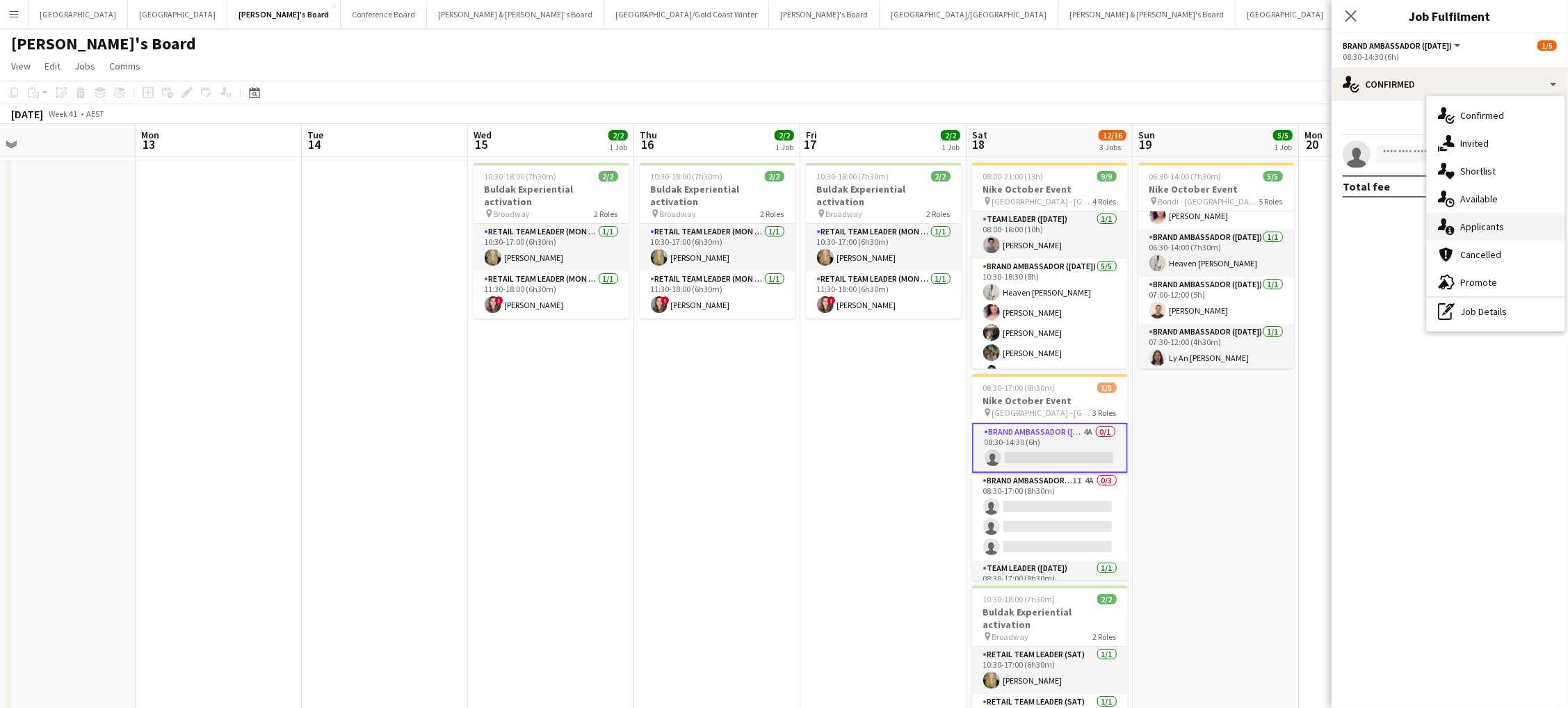
click at [1487, 224] on span "Applicants" at bounding box center [1481, 226] width 43 height 13
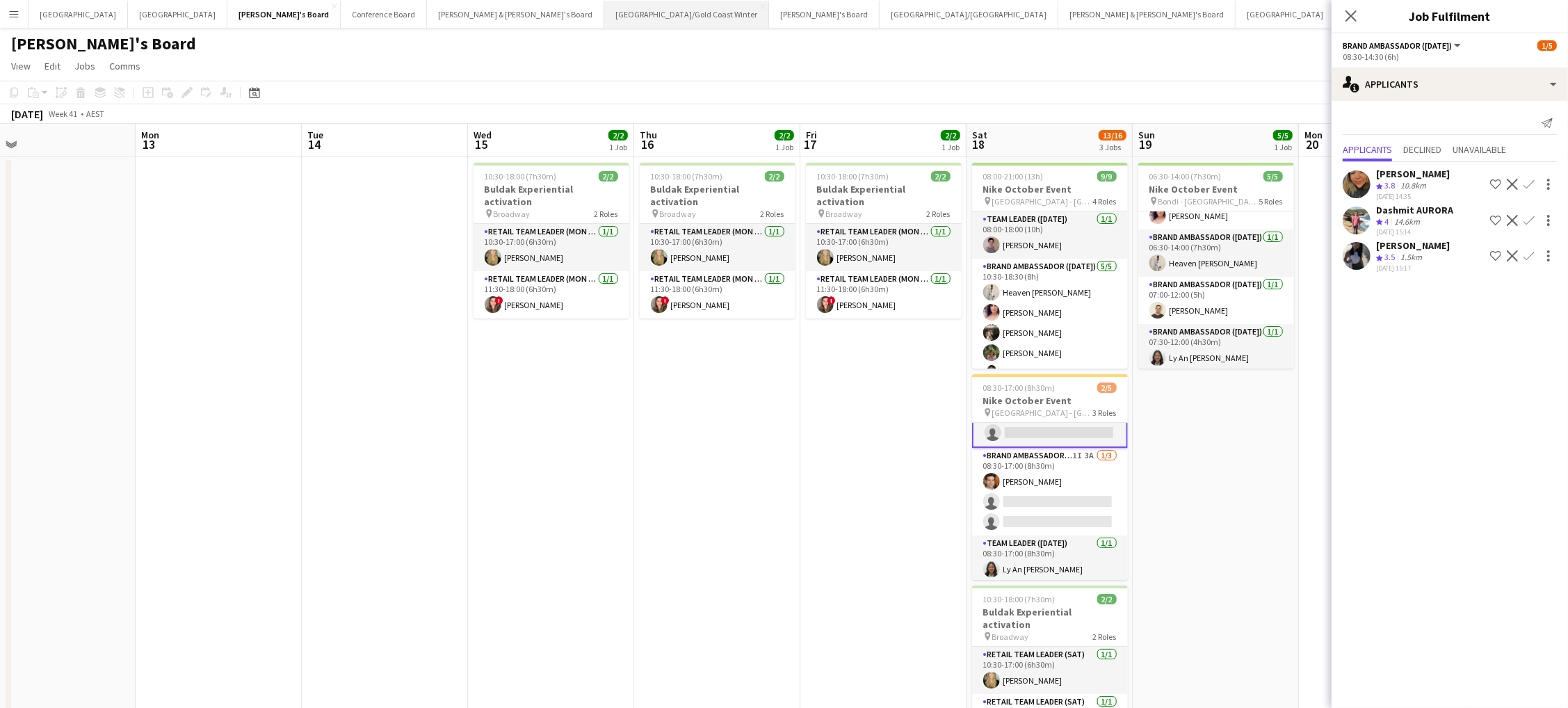
drag, startPoint x: 770, startPoint y: 48, endPoint x: 503, endPoint y: 14, distance: 269.2
click at [770, 48] on div "[PERSON_NAME]'s Board" at bounding box center [784, 41] width 1568 height 26
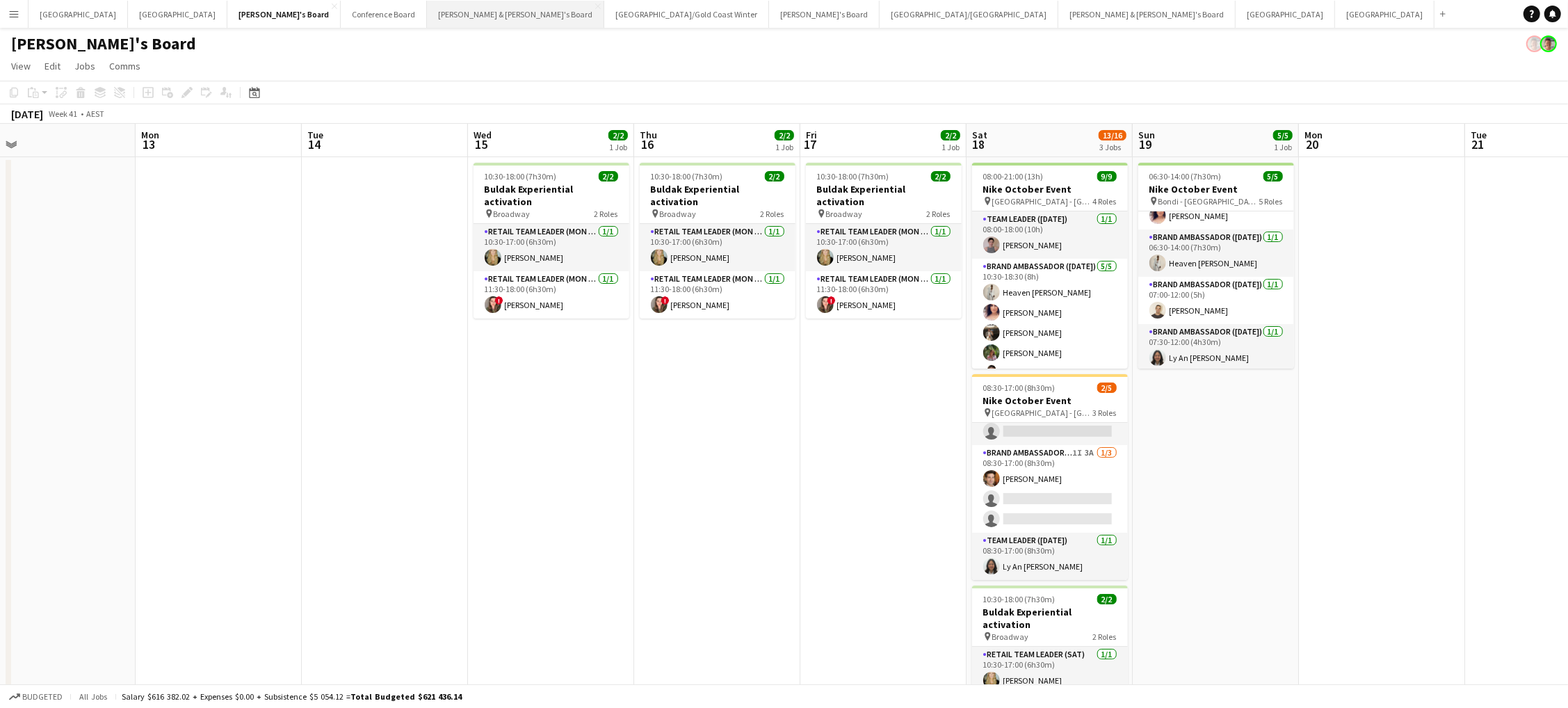
scroll to position [23, 0]
click at [880, 11] on button "[GEOGRAPHIC_DATA]/[GEOGRAPHIC_DATA] Close" at bounding box center [968, 14] width 179 height 27
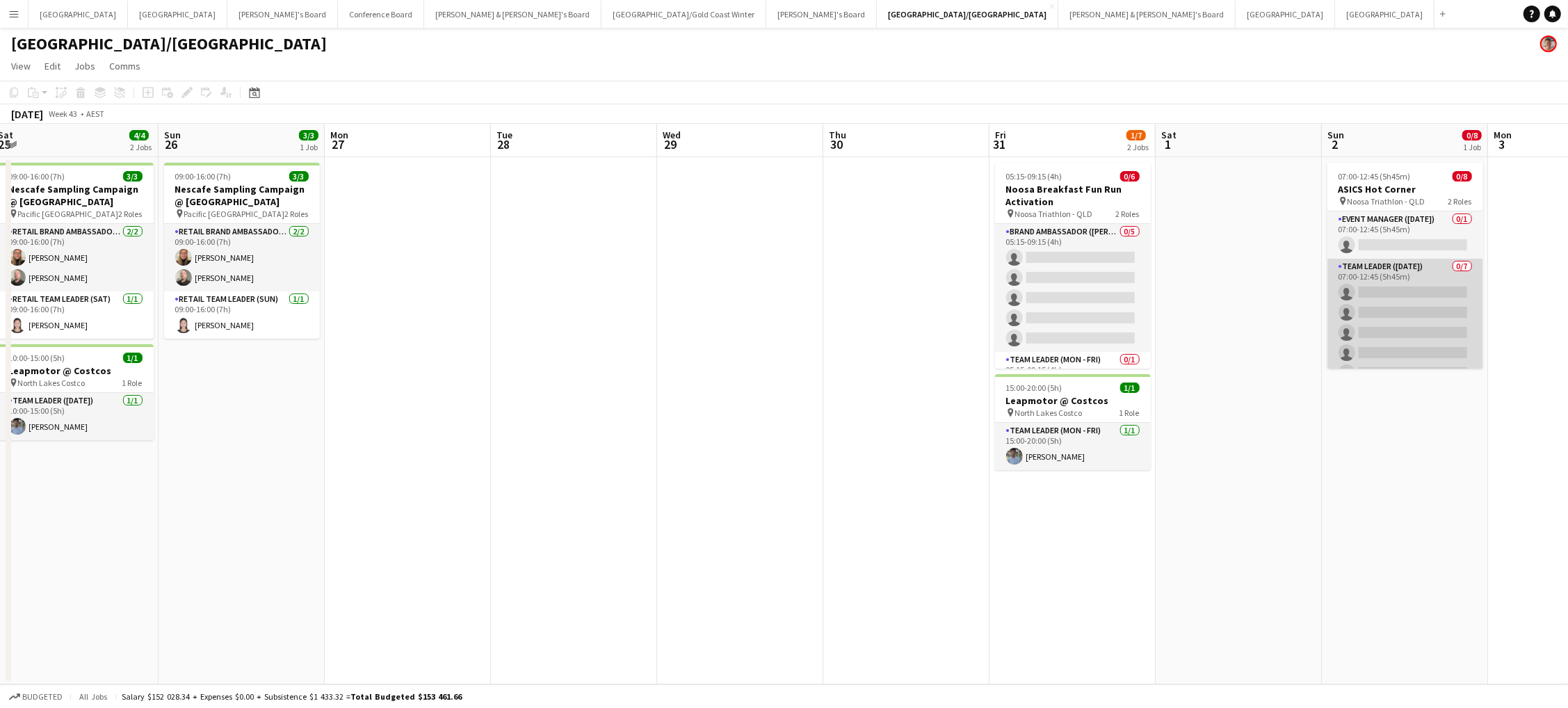
scroll to position [0, 507]
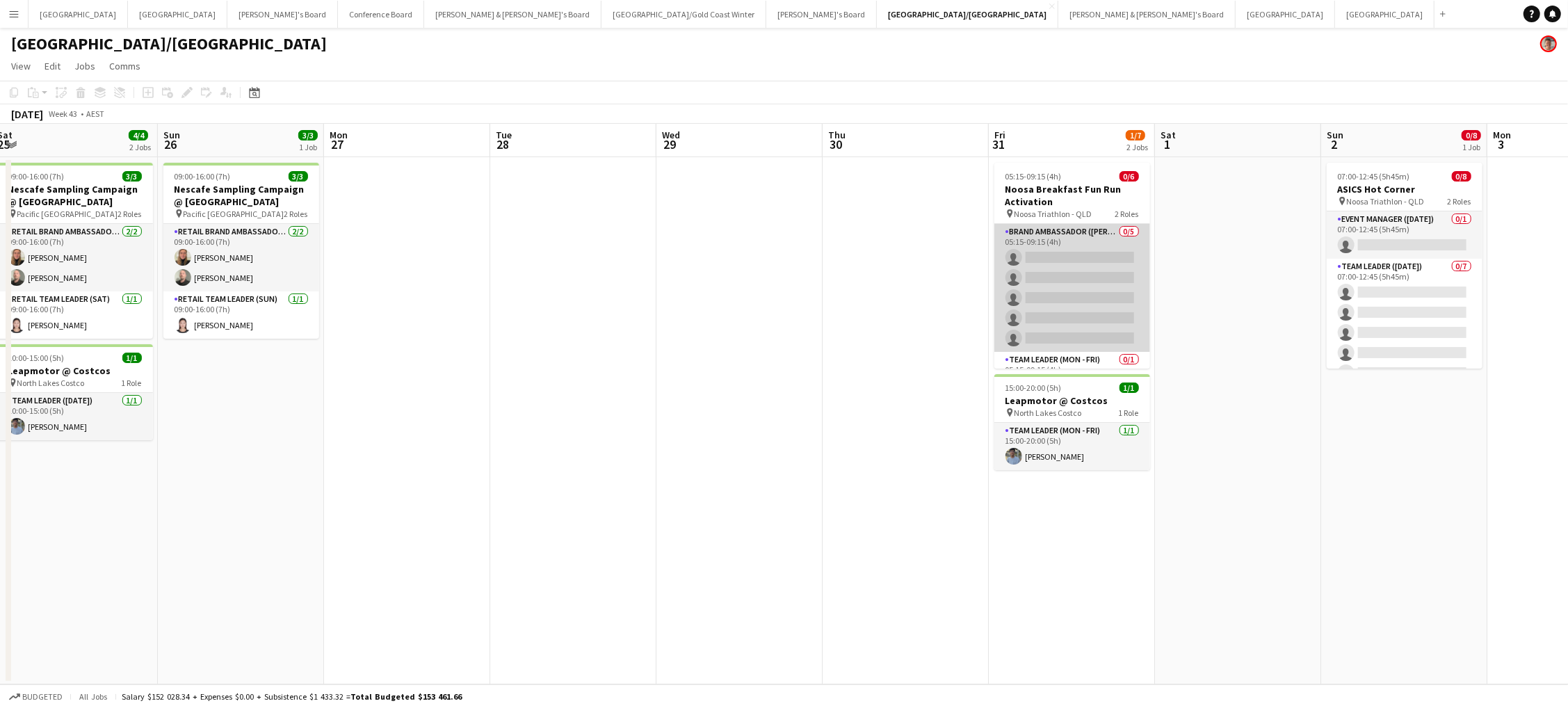
click at [1075, 290] on app-card-role "Brand Ambassador (Mon - Fri) 0/5 05:15-09:15 (4h) single-neutral-actions single…" at bounding box center [1072, 288] width 155 height 128
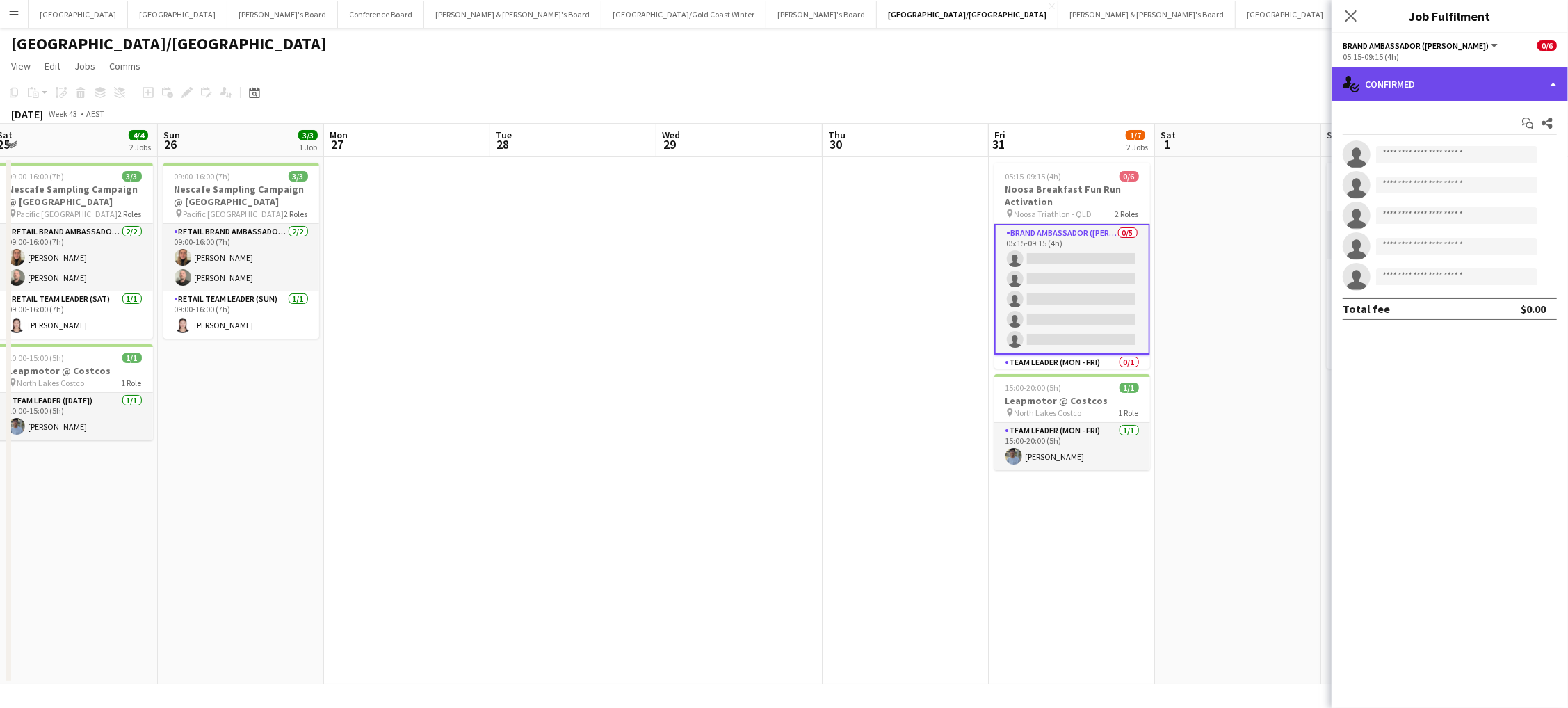
click at [1428, 81] on div "single-neutral-actions-check-2 Confirmed" at bounding box center [1449, 84] width 237 height 34
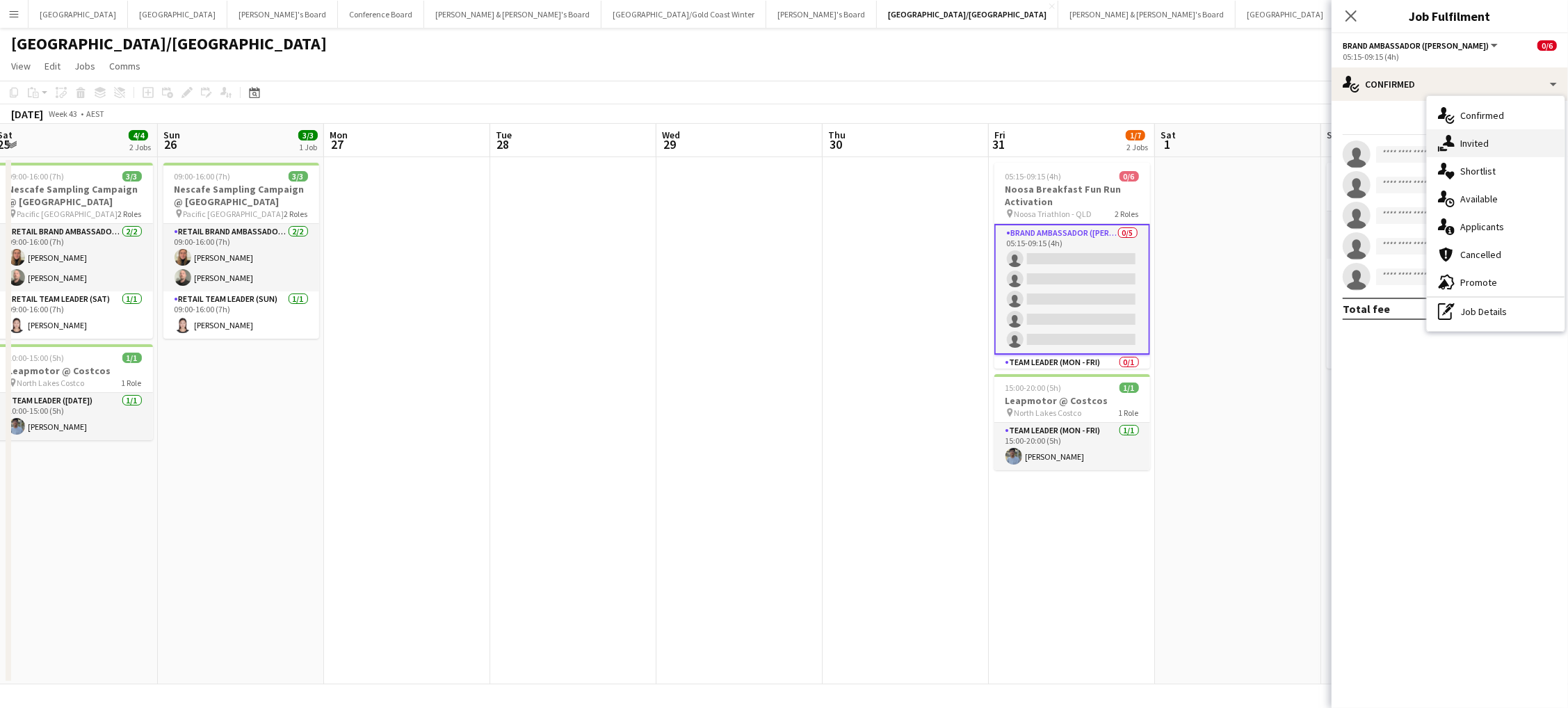
click at [1473, 138] on span "Invited" at bounding box center [1474, 143] width 29 height 13
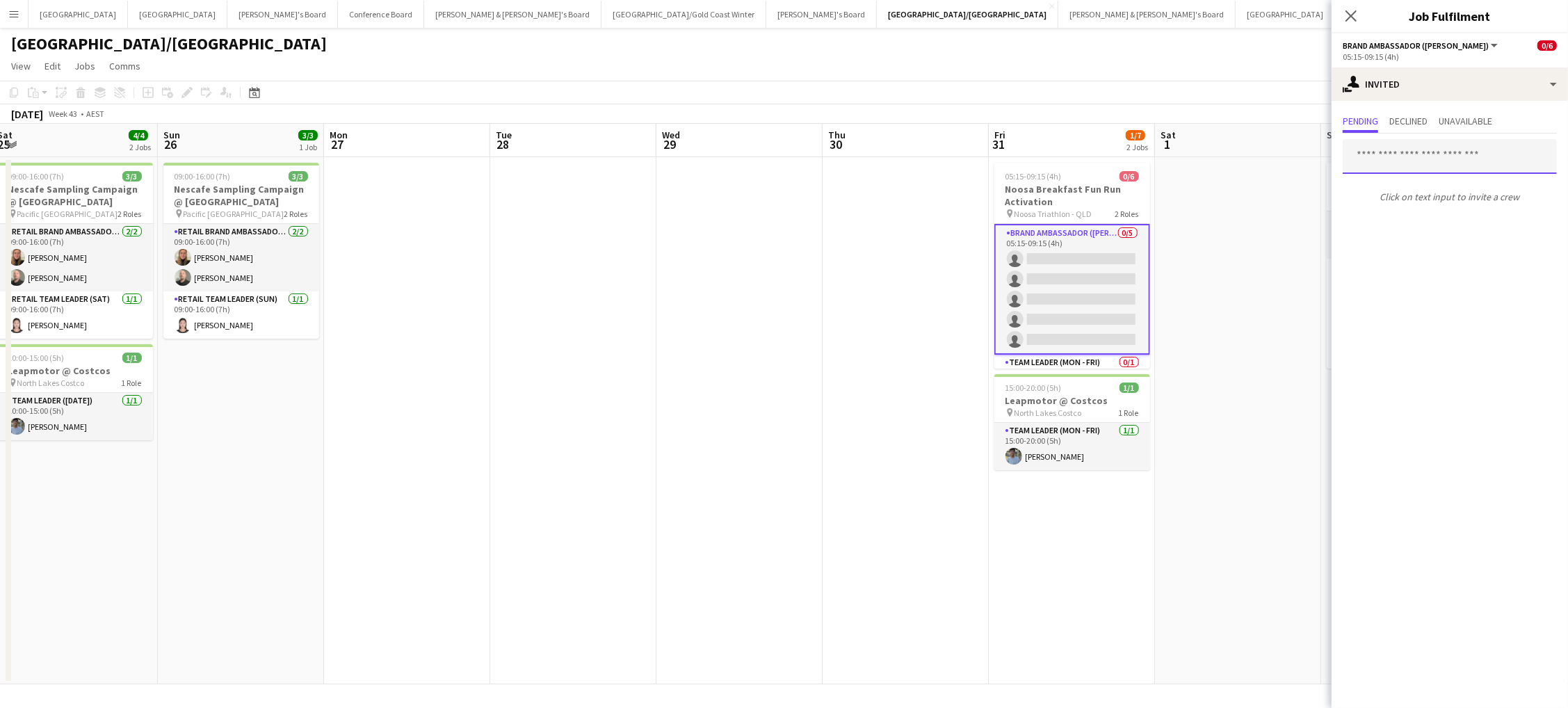
click at [1414, 143] on input "text" at bounding box center [1450, 156] width 214 height 35
type input "******"
drag, startPoint x: 1414, startPoint y: 143, endPoint x: 1417, endPoint y: 196, distance: 53.1
click at [1417, 196] on span "[EMAIL_ADDRESS][DOMAIN_NAME]" at bounding box center [1449, 201] width 192 height 12
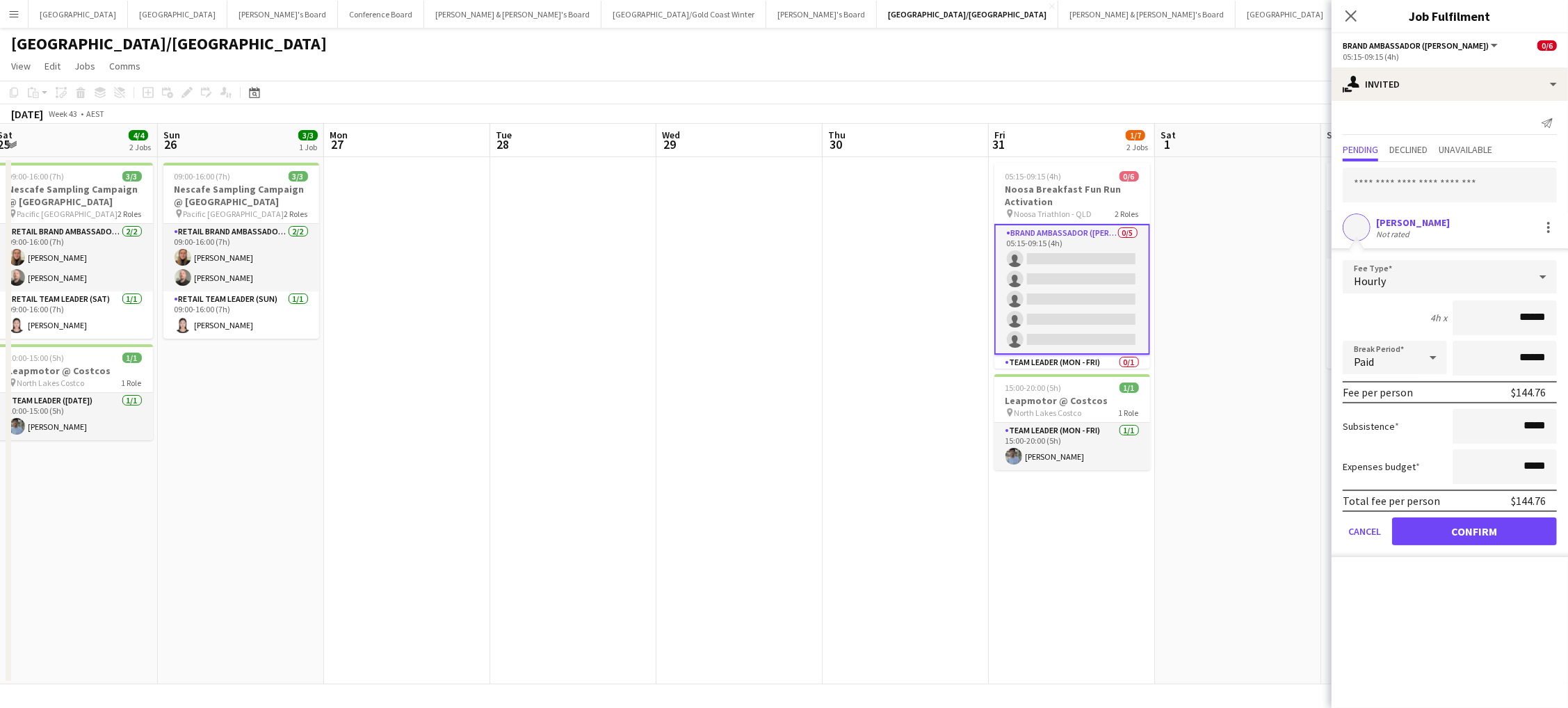
click at [1474, 526] on button "Confirm" at bounding box center [1474, 531] width 165 height 28
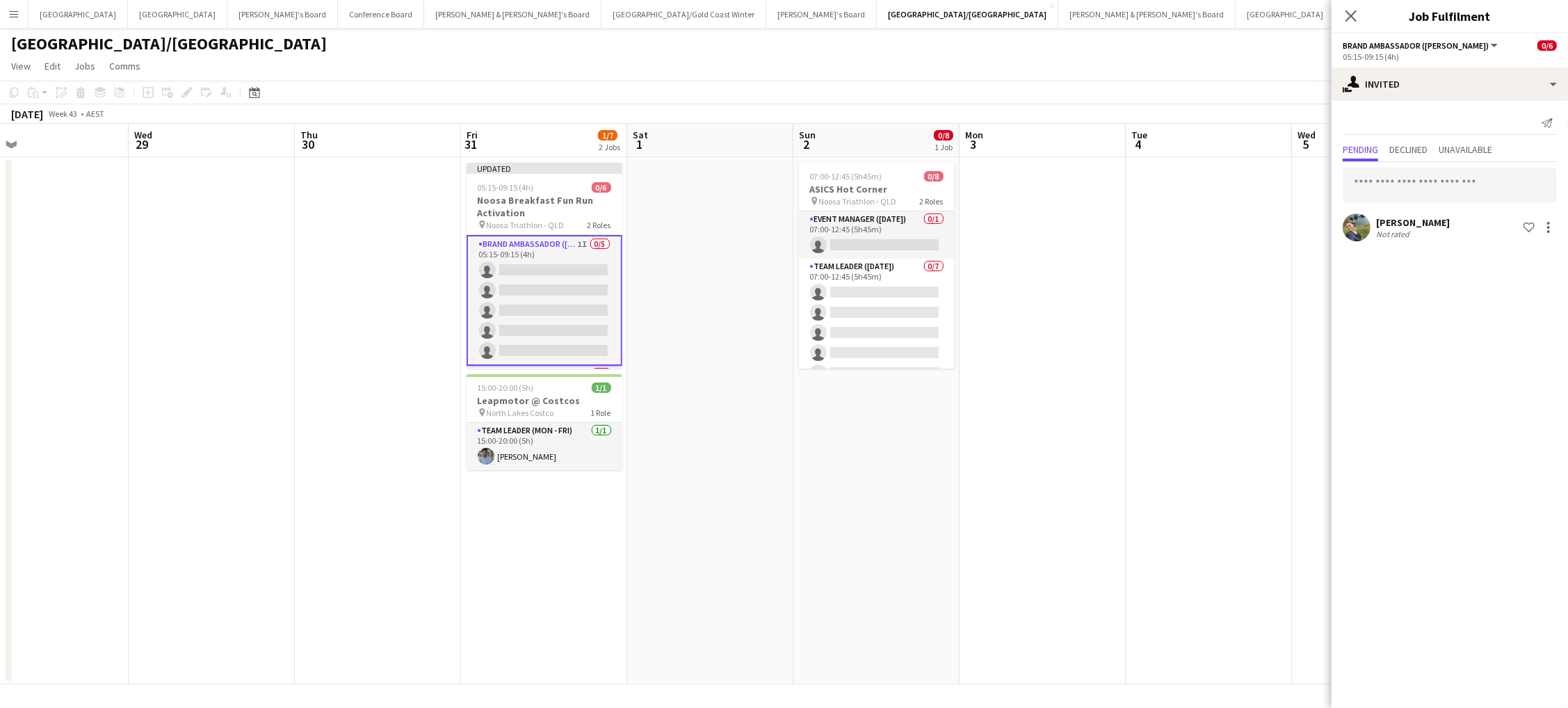
scroll to position [0, 423]
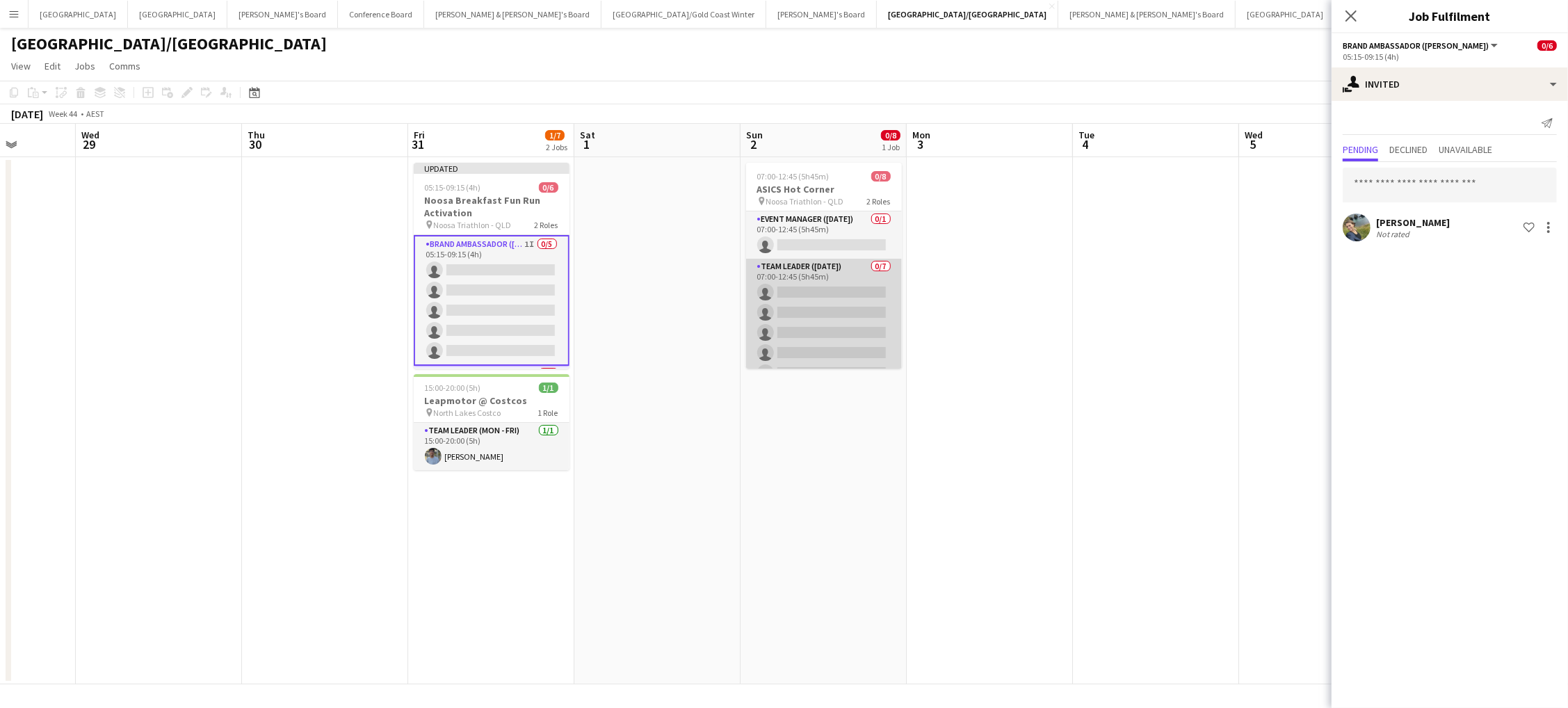
click at [819, 353] on app-card-role "Team Leader ([DATE]) 0/7 07:00-12:45 (5h45m) single-neutral-actions single-neut…" at bounding box center [824, 343] width 155 height 168
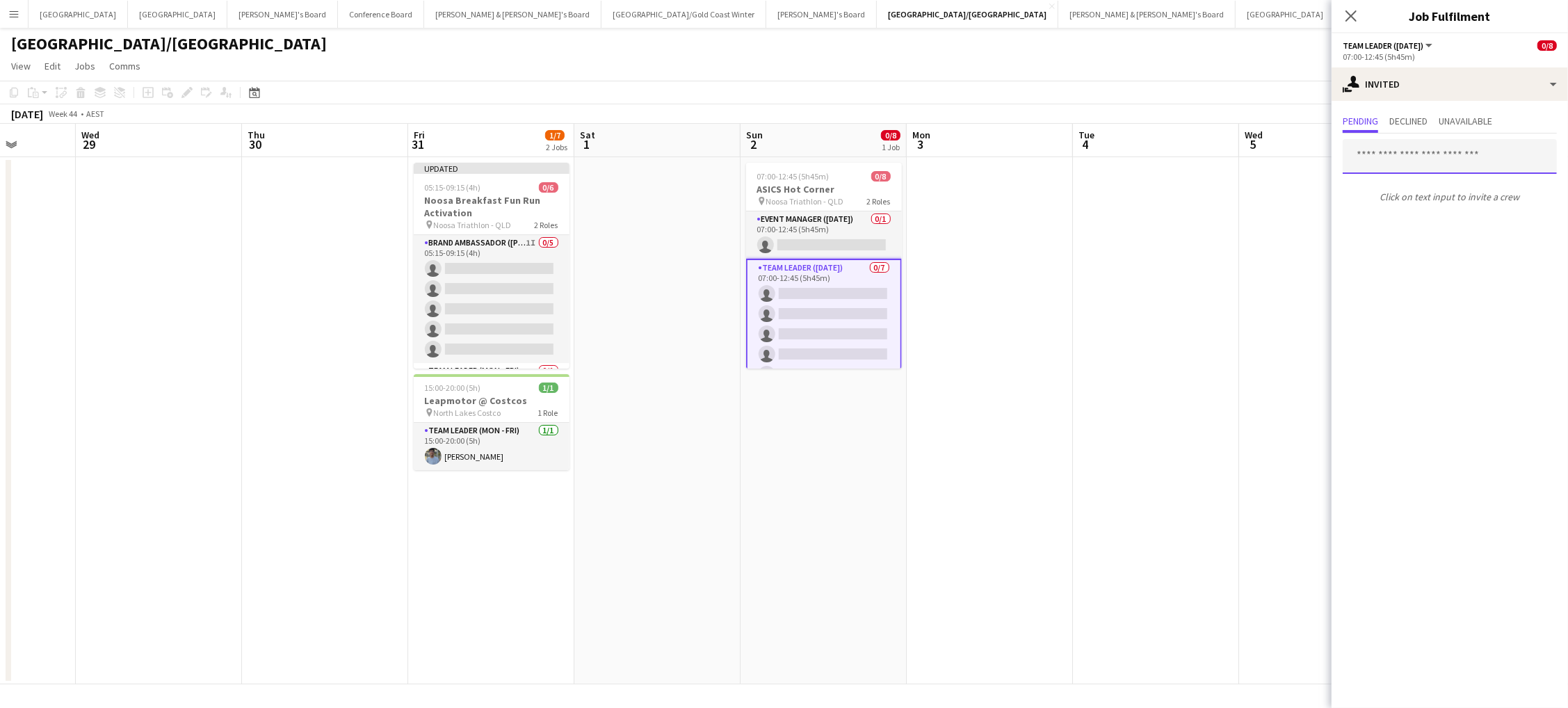
click at [1399, 161] on input "text" at bounding box center [1450, 156] width 214 height 35
type input "******"
drag, startPoint x: 1410, startPoint y: 163, endPoint x: 1472, endPoint y: 187, distance: 66.5
click at [1472, 187] on span "[PERSON_NAME] Active" at bounding box center [1449, 189] width 192 height 12
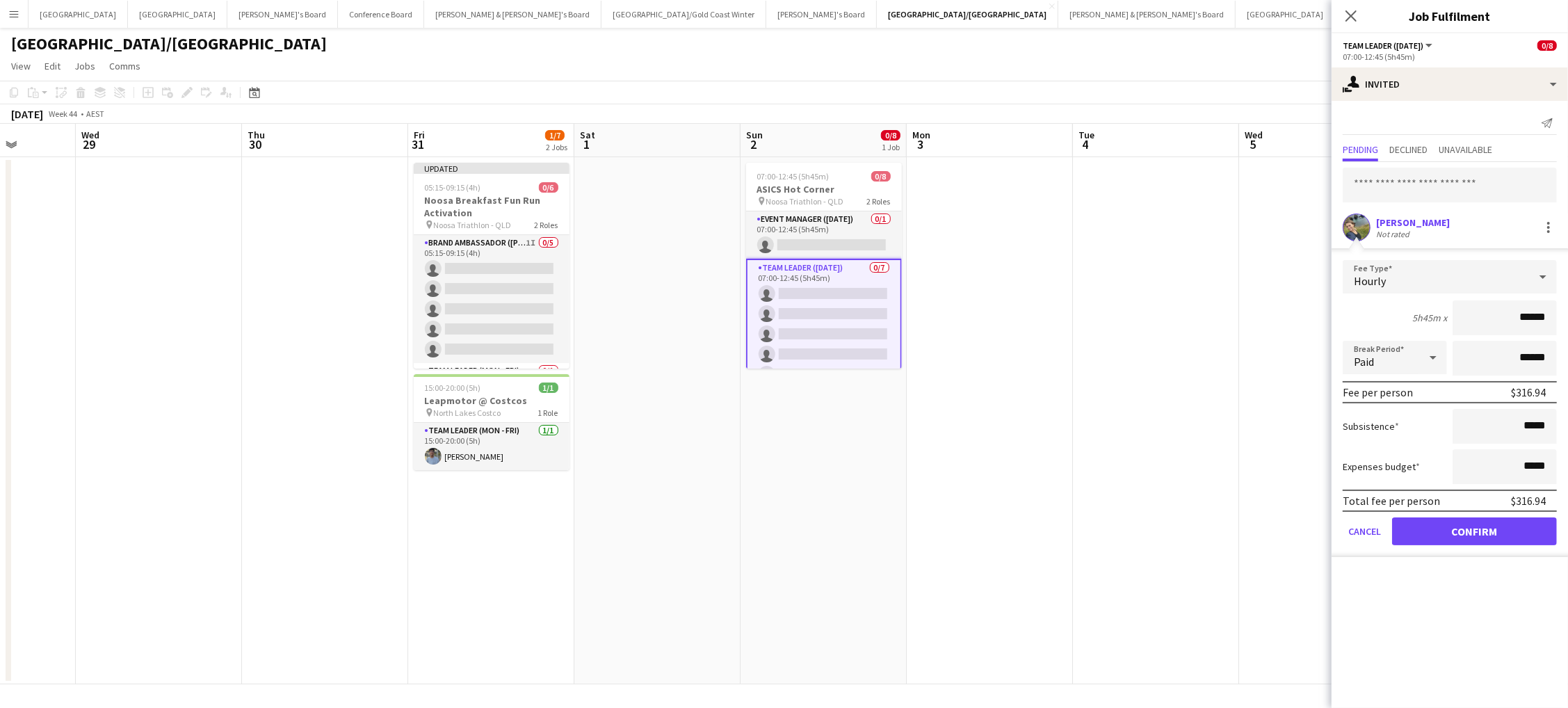
click at [1474, 526] on button "Confirm" at bounding box center [1474, 531] width 165 height 28
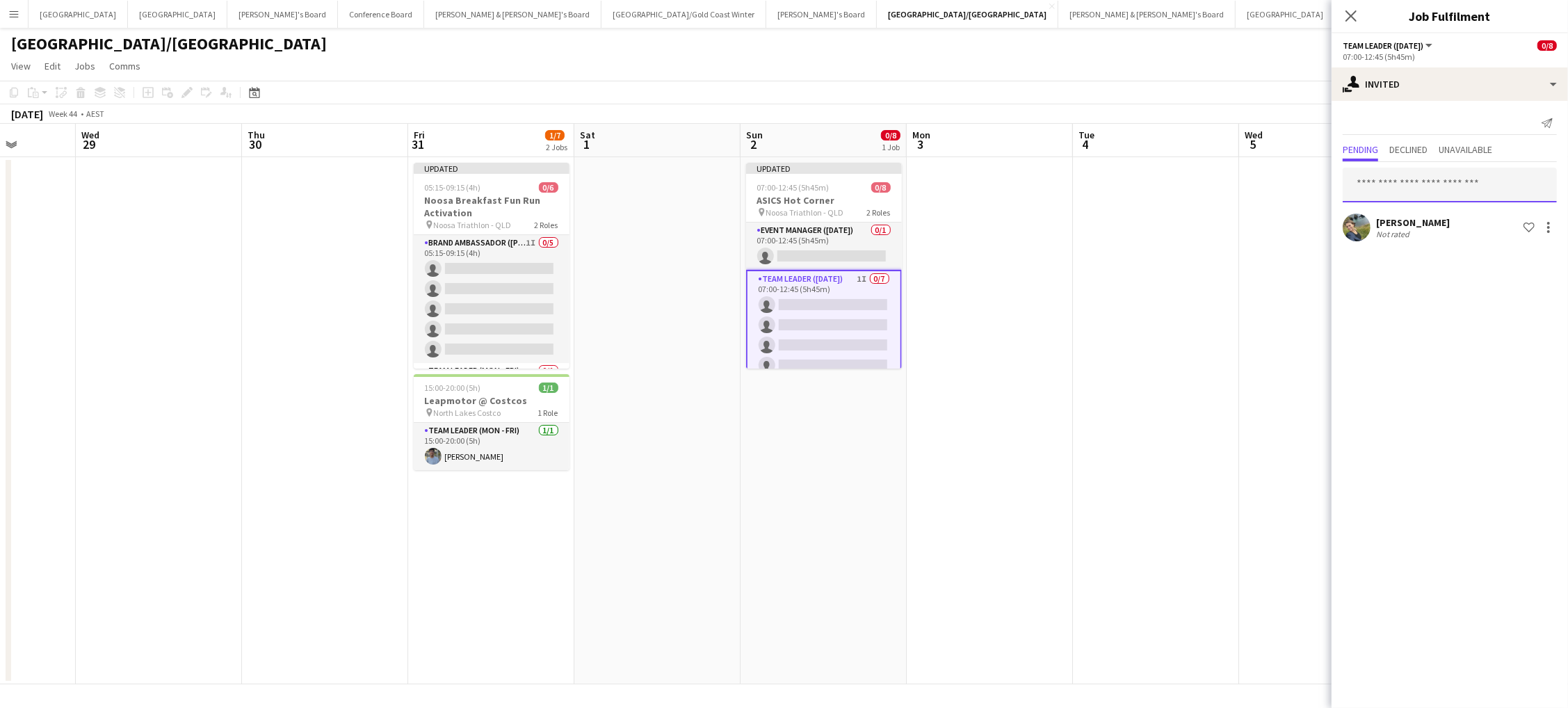
click at [1382, 178] on input "text" at bounding box center [1450, 185] width 214 height 35
type input "*******"
click at [1420, 231] on span "[EMAIL_ADDRESS][PERSON_NAME][DOMAIN_NAME]" at bounding box center [1449, 230] width 192 height 12
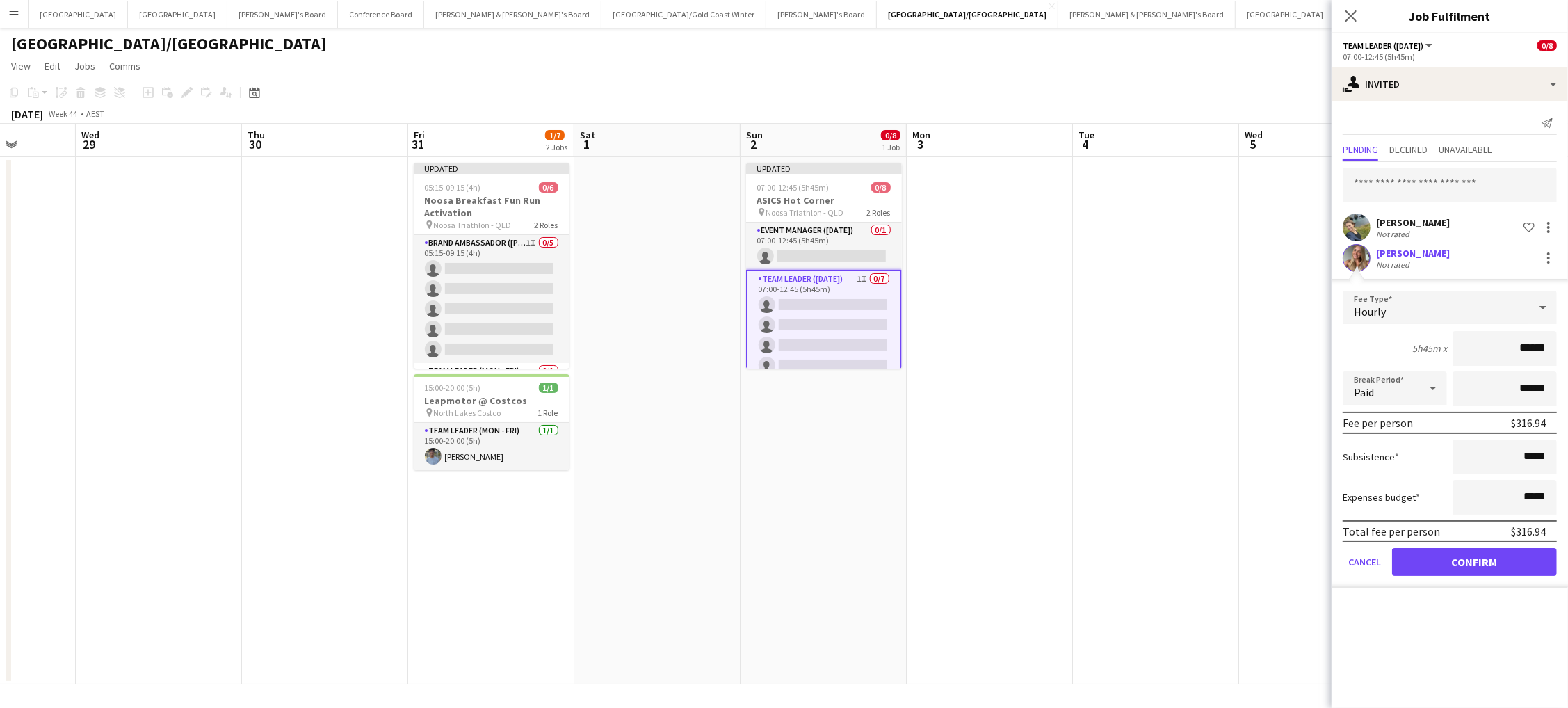
click at [1474, 557] on button "Confirm" at bounding box center [1474, 561] width 165 height 28
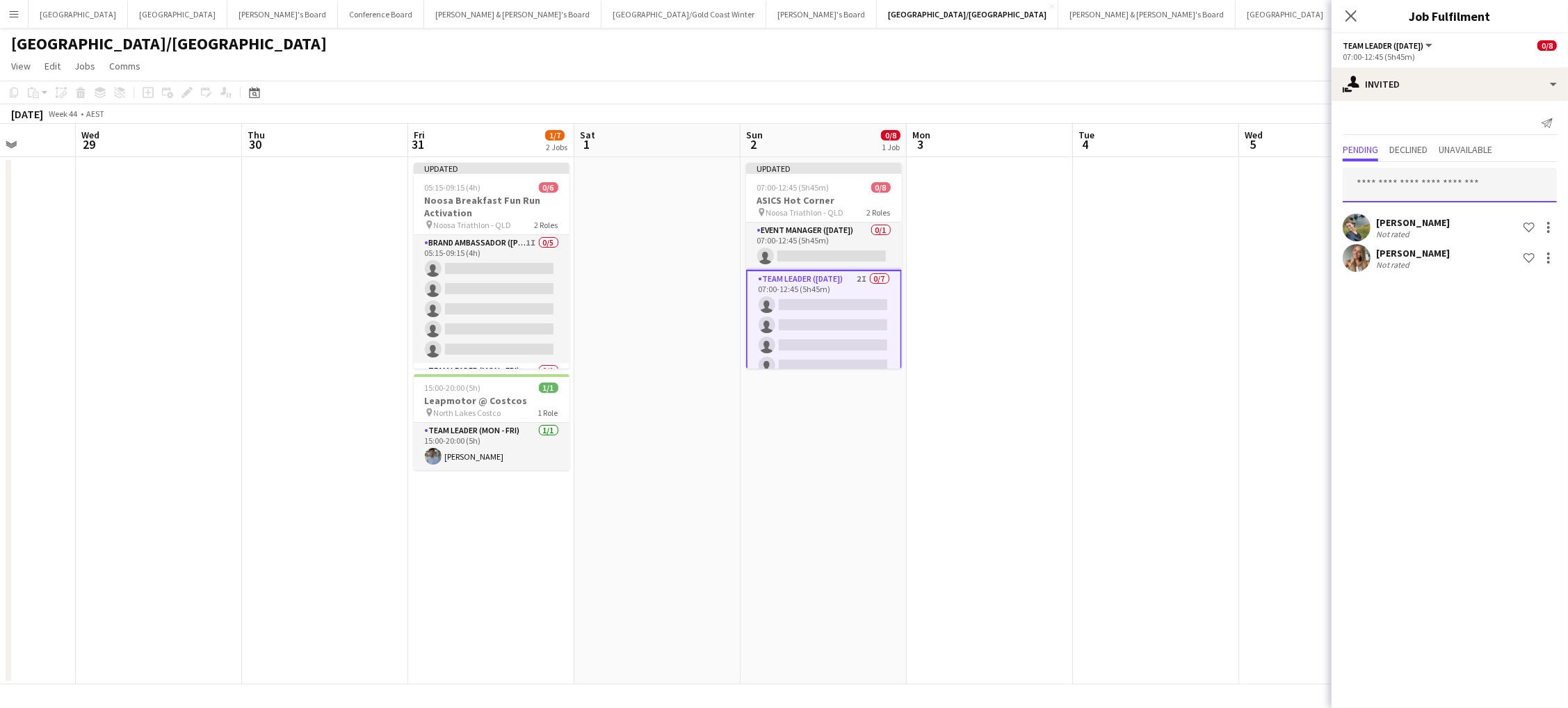
click at [1417, 183] on input "text" at bounding box center [1450, 185] width 214 height 35
type input "*****"
drag, startPoint x: 1417, startPoint y: 183, endPoint x: 1417, endPoint y: 222, distance: 39.0
click at [1417, 222] on span "[PERSON_NAME] [PERSON_NAME]" at bounding box center [1428, 218] width 149 height 12
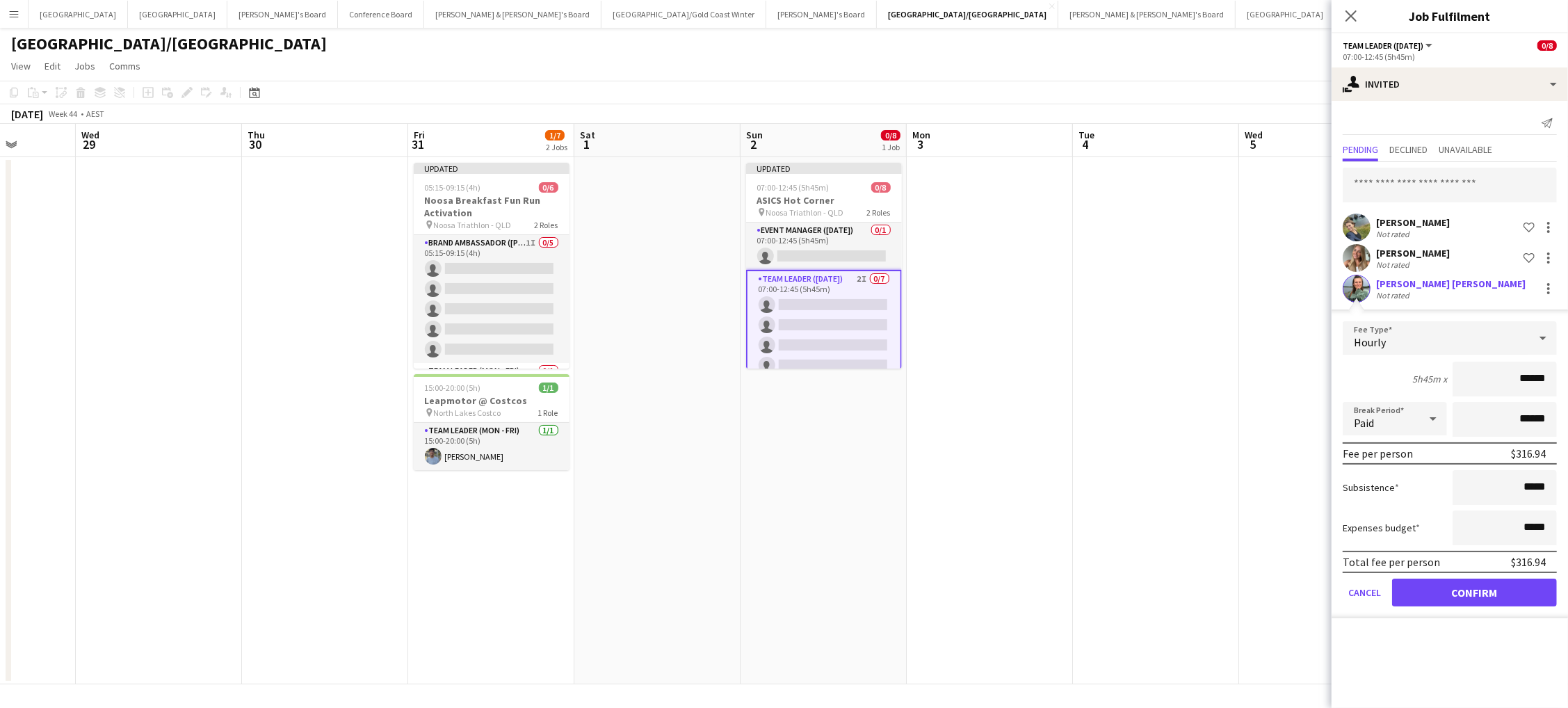
click at [1474, 588] on button "Confirm" at bounding box center [1474, 592] width 165 height 28
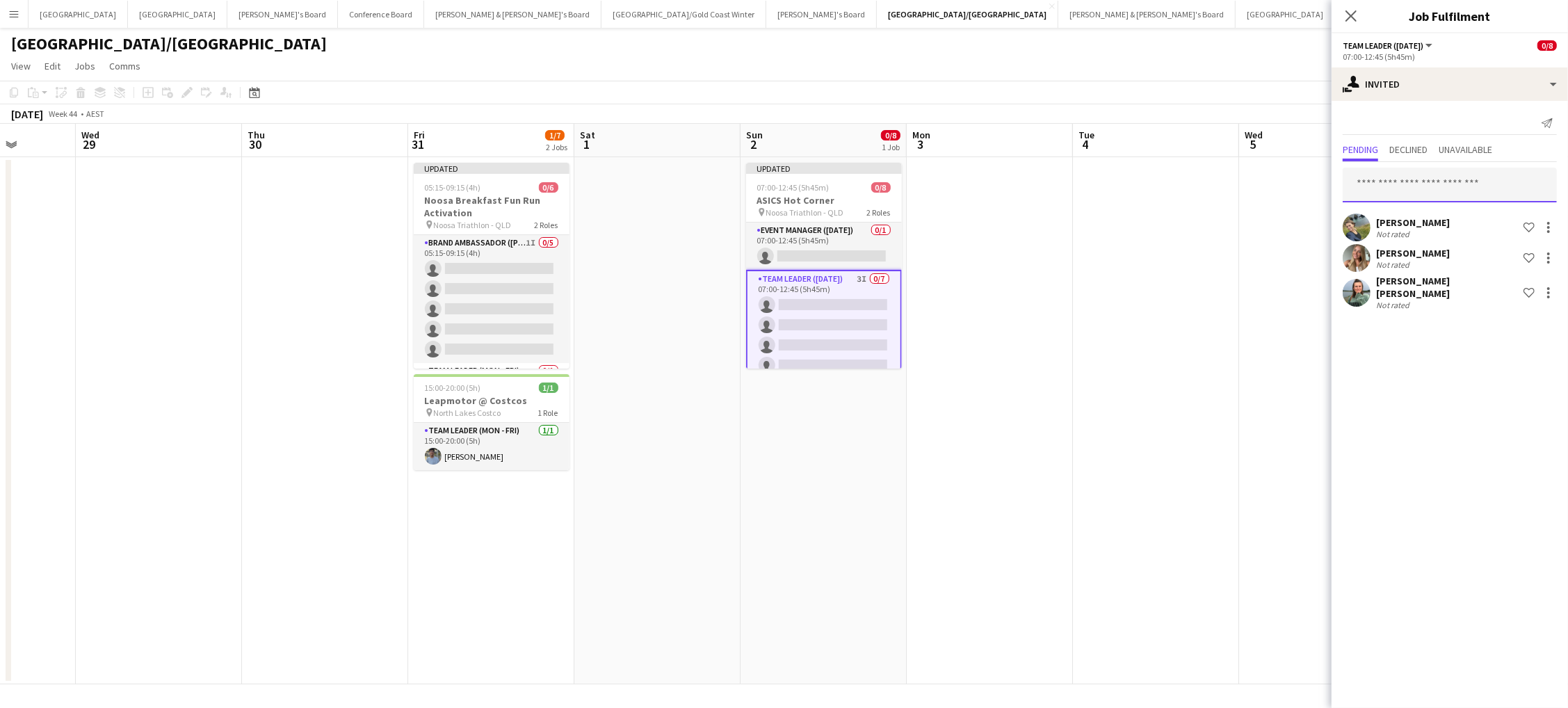
click at [1406, 187] on input "text" at bounding box center [1450, 185] width 214 height 35
click at [1431, 414] on mat-expansion-panel "user-plus Invited Send notification Pending Declined Unavailable [PERSON_NAME] …" at bounding box center [1449, 404] width 237 height 608
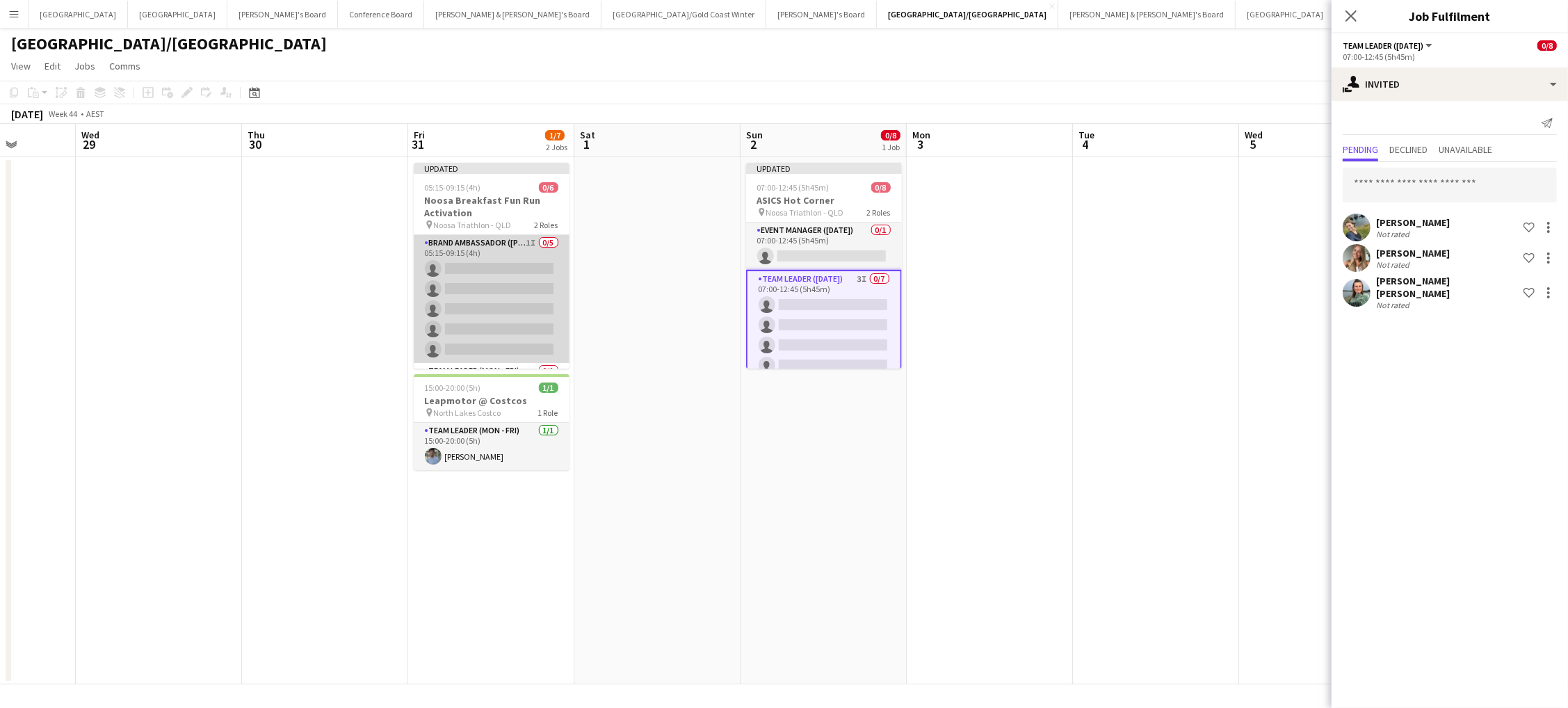
click at [514, 309] on app-card-role "Brand Ambassador (Mon - Fri) 1I 0/5 05:15-09:15 (4h) single-neutral-actions sin…" at bounding box center [490, 298] width 155 height 128
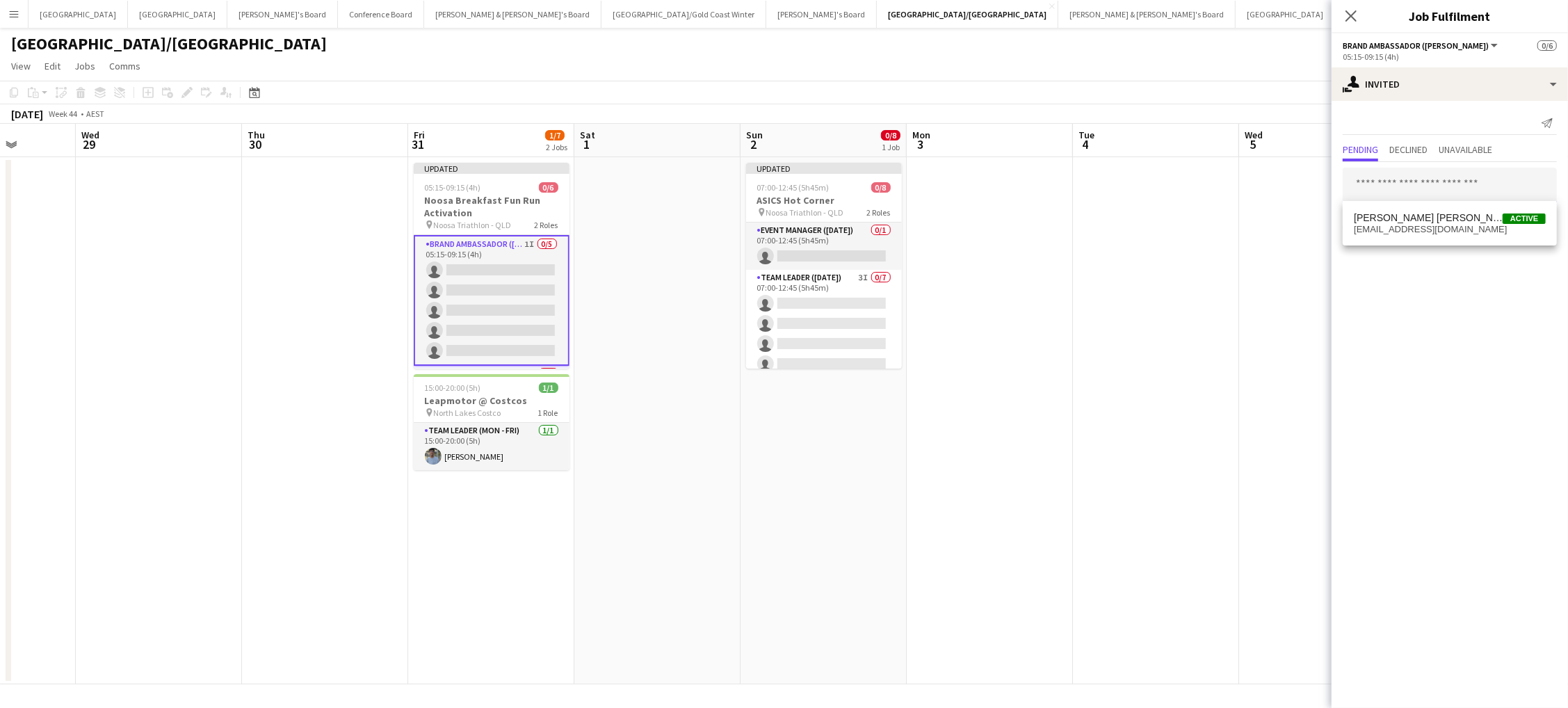
click at [1417, 192] on input "text" at bounding box center [1450, 185] width 214 height 35
type input "*****"
click at [1470, 215] on span "[PERSON_NAME] Active" at bounding box center [1449, 218] width 192 height 12
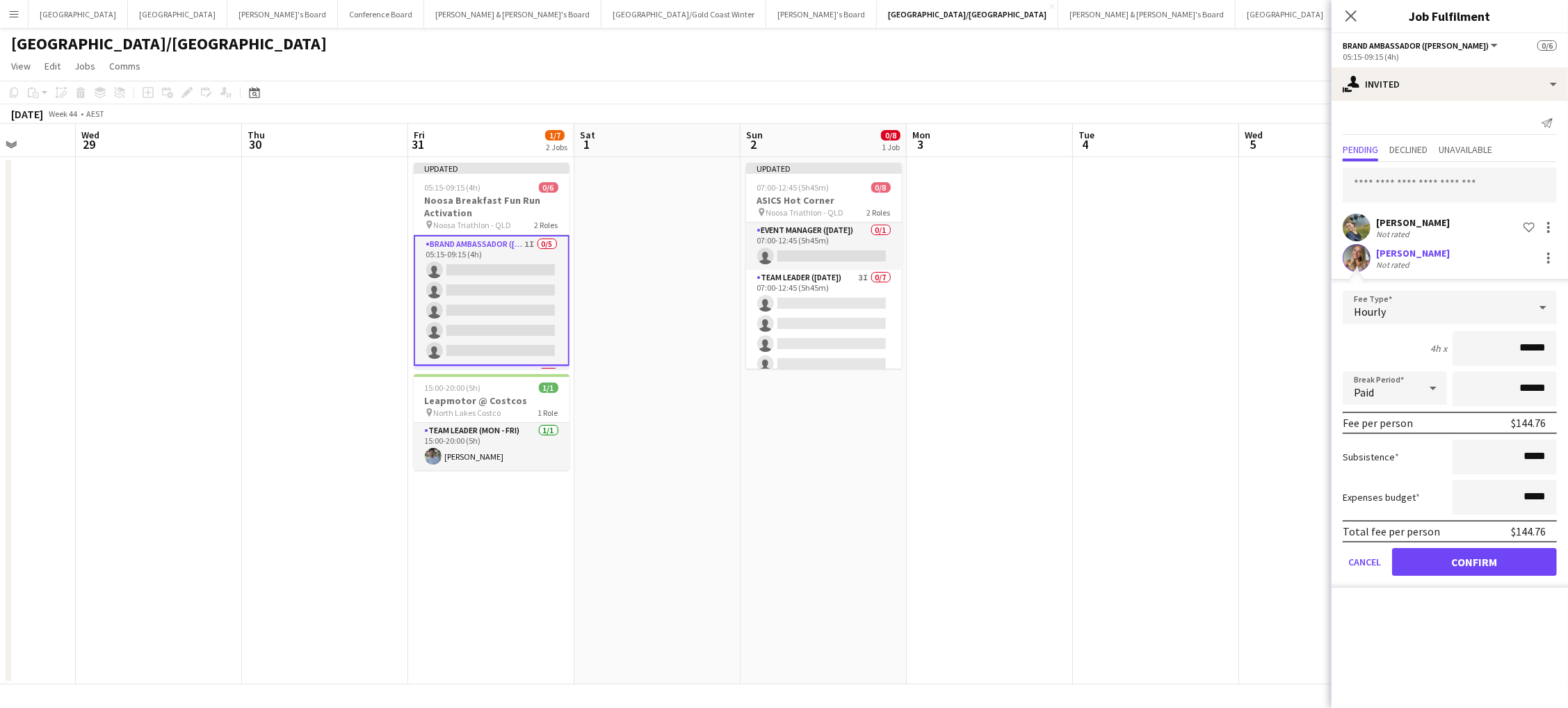
click at [1474, 557] on button "Confirm" at bounding box center [1474, 561] width 165 height 28
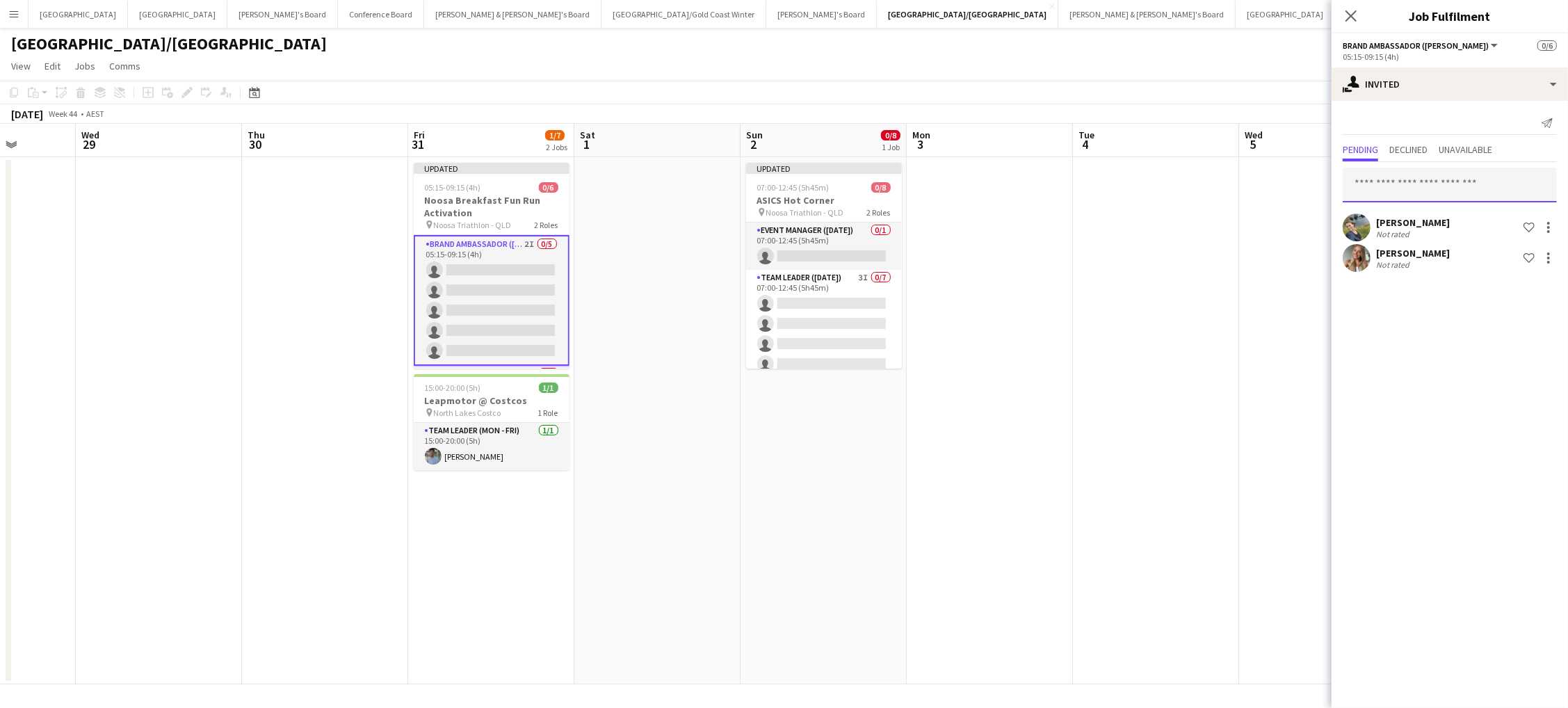
click at [1435, 179] on input "text" at bounding box center [1450, 185] width 214 height 35
type input "*****"
click at [1452, 221] on span "[PERSON_NAME] [PERSON_NAME] Active" at bounding box center [1449, 218] width 192 height 12
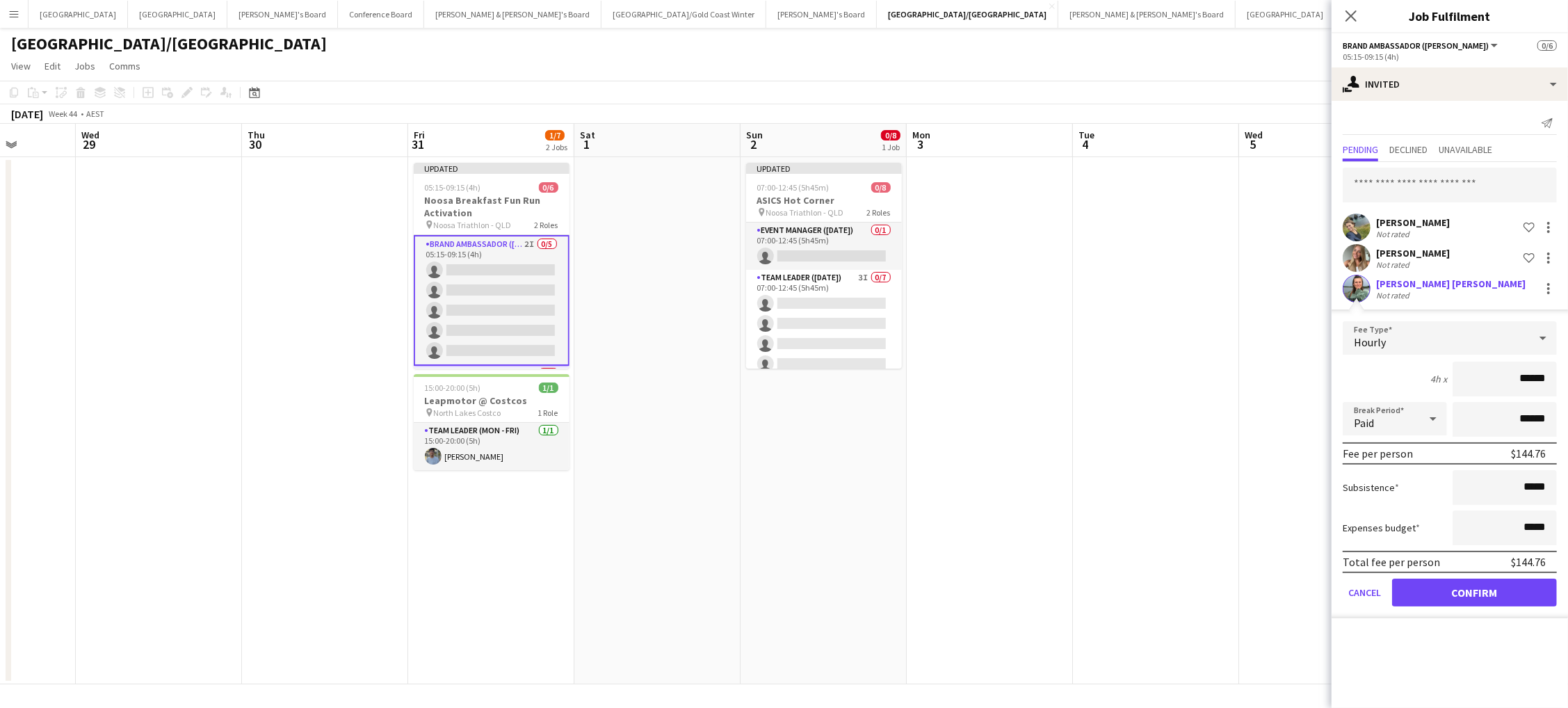
click at [1474, 588] on button "Confirm" at bounding box center [1474, 592] width 165 height 28
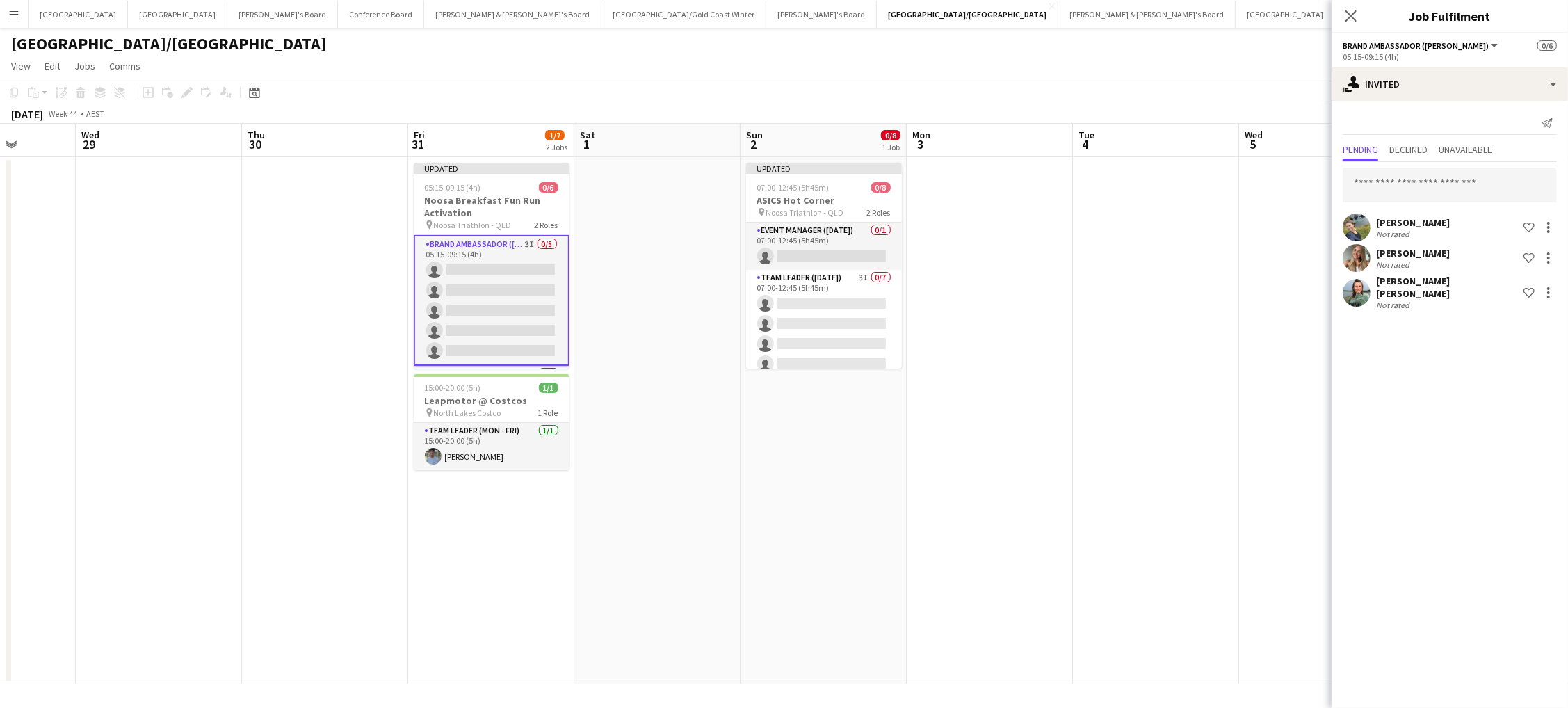
click at [1064, 210] on app-date-cell at bounding box center [990, 421] width 166 height 527
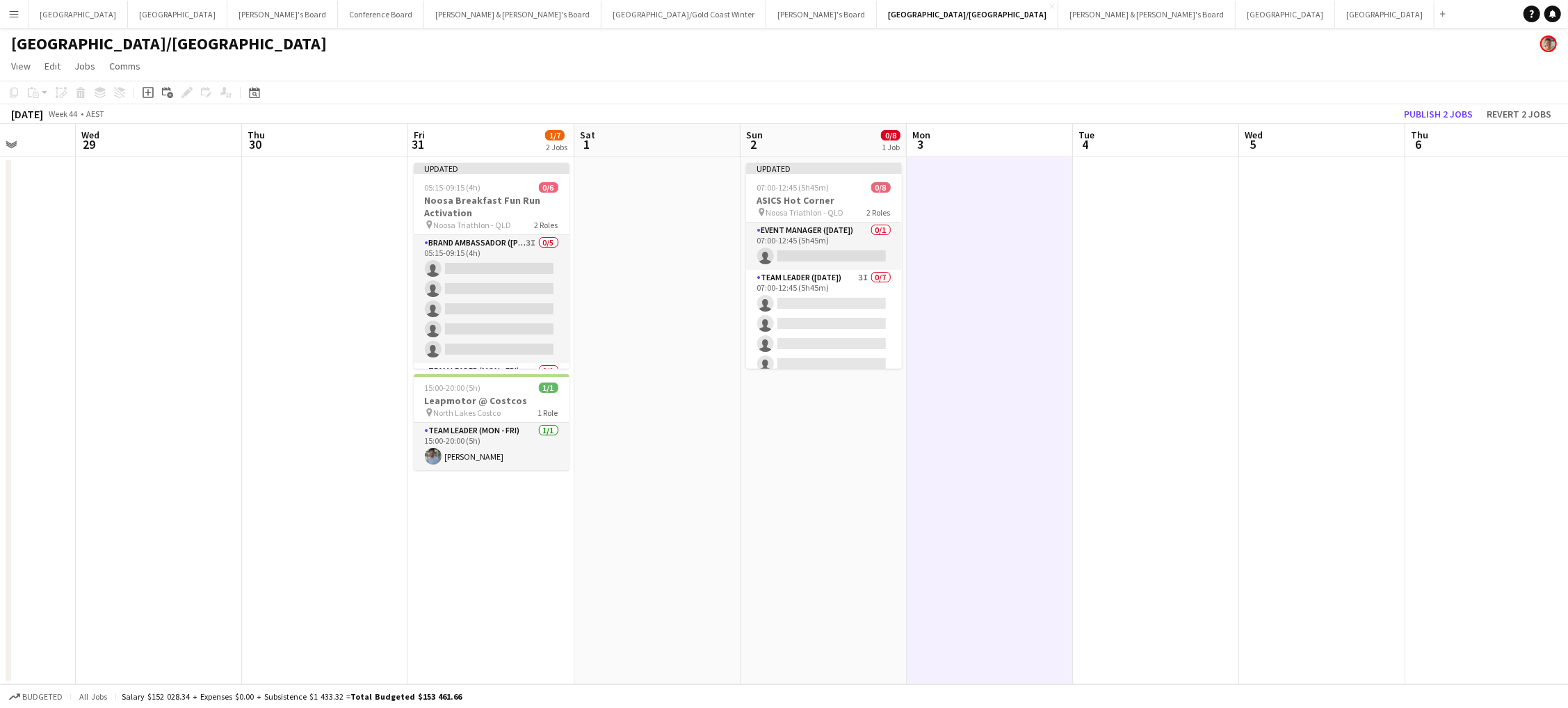
scroll to position [0, 422]
click at [1430, 111] on button "Publish 2 jobs" at bounding box center [1438, 114] width 80 height 18
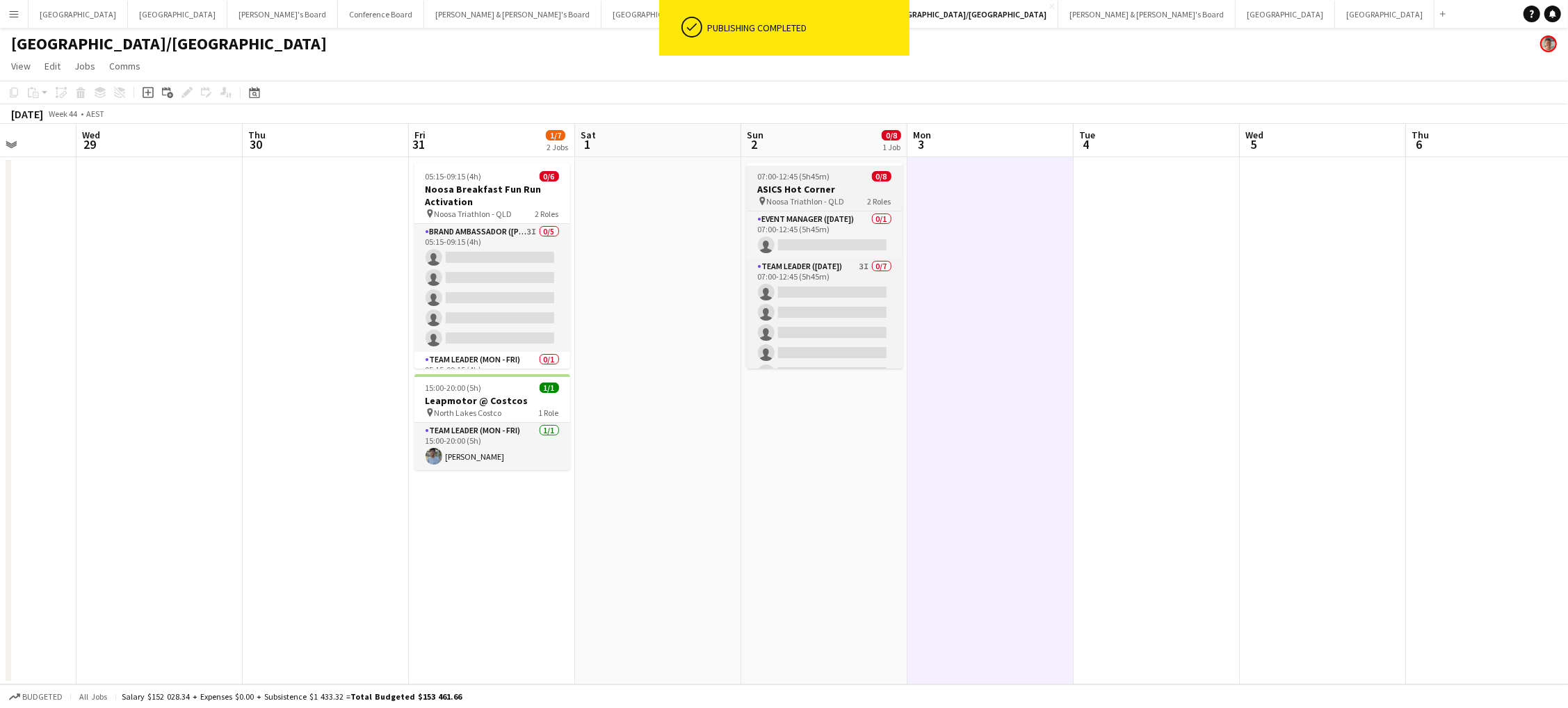
click at [784, 192] on h3 "ASICS Hot Corner" at bounding box center [824, 188] width 155 height 13
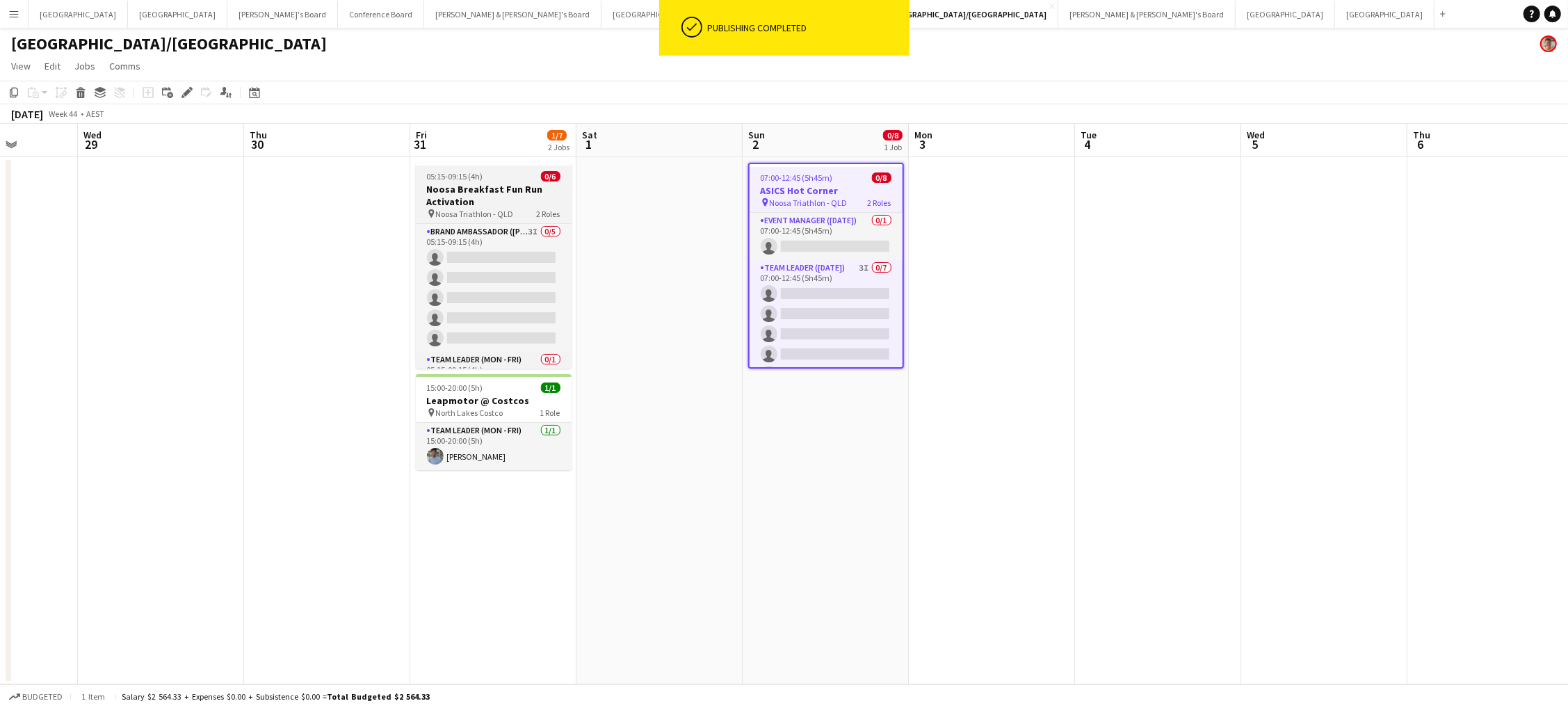
click at [457, 190] on h3 "Noosa Breakfast Fun Run Activation" at bounding box center [493, 195] width 155 height 25
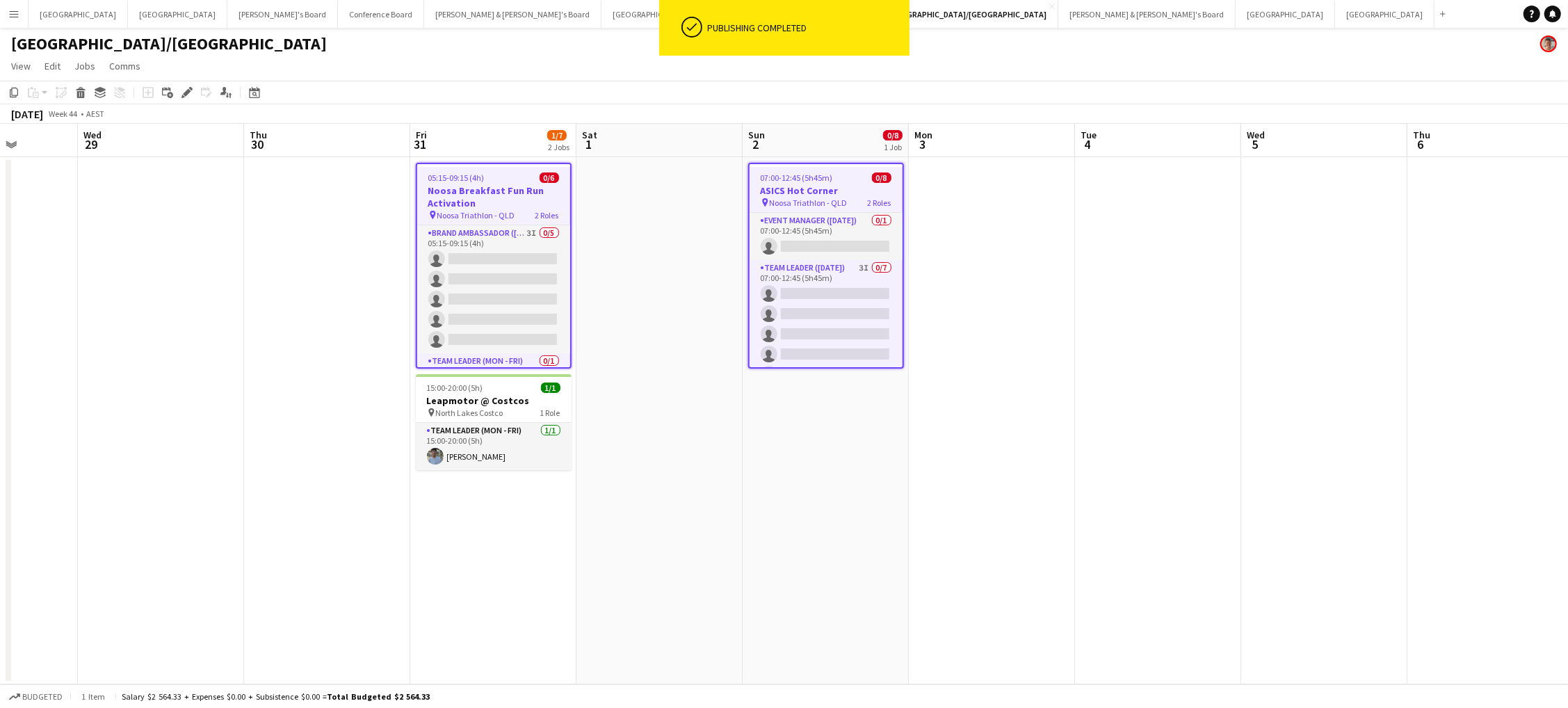
scroll to position [0, 420]
click at [182, 89] on icon "Edit" at bounding box center [187, 93] width 12 height 12
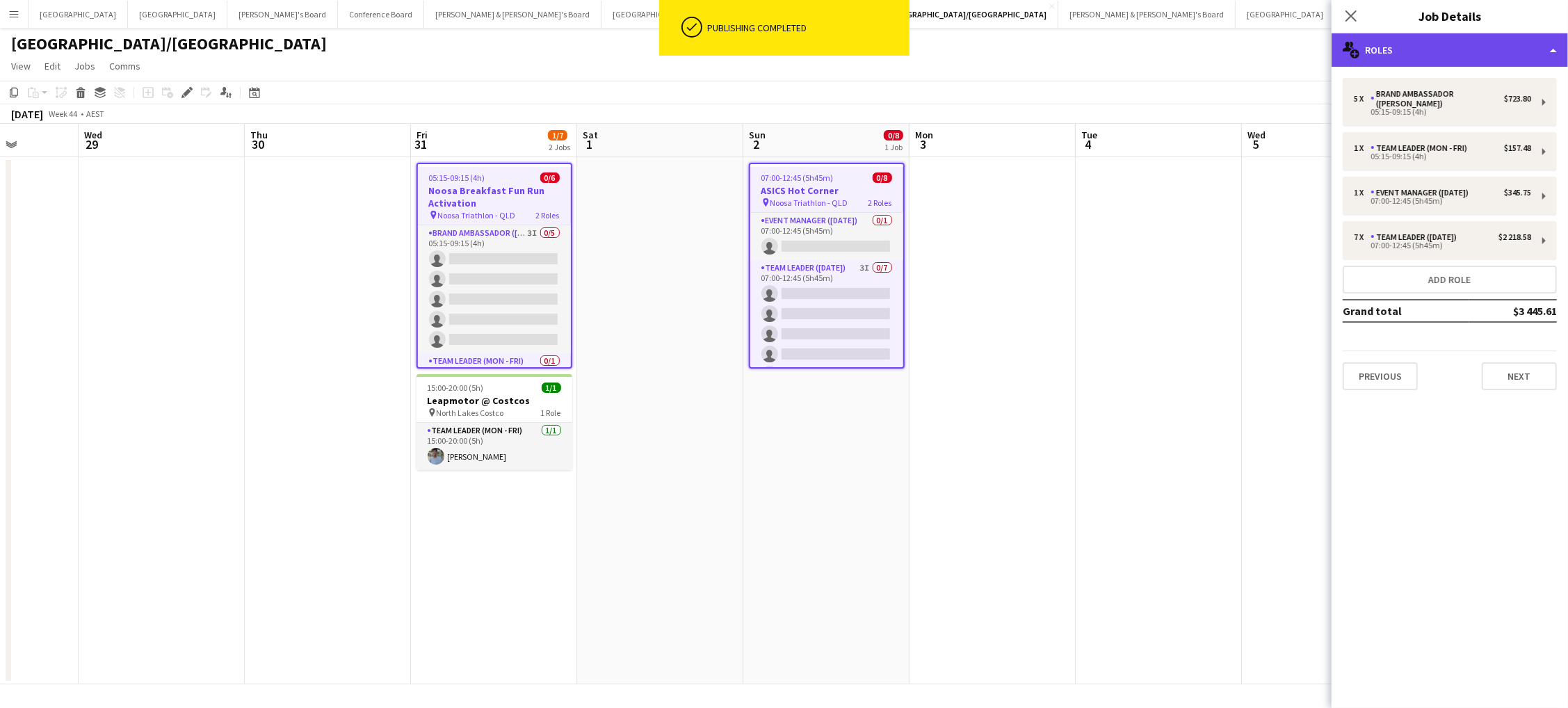
click at [1431, 53] on div "multiple-users-add Roles" at bounding box center [1449, 50] width 237 height 34
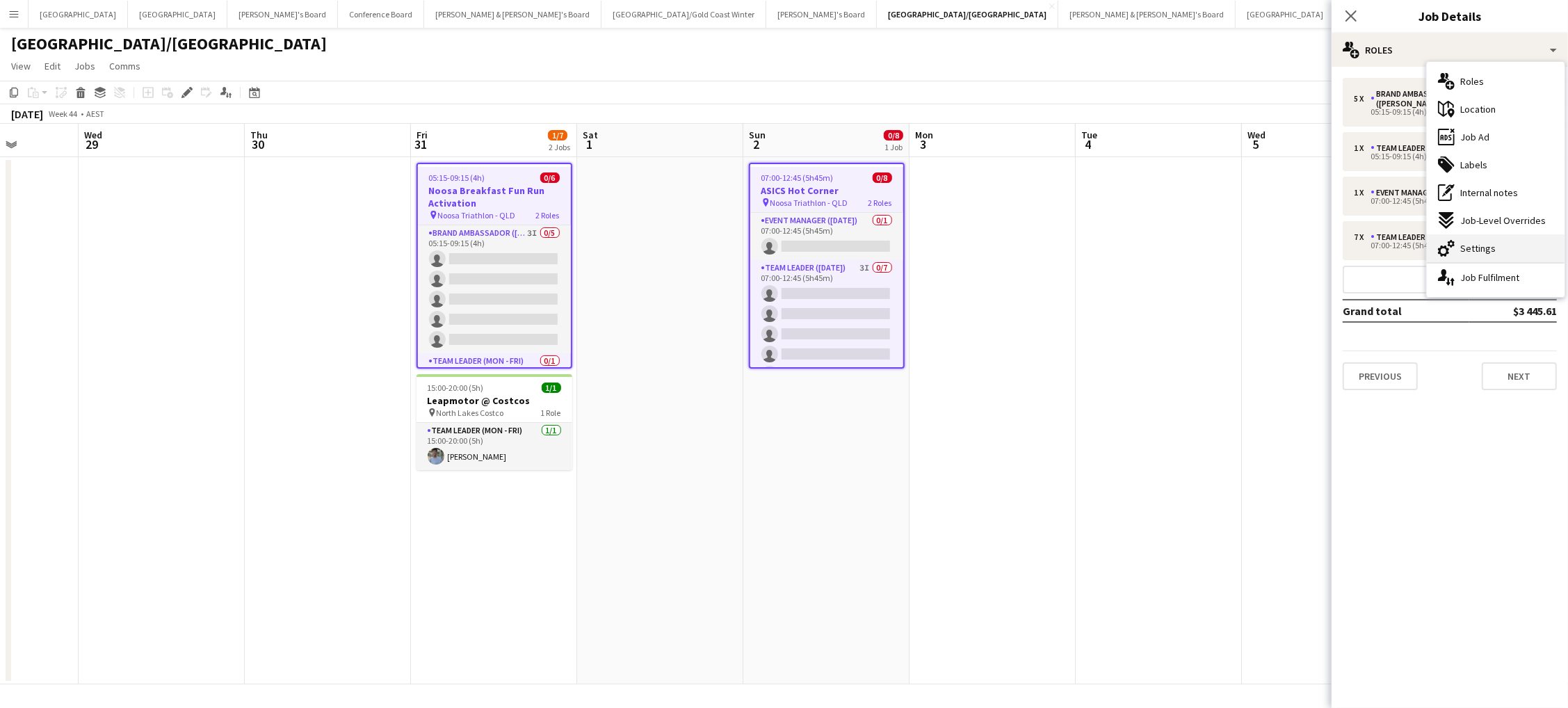
click at [1490, 242] on span "Settings" at bounding box center [1477, 248] width 36 height 13
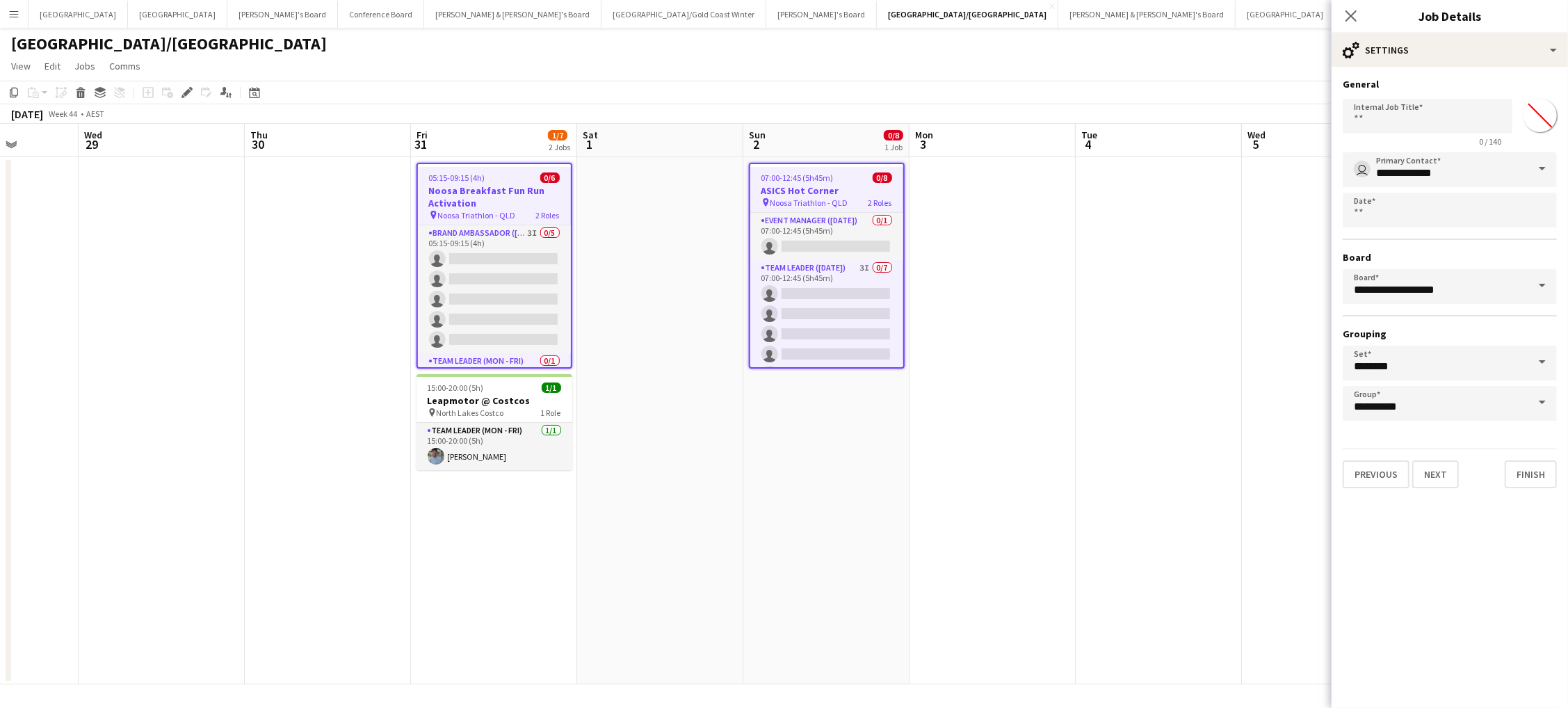
click at [1531, 126] on input "*******" at bounding box center [1540, 116] width 50 height 50
type input "*******"
click at [1246, 279] on app-date-cell at bounding box center [1325, 421] width 166 height 527
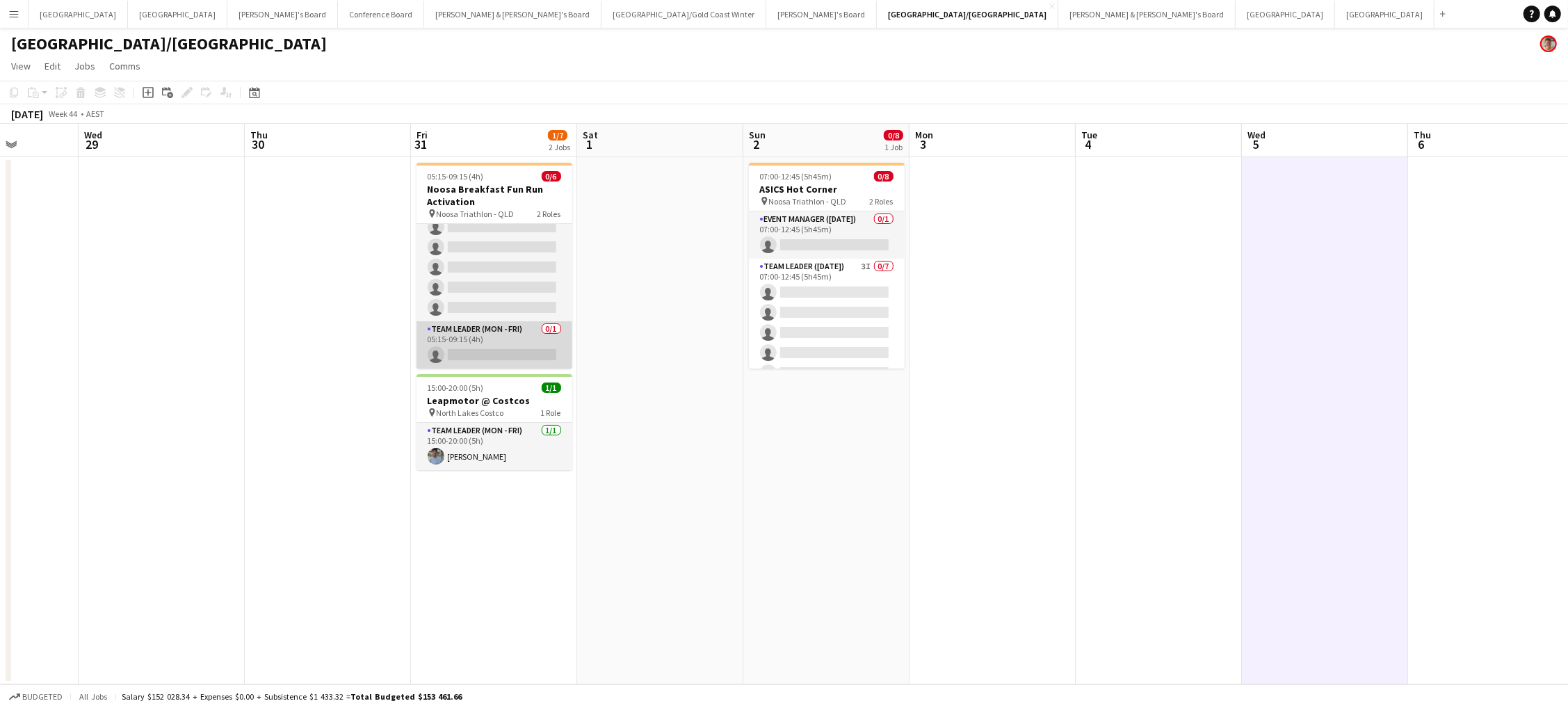
scroll to position [29, 0]
click at [516, 345] on app-card-role "Team Leader (Mon - Fri) 0/1 05:15-09:15 (4h) single-neutral-actions" at bounding box center [493, 346] width 155 height 47
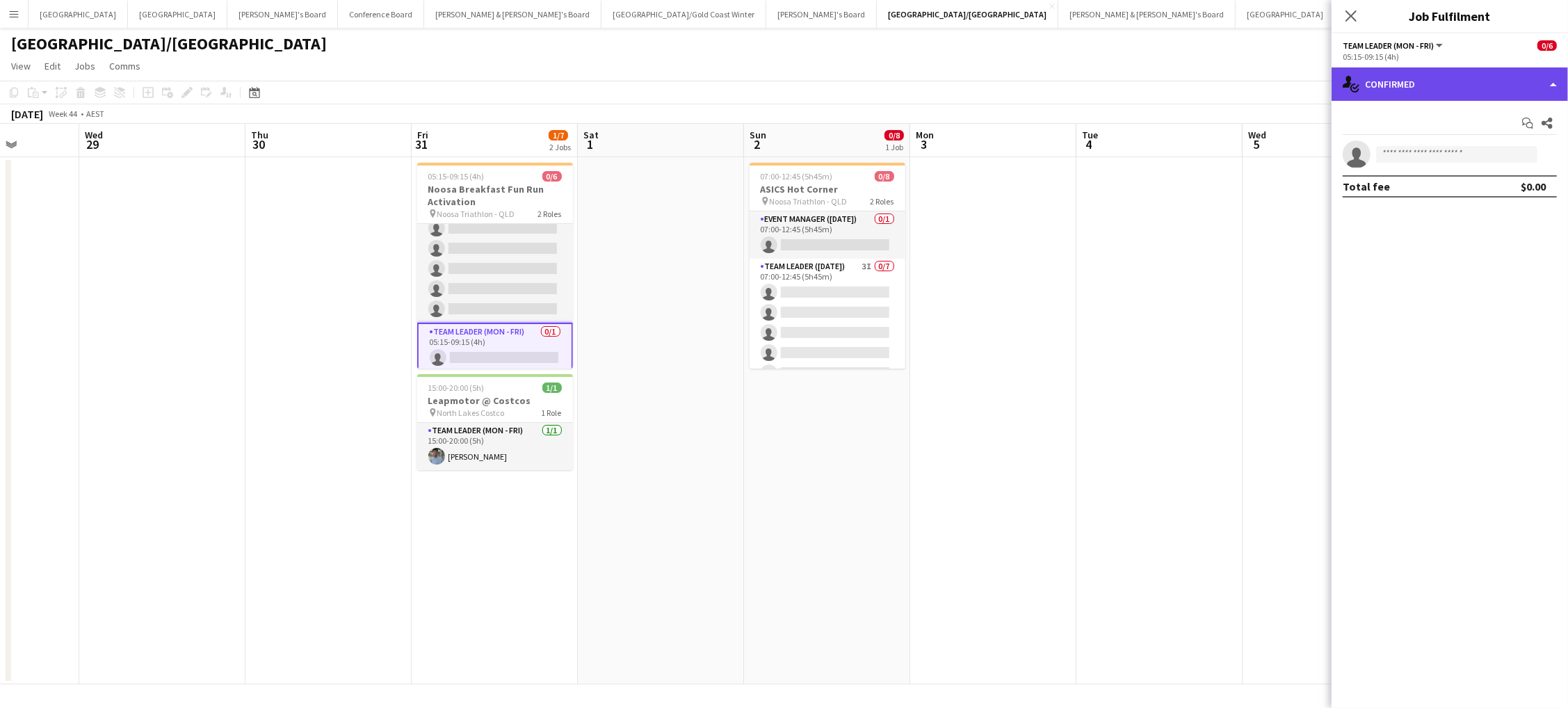
click at [1406, 79] on div "single-neutral-actions-check-2 Confirmed" at bounding box center [1449, 84] width 237 height 34
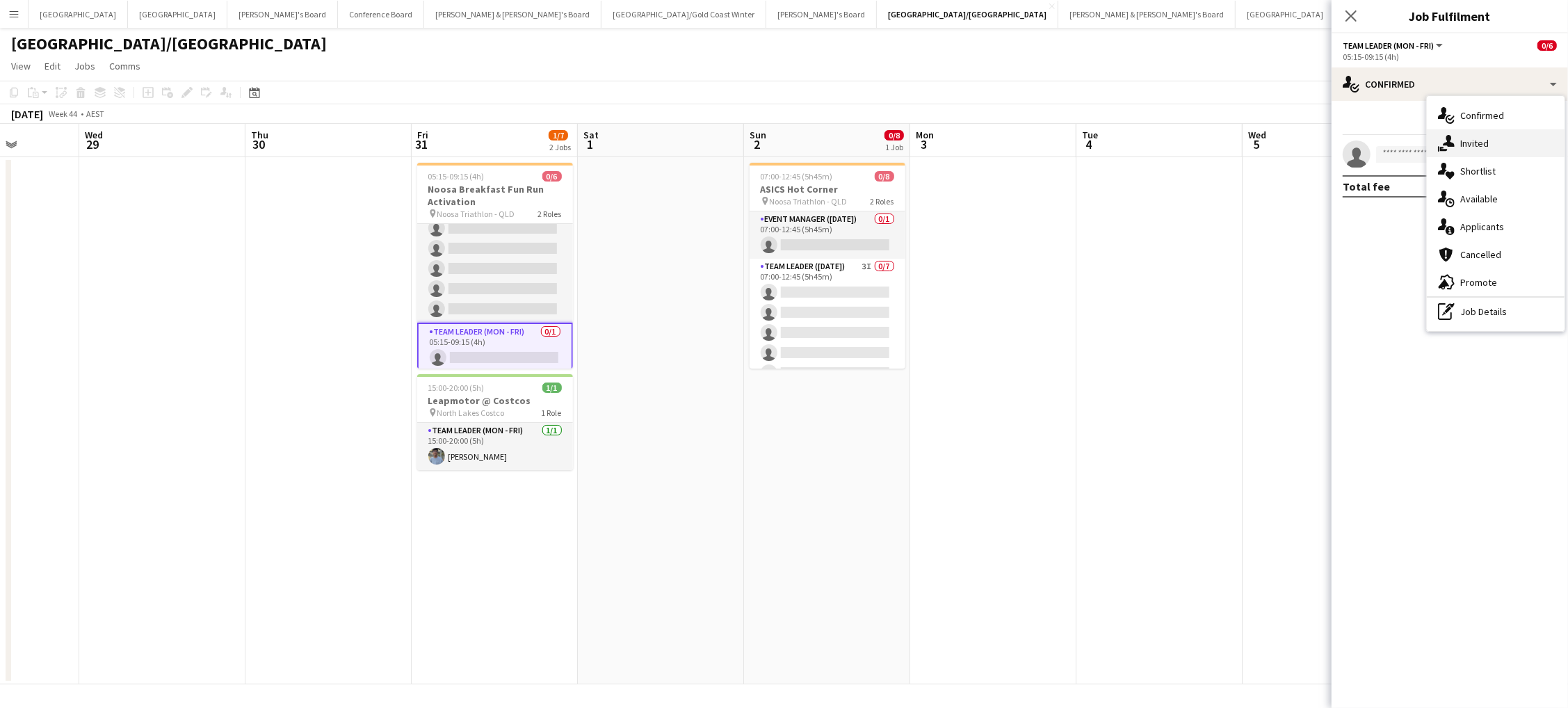
click at [1509, 146] on div "single-neutral-actions-share-1 Invited" at bounding box center [1496, 143] width 138 height 28
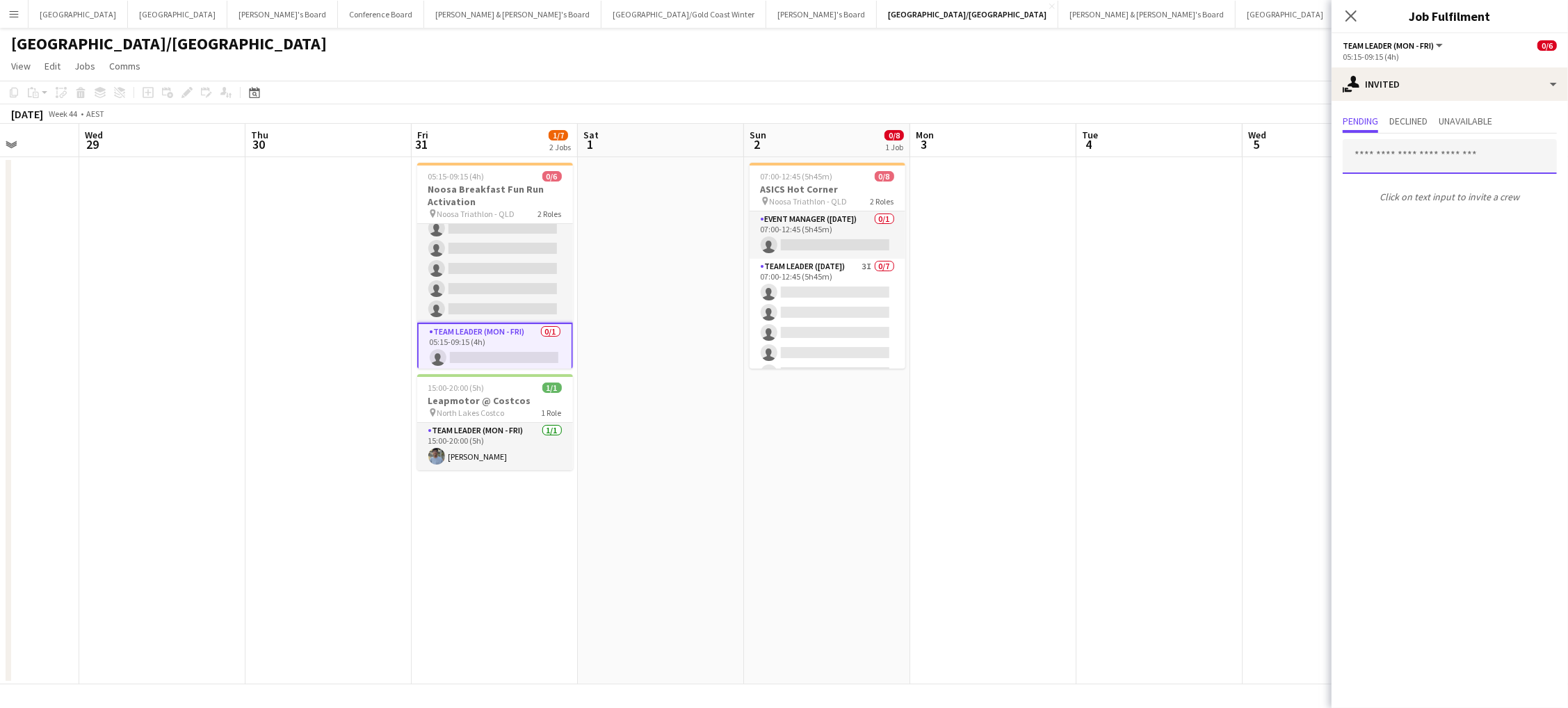
click at [1447, 154] on input "text" at bounding box center [1450, 156] width 214 height 35
type input "*******"
click at [1453, 190] on span "[PERSON_NAME] Active" at bounding box center [1449, 189] width 192 height 12
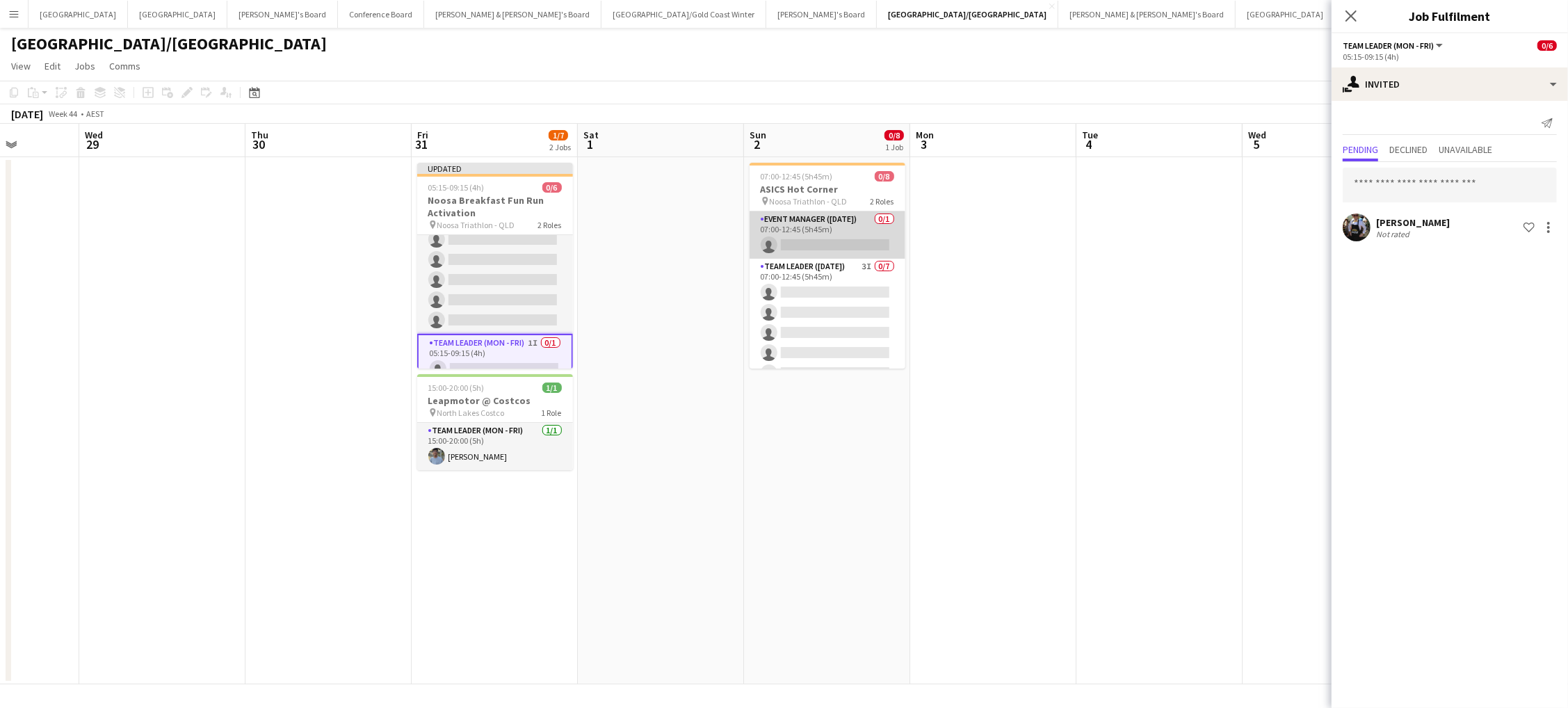
click at [798, 225] on app-card-role "Event Manager ([DATE]) 0/1 07:00-12:45 (5h45m) single-neutral-actions" at bounding box center [826, 235] width 155 height 47
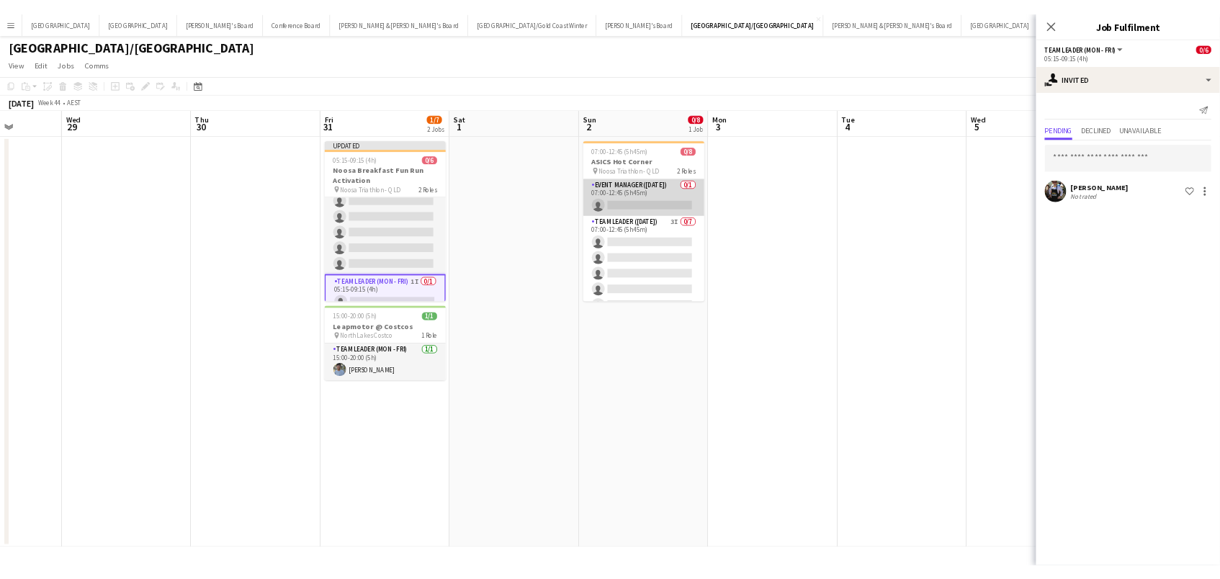
scroll to position [0, 434]
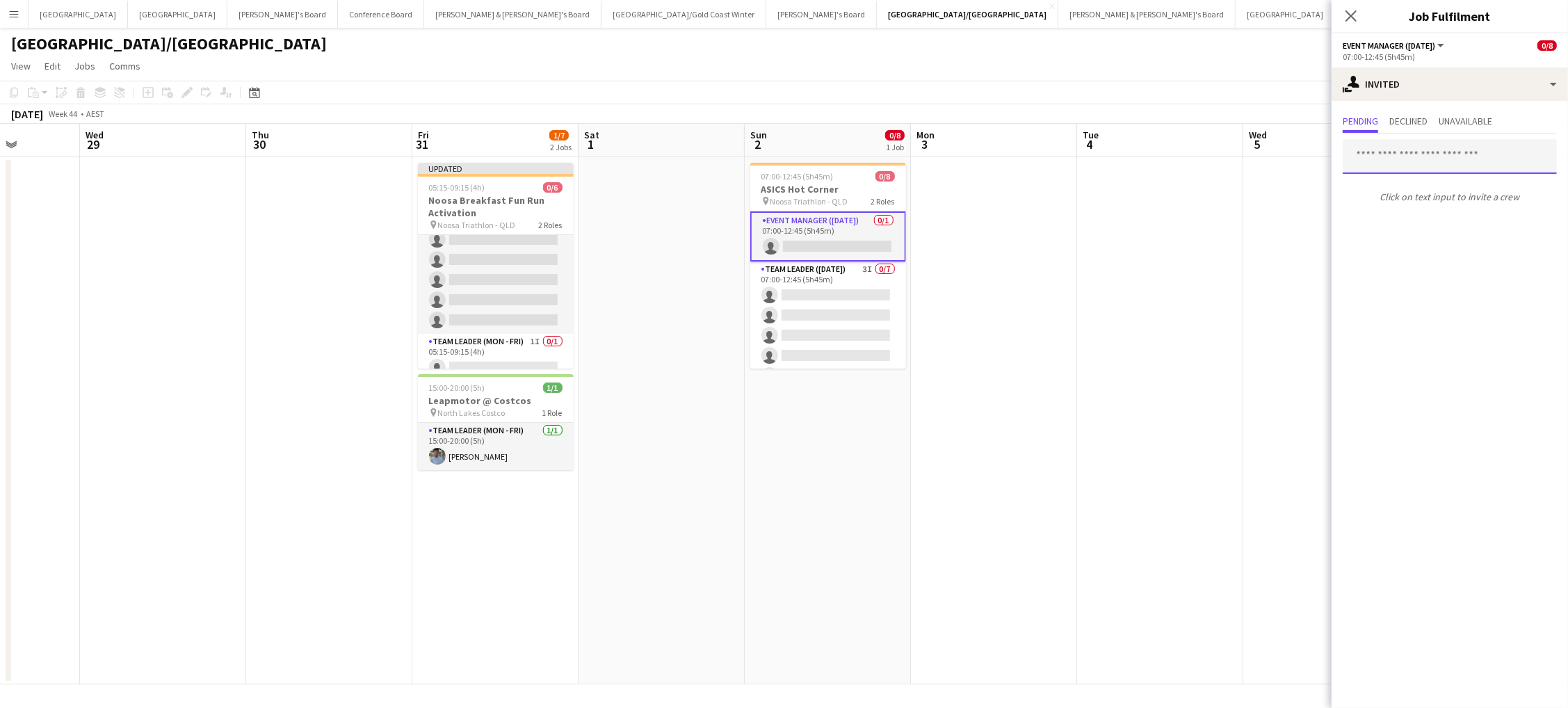
click at [1424, 151] on input "text" at bounding box center [1450, 156] width 214 height 35
type input "*******"
click at [1449, 192] on span "[PERSON_NAME] Active" at bounding box center [1449, 189] width 192 height 12
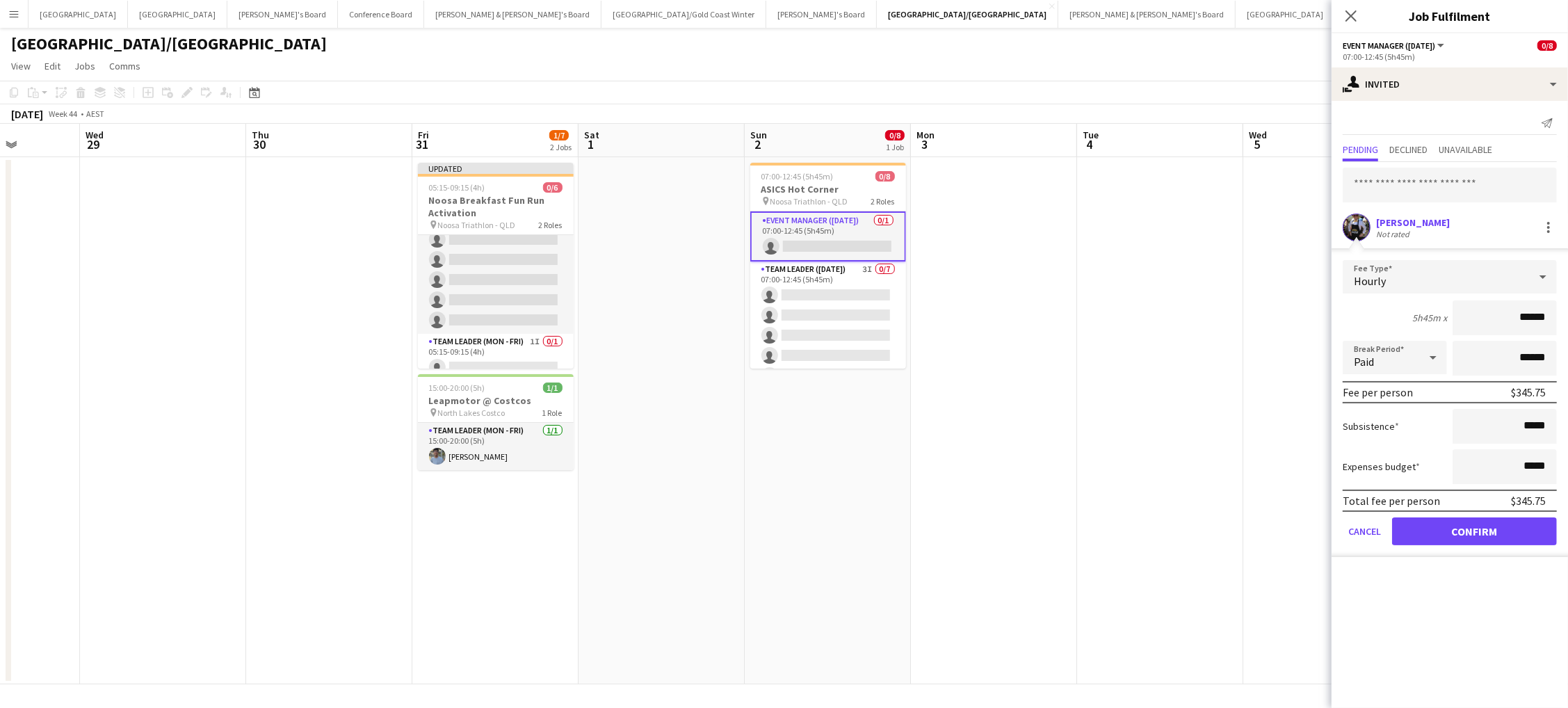
click at [1474, 526] on button "Confirm" at bounding box center [1474, 531] width 165 height 28
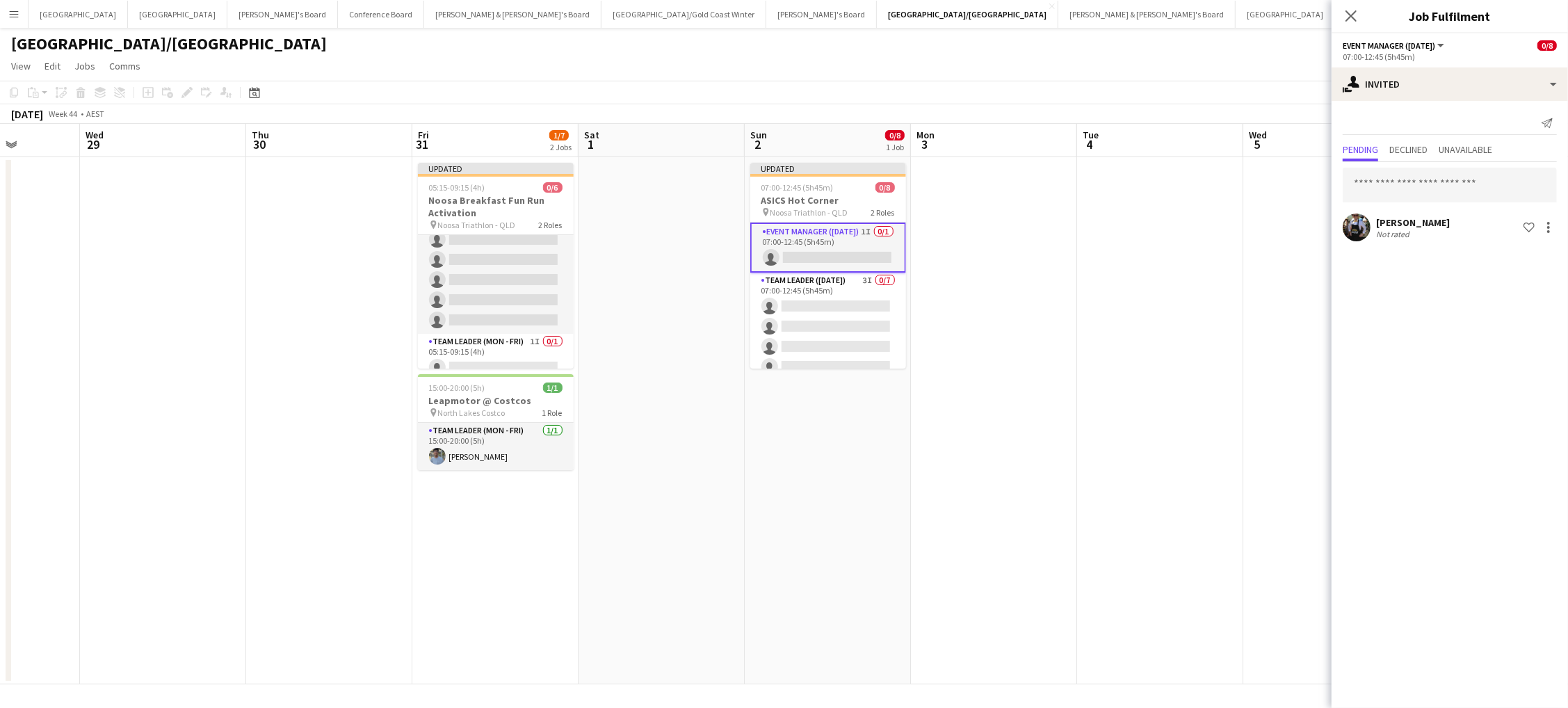
click at [1050, 143] on app-board-header-date "Mon 3" at bounding box center [994, 140] width 166 height 34
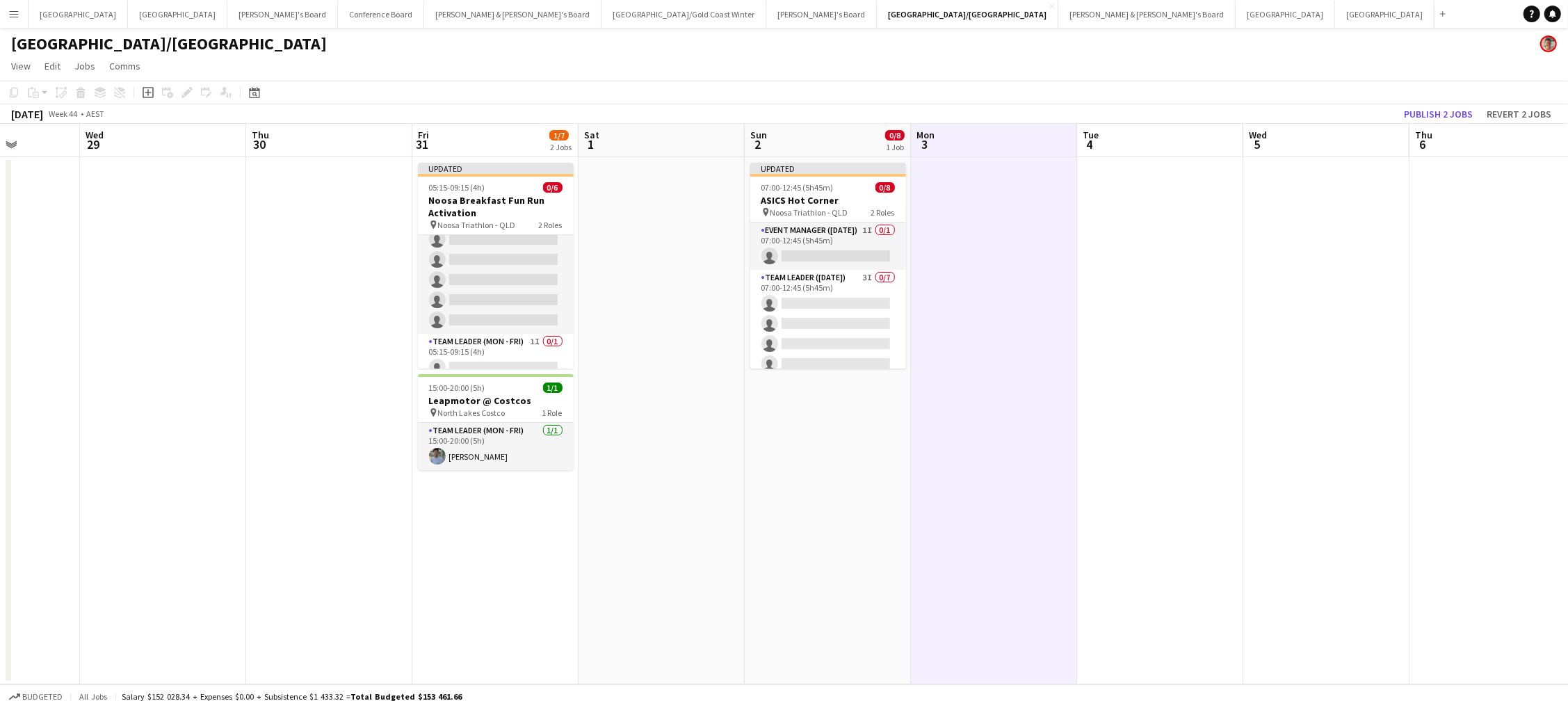
click at [1458, 124] on app-board-header-date "Thu 6" at bounding box center [1493, 140] width 166 height 34
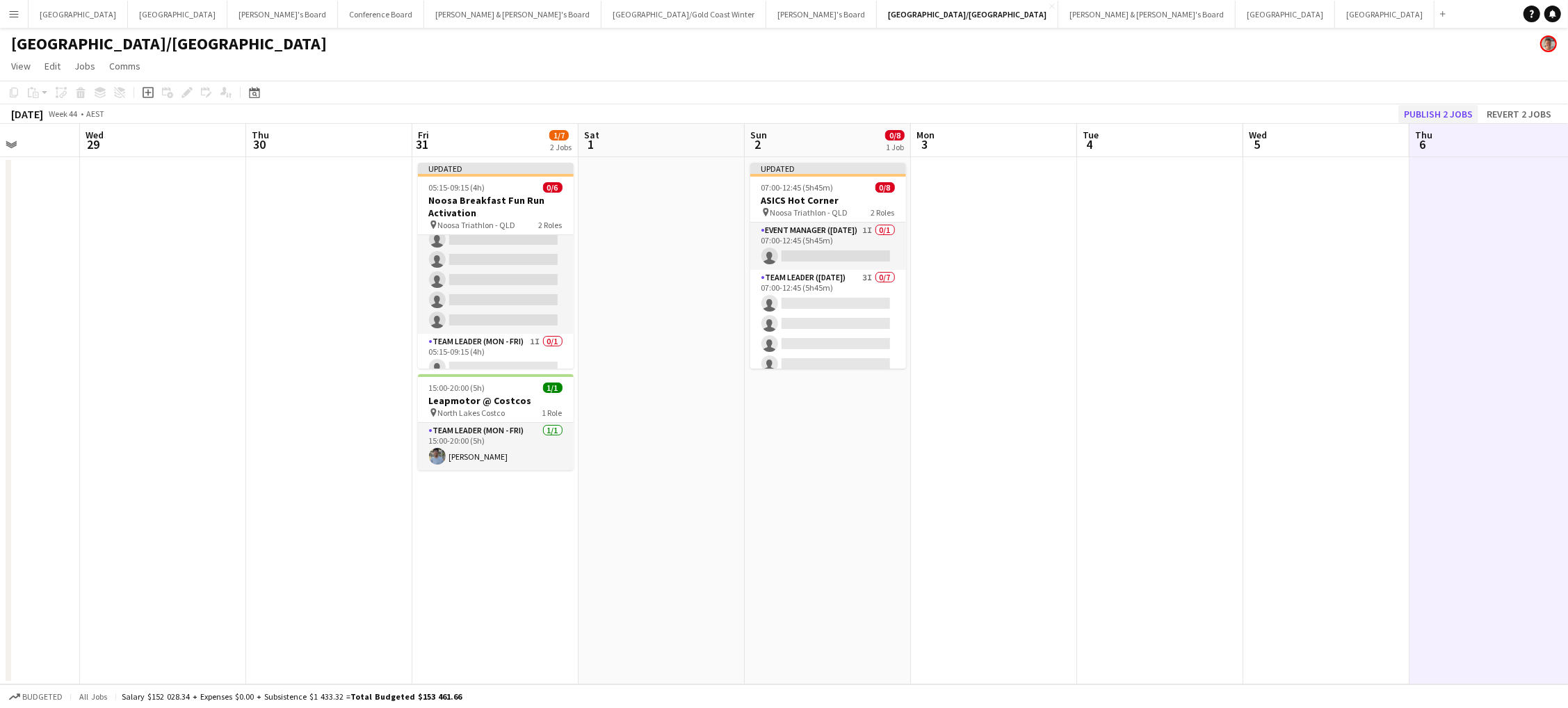
click at [1457, 111] on button "Publish 2 jobs" at bounding box center [1438, 114] width 80 height 18
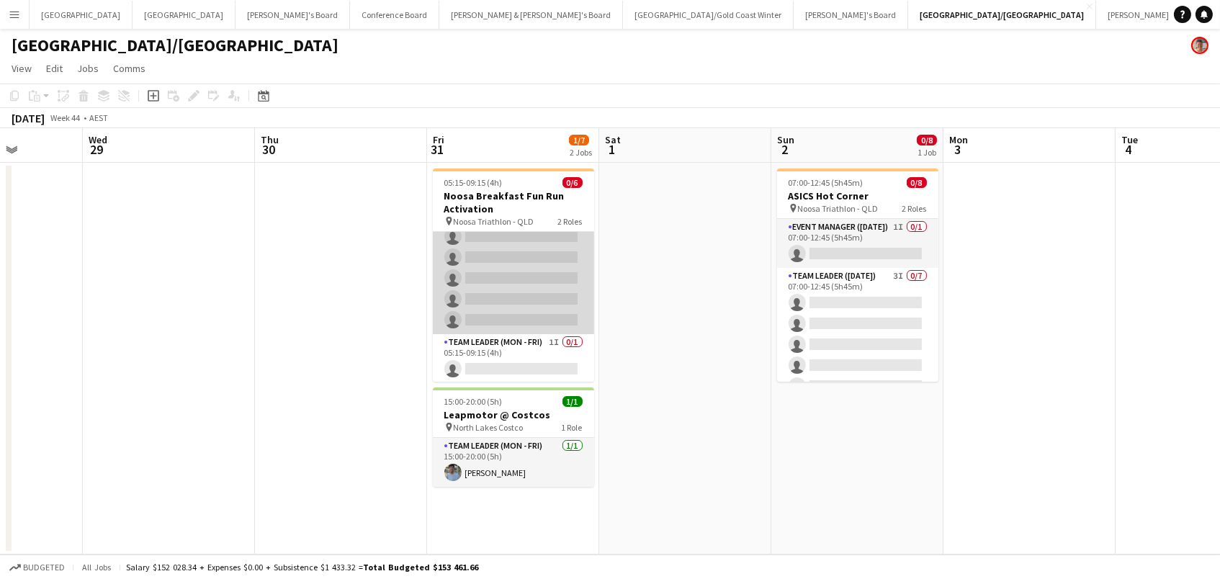
click at [546, 276] on app-card-role "Brand Ambassador (Mon - Fri) 3I 0/5 05:15-09:15 (4h) single-neutral-actions sin…" at bounding box center [513, 268] width 161 height 133
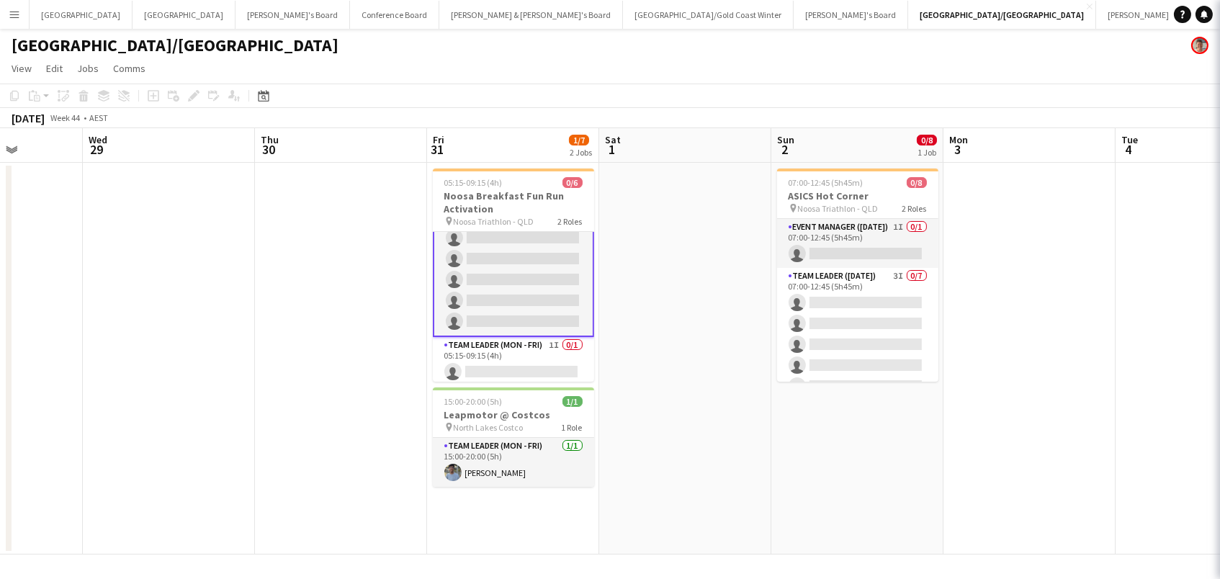
scroll to position [0, 433]
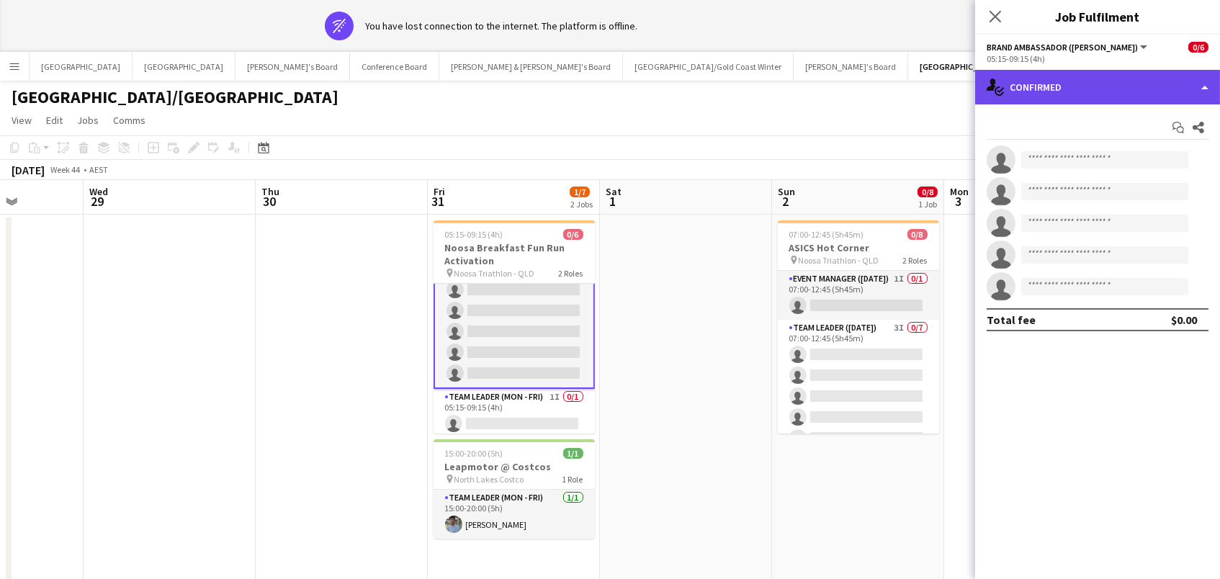
click at [1097, 83] on div "single-neutral-actions-check-2 Confirmed" at bounding box center [1097, 87] width 245 height 35
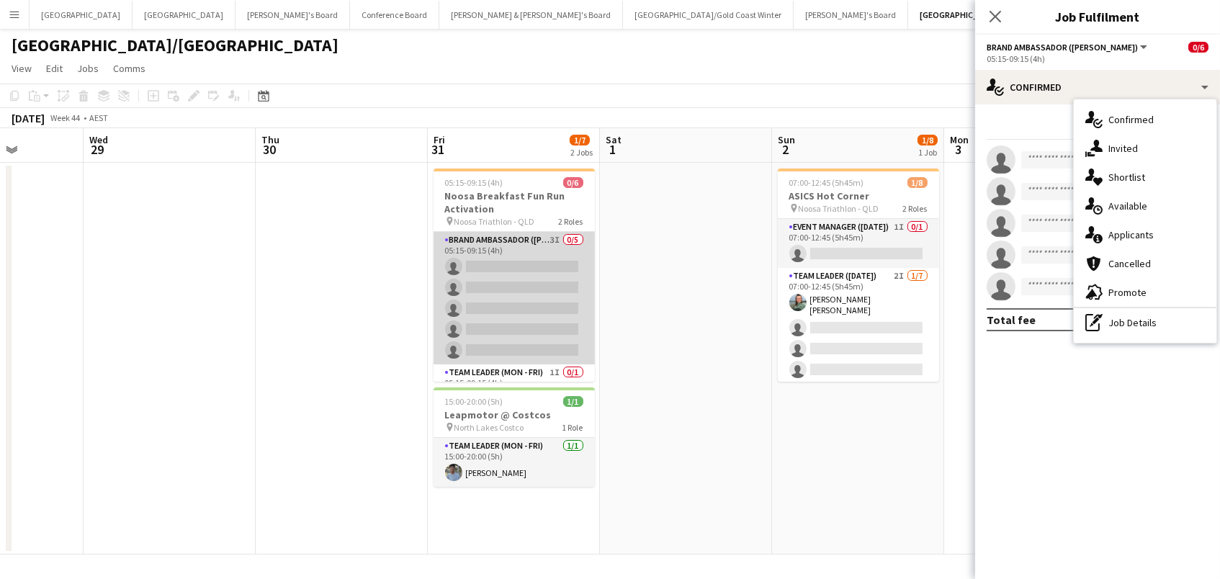
click at [577, 287] on app-card-role "Brand Ambassador (Mon - Fri) 3I 0/5 05:15-09:15 (4h) single-neutral-actions sin…" at bounding box center [514, 298] width 161 height 133
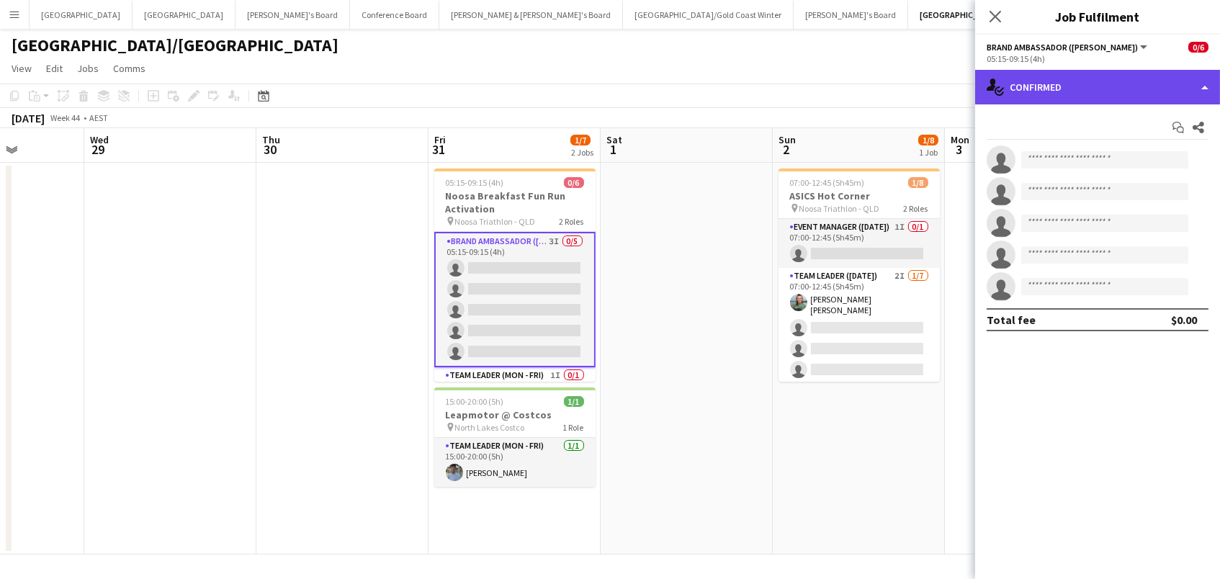
click at [1035, 76] on div "single-neutral-actions-check-2 Confirmed" at bounding box center [1097, 87] width 245 height 35
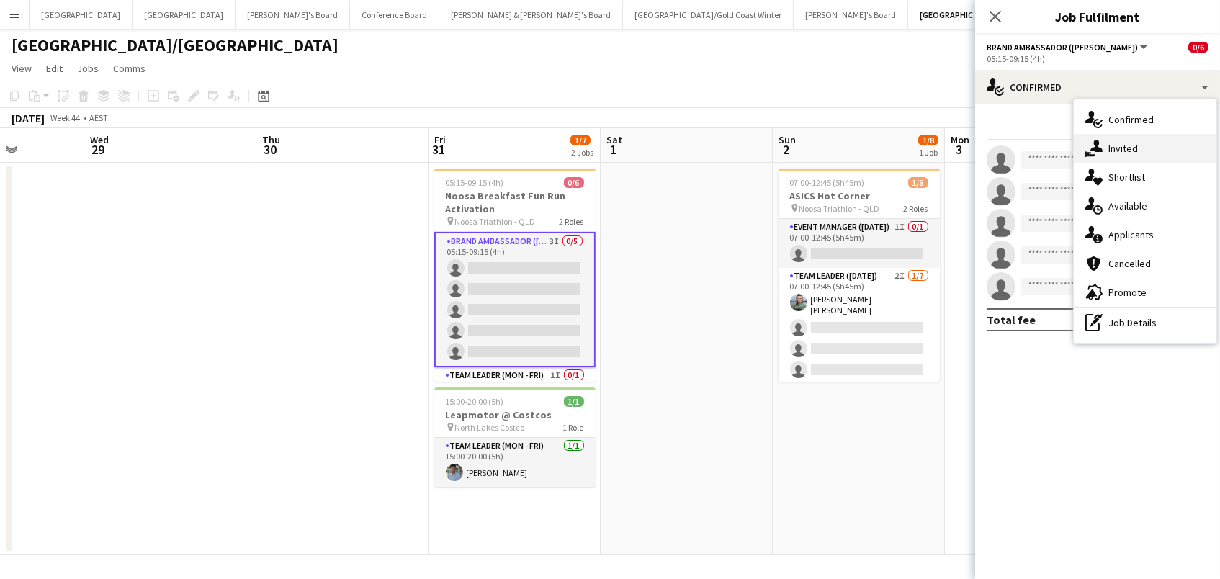
click at [1126, 140] on div "single-neutral-actions-share-1 Invited" at bounding box center [1145, 148] width 143 height 29
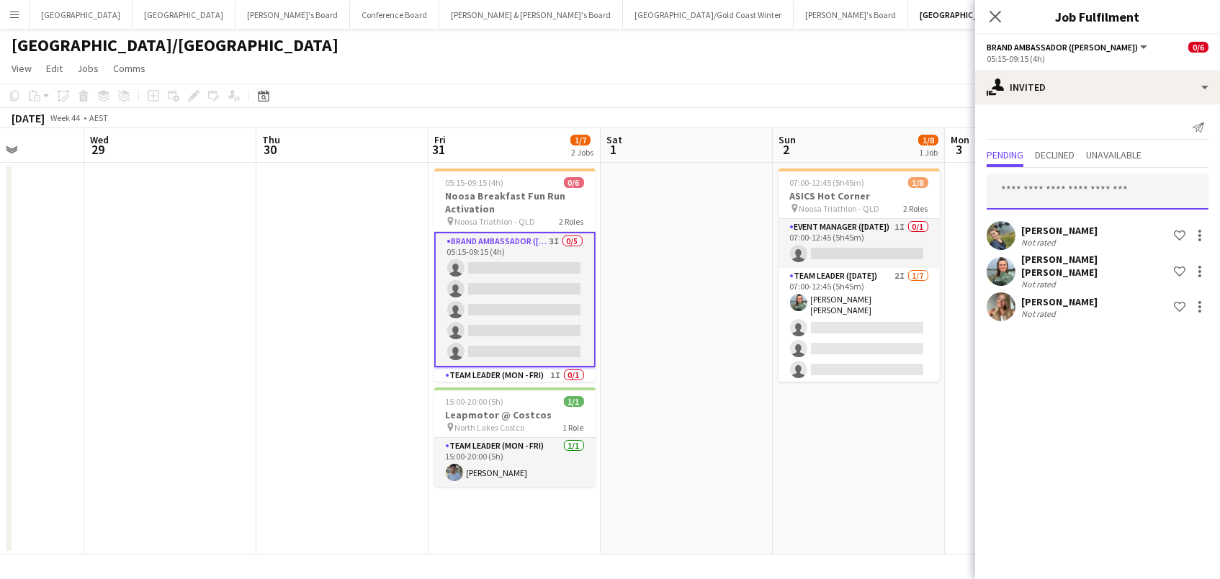
click at [1024, 194] on input "text" at bounding box center [1098, 192] width 222 height 36
type input "******"
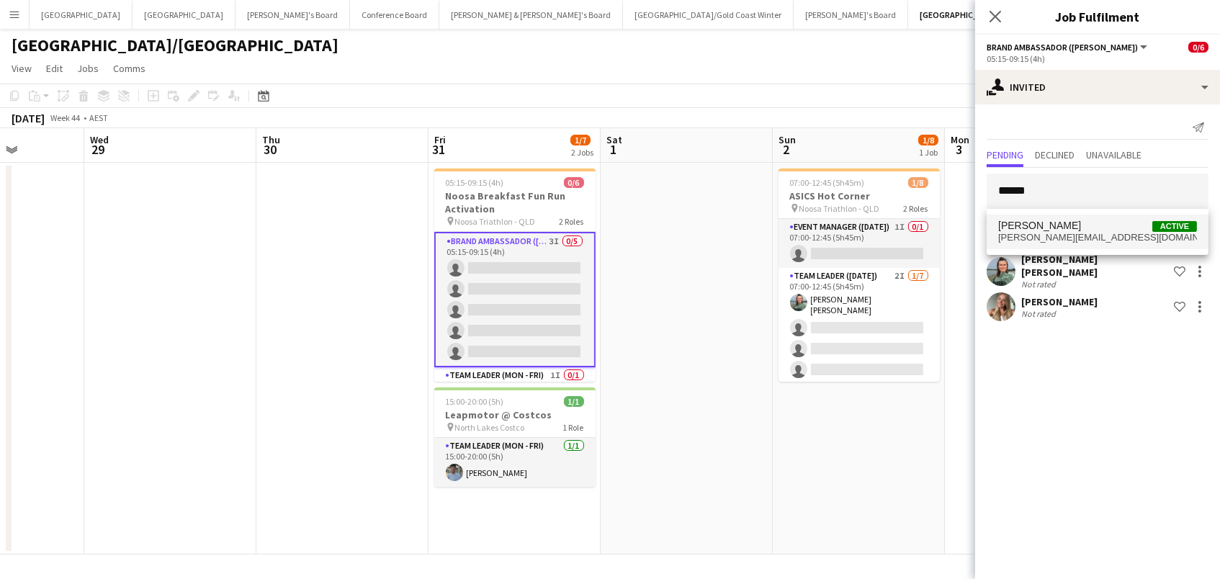
drag, startPoint x: 1089, startPoint y: 230, endPoint x: 1100, endPoint y: 241, distance: 16.3
click at [1100, 241] on span "[PERSON_NAME][EMAIL_ADDRESS][DOMAIN_NAME]" at bounding box center [1097, 238] width 199 height 12
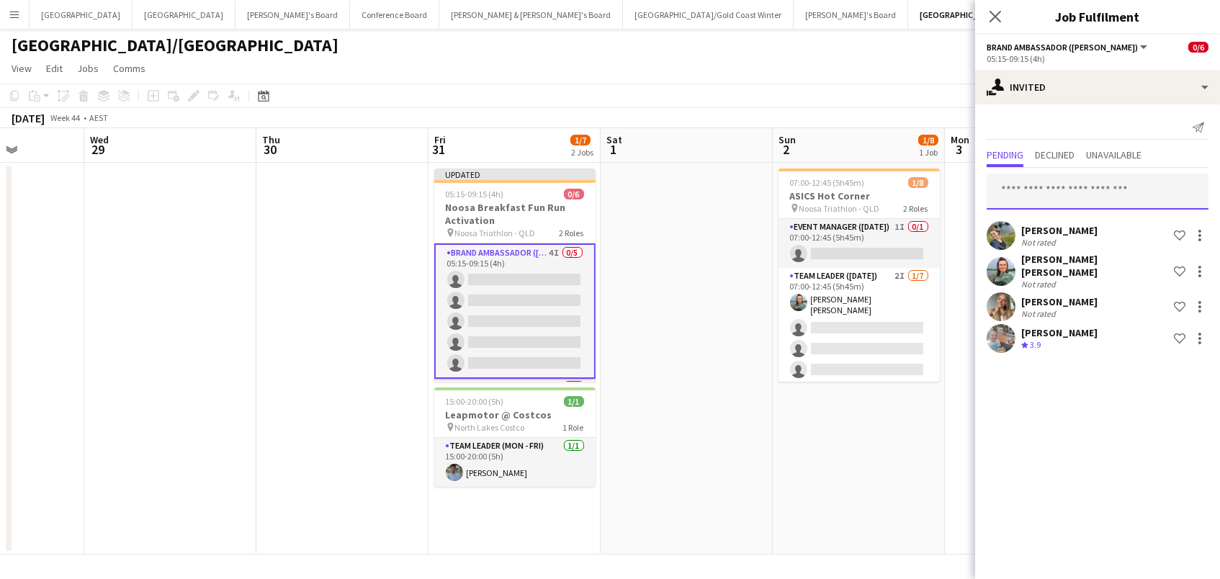
click at [1095, 193] on input "text" at bounding box center [1098, 192] width 222 height 36
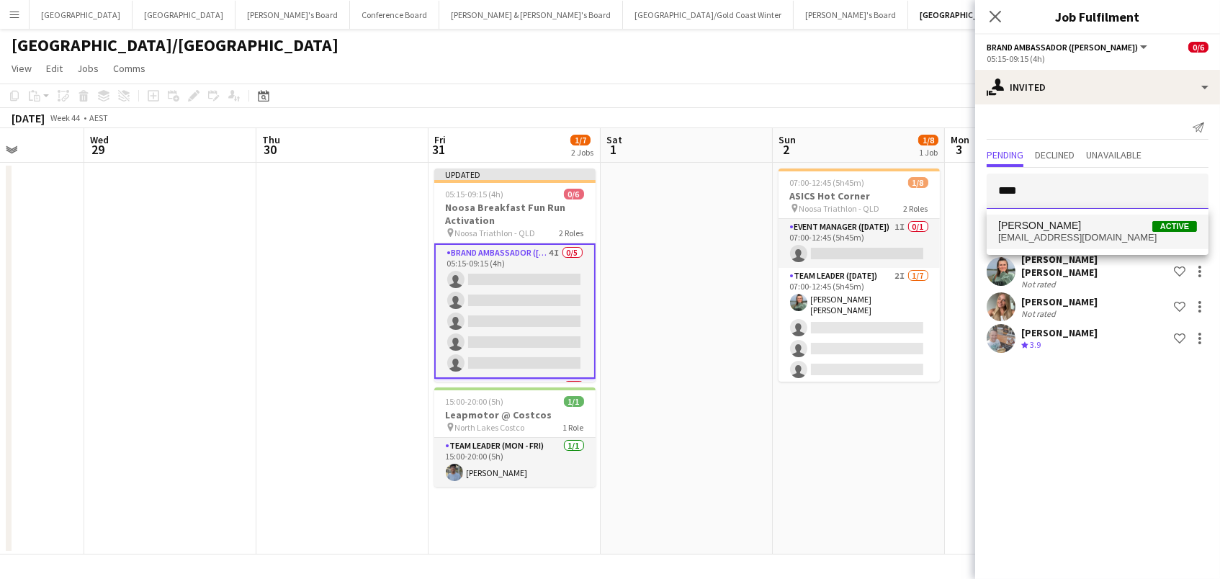
type input "****"
click at [1121, 236] on span "[EMAIL_ADDRESS][DOMAIN_NAME]" at bounding box center [1097, 238] width 199 height 12
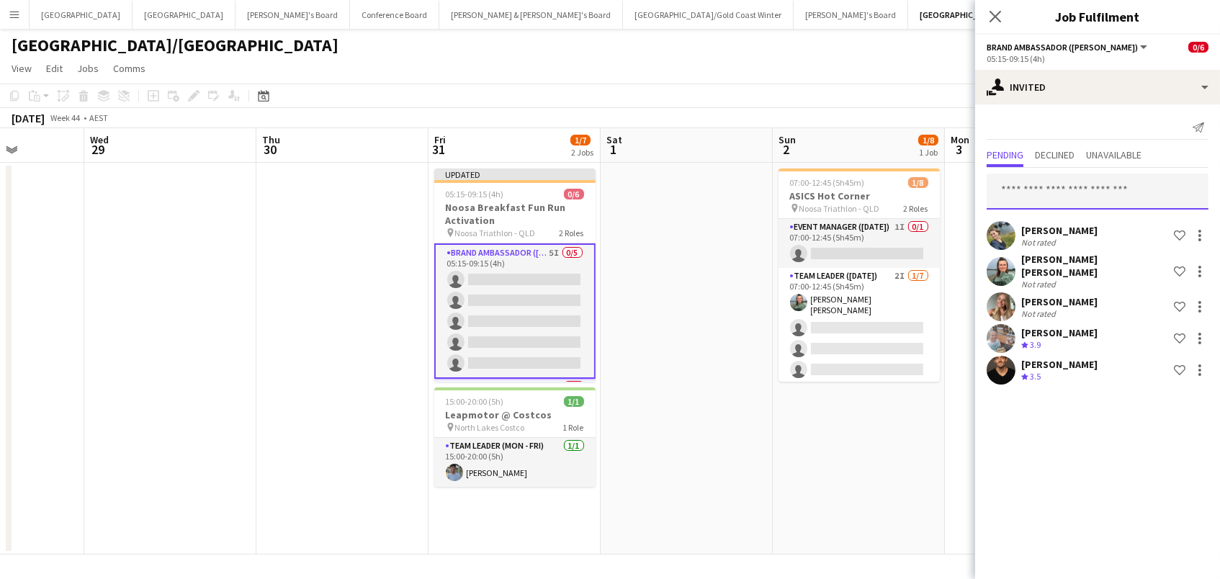
click at [1111, 199] on input "text" at bounding box center [1098, 192] width 222 height 36
type input "*******"
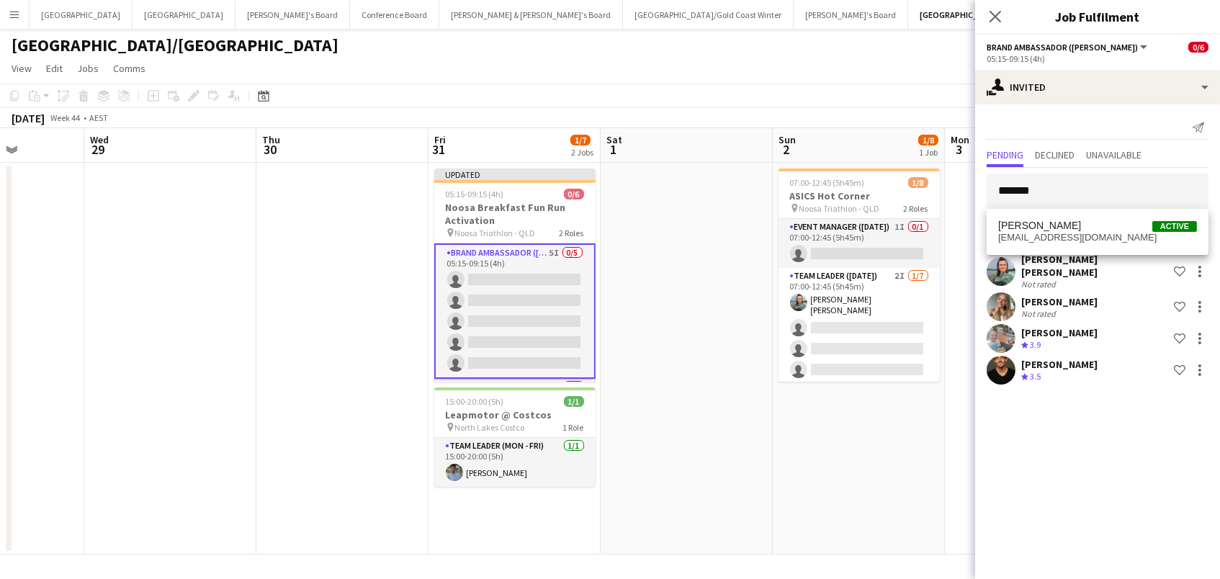
click at [1098, 232] on span "[EMAIL_ADDRESS][DOMAIN_NAME]" at bounding box center [1097, 238] width 199 height 12
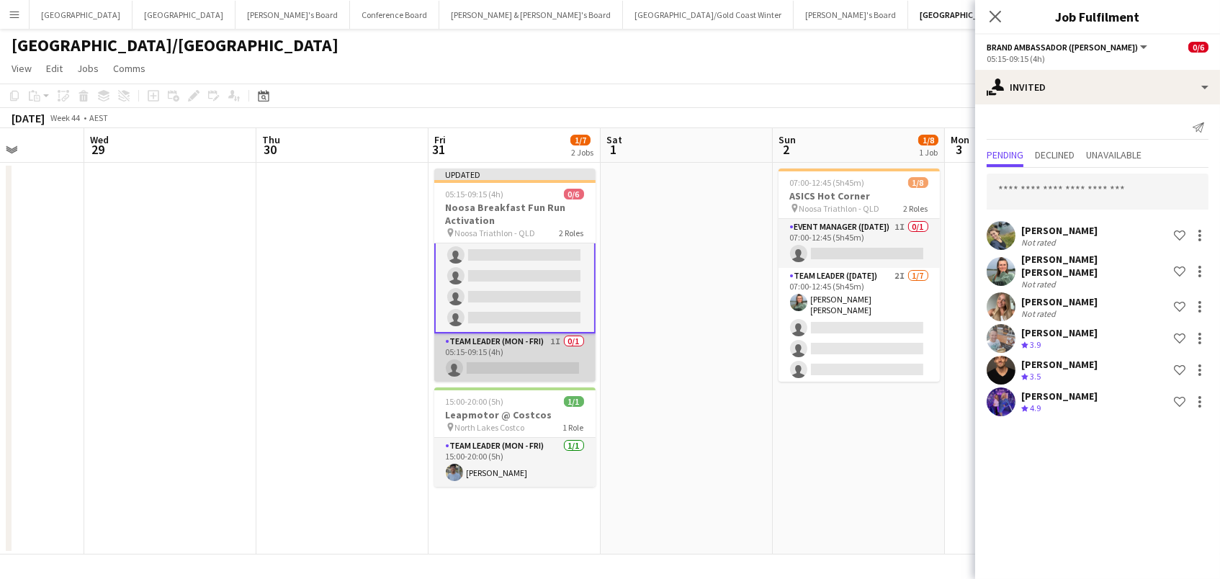
click at [567, 367] on app-card-role "Team Leader (Mon - Fri) 1I 0/1 05:15-09:15 (4h) single-neutral-actions" at bounding box center [514, 357] width 161 height 49
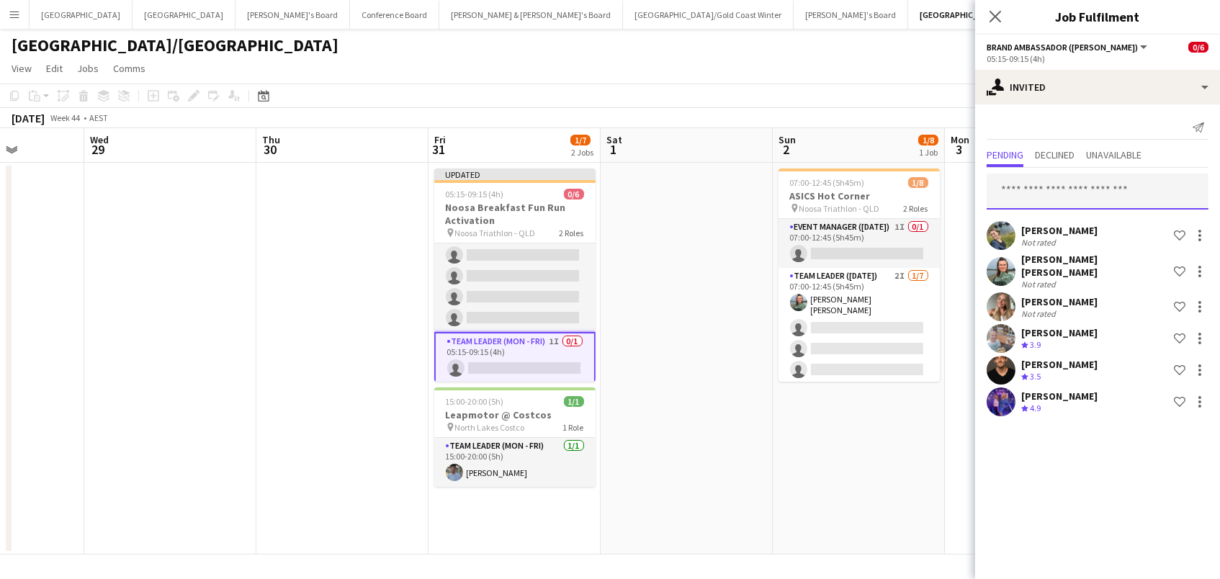
click at [1121, 196] on input "text" at bounding box center [1098, 192] width 222 height 36
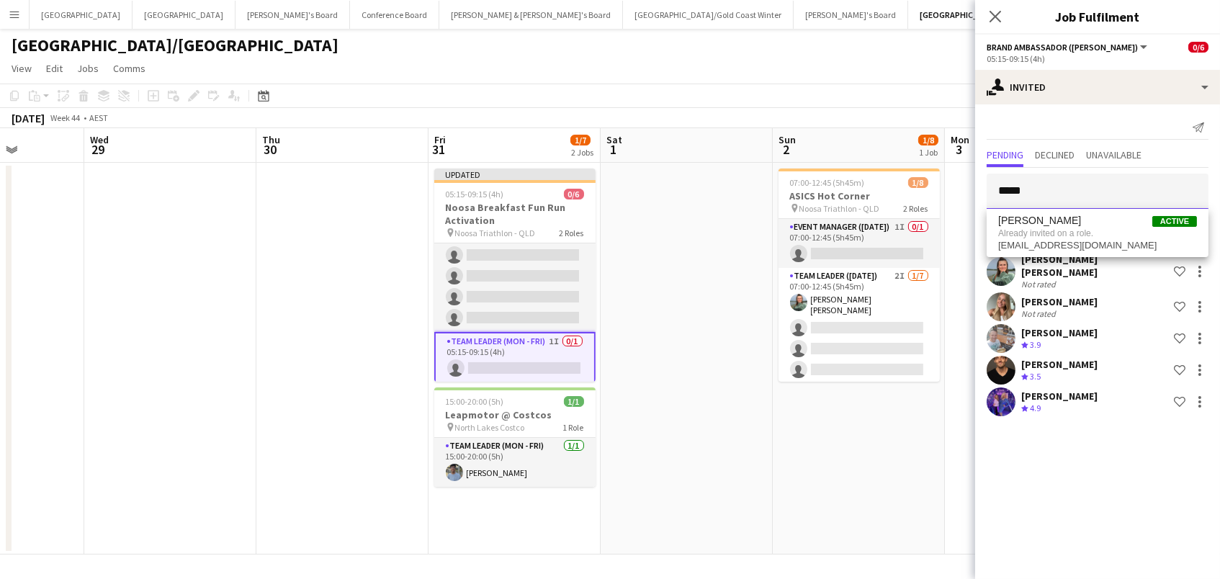
type input "*****"
drag, startPoint x: 1121, startPoint y: 196, endPoint x: 1115, endPoint y: 223, distance: 27.3
click at [1115, 223] on span "[PERSON_NAME] Active" at bounding box center [1097, 221] width 199 height 12
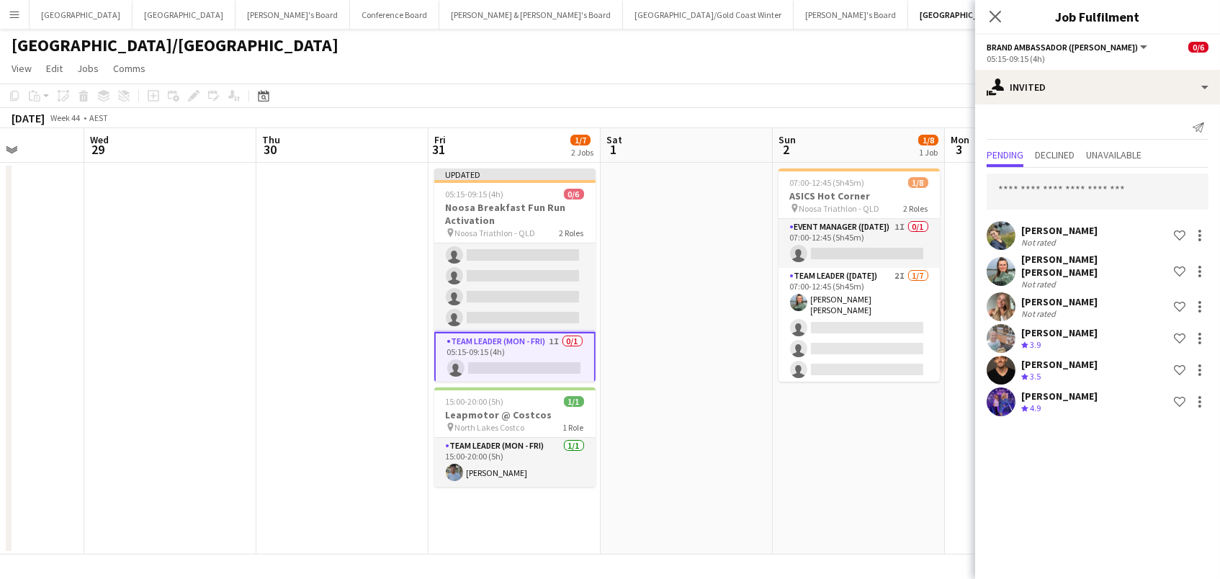
click at [680, 358] on app-date-cell at bounding box center [687, 359] width 172 height 392
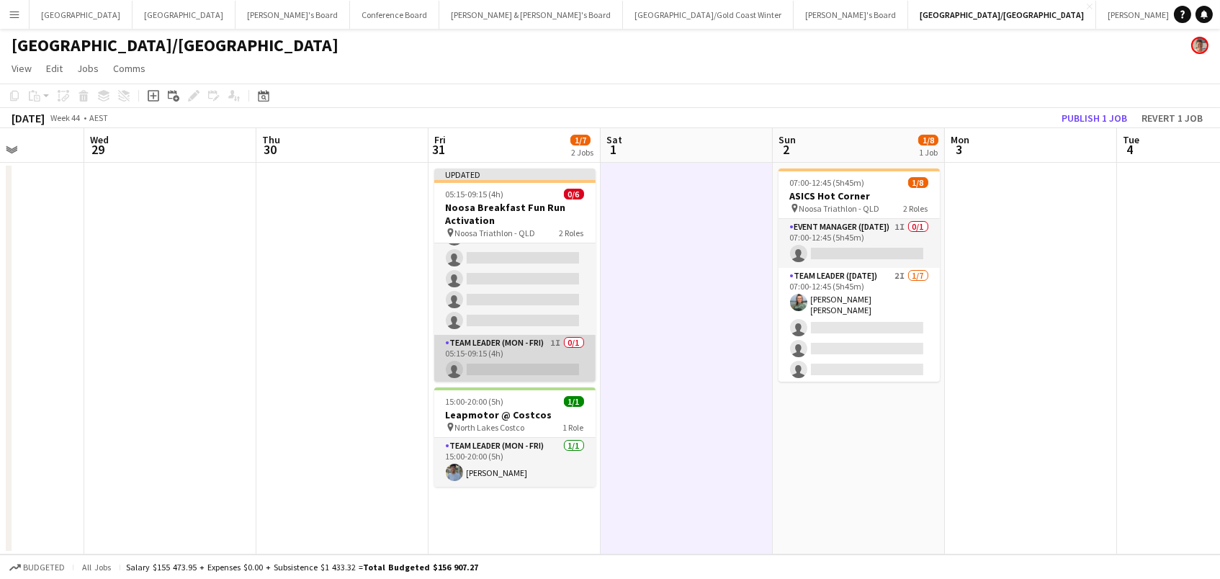
click at [521, 359] on app-card-role "Team Leader (Mon - Fri) 1I 0/1 05:15-09:15 (4h) single-neutral-actions" at bounding box center [514, 359] width 161 height 49
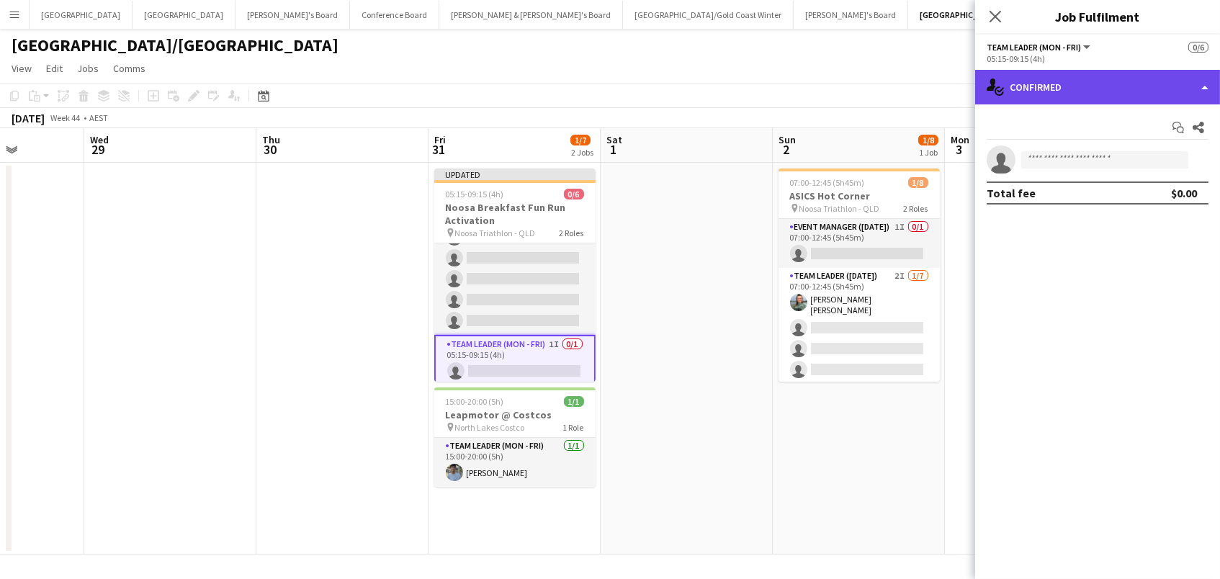
click at [1102, 89] on div "single-neutral-actions-check-2 Confirmed" at bounding box center [1097, 87] width 245 height 35
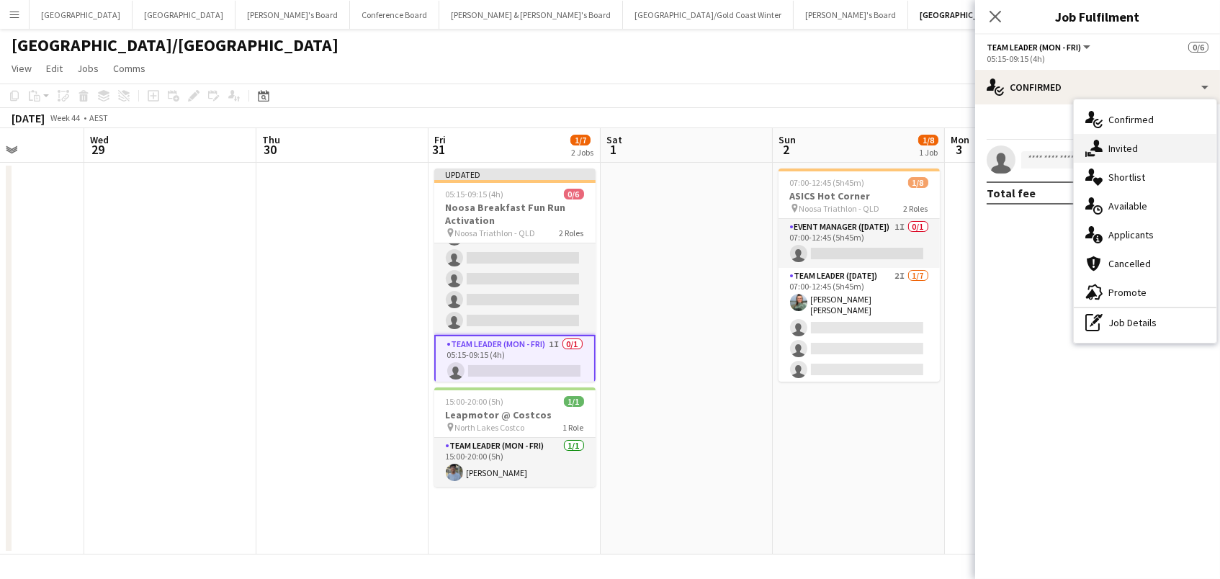
click at [1111, 138] on div "single-neutral-actions-share-1 Invited" at bounding box center [1145, 148] width 143 height 29
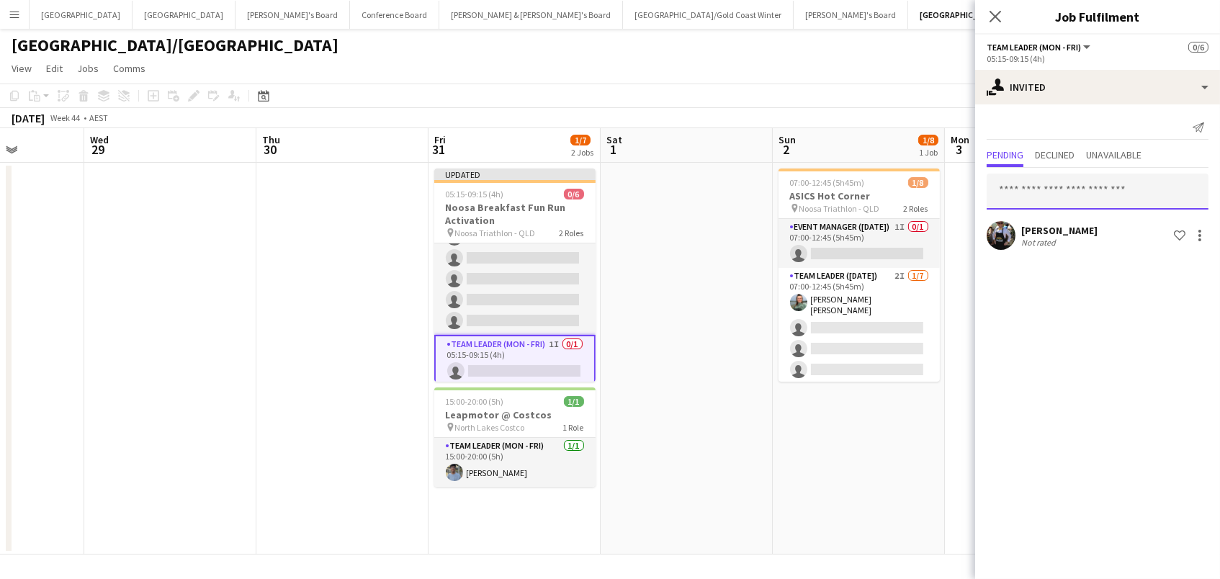
click at [1055, 187] on input "text" at bounding box center [1098, 192] width 222 height 36
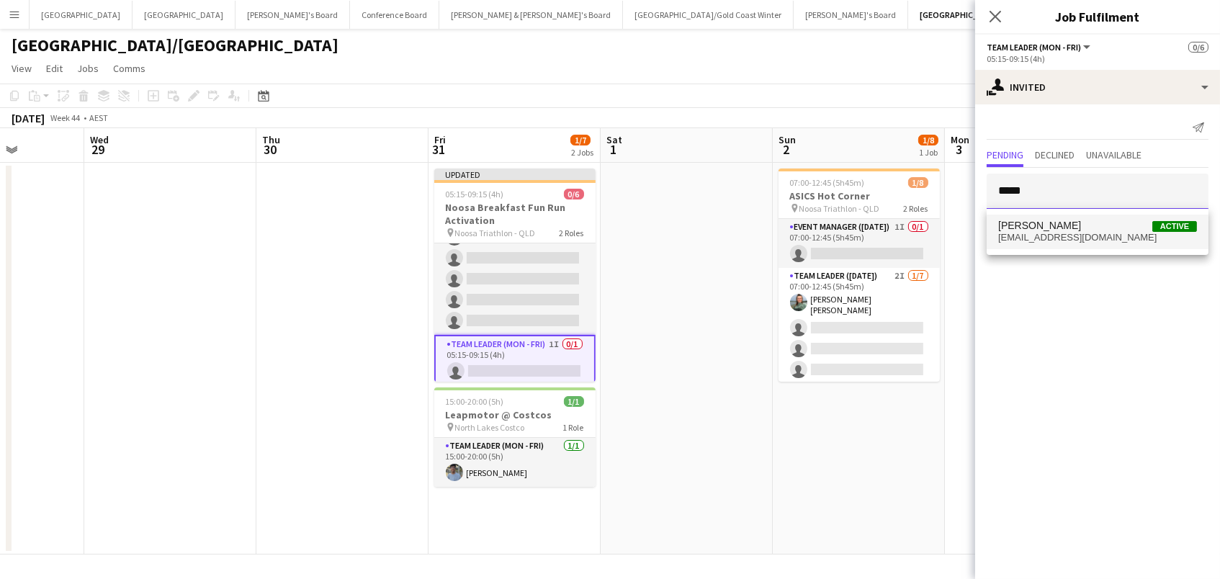
type input "*****"
click at [1054, 230] on span "[PERSON_NAME]" at bounding box center [1039, 226] width 83 height 12
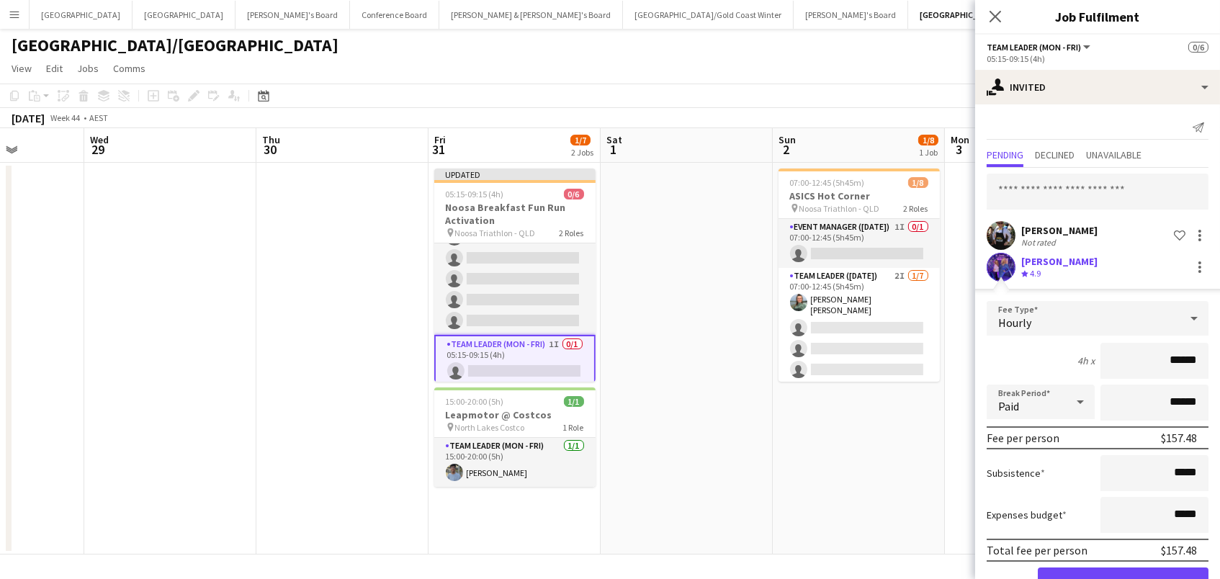
click at [1123, 580] on button "Confirm" at bounding box center [1123, 581] width 171 height 29
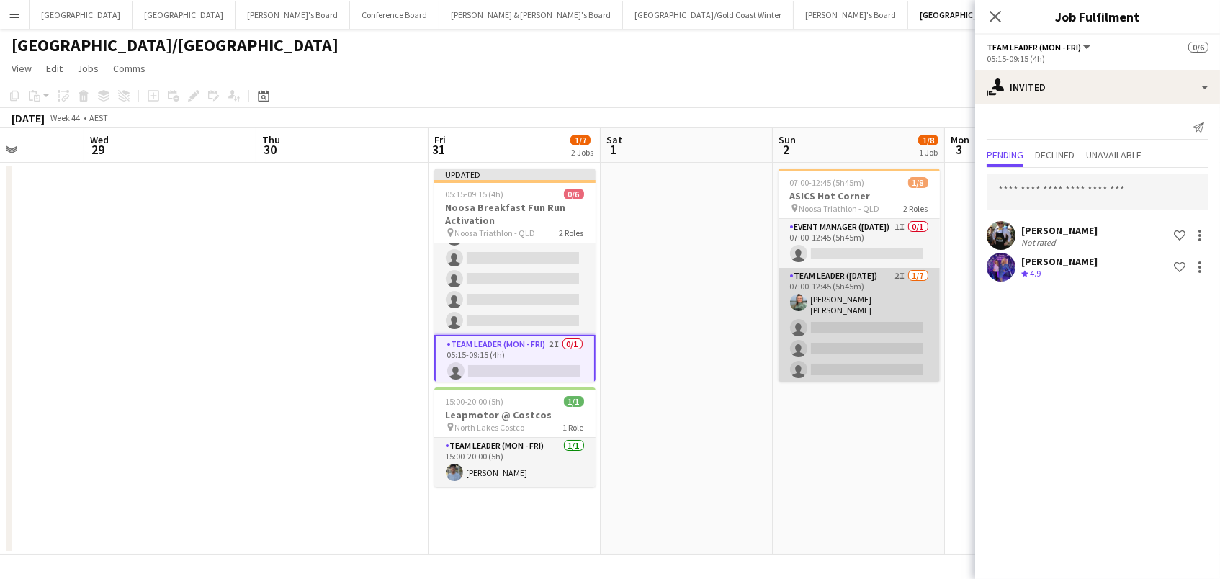
click at [894, 289] on app-card-role "Team Leader ([DATE]) 2I [DATE] 07:00-12:45 (5h45m) [PERSON_NAME] [PERSON_NAME] …" at bounding box center [858, 357] width 161 height 179
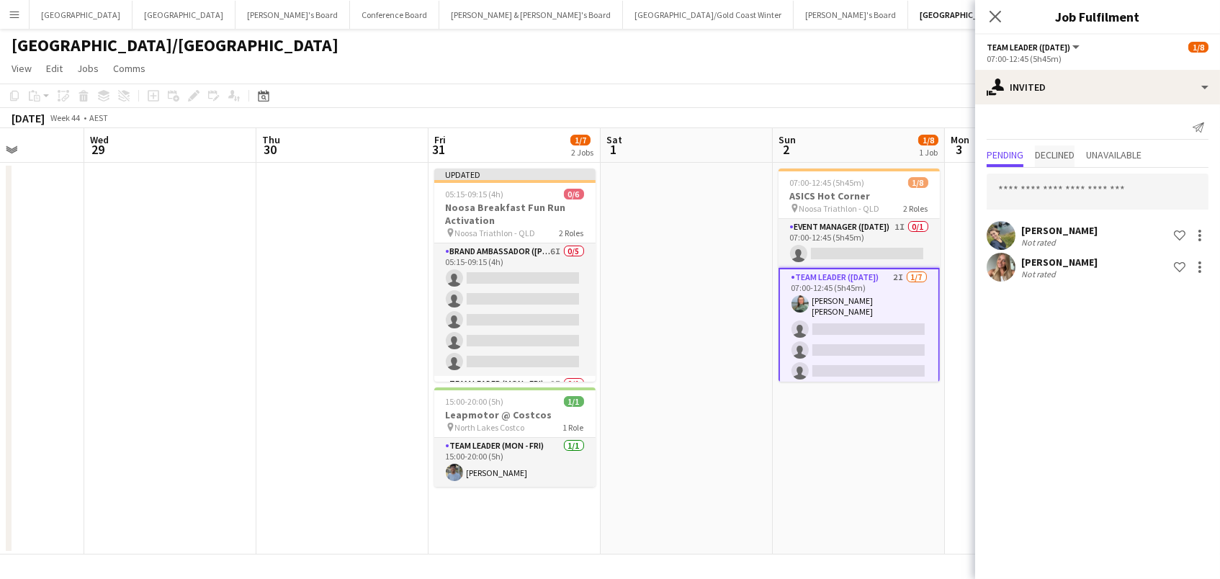
scroll to position [0, 0]
click at [1065, 189] on input "text" at bounding box center [1098, 192] width 222 height 36
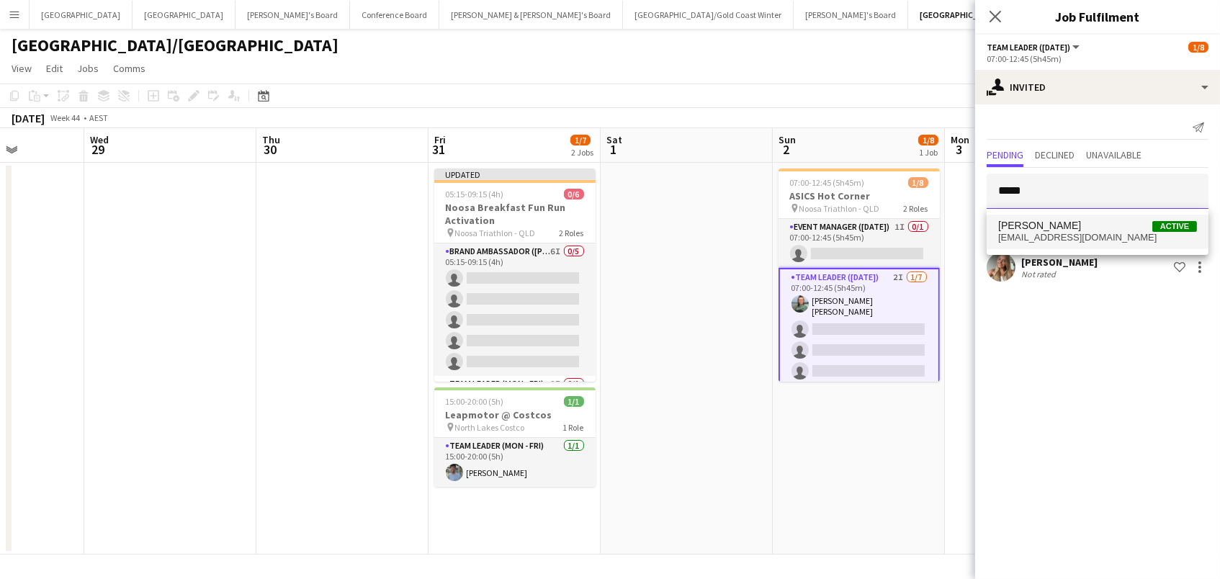
type input "*****"
click at [1069, 226] on span "[PERSON_NAME]" at bounding box center [1039, 226] width 83 height 12
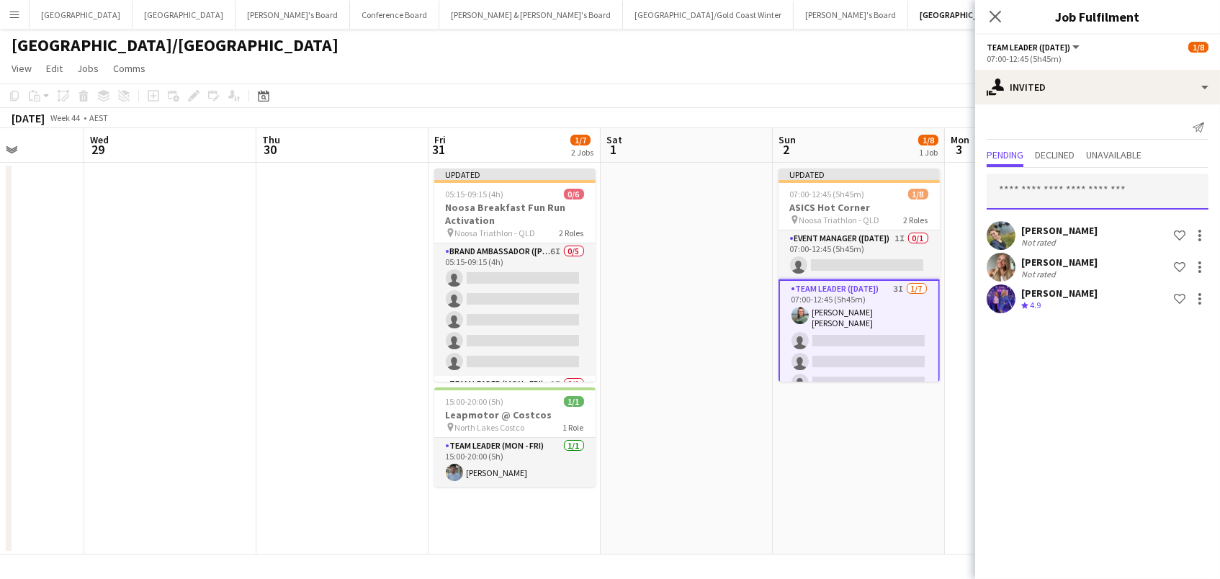
click at [1036, 196] on input "text" at bounding box center [1098, 192] width 222 height 36
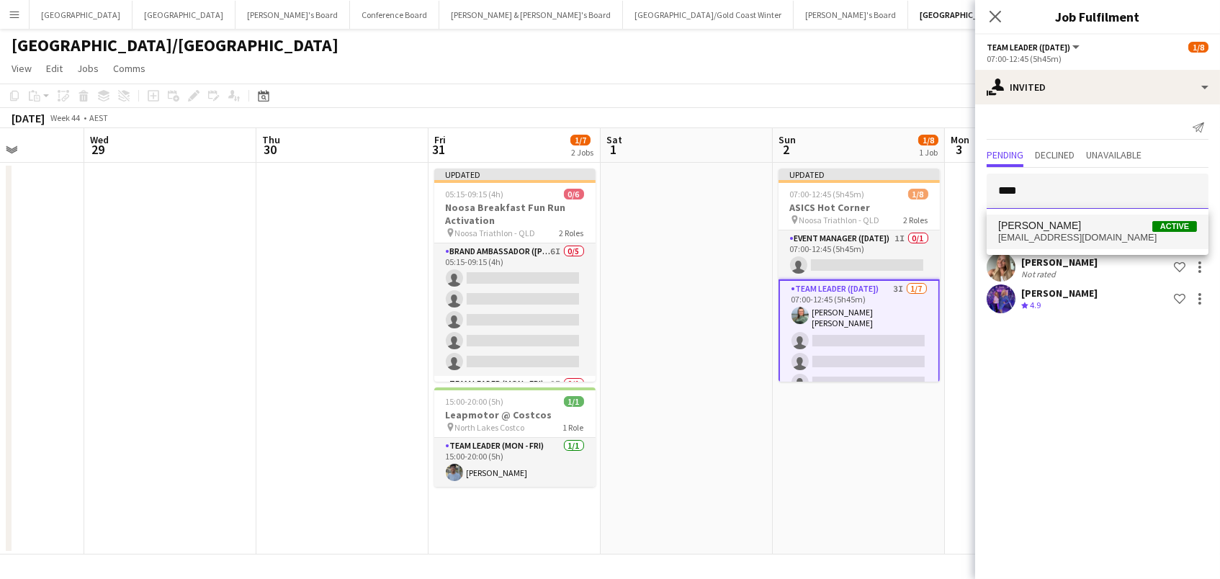
type input "****"
click at [1043, 226] on span "[PERSON_NAME]" at bounding box center [1039, 226] width 83 height 12
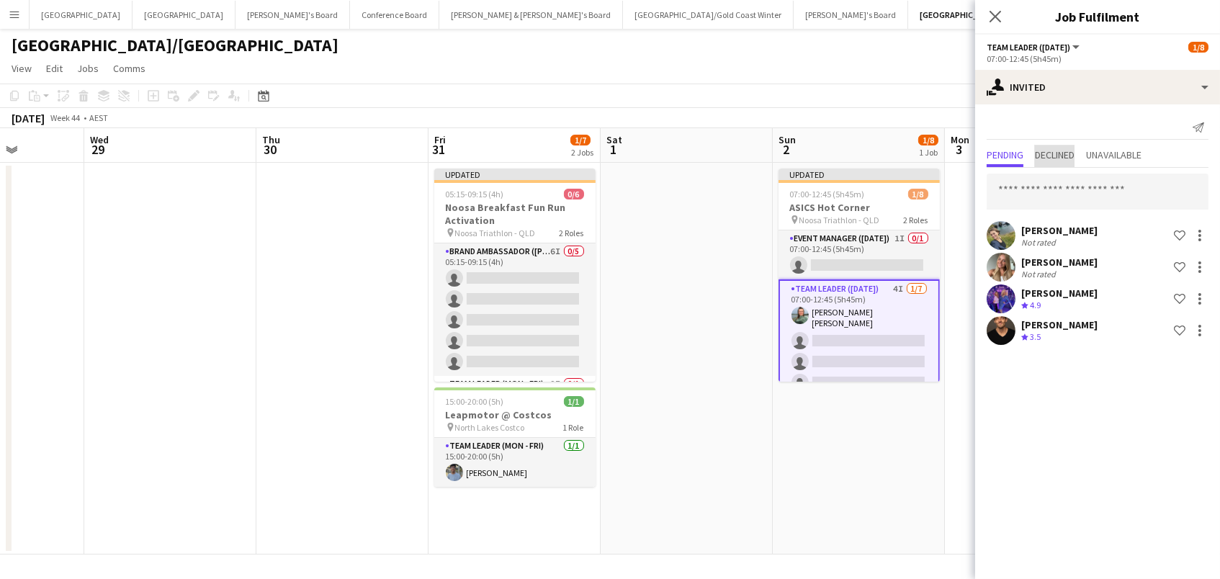
click at [1045, 157] on span "Declined" at bounding box center [1055, 155] width 40 height 10
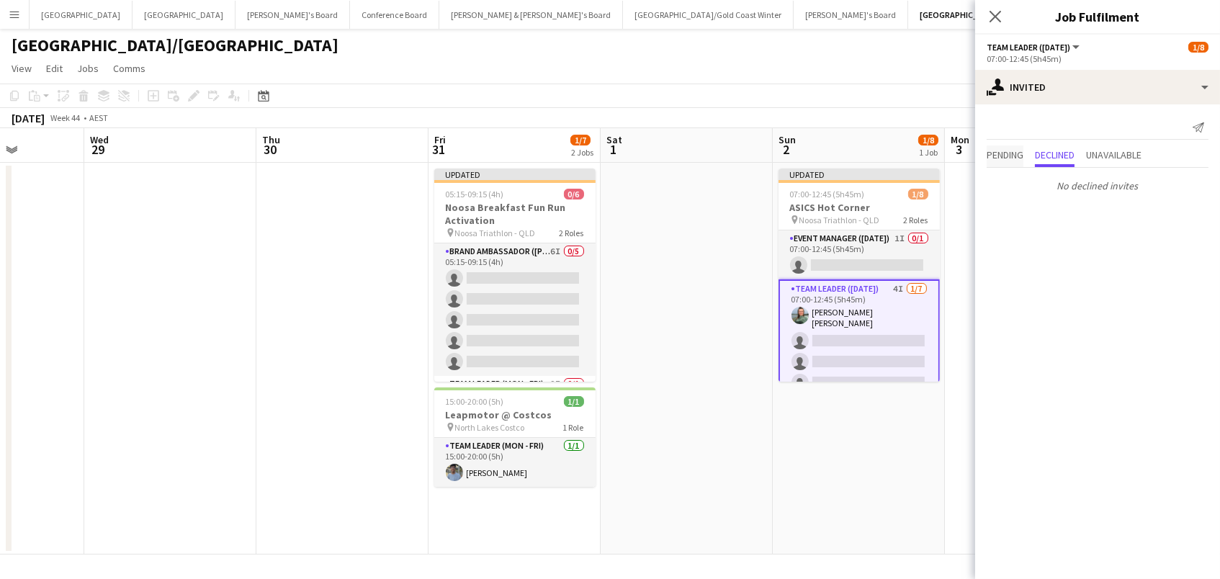
click at [1001, 155] on span "Pending" at bounding box center [1005, 155] width 37 height 10
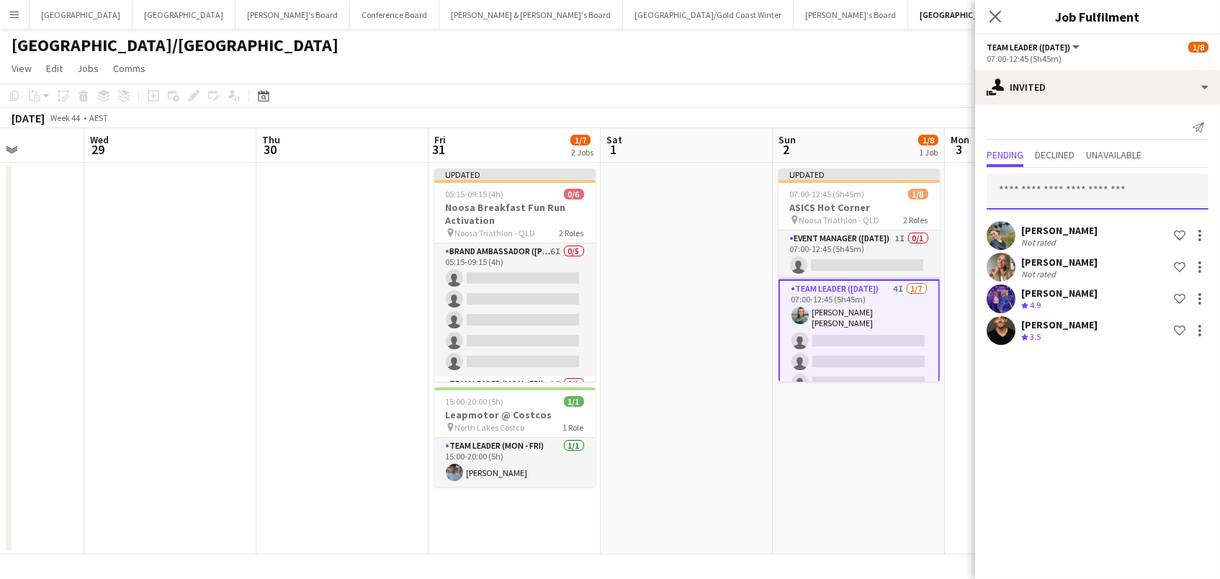
click at [1005, 199] on input "text" at bounding box center [1098, 192] width 222 height 36
type input "******"
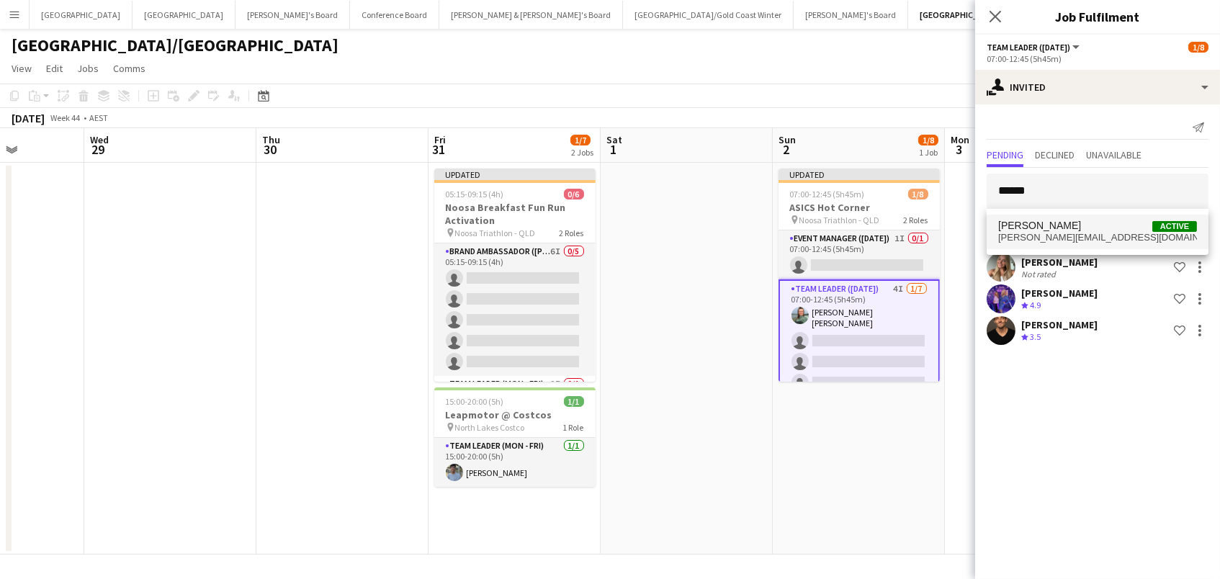
drag, startPoint x: 1010, startPoint y: 218, endPoint x: 1076, endPoint y: 238, distance: 68.6
click at [1076, 238] on span "[PERSON_NAME][EMAIL_ADDRESS][DOMAIN_NAME]" at bounding box center [1097, 238] width 199 height 12
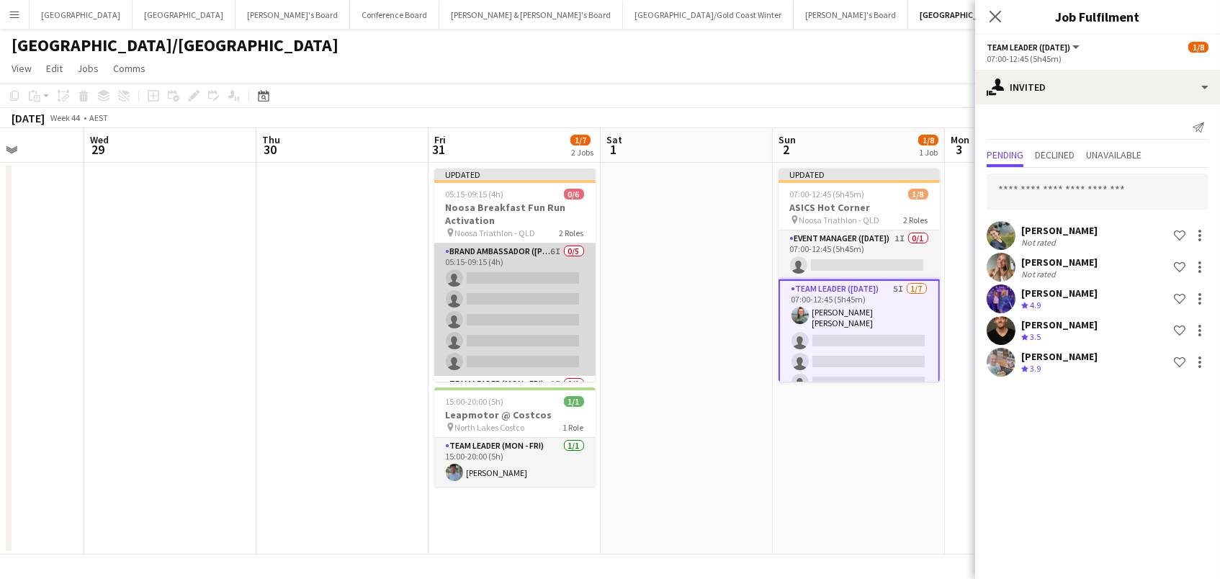
click at [552, 323] on app-card-role "Brand Ambassador ([PERSON_NAME]) 6I 0/5 05:15-09:15 (4h) single-neutral-actions…" at bounding box center [514, 309] width 161 height 133
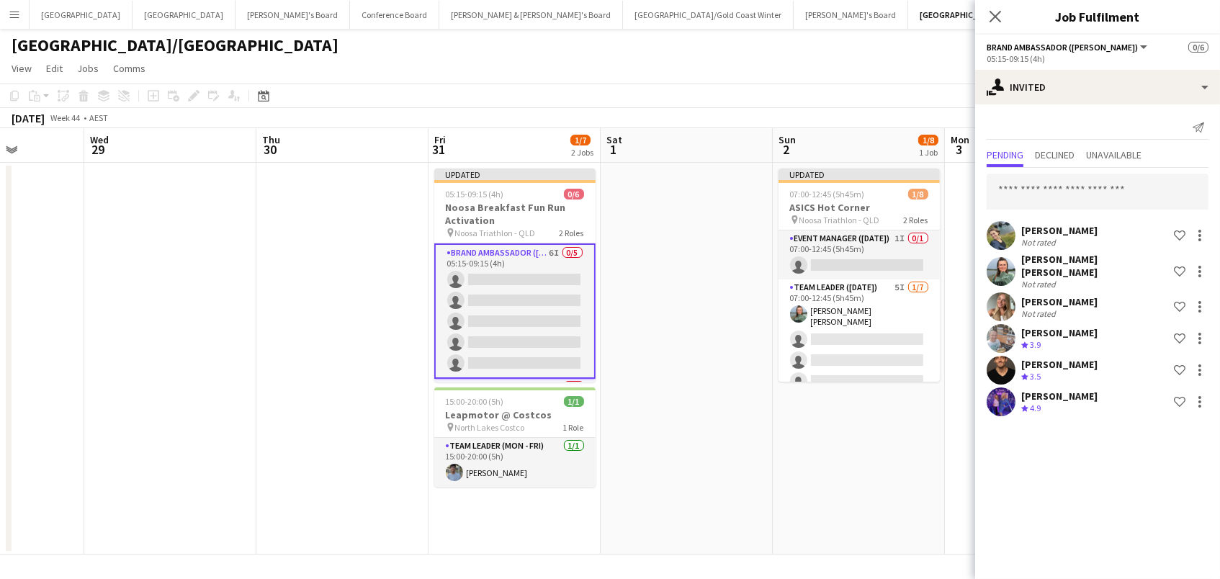
click at [877, 113] on div "[DATE] Week 44 • AEST Publish 1 job Revert 1 job" at bounding box center [610, 118] width 1220 height 20
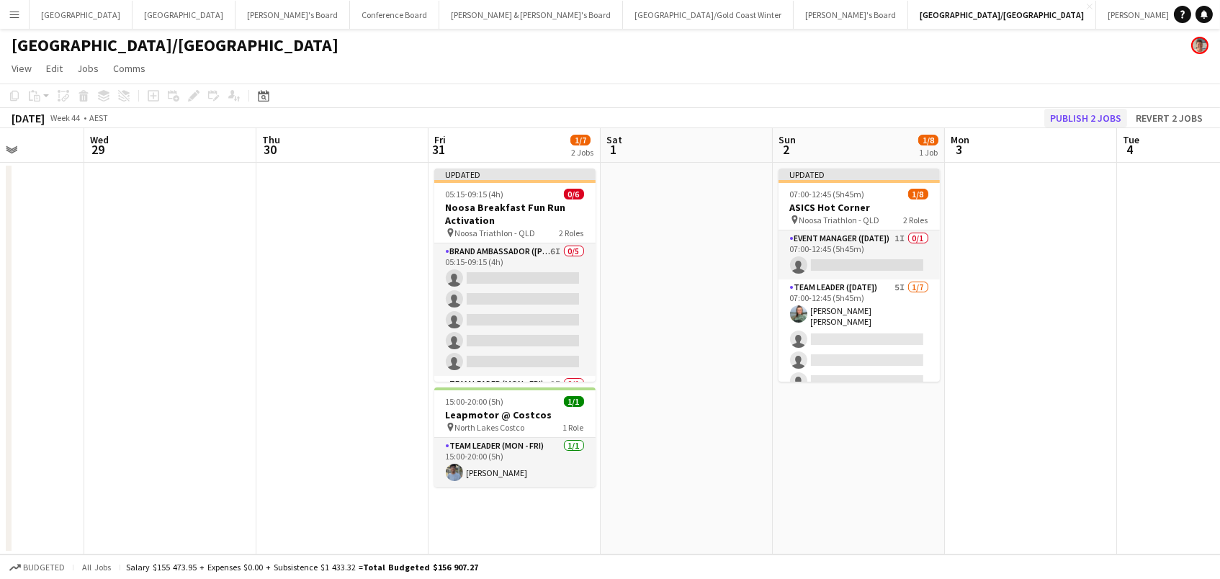
click at [1096, 122] on button "Publish 2 jobs" at bounding box center [1085, 118] width 83 height 19
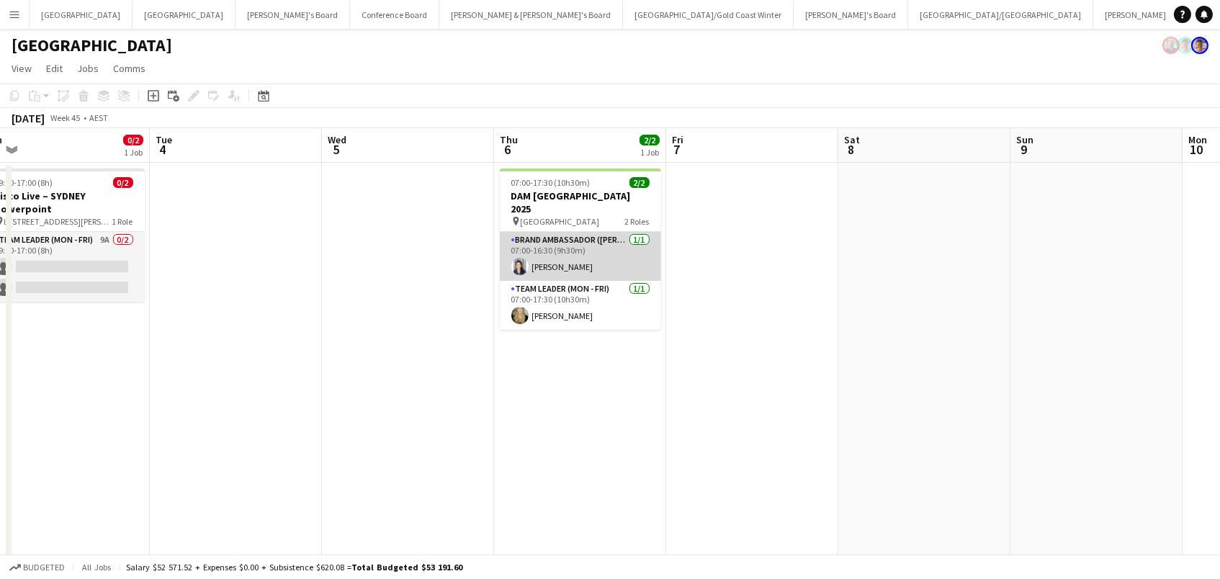
scroll to position [0, 440]
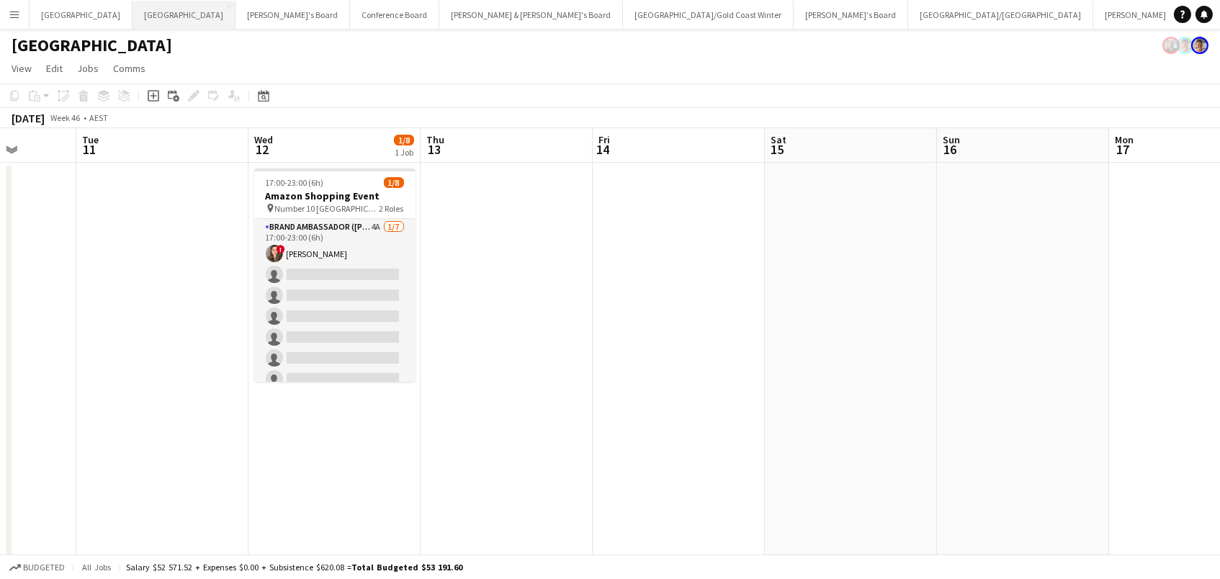
click at [133, 12] on button "Melbourne Close" at bounding box center [184, 15] width 103 height 28
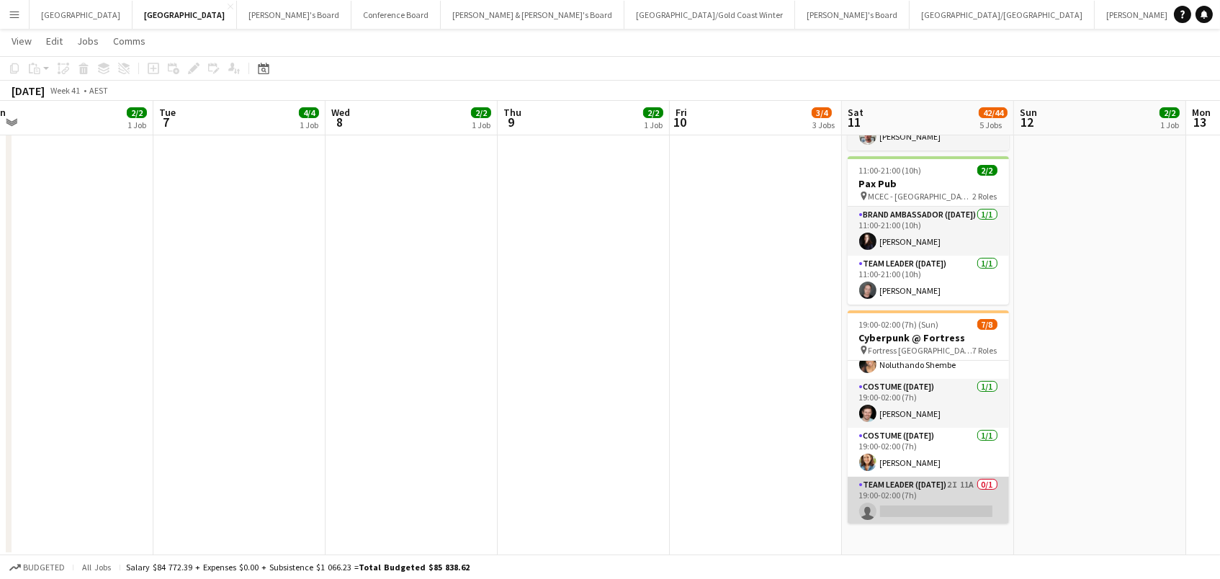
scroll to position [198, 0]
click at [943, 510] on app-card-role "Team Leader (Saturday) 2I 11A 0/1 19:00-02:00 (7h) single-neutral-actions" at bounding box center [928, 501] width 161 height 49
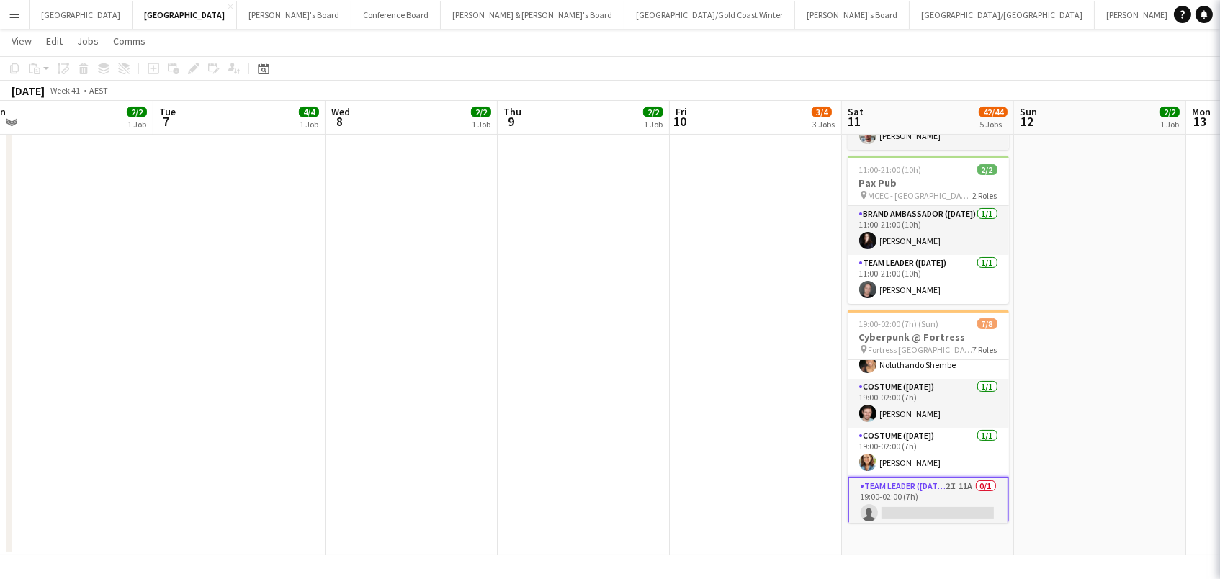
scroll to position [440, 0]
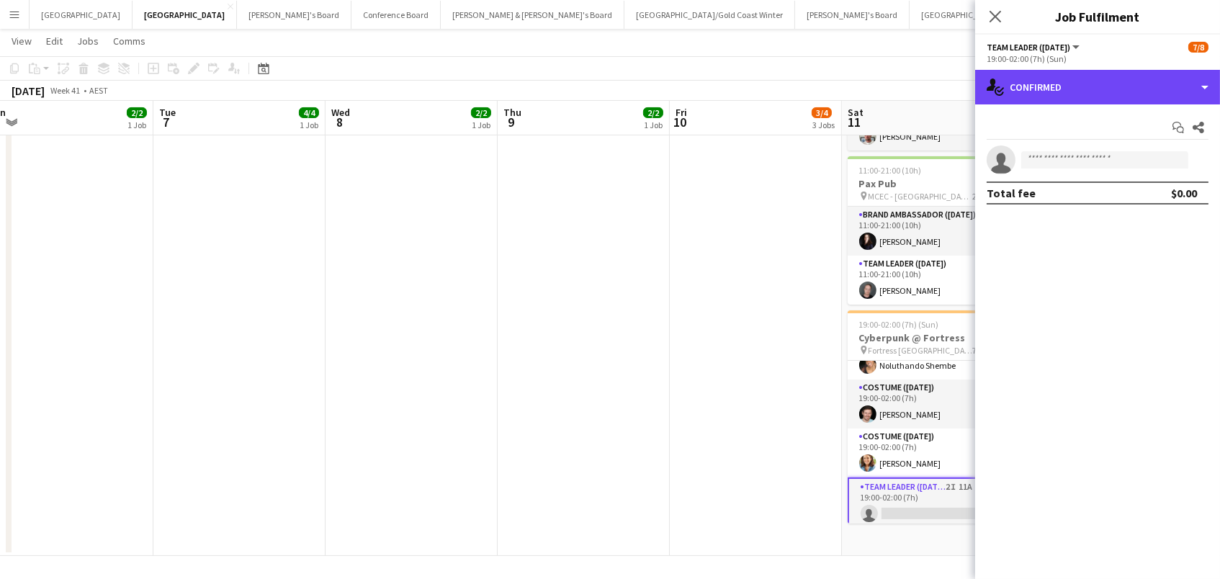
drag, startPoint x: 1146, startPoint y: 79, endPoint x: 1170, endPoint y: 137, distance: 62.0
click at [1146, 80] on div "single-neutral-actions-check-2 Confirmed" at bounding box center [1097, 87] width 245 height 35
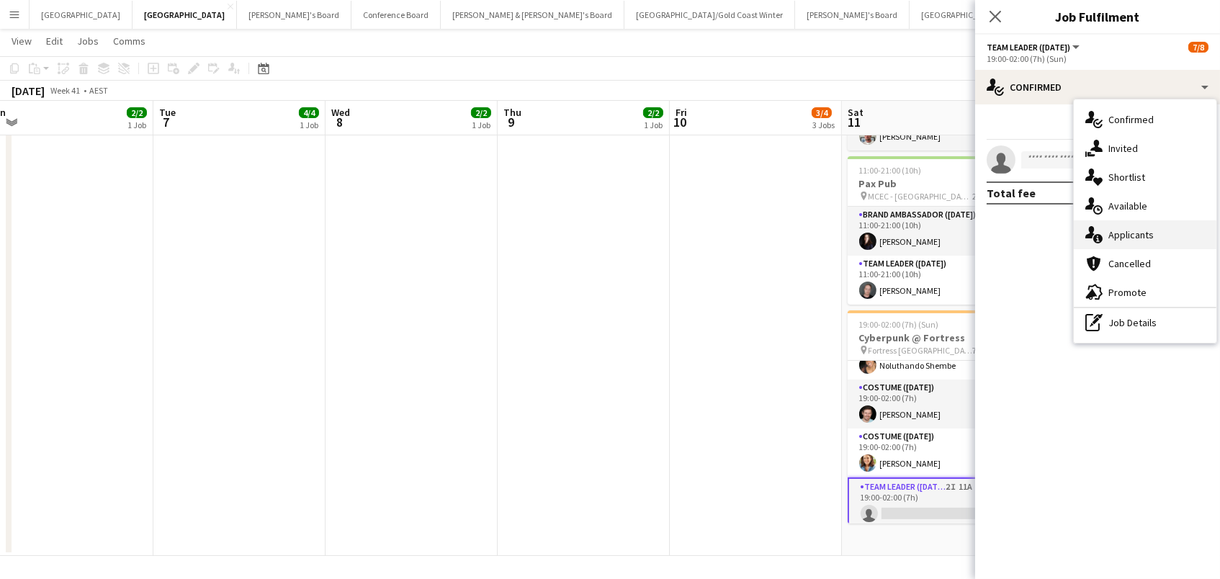
click at [1144, 235] on span "Applicants" at bounding box center [1130, 234] width 45 height 13
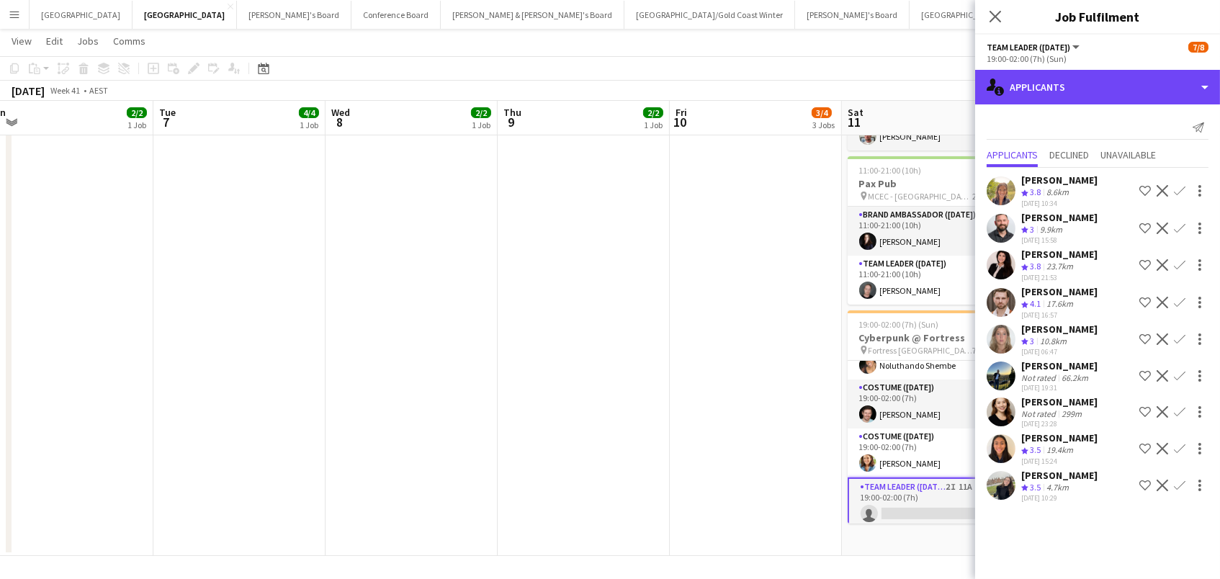
drag, startPoint x: 1136, startPoint y: 90, endPoint x: 1135, endPoint y: 104, distance: 13.7
click at [1136, 90] on div "single-neutral-actions-information Applicants" at bounding box center [1097, 87] width 245 height 35
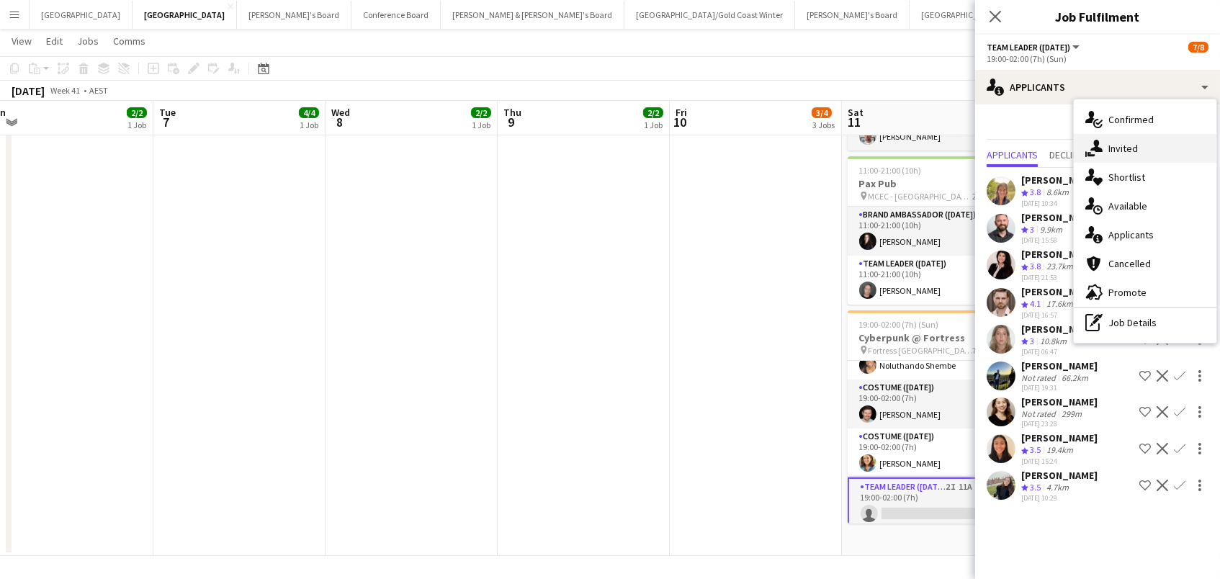
click at [1134, 142] on span "Invited" at bounding box center [1123, 148] width 30 height 13
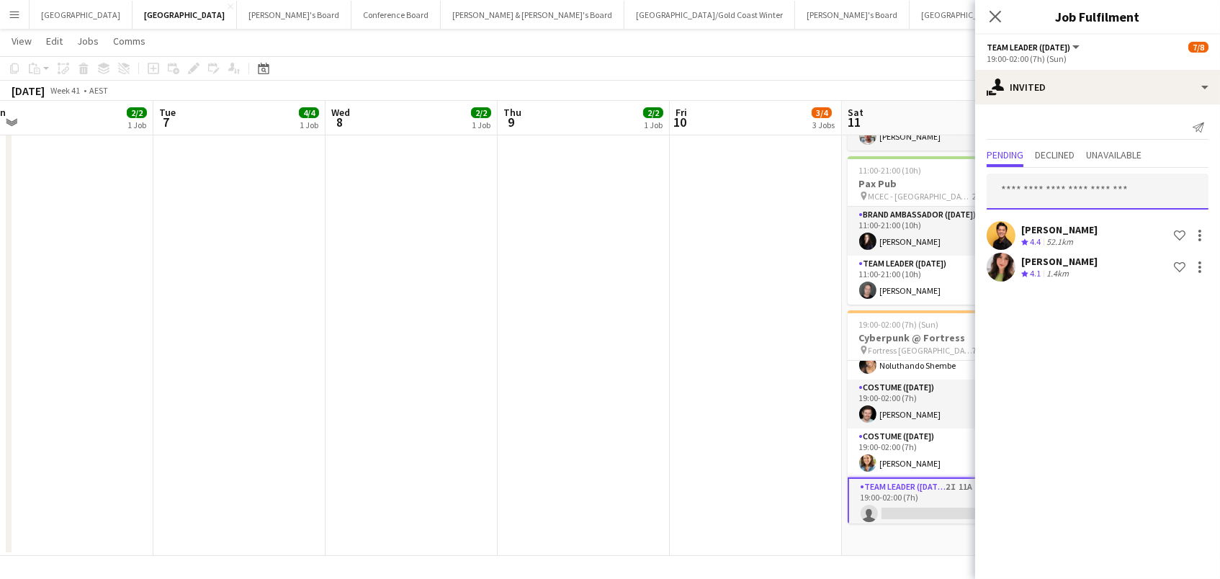
click at [1100, 189] on input "text" at bounding box center [1098, 192] width 222 height 36
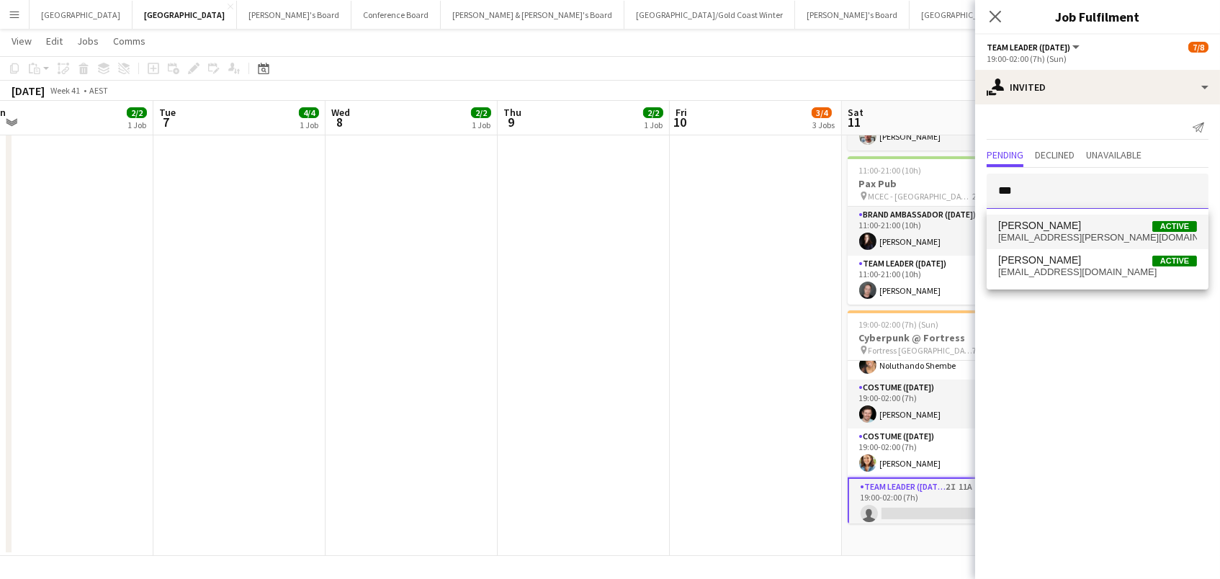
type input "***"
click at [1096, 232] on span "derby.wayman@gmail.com" at bounding box center [1097, 238] width 199 height 12
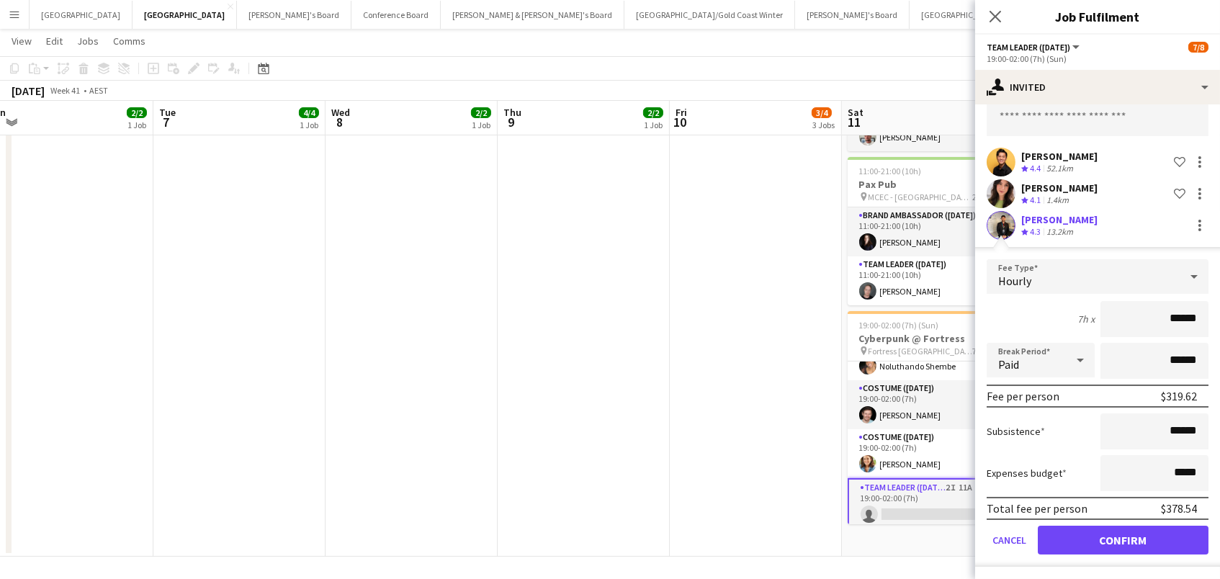
scroll to position [73, 0]
drag, startPoint x: 1126, startPoint y: 541, endPoint x: 1097, endPoint y: 500, distance: 50.1
click at [1126, 541] on button "Confirm" at bounding box center [1123, 540] width 171 height 29
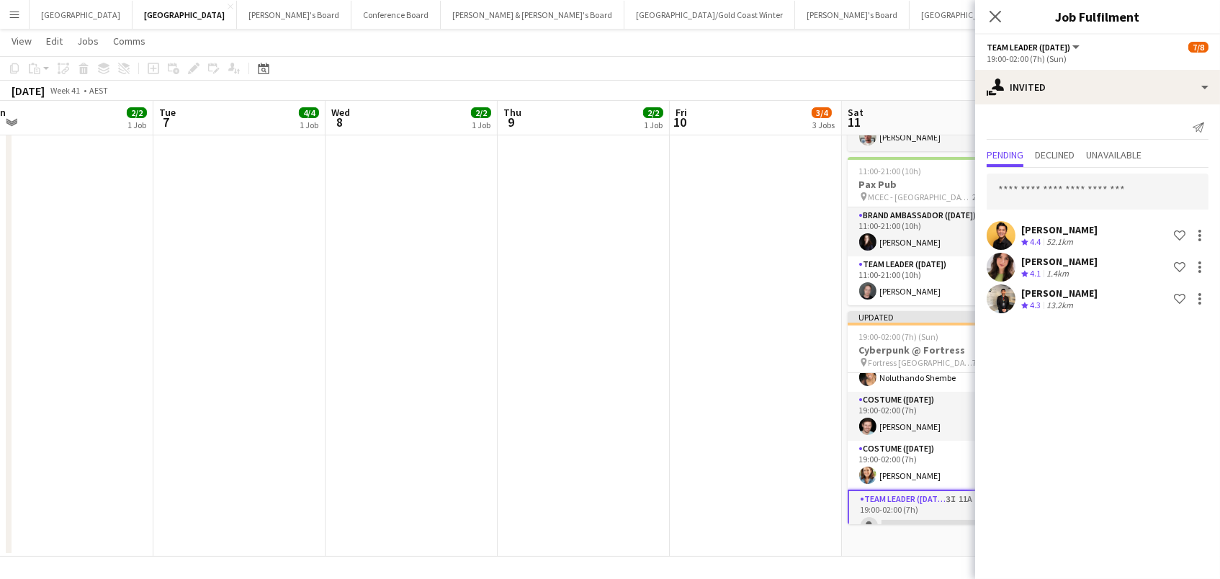
click at [925, 71] on app-toolbar "Copy Paste Paste Command V Paste with crew Command Shift V Paste linked Job [GE…" at bounding box center [610, 68] width 1220 height 24
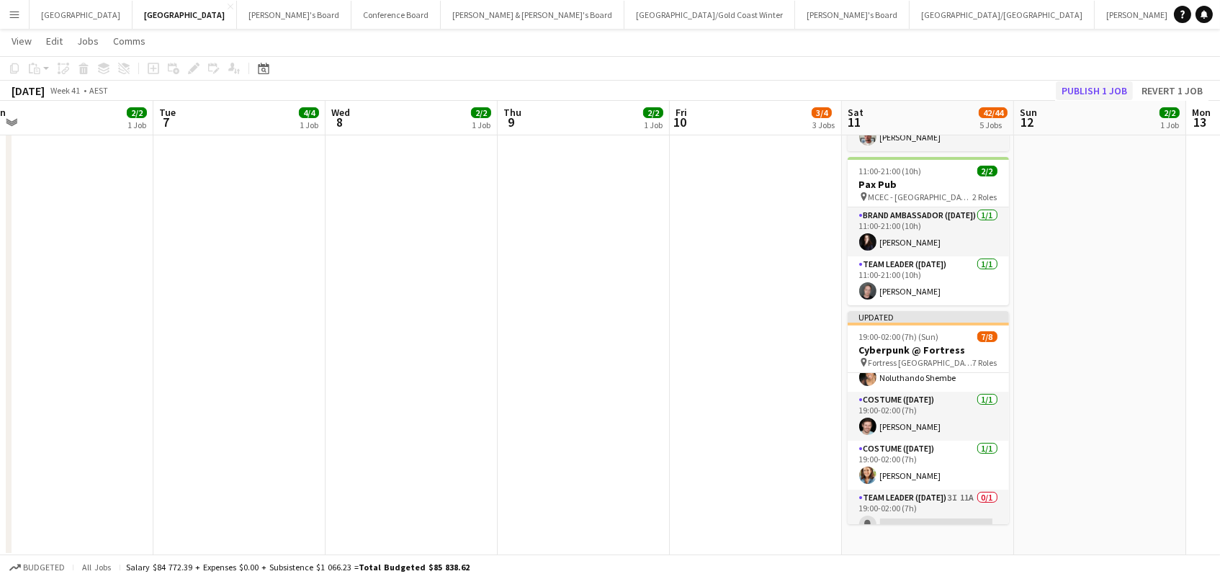
click at [1086, 89] on button "Publish 1 job" at bounding box center [1094, 90] width 77 height 19
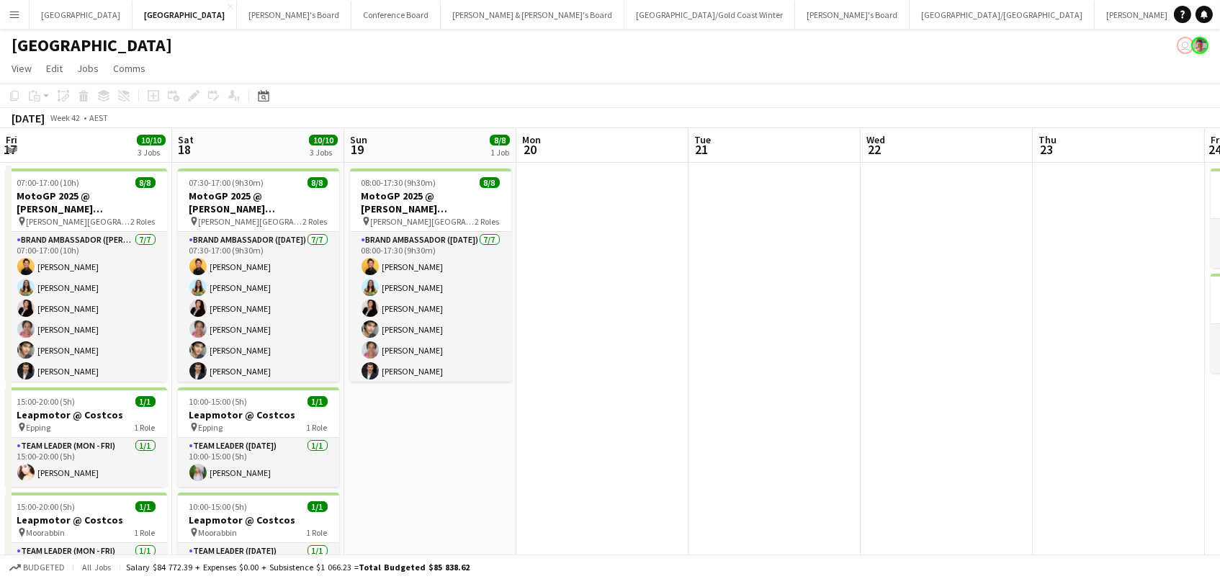
scroll to position [1, 0]
click at [237, 8] on button "Tennille's Board Close" at bounding box center [294, 15] width 115 height 28
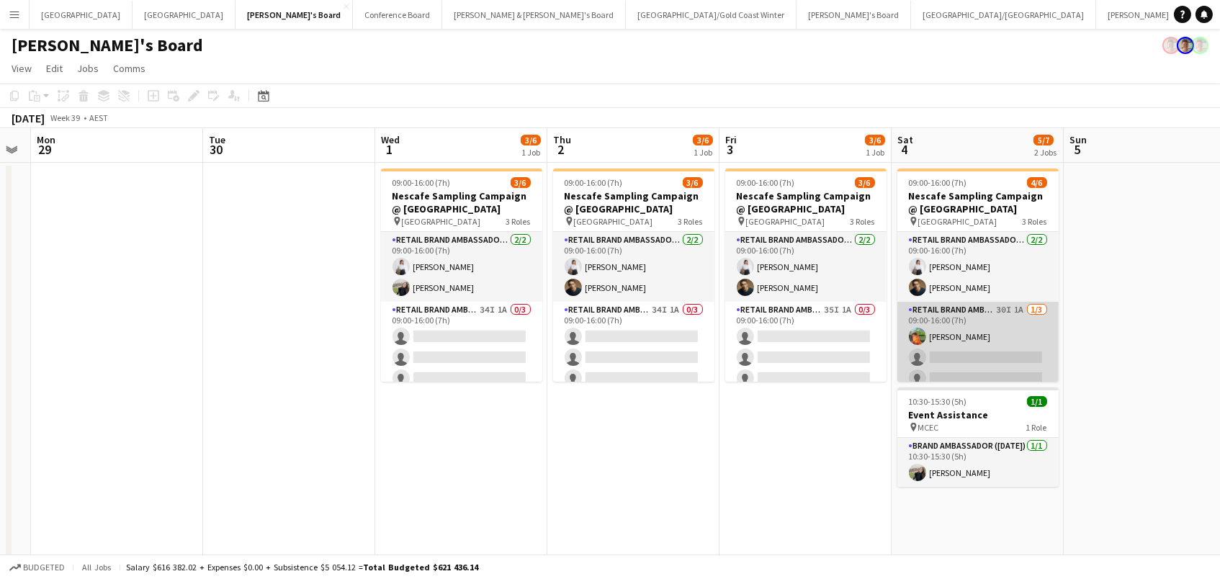
scroll to position [0, 486]
click at [1007, 369] on app-card-role "RETAIL Brand Ambassador (Saturday) 30I 1A 1/3 09:00-16:00 (7h) Lauren Freeman s…" at bounding box center [977, 347] width 161 height 91
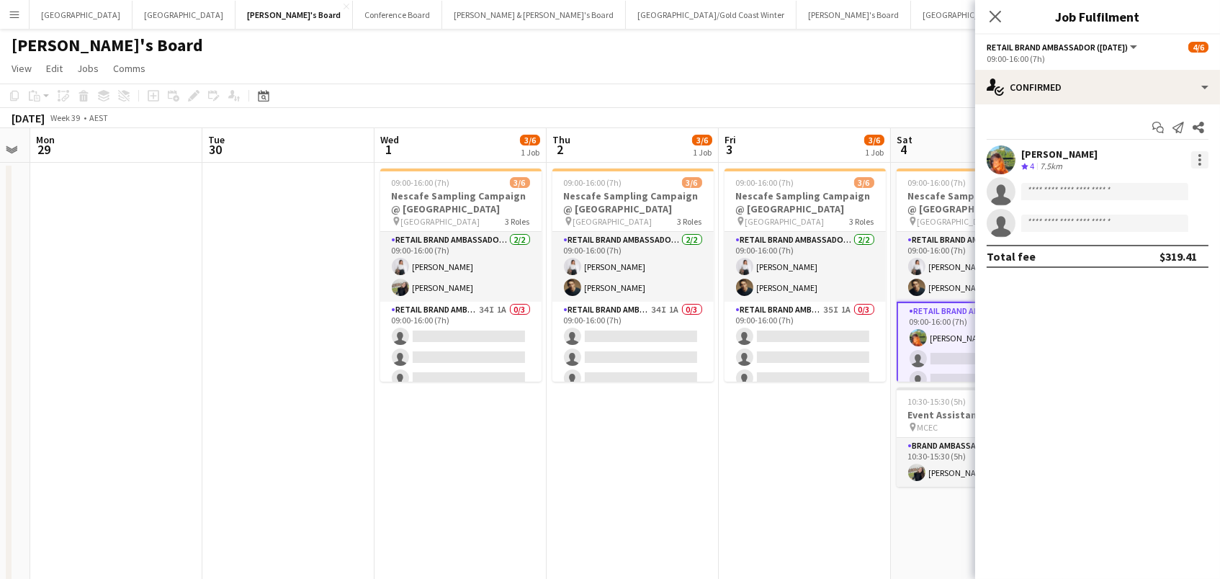
click at [1202, 154] on div at bounding box center [1199, 159] width 17 height 17
click at [1163, 323] on span "Remove" at bounding box center [1152, 324] width 89 height 13
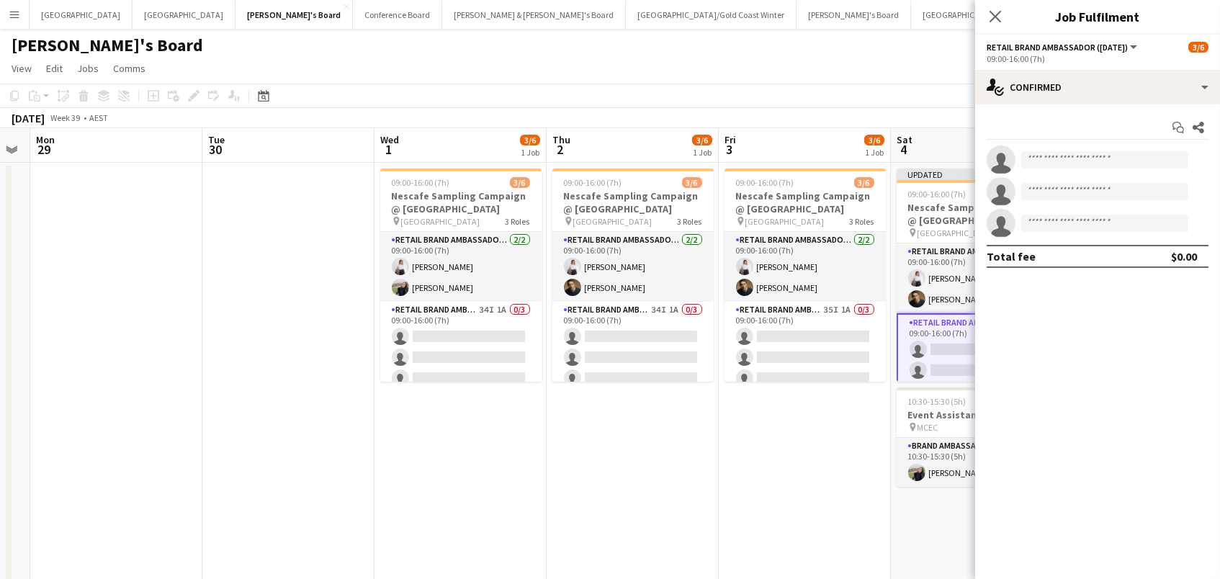
click at [843, 60] on app-page-menu "View Day view expanded Day view collapsed Month view Date picker Jump to [DATE]…" at bounding box center [610, 69] width 1220 height 27
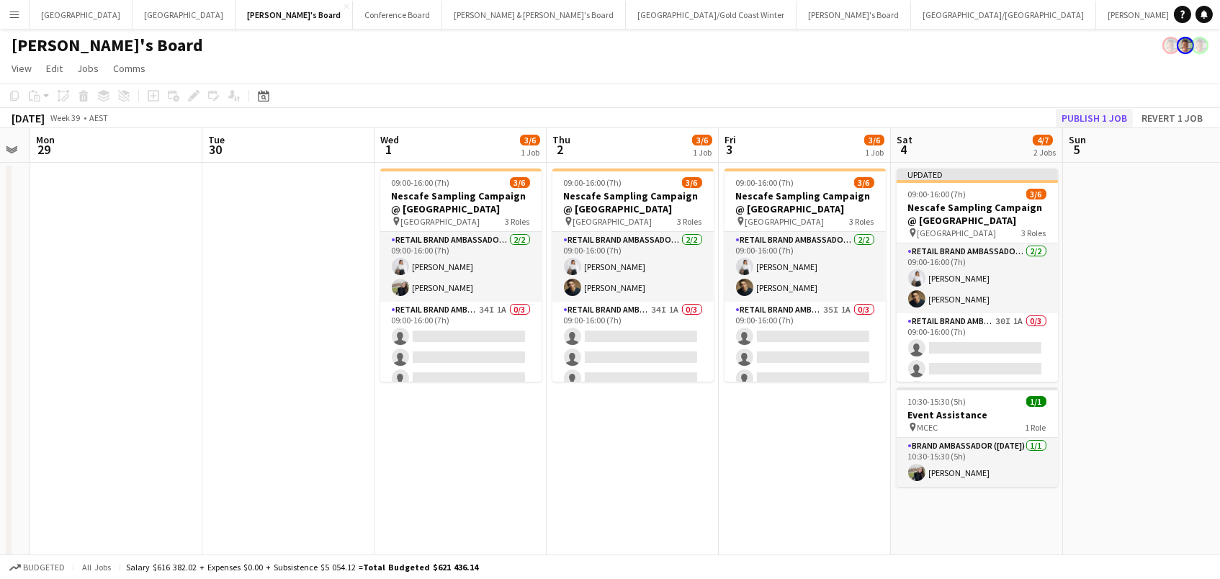
click at [1084, 120] on button "Publish 1 job" at bounding box center [1094, 118] width 77 height 19
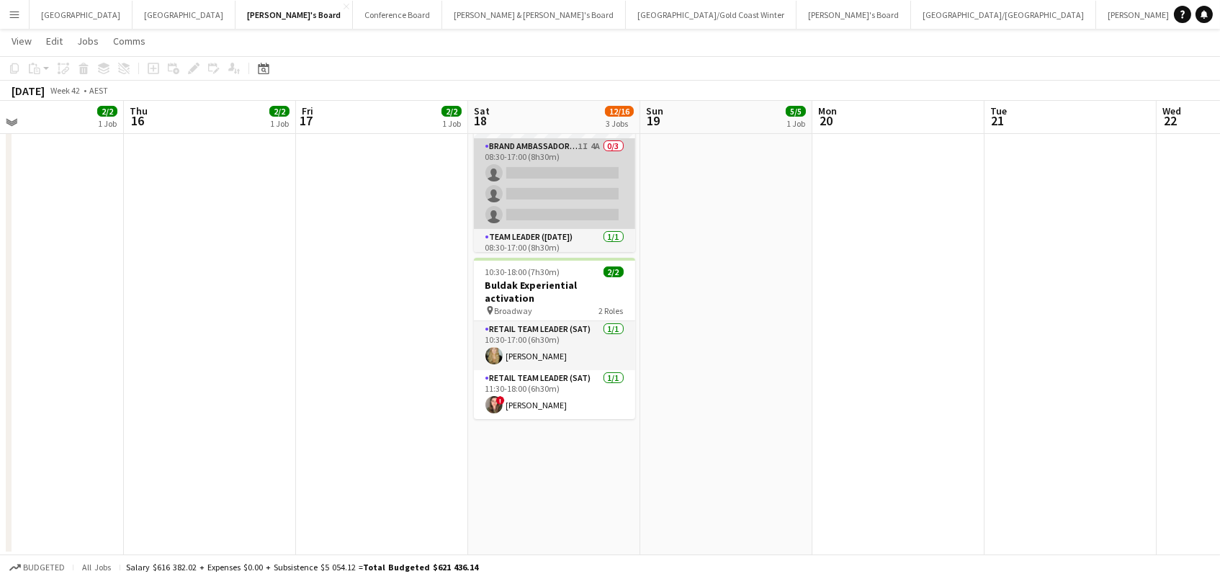
scroll to position [340, 0]
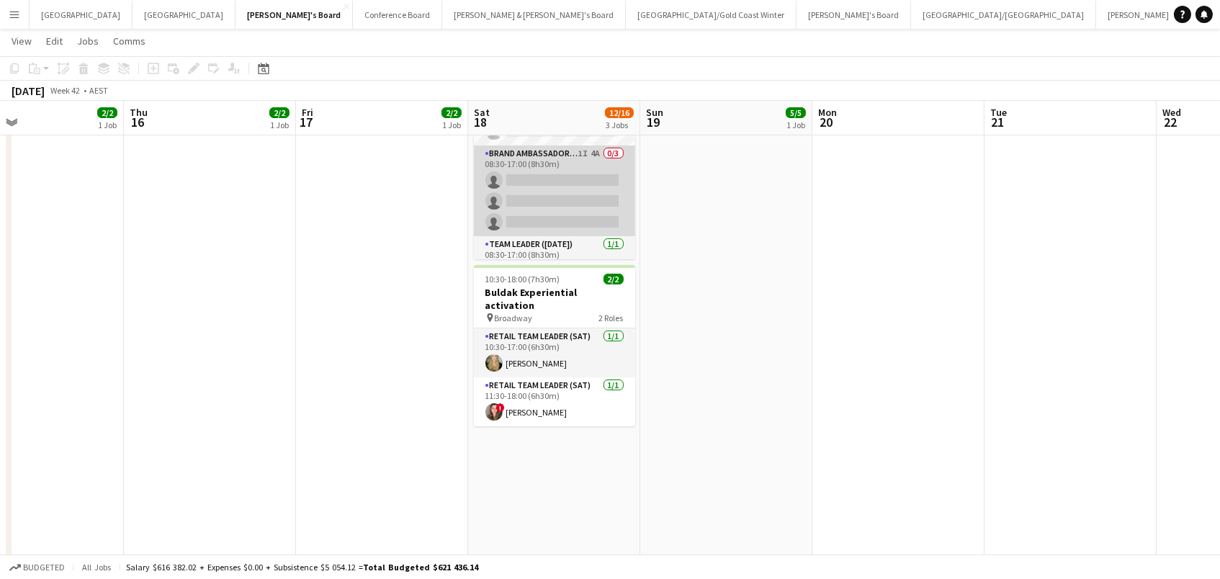
click at [567, 202] on app-card-role "Brand Ambassador (Saturday) 1I 4A 0/3 08:30-17:00 (8h30m) single-neutral-action…" at bounding box center [554, 190] width 161 height 91
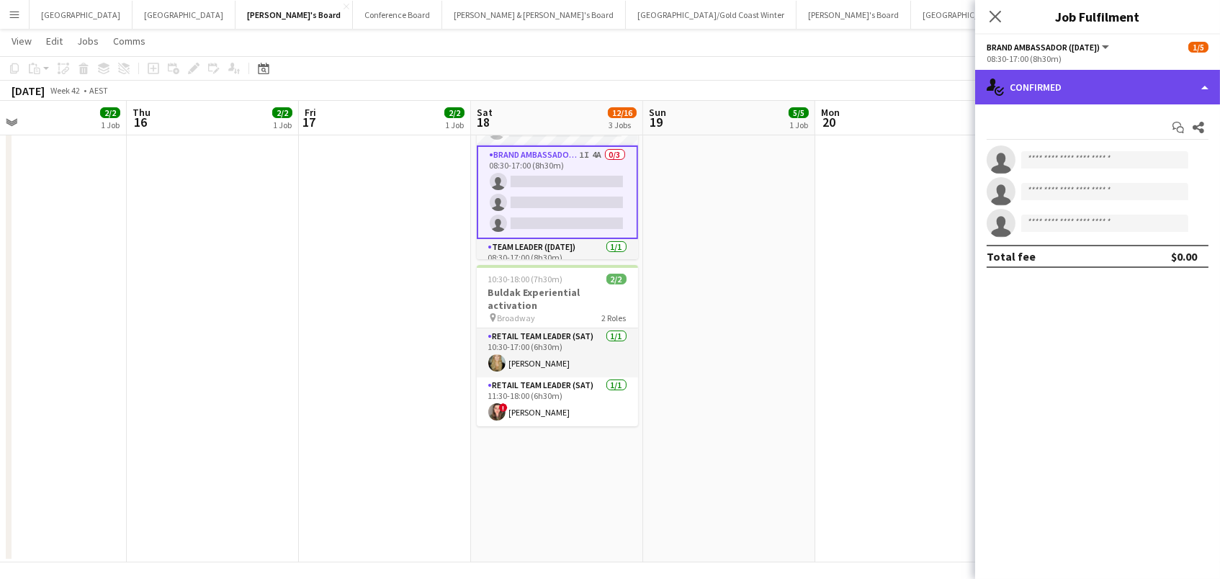
click at [1005, 94] on div "single-neutral-actions-check-2 Confirmed" at bounding box center [1097, 87] width 245 height 35
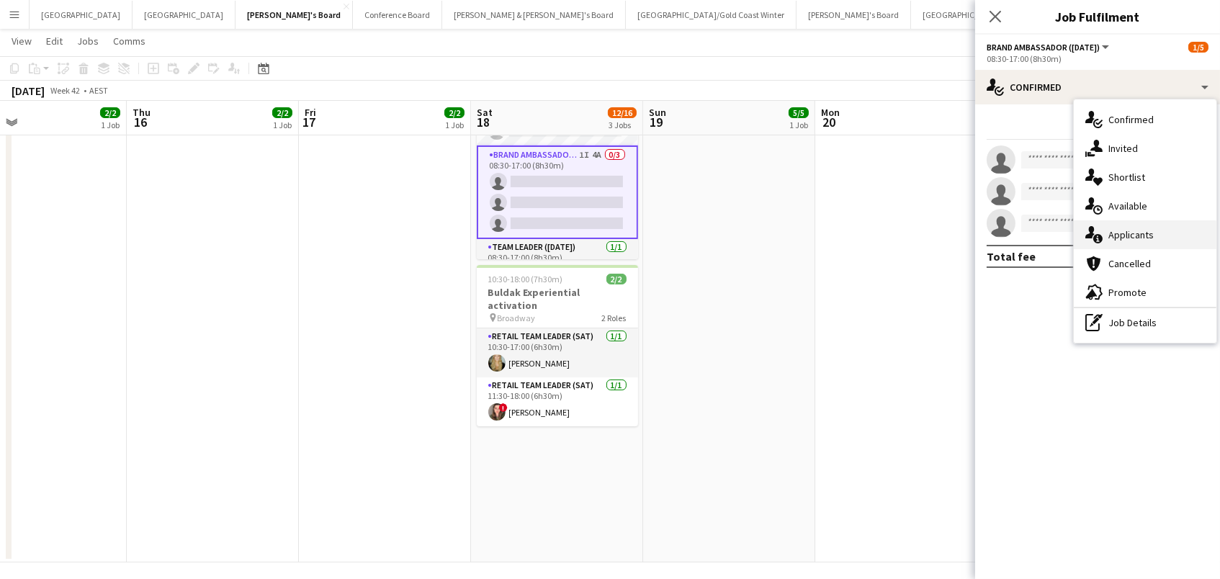
click at [1105, 233] on div "single-neutral-actions-information Applicants" at bounding box center [1145, 234] width 143 height 29
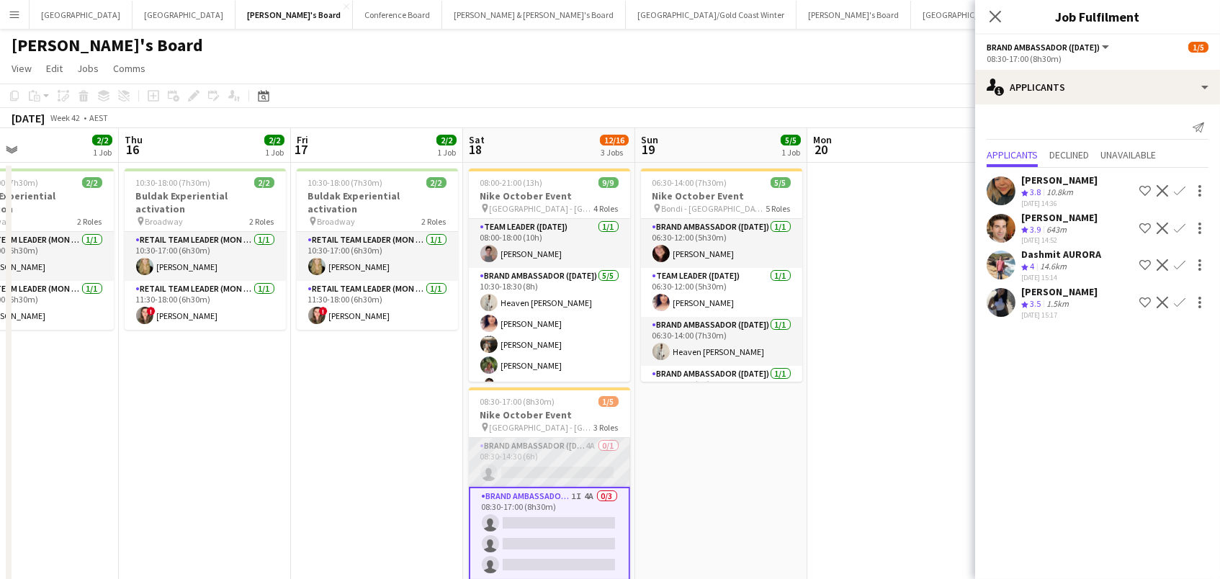
scroll to position [0, 573]
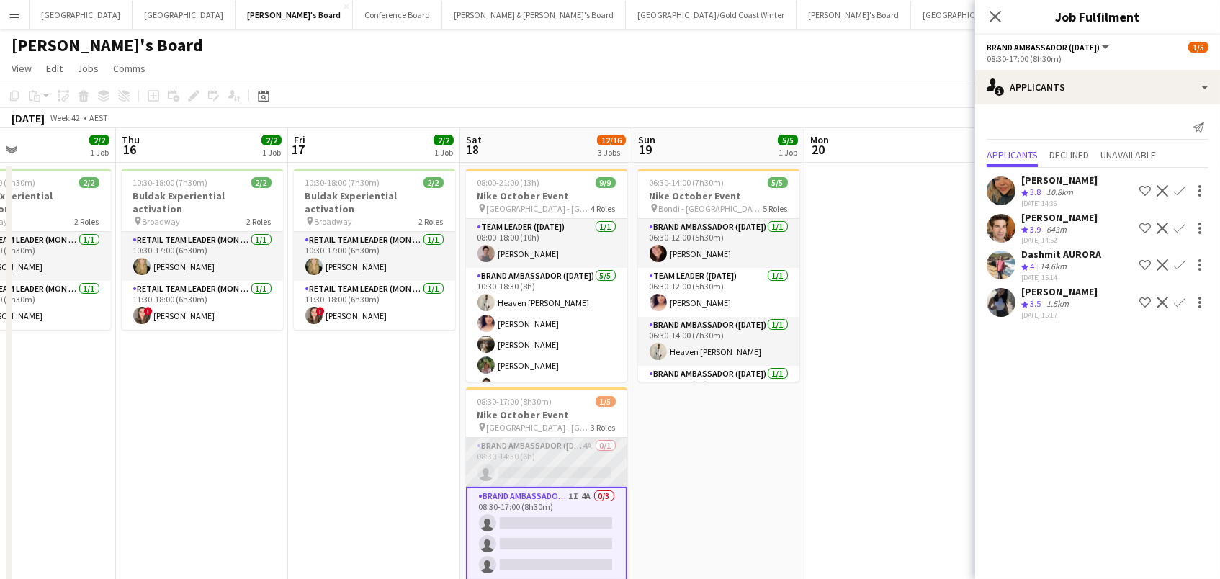
click at [567, 454] on app-card-role "Brand Ambassador ([DATE]) 4A 0/1 08:30-14:30 (6h) single-neutral-actions" at bounding box center [546, 462] width 161 height 49
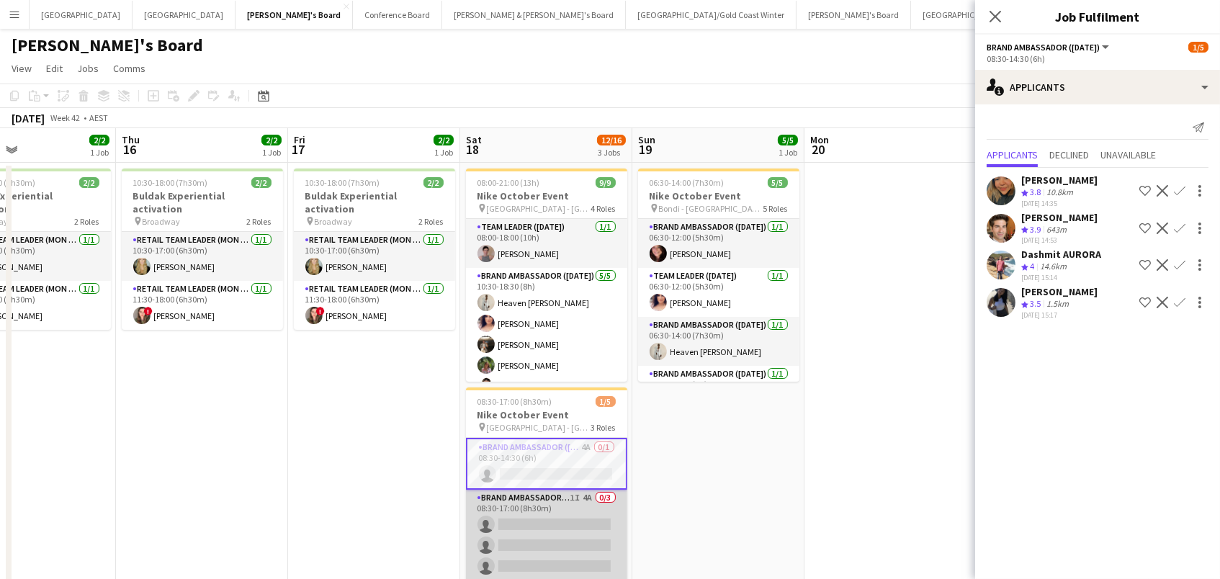
scroll to position [1, 0]
click at [565, 503] on app-card-role "Brand Ambassador (Saturday) 1I 4A 0/3 08:30-17:00 (8h30m) single-neutral-action…" at bounding box center [546, 534] width 161 height 91
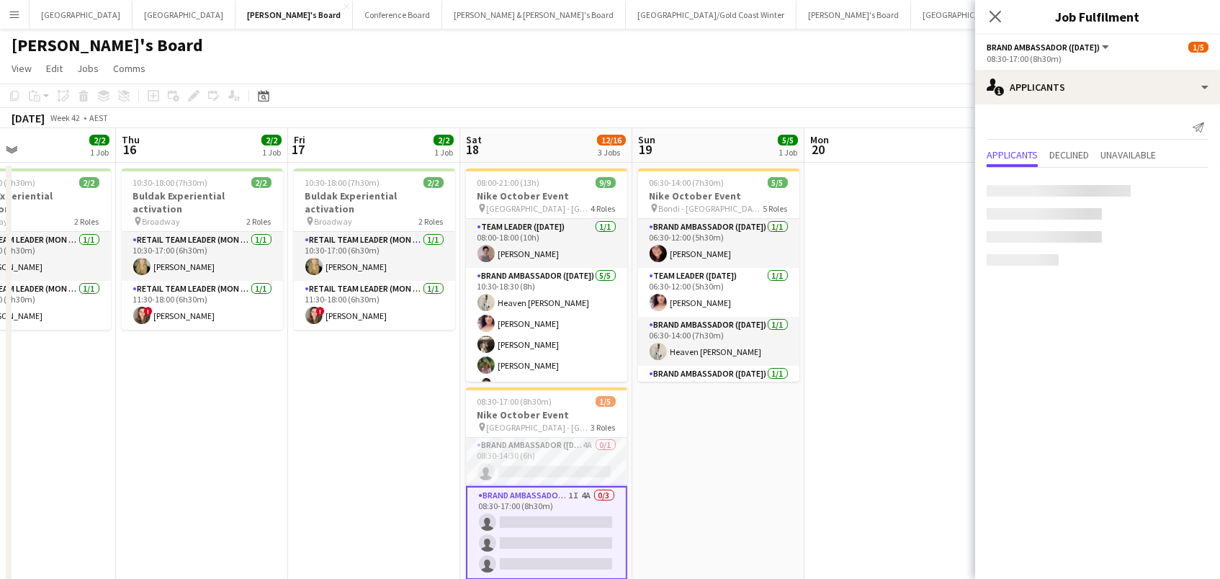
scroll to position [0, 0]
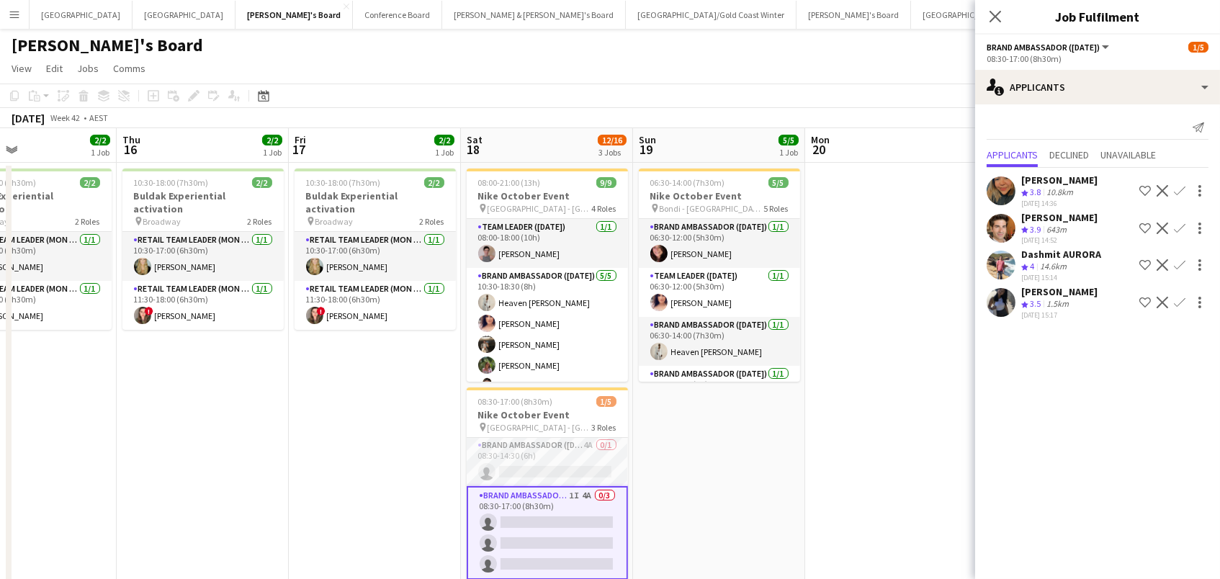
click at [1182, 234] on app-icon "Confirm" at bounding box center [1180, 229] width 12 height 12
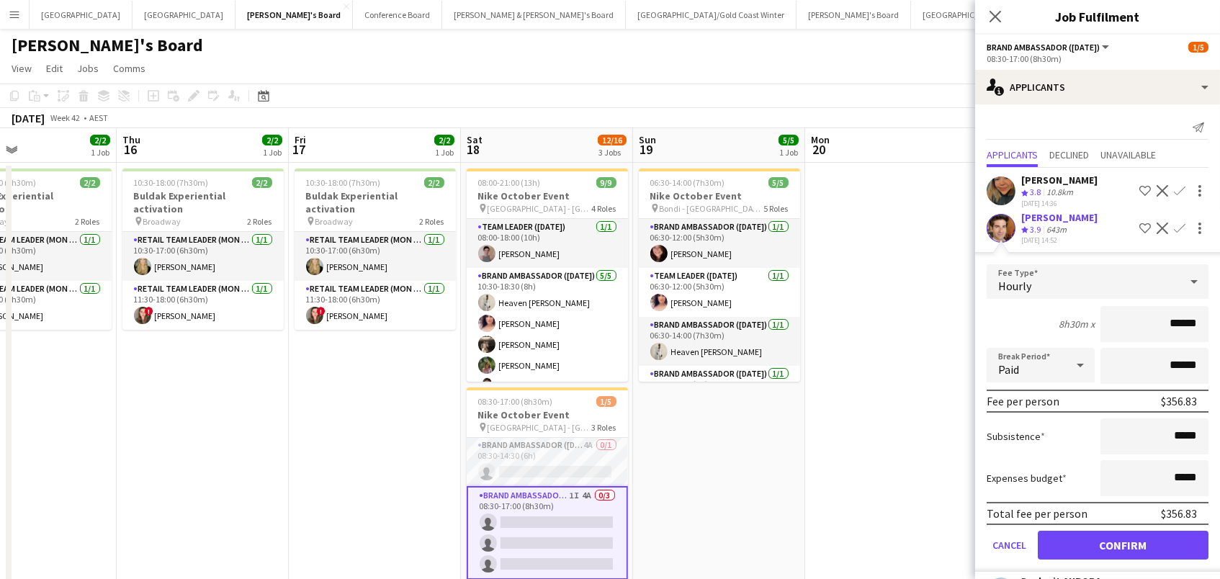
click at [1123, 552] on button "Confirm" at bounding box center [1123, 545] width 171 height 29
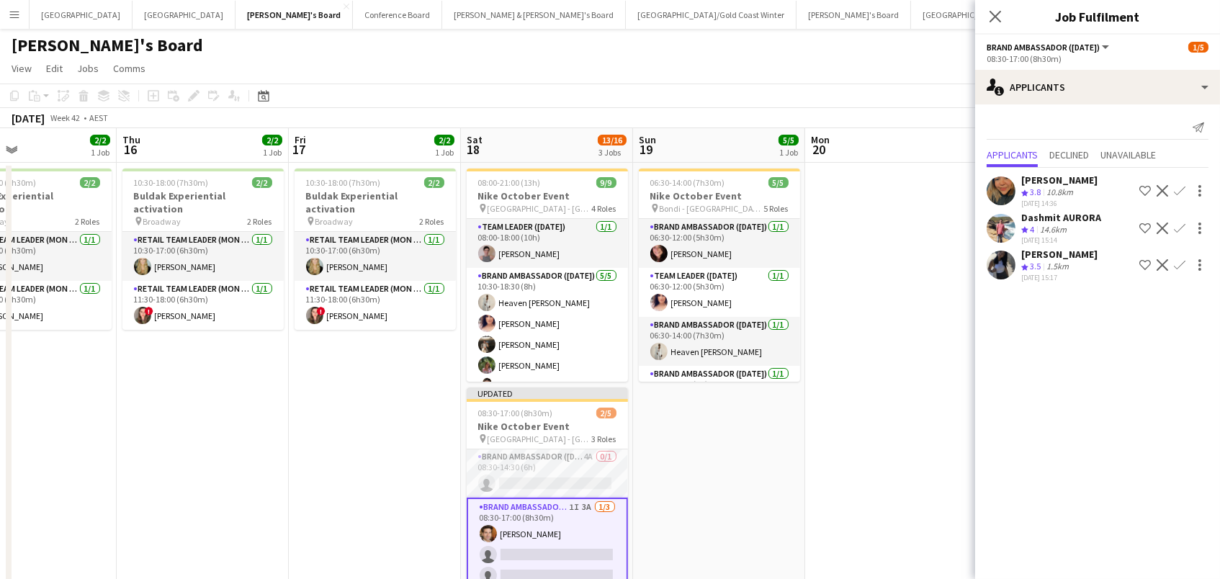
click at [852, 295] on app-date-cell at bounding box center [891, 533] width 172 height 741
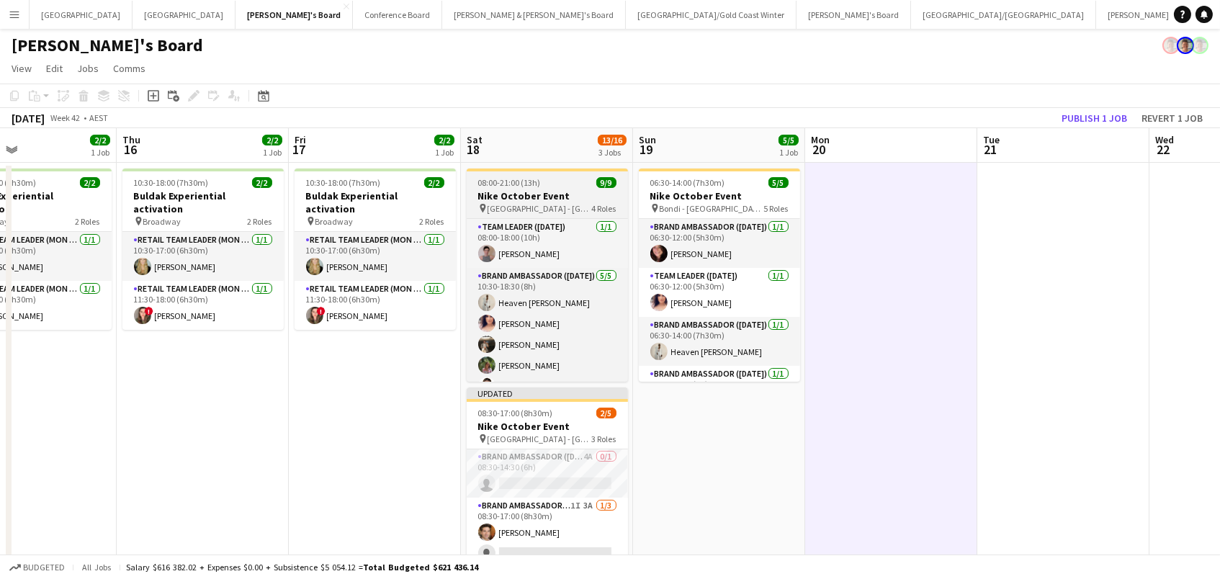
drag, startPoint x: 753, startPoint y: 196, endPoint x: 575, endPoint y: 199, distance: 177.9
click at [745, 195] on app-calendar-viewport "Sun 12 Mon 13 Tue 14 Wed 15 2/2 1 Job Thu 16 2/2 1 Job Fri 17 2/2 1 Job Sat 18 …" at bounding box center [610, 516] width 1220 height 776
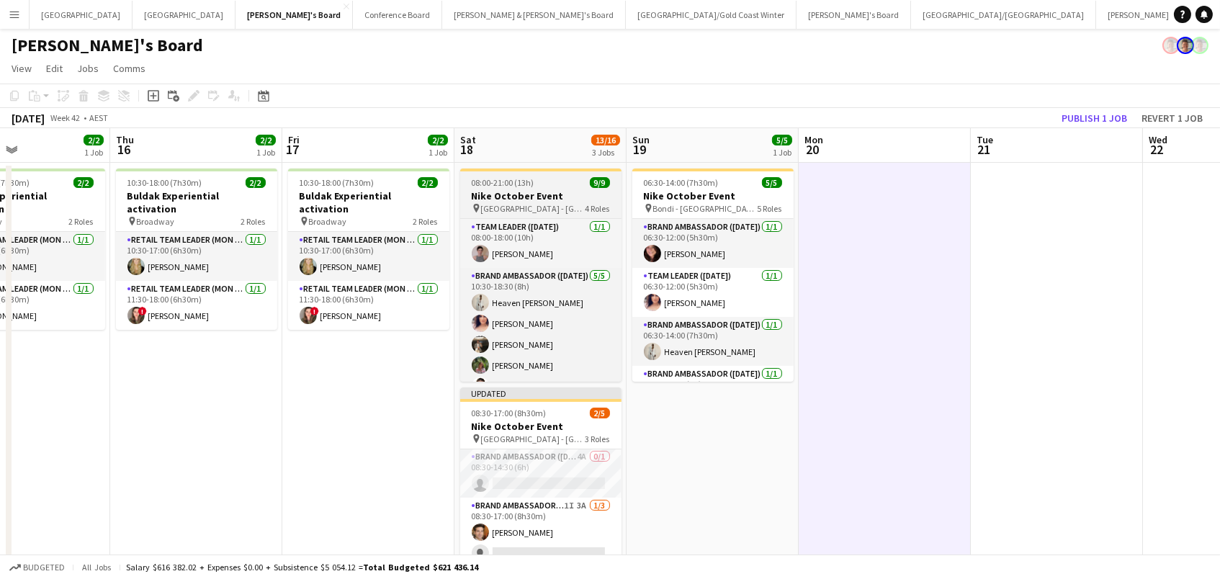
click at [565, 187] on div "08:00-21:00 (13h) 9/9" at bounding box center [540, 182] width 161 height 11
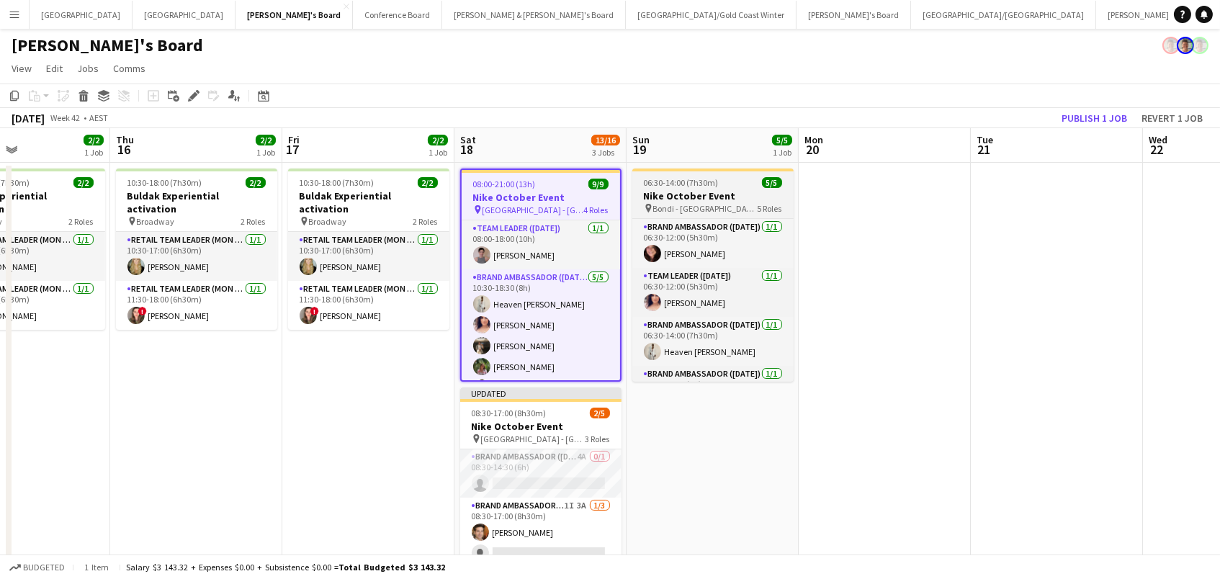
click at [668, 184] on span "06:30-14:00 (7h30m)" at bounding box center [681, 182] width 75 height 11
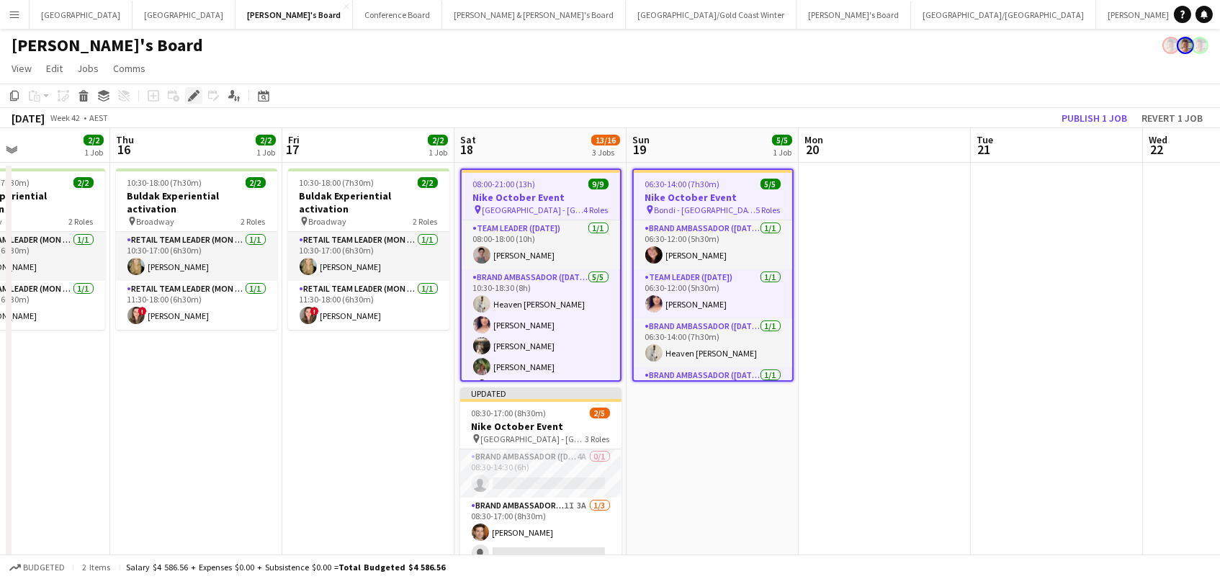
click at [191, 99] on icon "Edit" at bounding box center [194, 96] width 12 height 12
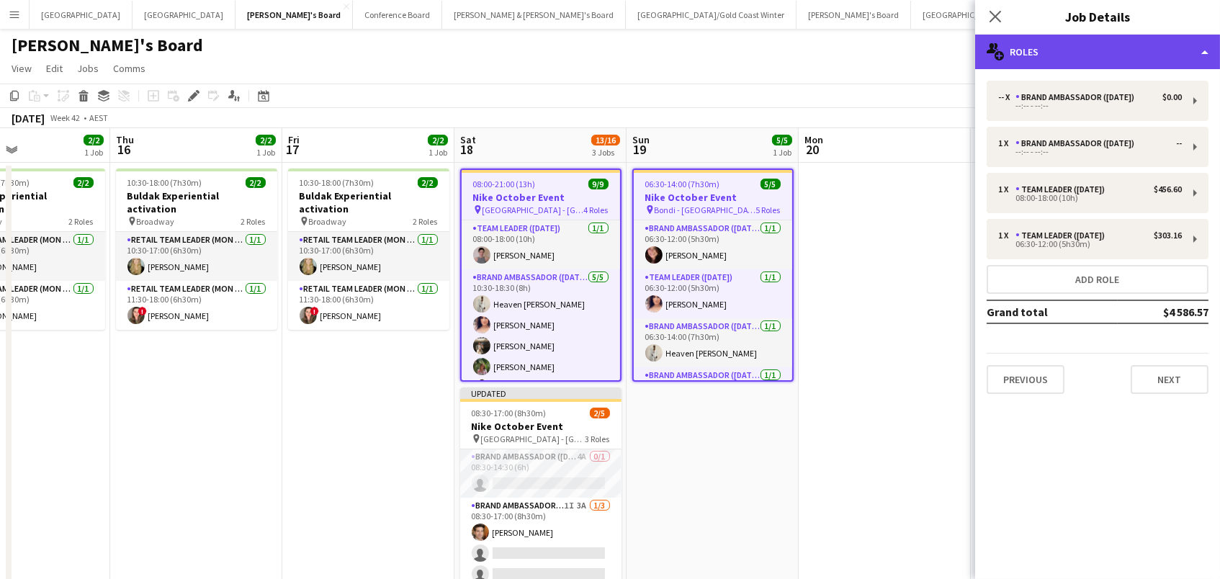
click at [1132, 55] on div "multiple-users-add Roles" at bounding box center [1097, 52] width 245 height 35
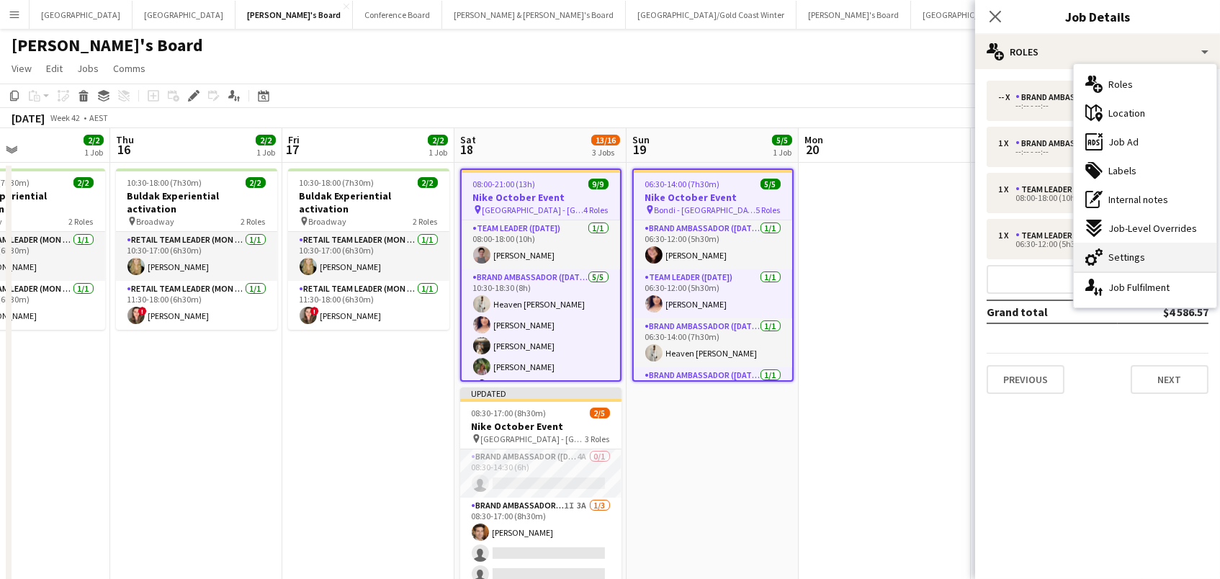
click at [1146, 262] on div "cog-double-3 Settings" at bounding box center [1145, 257] width 143 height 29
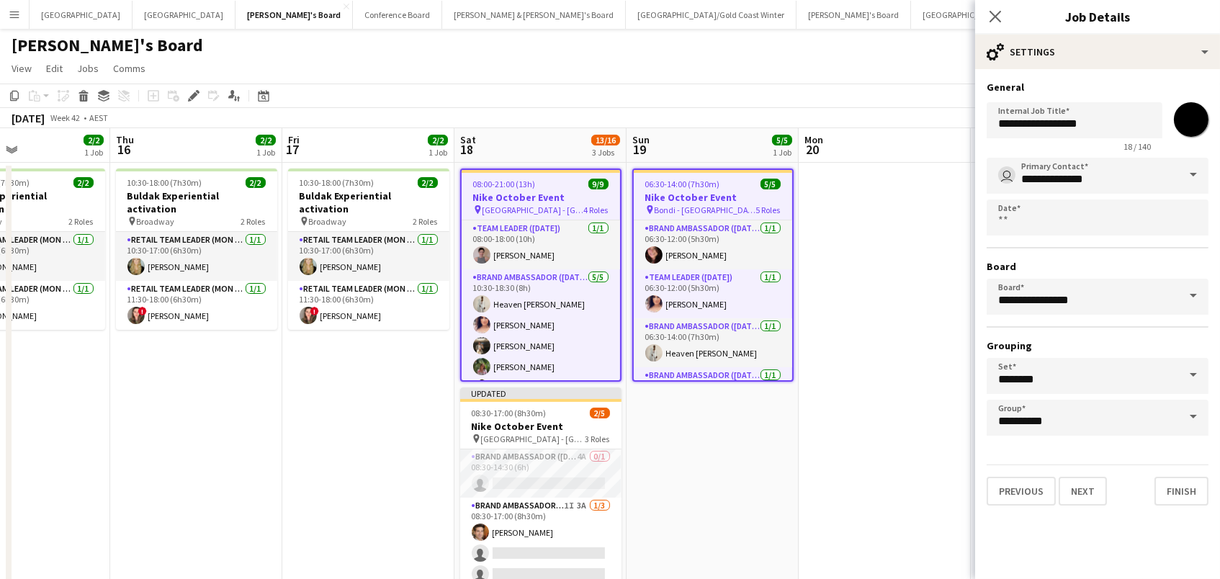
drag, startPoint x: 1192, startPoint y: 117, endPoint x: 1187, endPoint y: 162, distance: 45.6
click at [1192, 117] on input "*******" at bounding box center [1191, 120] width 52 height 52
type input "*******"
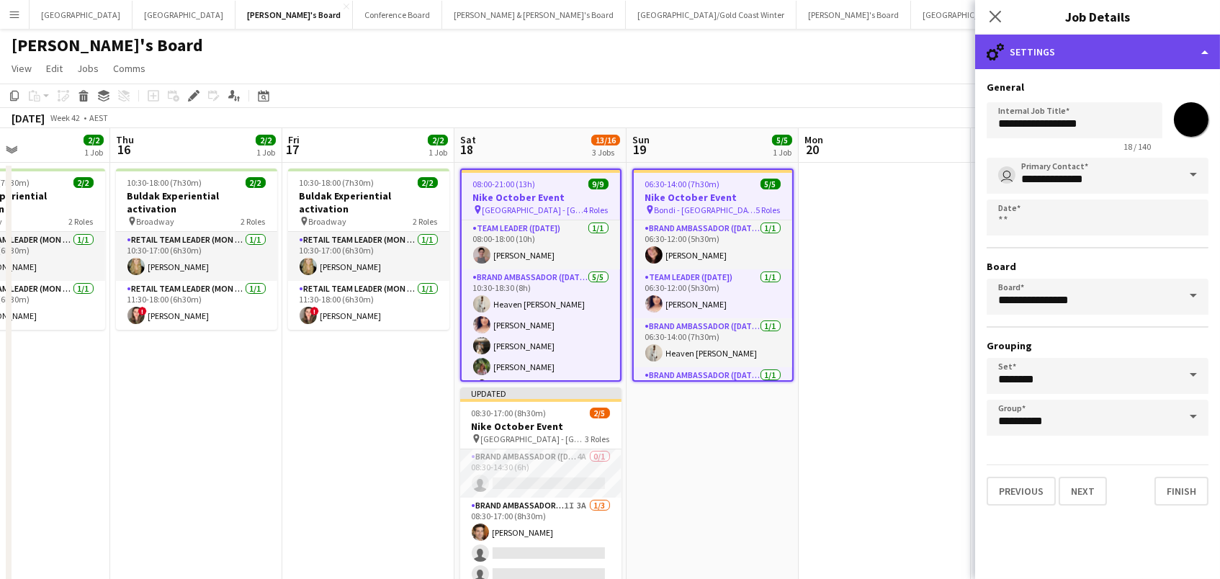
click at [1140, 52] on div "cog-double-3 Settings" at bounding box center [1097, 52] width 245 height 35
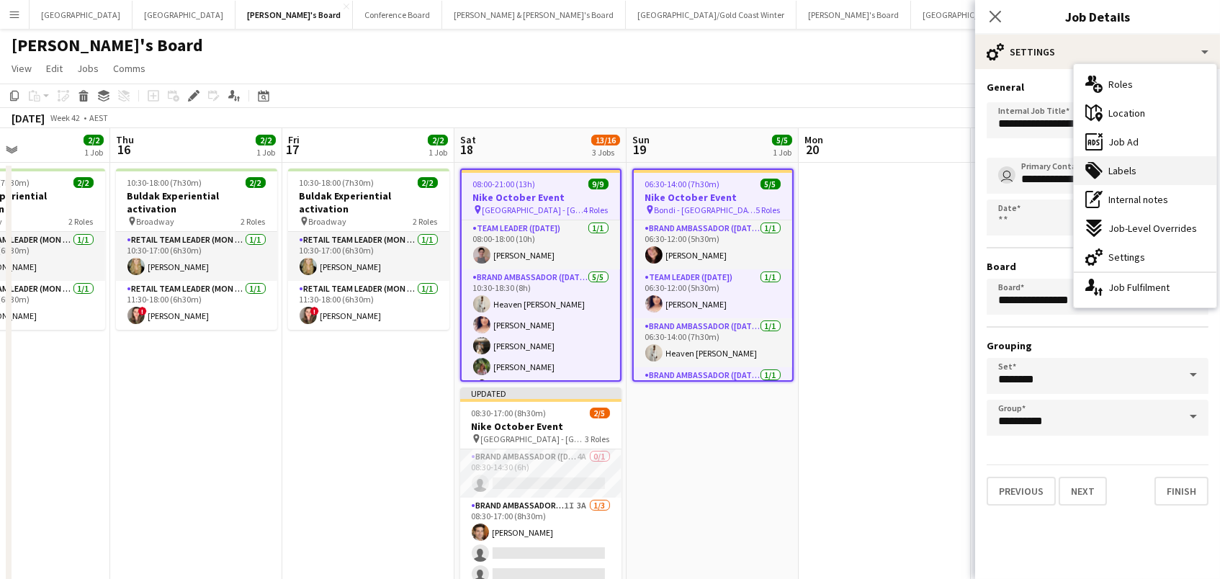
click at [1170, 174] on div "tags-double Labels" at bounding box center [1145, 170] width 143 height 29
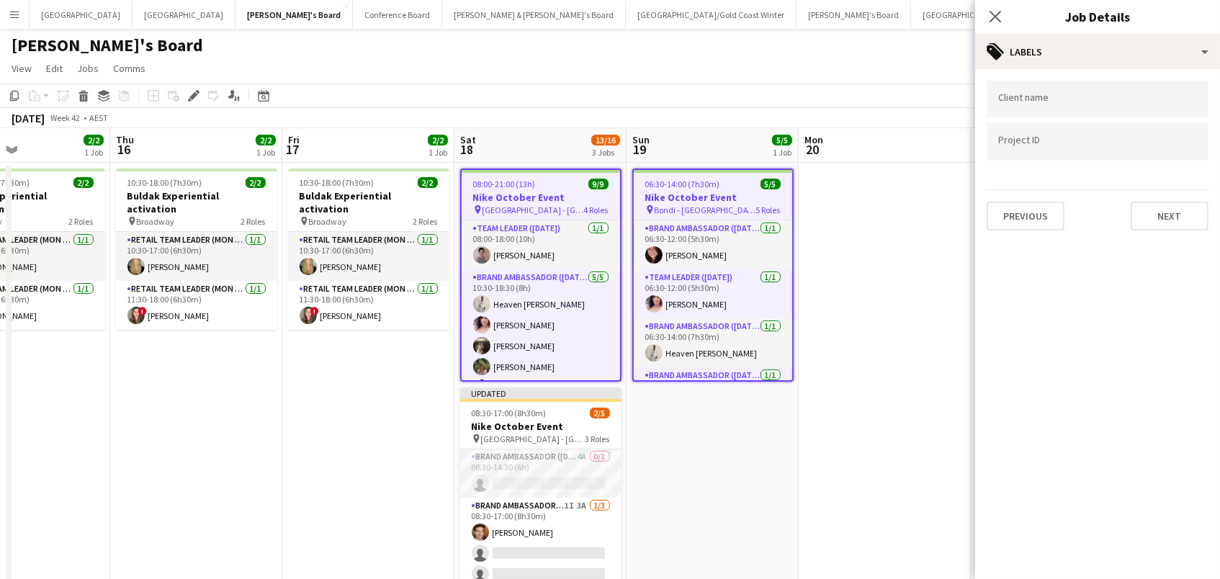
drag, startPoint x: 693, startPoint y: 49, endPoint x: 703, endPoint y: 51, distance: 10.3
click at [693, 49] on div "[PERSON_NAME]'s Board" at bounding box center [610, 42] width 1220 height 27
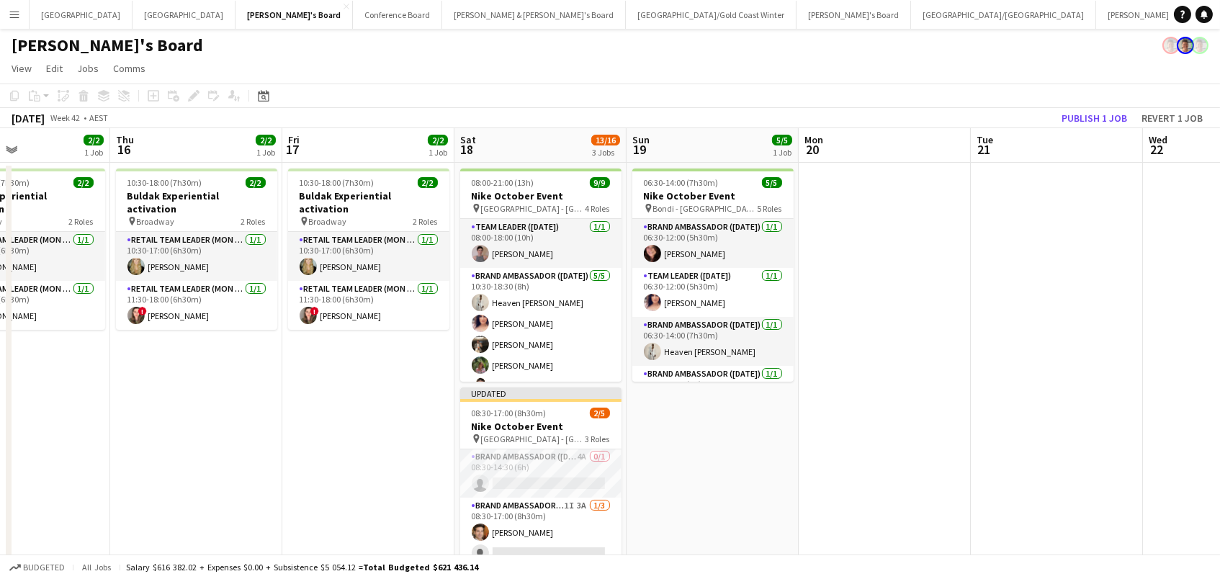
drag, startPoint x: 1077, startPoint y: 112, endPoint x: 1031, endPoint y: 111, distance: 46.1
click at [1077, 112] on button "Publish 1 job" at bounding box center [1094, 118] width 77 height 19
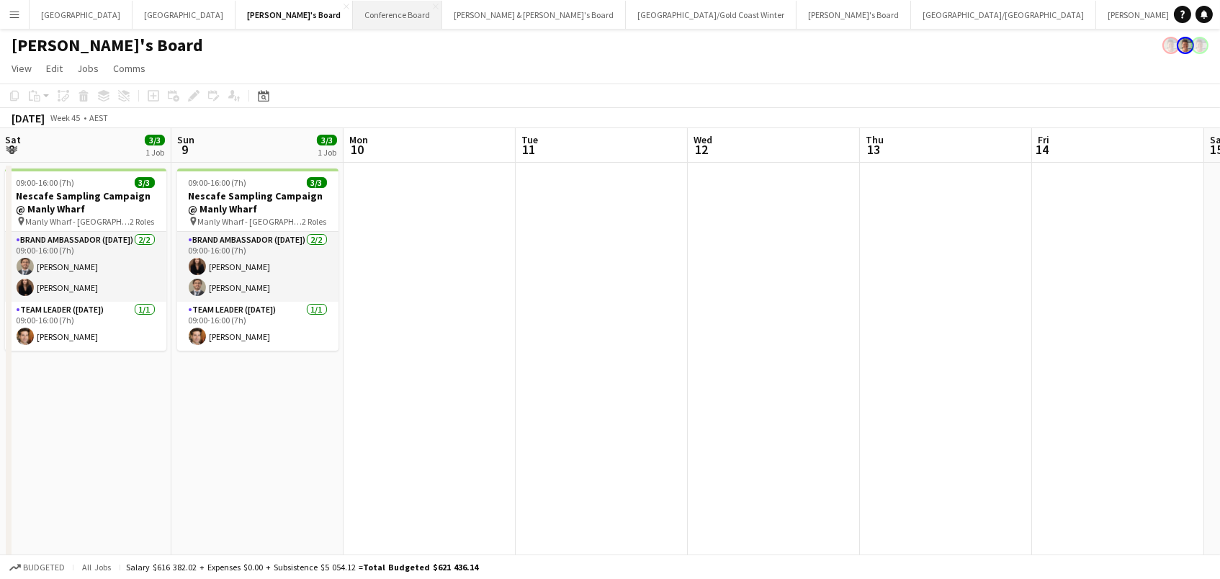
click at [353, 7] on button "Conference Board Close" at bounding box center [397, 15] width 89 height 28
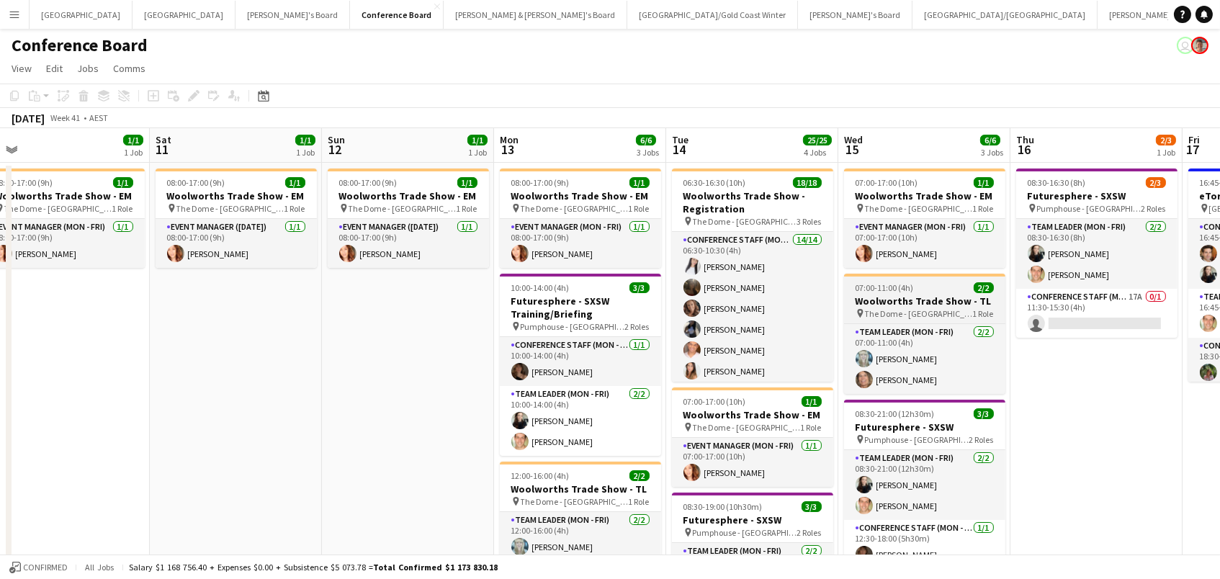
scroll to position [0, 542]
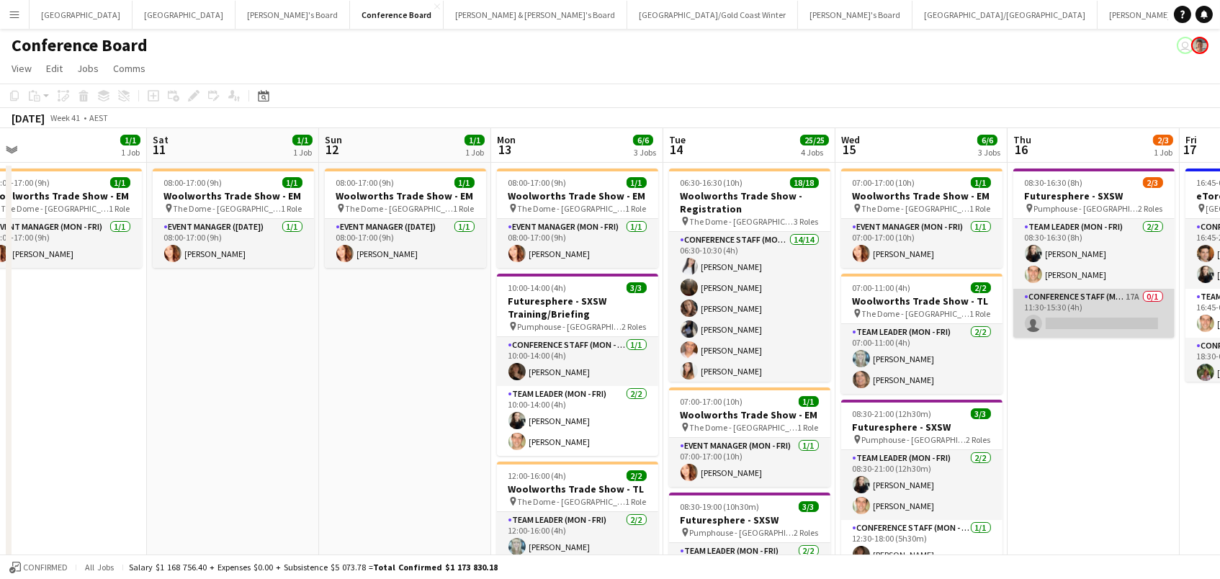
click at [1077, 309] on app-card-role "Conference Staff (Mon - Fri) 17A 0/1 11:30-15:30 (4h) single-neutral-actions" at bounding box center [1093, 313] width 161 height 49
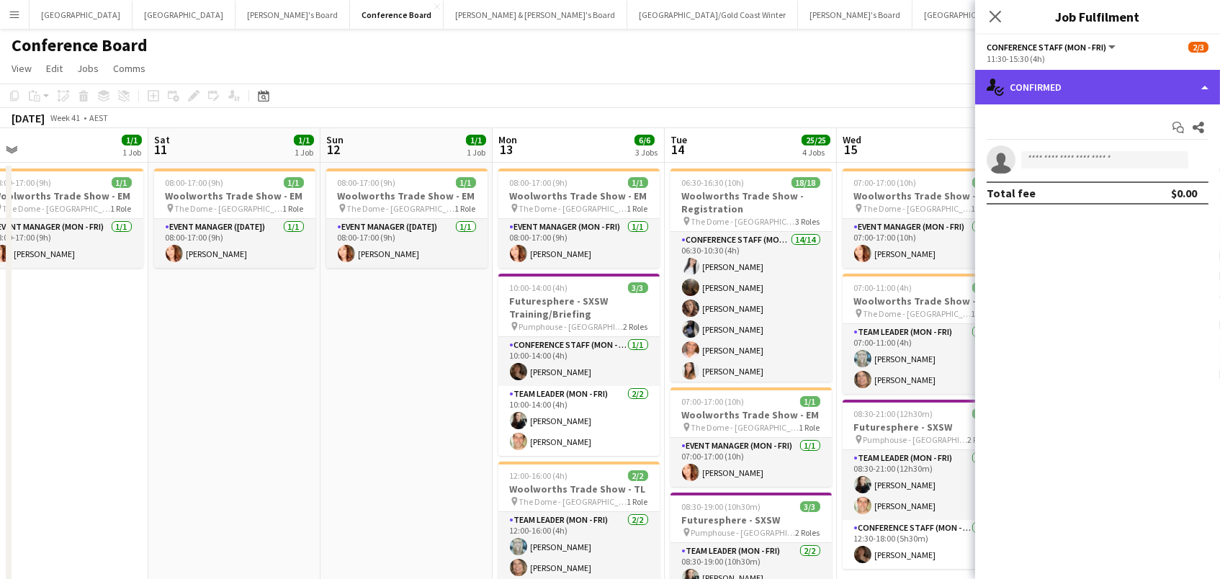
click at [1101, 95] on div "single-neutral-actions-check-2 Confirmed" at bounding box center [1097, 87] width 245 height 35
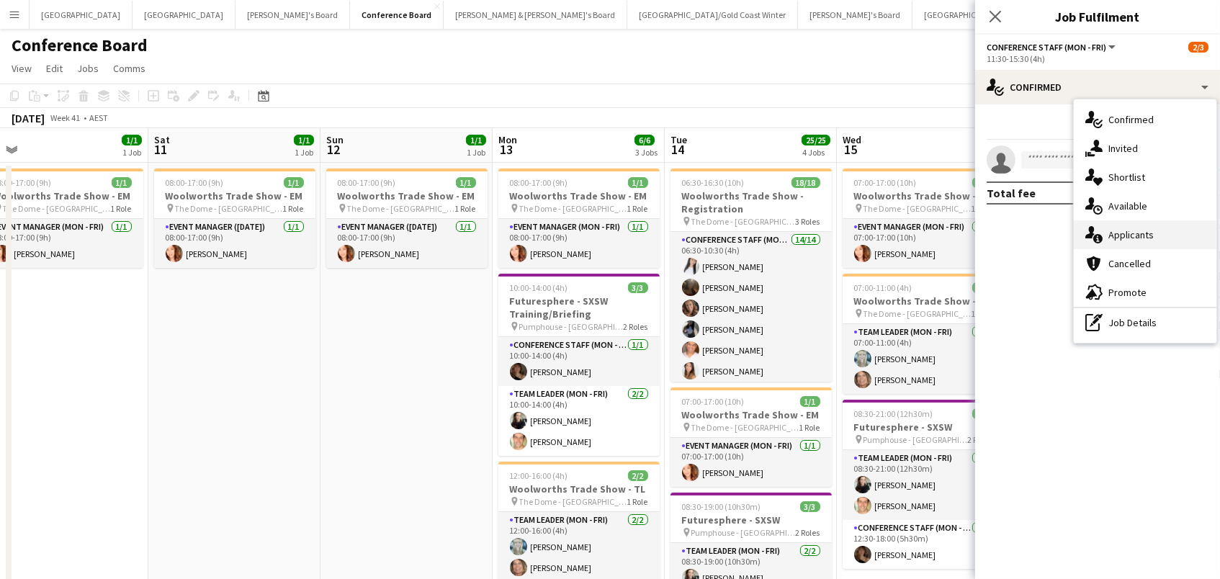
click at [1155, 232] on div "single-neutral-actions-information Applicants" at bounding box center [1145, 234] width 143 height 29
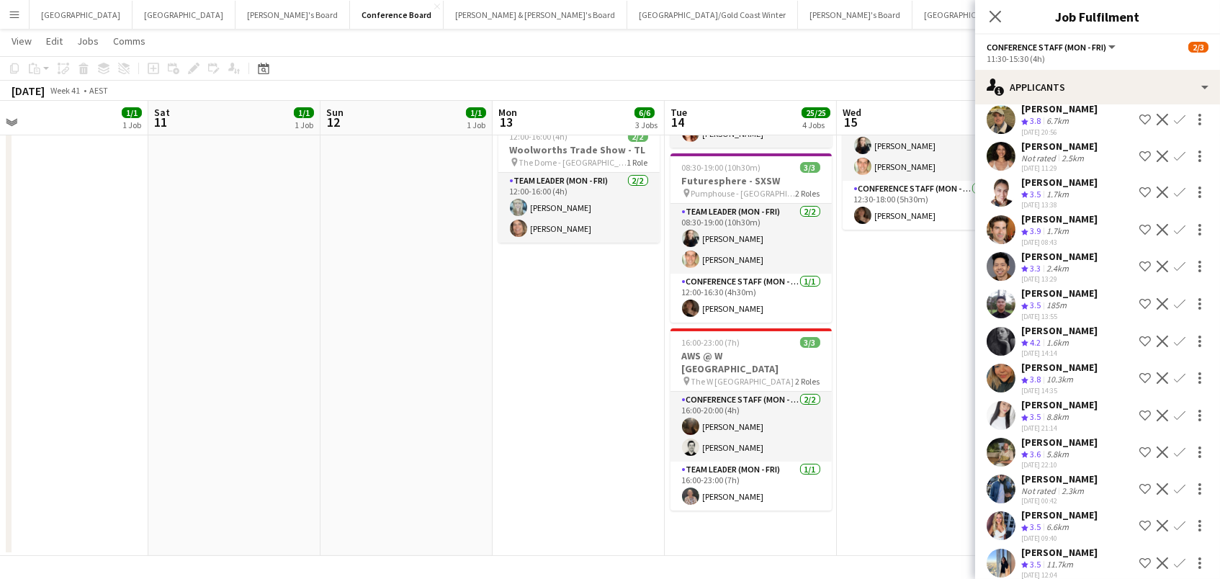
click at [348, 287] on app-date-cell "08:00-17:00 (9h) 1/1 Woolworths Trade Show - EM pin The Dome - Sydney Olympic P…" at bounding box center [406, 190] width 172 height 732
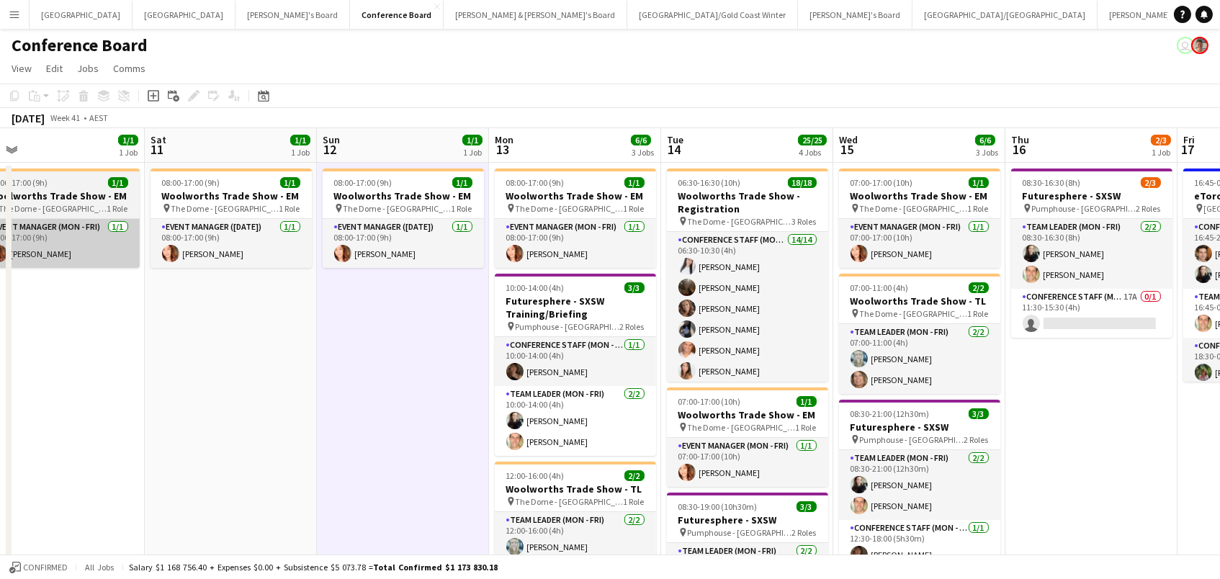
scroll to position [0, 438]
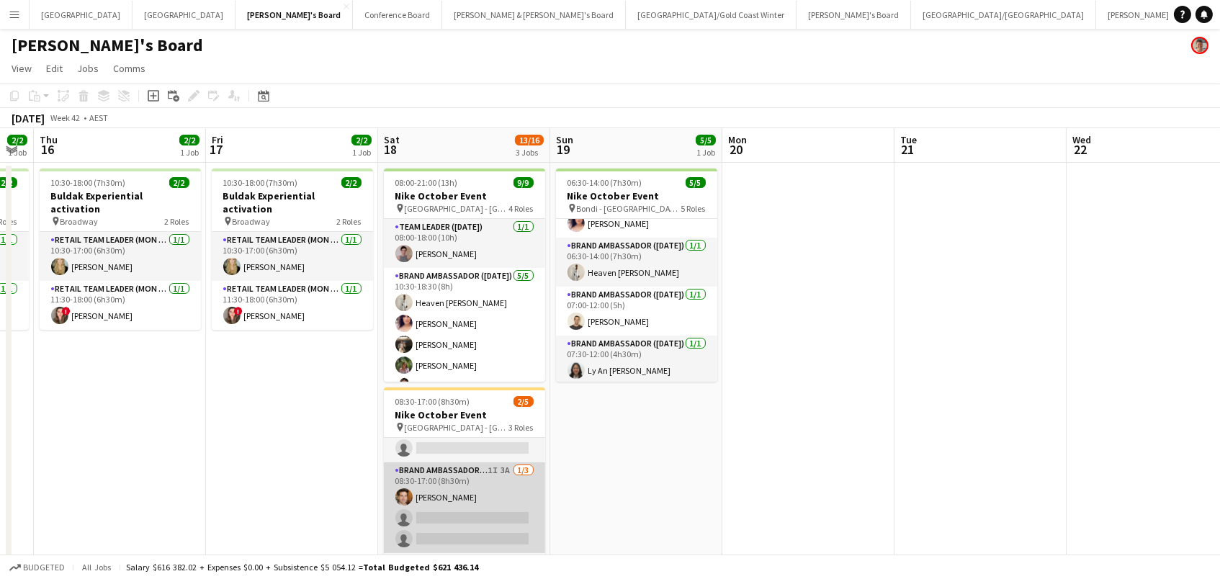
scroll to position [123, 0]
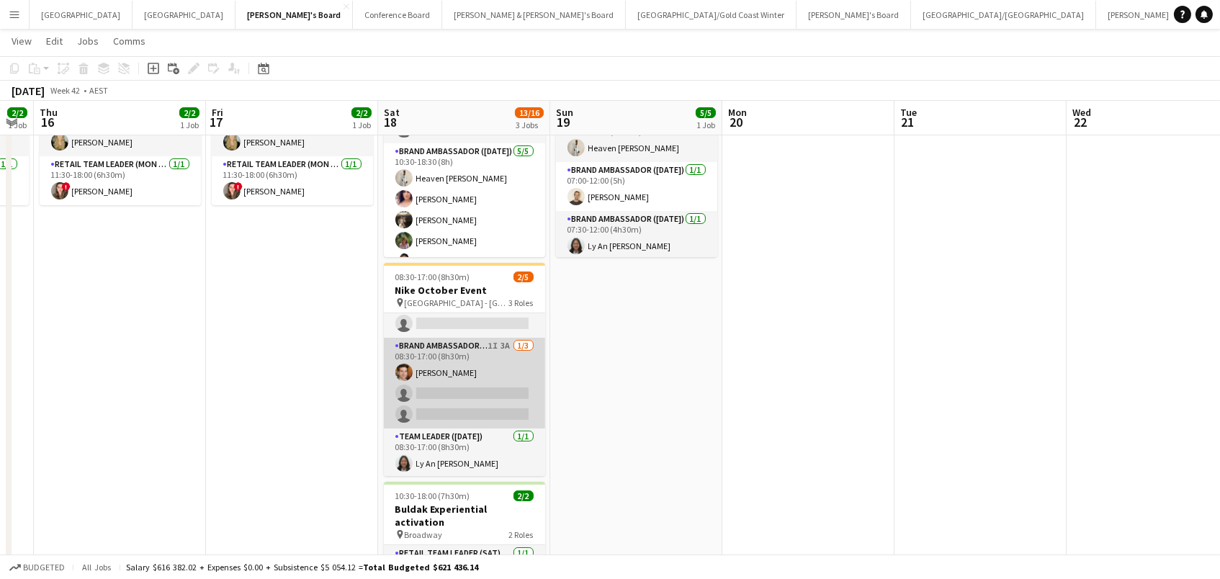
click at [492, 408] on app-card-role "Brand Ambassador (Saturday) 1I 3A 1/3 08:30-17:00 (8h30m) Juan Montes single-ne…" at bounding box center [464, 383] width 161 height 91
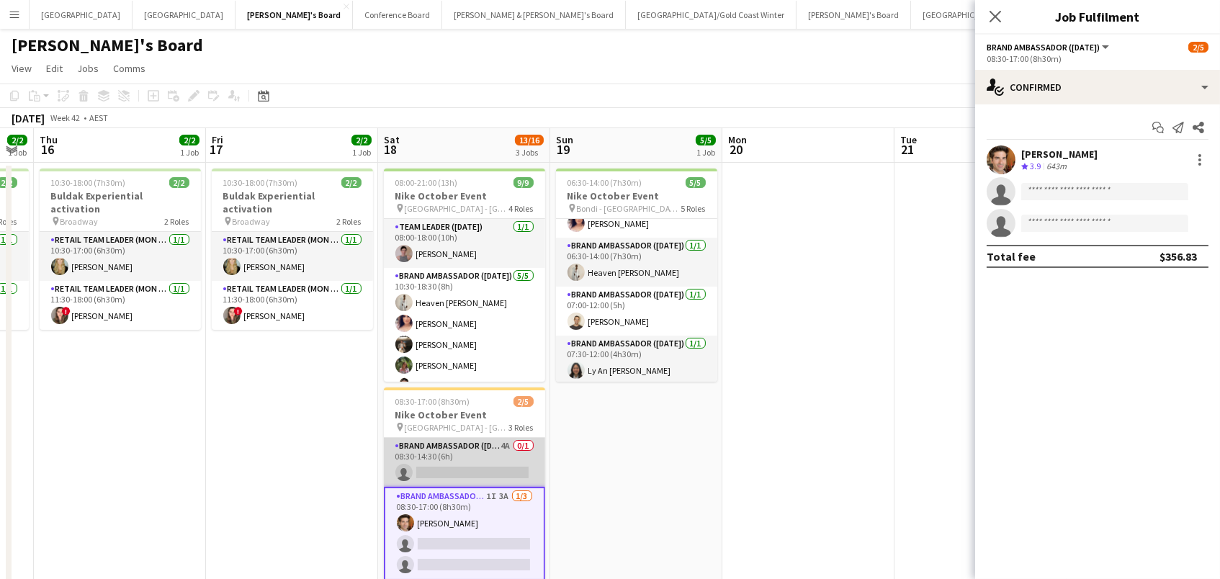
scroll to position [0, 0]
